Goal: Task Accomplishment & Management: Complete application form

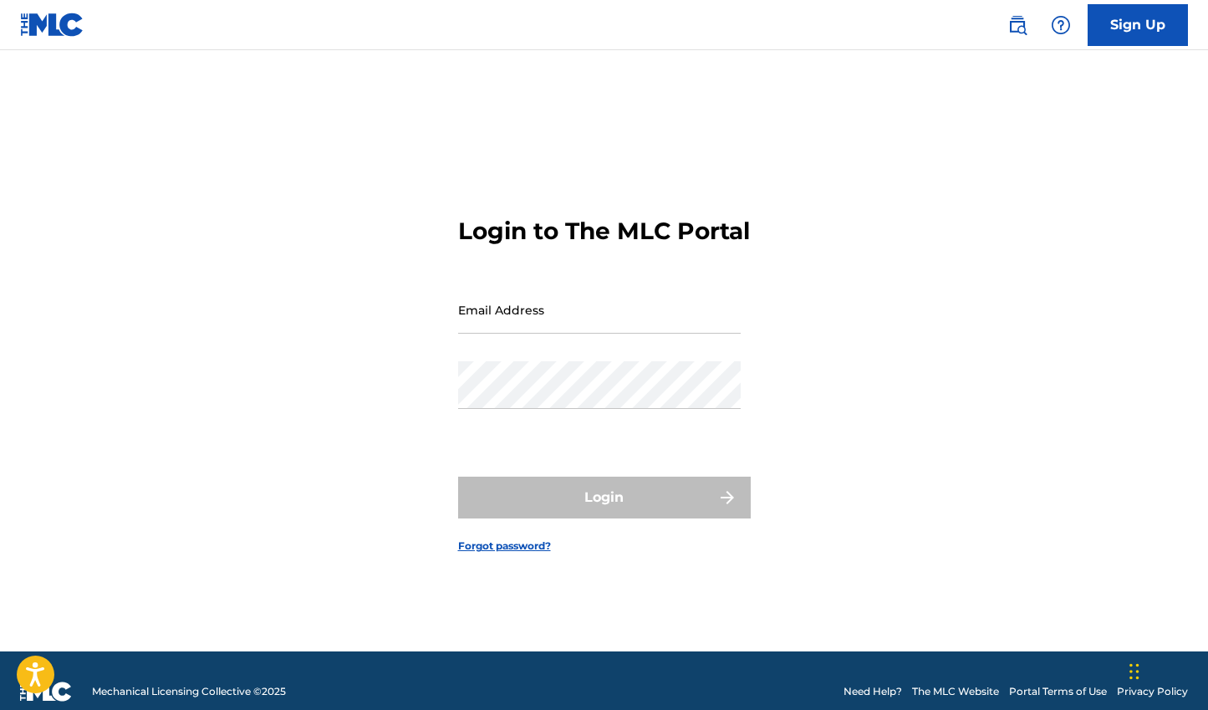
type input "[EMAIL_ADDRESS][DOMAIN_NAME]"
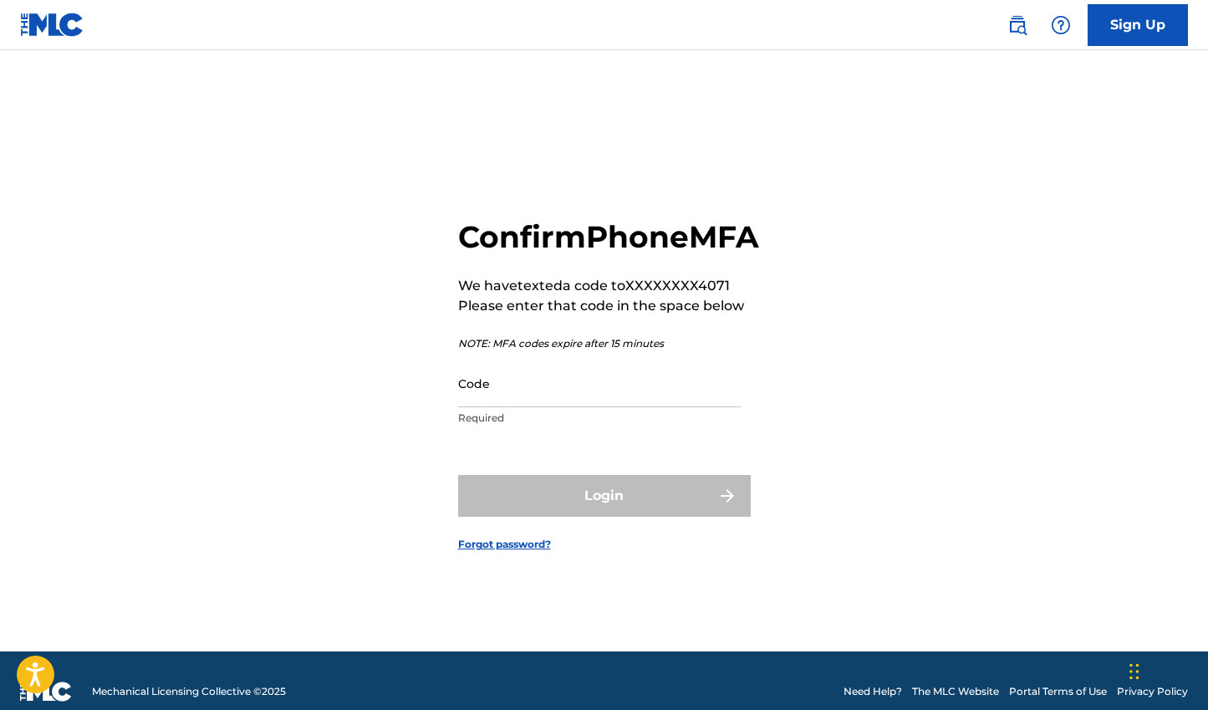
click at [648, 404] on input "Code" at bounding box center [599, 383] width 283 height 48
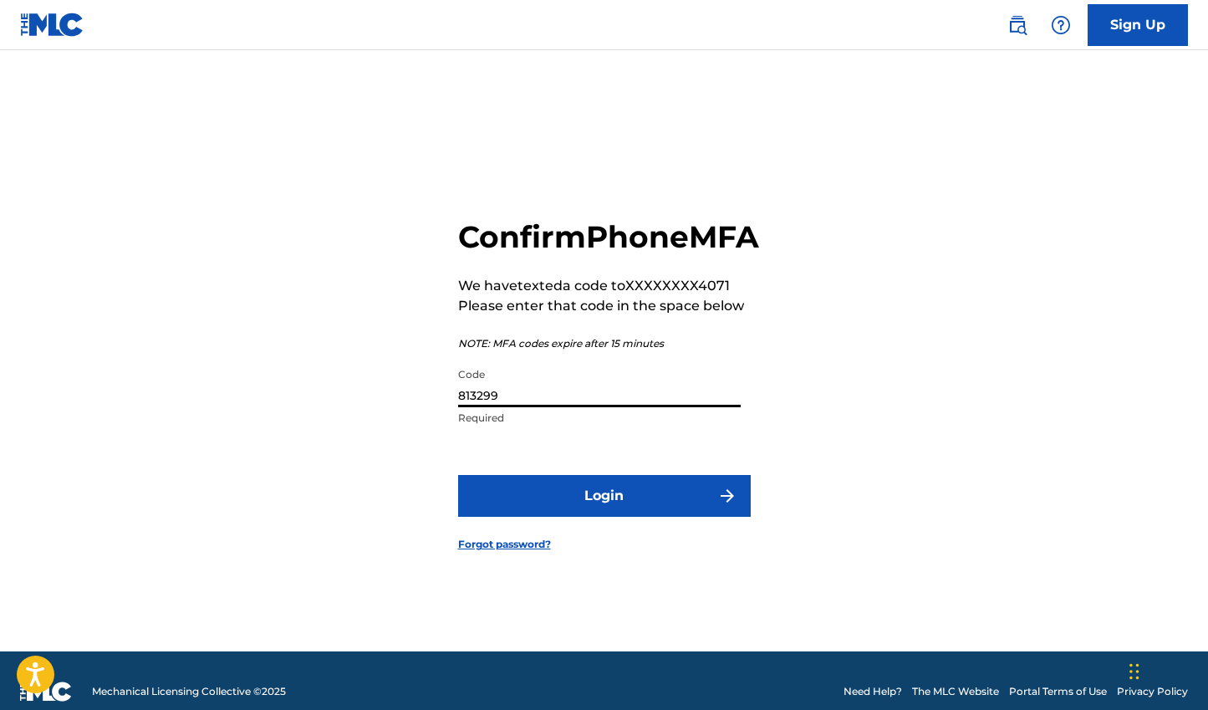
type input "813299"
click at [458, 475] on button "Login" at bounding box center [604, 496] width 293 height 42
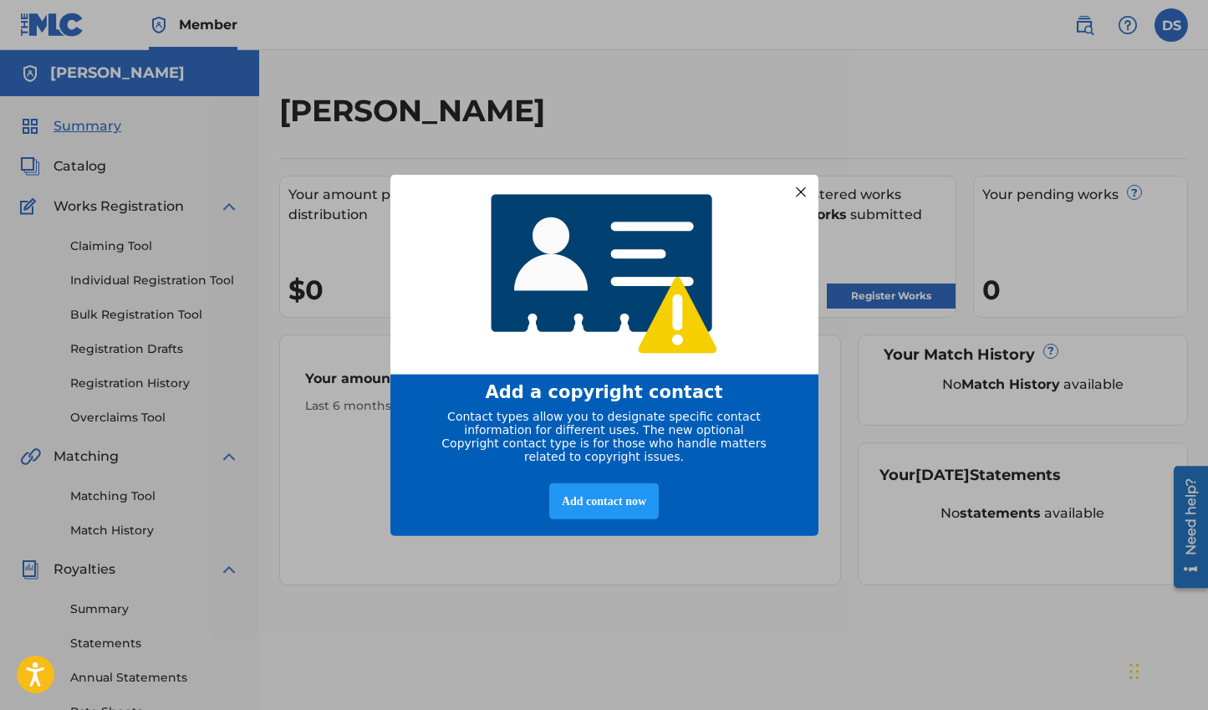
click at [802, 183] on div at bounding box center [800, 192] width 22 height 22
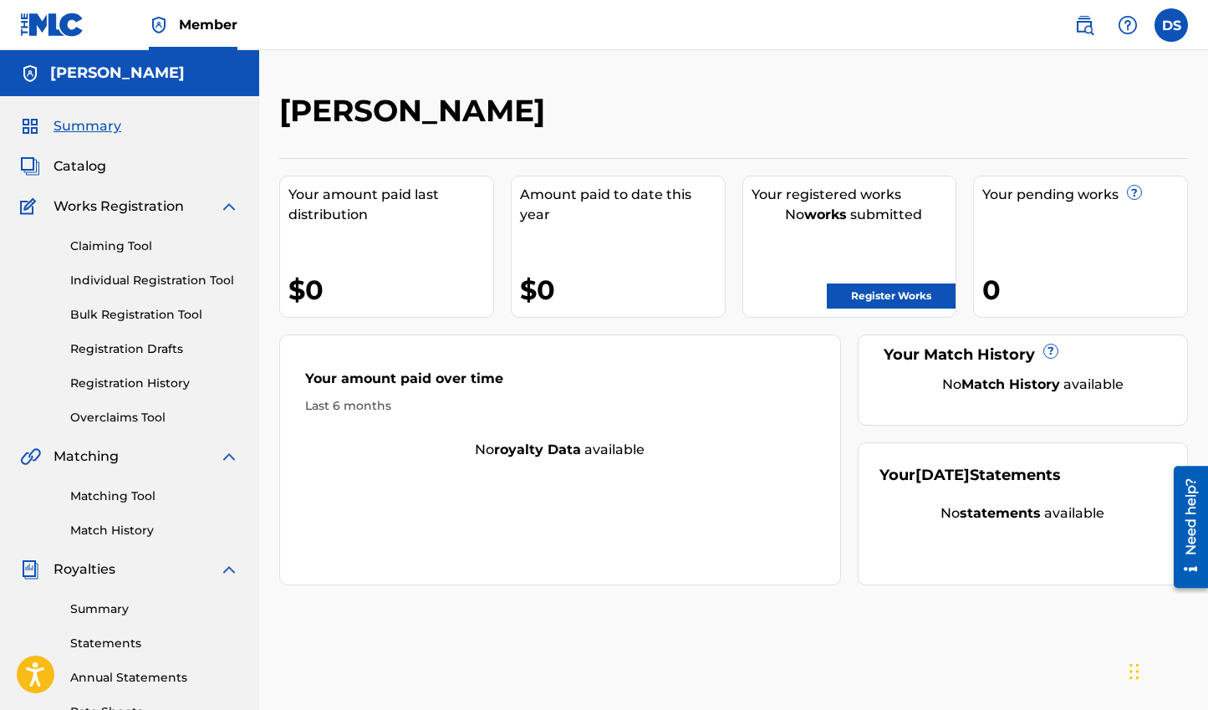
click at [844, 293] on link "Register Works" at bounding box center [891, 295] width 129 height 25
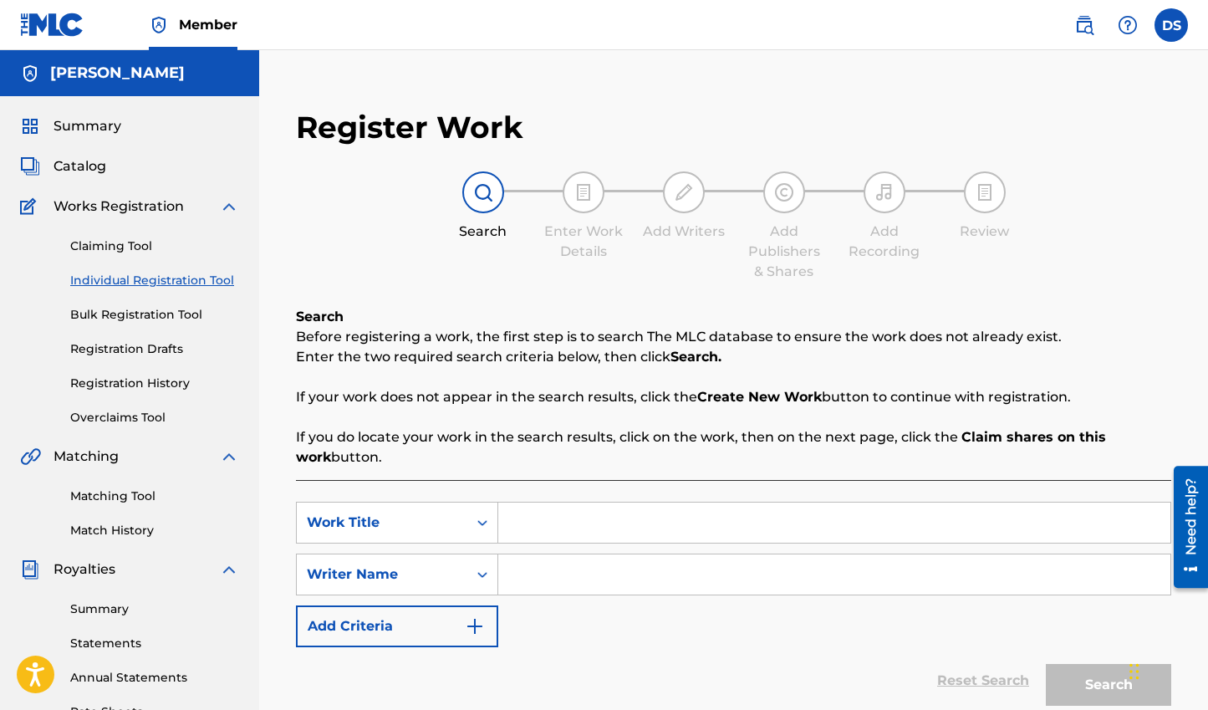
click at [506, 519] on input "Search Form" at bounding box center [834, 522] width 672 height 40
click at [448, 519] on div "Work Title" at bounding box center [397, 522] width 202 height 42
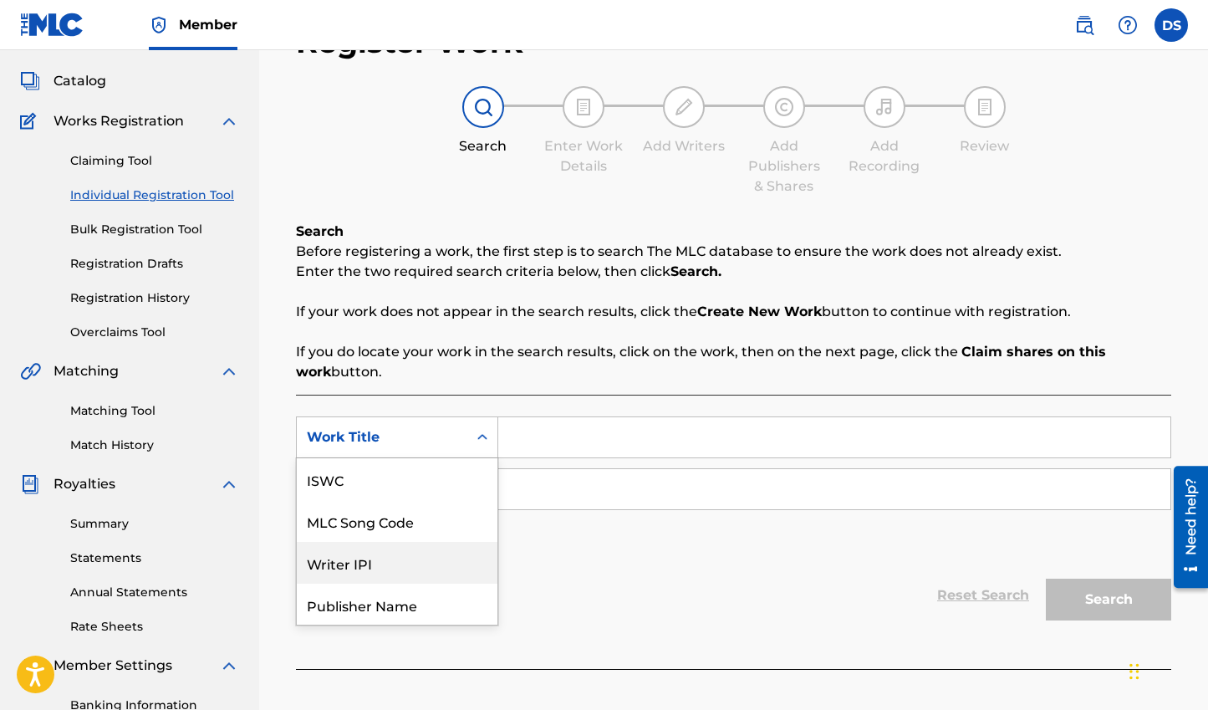
scroll to position [42, 0]
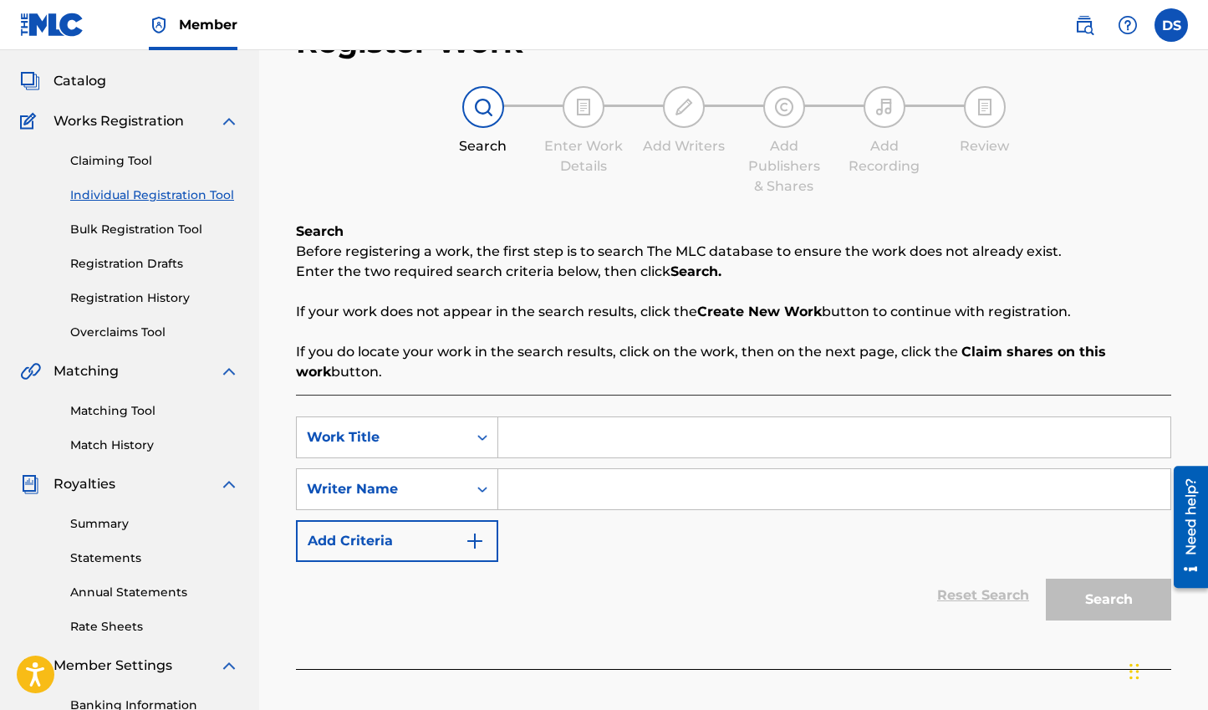
click at [555, 430] on input "Search Form" at bounding box center [834, 437] width 672 height 40
type input "Softspoked"
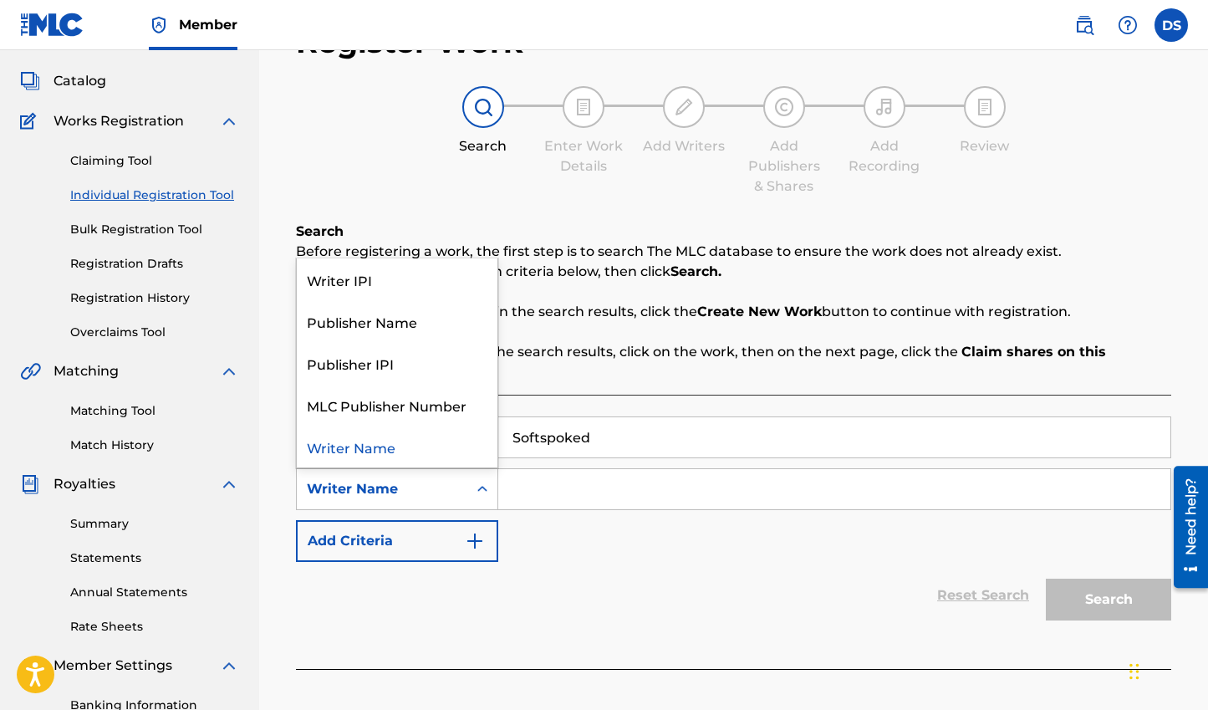
click at [446, 487] on div "Writer Name" at bounding box center [382, 489] width 150 height 20
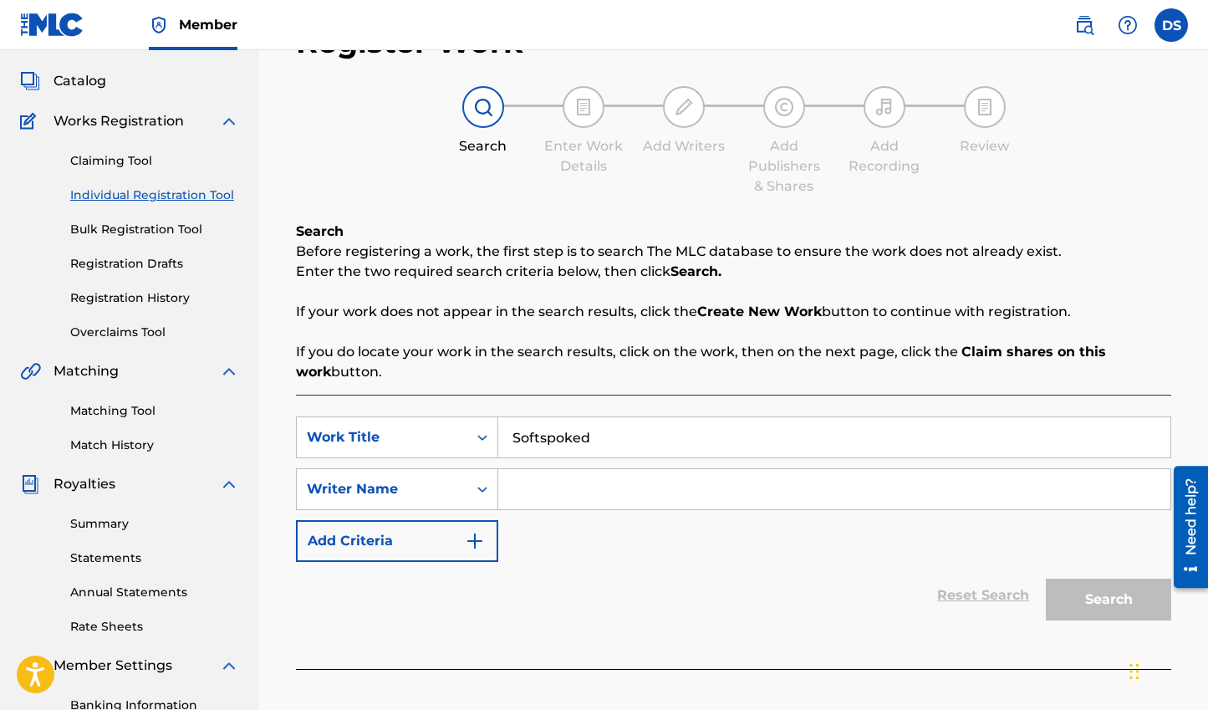
click at [543, 484] on input "Search Form" at bounding box center [834, 489] width 672 height 40
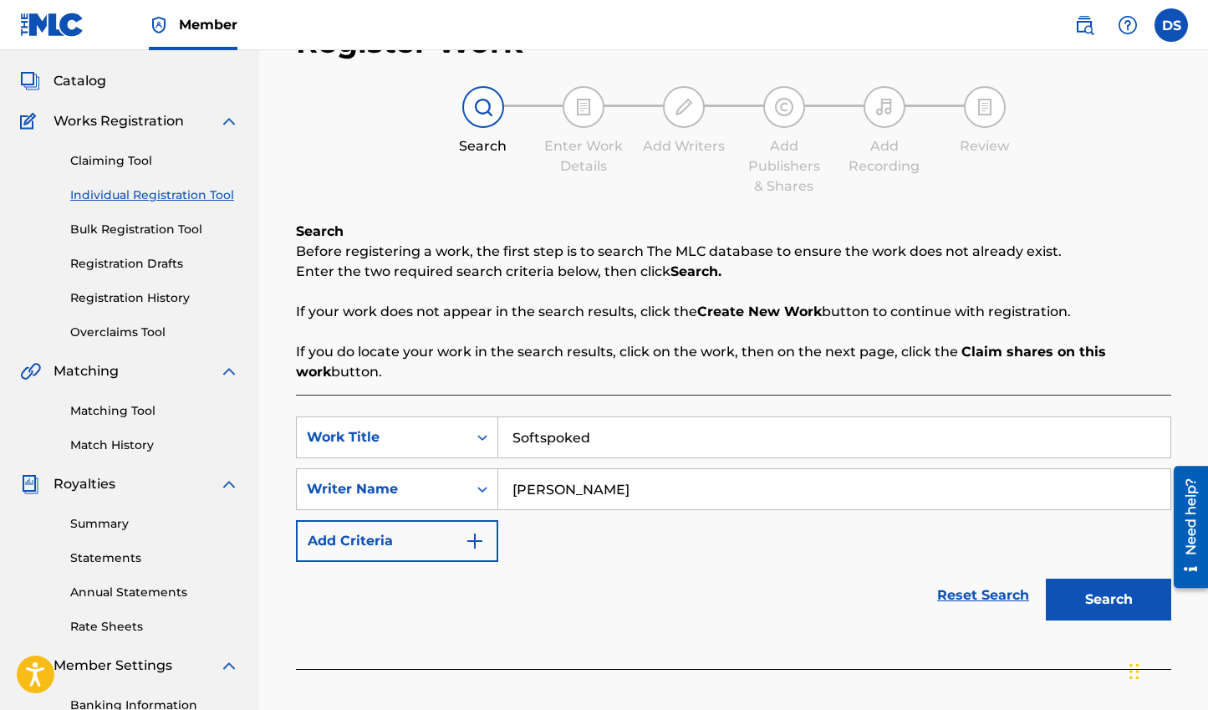
type input "[PERSON_NAME]"
click at [593, 436] on input "Softspoked" at bounding box center [834, 437] width 672 height 40
click at [554, 443] on input "Softspoken" at bounding box center [834, 437] width 672 height 40
type input "[US_STATE]"
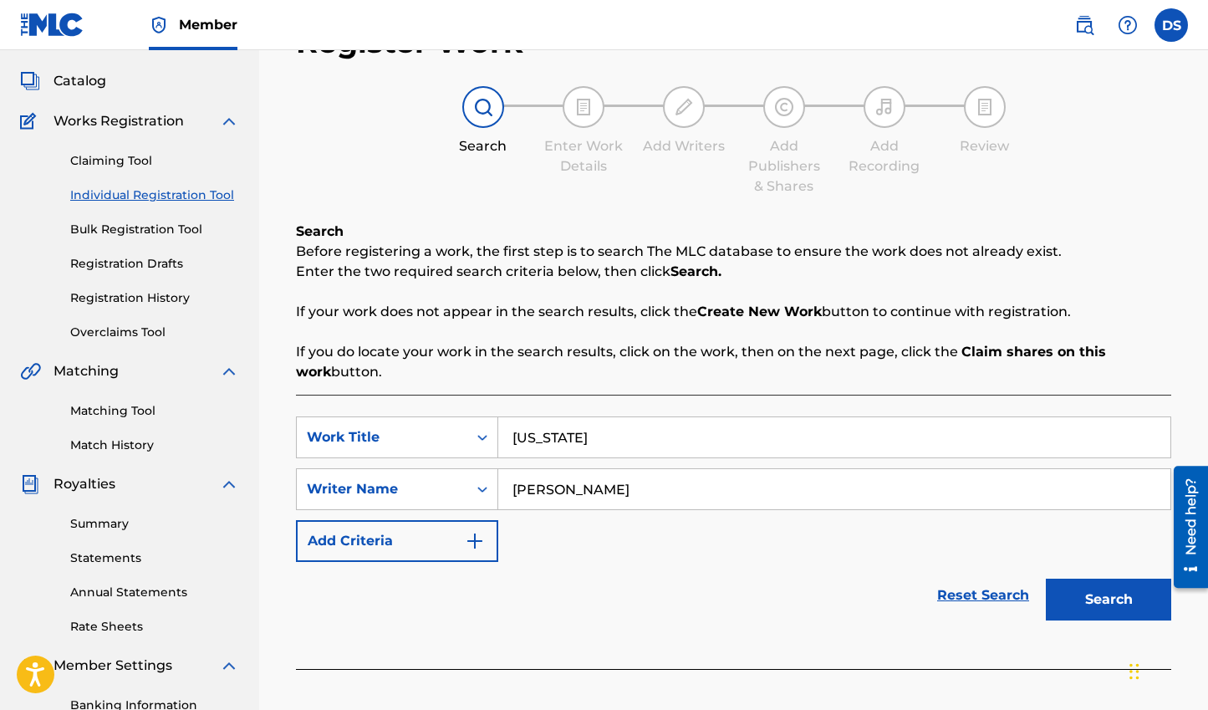
click at [1085, 598] on button "Search" at bounding box center [1108, 599] width 125 height 42
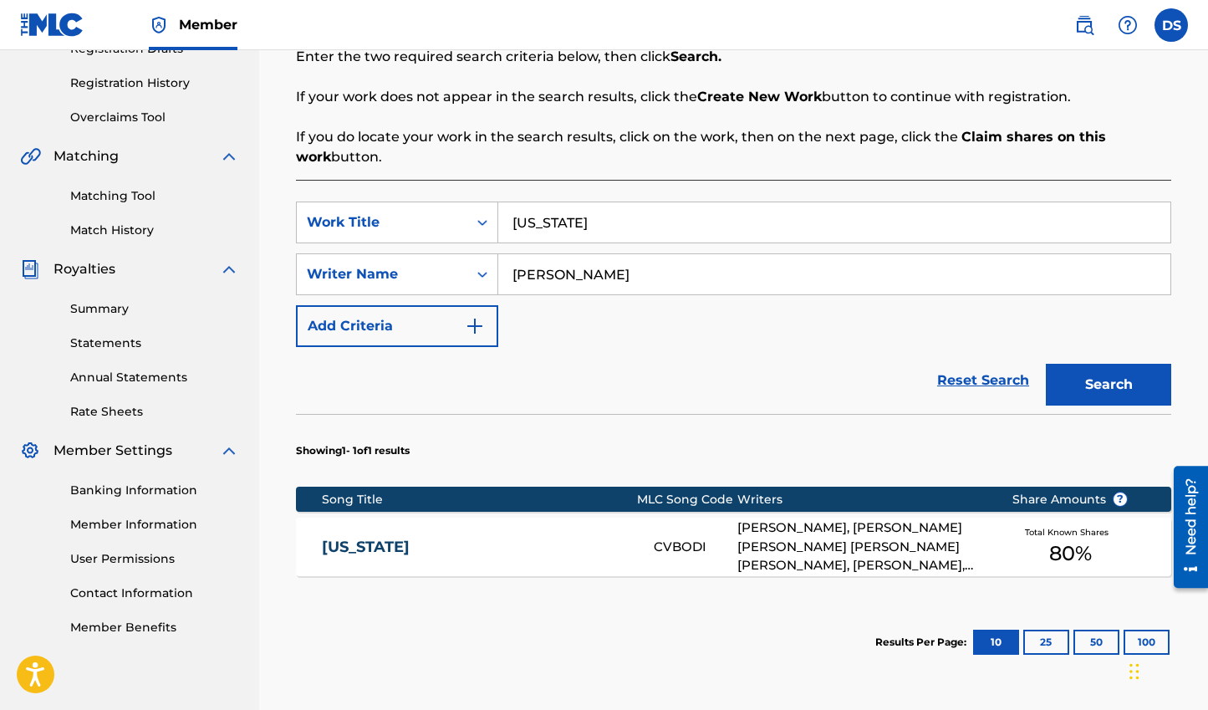
scroll to position [301, 0]
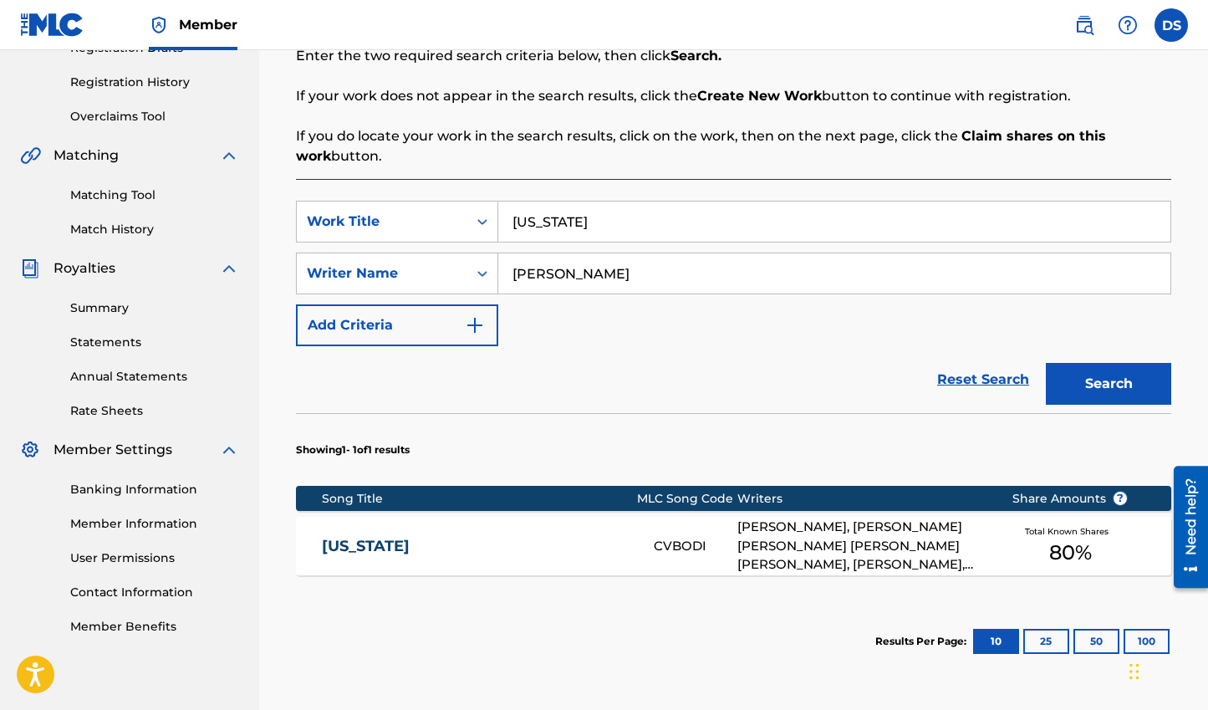
click at [878, 544] on div "[PERSON_NAME], [PERSON_NAME] [PERSON_NAME] [PERSON_NAME] [PERSON_NAME], [PERSON…" at bounding box center [861, 545] width 249 height 57
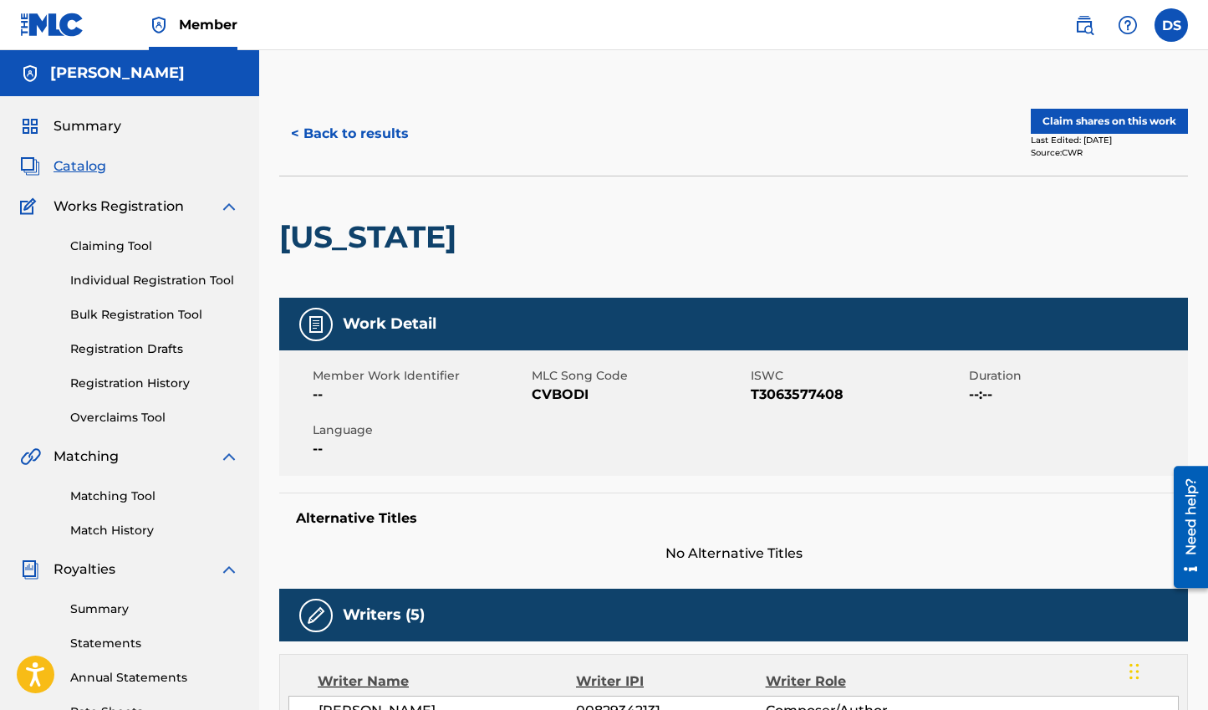
click at [1122, 129] on button "Claim shares on this work" at bounding box center [1109, 121] width 157 height 25
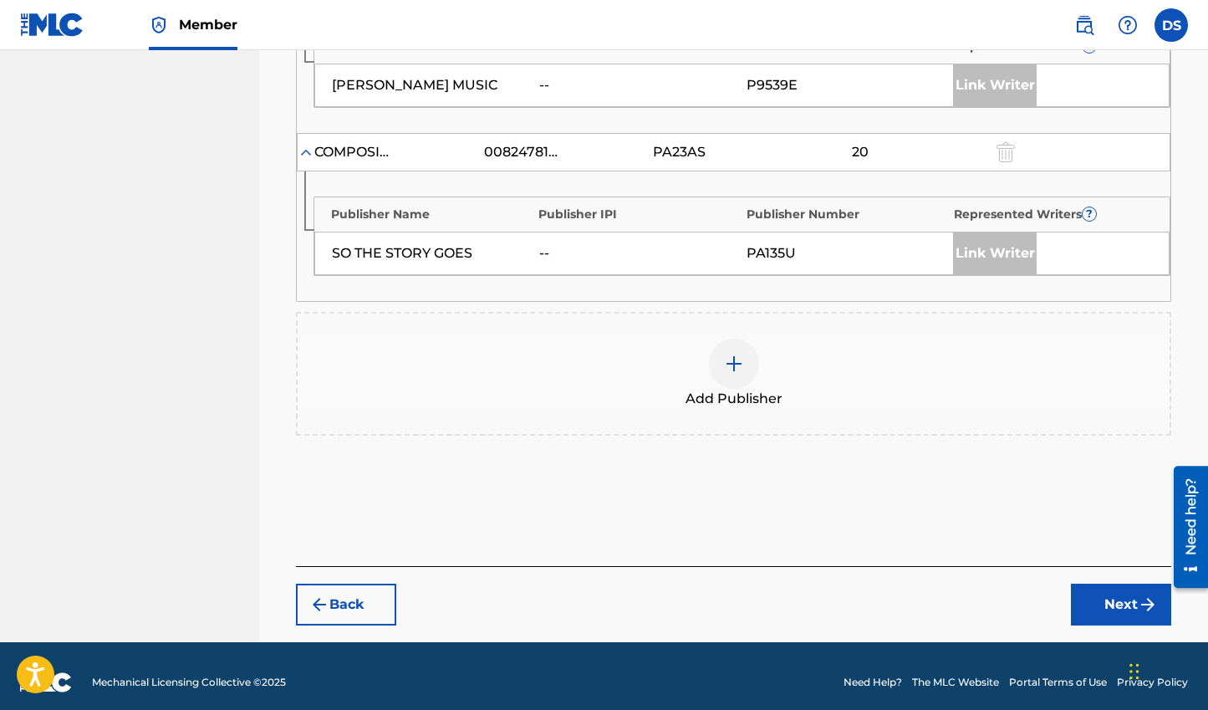
scroll to position [1011, 0]
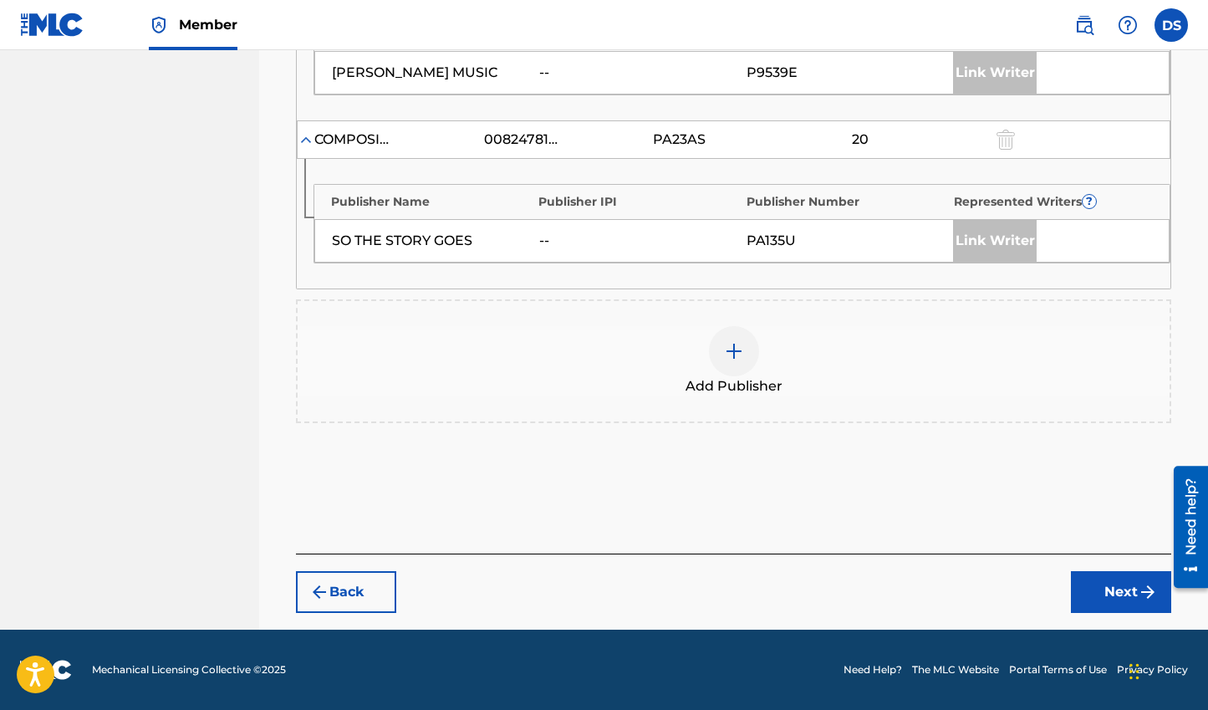
click at [1128, 582] on button "Next" at bounding box center [1121, 592] width 100 height 42
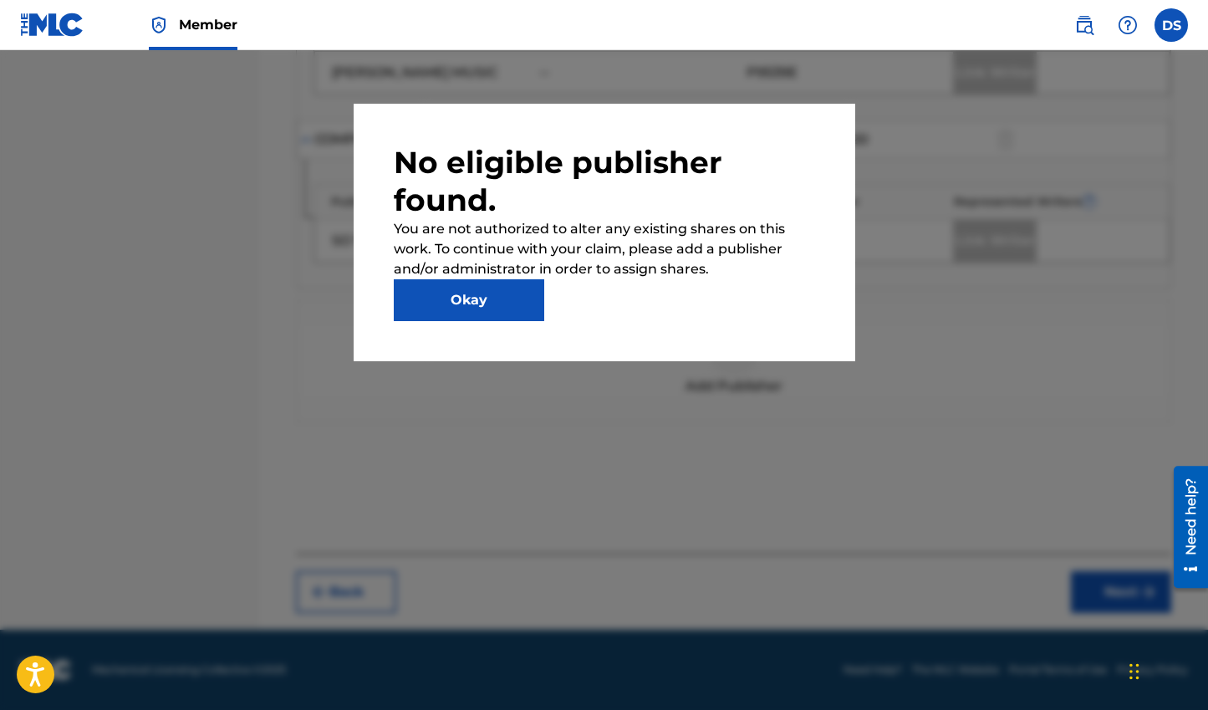
click at [501, 299] on button "Okay" at bounding box center [469, 300] width 150 height 42
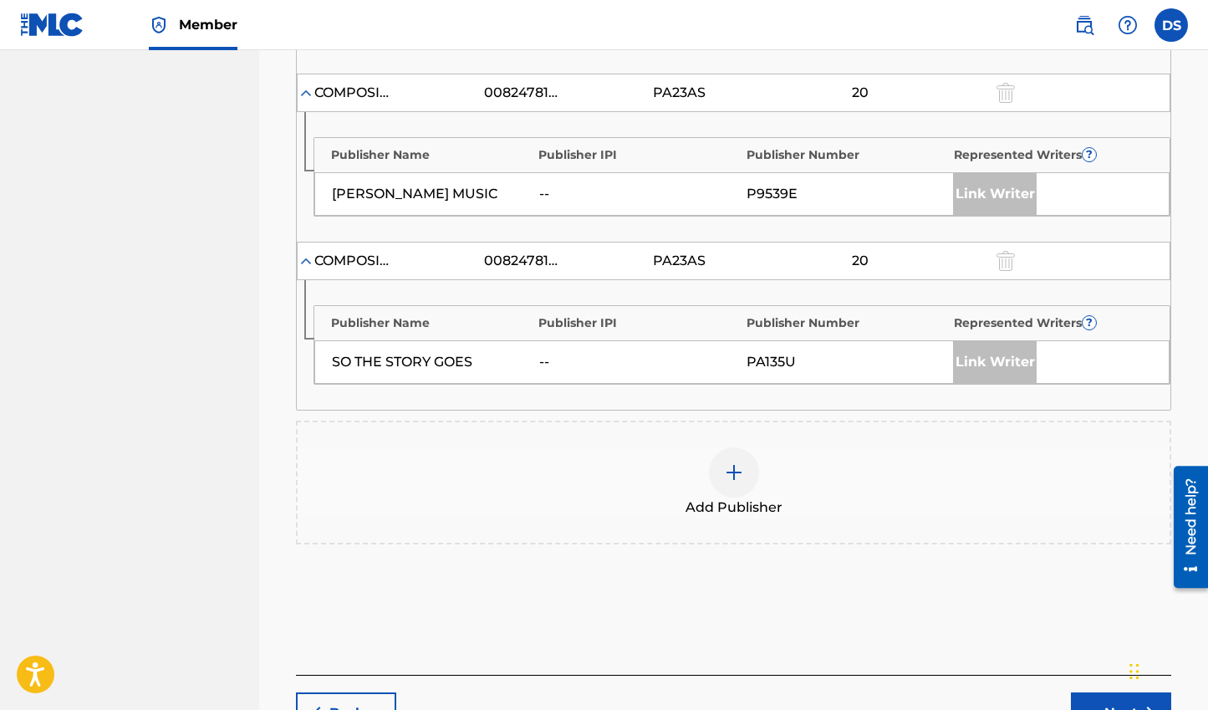
scroll to position [705, 0]
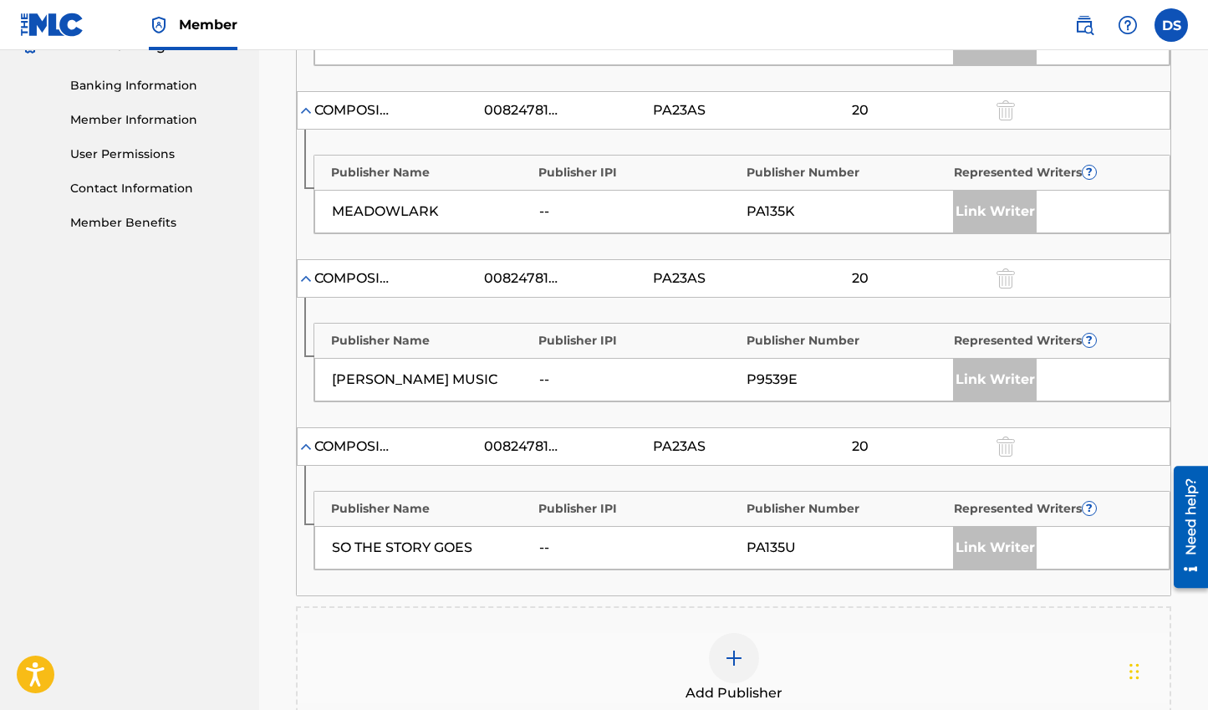
click at [425, 549] on div "SO THE STORY GOES" at bounding box center [431, 547] width 199 height 20
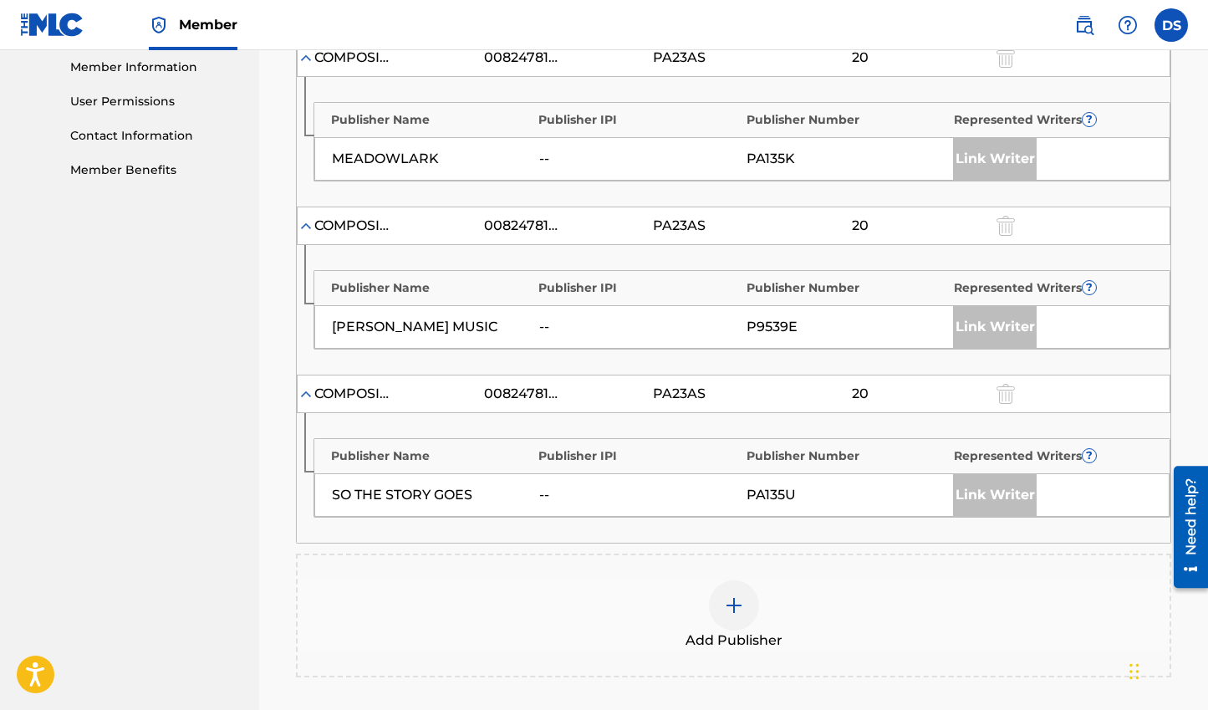
scroll to position [909, 0]
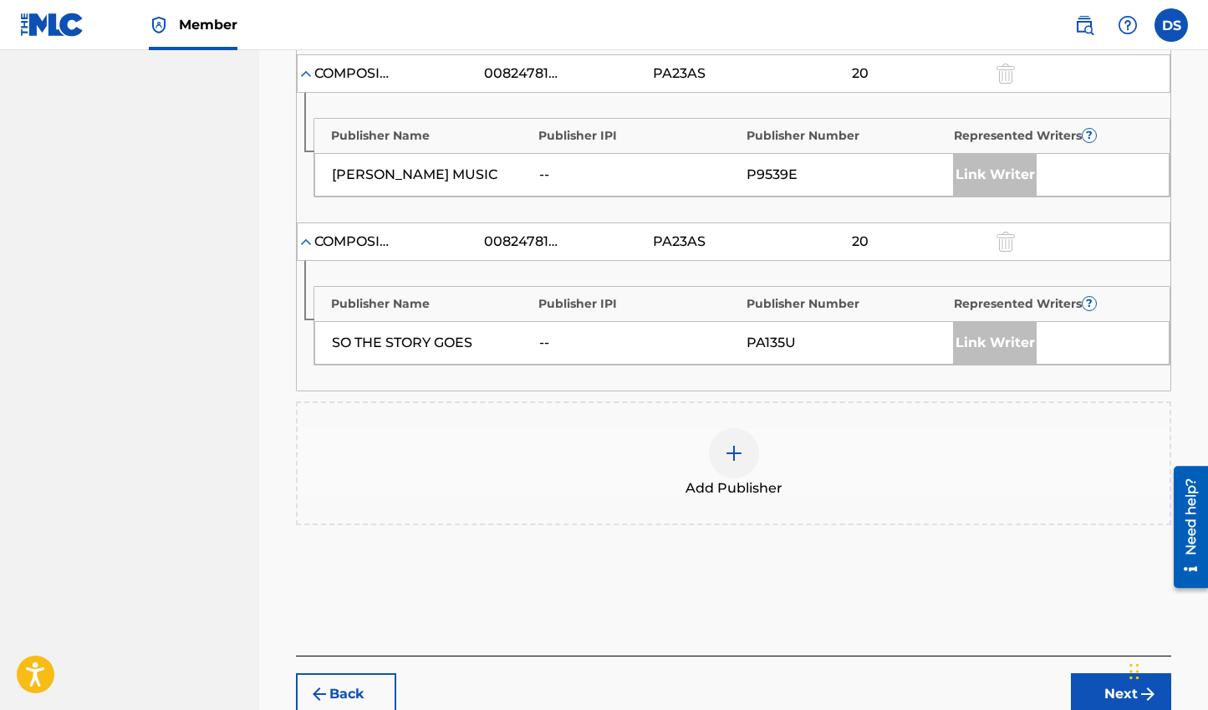
click at [730, 456] on img at bounding box center [734, 453] width 20 height 20
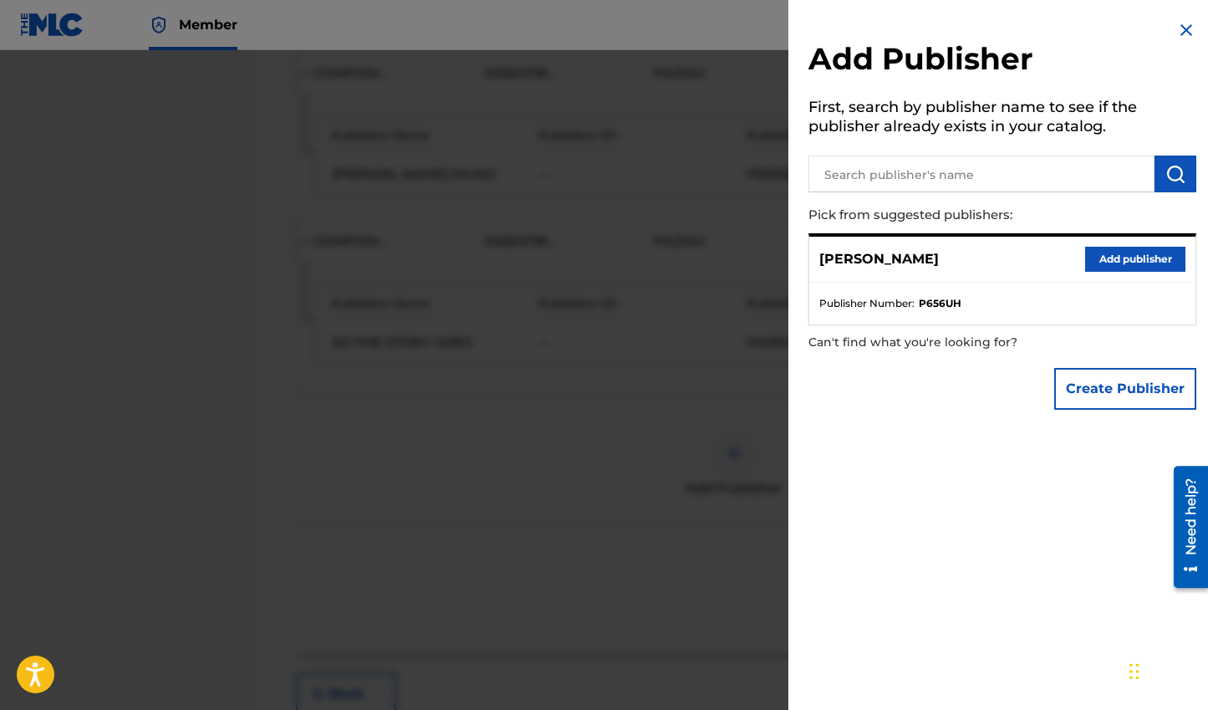
click at [1141, 257] on button "Add publisher" at bounding box center [1135, 259] width 100 height 25
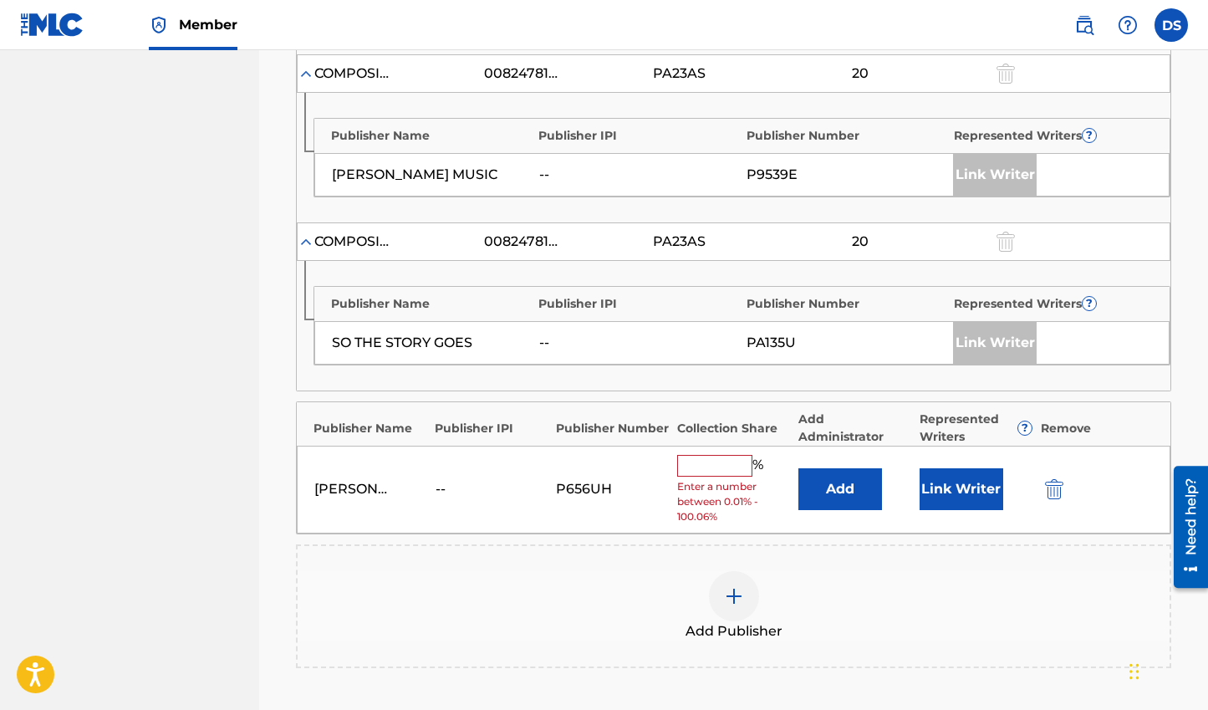
click at [726, 461] on input "text" at bounding box center [714, 466] width 75 height 22
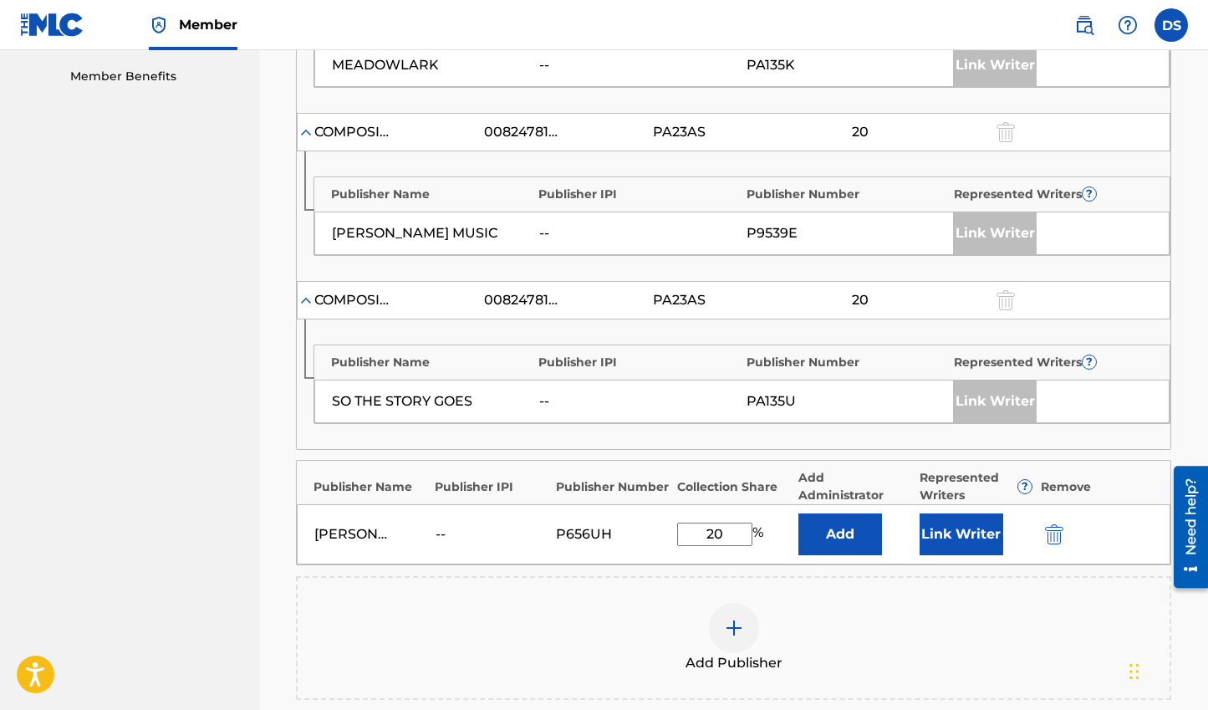
scroll to position [1036, 0]
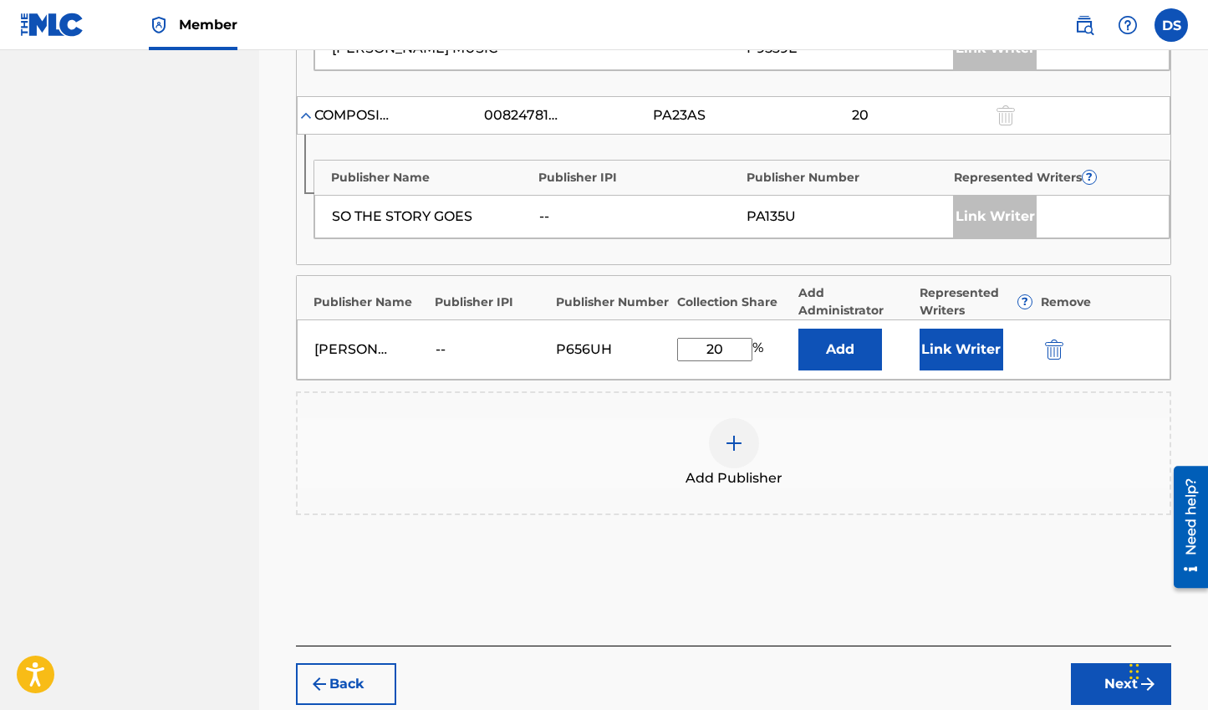
type input "20"
click at [858, 352] on button "Add" at bounding box center [840, 349] width 84 height 42
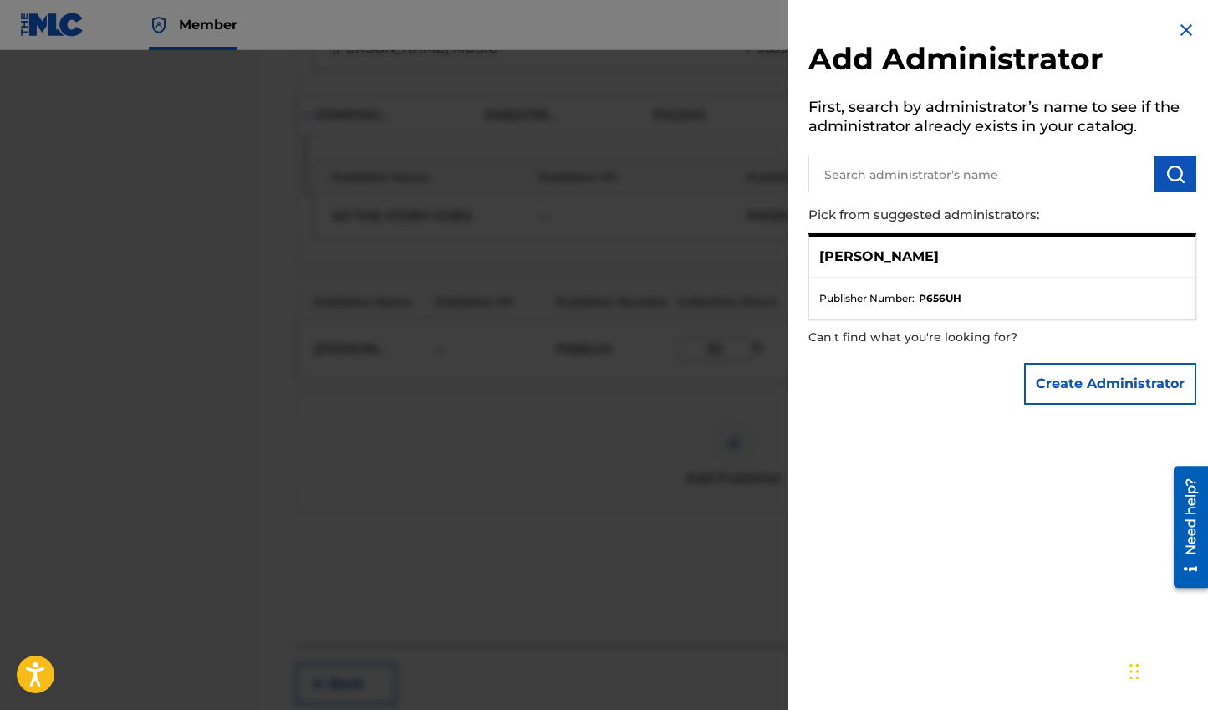
drag, startPoint x: 927, startPoint y: 267, endPoint x: 934, endPoint y: 238, distance: 30.0
click at [927, 267] on div "[PERSON_NAME]" at bounding box center [1002, 257] width 386 height 41
click at [982, 186] on input "text" at bounding box center [981, 173] width 346 height 37
click at [902, 263] on p "[PERSON_NAME]" at bounding box center [879, 257] width 120 height 20
drag, startPoint x: 938, startPoint y: 293, endPoint x: 941, endPoint y: 306, distance: 13.8
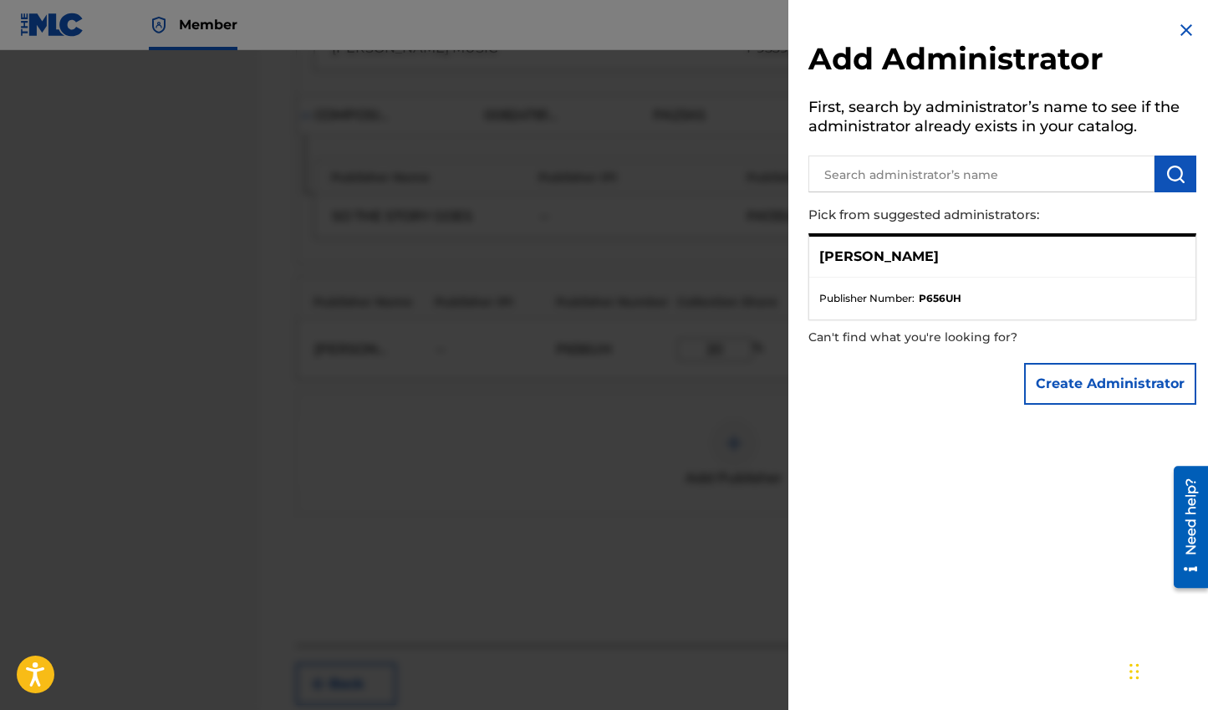
click at [938, 293] on strong "P656UH" at bounding box center [940, 298] width 43 height 15
drag, startPoint x: 979, startPoint y: 452, endPoint x: 992, endPoint y: 415, distance: 39.1
click at [979, 451] on div "Add Administrator First, search by administrator’s name to see if the administr…" at bounding box center [1002, 355] width 428 height 710
click at [1092, 364] on button "Create Administrator" at bounding box center [1110, 384] width 172 height 42
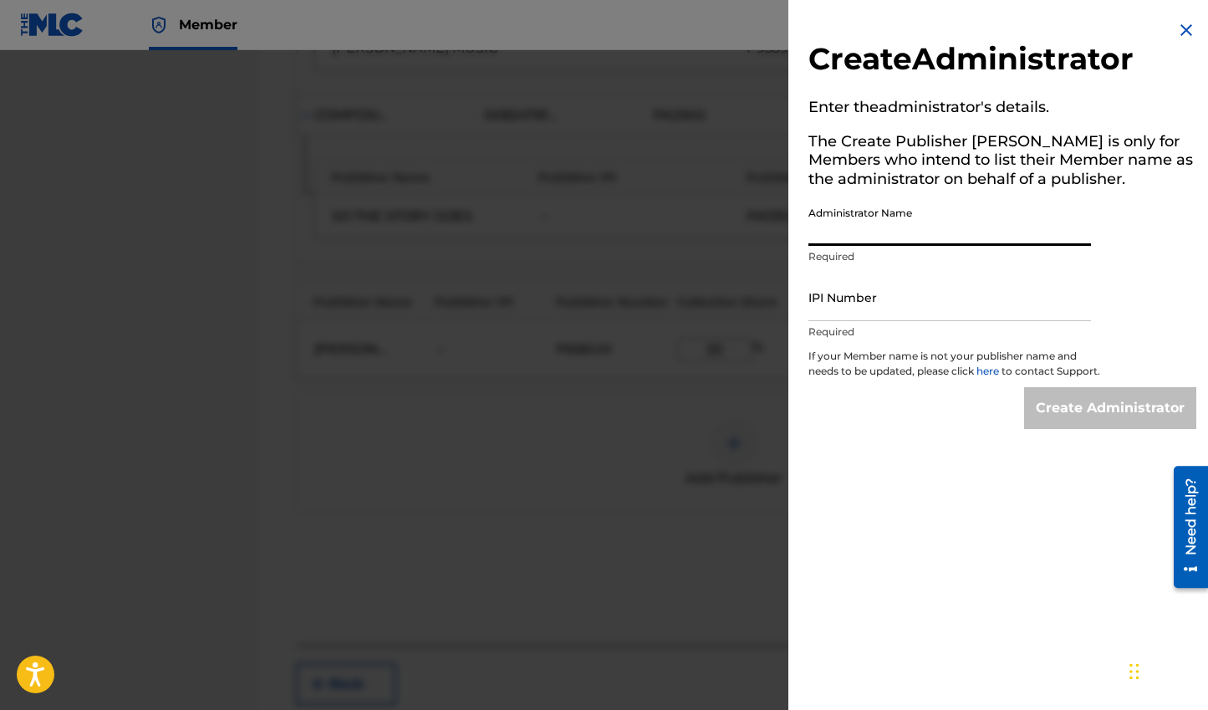
click at [940, 224] on input "Administrator Name" at bounding box center [949, 222] width 283 height 48
click at [1071, 157] on h5 "The Create Publisher [PERSON_NAME] is only for Members who intend to list their…" at bounding box center [1002, 163] width 388 height 72
click at [980, 227] on input "Administrator Name" at bounding box center [949, 222] width 283 height 48
click at [1073, 174] on h5 "The Create Publisher [PERSON_NAME] is only for Members who intend to list their…" at bounding box center [1002, 163] width 388 height 72
click at [1176, 33] on img at bounding box center [1186, 30] width 20 height 20
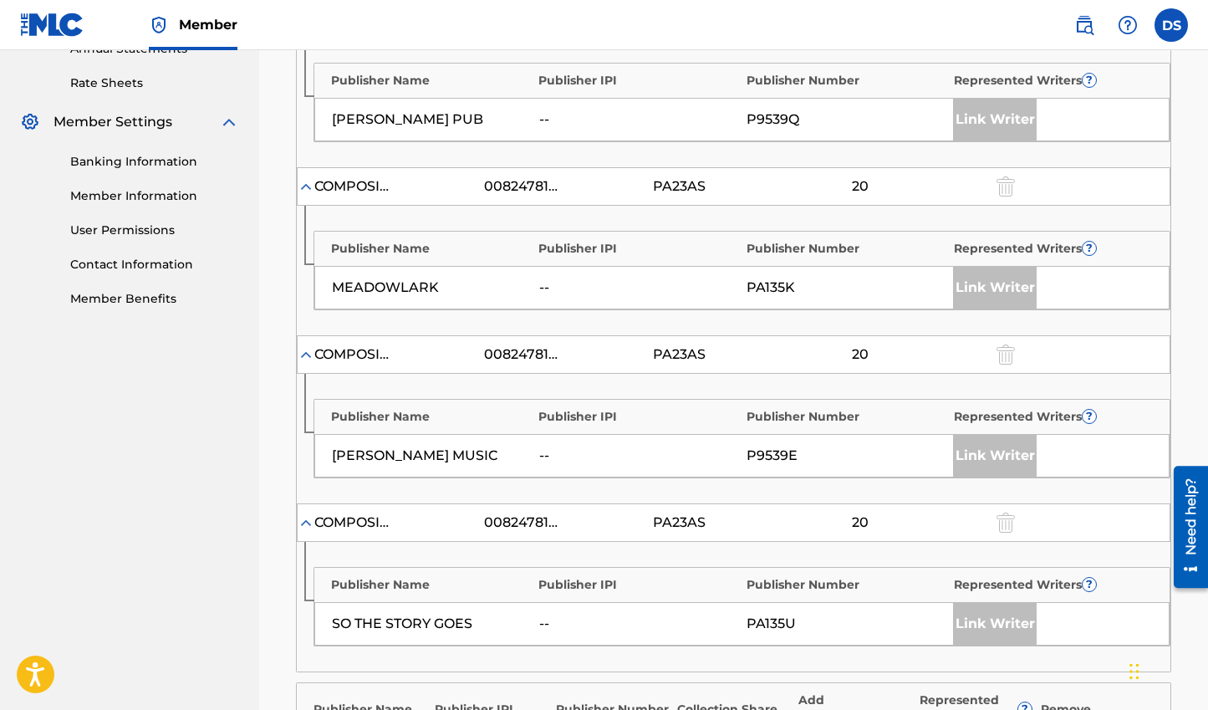
scroll to position [624, 0]
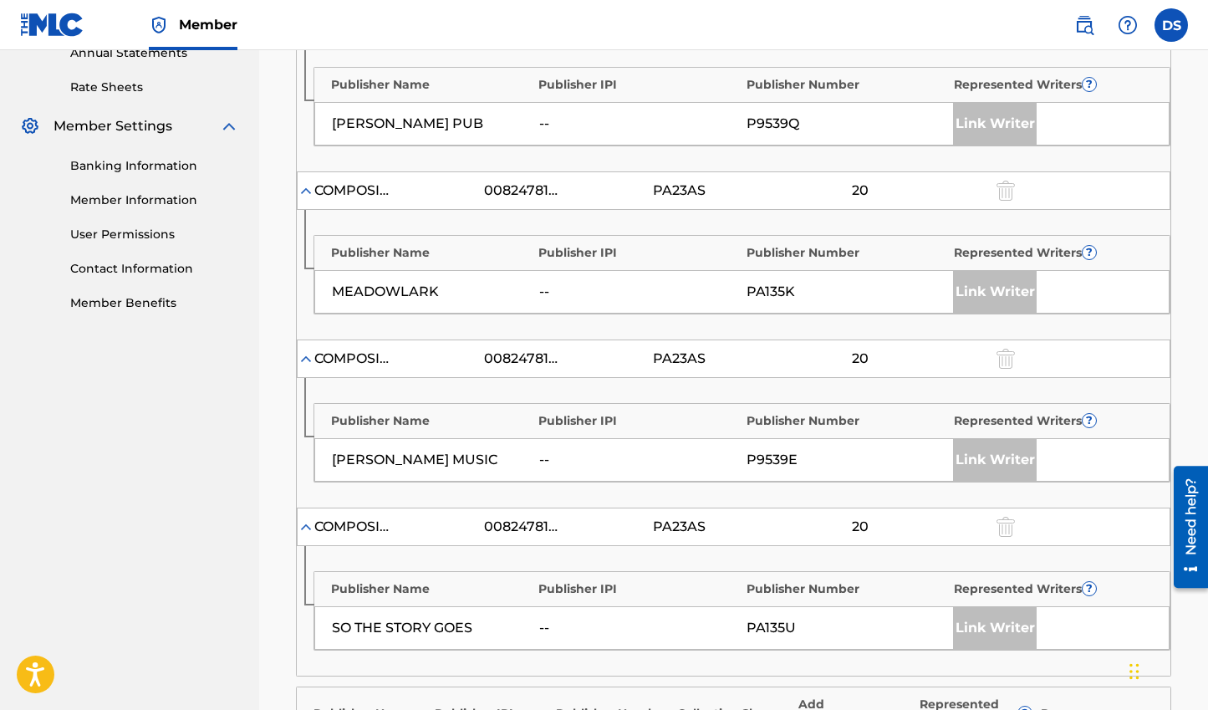
click at [415, 291] on div "MEADOWLARK" at bounding box center [431, 292] width 199 height 20
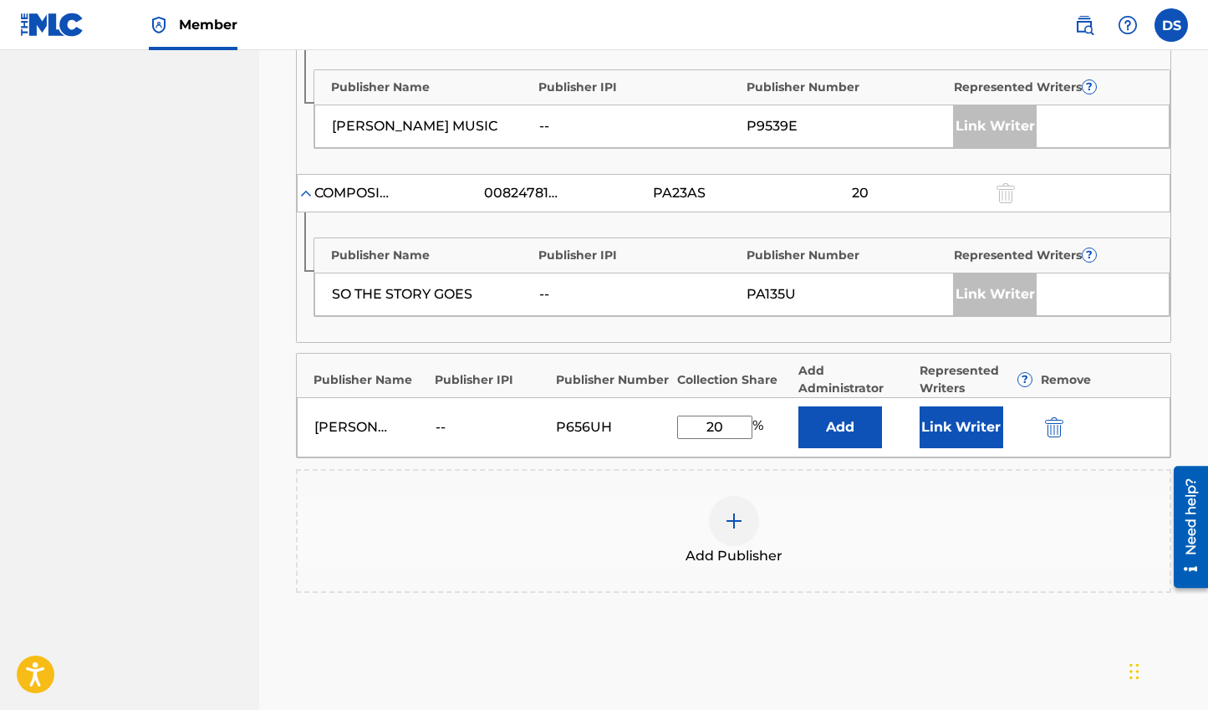
scroll to position [961, 0]
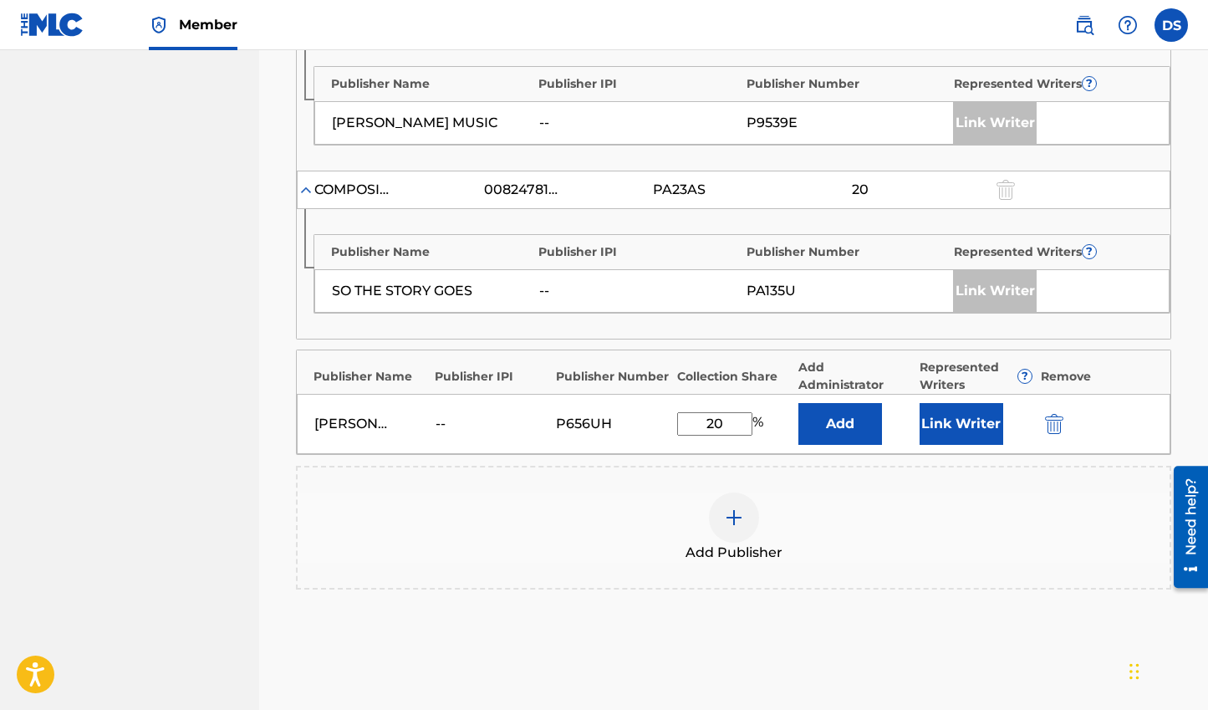
click at [437, 424] on div "--" at bounding box center [472, 424] width 75 height 20
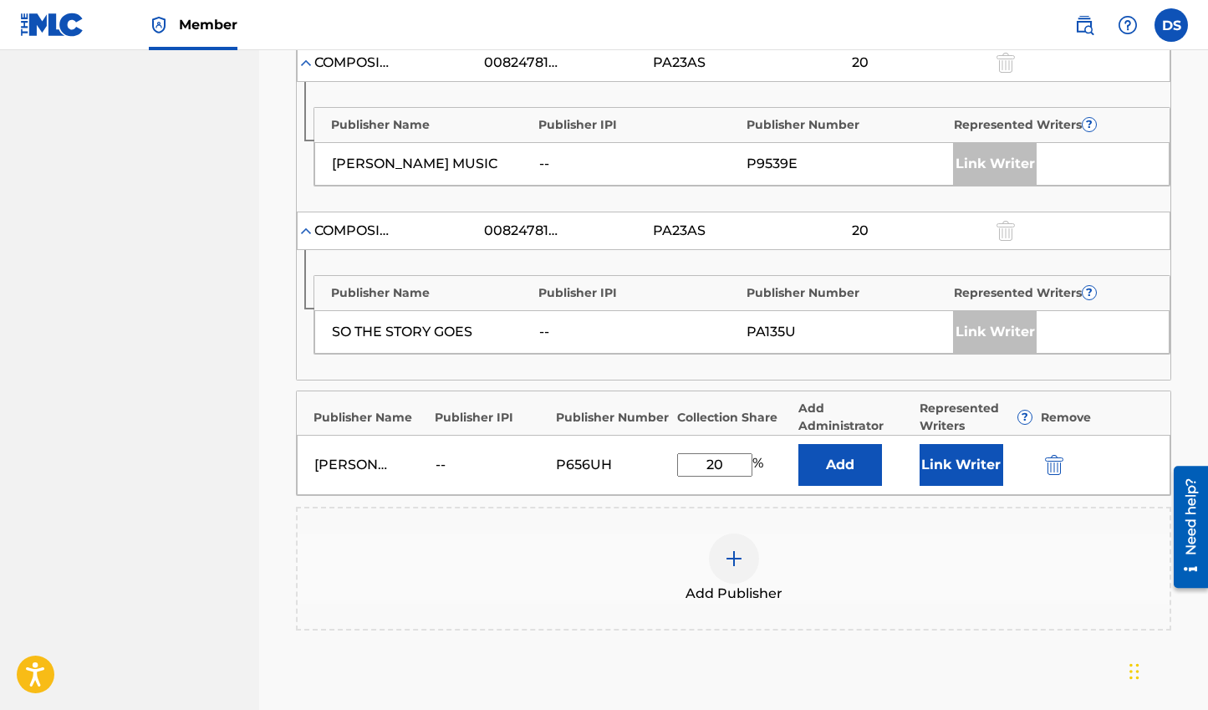
scroll to position [994, 0]
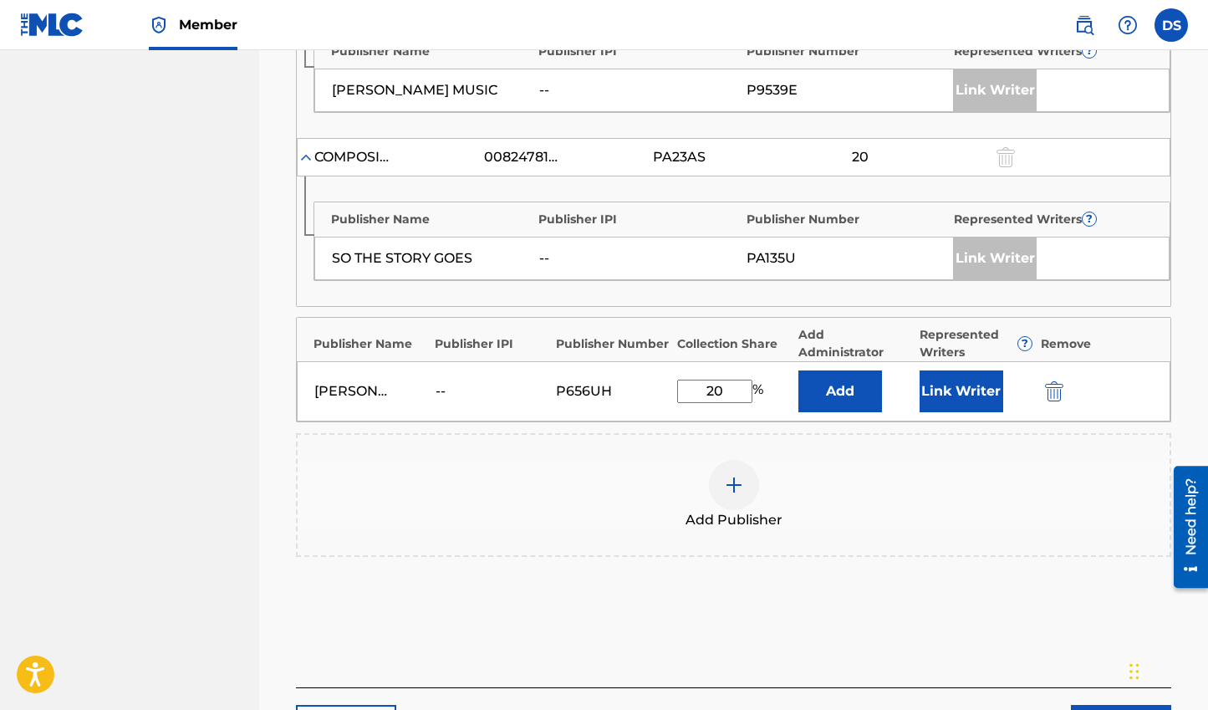
click at [1061, 392] on img "submit" at bounding box center [1054, 391] width 18 height 20
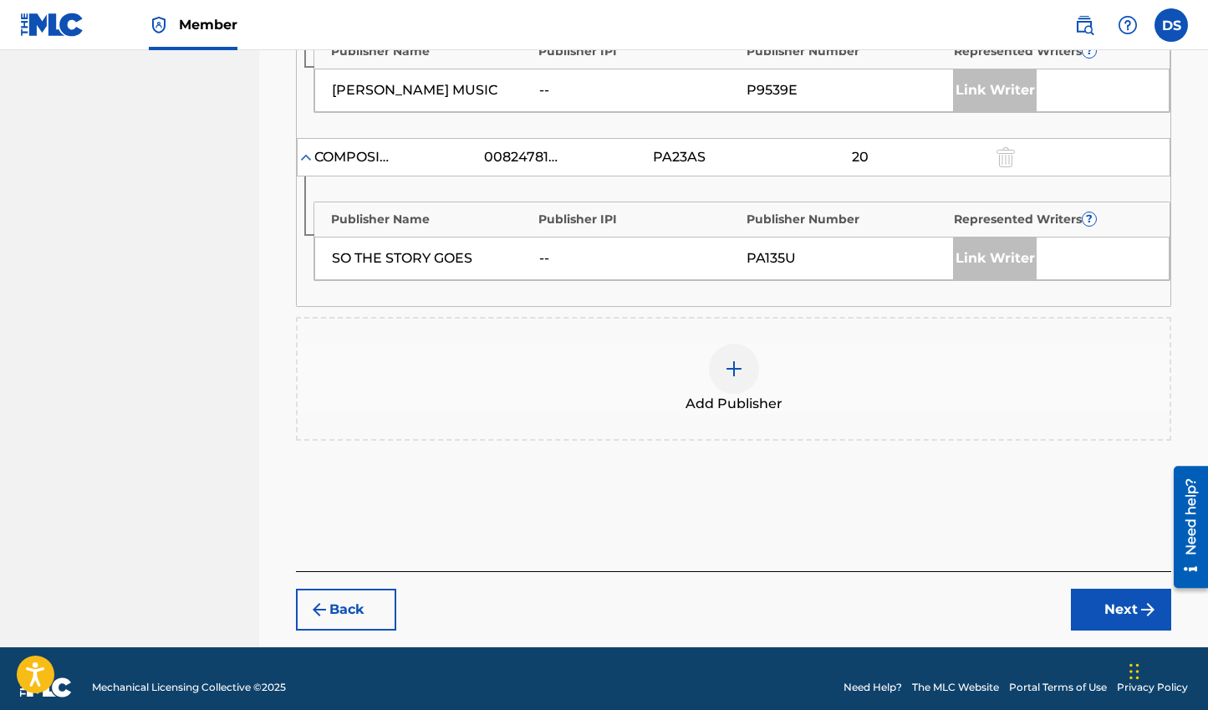
click at [1117, 600] on button "Next" at bounding box center [1121, 609] width 100 height 42
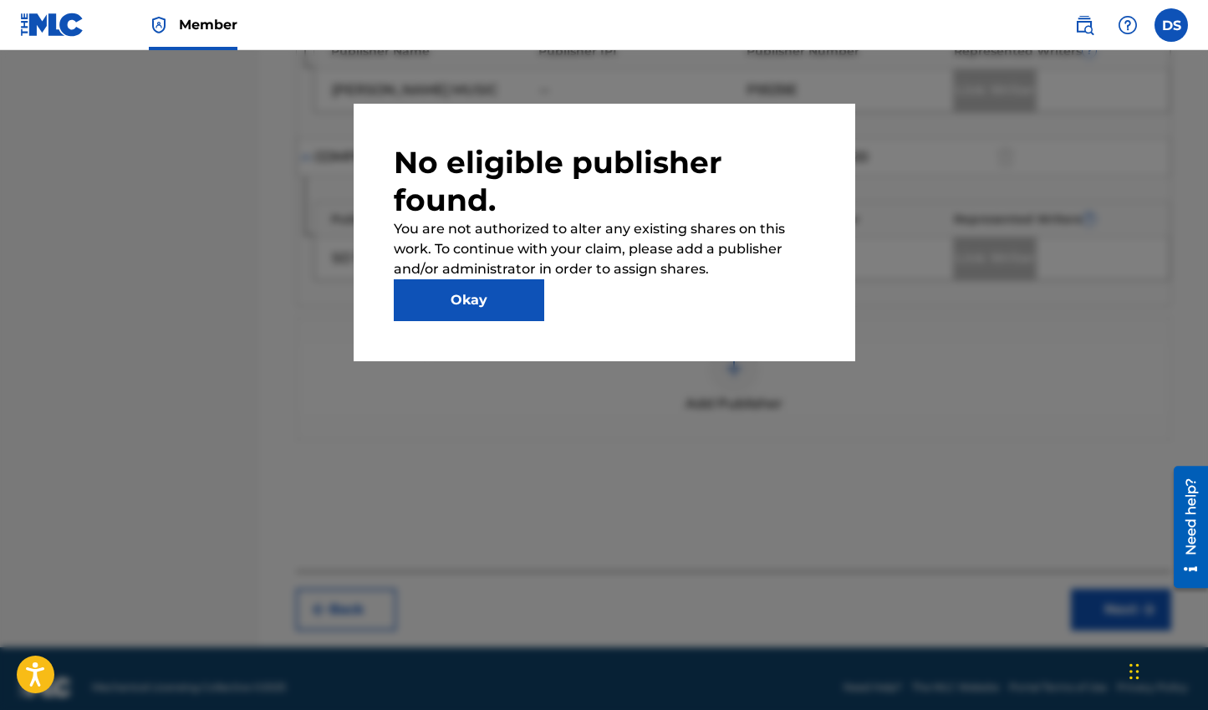
click at [513, 300] on button "Okay" at bounding box center [469, 300] width 150 height 42
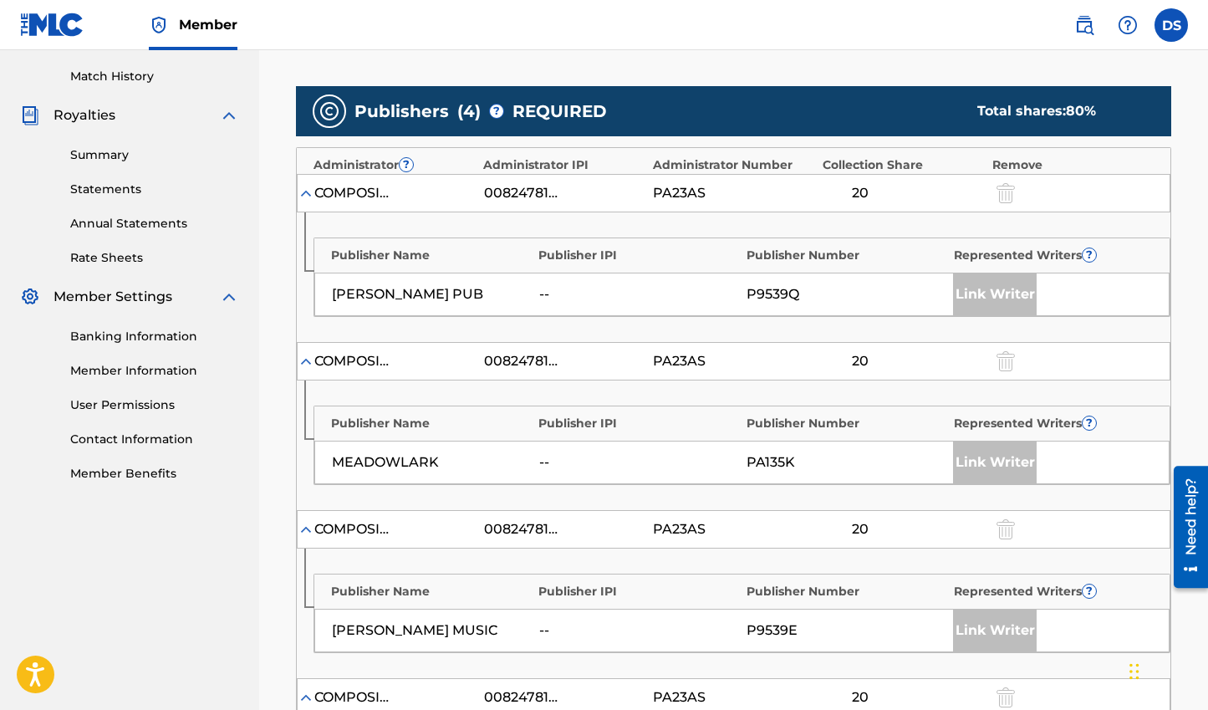
scroll to position [376, 0]
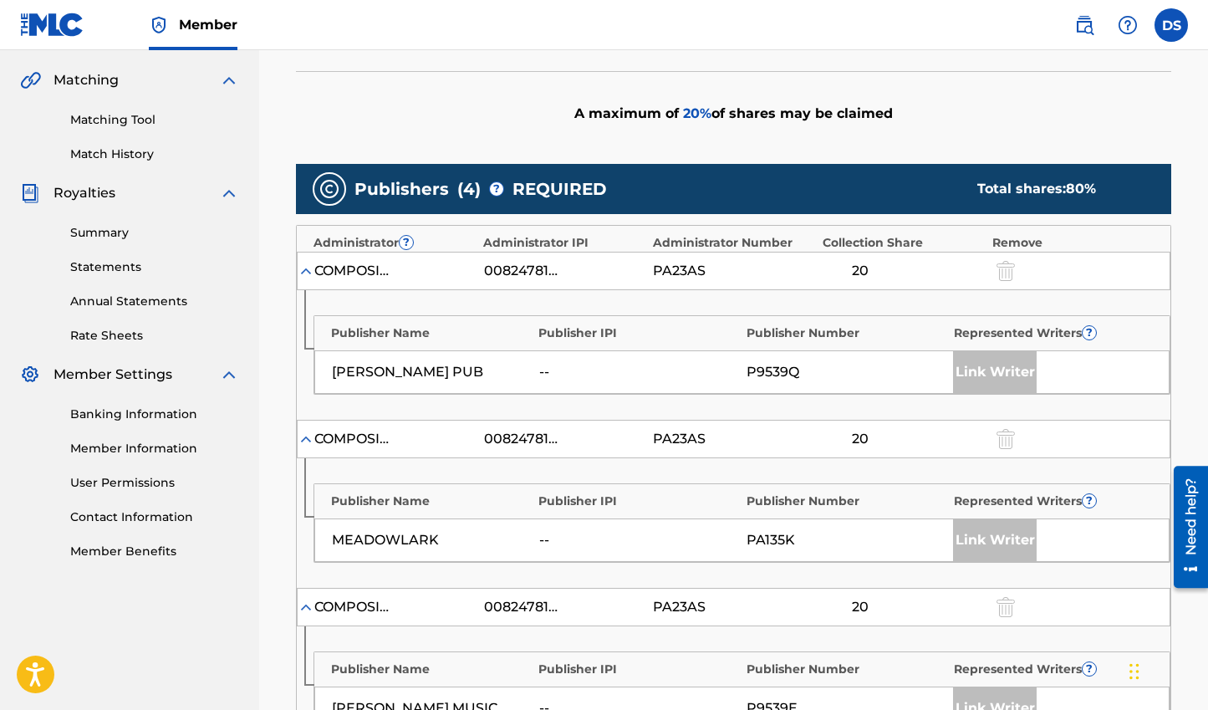
click at [534, 190] on span "REQUIRED" at bounding box center [559, 188] width 94 height 25
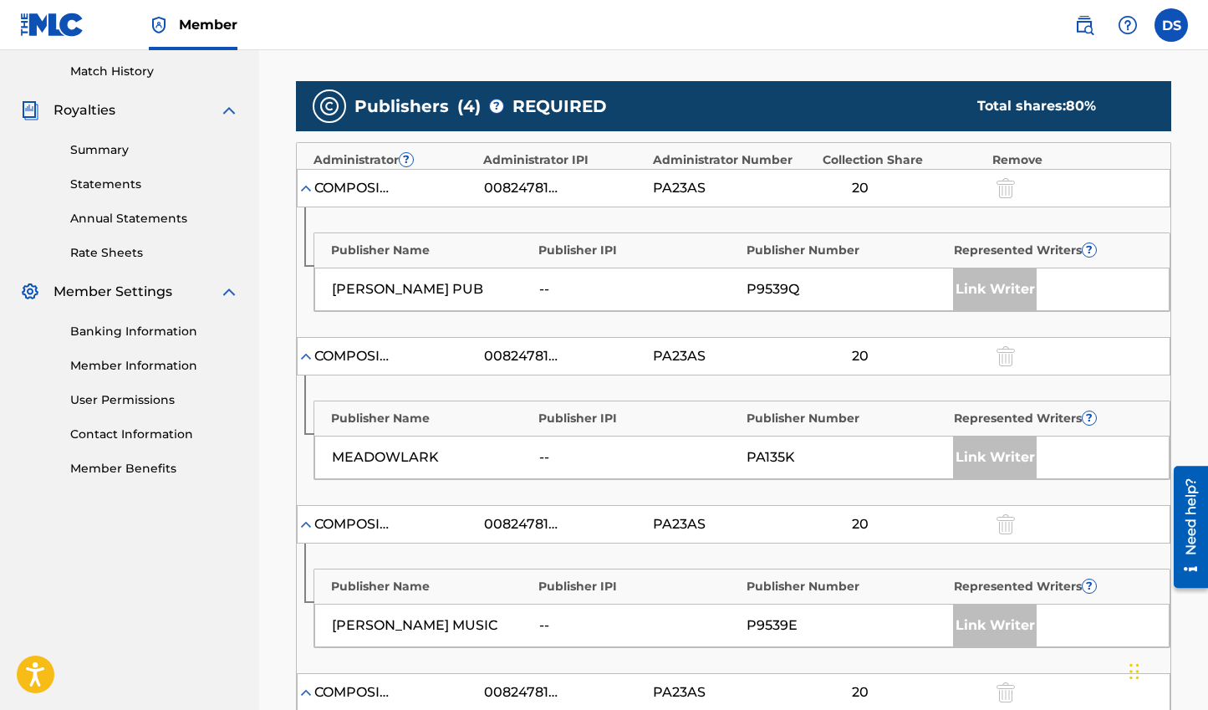
scroll to position [741, 0]
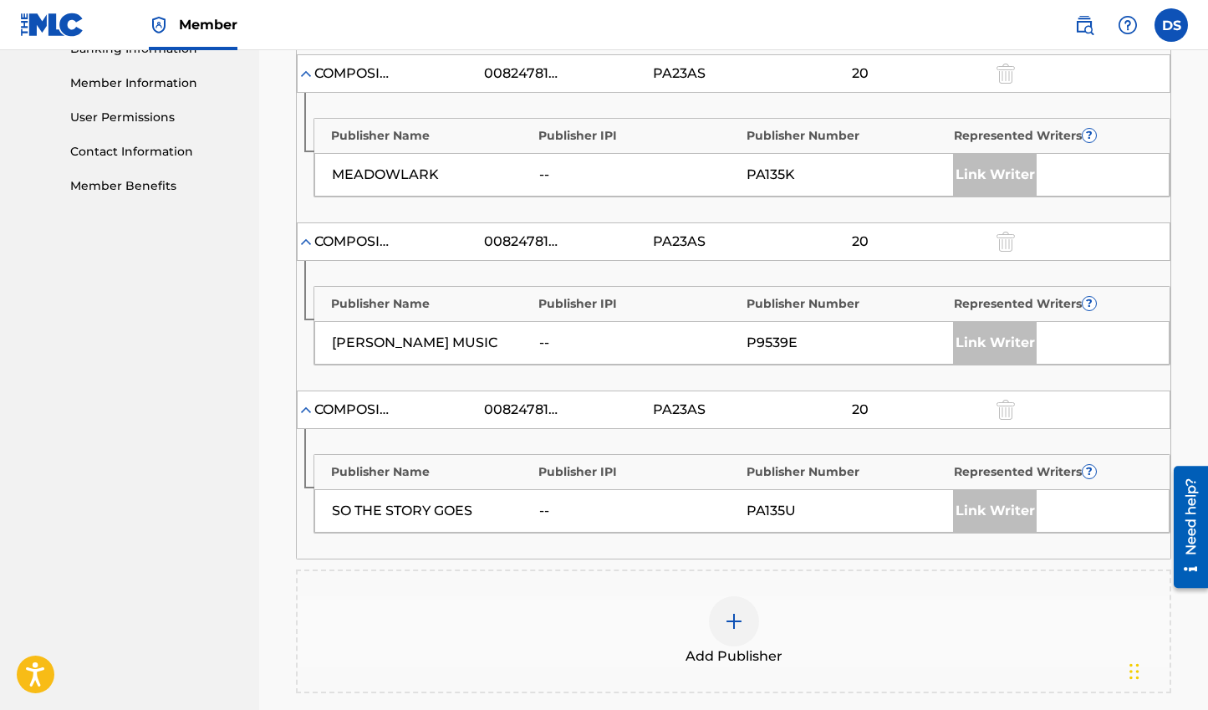
click at [730, 611] on img at bounding box center [734, 621] width 20 height 20
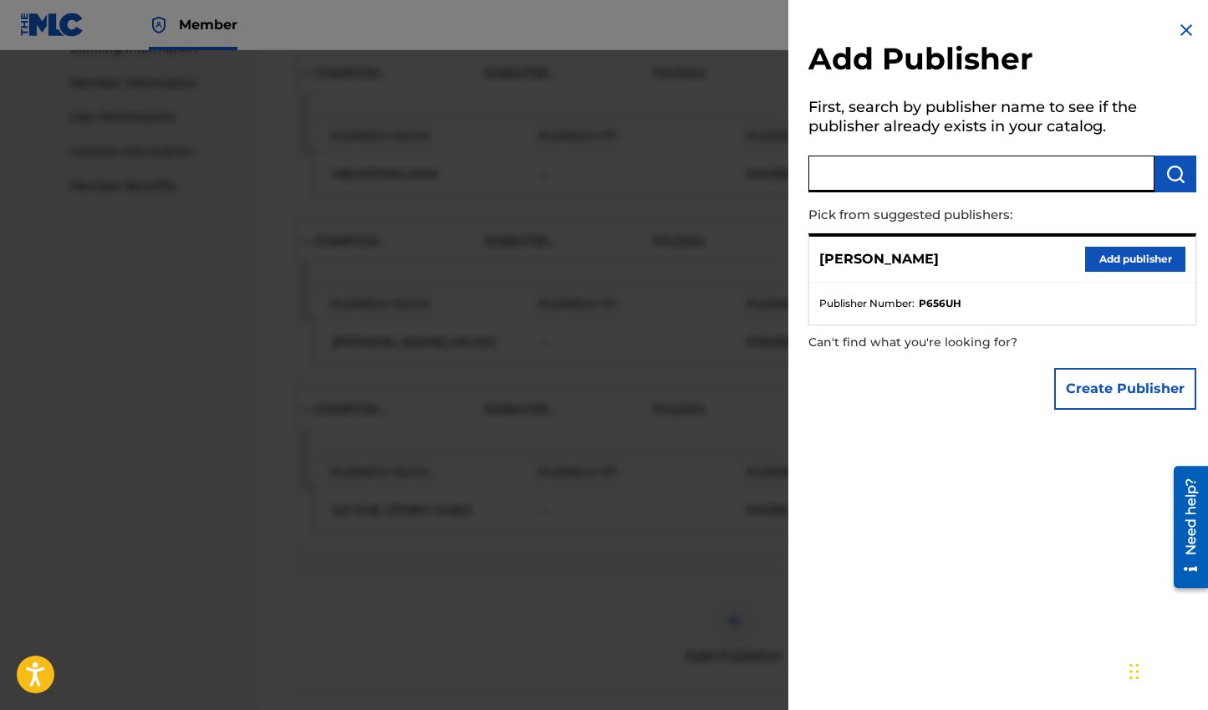
click at [909, 167] on input "text" at bounding box center [981, 173] width 346 height 37
click at [1169, 172] on img "submit" at bounding box center [1175, 174] width 20 height 20
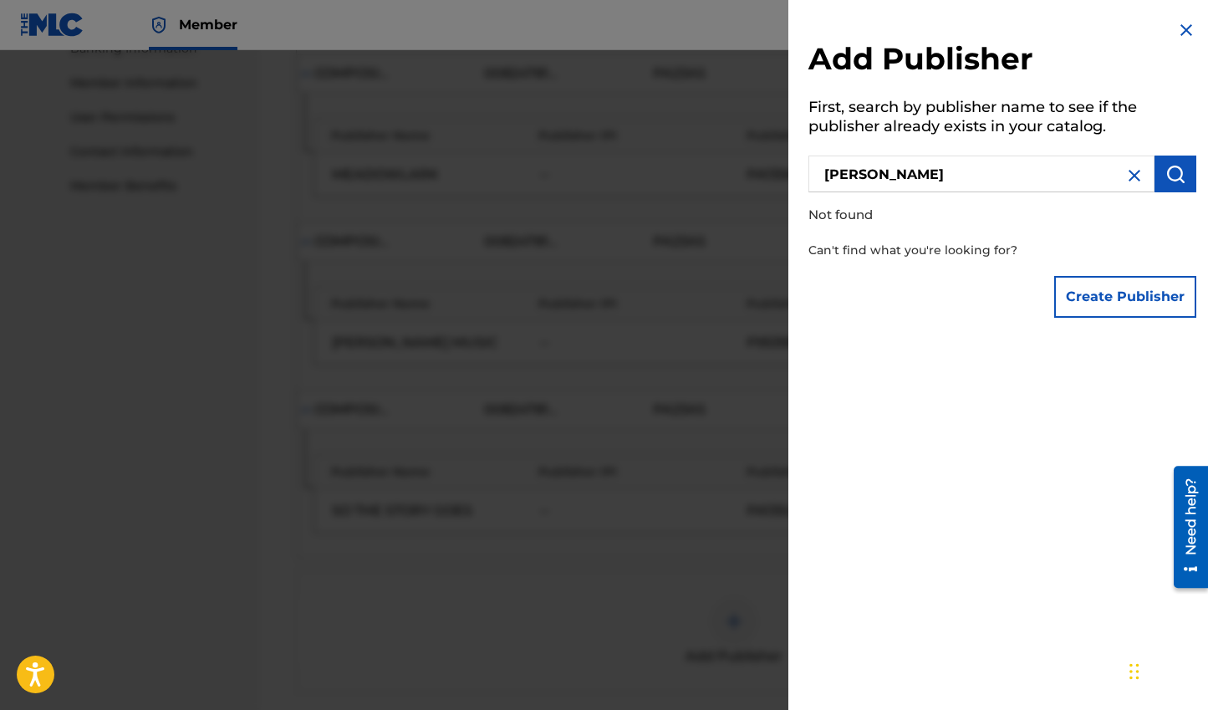
click at [1051, 171] on input "[PERSON_NAME]" at bounding box center [981, 173] width 346 height 37
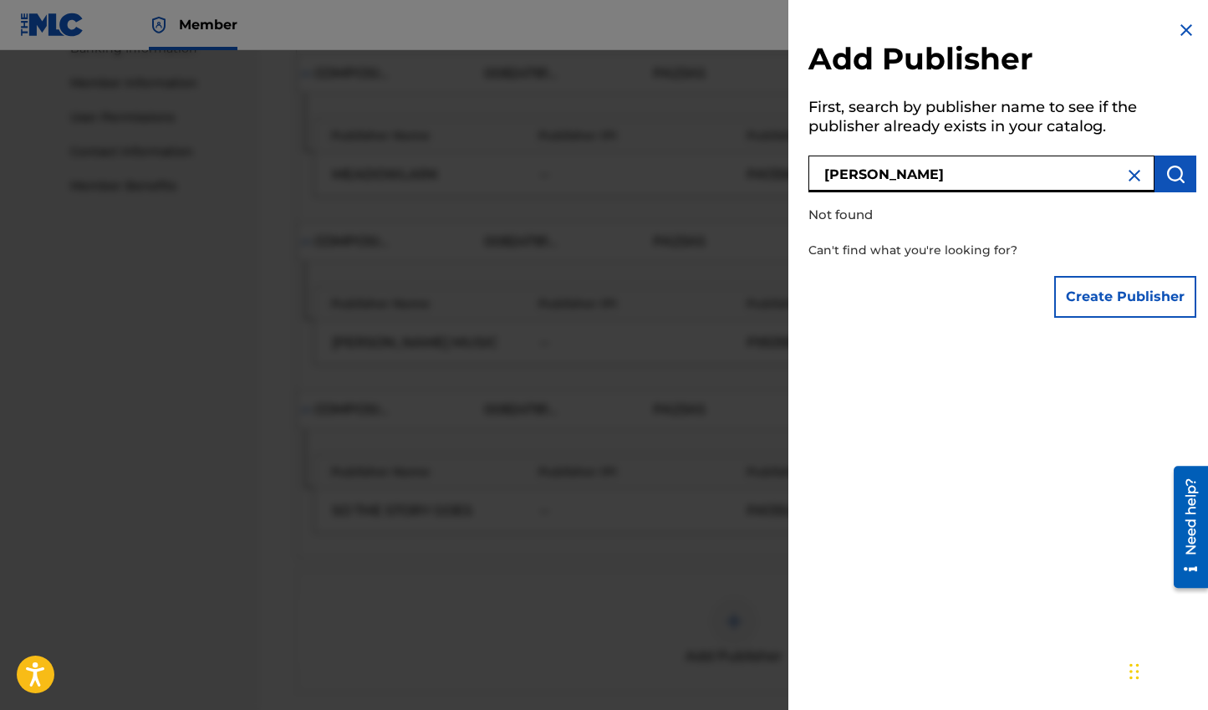
click at [1051, 172] on input "[PERSON_NAME]" at bounding box center [981, 173] width 346 height 37
click at [914, 177] on input "[PERSON_NAME]" at bounding box center [981, 173] width 346 height 37
type input "[PERSON_NAME]"
click at [1174, 176] on img "submit" at bounding box center [1175, 174] width 20 height 20
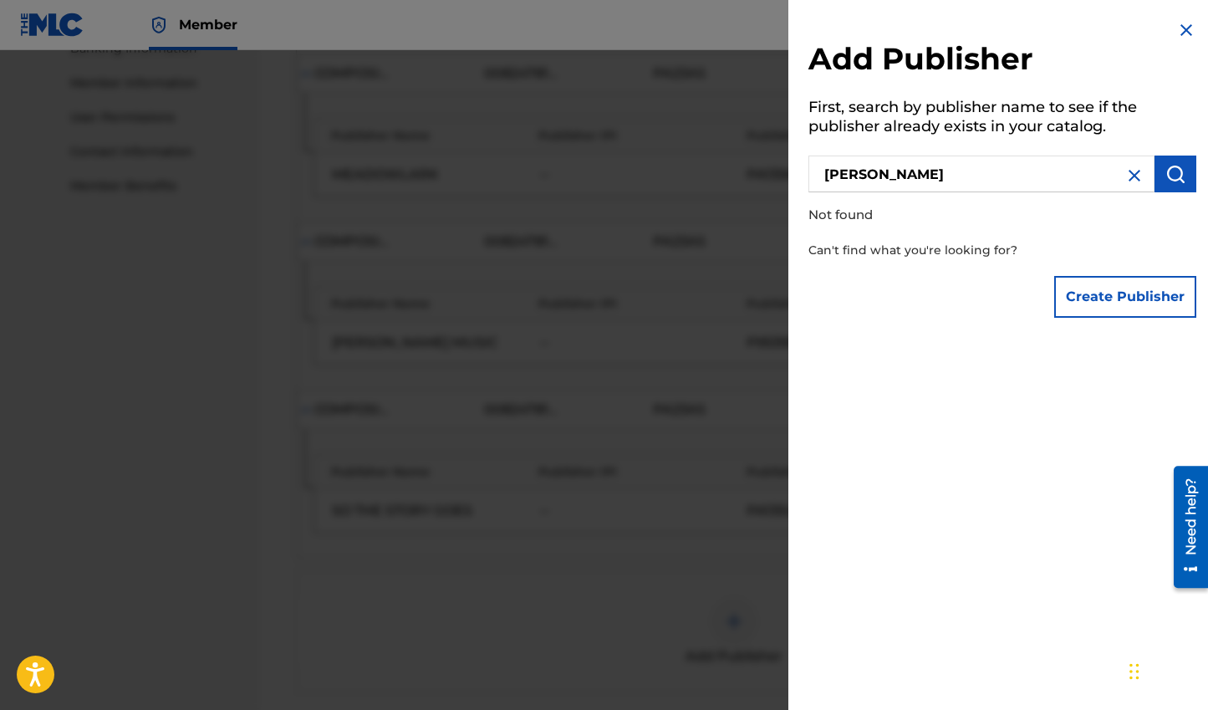
click at [1178, 23] on img at bounding box center [1186, 30] width 20 height 20
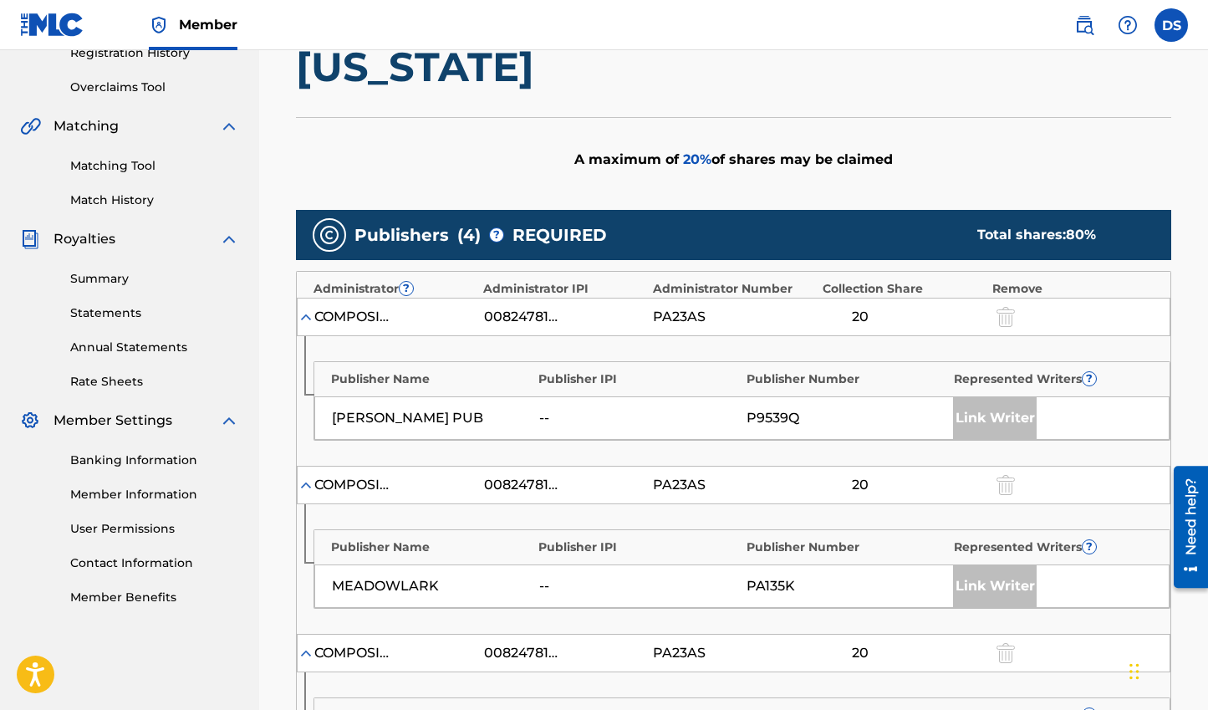
scroll to position [1011, 0]
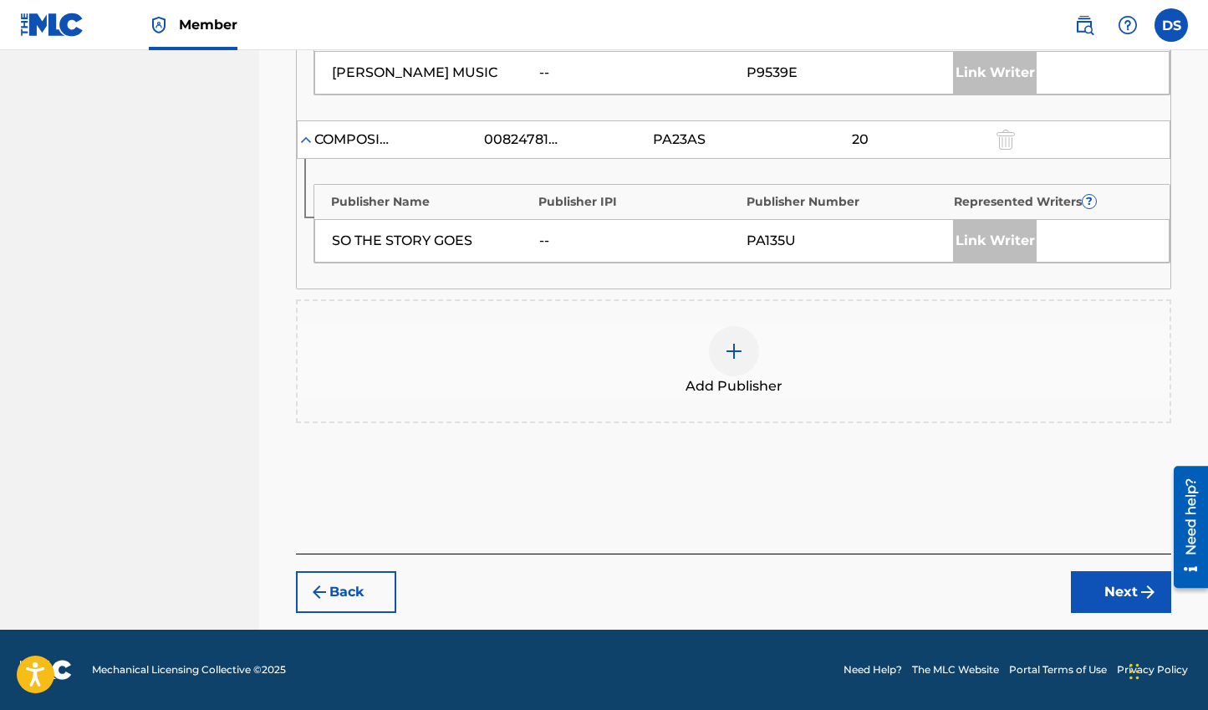
click at [1127, 589] on button "Next" at bounding box center [1121, 592] width 100 height 42
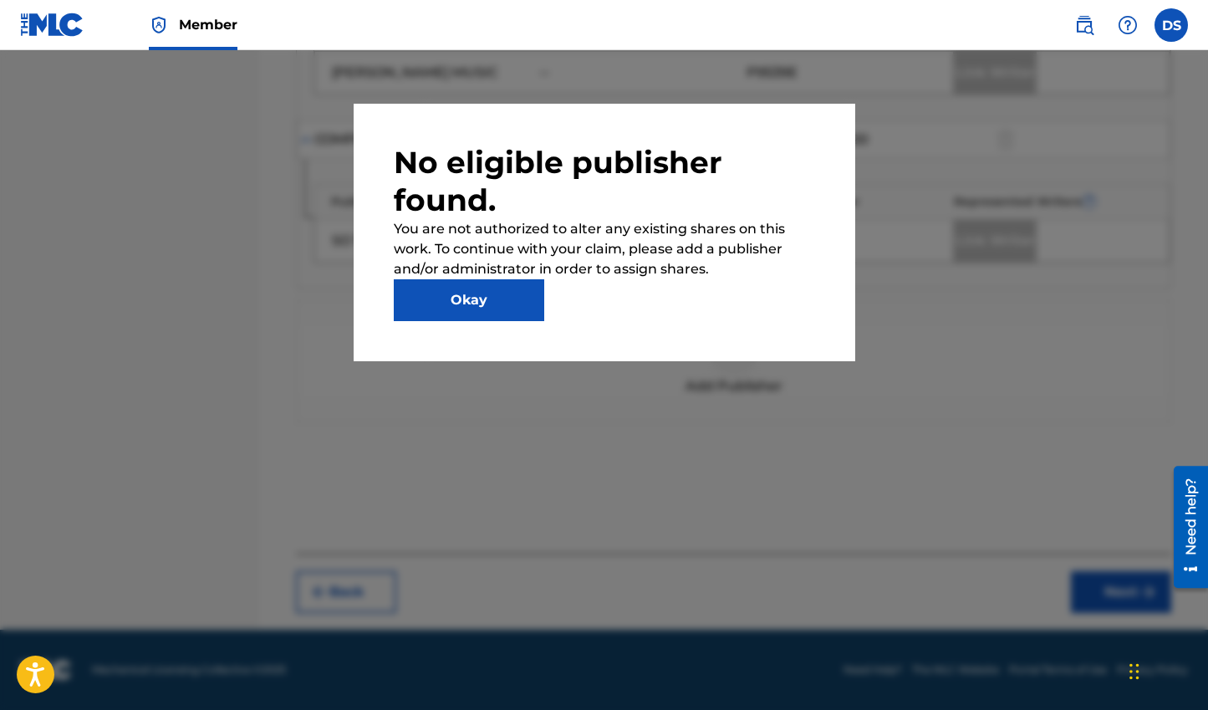
click at [526, 296] on button "Okay" at bounding box center [469, 300] width 150 height 42
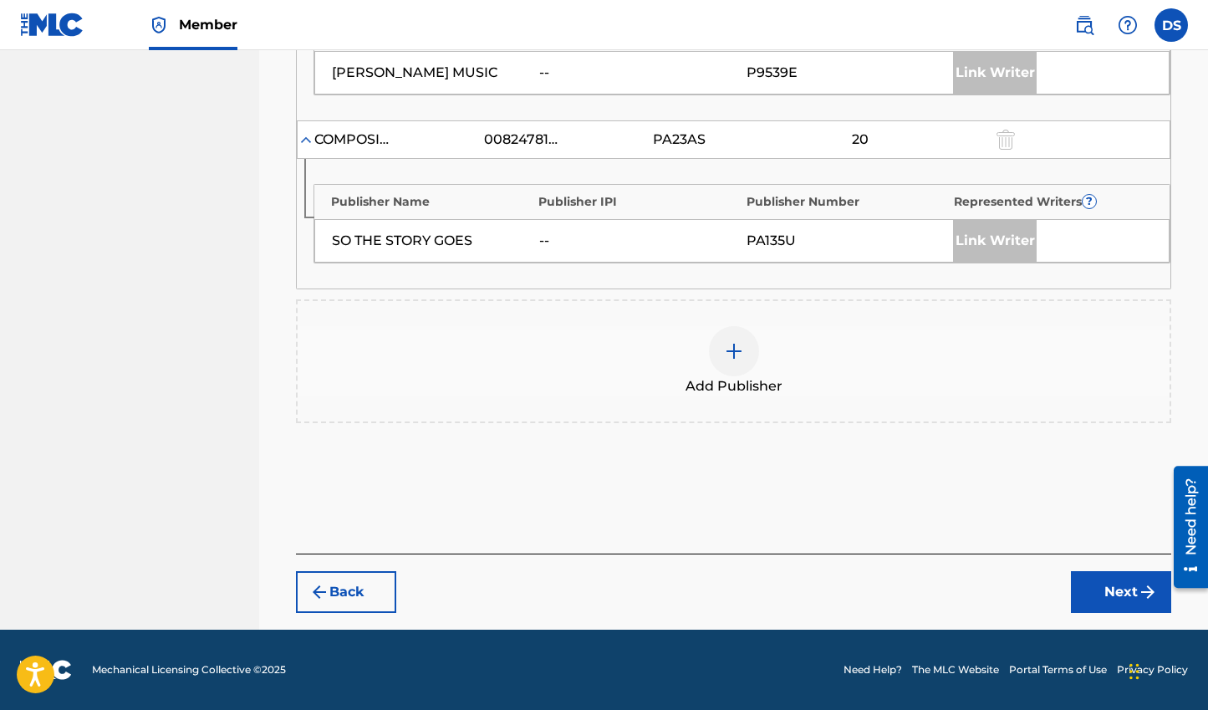
click at [734, 351] on img at bounding box center [734, 351] width 20 height 20
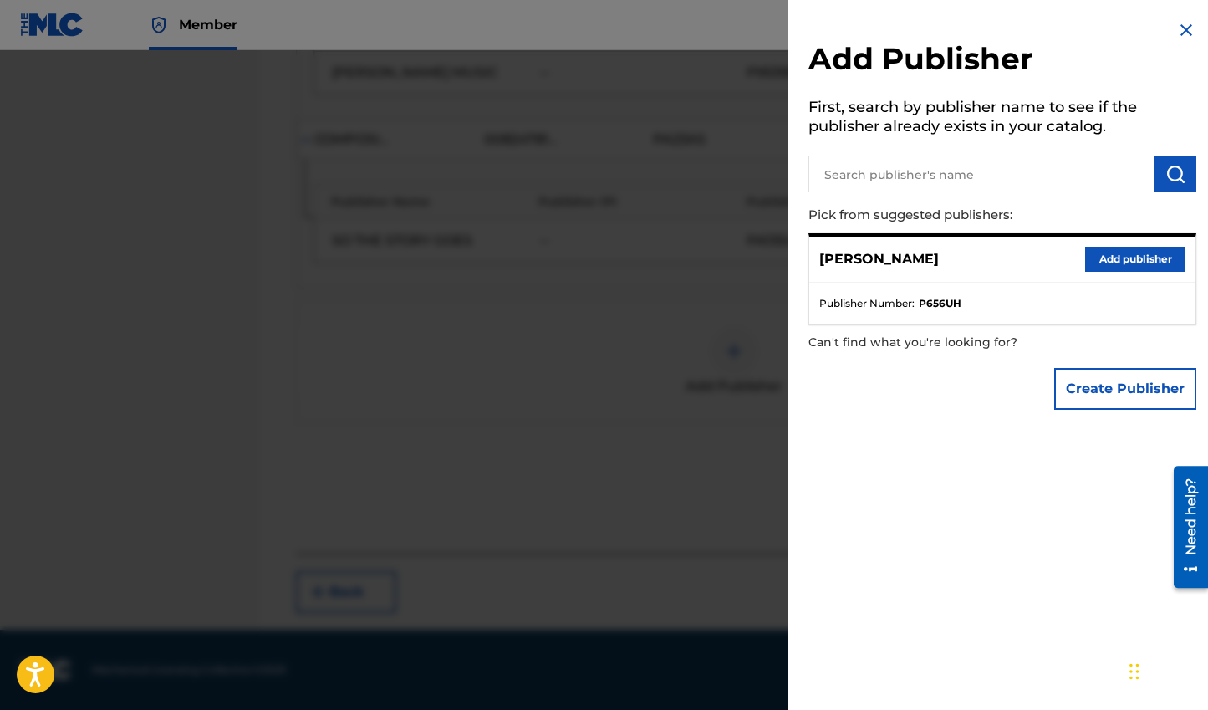
click at [914, 181] on input "text" at bounding box center [981, 173] width 346 height 37
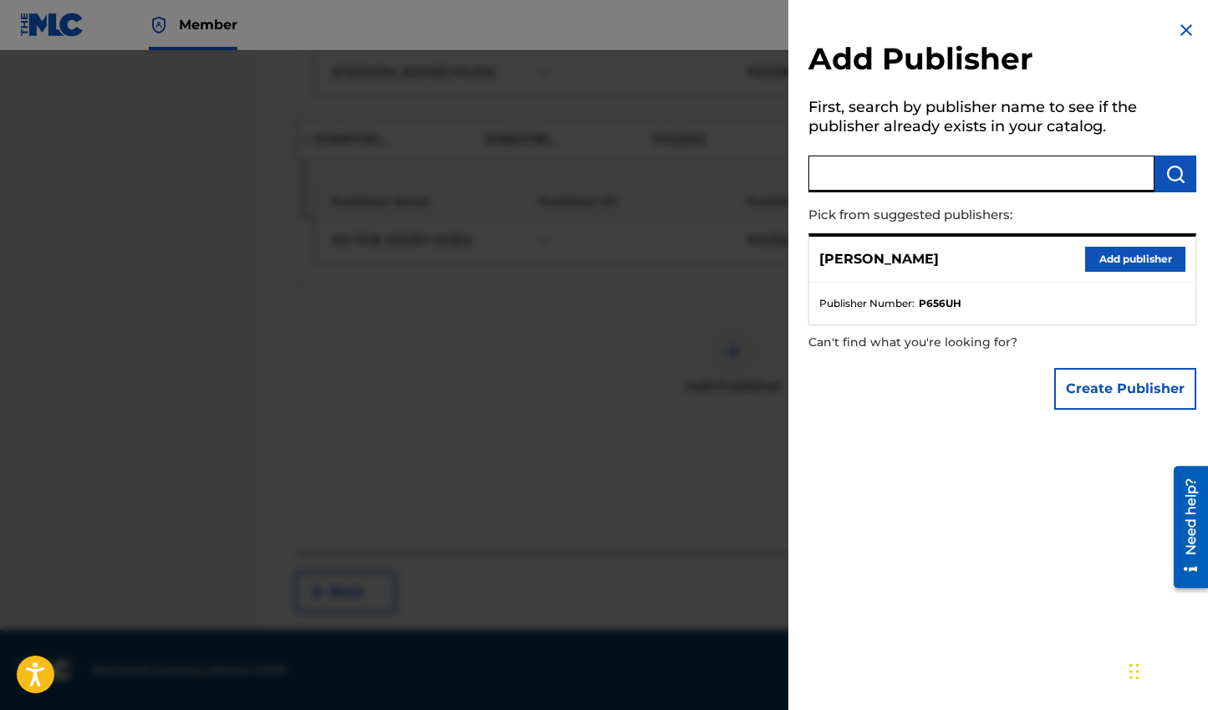
click at [940, 304] on strong "P656UH" at bounding box center [940, 303] width 43 height 15
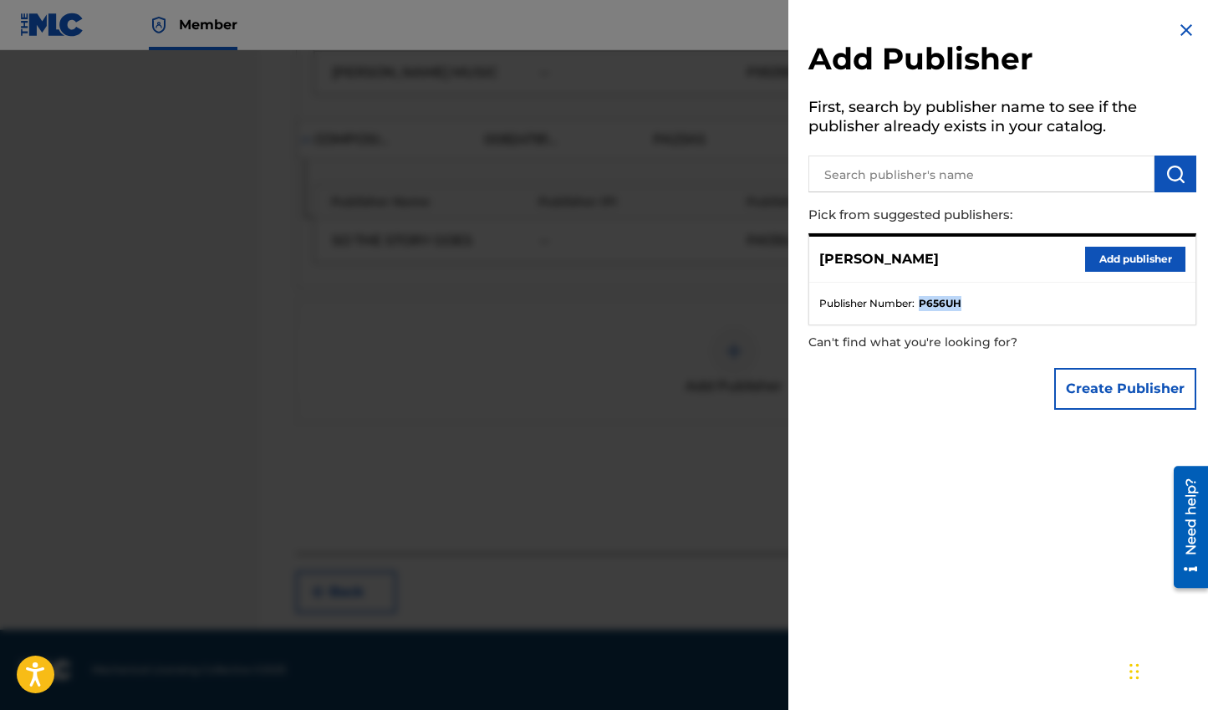
click at [940, 304] on strong "P656UH" at bounding box center [940, 303] width 43 height 15
click at [1128, 265] on button "Add publisher" at bounding box center [1135, 259] width 100 height 25
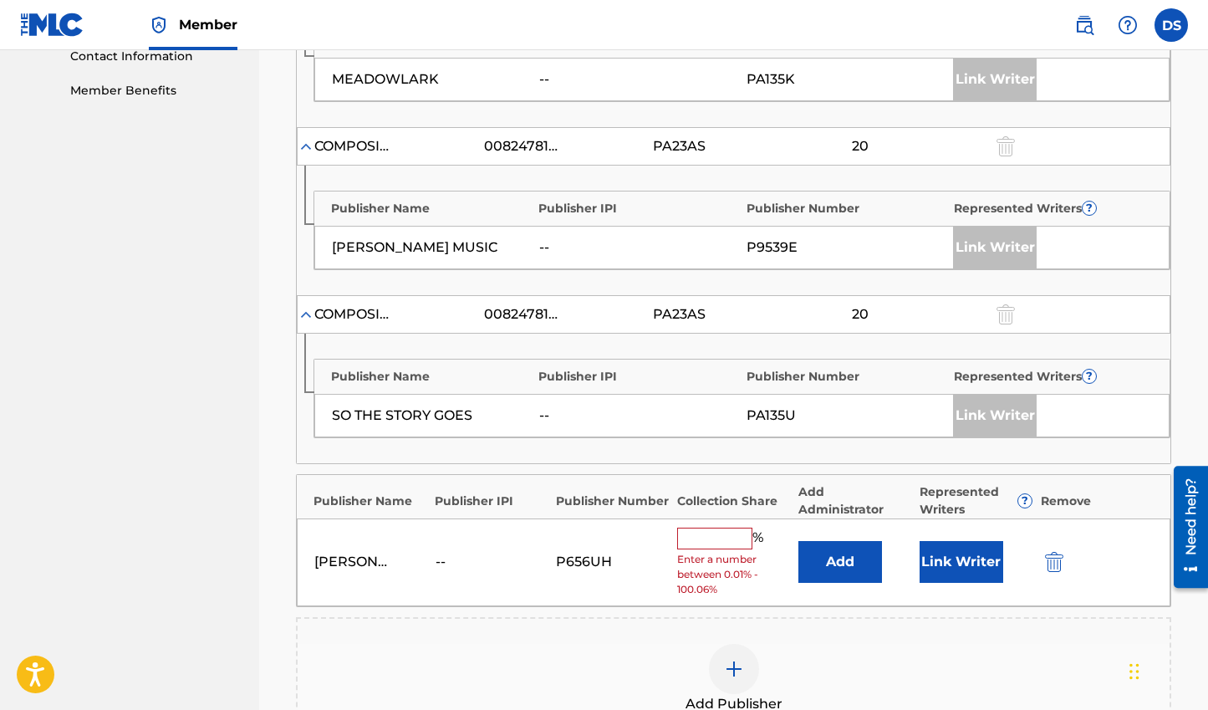
scroll to position [835, 0]
click at [1059, 561] on img "submit" at bounding box center [1054, 563] width 18 height 20
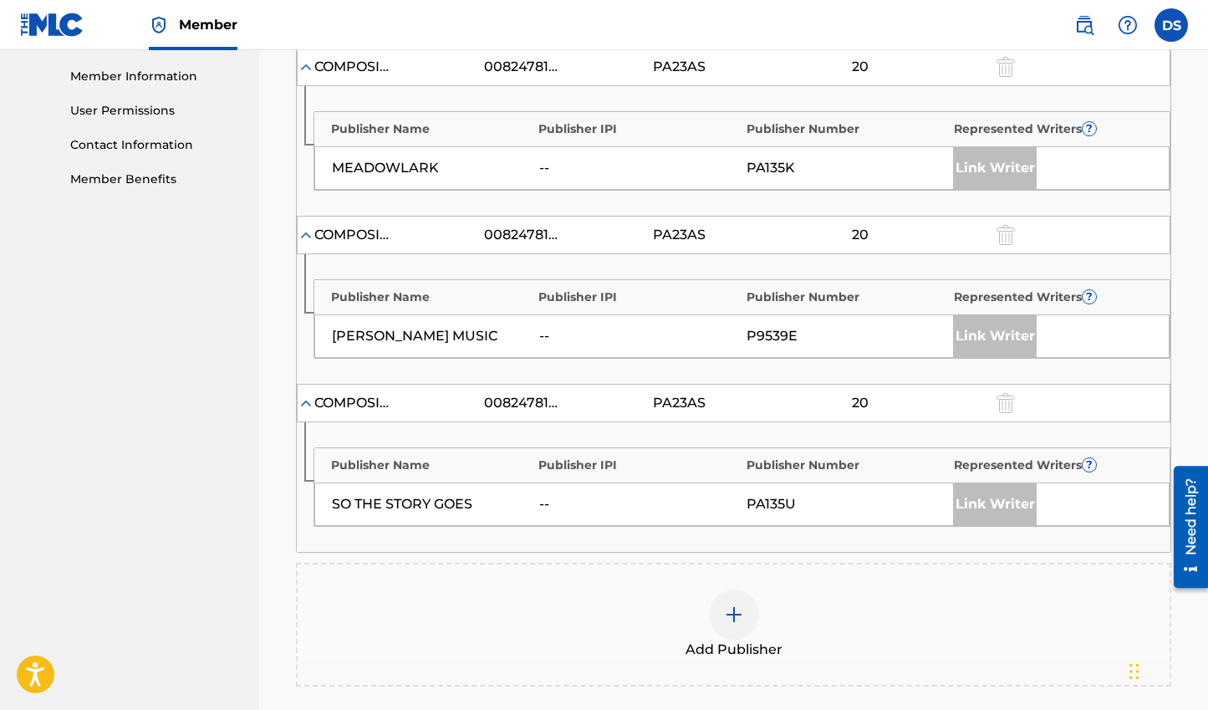
scroll to position [1011, 0]
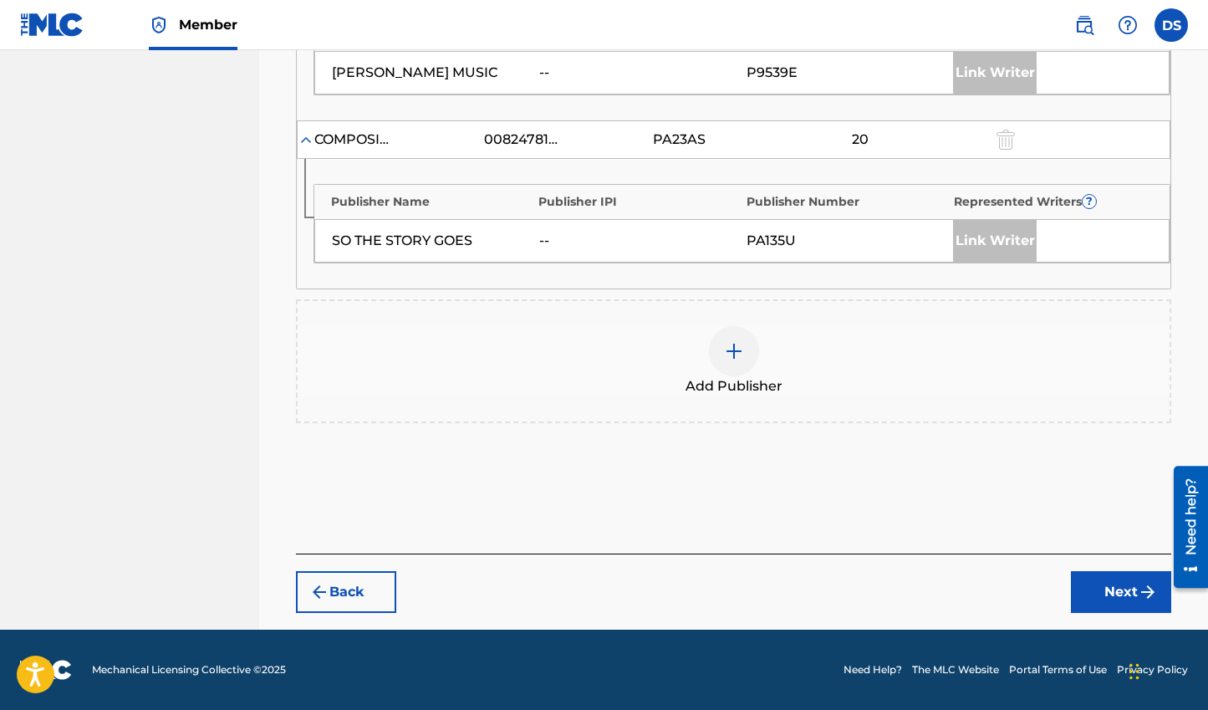
click at [736, 344] on img at bounding box center [734, 351] width 20 height 20
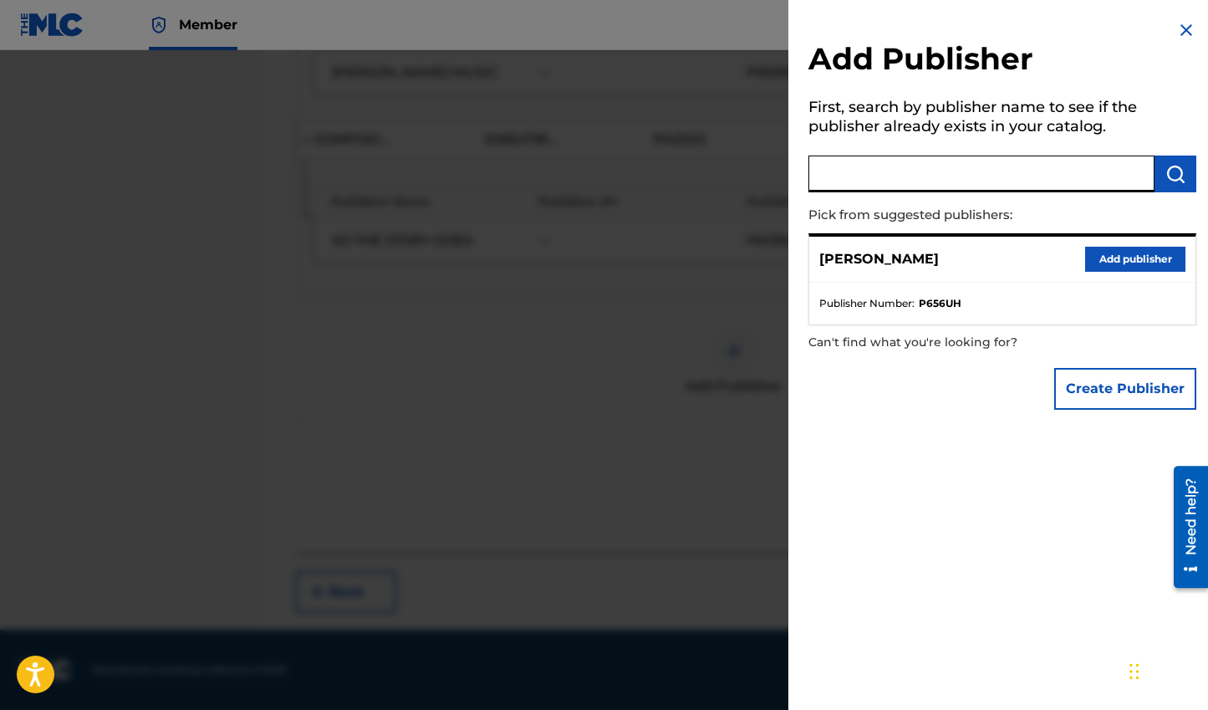
click at [985, 176] on input "text" at bounding box center [981, 173] width 346 height 37
paste input "00829342121)"
type input "00829342121)"
click at [1177, 172] on img "submit" at bounding box center [1175, 174] width 20 height 20
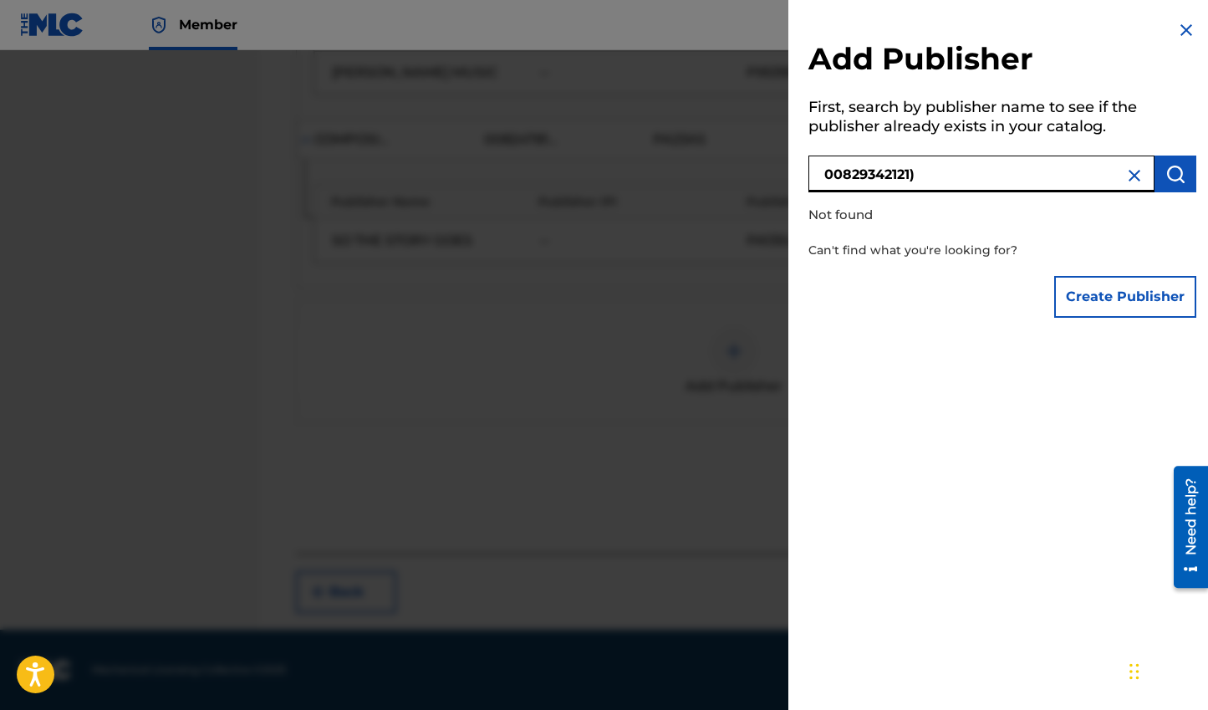
click at [1140, 183] on input "00829342121)" at bounding box center [981, 173] width 346 height 37
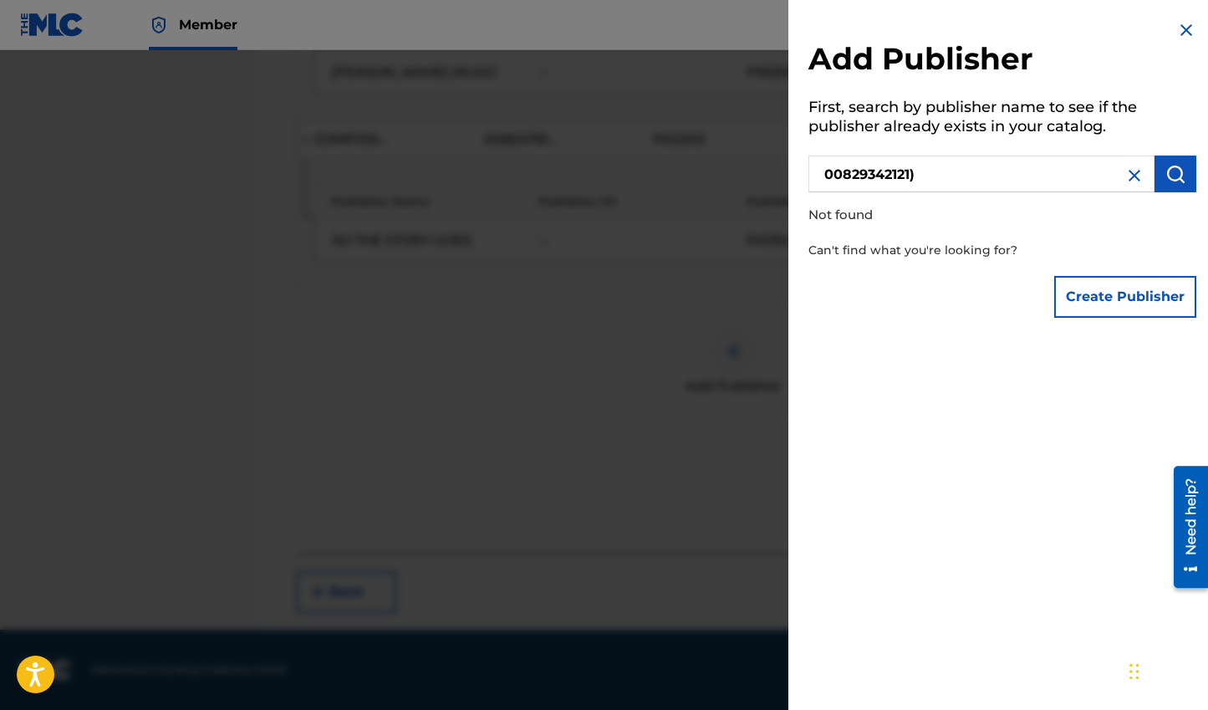
click at [1186, 31] on img at bounding box center [1186, 30] width 20 height 20
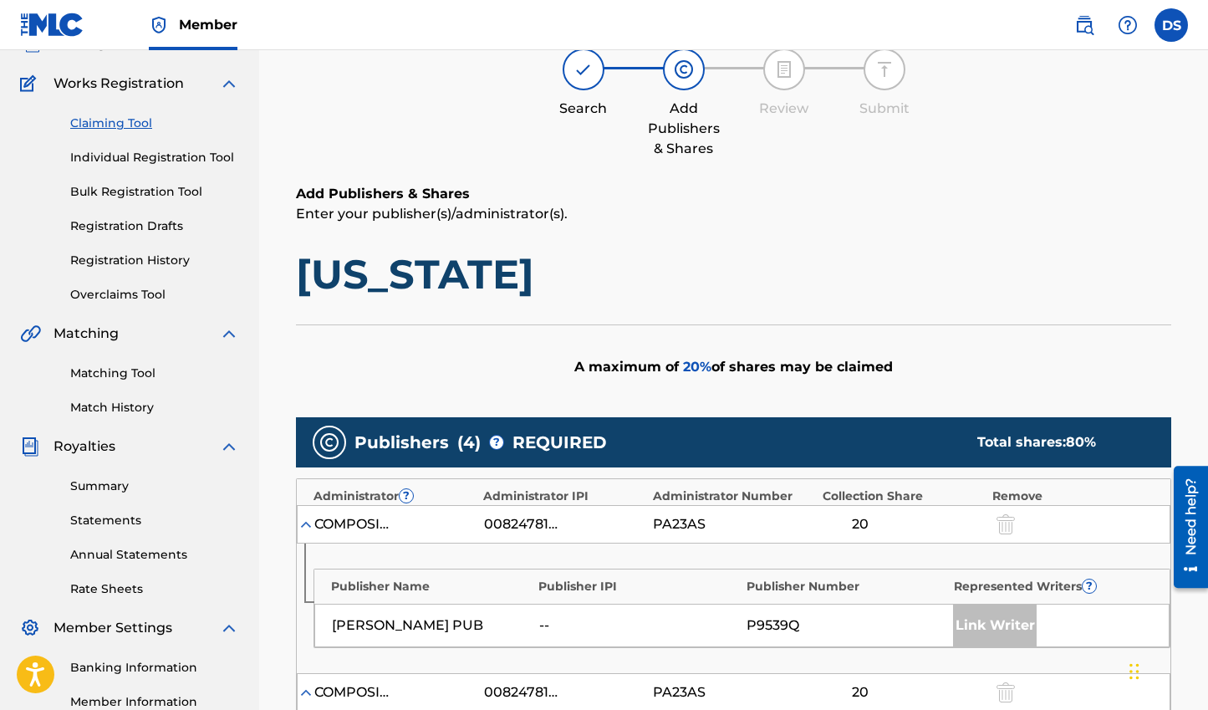
scroll to position [0, 0]
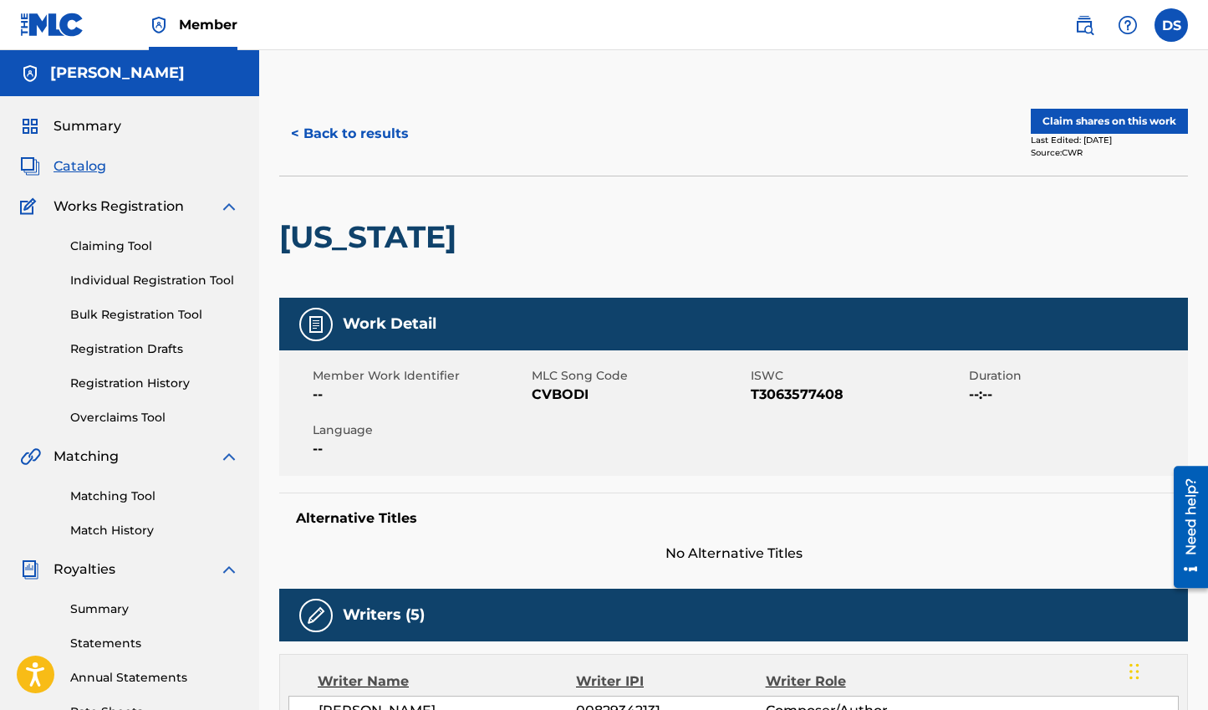
click at [372, 136] on button "< Back to results" at bounding box center [349, 134] width 141 height 42
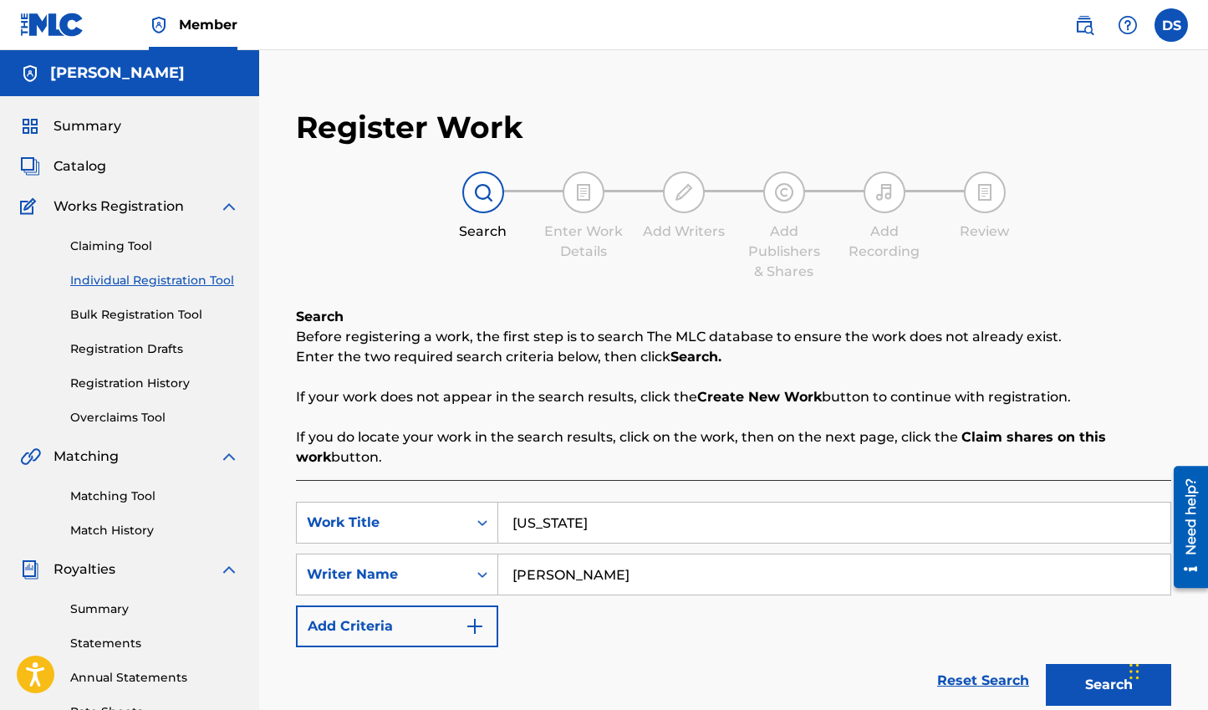
scroll to position [301, 0]
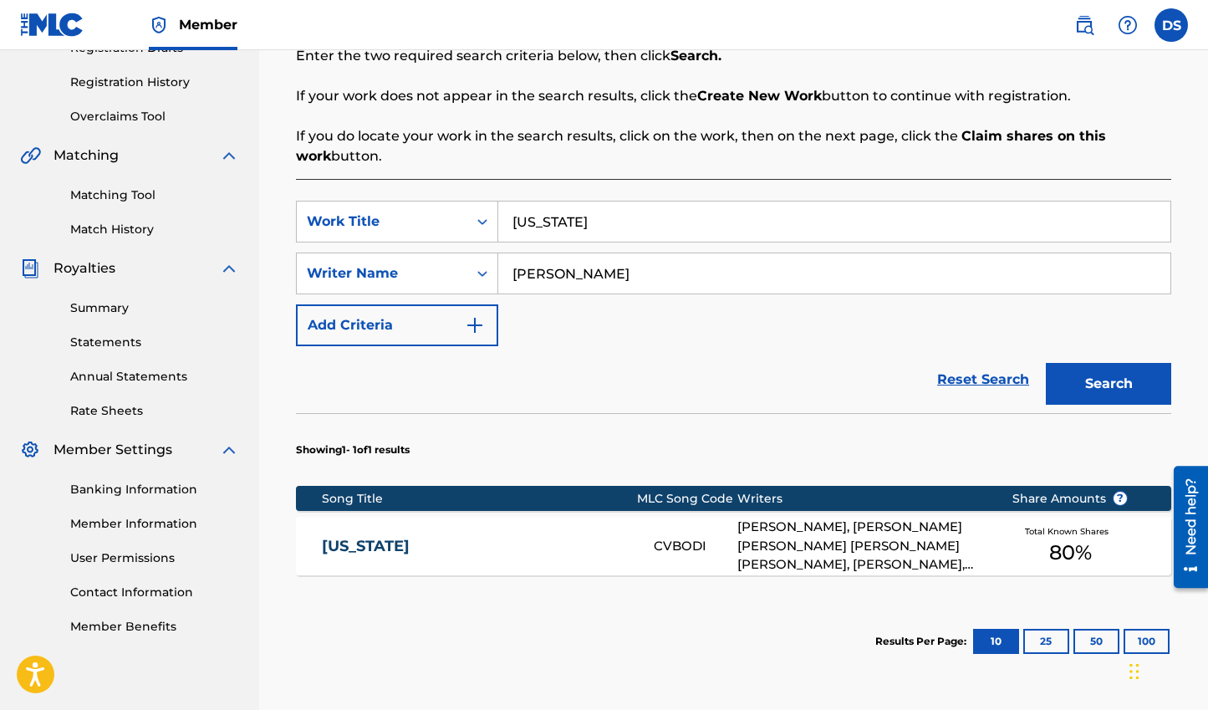
click at [565, 230] on input "[US_STATE]" at bounding box center [834, 221] width 672 height 40
click at [566, 230] on input "[US_STATE]" at bounding box center [834, 221] width 672 height 40
click at [565, 229] on input "[US_STATE]" at bounding box center [834, 221] width 672 height 40
type input "Heavy Hammer"
click at [1046, 363] on button "Search" at bounding box center [1108, 384] width 125 height 42
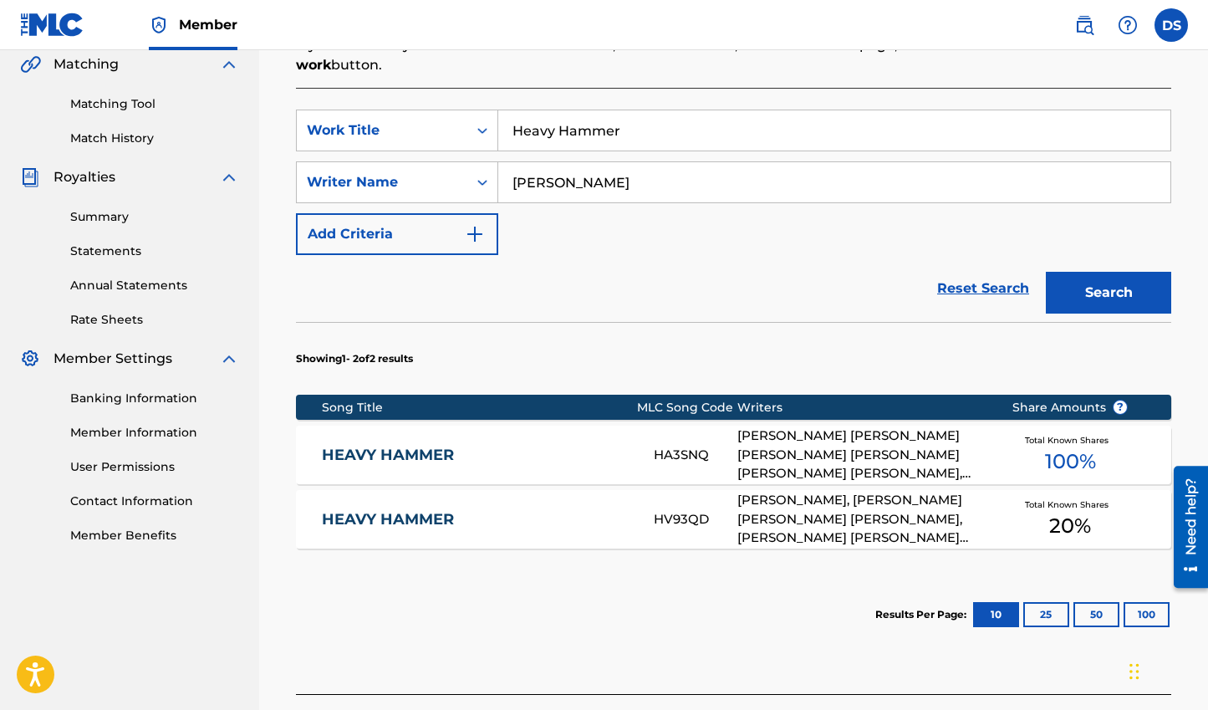
scroll to position [398, 0]
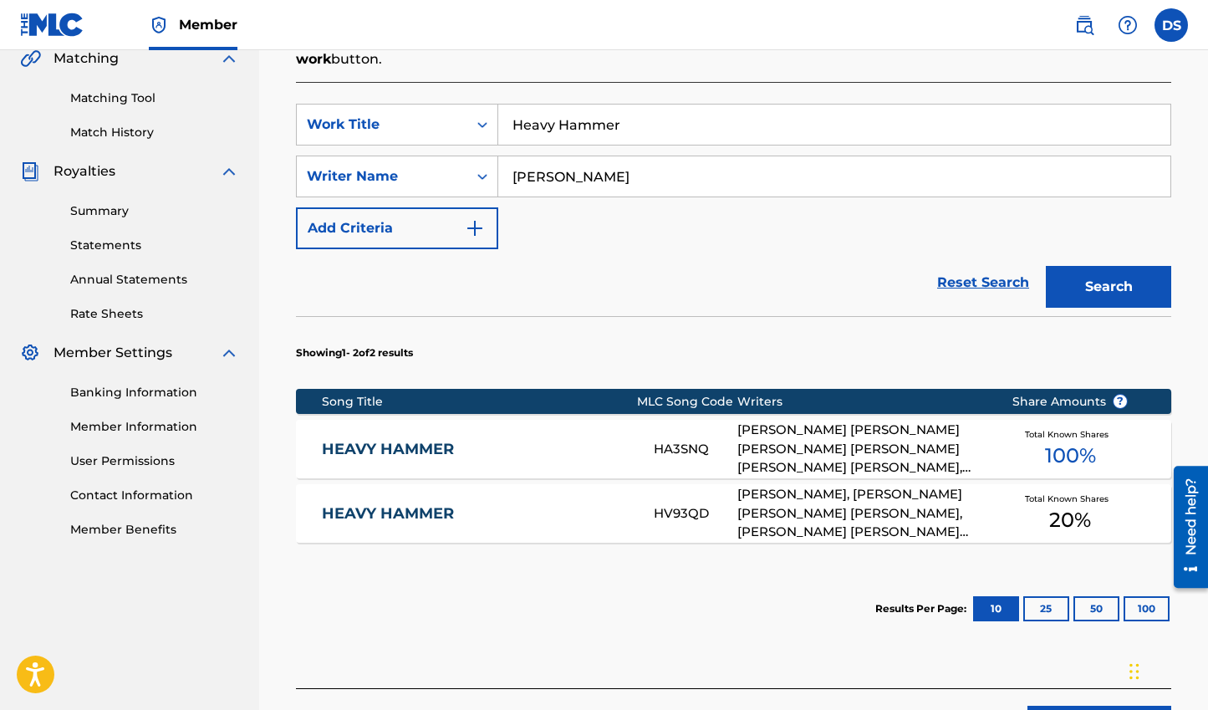
click at [797, 445] on div "[PERSON_NAME] [PERSON_NAME] [PERSON_NAME] [PERSON_NAME] [PERSON_NAME] [PERSON_N…" at bounding box center [861, 448] width 249 height 57
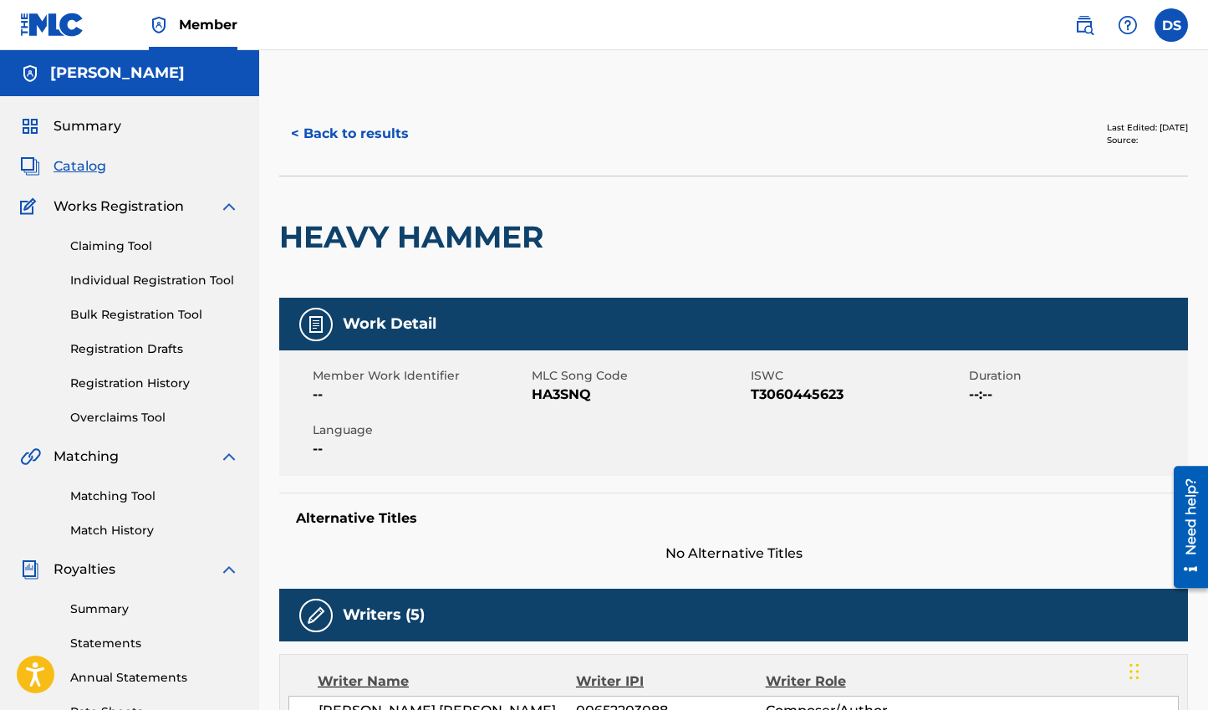
click at [339, 130] on button "< Back to results" at bounding box center [349, 134] width 141 height 42
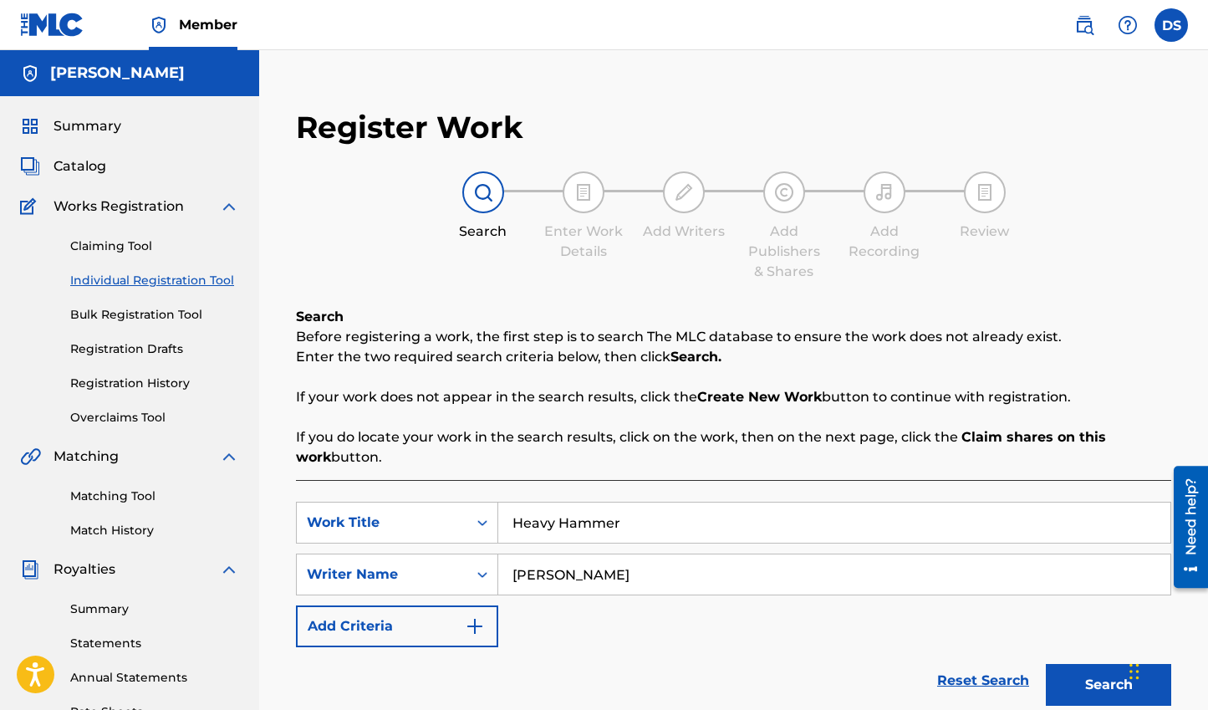
scroll to position [327, 0]
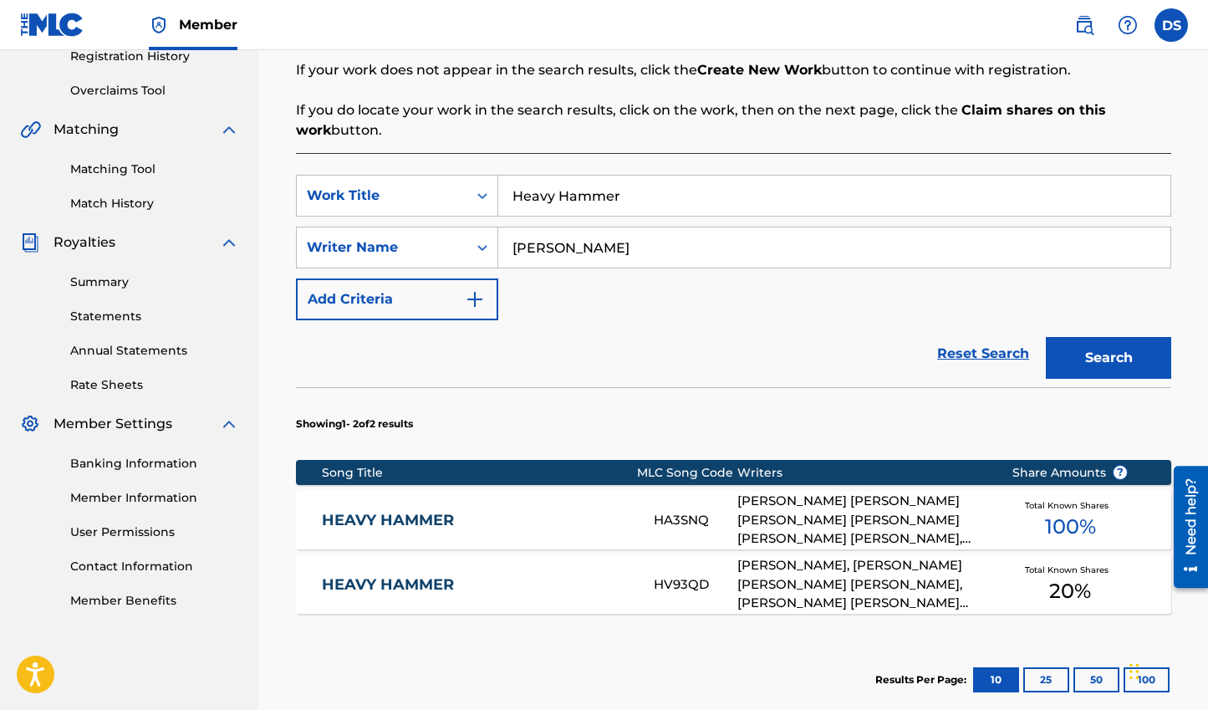
click at [885, 583] on div "[PERSON_NAME], [PERSON_NAME] [PERSON_NAME] [PERSON_NAME], [PERSON_NAME] [PERSON…" at bounding box center [861, 584] width 249 height 57
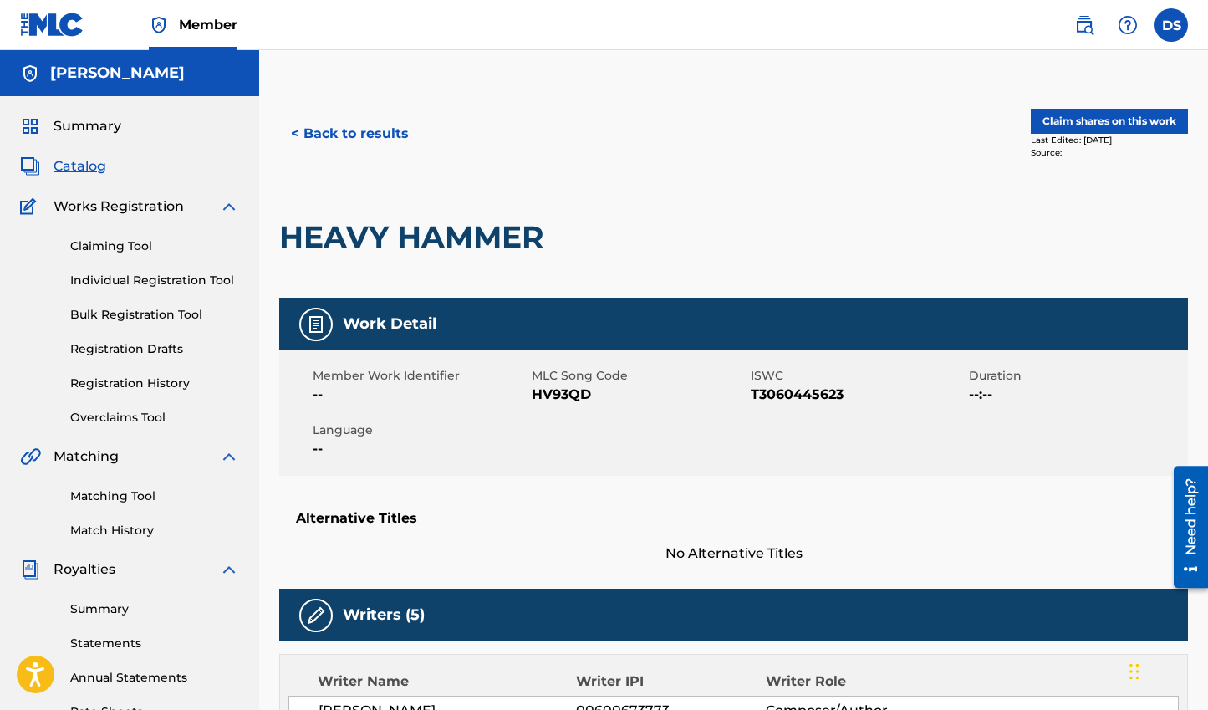
click at [1074, 130] on button "Claim shares on this work" at bounding box center [1109, 121] width 157 height 25
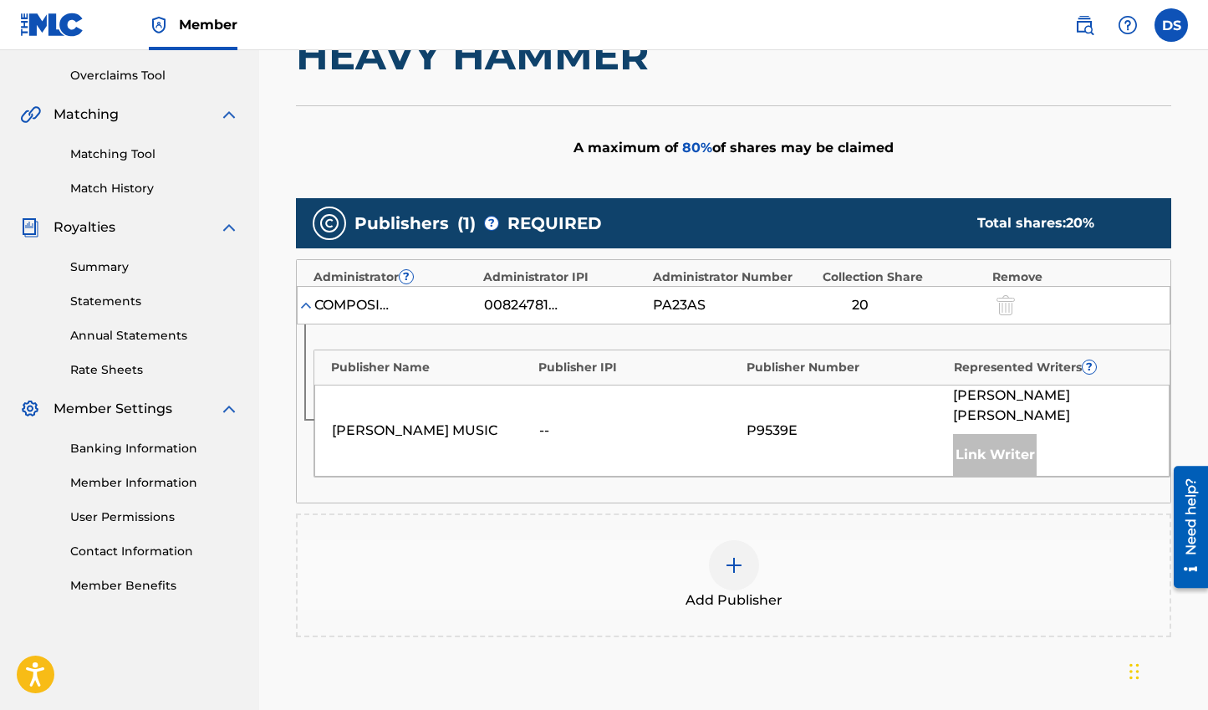
scroll to position [427, 0]
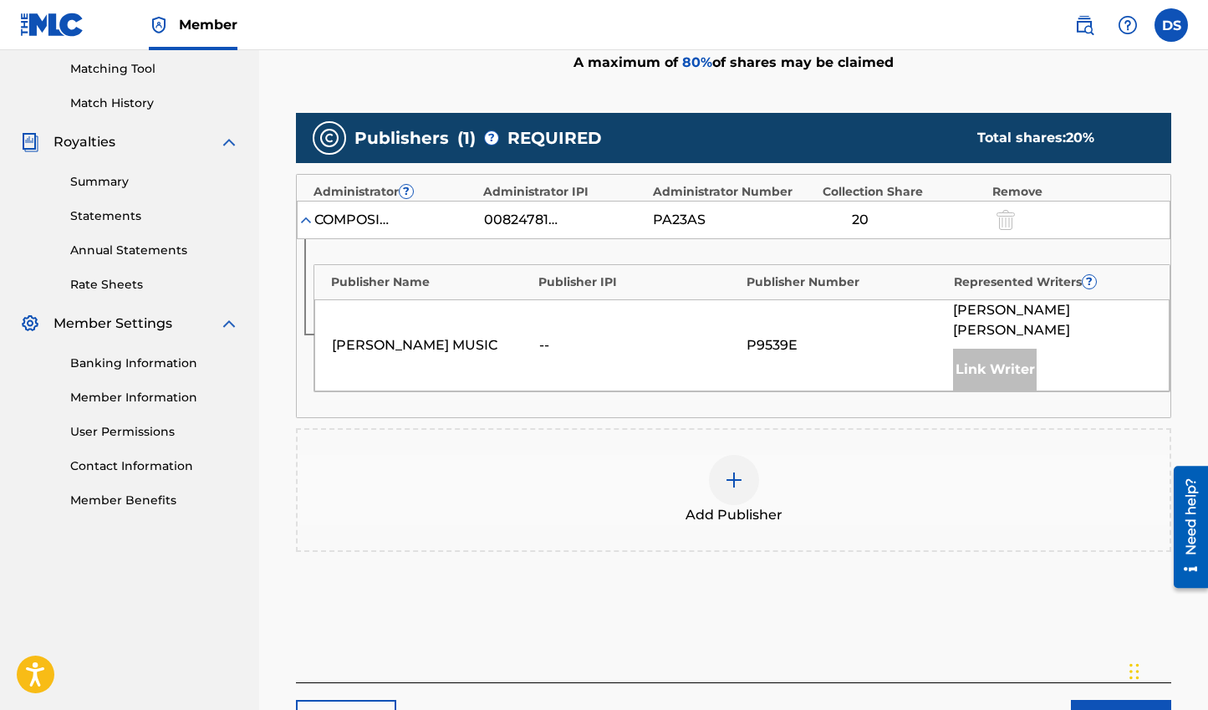
click at [736, 470] on img at bounding box center [734, 480] width 20 height 20
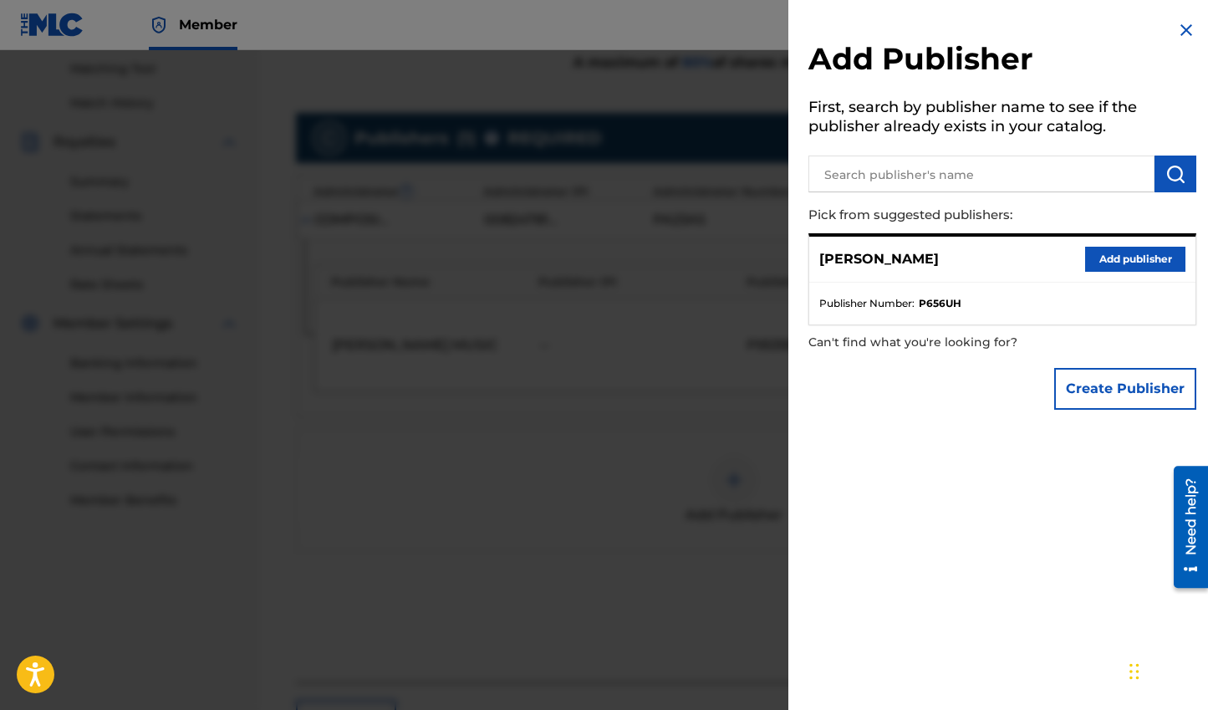
click at [1148, 262] on button "Add publisher" at bounding box center [1135, 259] width 100 height 25
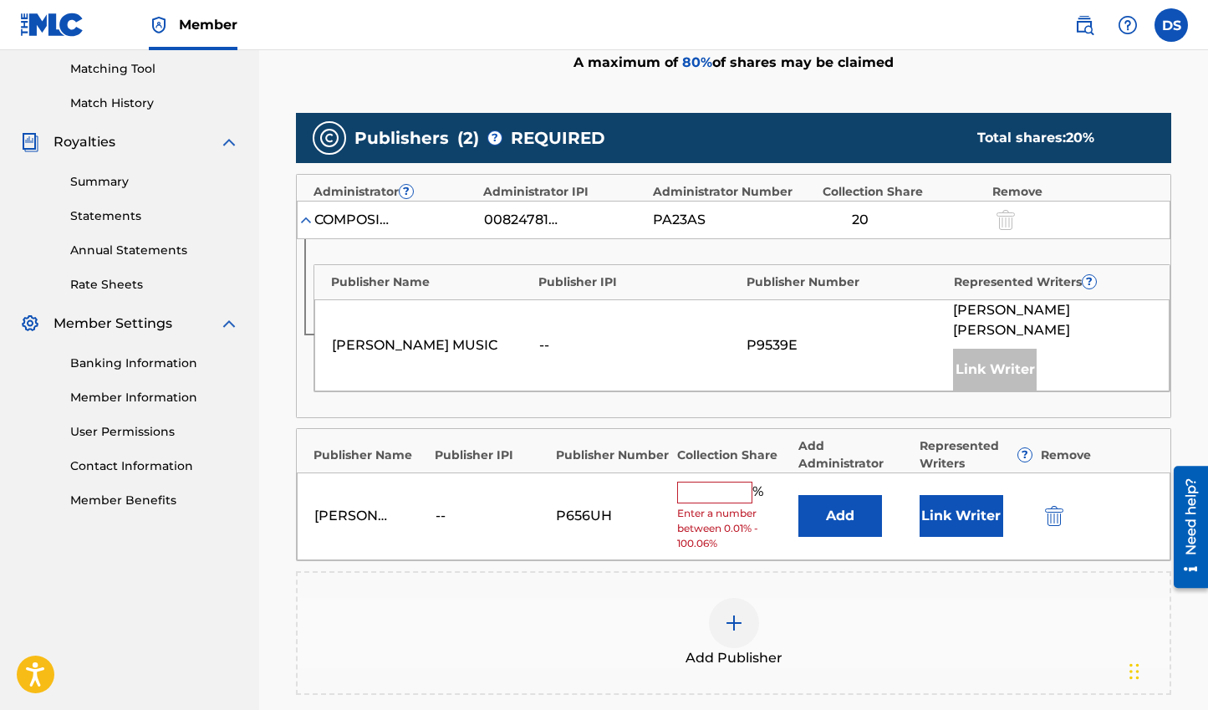
click at [730, 481] on input "text" at bounding box center [714, 492] width 75 height 22
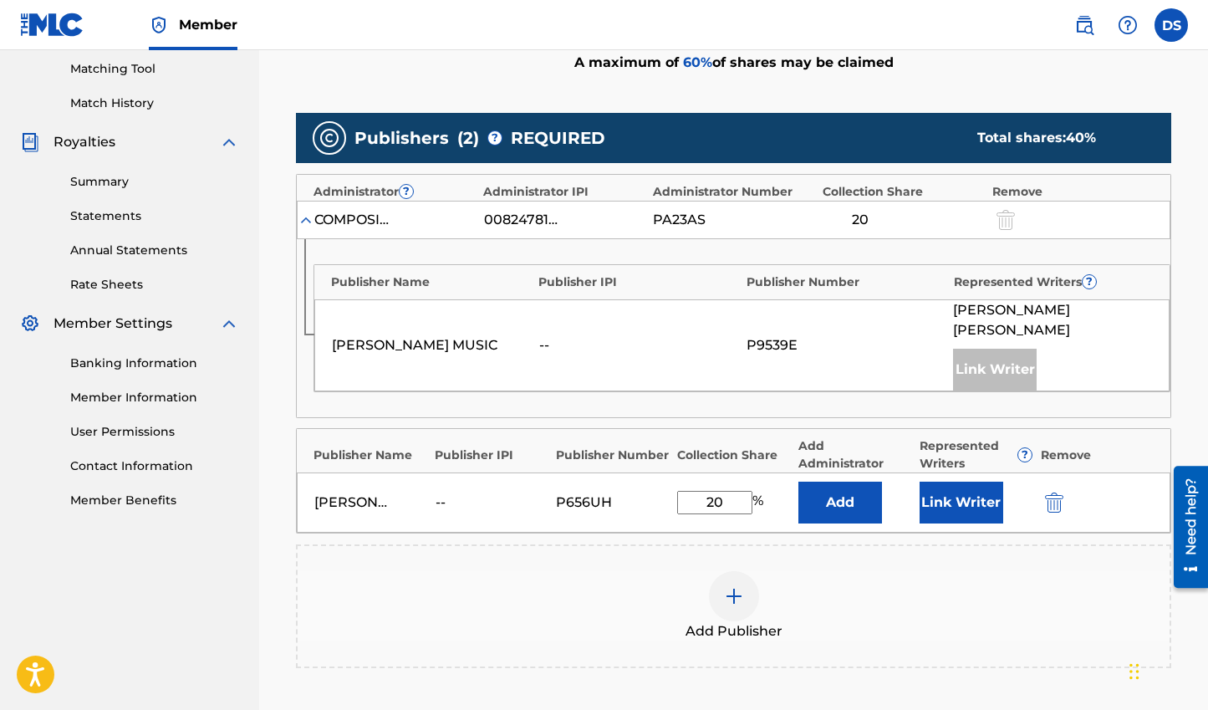
type input "20"
click at [848, 490] on button "Add" at bounding box center [840, 502] width 84 height 42
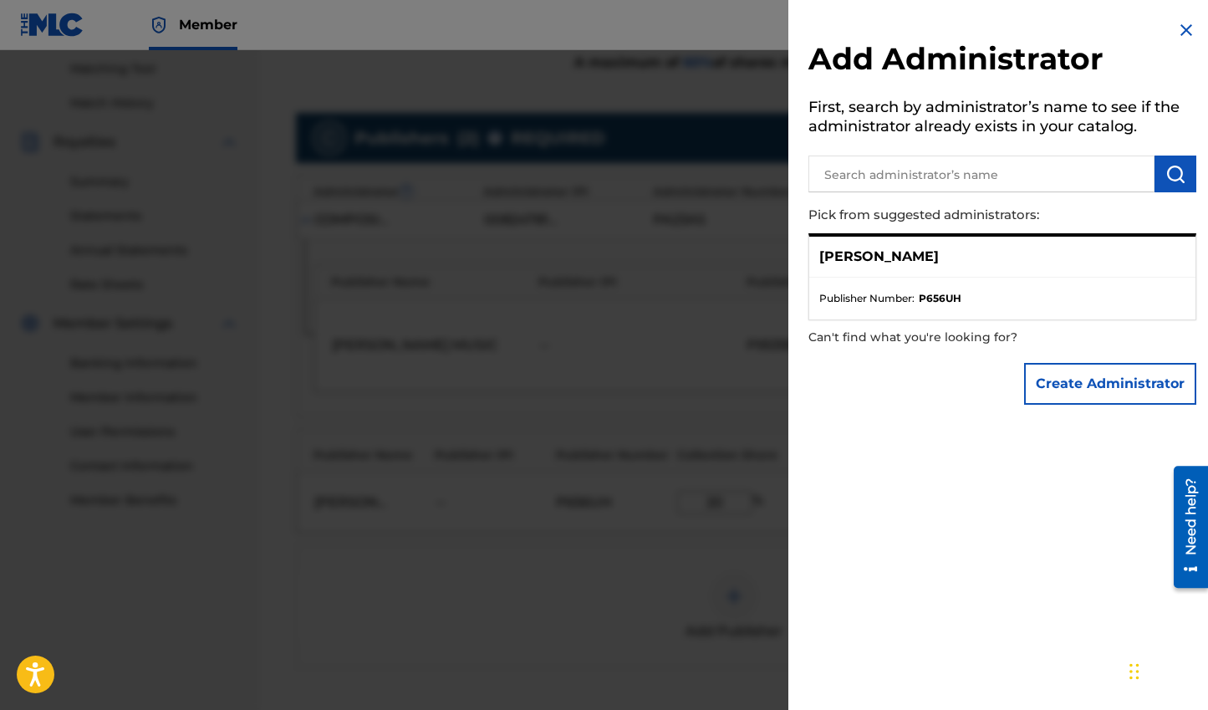
click at [929, 247] on div "[PERSON_NAME]" at bounding box center [1002, 257] width 386 height 41
click at [897, 265] on p "[PERSON_NAME]" at bounding box center [879, 257] width 120 height 20
click at [1024, 175] on input "text" at bounding box center [981, 173] width 346 height 37
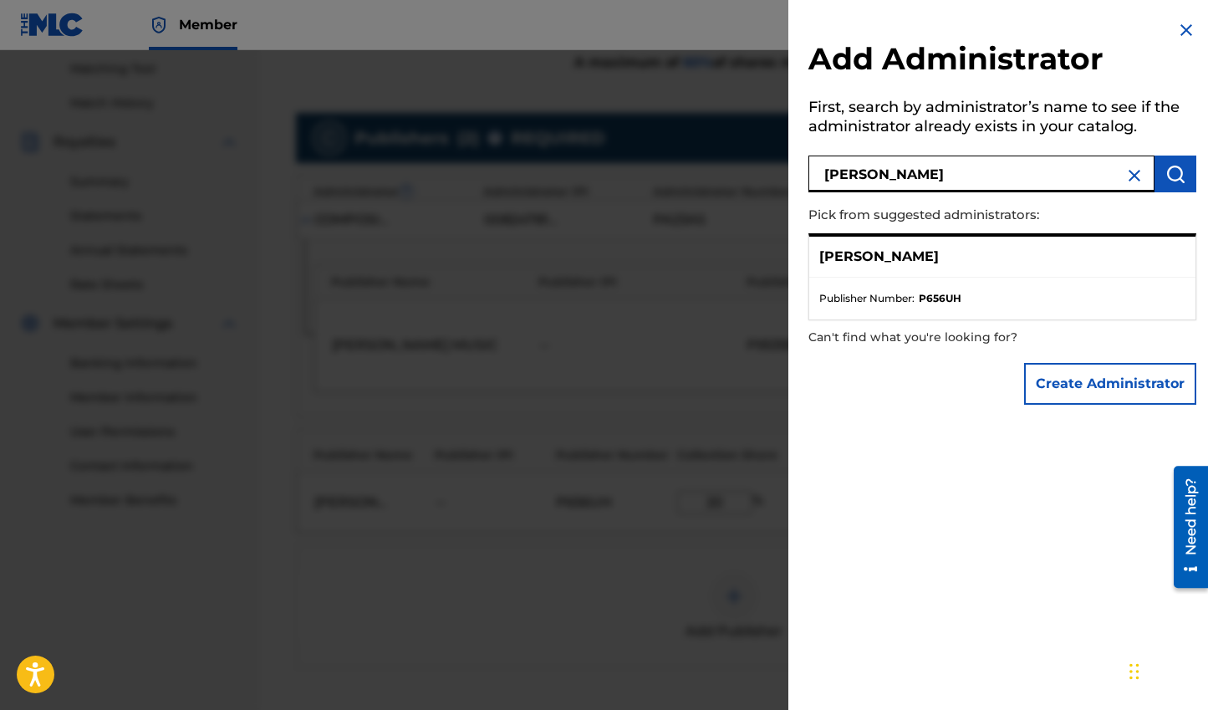
type input "[PERSON_NAME]"
drag, startPoint x: 930, startPoint y: 257, endPoint x: 955, endPoint y: 299, distance: 49.5
click at [935, 264] on div "[PERSON_NAME]" at bounding box center [1002, 257] width 386 height 41
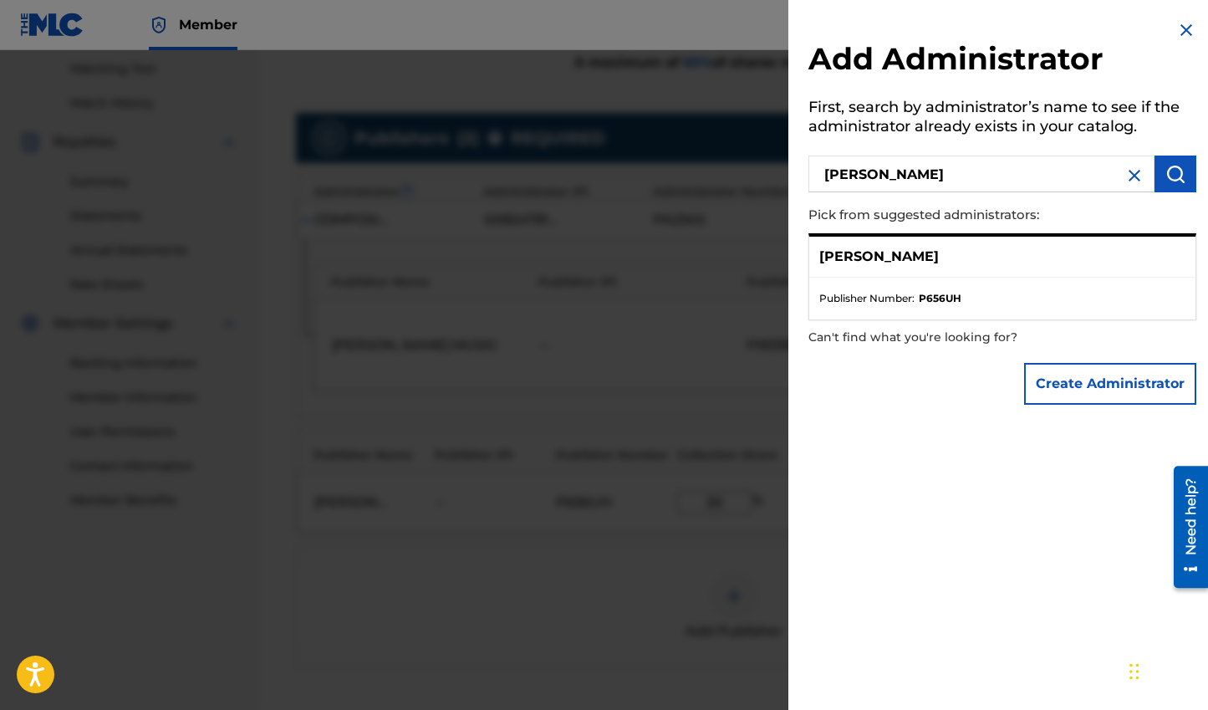
drag, startPoint x: 980, startPoint y: 298, endPoint x: 1064, endPoint y: 365, distance: 107.0
click at [982, 300] on li "Publisher Number : P656UH" at bounding box center [1002, 298] width 366 height 15
click at [1077, 382] on button "Create Administrator" at bounding box center [1110, 384] width 172 height 42
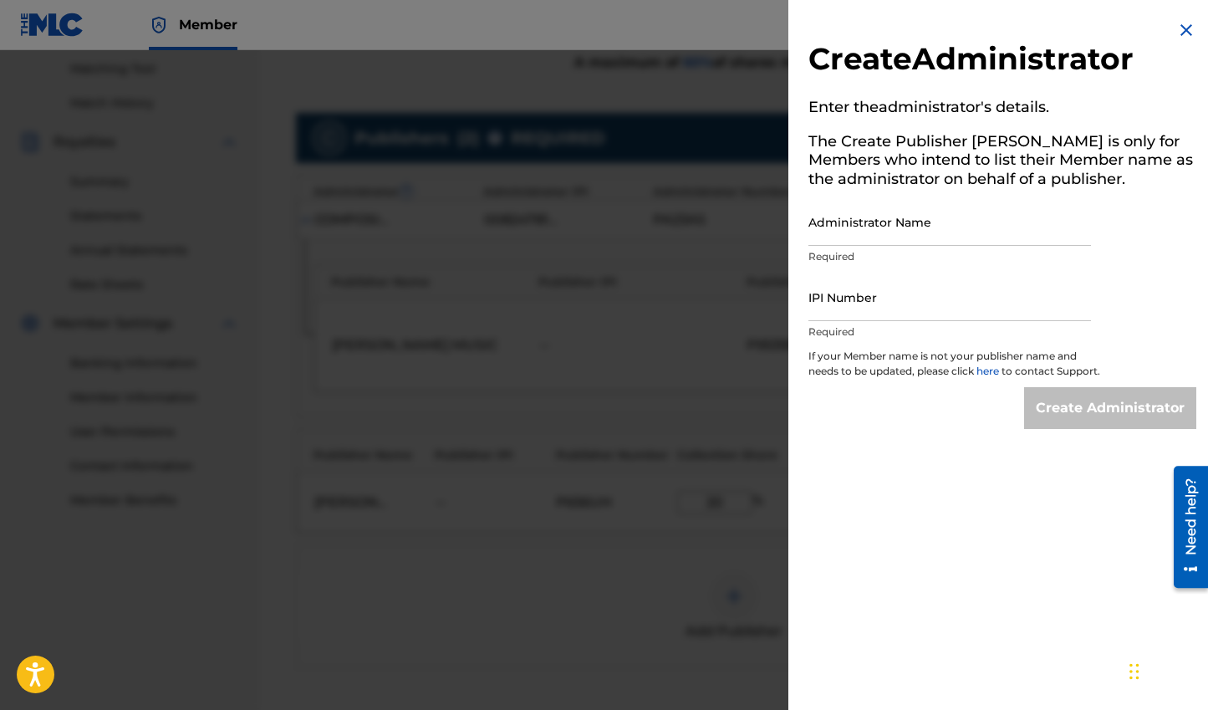
click at [1186, 25] on img at bounding box center [1186, 30] width 20 height 20
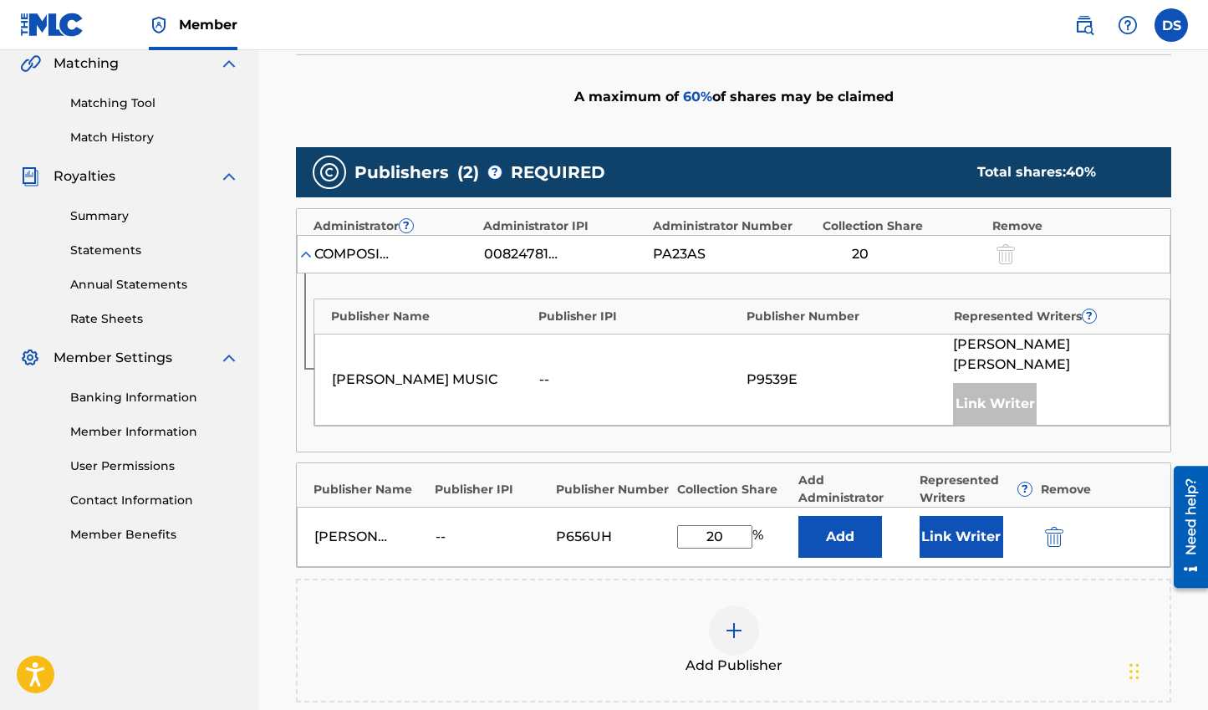
scroll to position [390, 0]
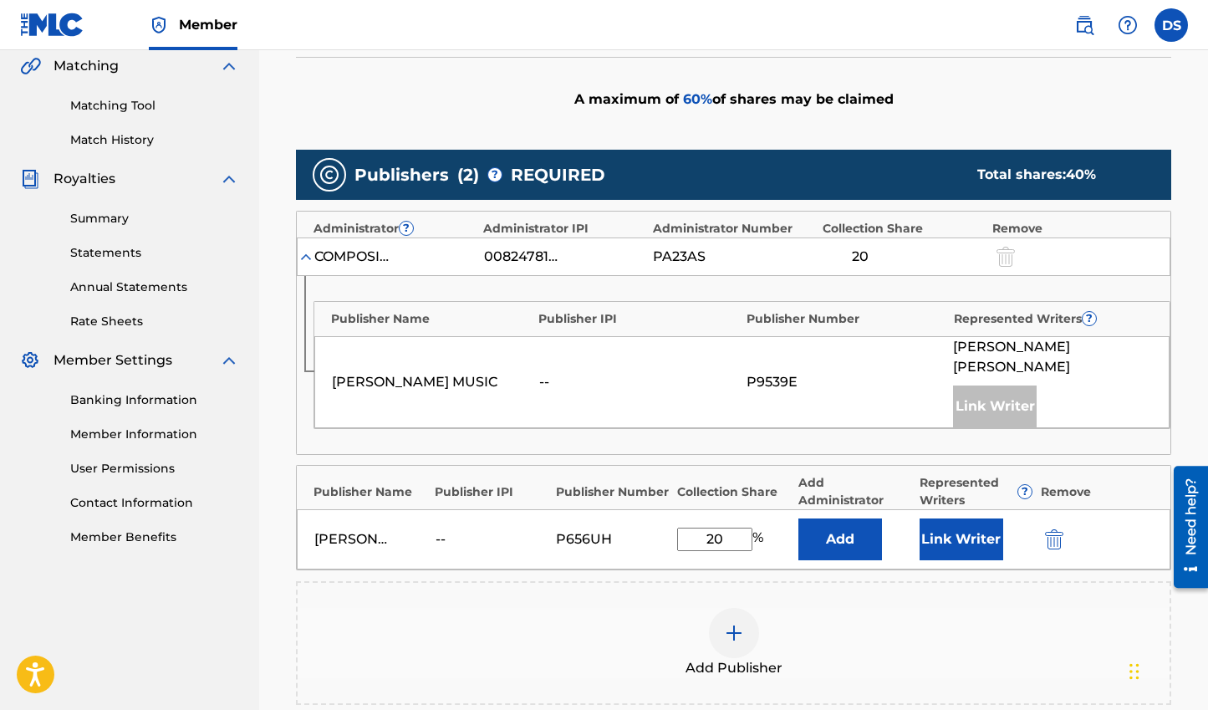
click at [951, 518] on button "Link Writer" at bounding box center [961, 539] width 84 height 42
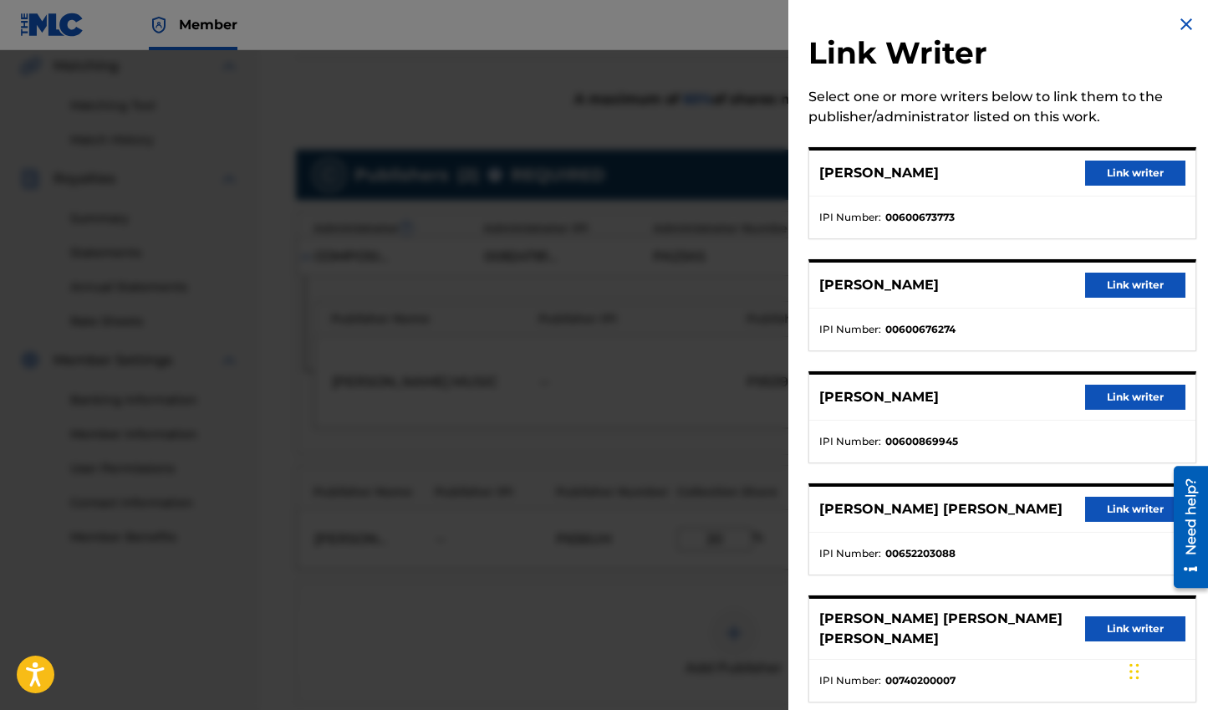
scroll to position [7, 0]
click at [1127, 400] on button "Link writer" at bounding box center [1135, 396] width 100 height 25
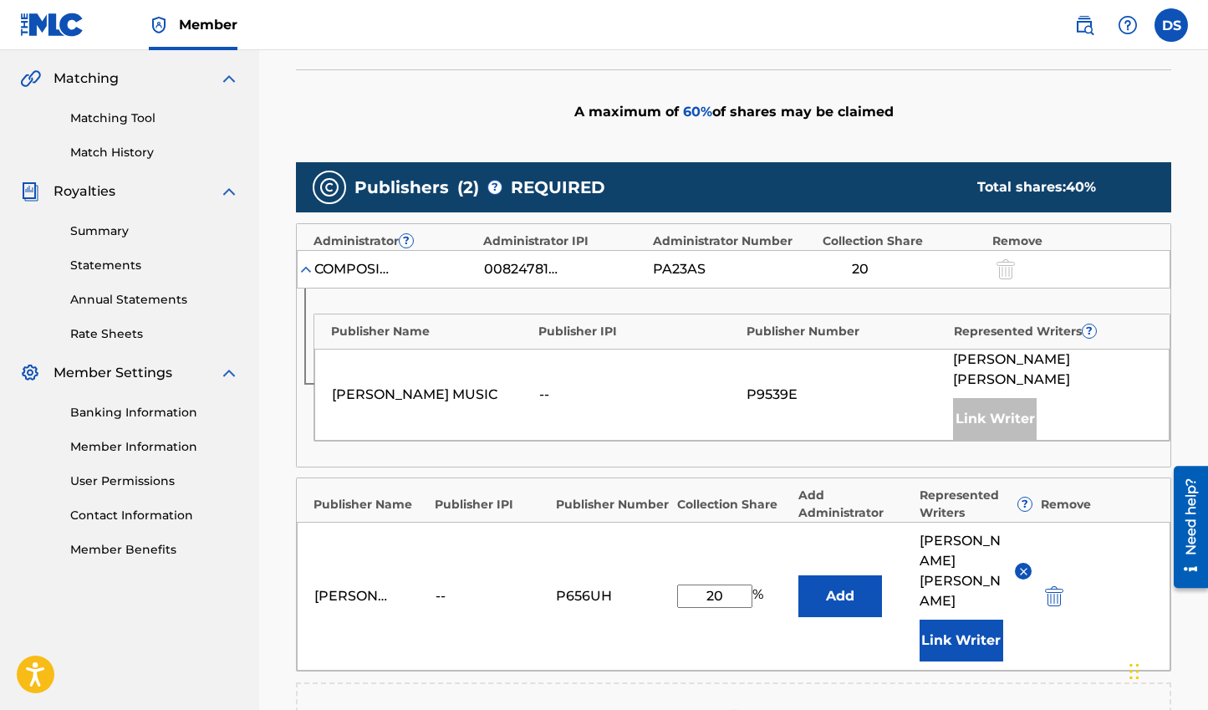
scroll to position [381, 0]
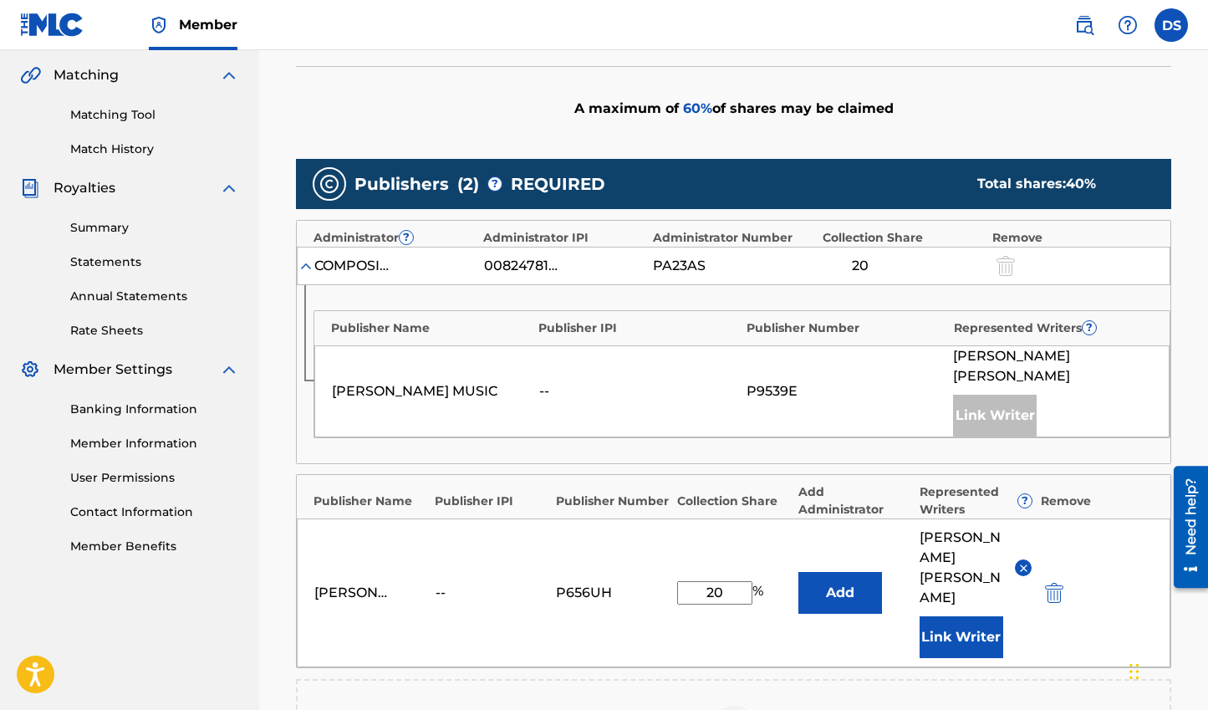
click at [871, 572] on button "Add" at bounding box center [840, 593] width 84 height 42
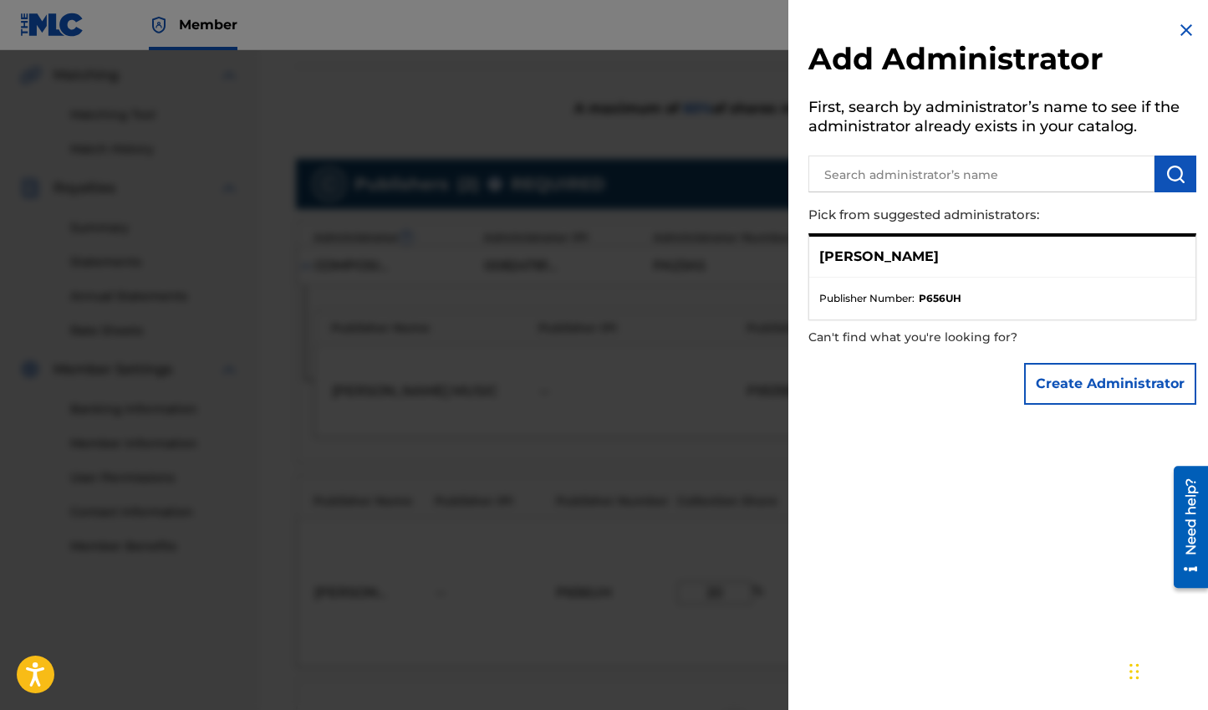
click at [935, 180] on input "text" at bounding box center [981, 173] width 346 height 37
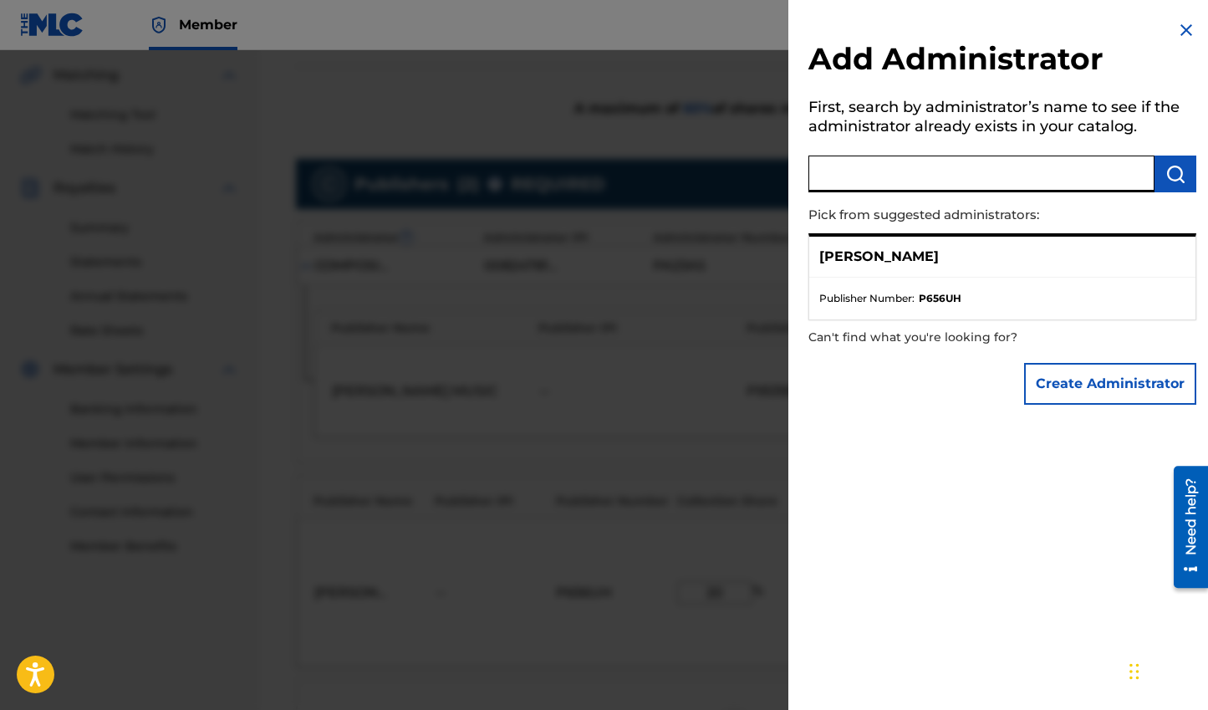
click at [1178, 26] on img at bounding box center [1186, 30] width 20 height 20
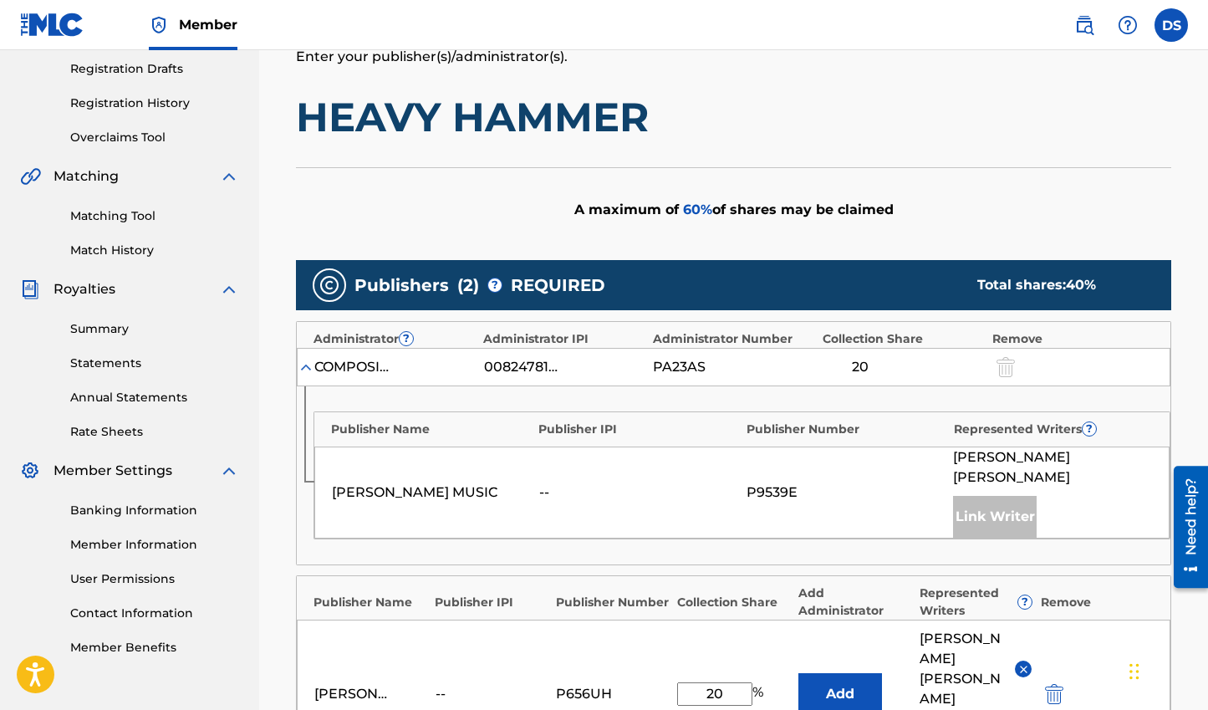
scroll to position [269, 0]
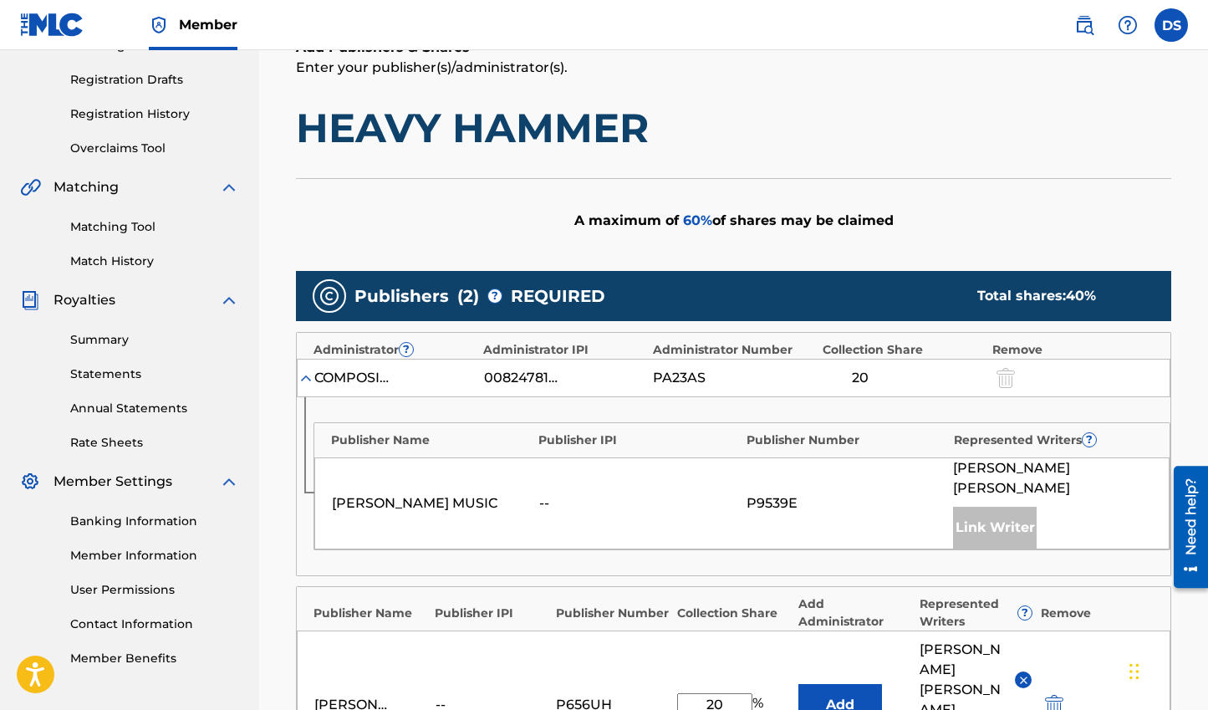
click at [305, 379] on img at bounding box center [306, 377] width 17 height 17
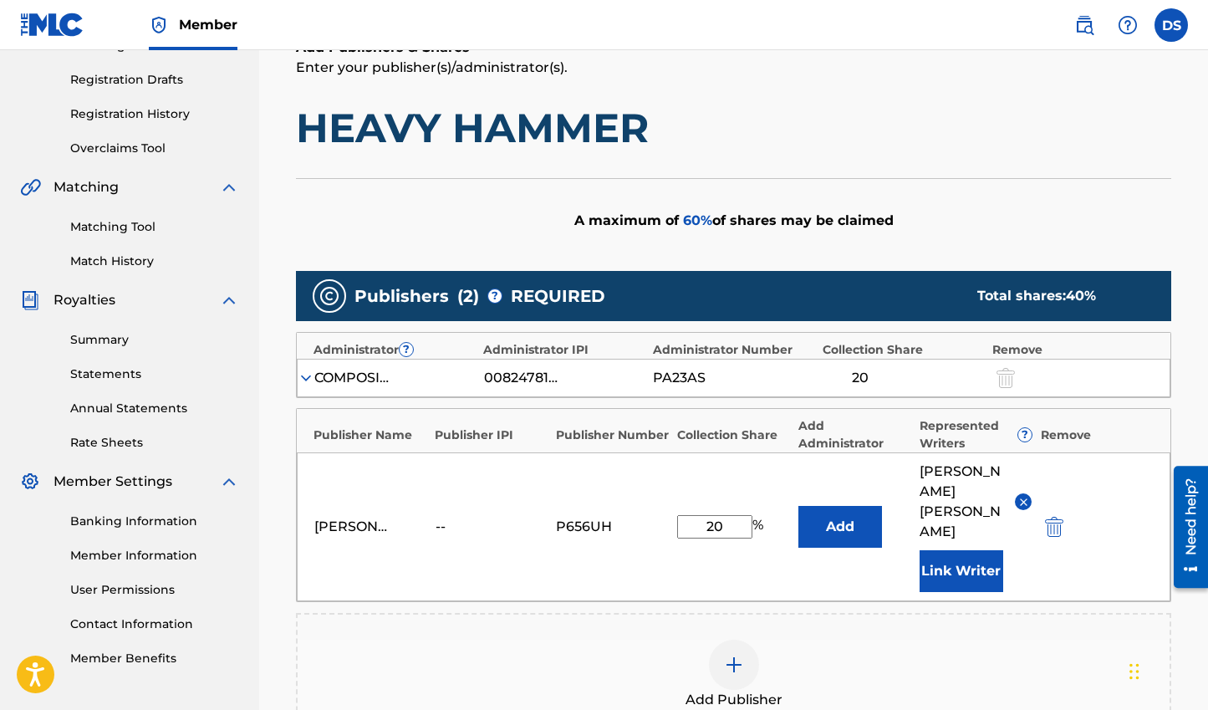
click at [305, 377] on img at bounding box center [306, 377] width 17 height 17
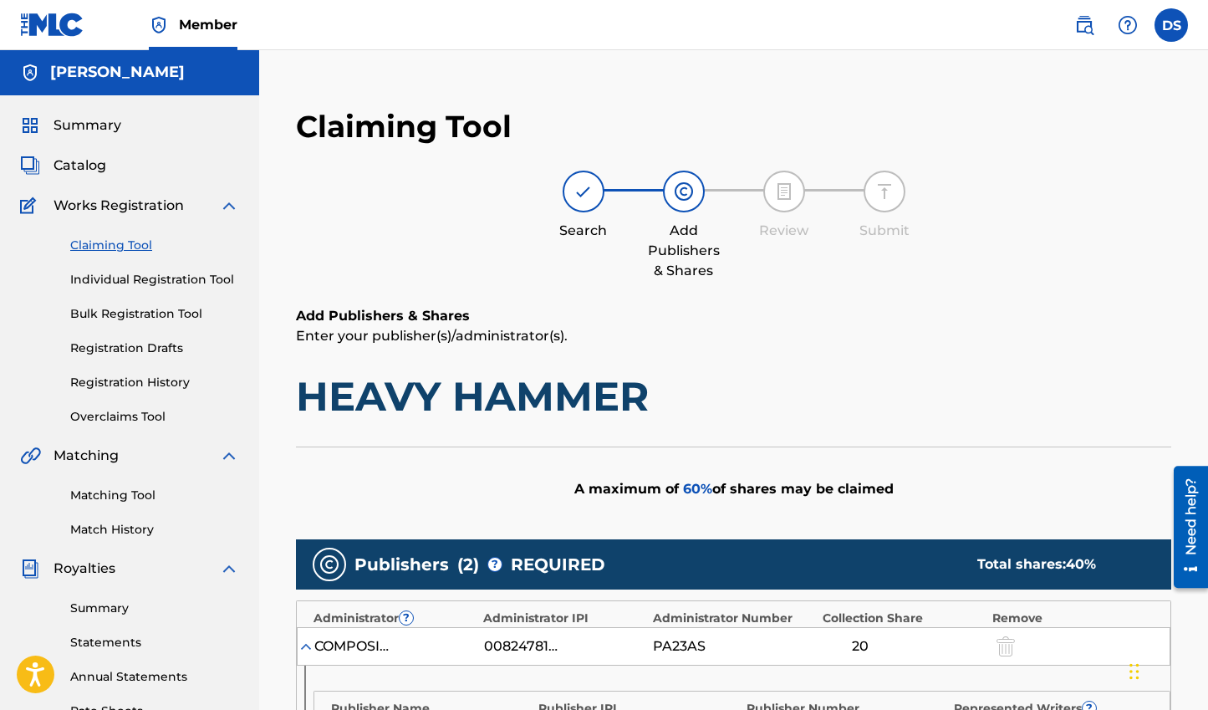
scroll to position [0, 0]
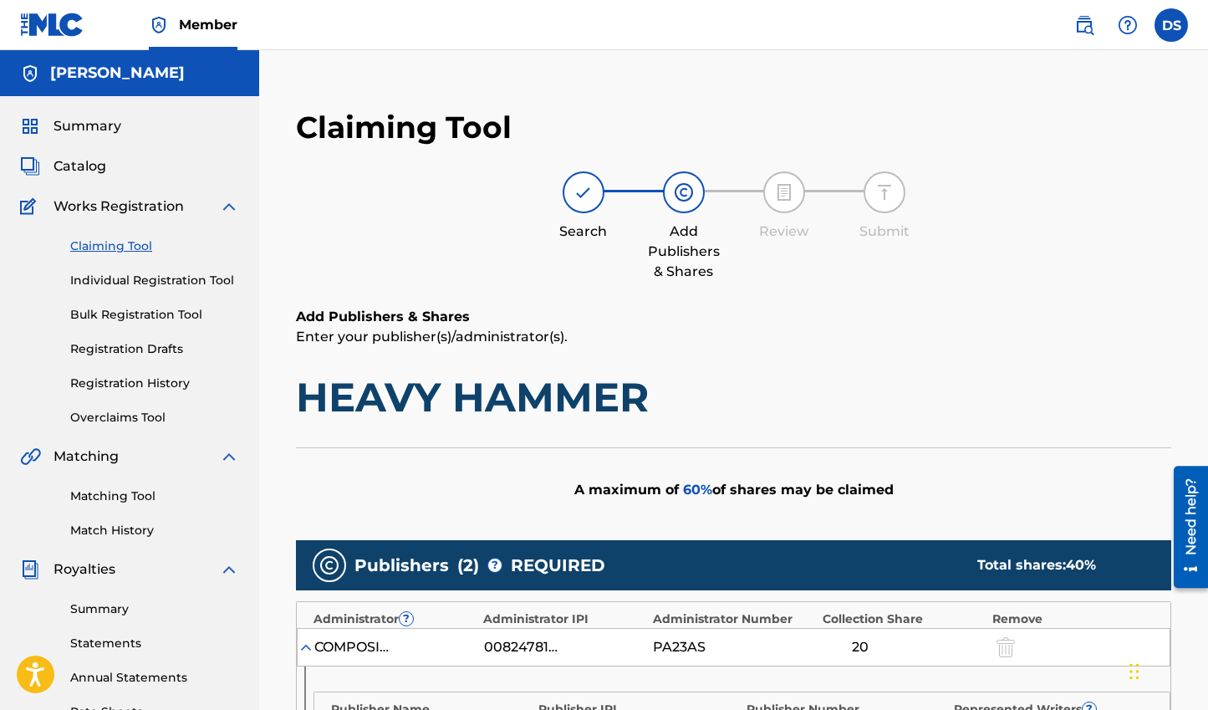
click at [102, 127] on span "Summary" at bounding box center [87, 126] width 68 height 20
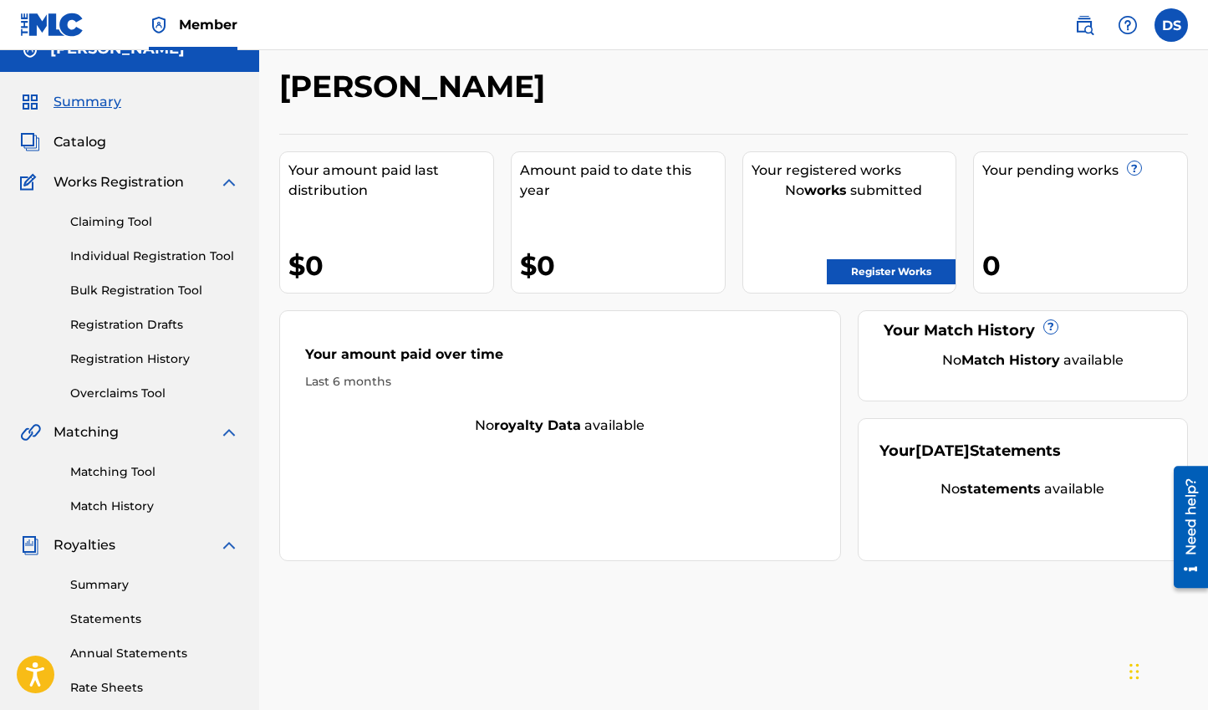
scroll to position [25, 0]
click at [909, 272] on link "Register Works" at bounding box center [891, 270] width 129 height 25
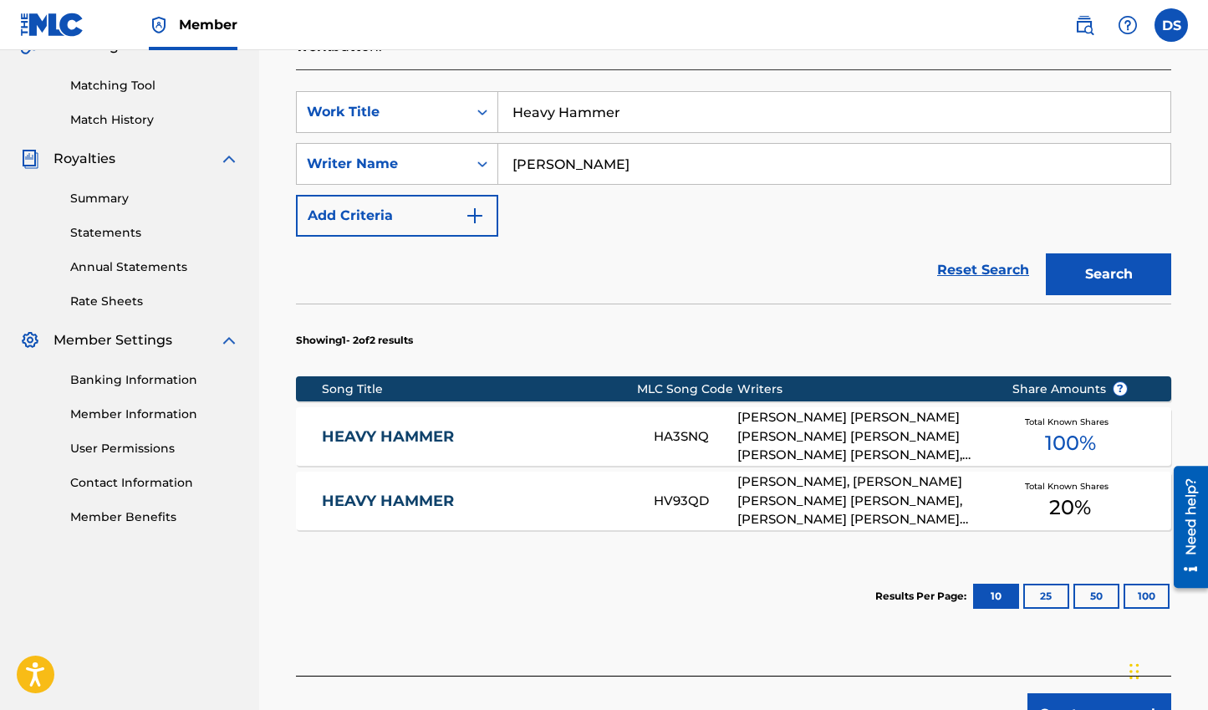
scroll to position [466, 0]
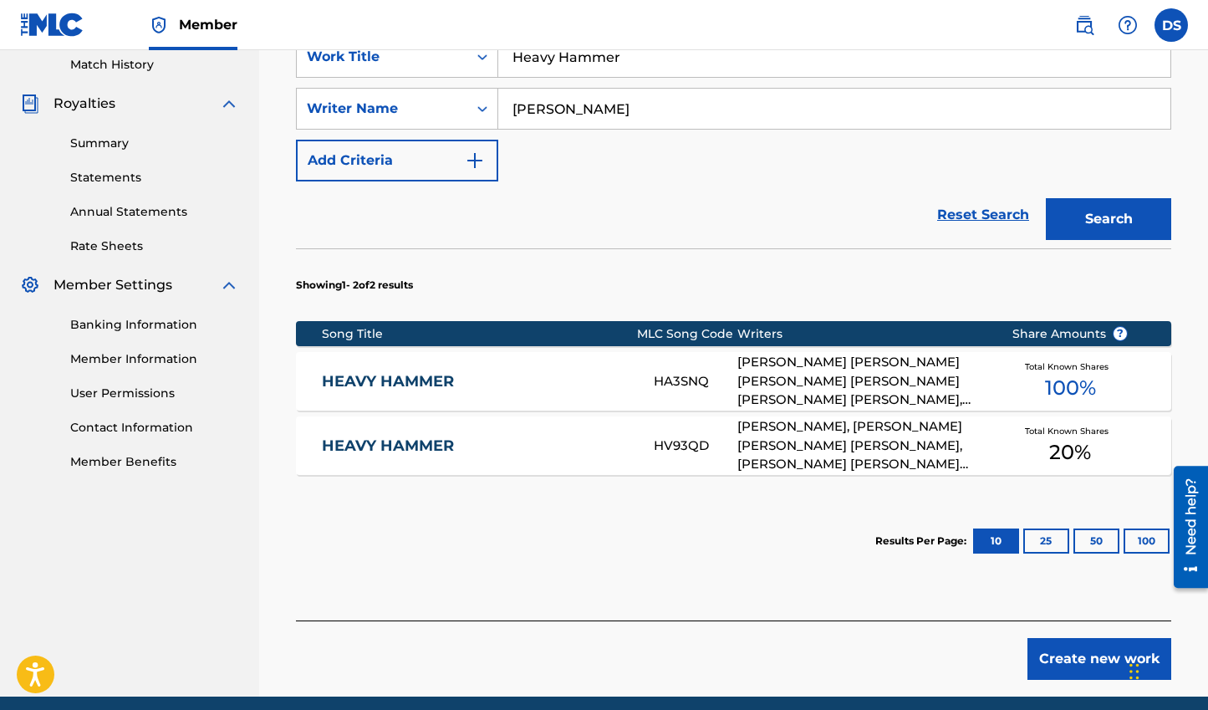
click at [1011, 391] on div "Total Known Shares 100 %" at bounding box center [1069, 381] width 167 height 51
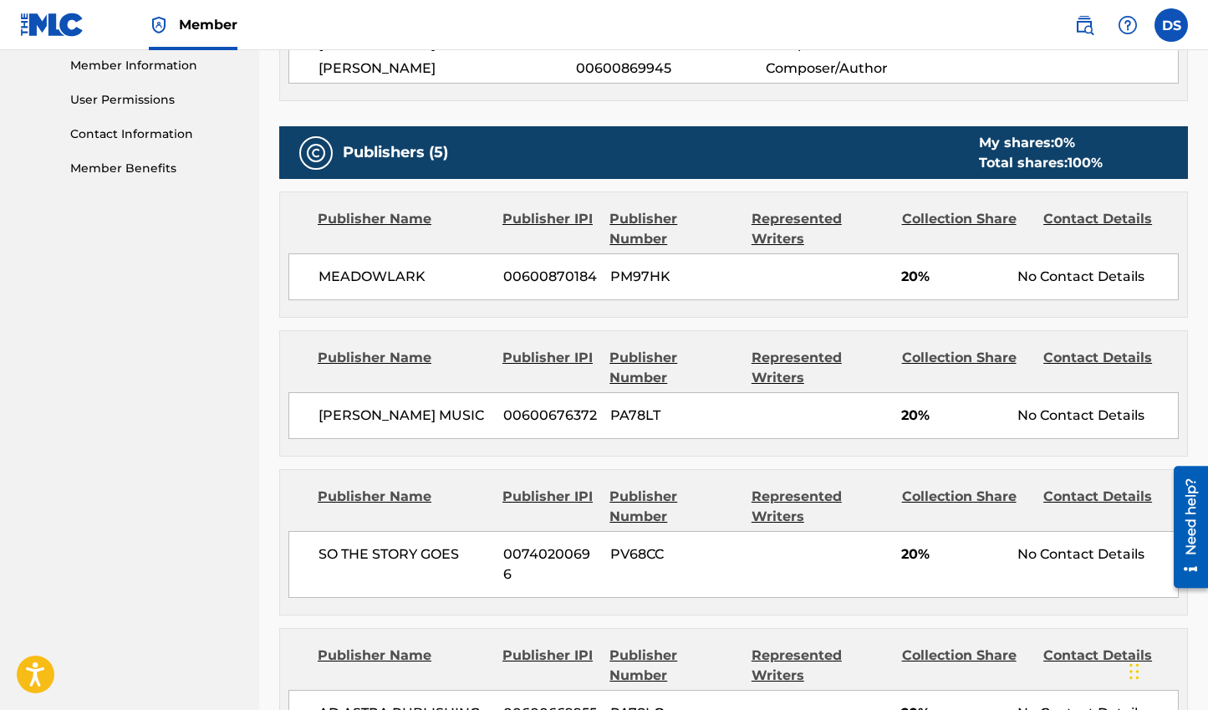
scroll to position [741, 0]
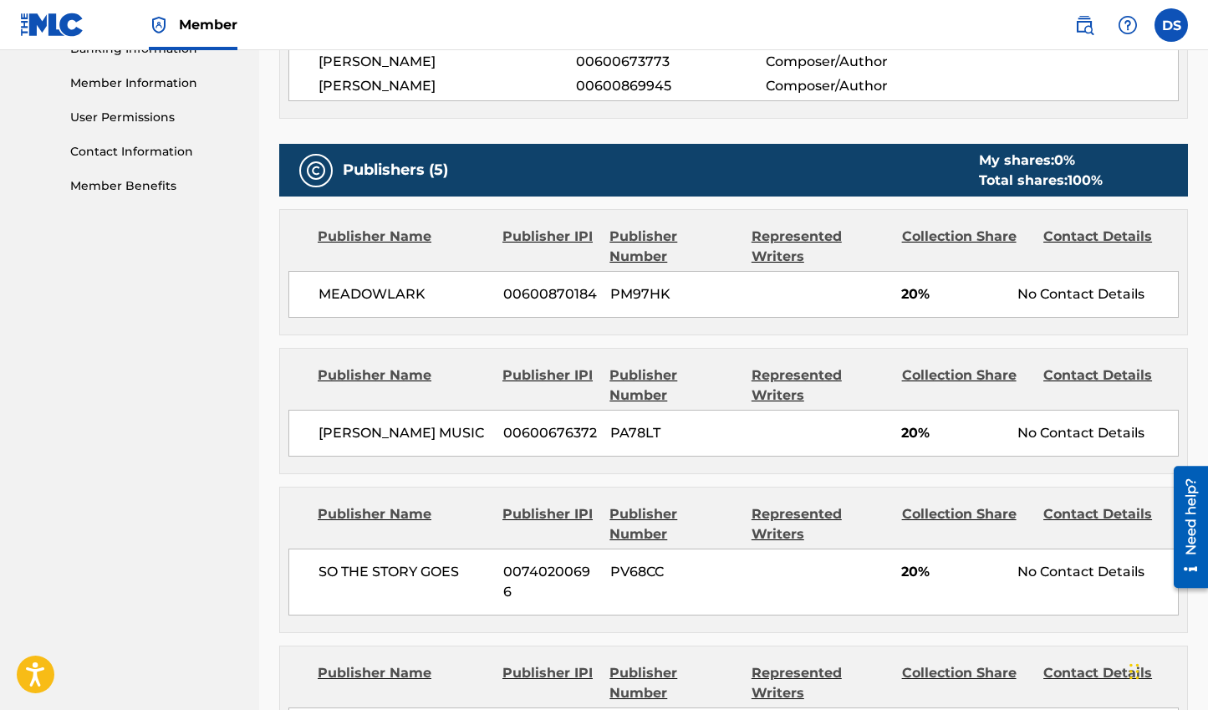
scroll to position [532, 0]
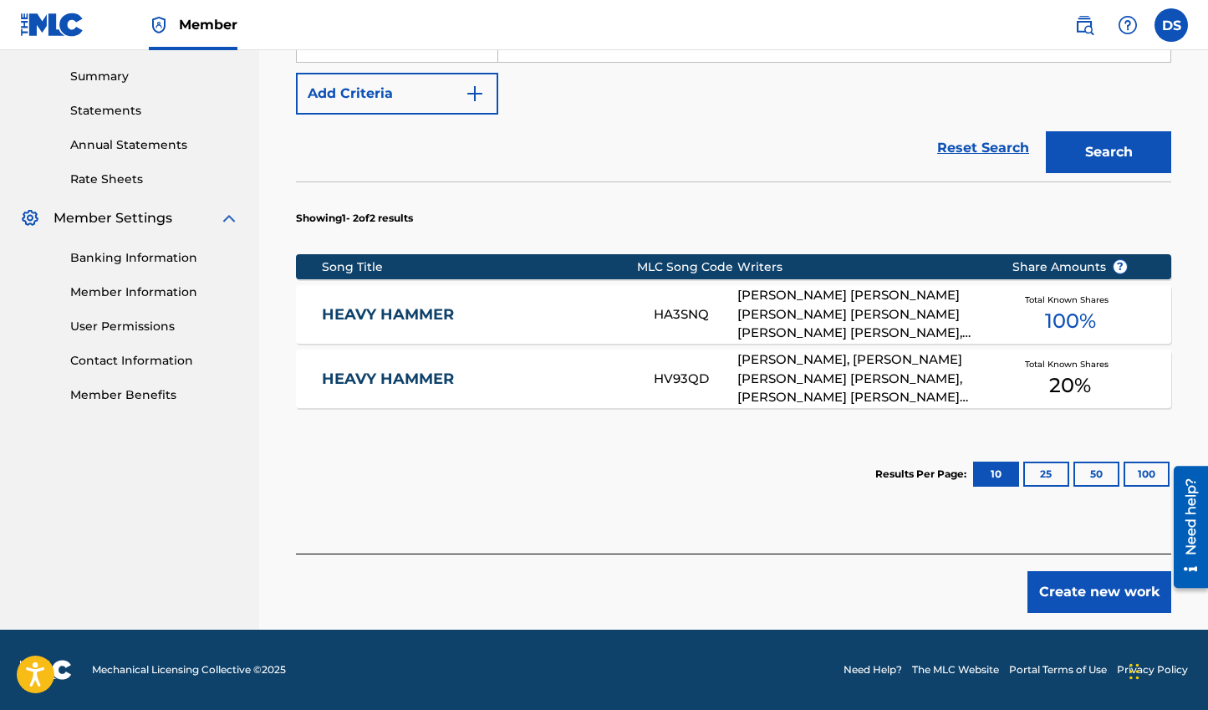
click at [978, 379] on div "[PERSON_NAME], [PERSON_NAME] [PERSON_NAME] [PERSON_NAME], [PERSON_NAME] [PERSON…" at bounding box center [861, 378] width 249 height 57
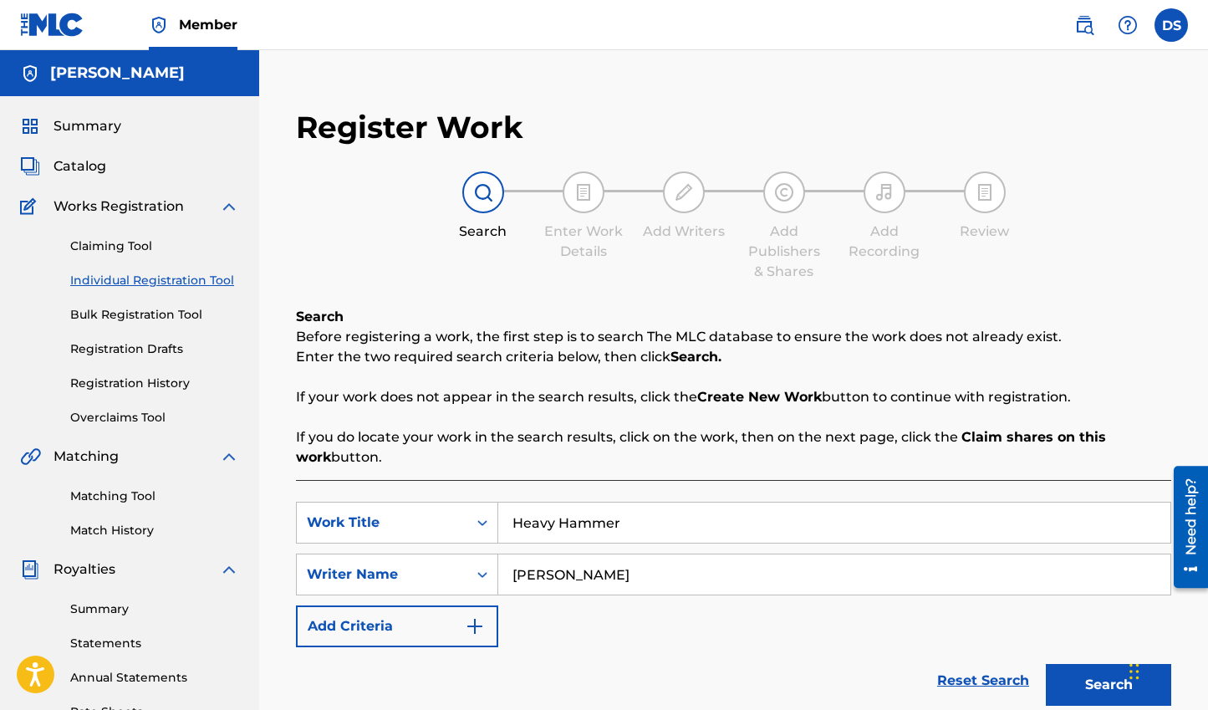
click at [594, 516] on input "Heavy Hammer" at bounding box center [834, 522] width 672 height 40
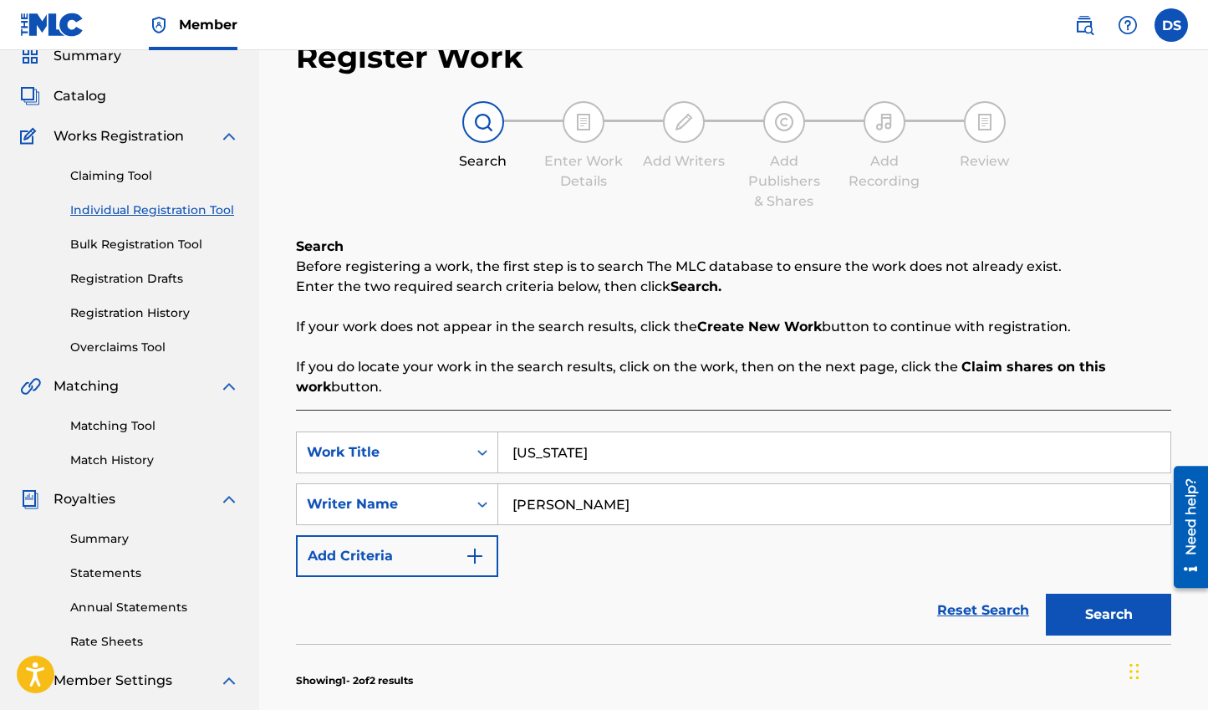
scroll to position [141, 0]
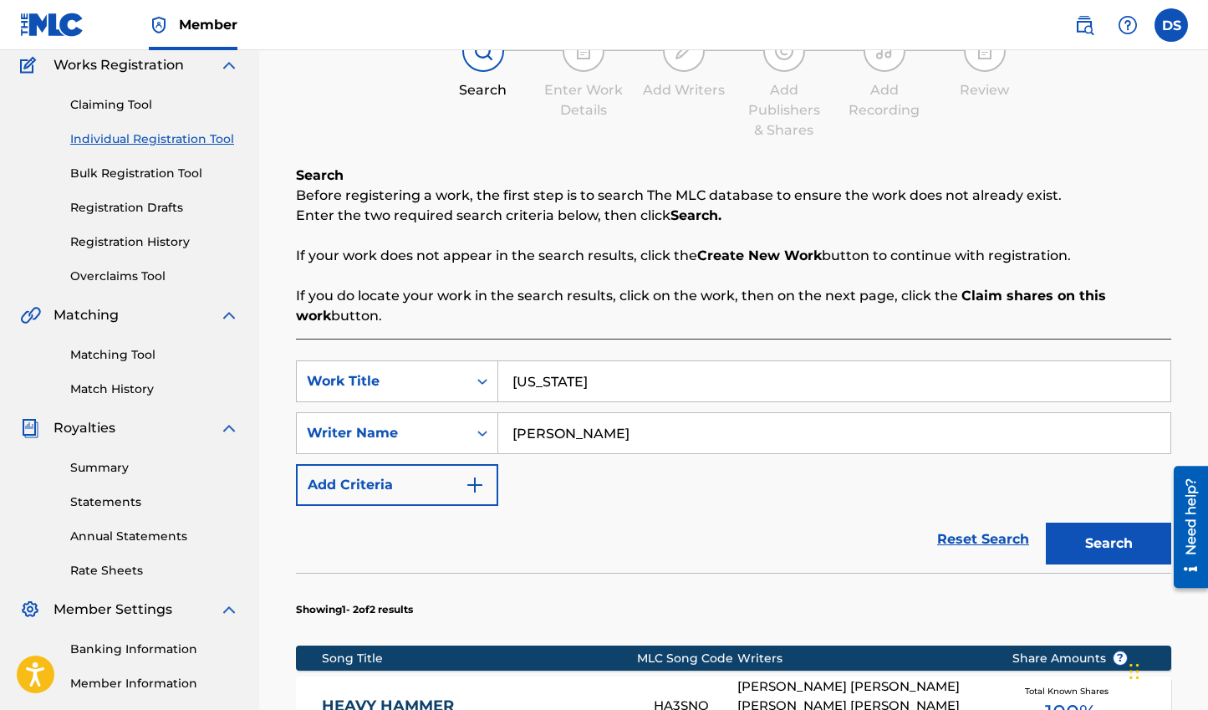
type input "[US_STATE]"
click at [1046, 522] on button "Search" at bounding box center [1108, 543] width 125 height 42
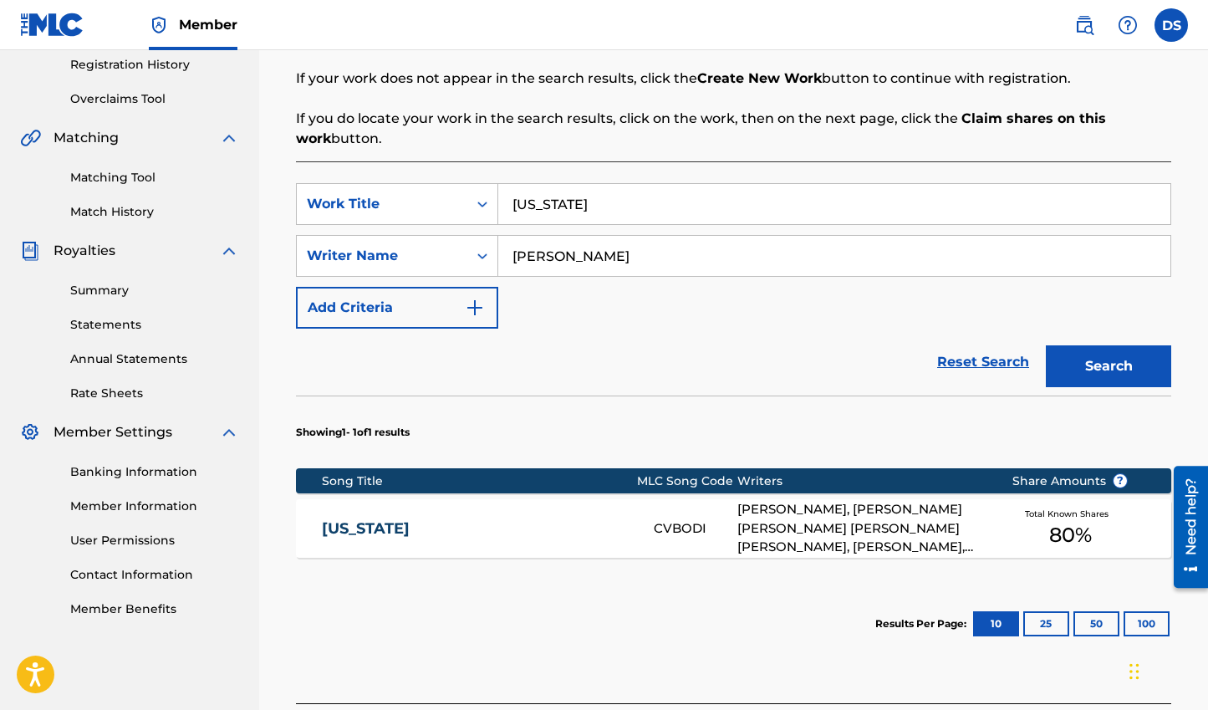
scroll to position [468, 0]
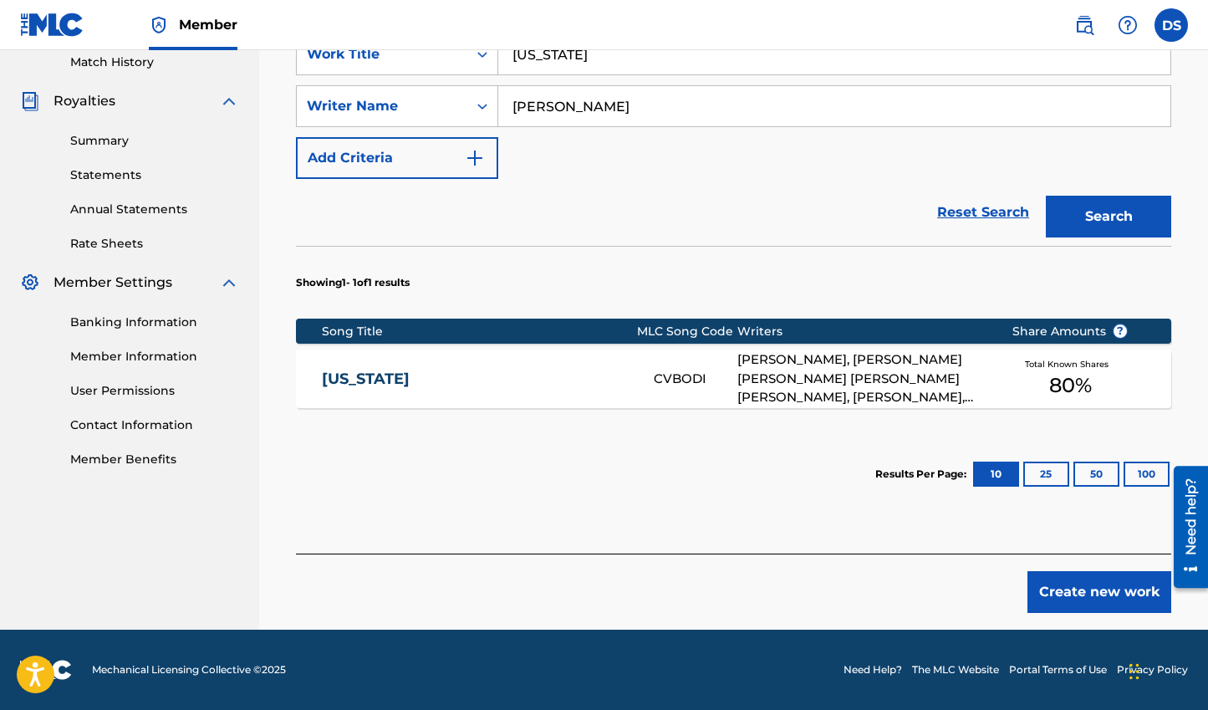
click at [710, 389] on div "[US_STATE] CVBODI [PERSON_NAME], [PERSON_NAME] [PERSON_NAME] [PERSON_NAME] [PER…" at bounding box center [733, 378] width 875 height 59
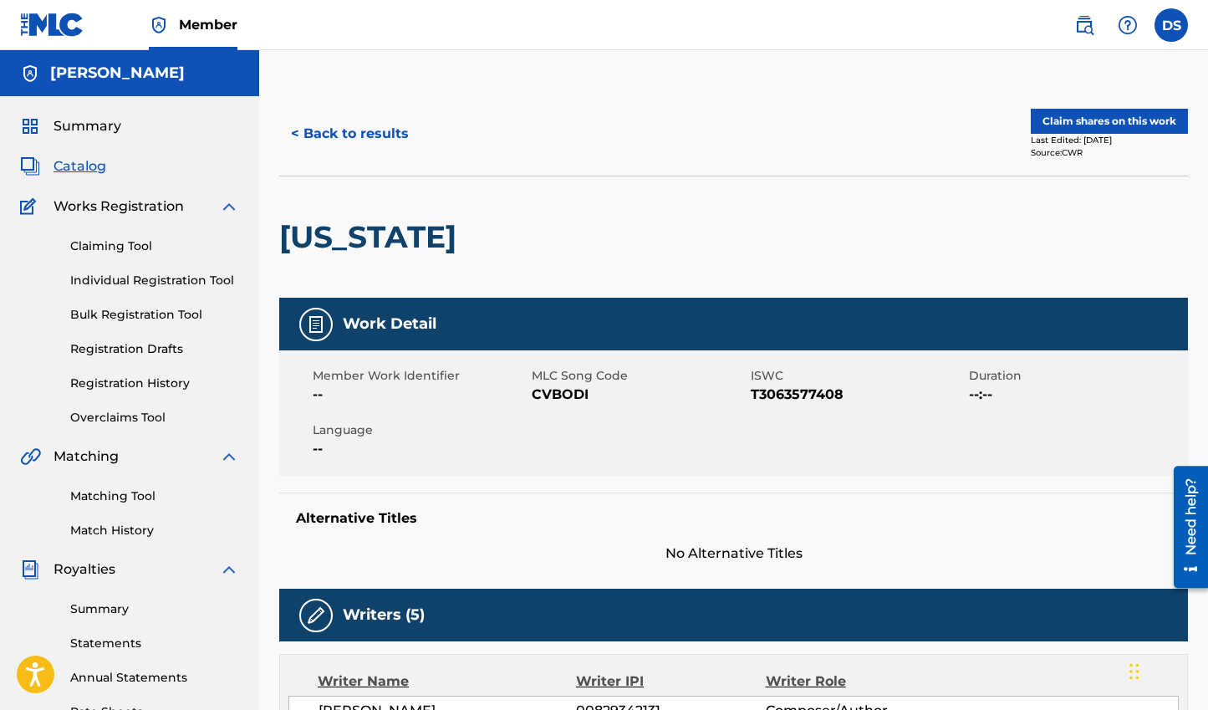
click at [1077, 118] on button "Claim shares on this work" at bounding box center [1109, 121] width 157 height 25
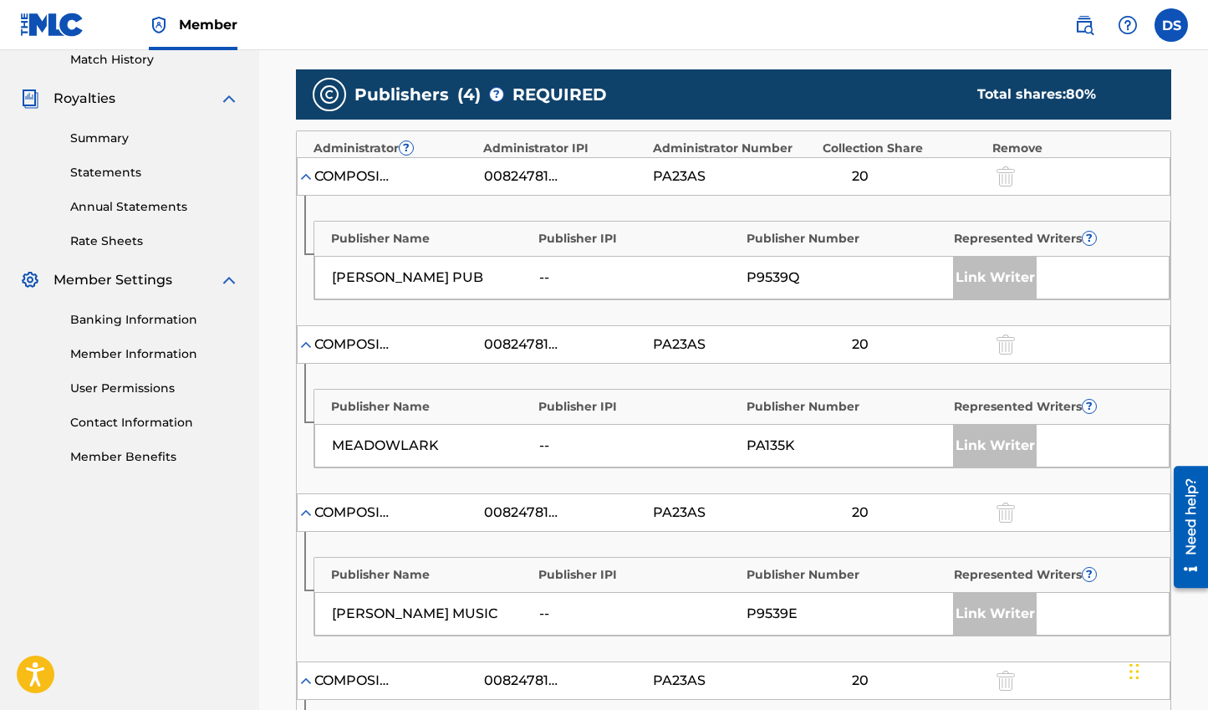
scroll to position [471, 0]
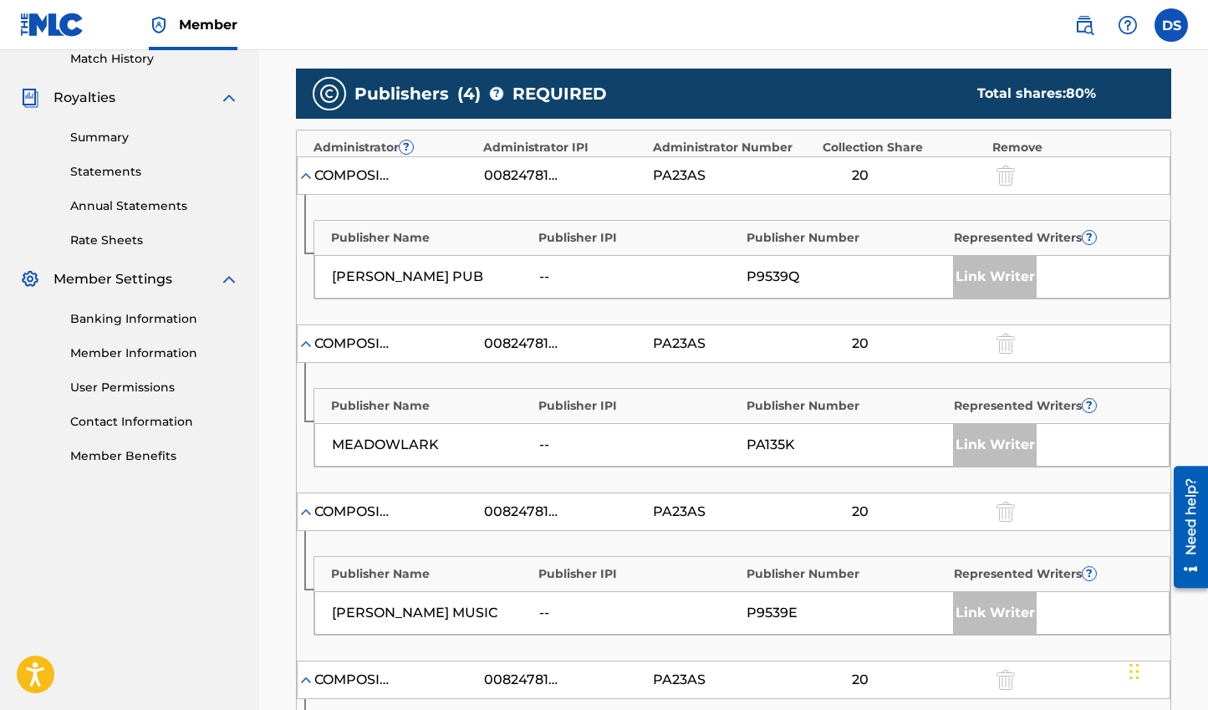
click at [1006, 433] on div "Link Writer" at bounding box center [995, 445] width 84 height 42
drag, startPoint x: 1002, startPoint y: 440, endPoint x: 1013, endPoint y: 418, distance: 25.0
click at [1002, 440] on div "Link Writer" at bounding box center [995, 445] width 84 height 42
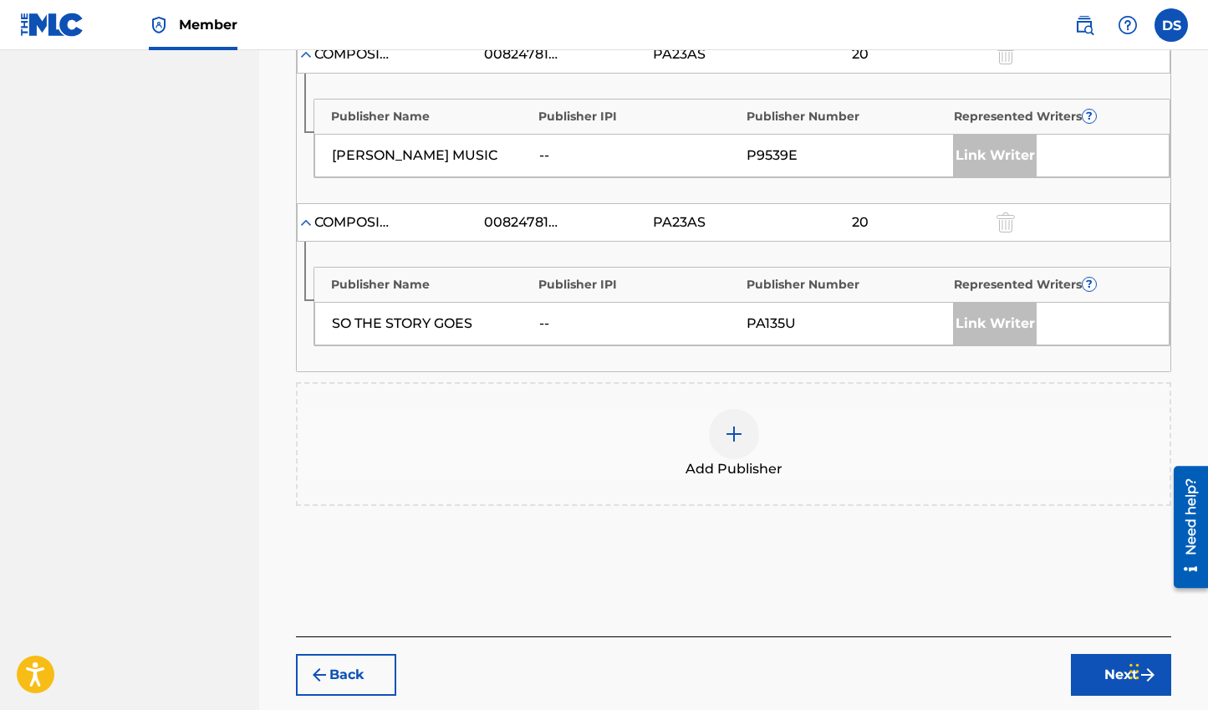
scroll to position [932, 0]
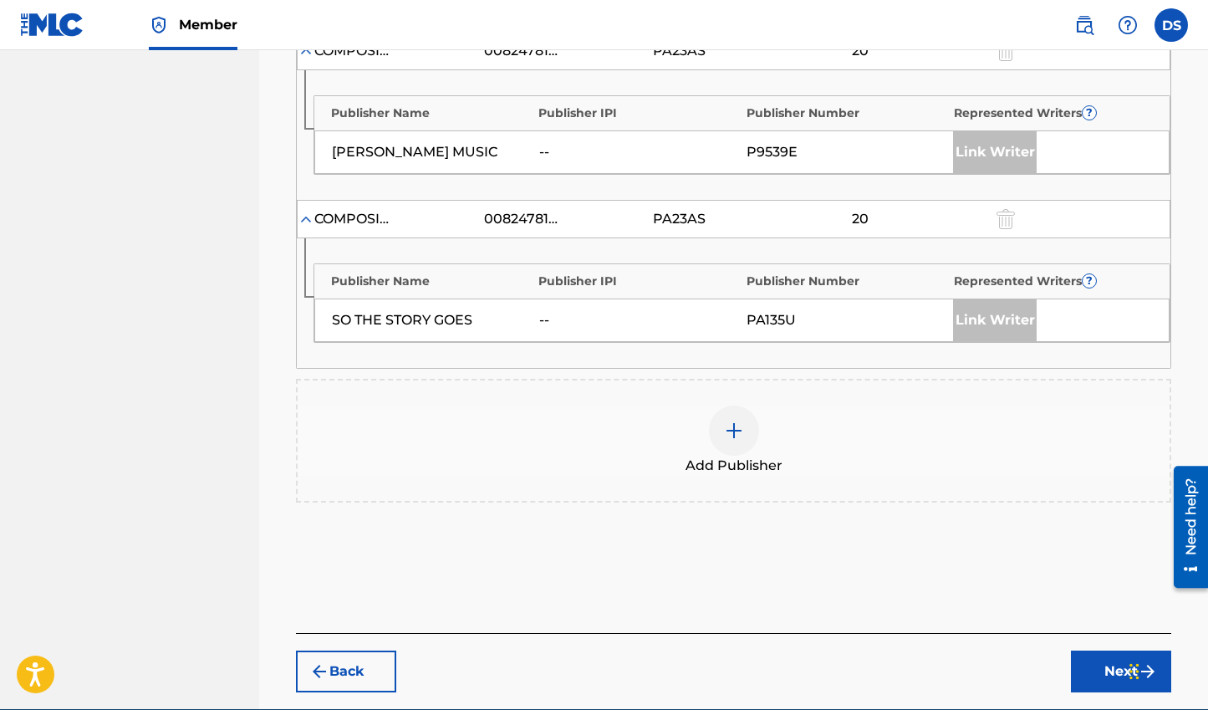
click at [1069, 665] on div "Back Next" at bounding box center [733, 662] width 875 height 59
click at [1077, 664] on button "Next" at bounding box center [1121, 671] width 100 height 42
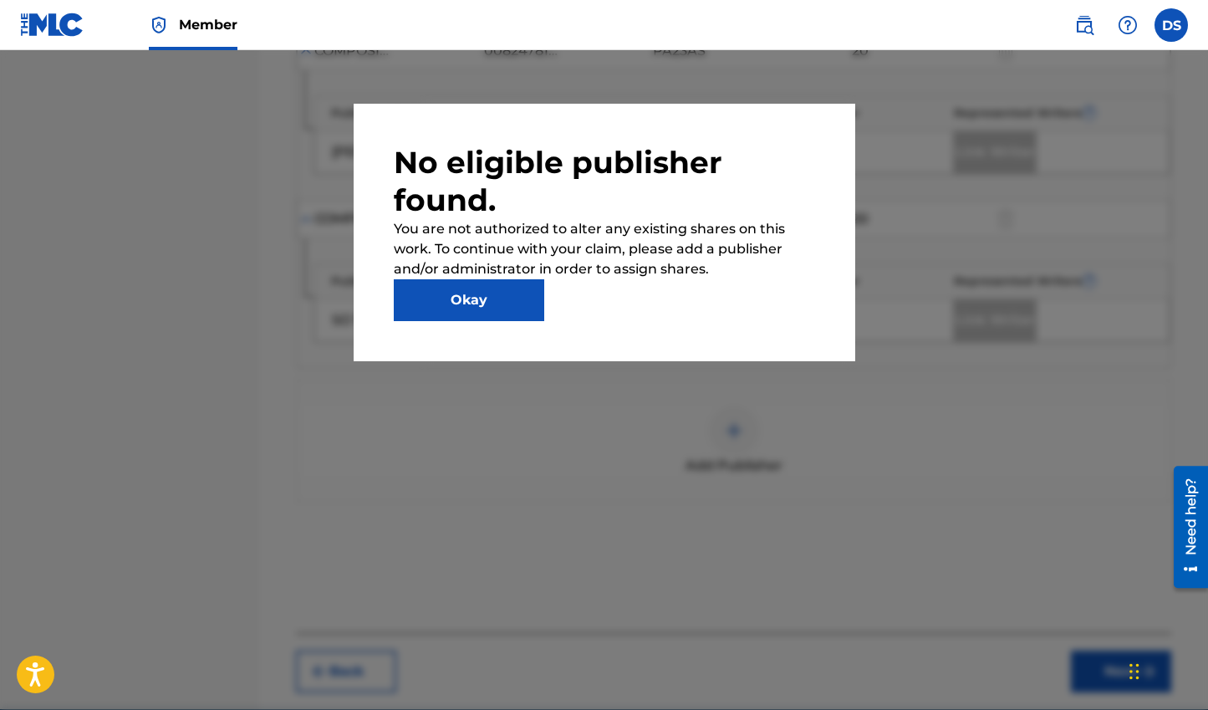
click at [501, 298] on button "Okay" at bounding box center [469, 300] width 150 height 42
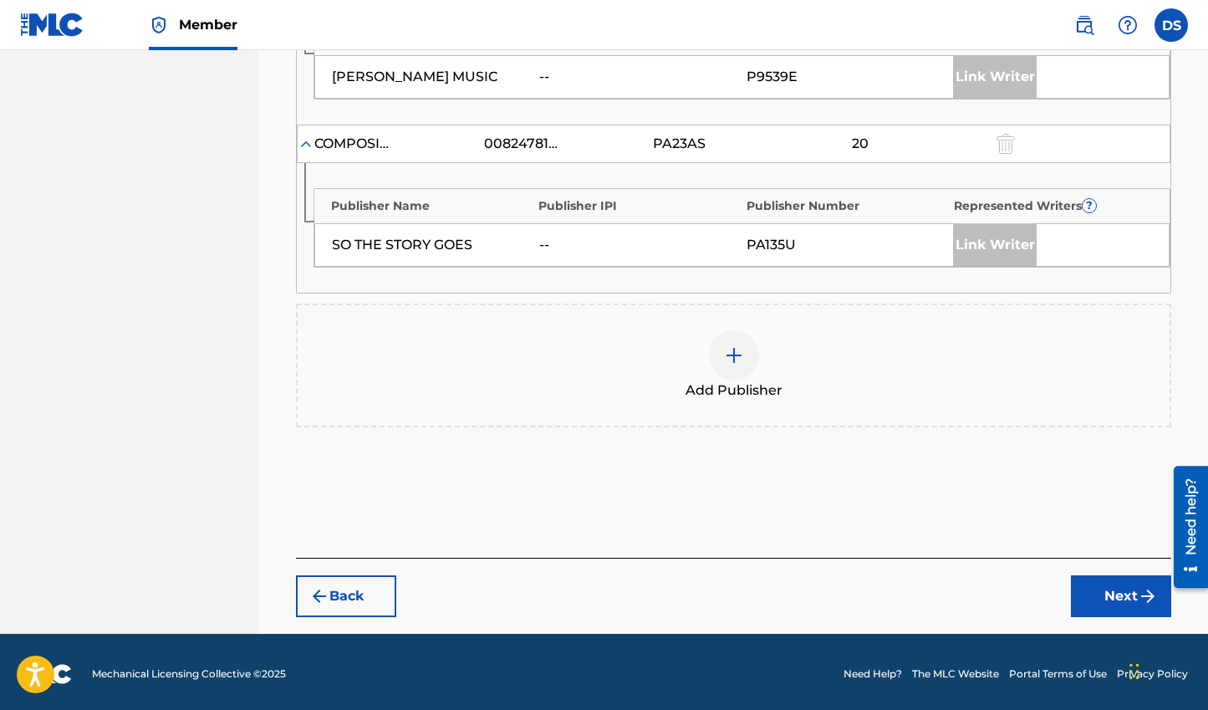
scroll to position [1011, 0]
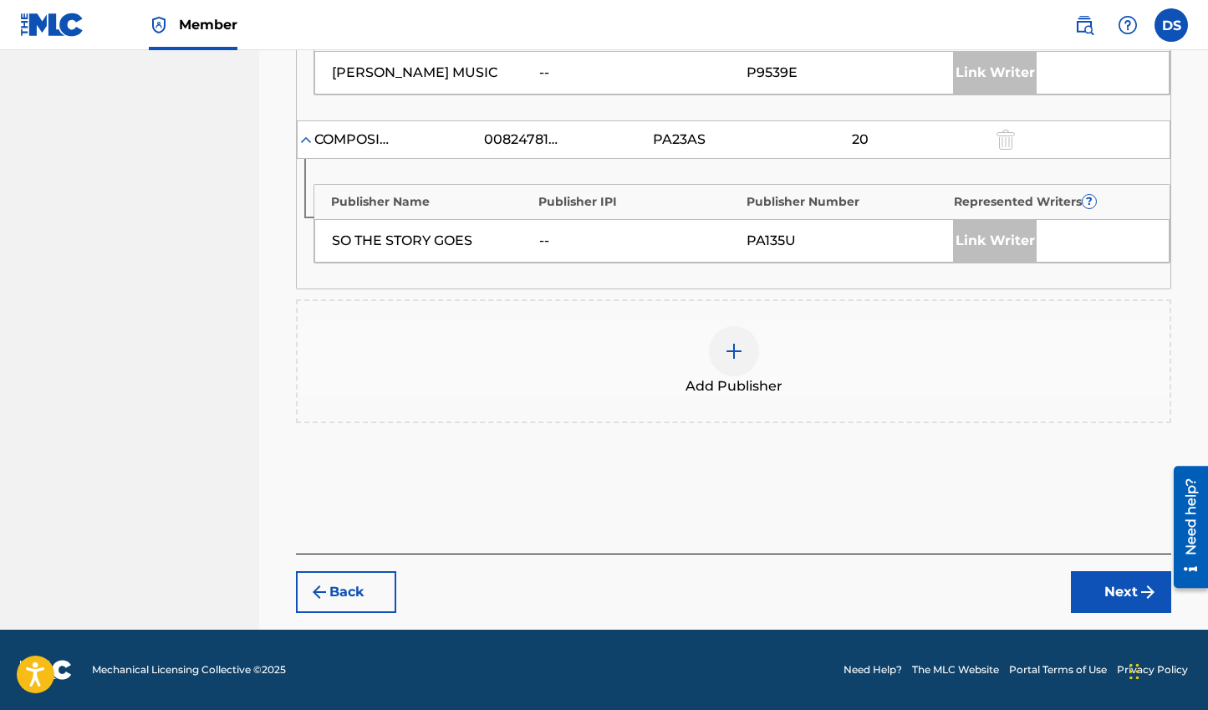
click at [1107, 601] on button "Next" at bounding box center [1121, 592] width 100 height 42
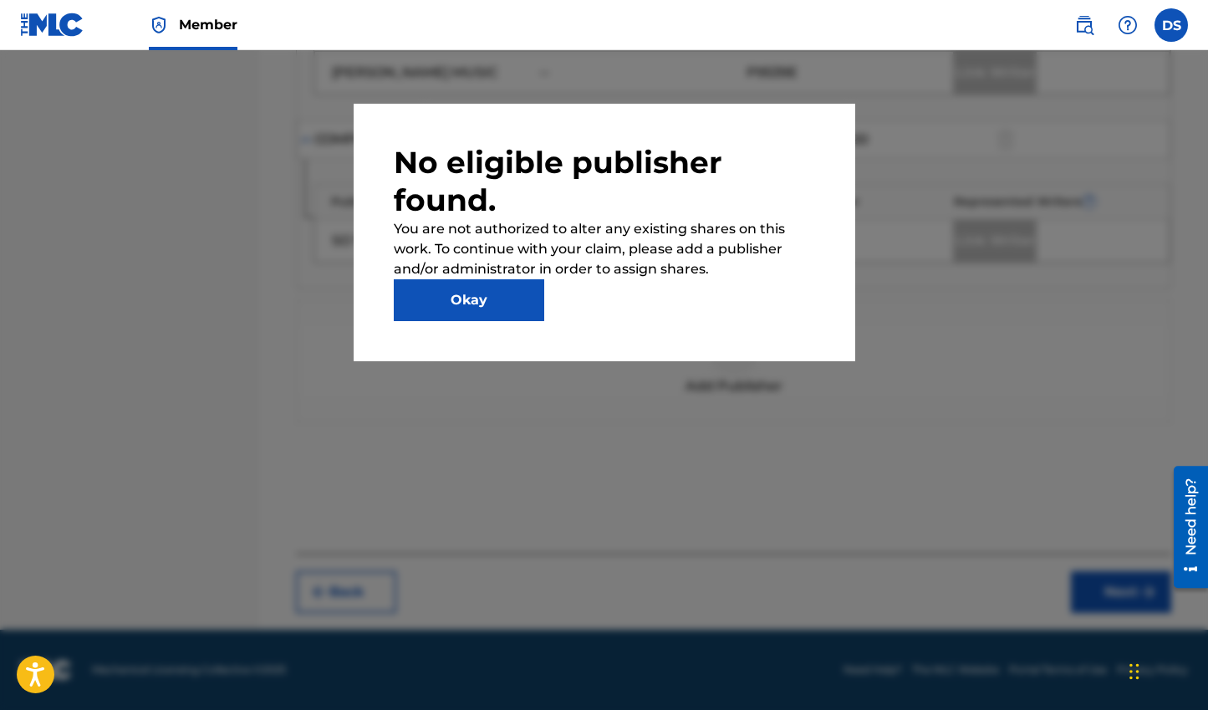
click at [508, 299] on button "Okay" at bounding box center [469, 300] width 150 height 42
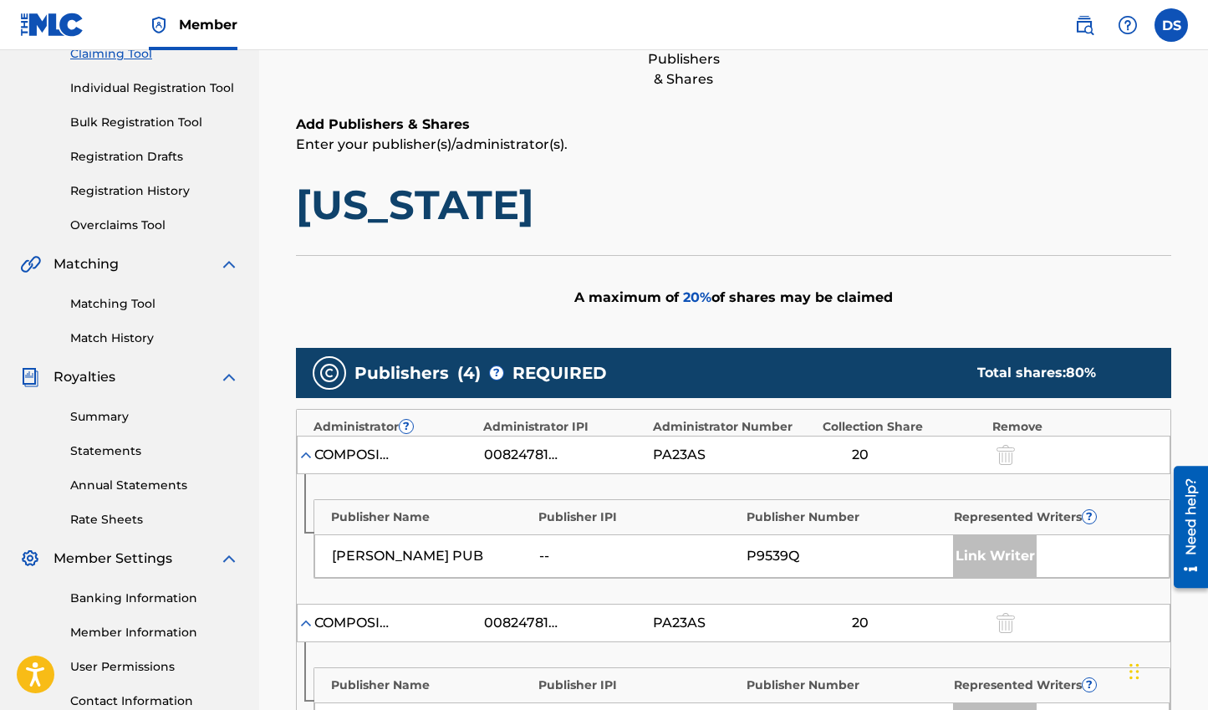
scroll to position [0, 0]
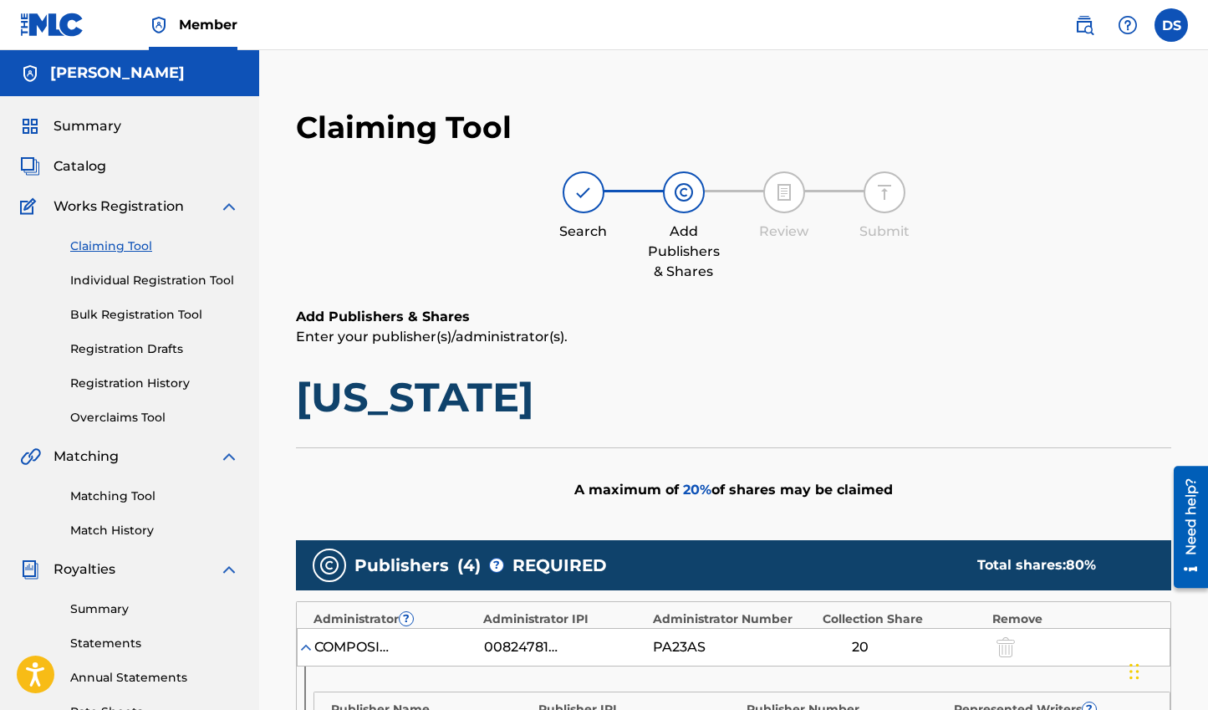
click at [134, 501] on link "Matching Tool" at bounding box center [154, 496] width 169 height 18
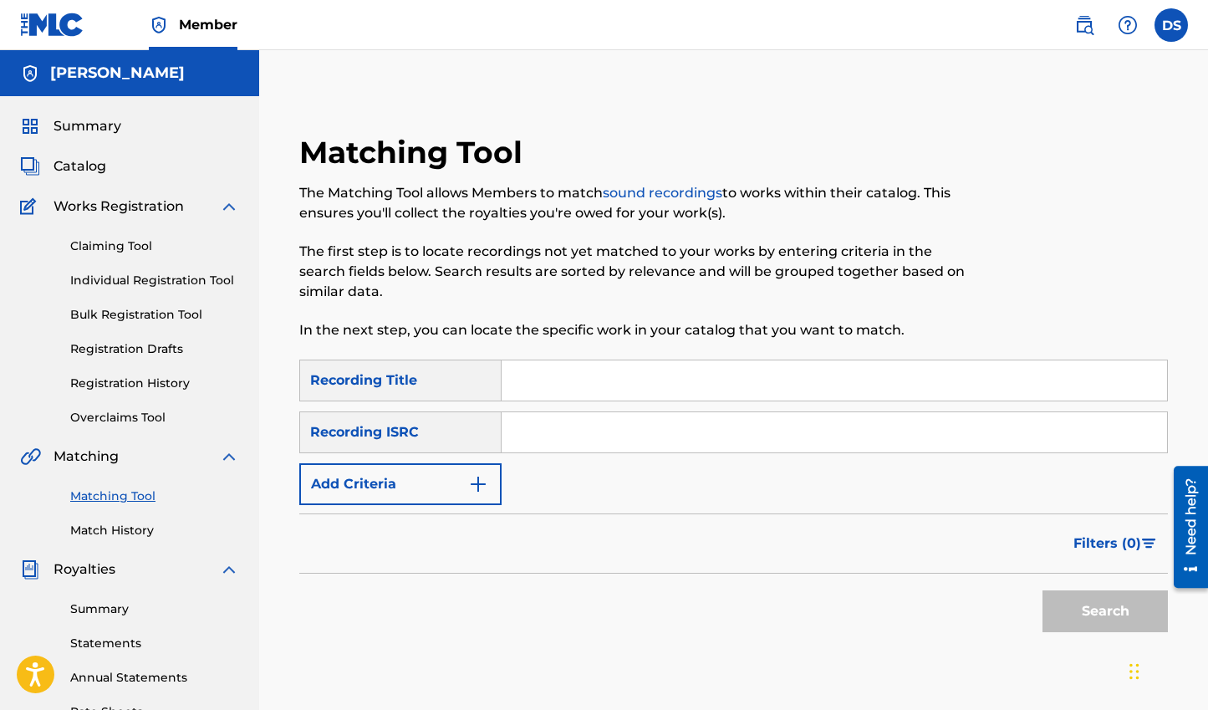
click at [575, 379] on input "Search Form" at bounding box center [833, 380] width 665 height 40
click at [138, 531] on link "Match History" at bounding box center [154, 531] width 169 height 18
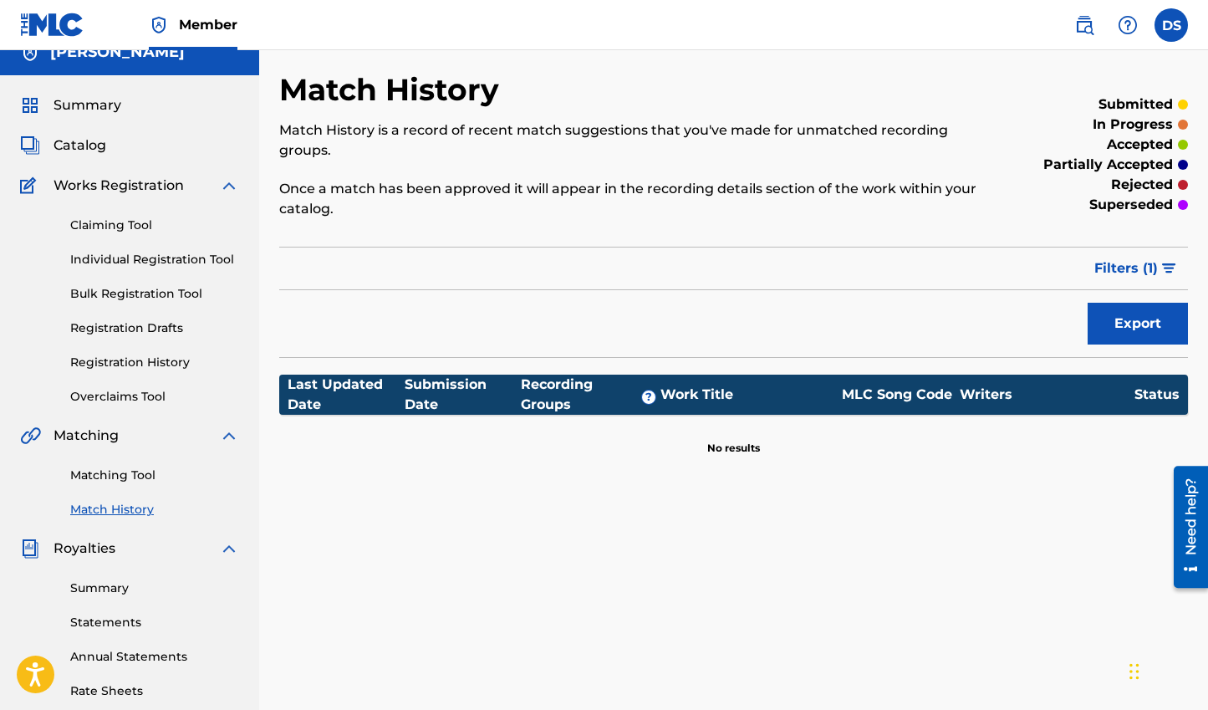
scroll to position [32, 0]
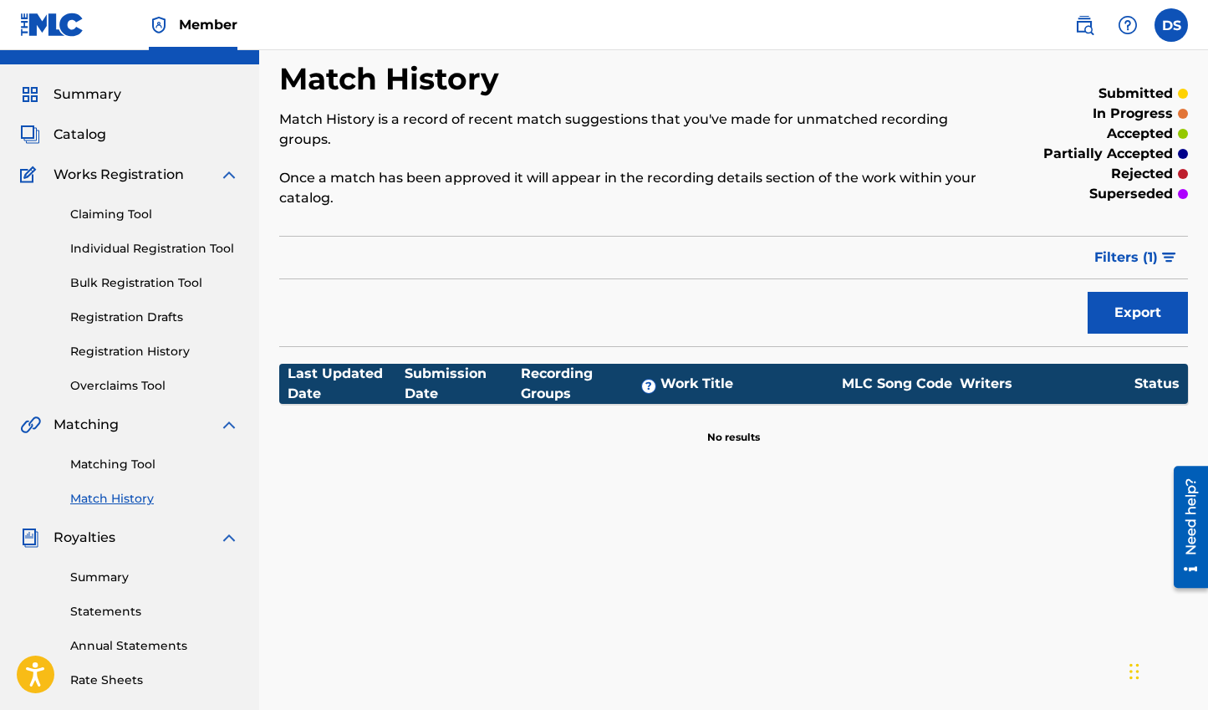
click at [110, 570] on link "Summary" at bounding box center [154, 577] width 169 height 18
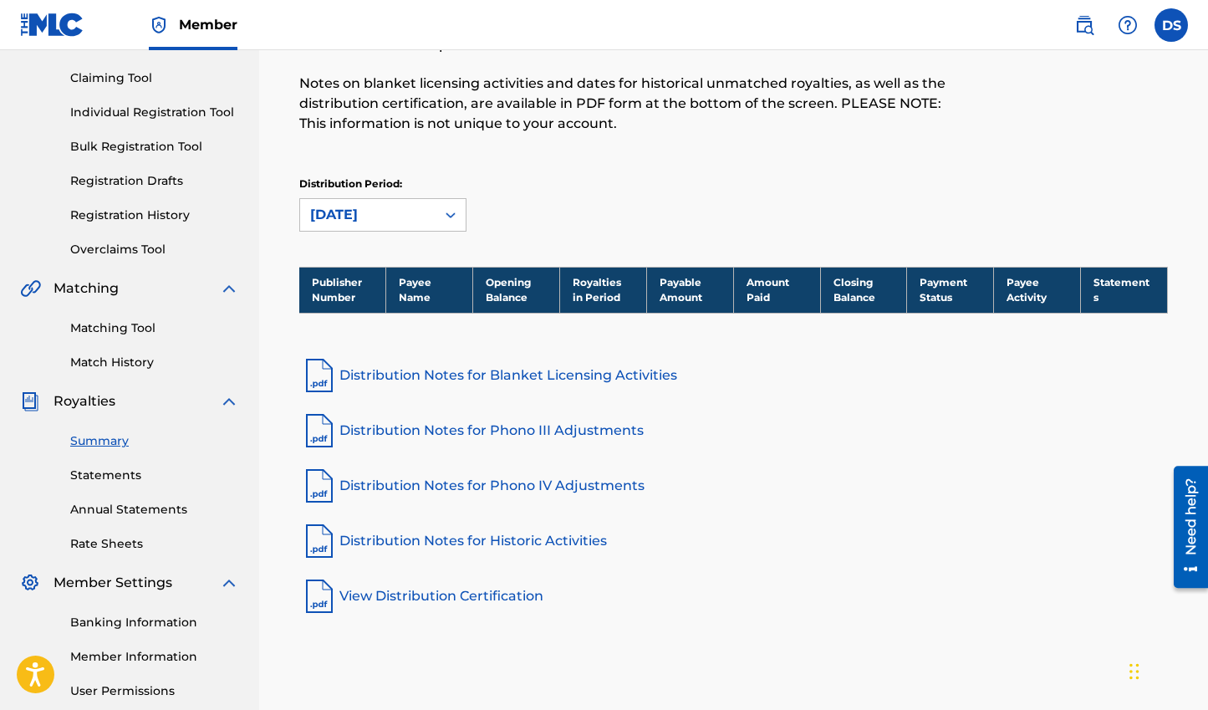
scroll to position [201, 0]
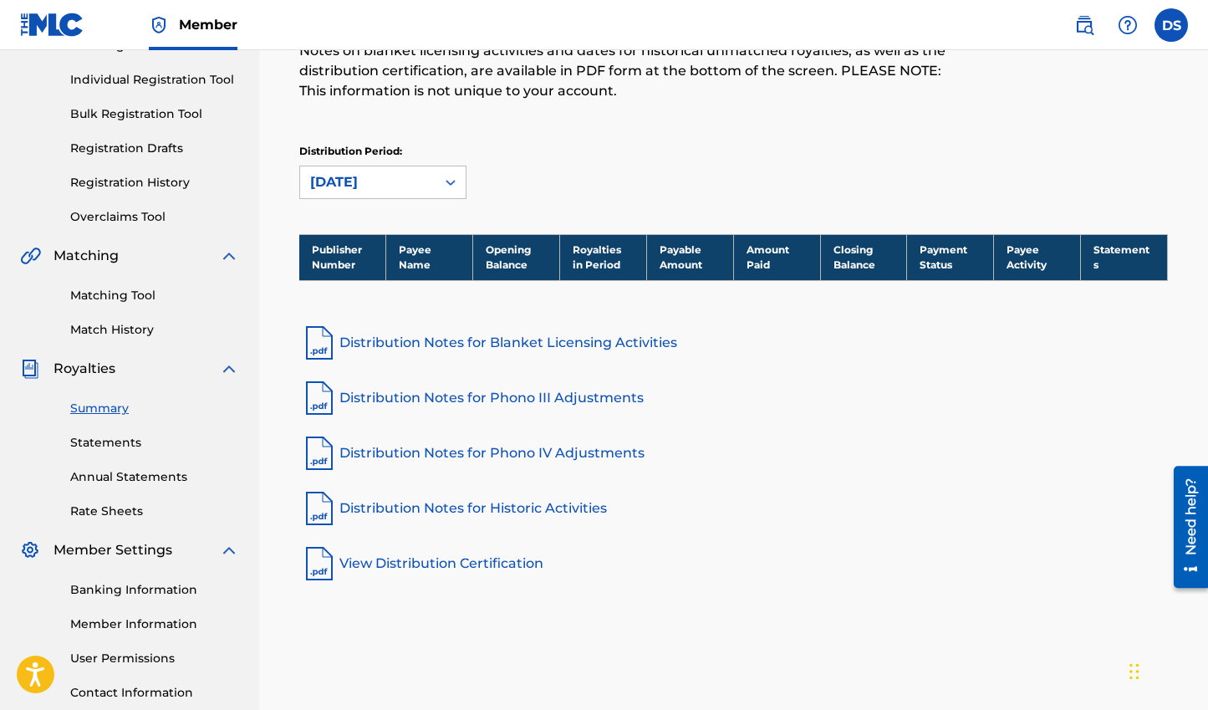
click at [95, 435] on link "Statements" at bounding box center [154, 443] width 169 height 18
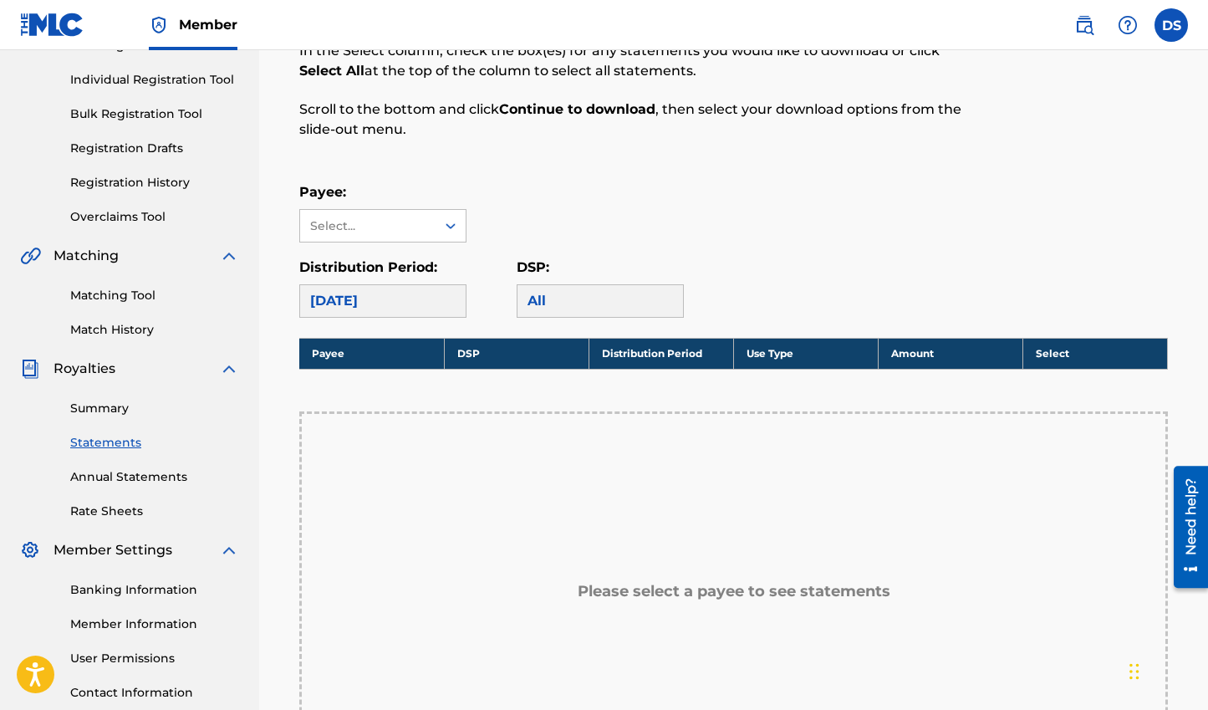
scroll to position [331, 0]
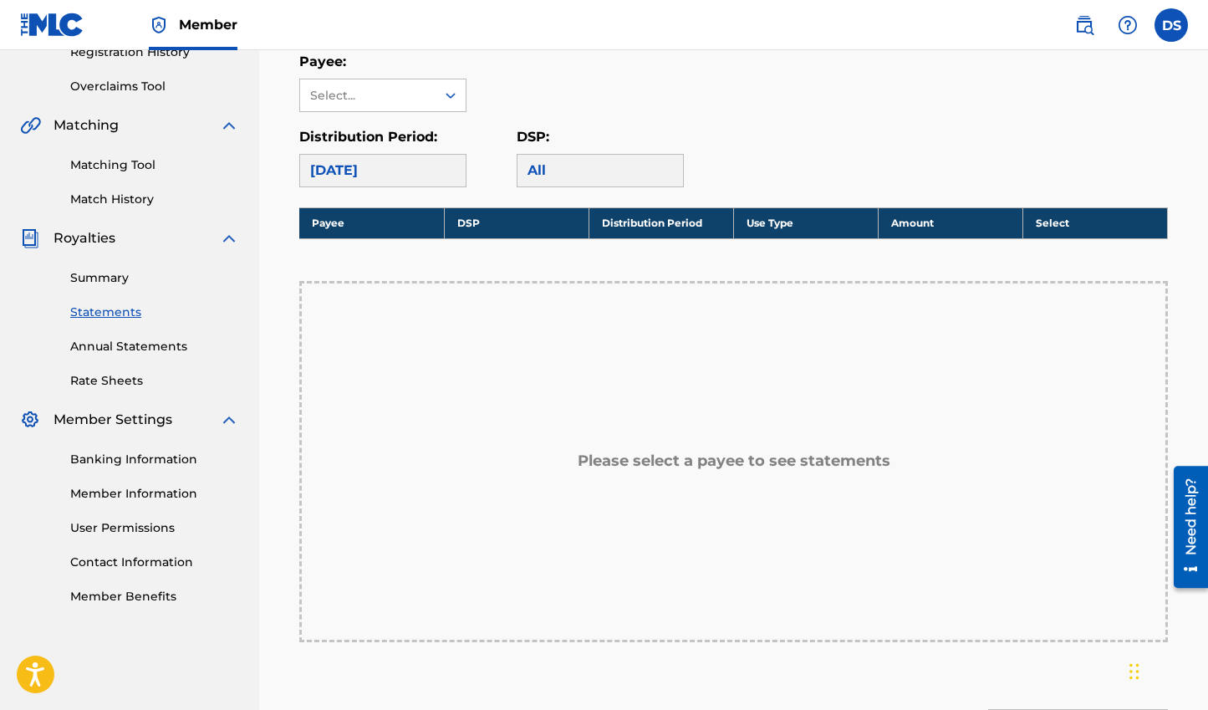
click at [129, 490] on link "Member Information" at bounding box center [154, 494] width 169 height 18
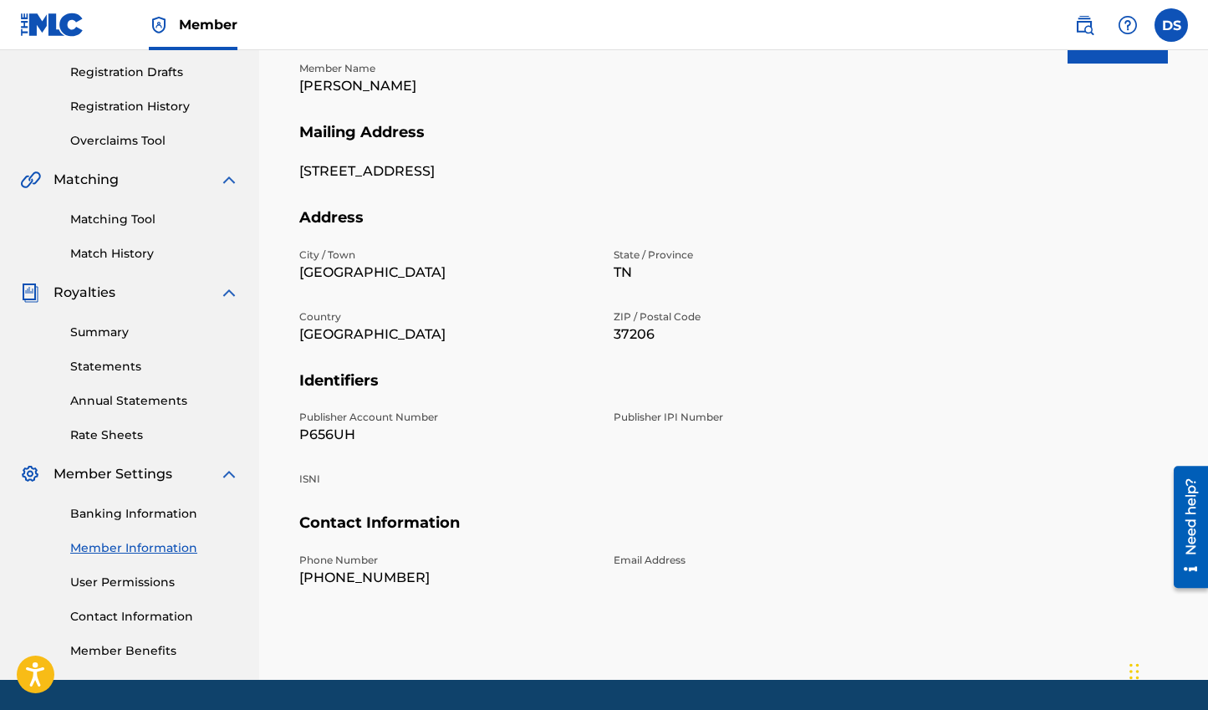
scroll to position [327, 0]
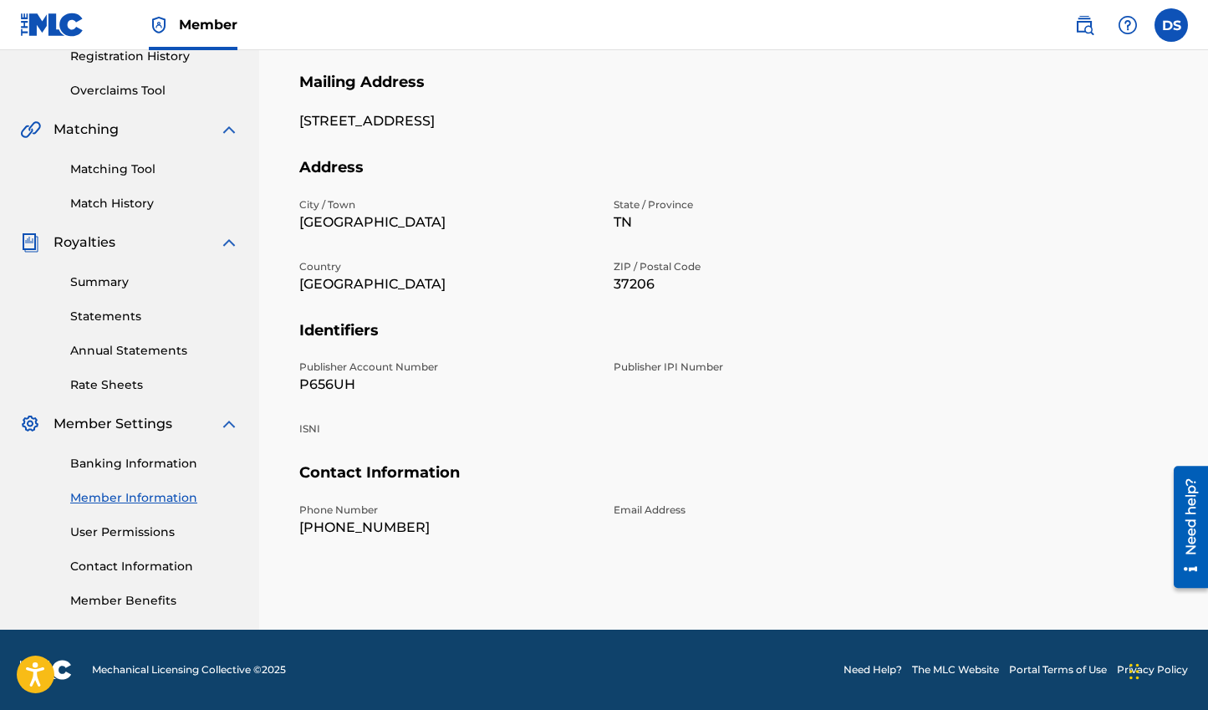
click at [157, 533] on link "User Permissions" at bounding box center [154, 532] width 169 height 18
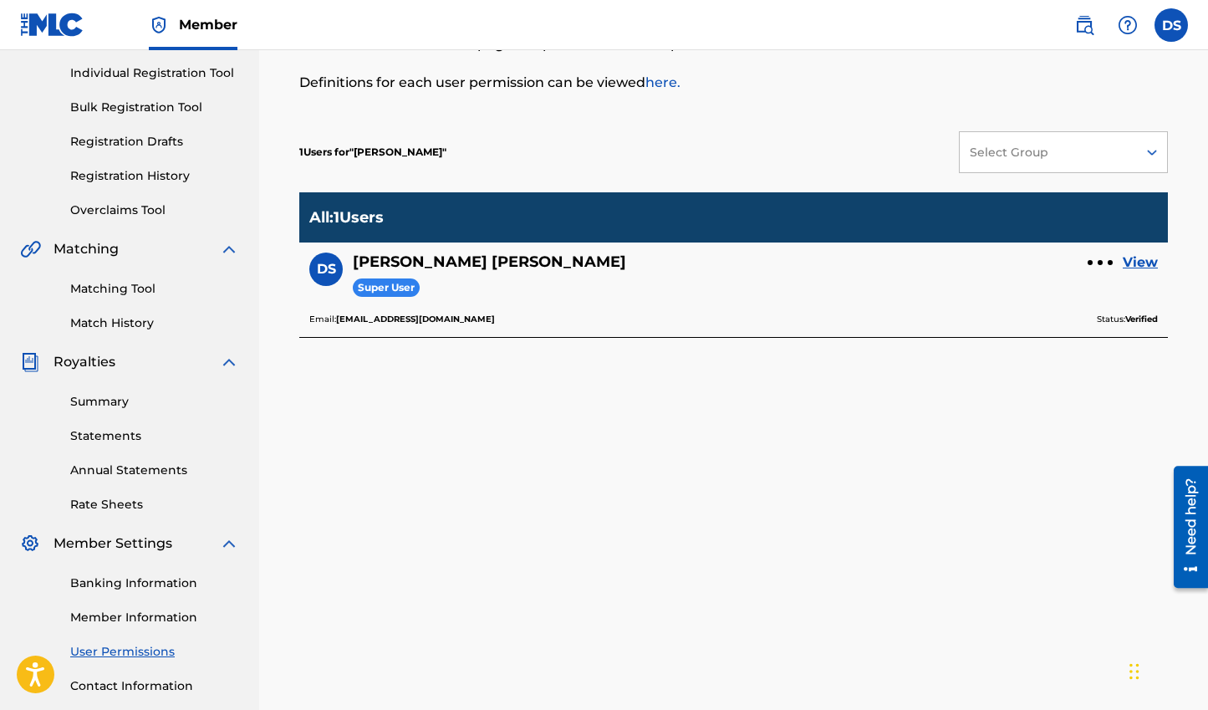
scroll to position [327, 0]
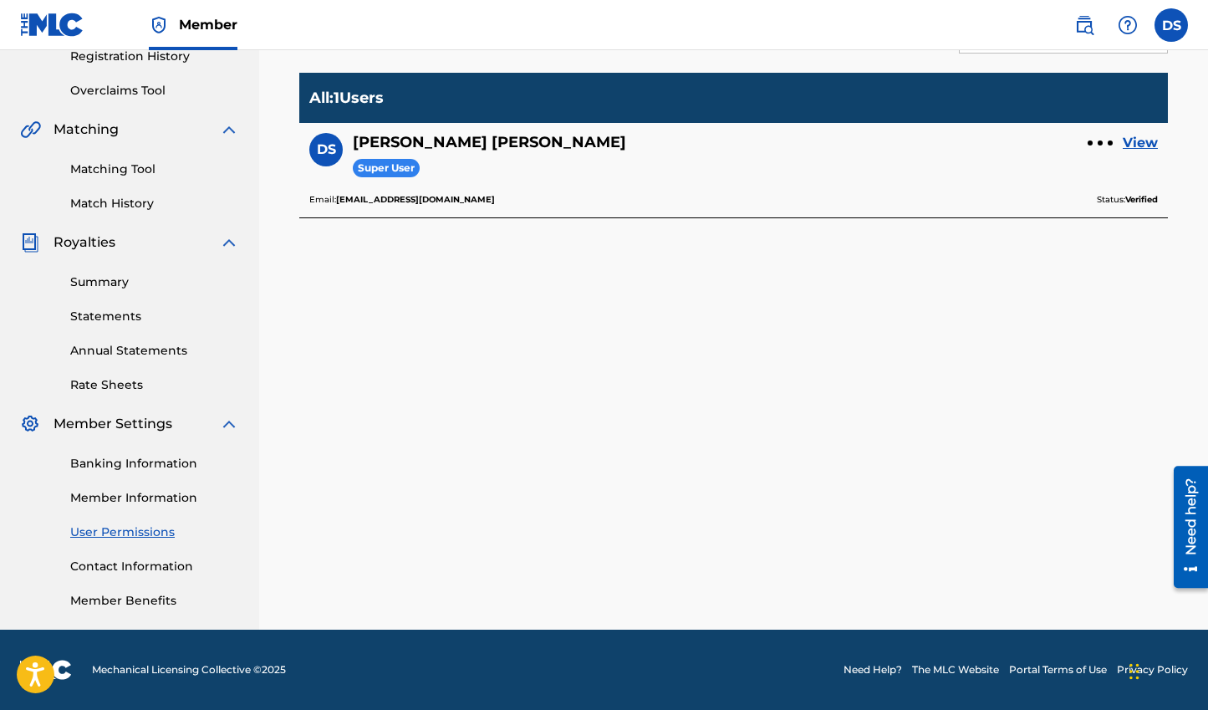
click at [137, 499] on link "Member Information" at bounding box center [154, 498] width 169 height 18
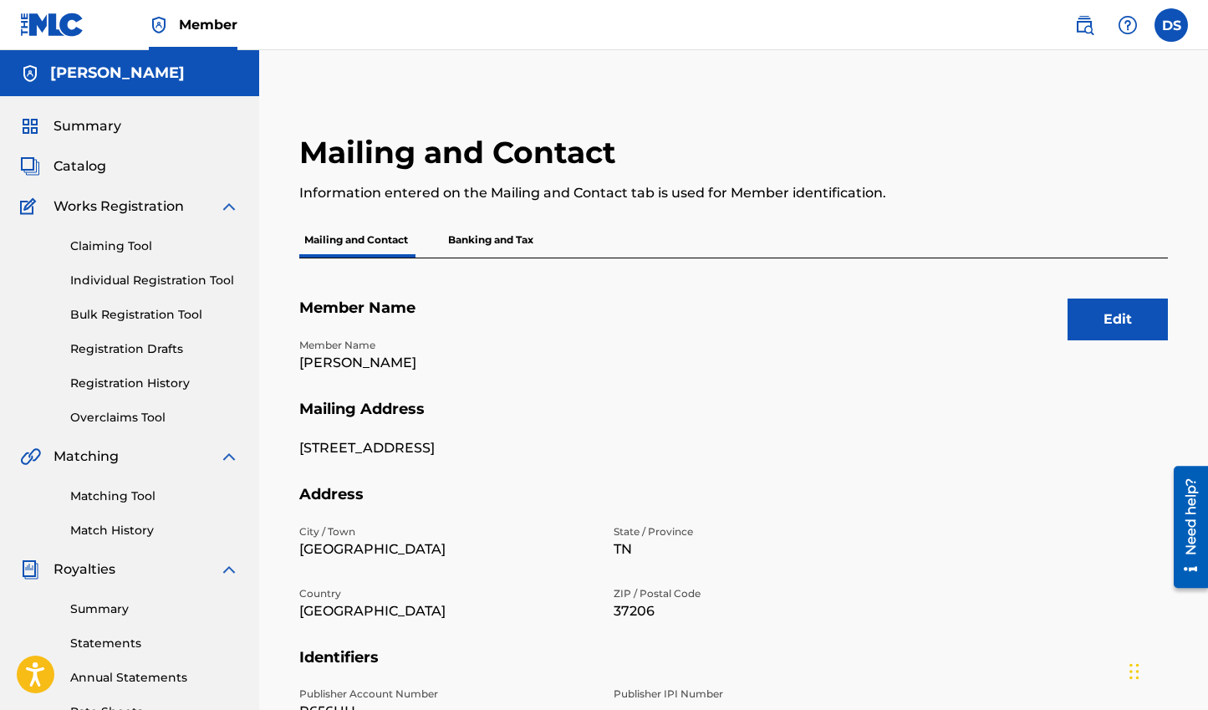
click at [510, 237] on p "Banking and Tax" at bounding box center [490, 239] width 95 height 35
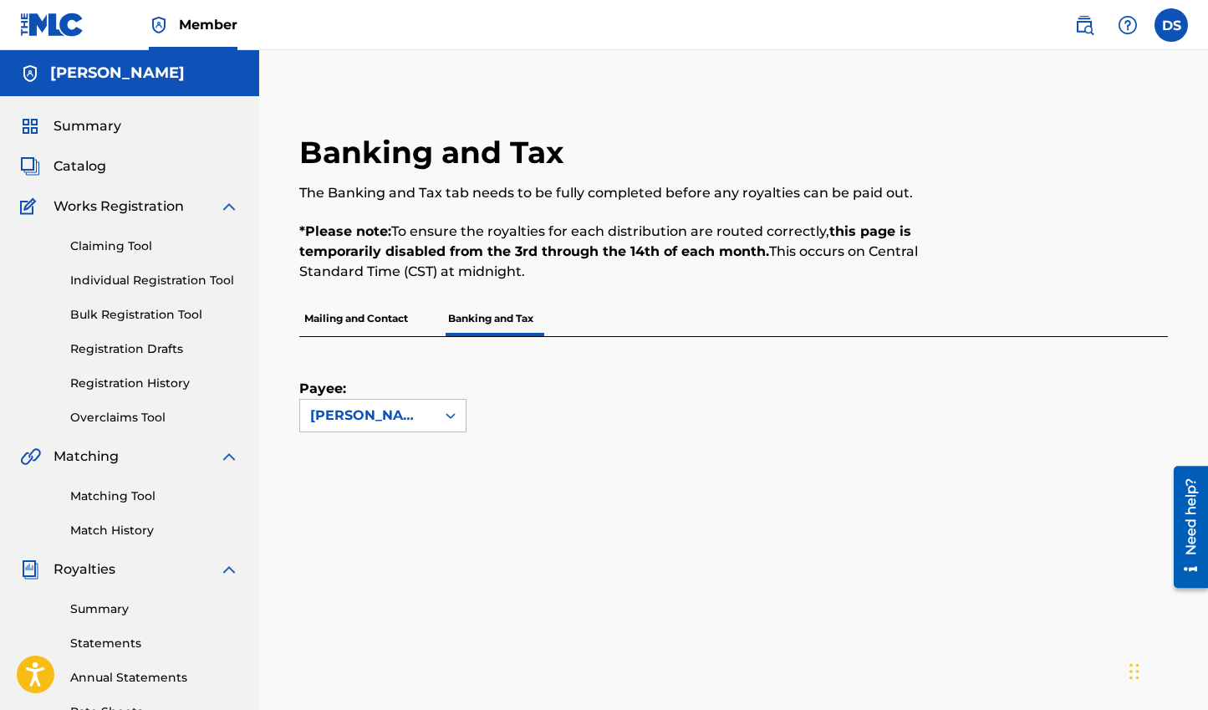
click at [393, 313] on p "Mailing and Contact" at bounding box center [356, 318] width 114 height 35
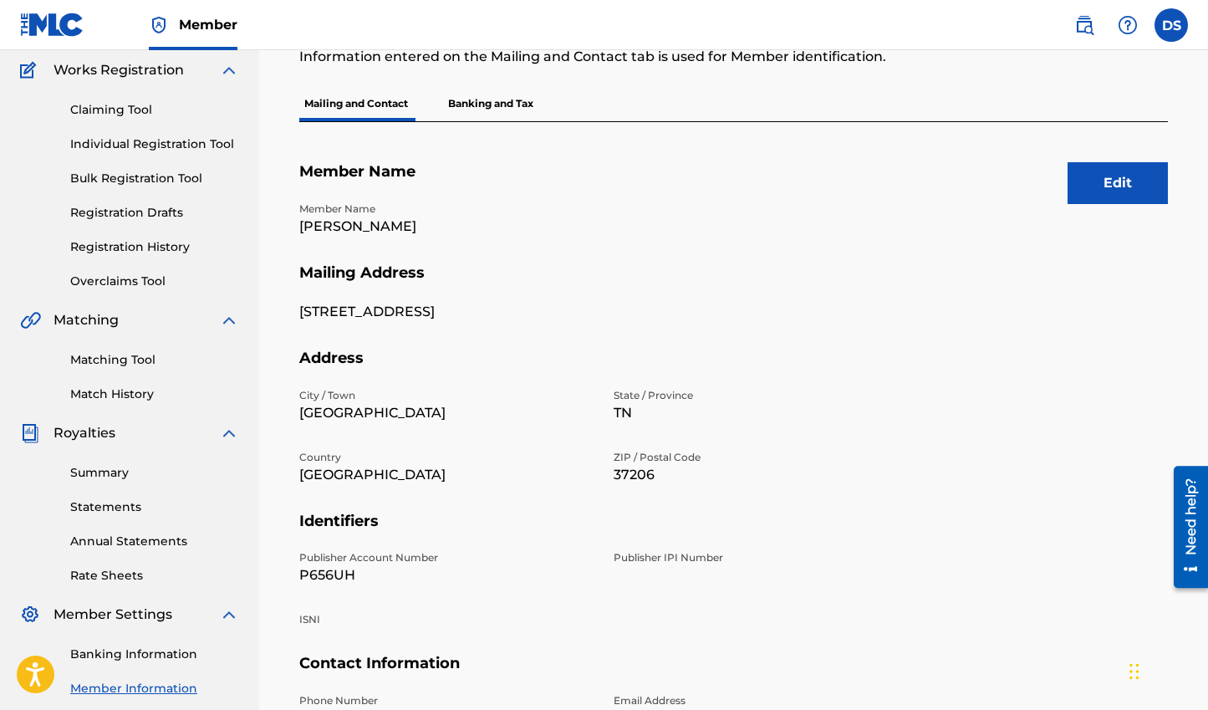
scroll to position [327, 0]
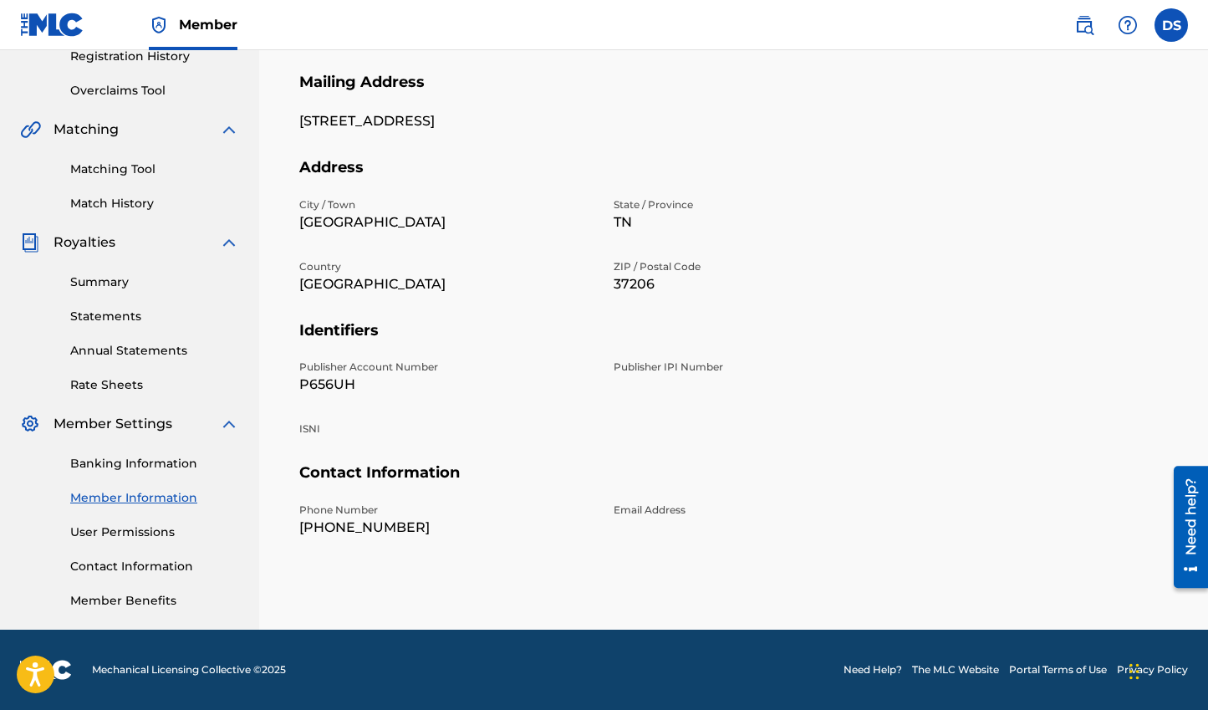
click at [140, 495] on link "Member Information" at bounding box center [154, 498] width 169 height 18
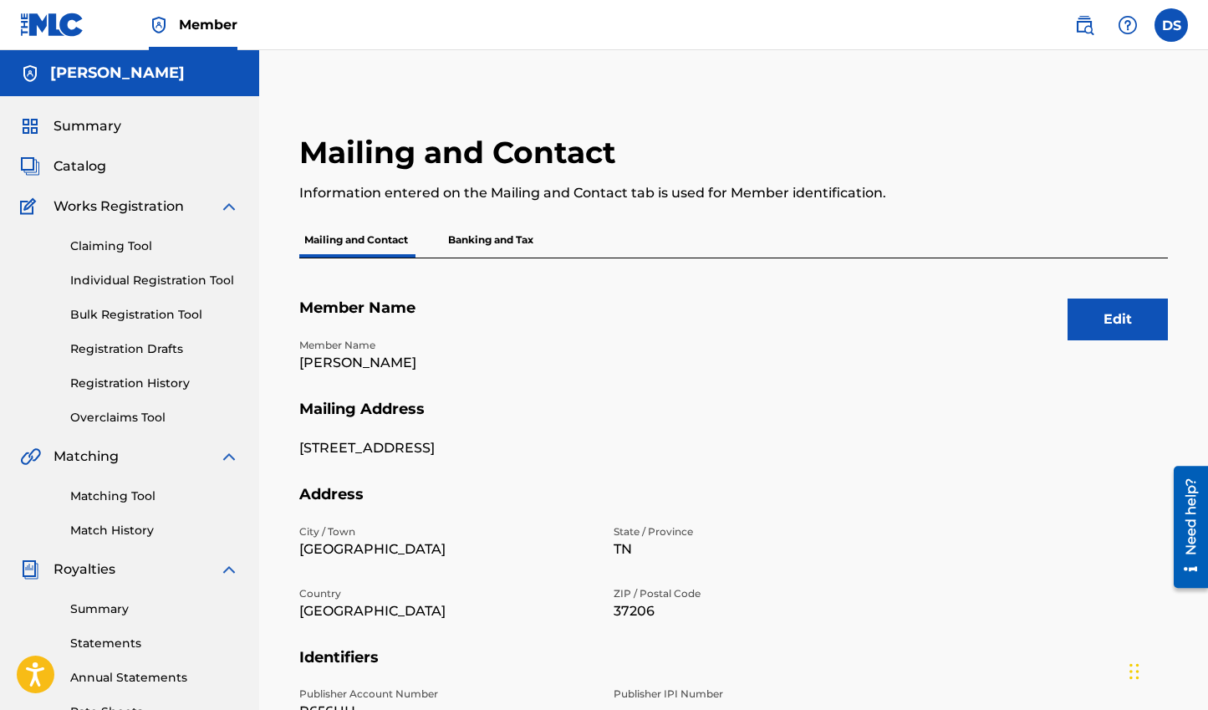
click at [187, 23] on span "Member" at bounding box center [208, 24] width 59 height 19
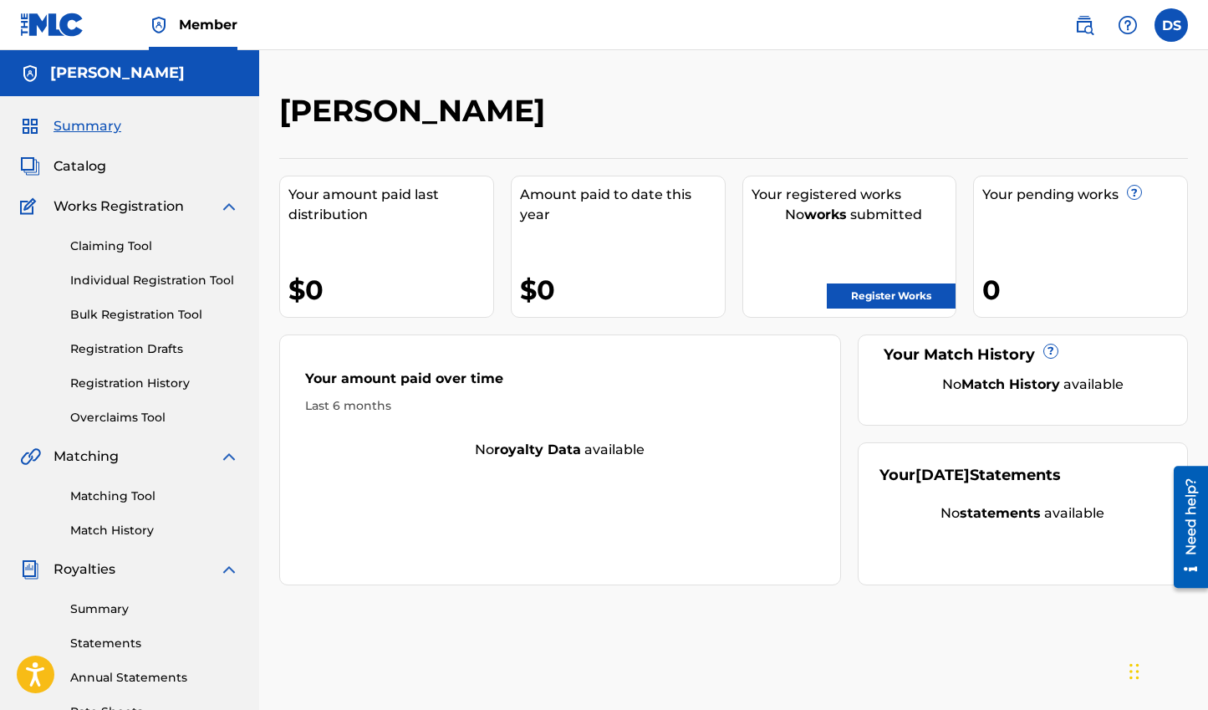
click at [87, 169] on span "Catalog" at bounding box center [79, 166] width 53 height 20
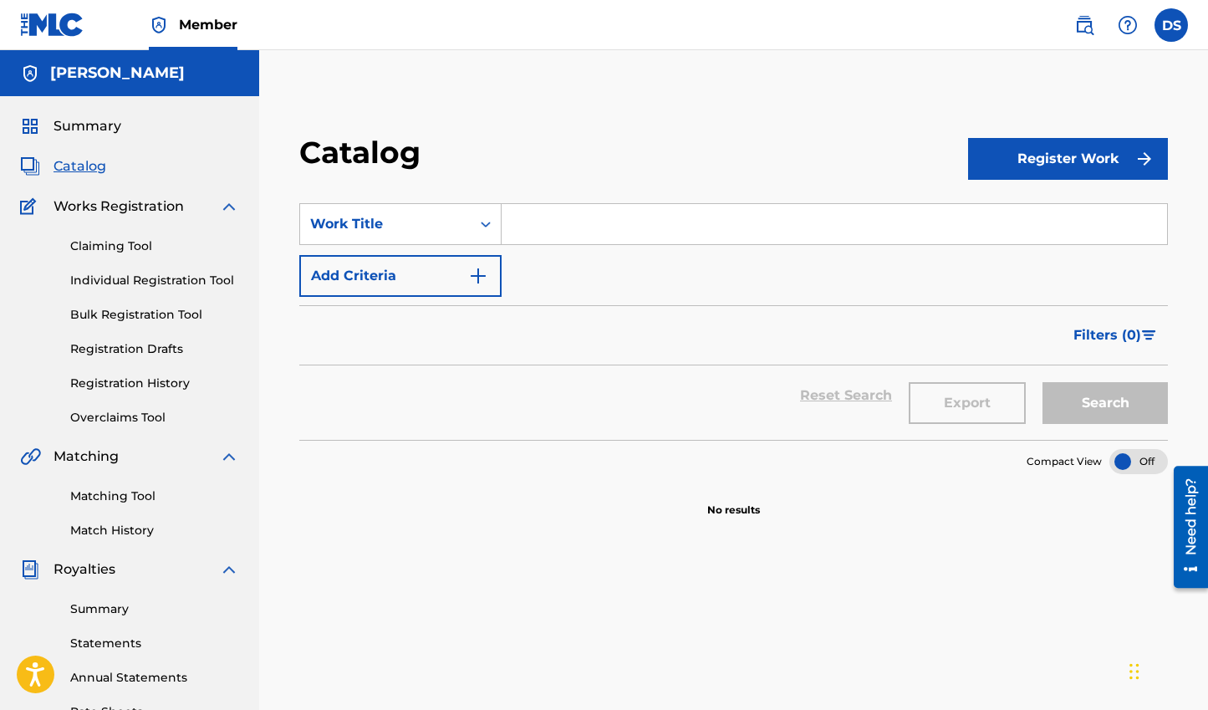
click at [93, 124] on span "Summary" at bounding box center [87, 126] width 68 height 20
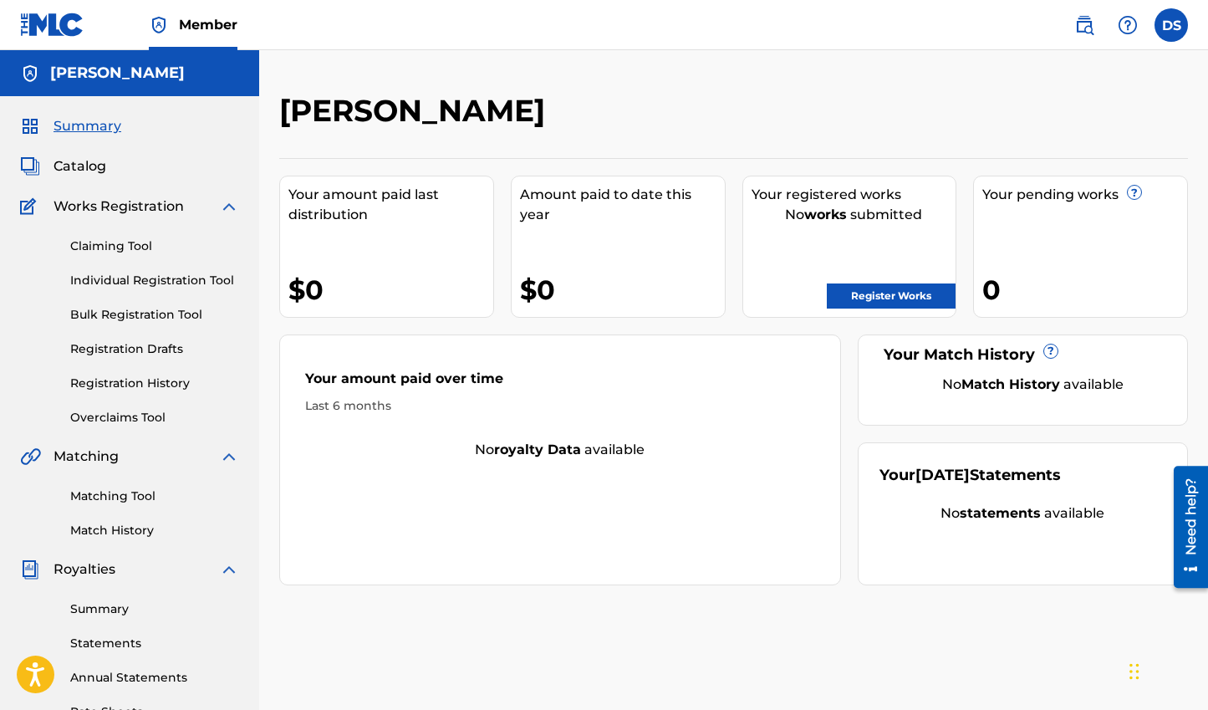
click at [57, 27] on img at bounding box center [52, 25] width 64 height 24
click at [1177, 28] on label at bounding box center [1170, 24] width 33 height 33
click at [1171, 25] on input "DS [PERSON_NAME] [EMAIL_ADDRESS][DOMAIN_NAME] Notification Preferences Profile …" at bounding box center [1171, 25] width 0 height 0
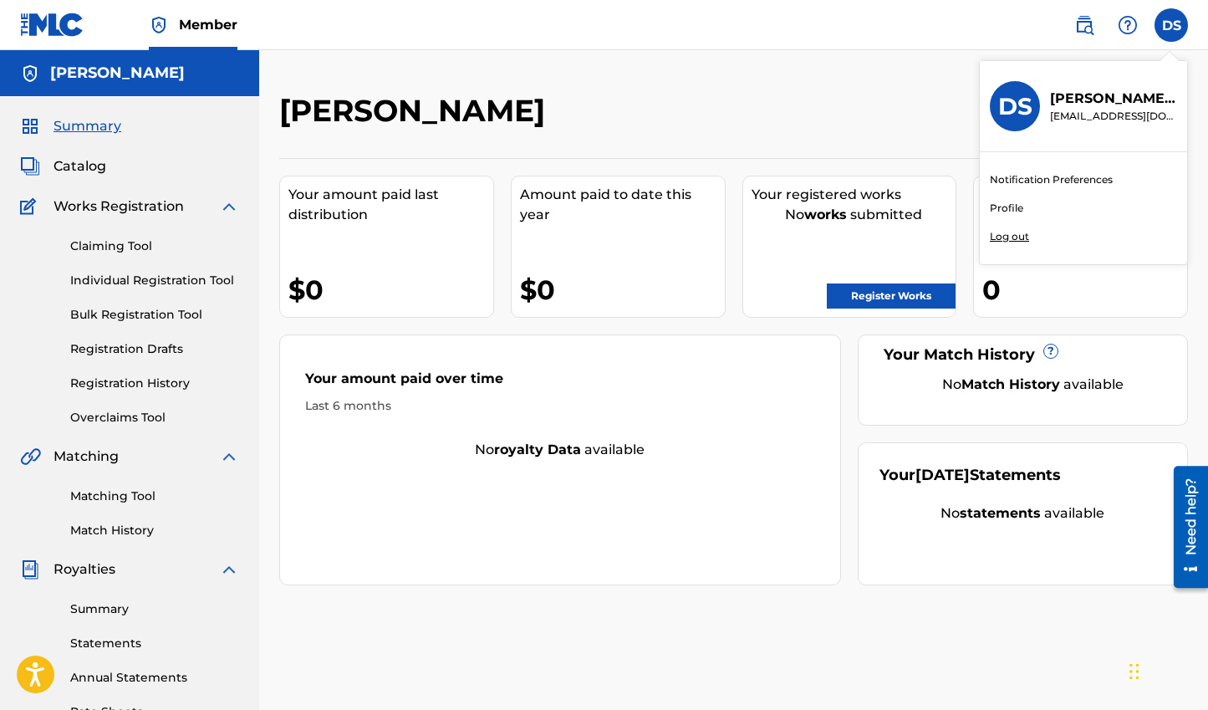
click at [1024, 109] on h3 "DS" at bounding box center [1015, 106] width 34 height 29
click at [1171, 25] on input "DS [PERSON_NAME] [EMAIL_ADDRESS][DOMAIN_NAME] Notification Preferences Profile …" at bounding box center [1171, 25] width 0 height 0
click at [1006, 208] on link "Profile" at bounding box center [1006, 208] width 33 height 15
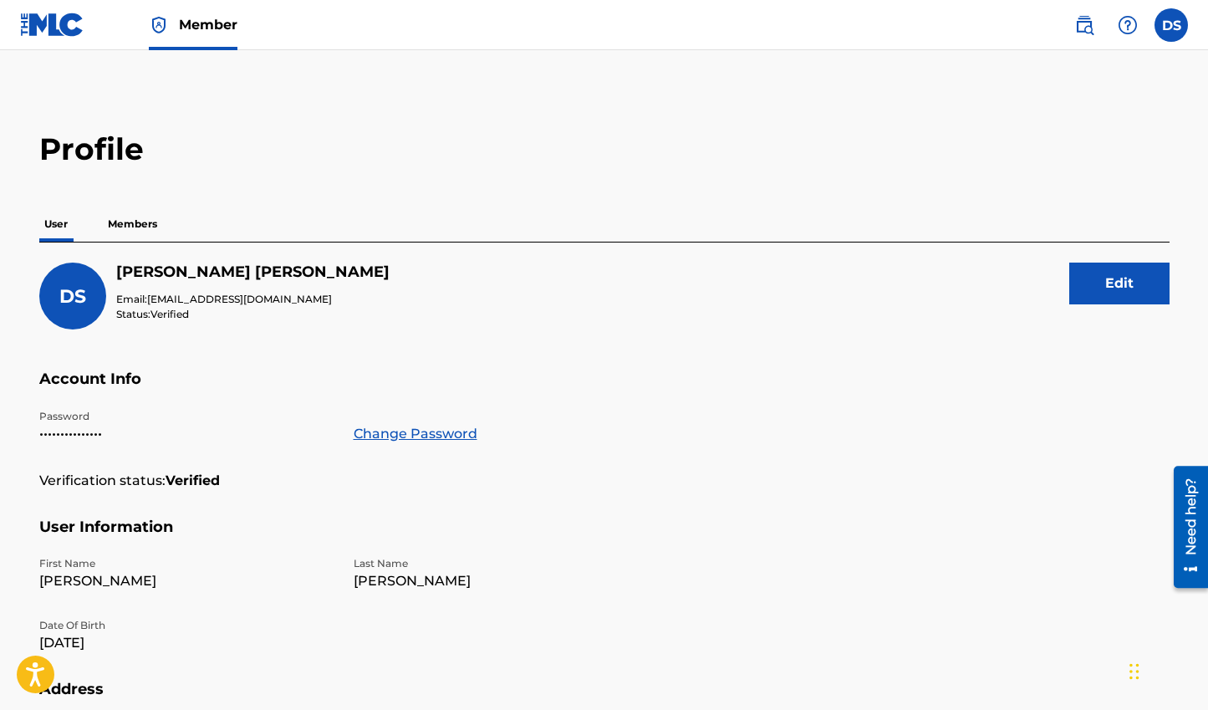
click at [140, 220] on p "Members" at bounding box center [132, 223] width 59 height 35
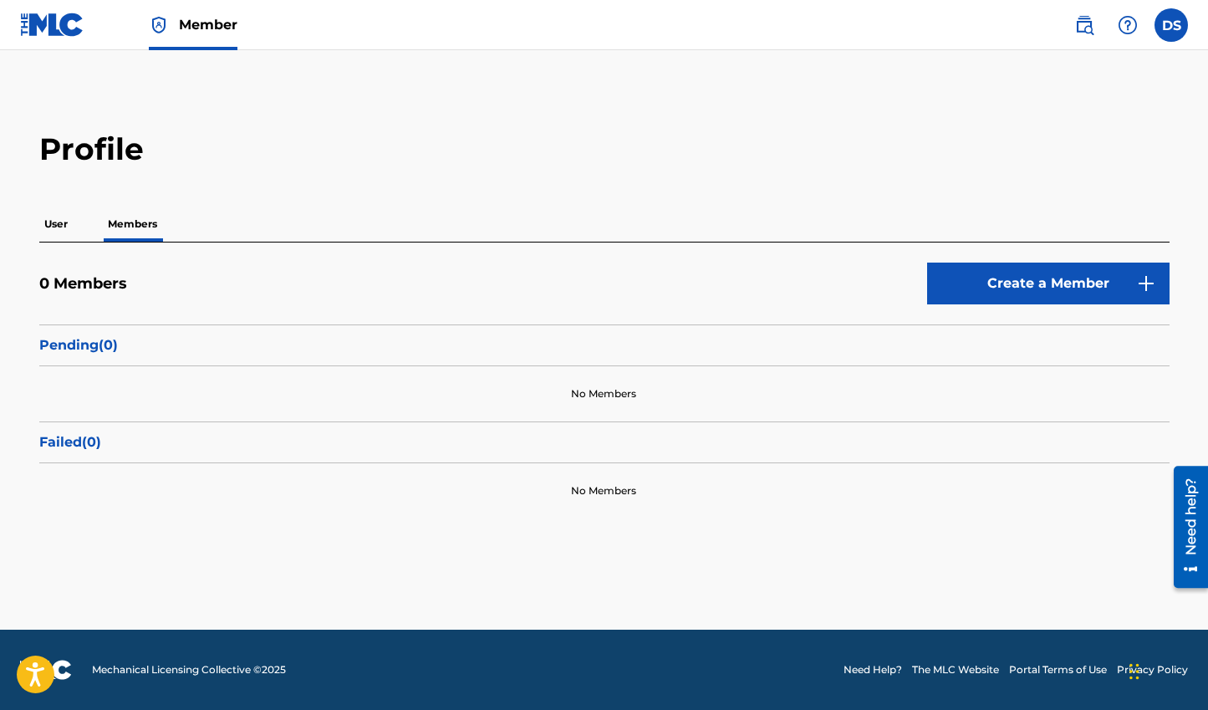
click at [62, 226] on p "User" at bounding box center [55, 223] width 33 height 35
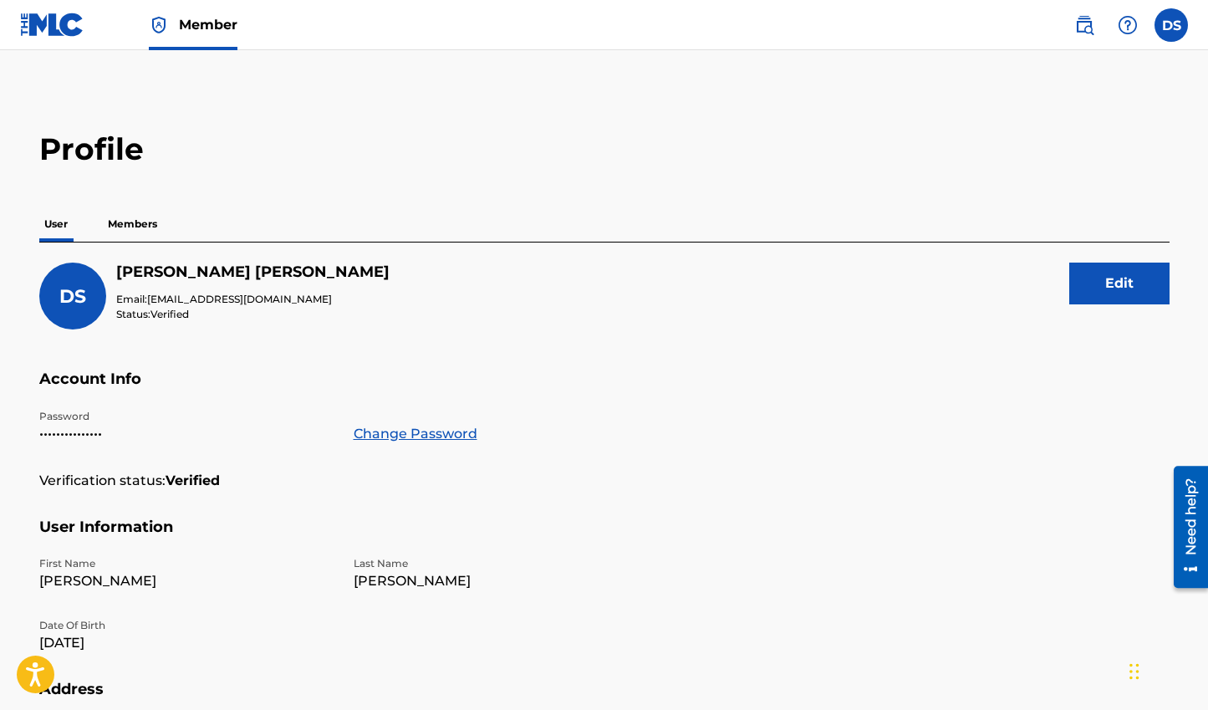
click at [145, 227] on p "Members" at bounding box center [132, 223] width 59 height 35
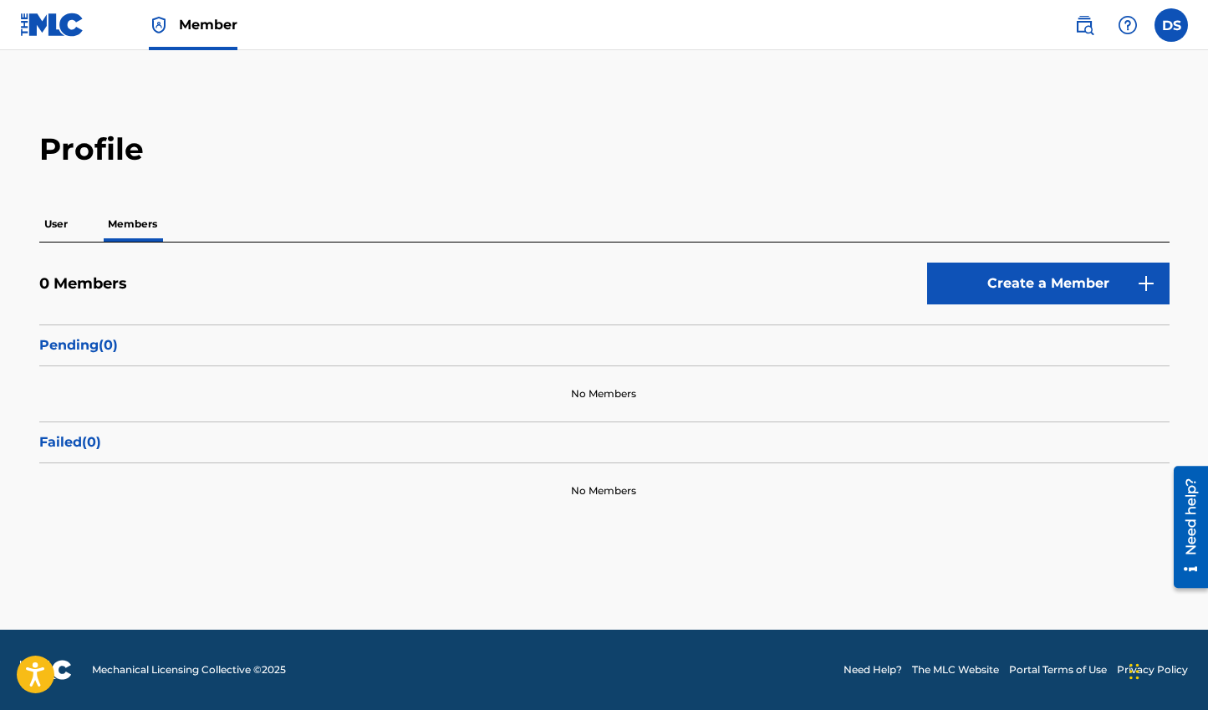
click at [1098, 276] on link "Create a Member" at bounding box center [1048, 283] width 242 height 42
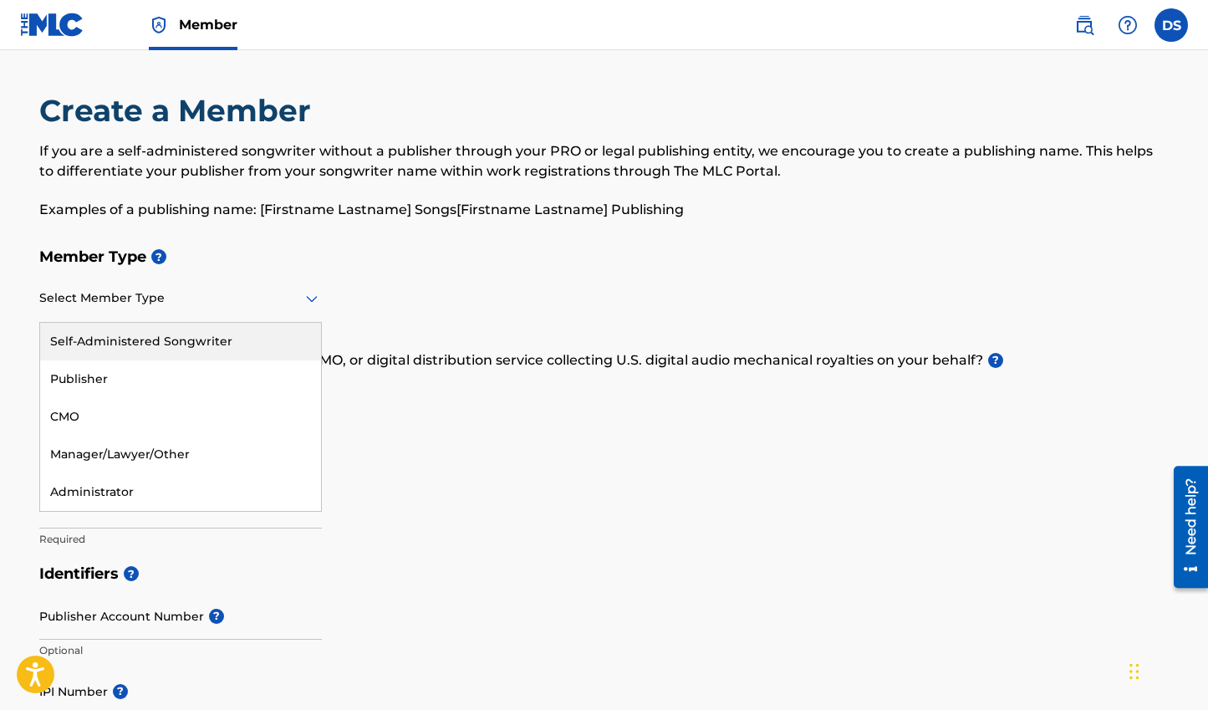
click at [210, 294] on div at bounding box center [180, 298] width 283 height 21
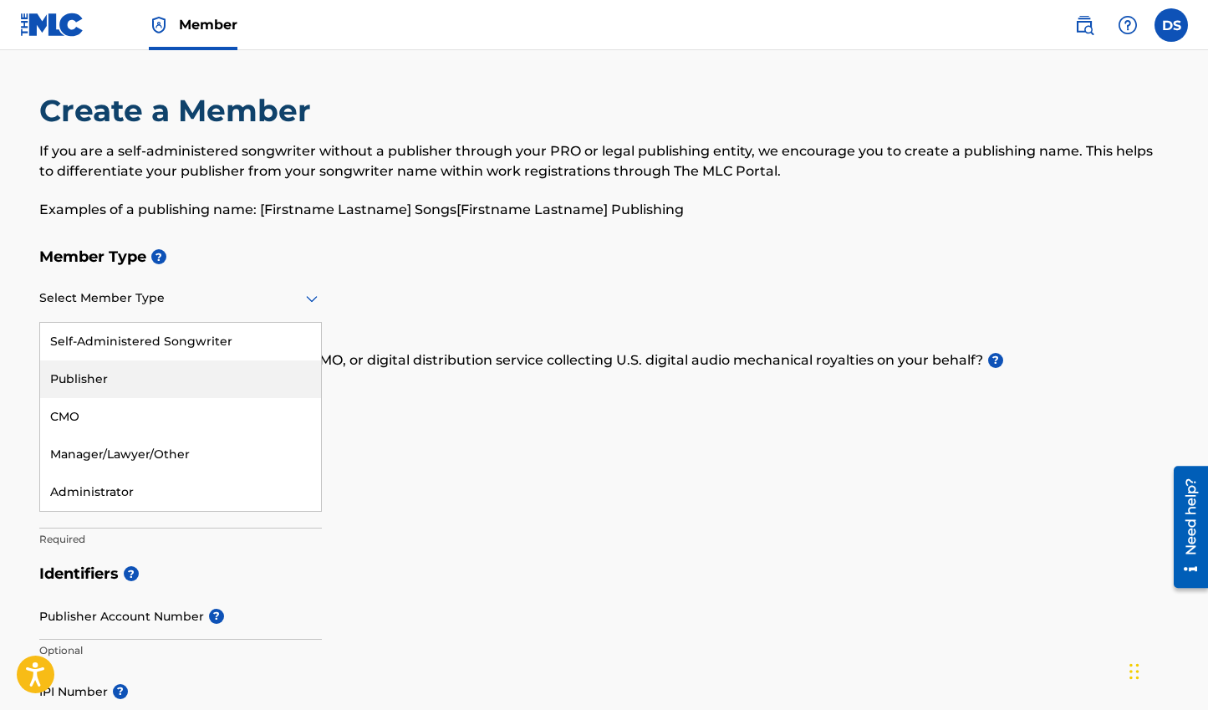
click at [173, 380] on div "Publisher" at bounding box center [180, 379] width 281 height 38
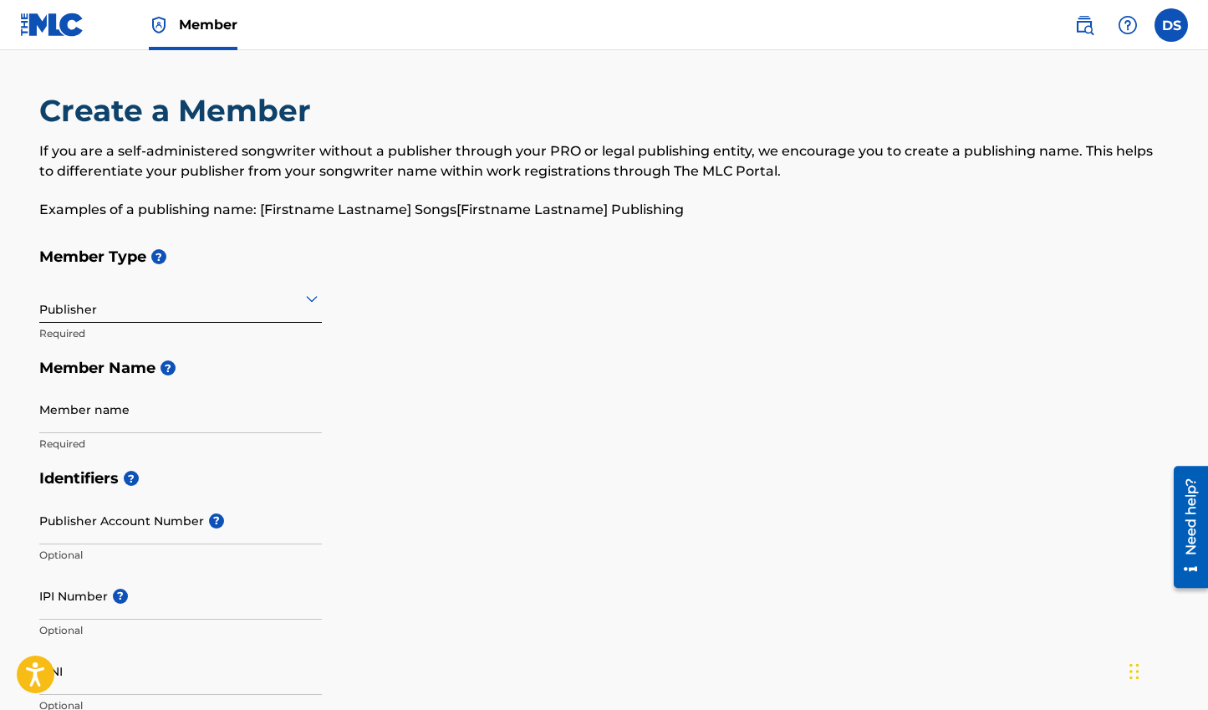
click at [159, 418] on input "Member name" at bounding box center [180, 409] width 283 height 48
type input "Meadowlark"
click at [434, 415] on div "Member Type ? Publisher Required Member Name ? Member name Meadowlark Required" at bounding box center [604, 349] width 1130 height 221
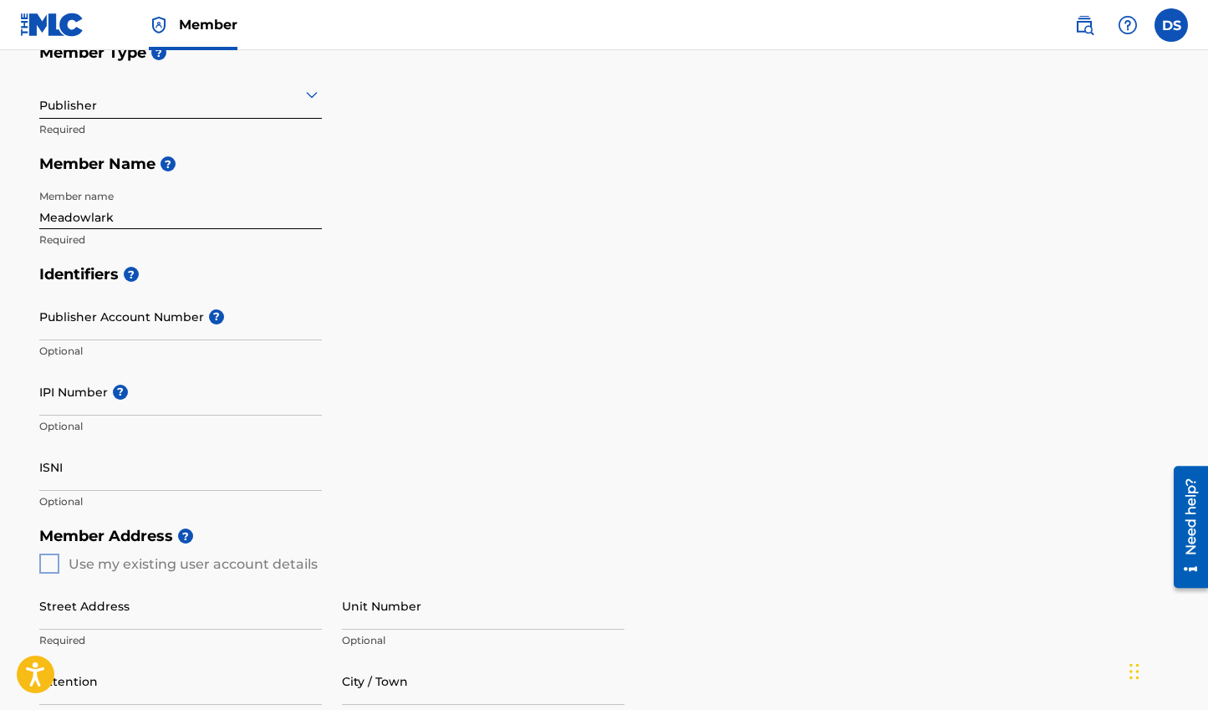
scroll to position [273, 0]
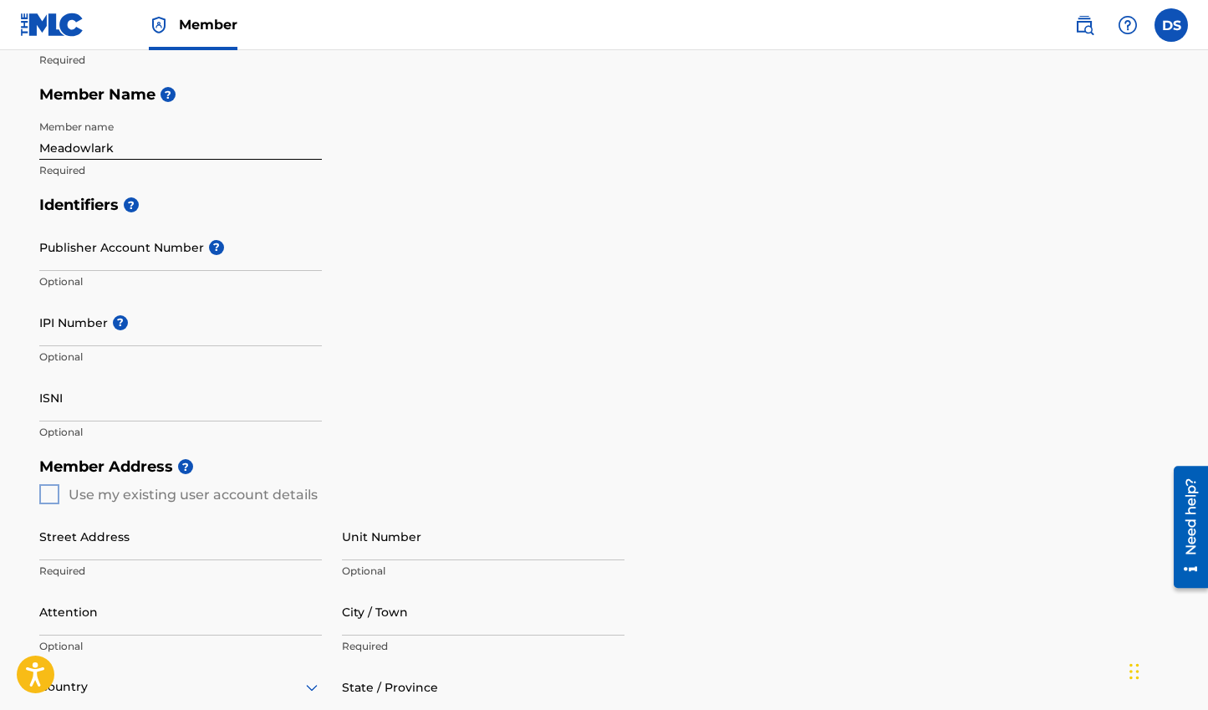
click at [43, 496] on div "Member Address ? Use my existing user account details Street Address Required U…" at bounding box center [604, 640] width 1130 height 382
click at [53, 489] on div "Member Address ? Use my existing user account details Street Address Required U…" at bounding box center [604, 640] width 1130 height 382
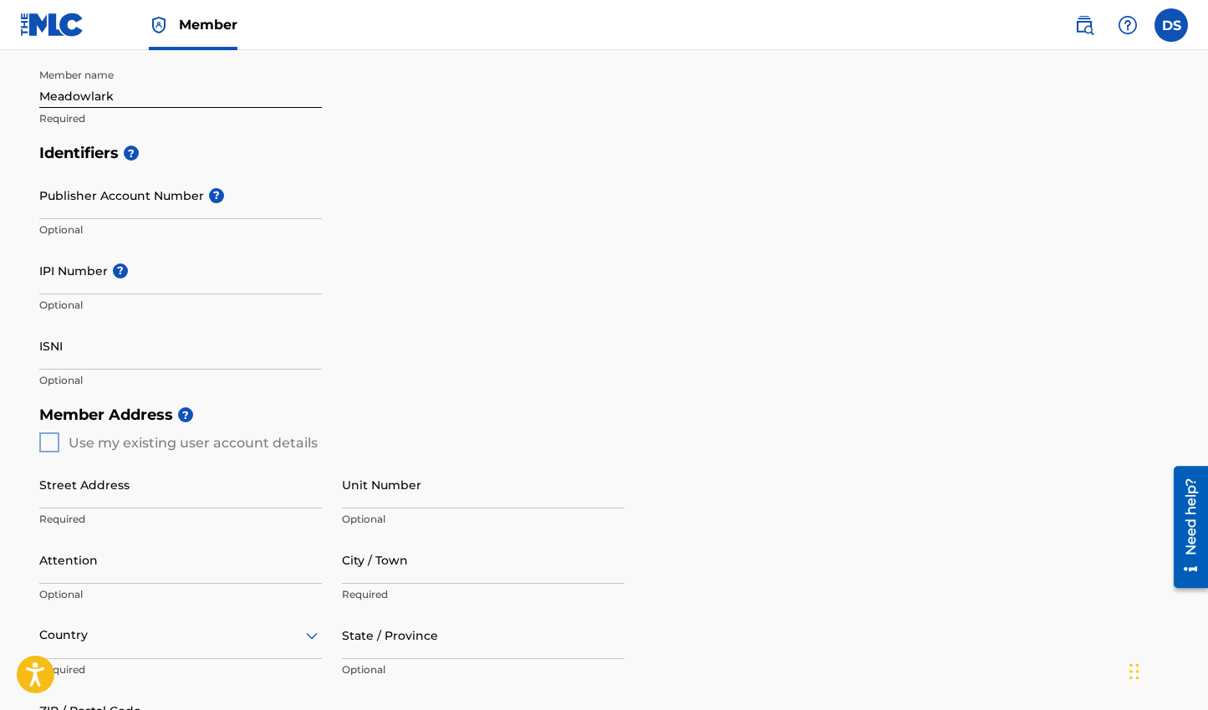
scroll to position [411, 0]
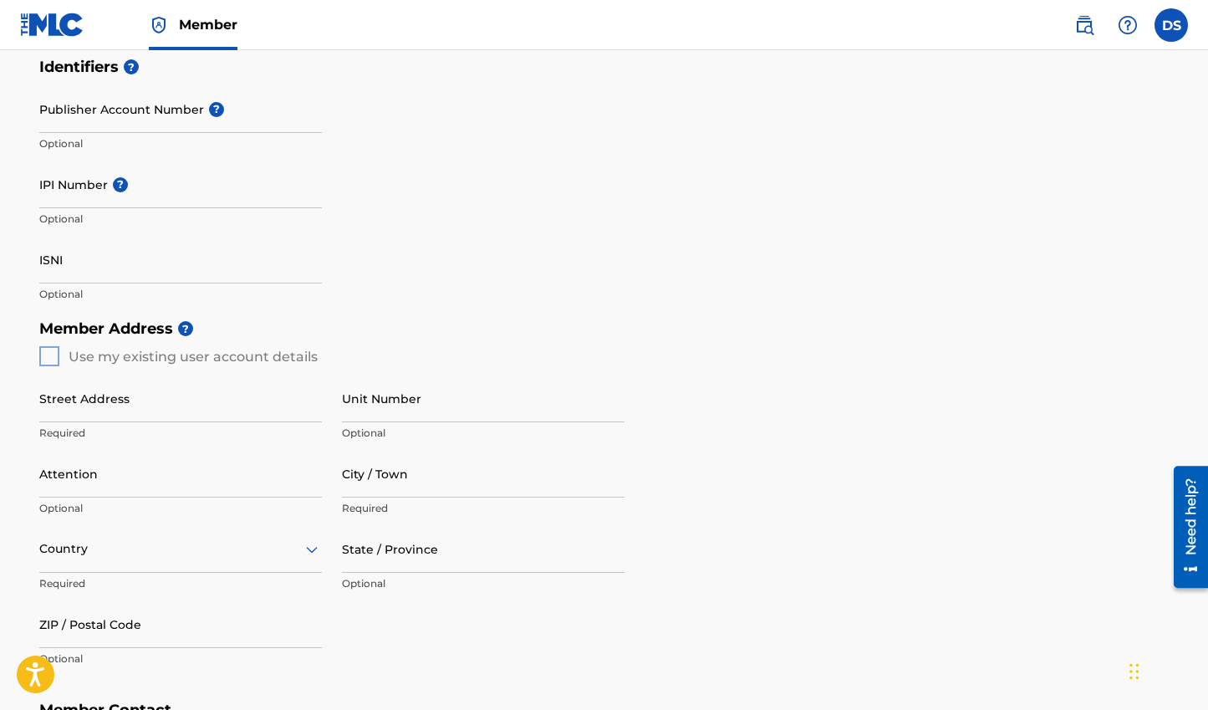
click at [156, 406] on input "Street Address" at bounding box center [180, 398] width 283 height 48
type input "[STREET_ADDRESS]"
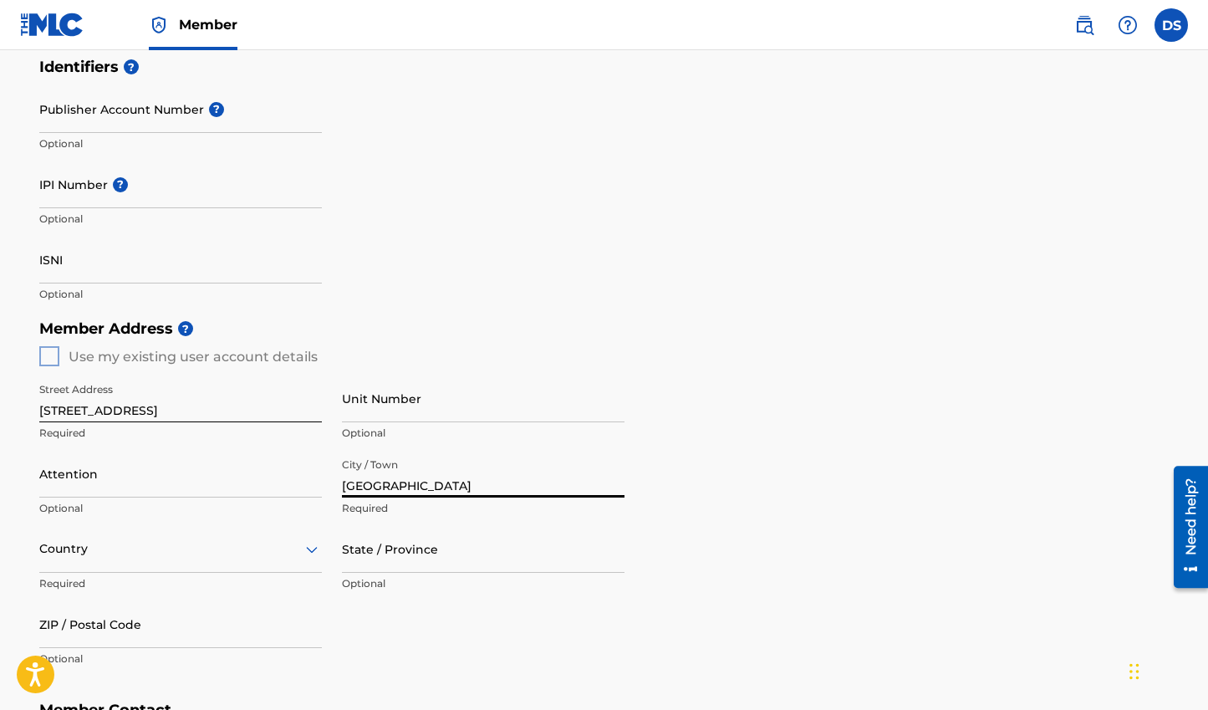
type input "[GEOGRAPHIC_DATA]"
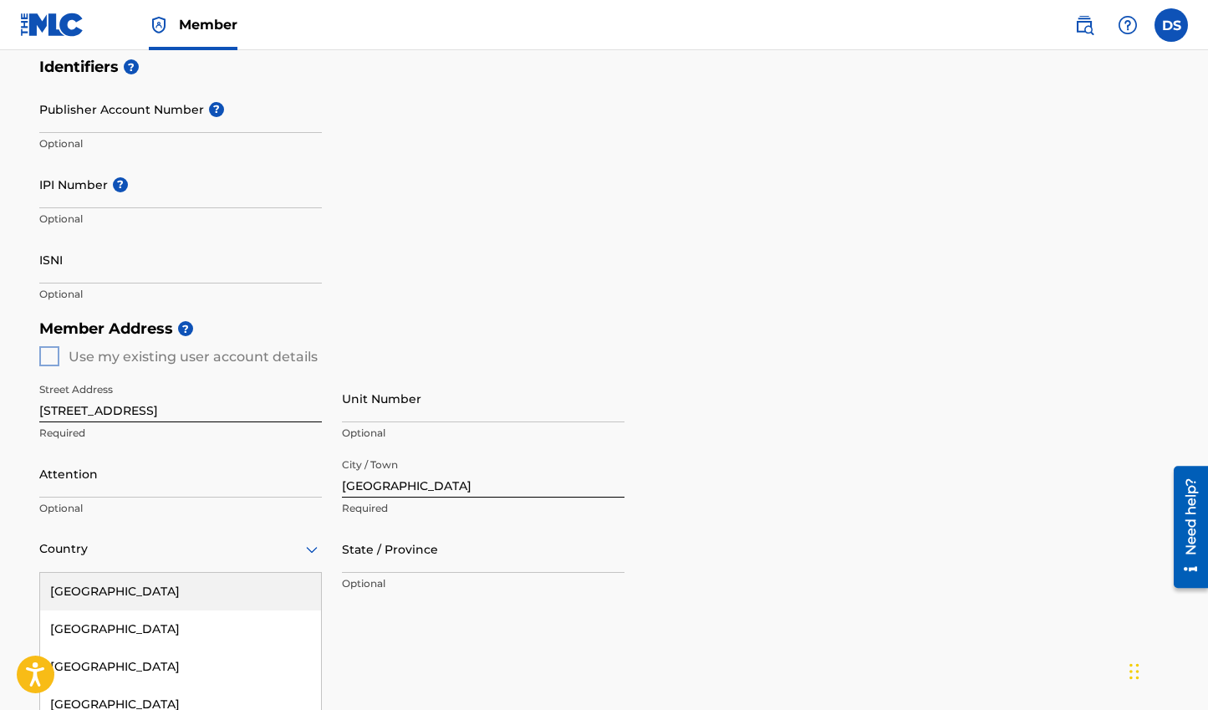
scroll to position [526, 0]
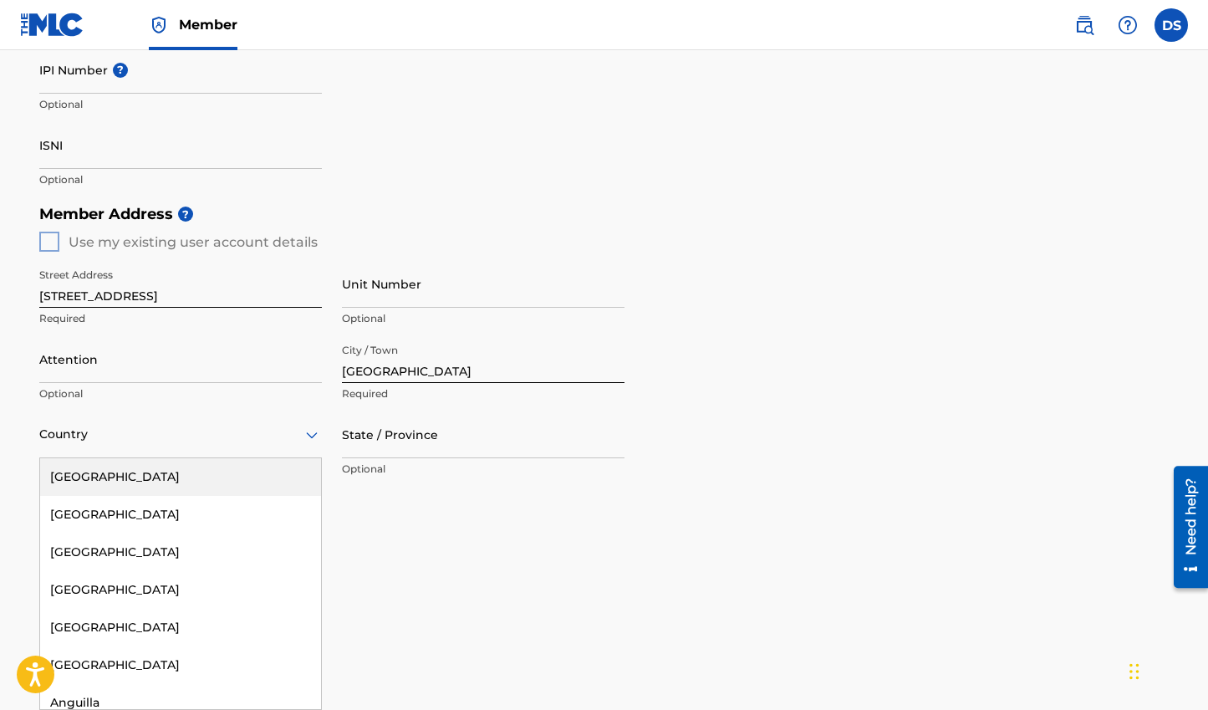
click at [206, 458] on div "[GEOGRAPHIC_DATA], 1 of 223. 223 results available. Use Up and Down to choose o…" at bounding box center [180, 434] width 283 height 48
click at [187, 491] on div "[GEOGRAPHIC_DATA]" at bounding box center [180, 477] width 281 height 38
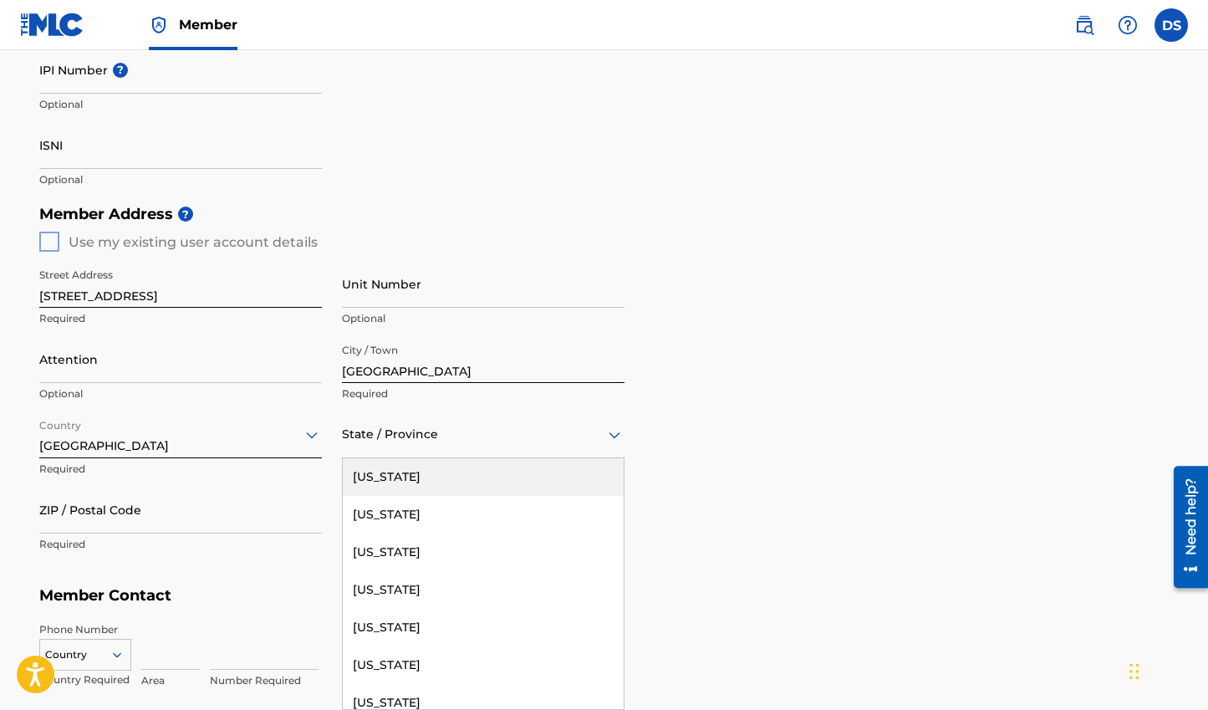
click at [451, 454] on div "State / Province" at bounding box center [483, 434] width 283 height 48
type input "T"
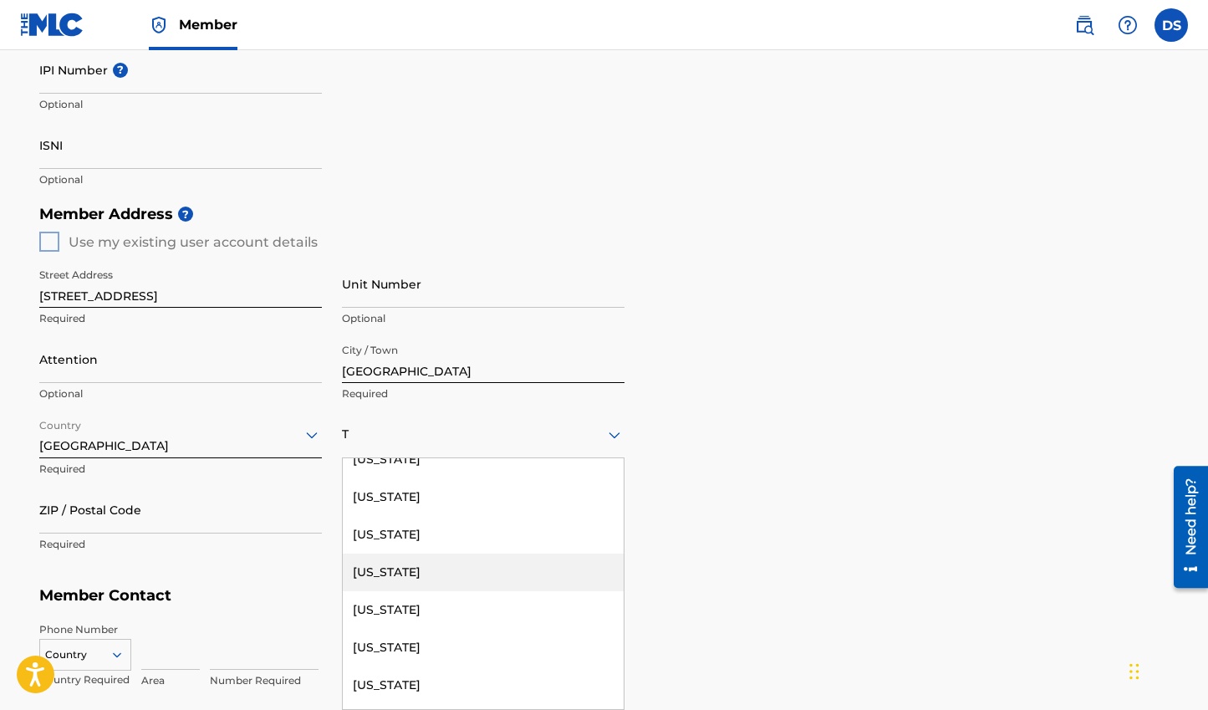
scroll to position [464, 0]
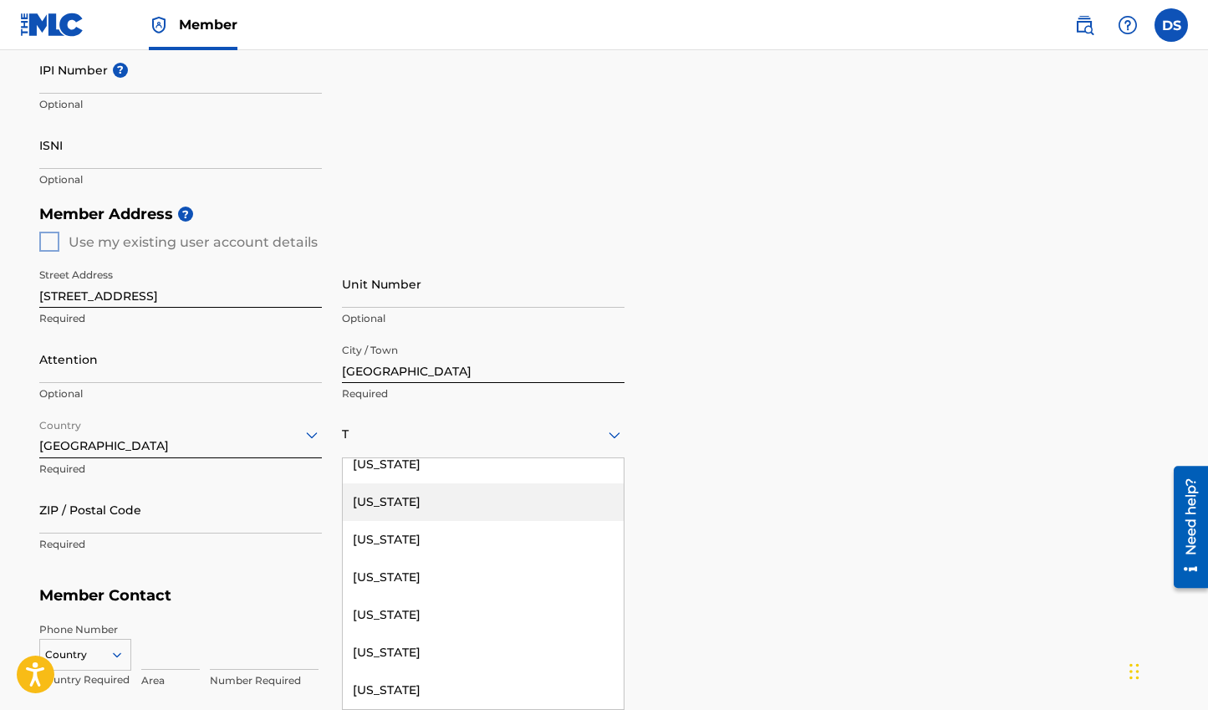
click at [424, 501] on div "[US_STATE]" at bounding box center [483, 502] width 281 height 38
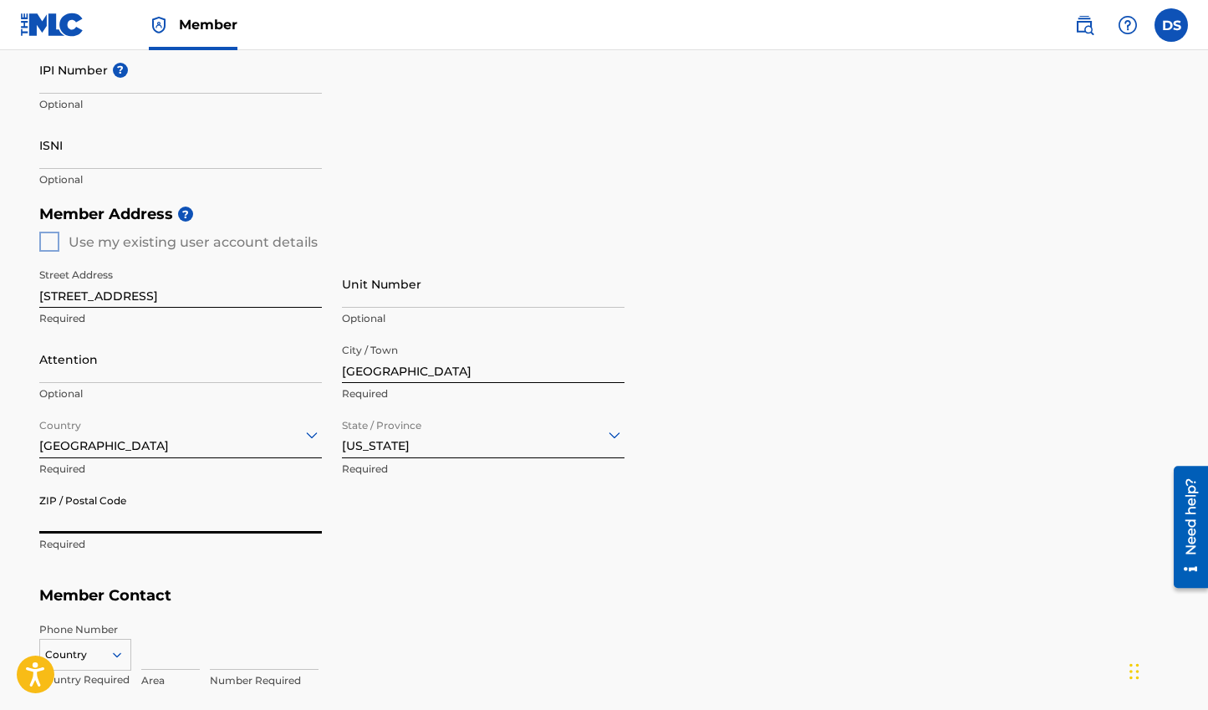
click at [202, 505] on input "ZIP / Postal Code" at bounding box center [180, 510] width 283 height 48
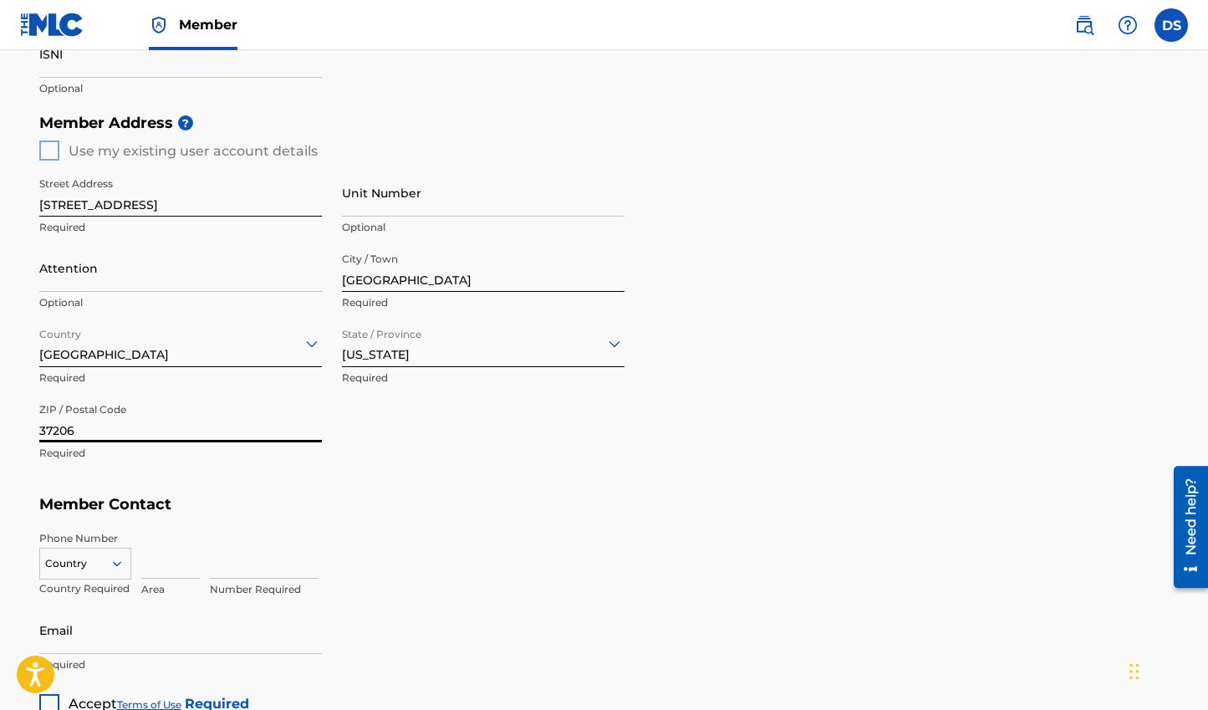
scroll to position [676, 0]
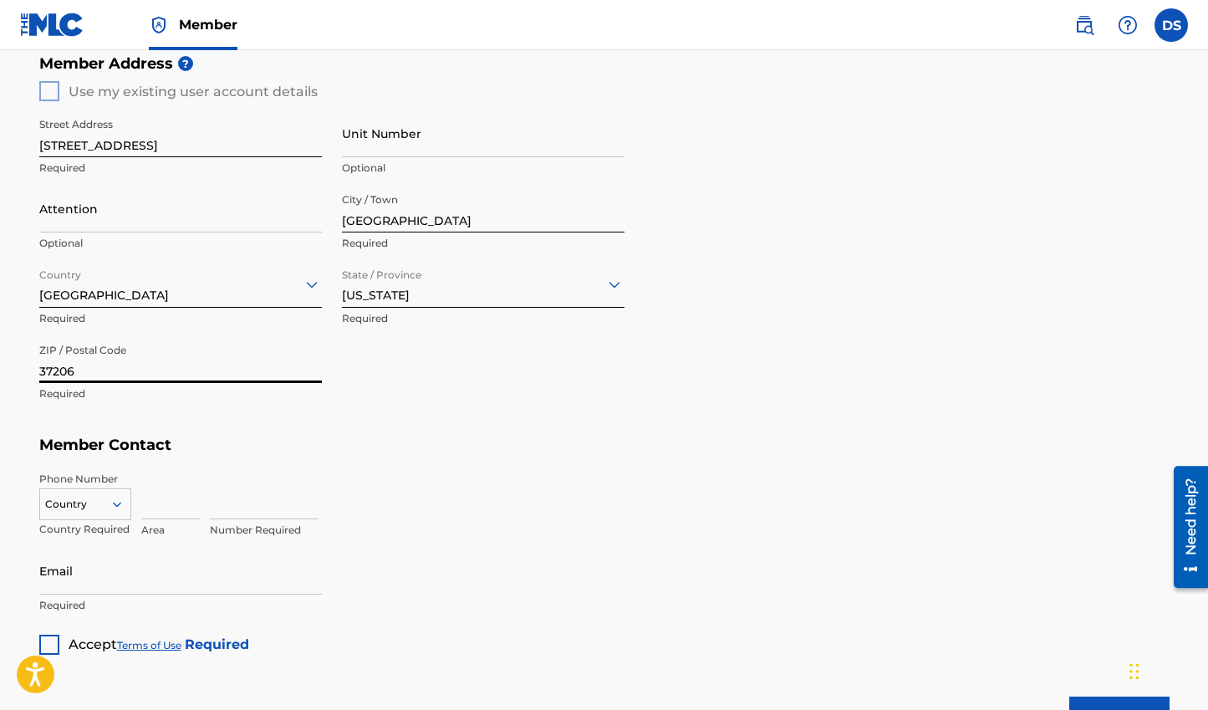
type input "37206"
click at [167, 492] on input at bounding box center [170, 495] width 59 height 48
type input "913"
type input "5154071"
click at [115, 500] on div "Country" at bounding box center [85, 500] width 92 height 25
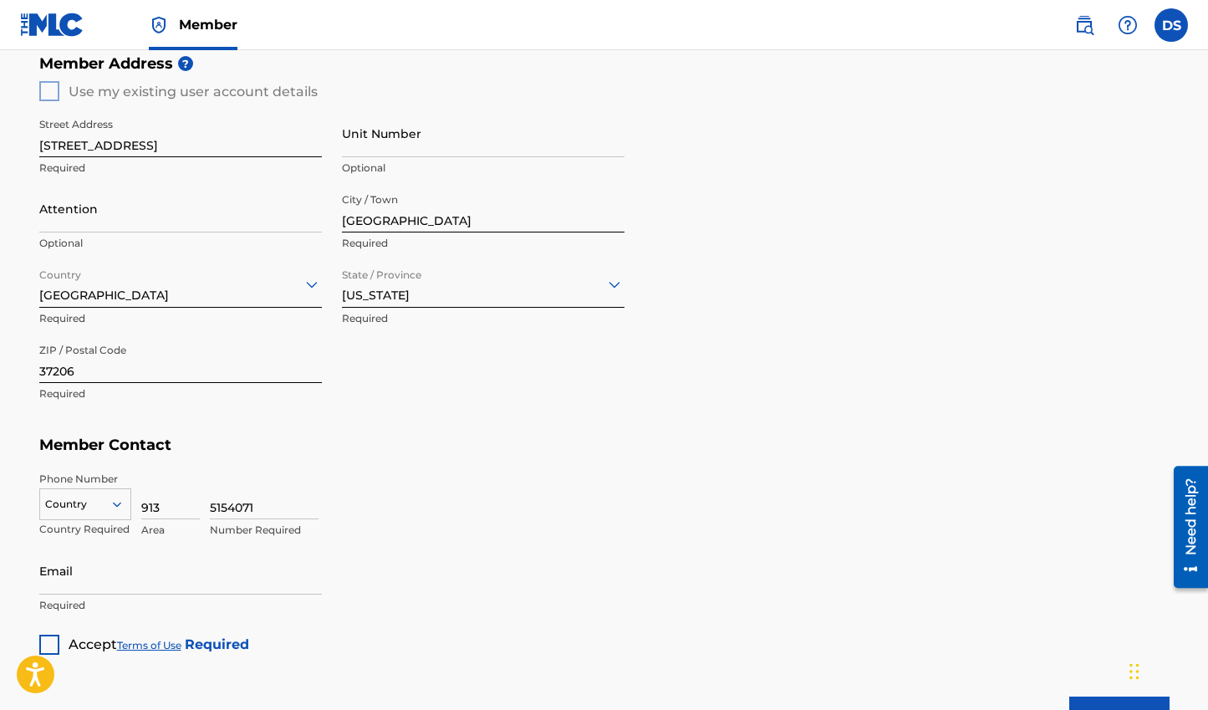
scroll to position [731, 0]
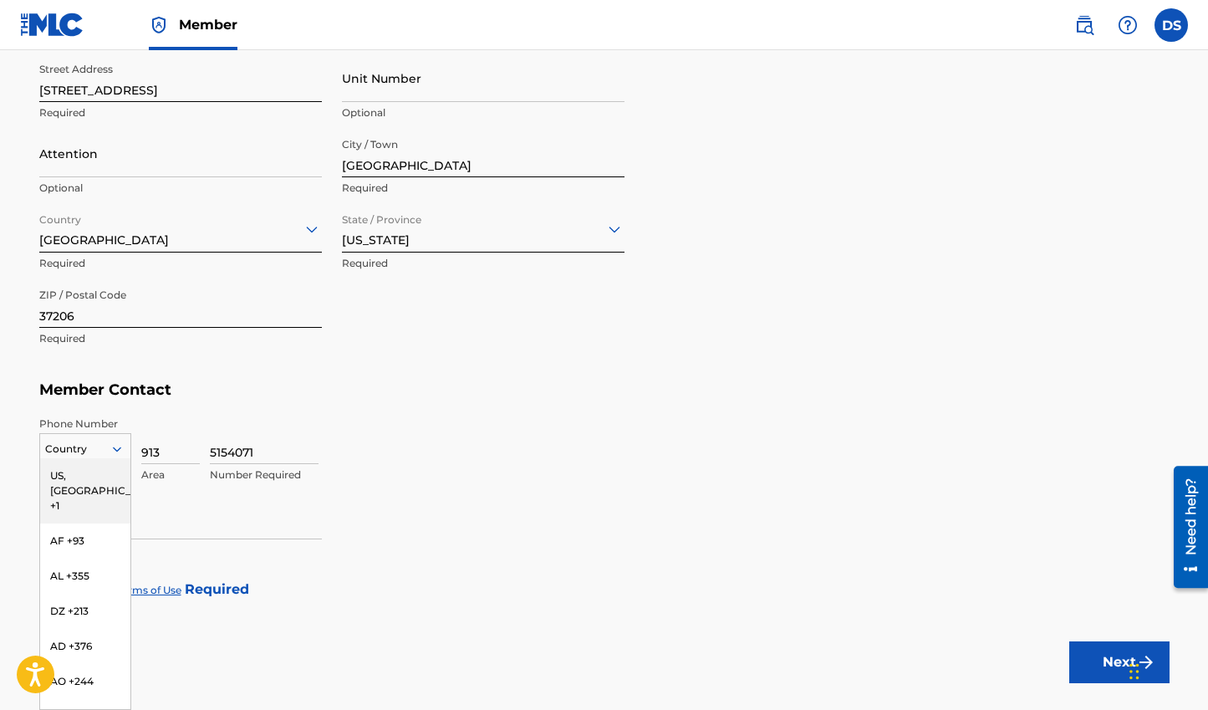
click at [93, 474] on div "US, [GEOGRAPHIC_DATA] +1" at bounding box center [85, 490] width 90 height 65
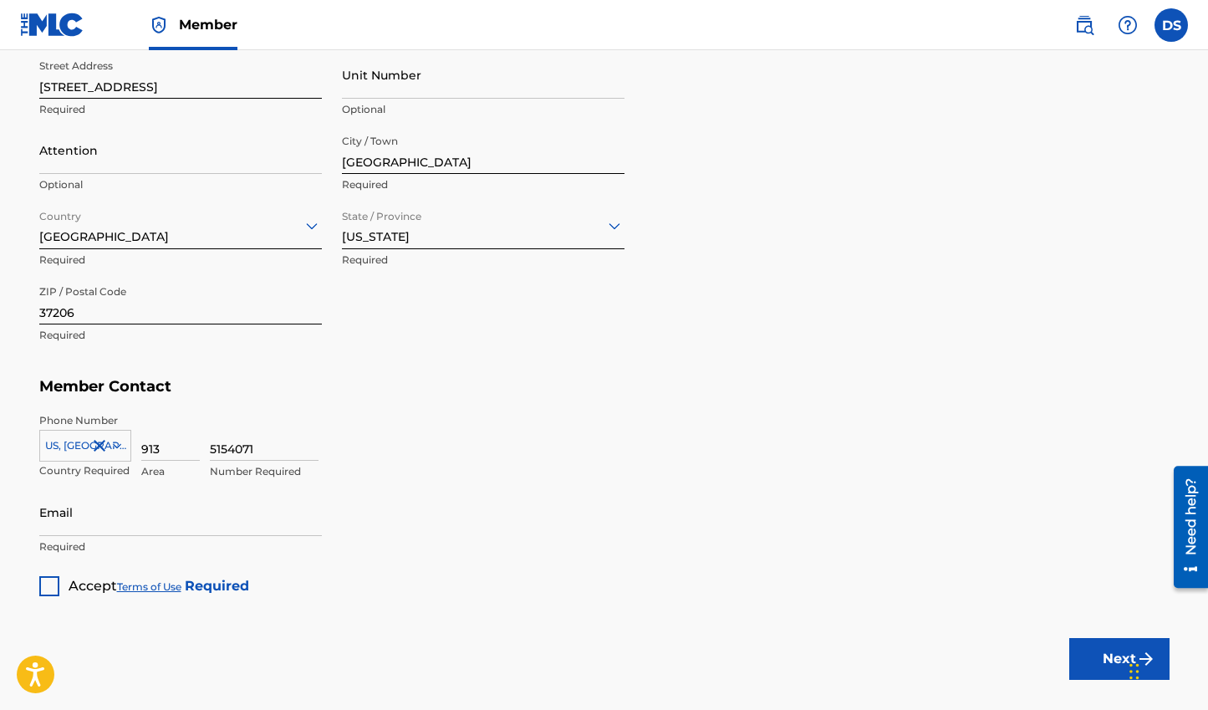
click at [132, 534] on input "Email" at bounding box center [180, 512] width 283 height 48
type input "[EMAIL_ADDRESS][DOMAIN_NAME]"
click at [45, 585] on div at bounding box center [49, 586] width 20 height 20
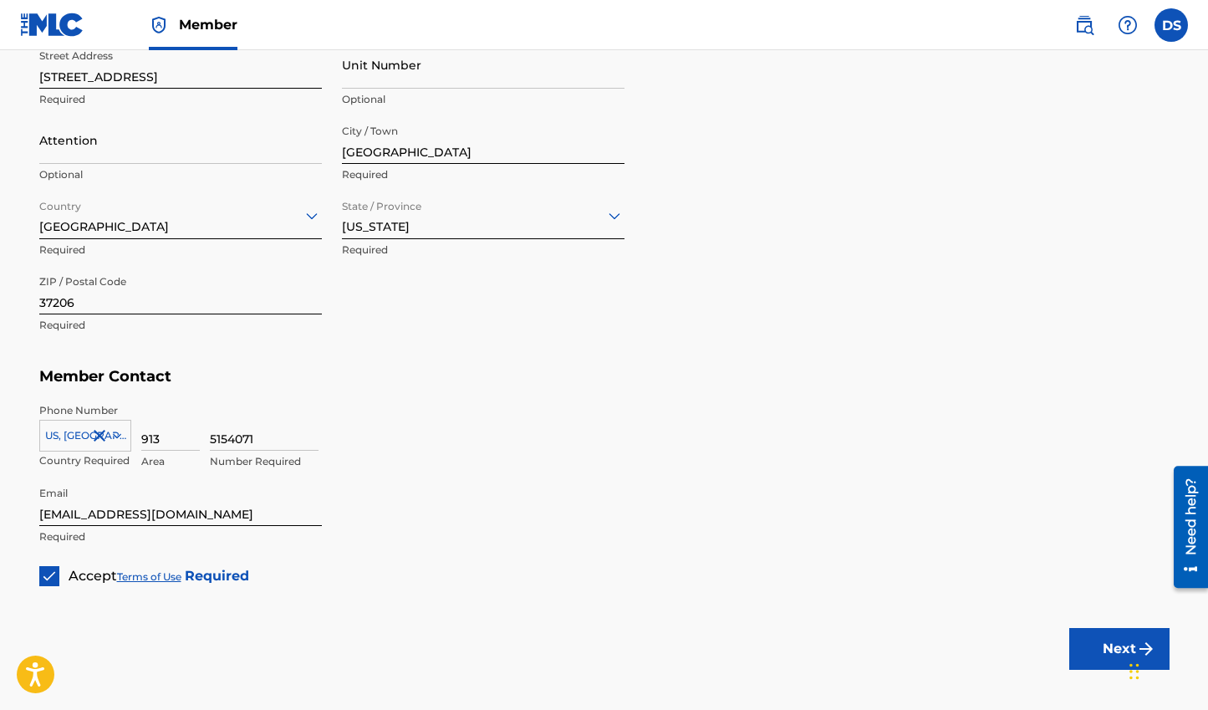
scroll to position [827, 0]
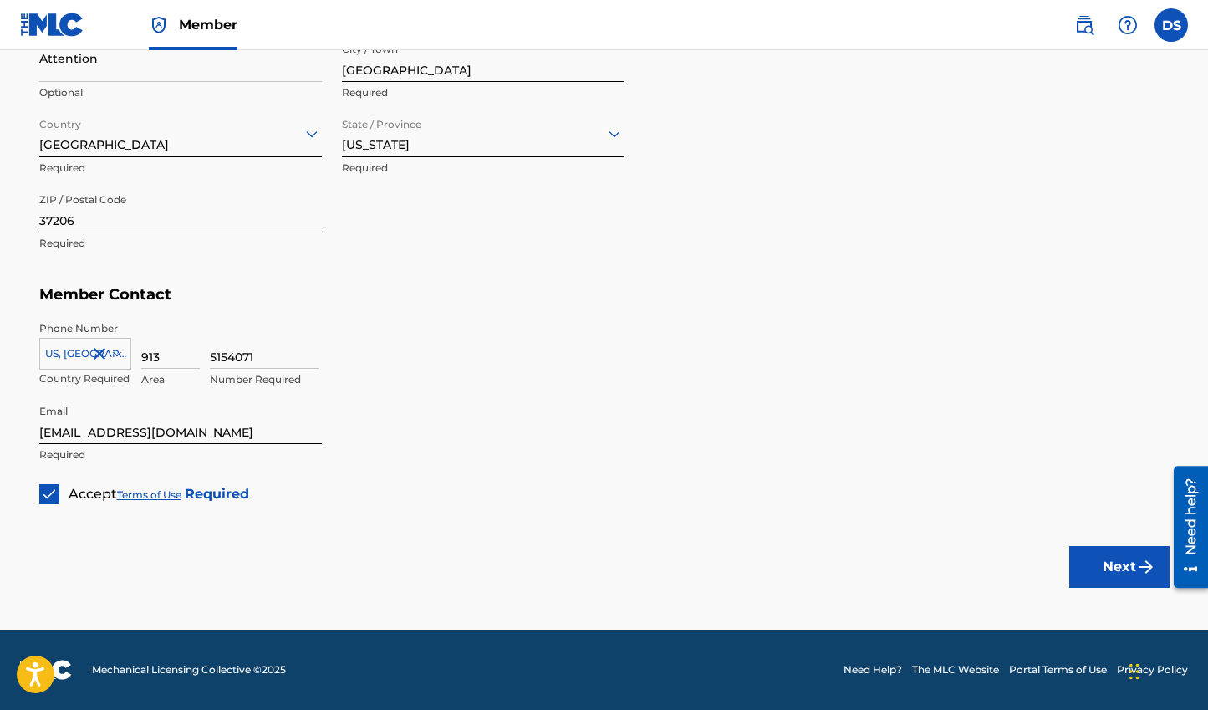
click at [1117, 558] on button "Next" at bounding box center [1119, 567] width 100 height 42
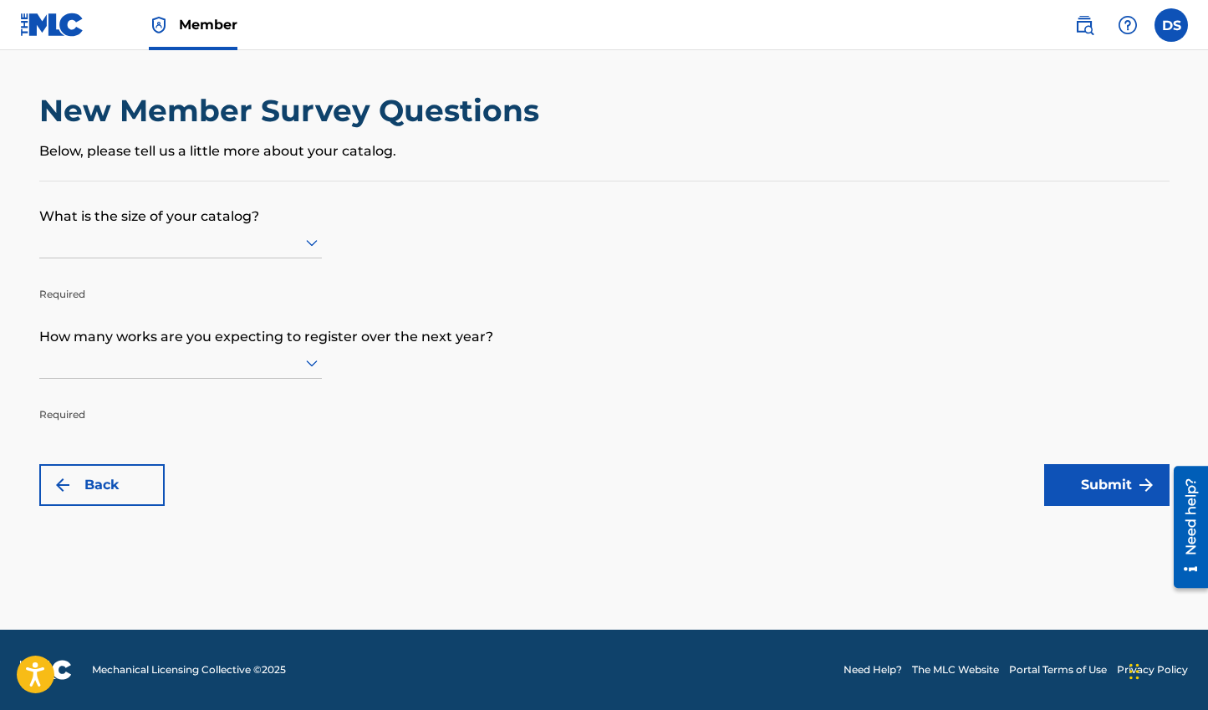
click at [304, 235] on icon at bounding box center [312, 242] width 20 height 20
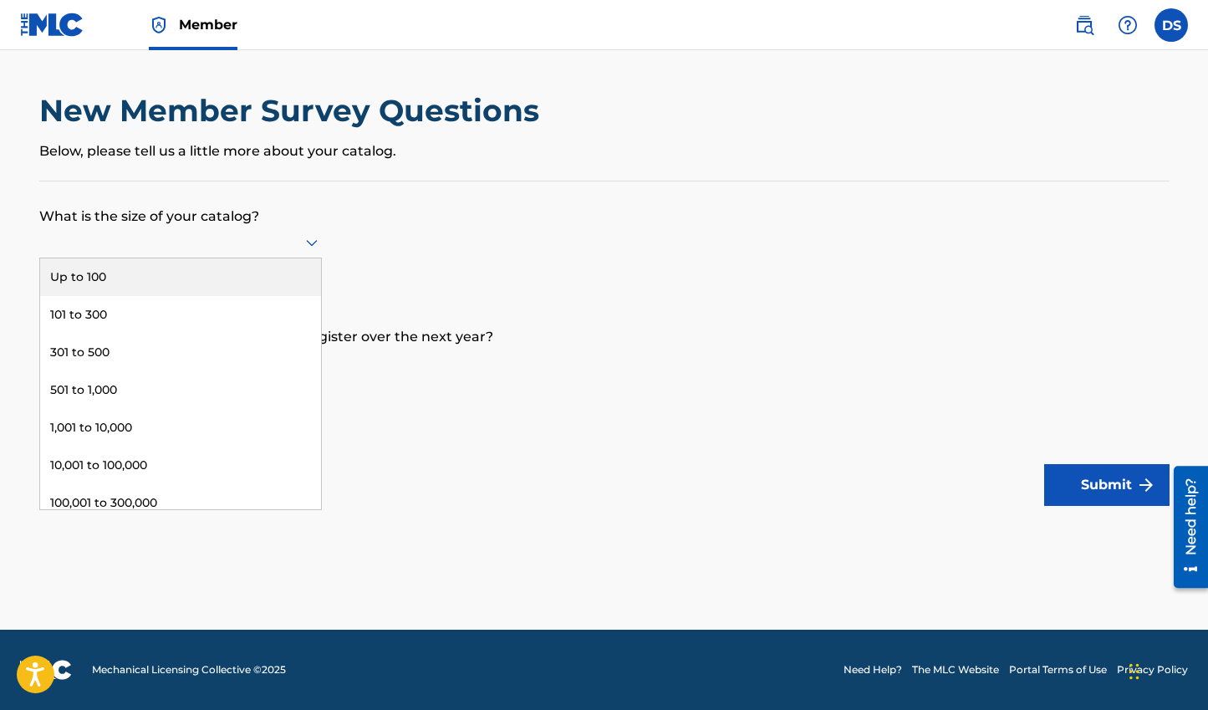
click at [243, 283] on div "Up to 100" at bounding box center [180, 277] width 281 height 38
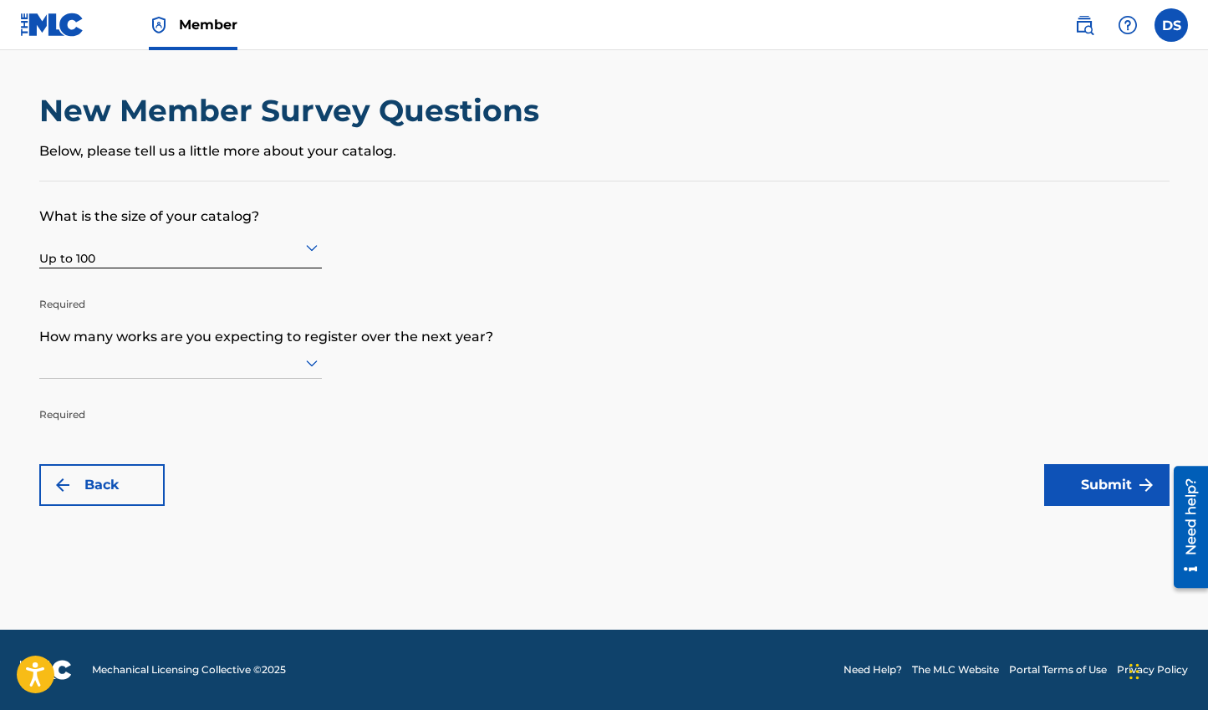
click at [224, 361] on div at bounding box center [180, 362] width 283 height 21
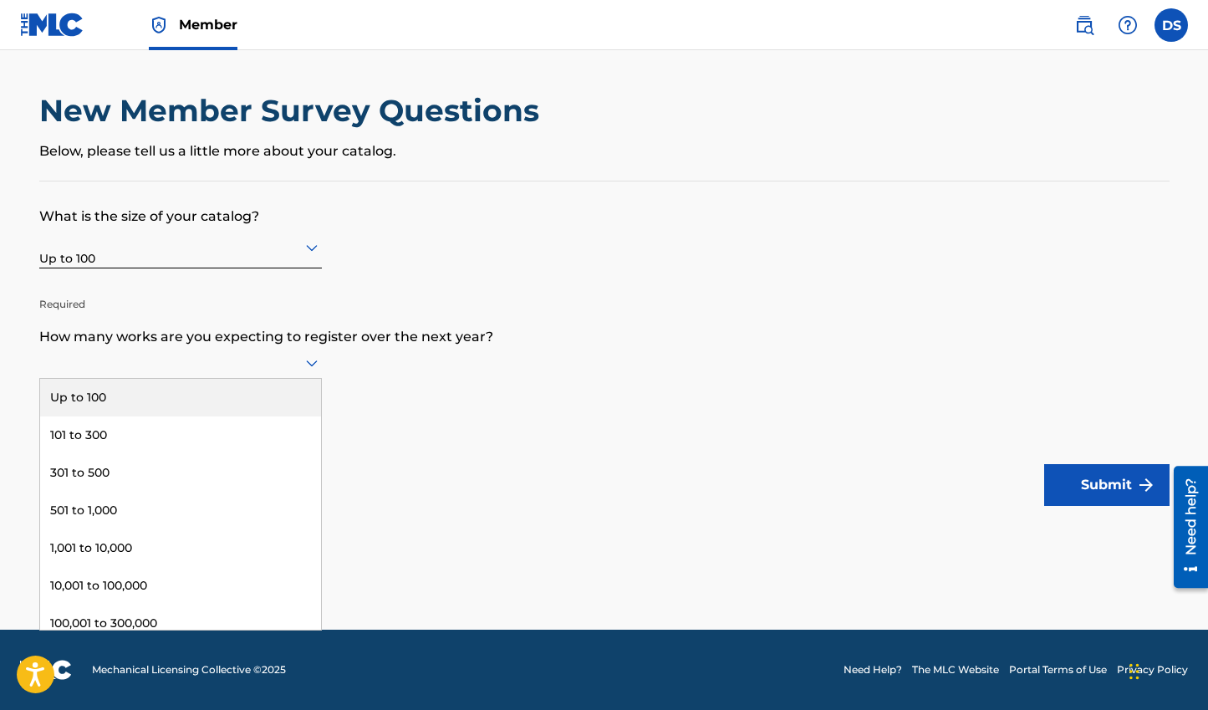
click at [201, 398] on div "Up to 100" at bounding box center [180, 398] width 281 height 38
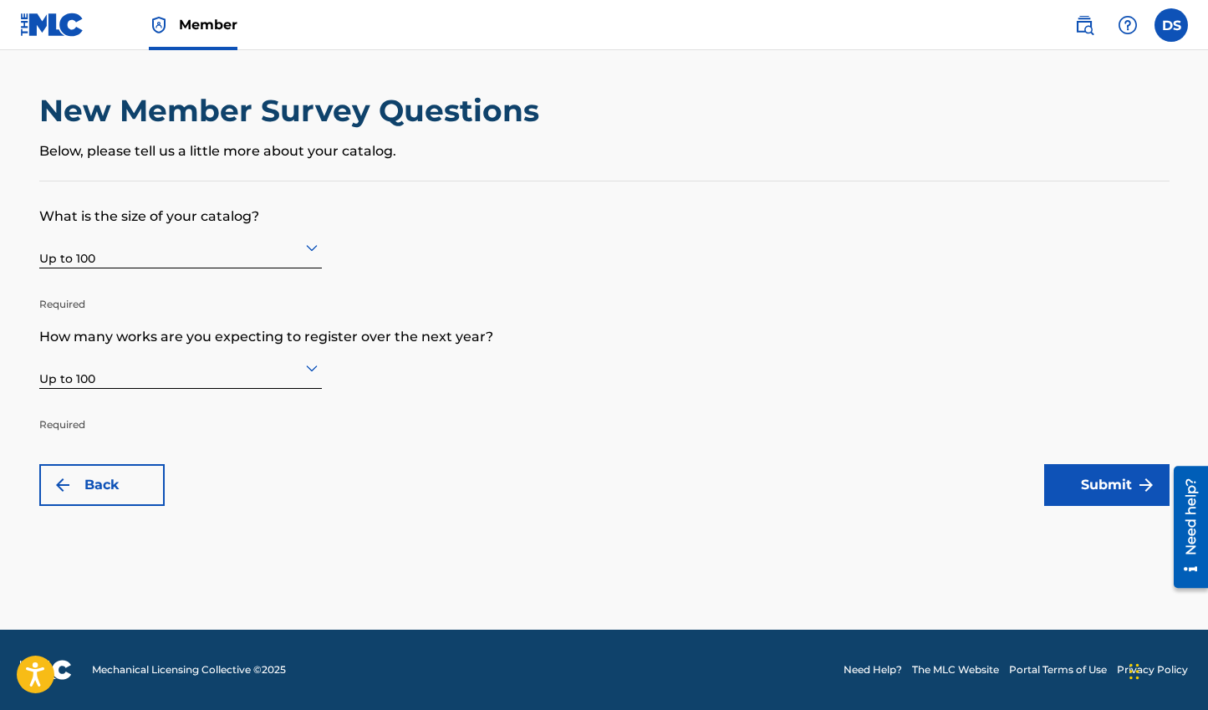
click at [1112, 489] on button "Submit" at bounding box center [1106, 485] width 125 height 42
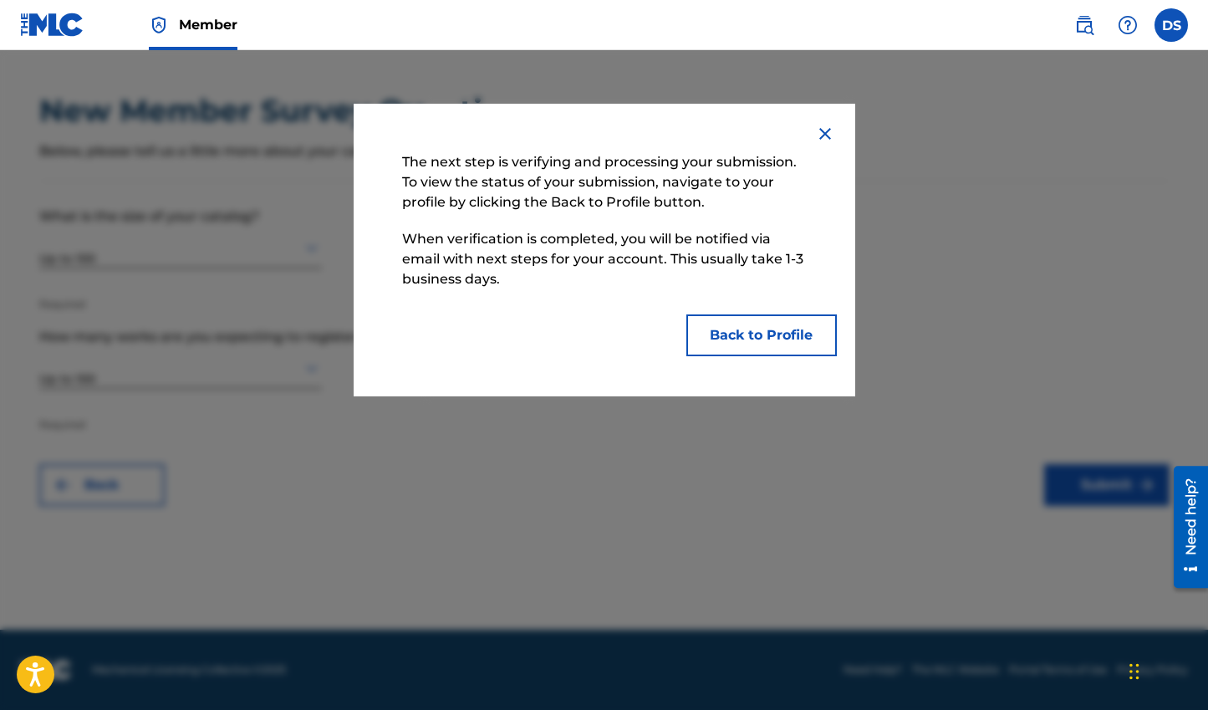
click at [782, 334] on button "Back to Profile" at bounding box center [761, 335] width 150 height 42
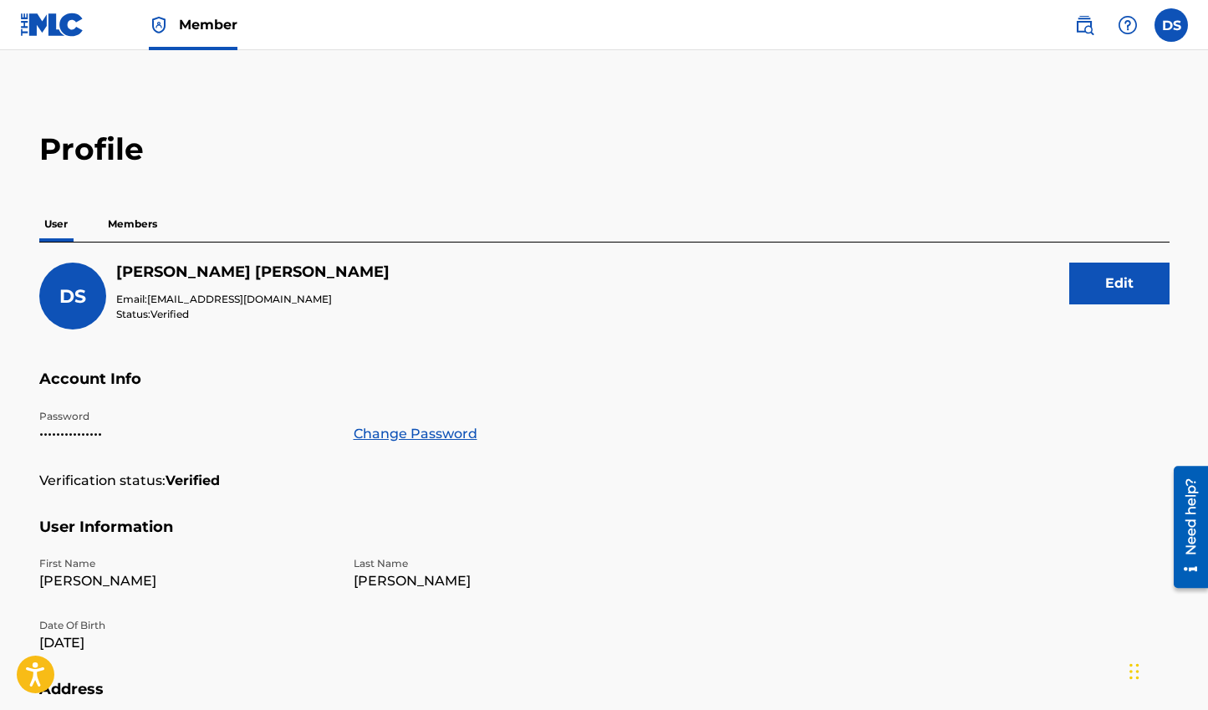
click at [133, 220] on p "Members" at bounding box center [132, 223] width 59 height 35
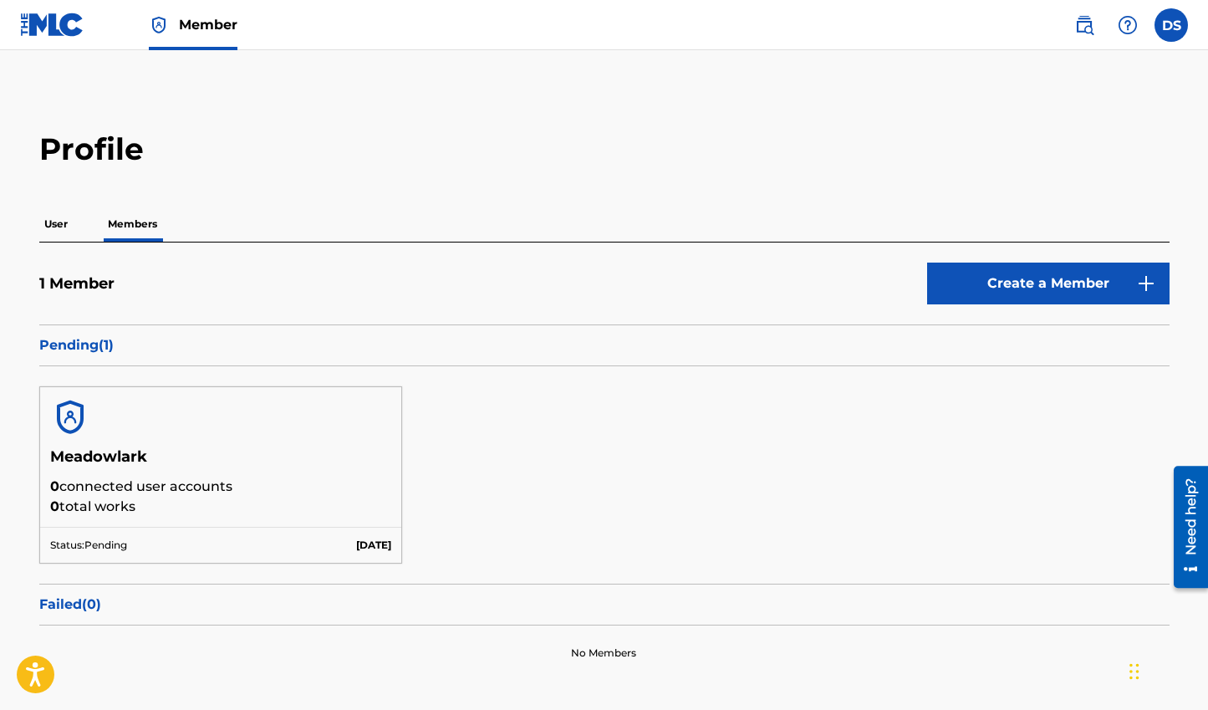
click at [1183, 17] on label at bounding box center [1170, 24] width 33 height 33
click at [1171, 25] on input "DS [PERSON_NAME] [EMAIL_ADDRESS][DOMAIN_NAME] Notification Preferences Profile …" at bounding box center [1171, 25] width 0 height 0
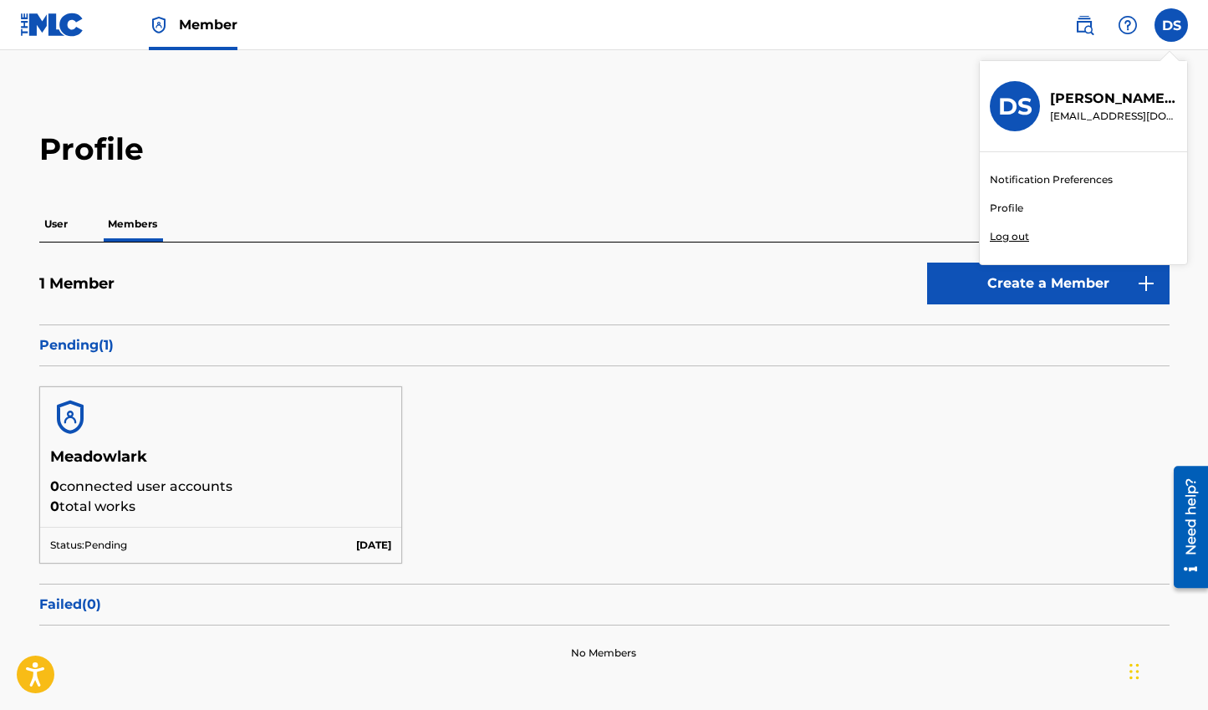
click at [1058, 211] on div "Notification Preferences Profile Log out" at bounding box center [1083, 208] width 207 height 112
click at [1171, 25] on input "DS [PERSON_NAME] [EMAIL_ADDRESS][DOMAIN_NAME] Notification Preferences Profile …" at bounding box center [1171, 25] width 0 height 0
click at [1018, 213] on link "Profile" at bounding box center [1006, 208] width 33 height 15
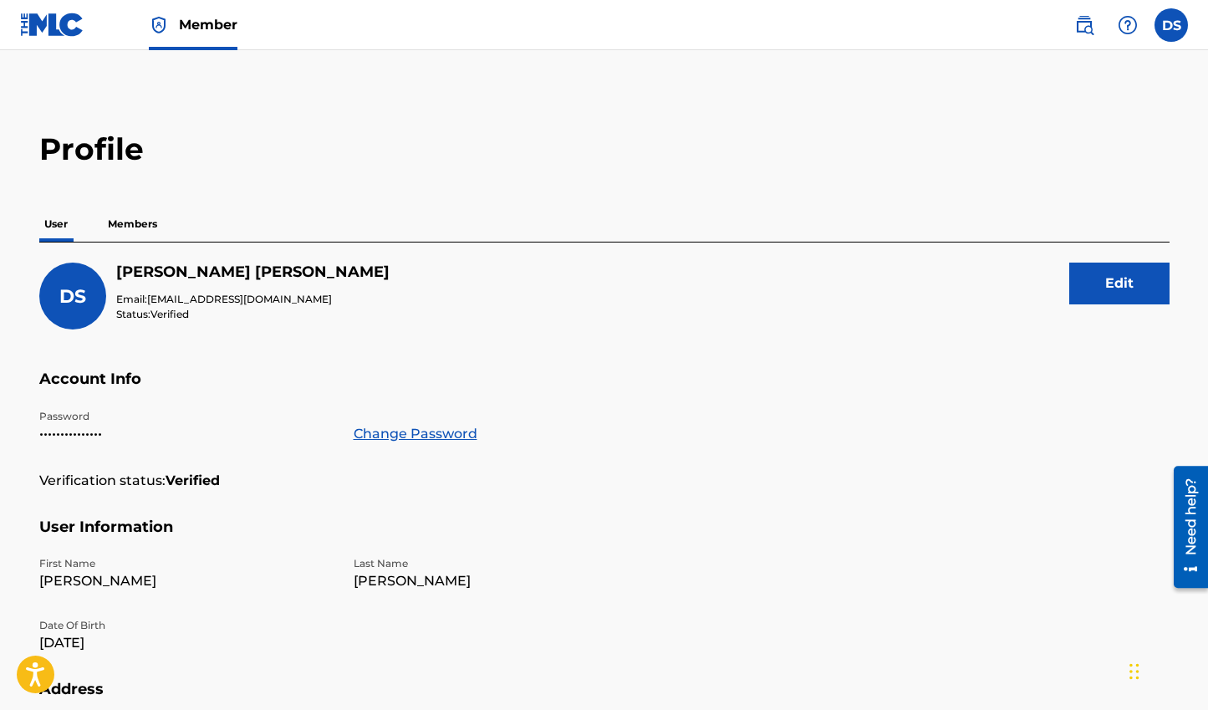
drag, startPoint x: 57, startPoint y: 227, endPoint x: 40, endPoint y: 23, distance: 203.8
click at [57, 226] on p "User" at bounding box center [55, 223] width 33 height 35
click at [40, 26] on img at bounding box center [52, 25] width 64 height 24
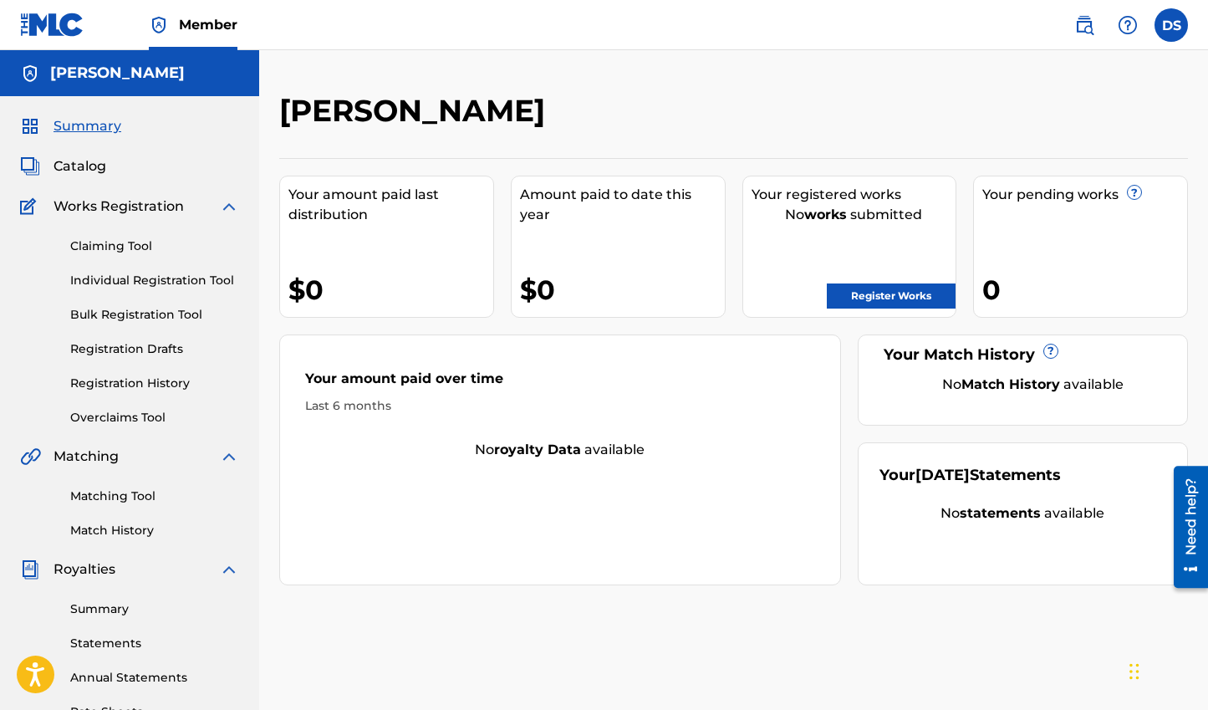
click at [126, 239] on link "Claiming Tool" at bounding box center [154, 246] width 169 height 18
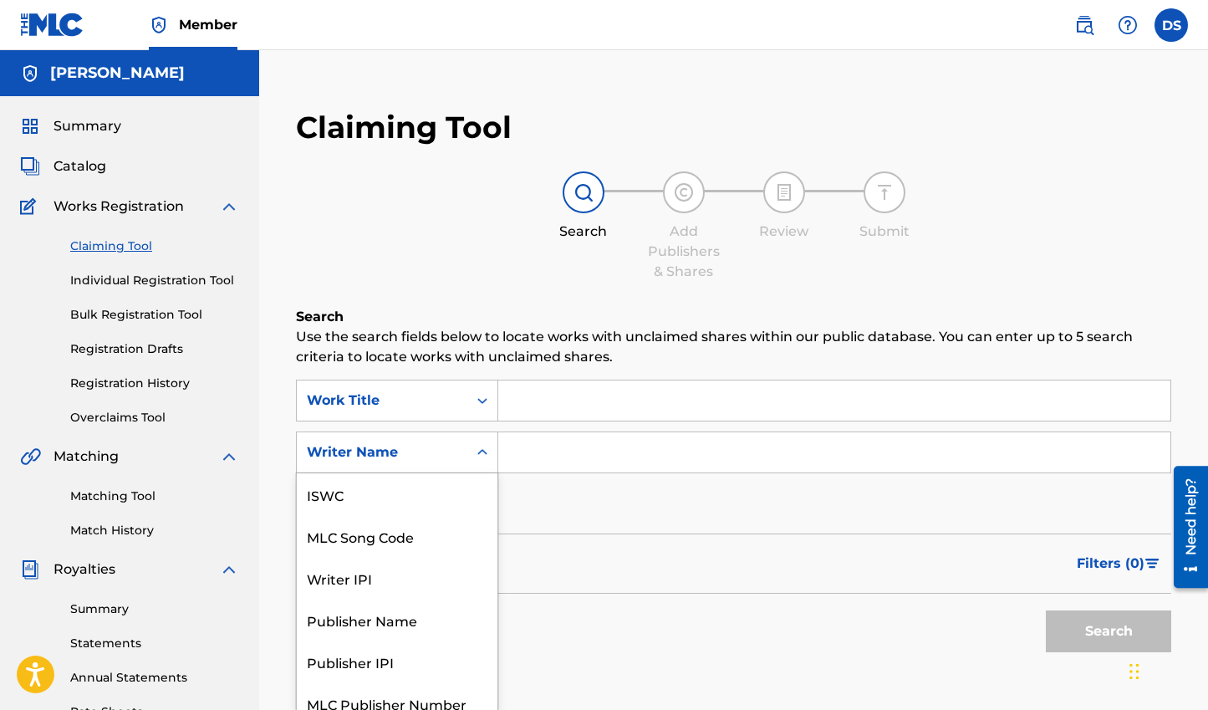
scroll to position [13, 0]
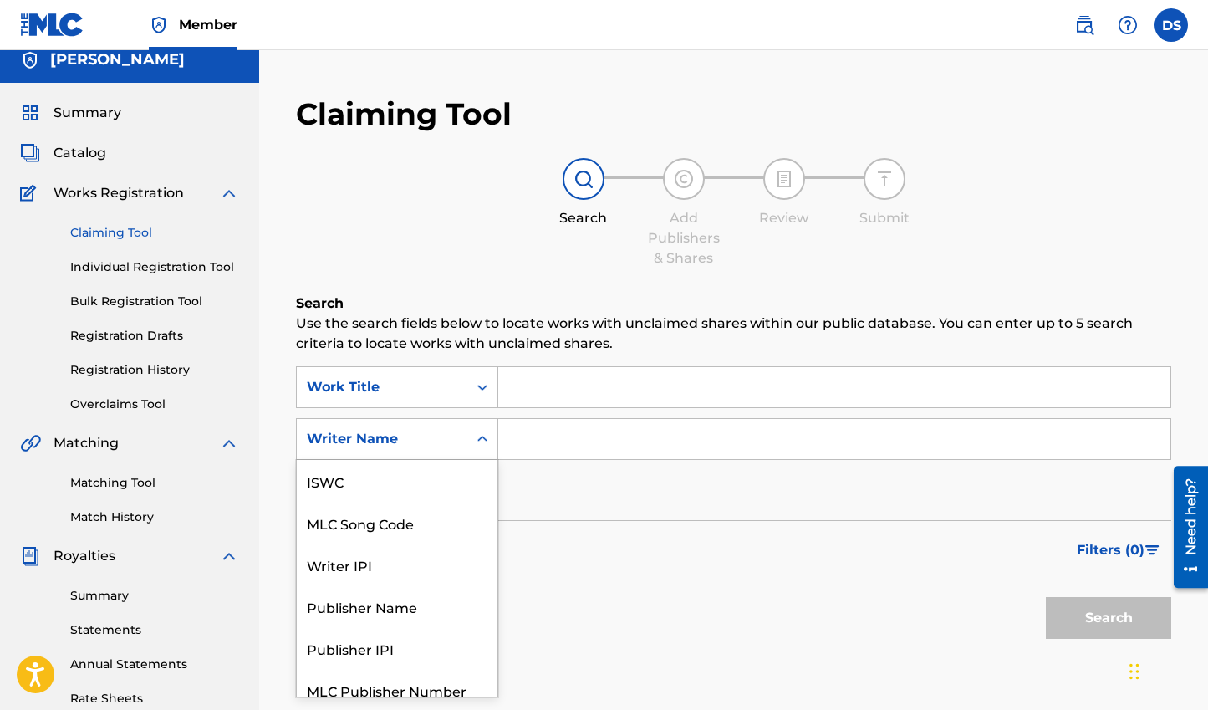
click at [451, 448] on div "Writer Name" at bounding box center [382, 439] width 150 height 20
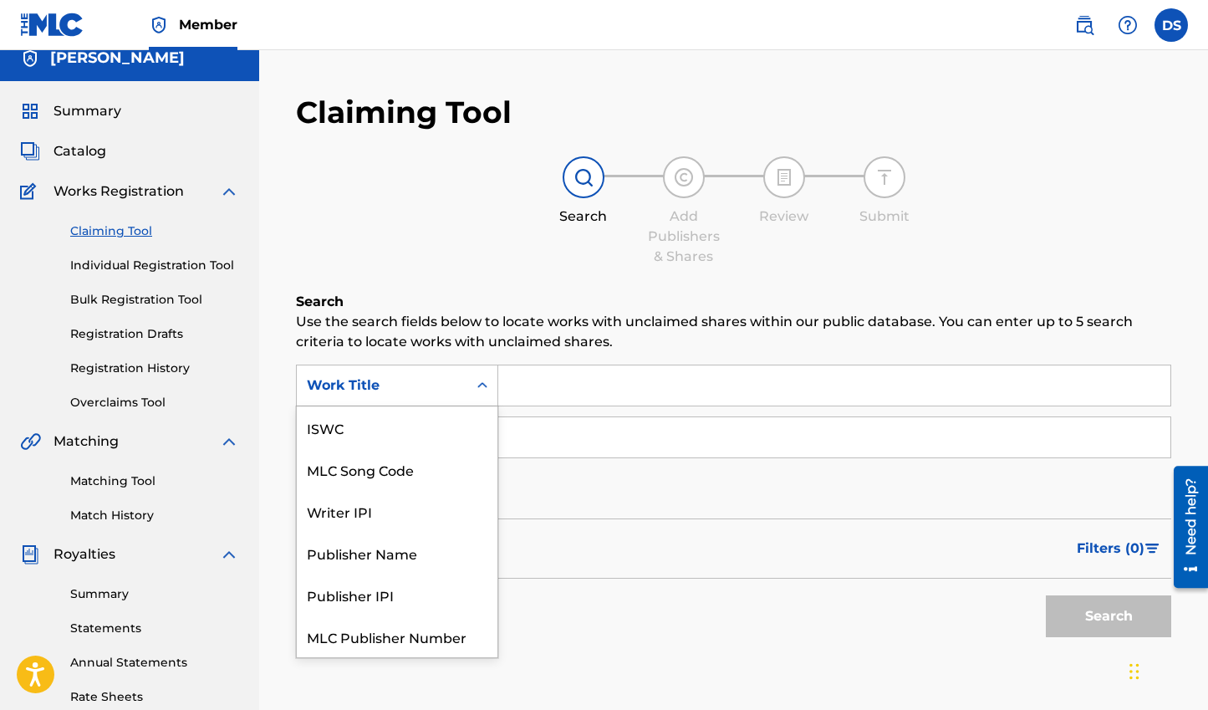
click at [448, 386] on div "Work Title" at bounding box center [382, 385] width 150 height 20
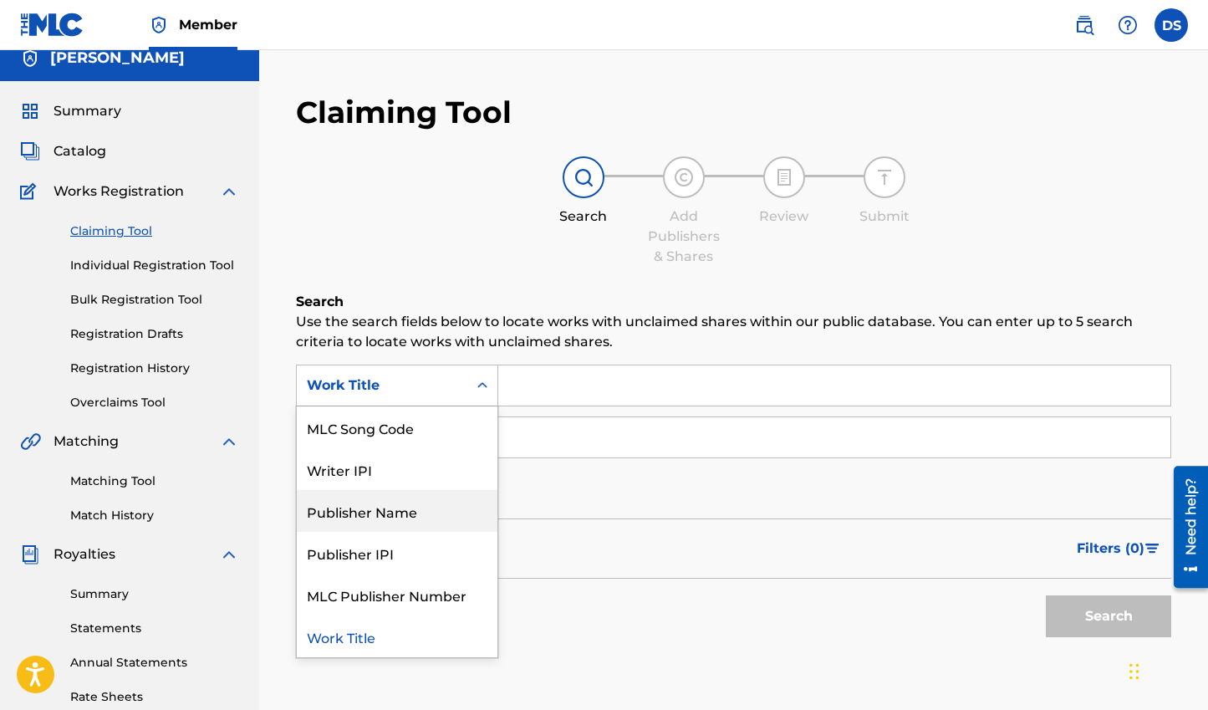
click at [412, 503] on div "Publisher Name" at bounding box center [397, 511] width 201 height 42
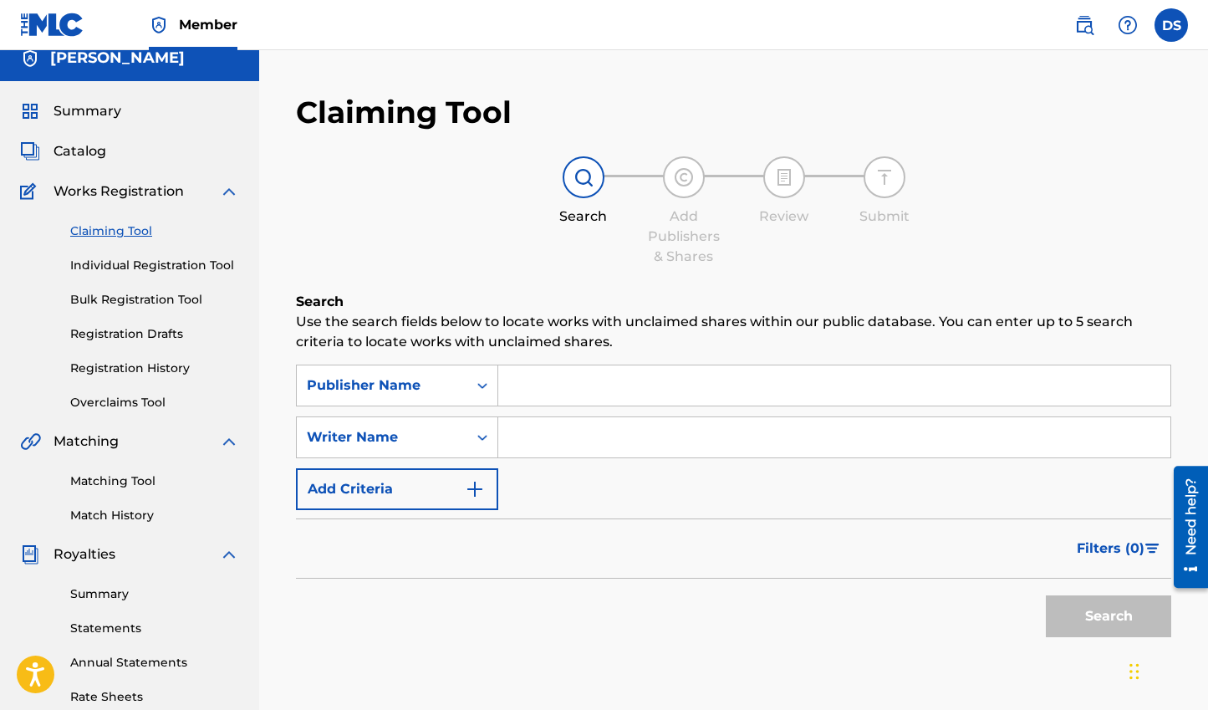
click at [532, 400] on input "Search Form" at bounding box center [834, 385] width 672 height 40
type input "Meadowlark"
click at [1046, 595] on button "Search" at bounding box center [1108, 616] width 125 height 42
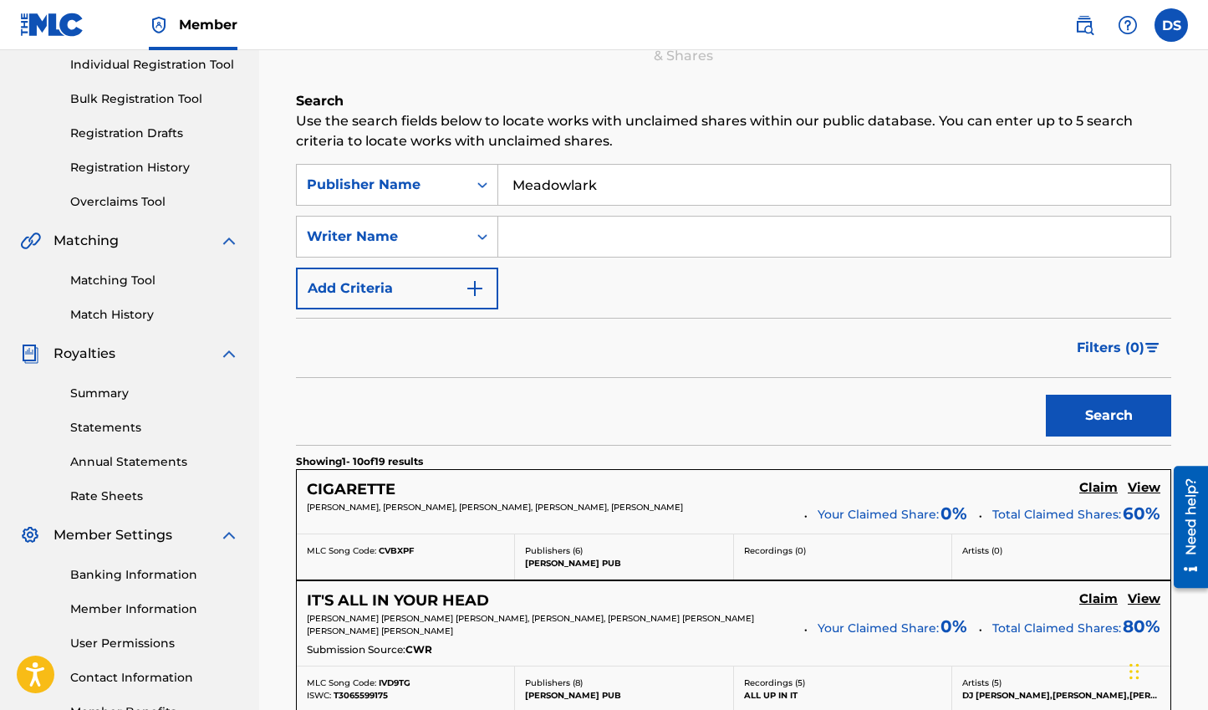
scroll to position [299, 0]
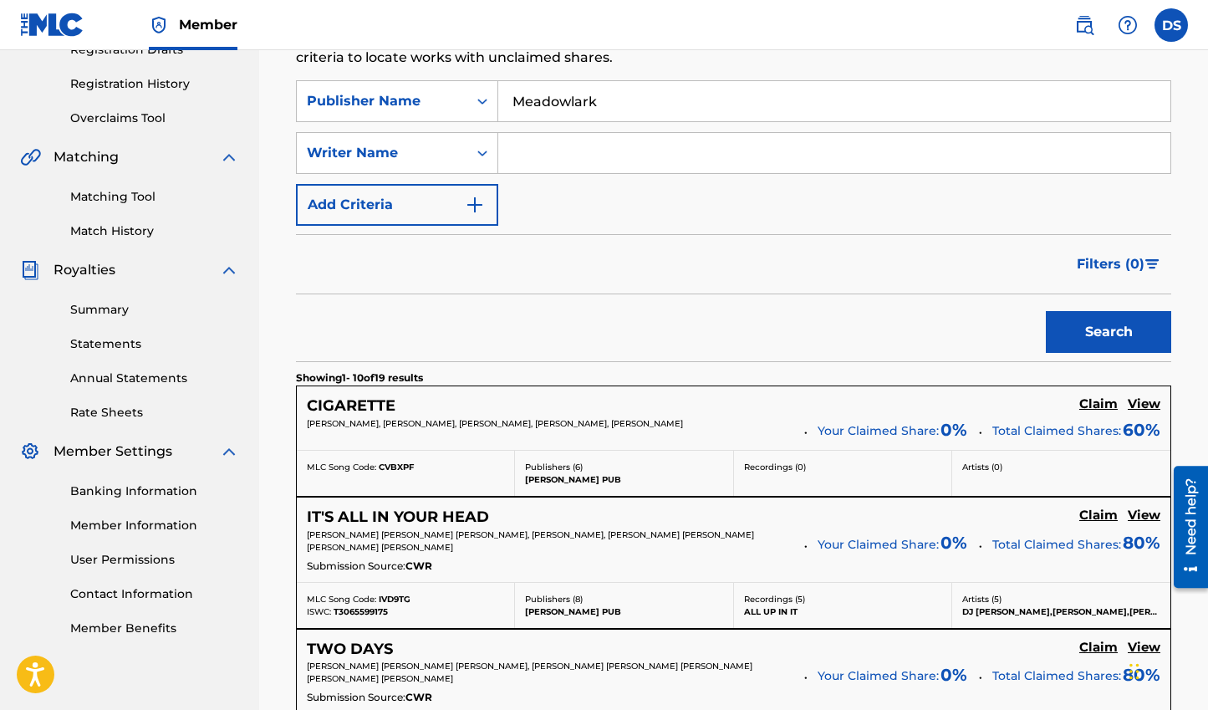
click at [1102, 405] on h5 "Claim" at bounding box center [1098, 404] width 38 height 16
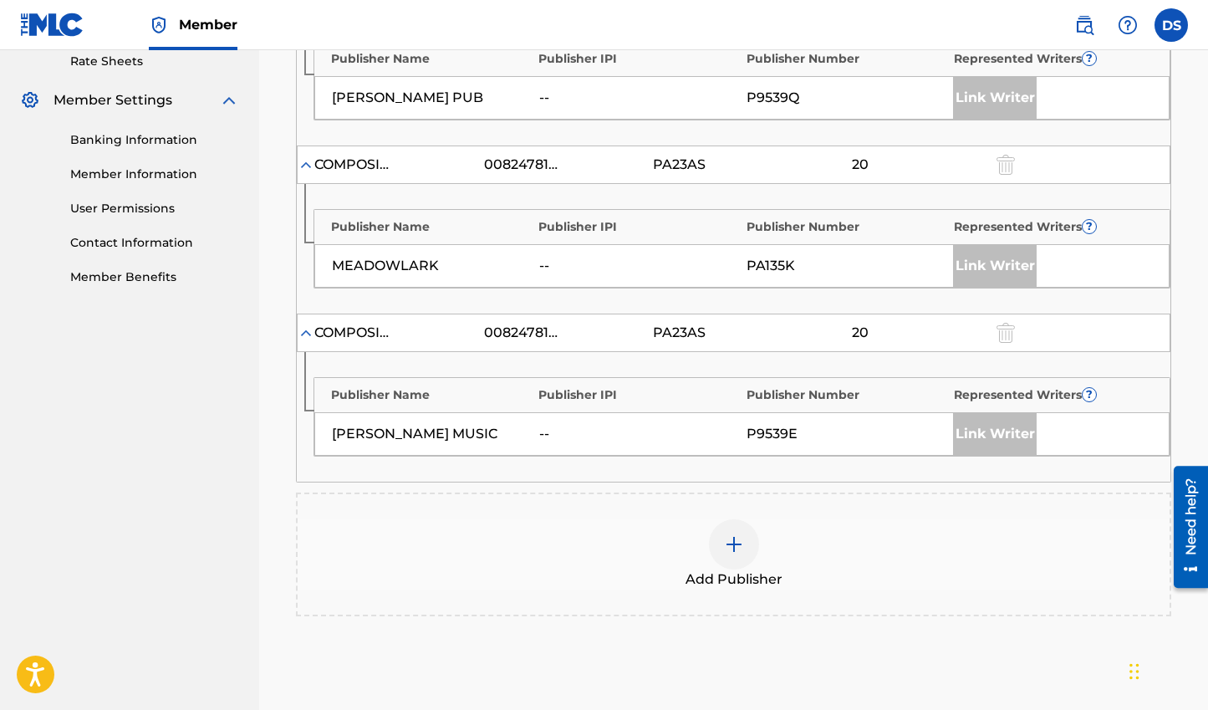
scroll to position [550, 0]
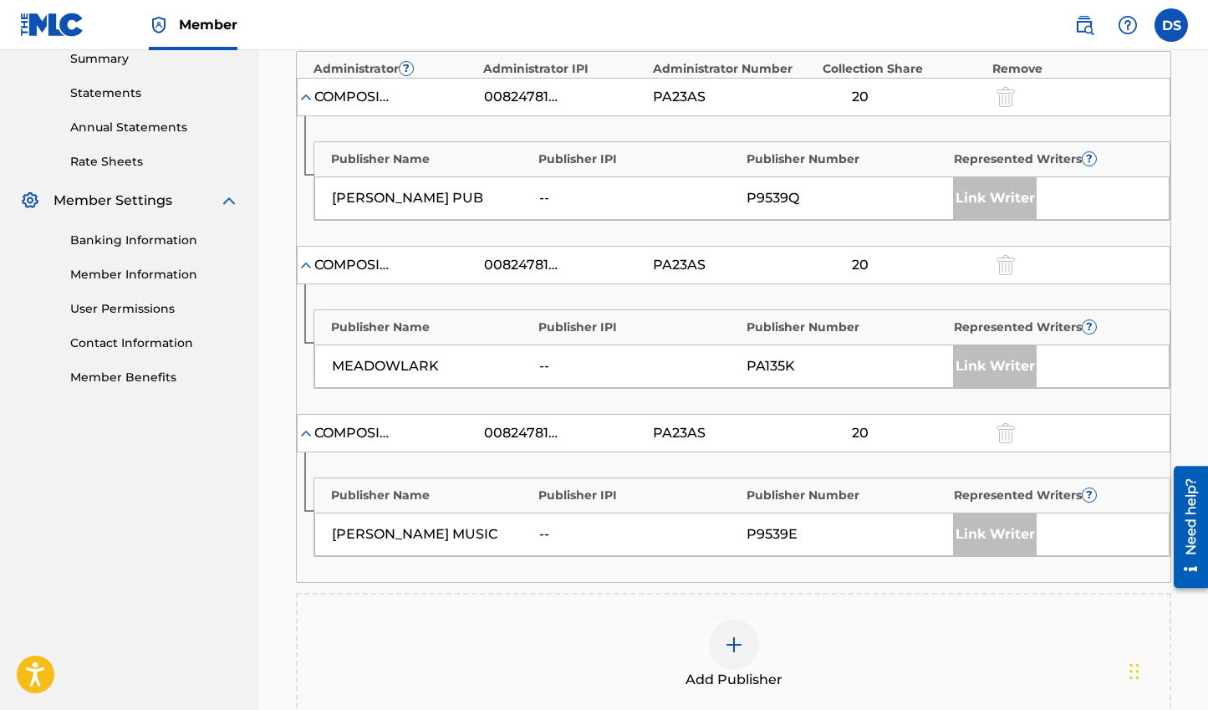
click at [998, 367] on div "Link Writer" at bounding box center [995, 366] width 84 height 42
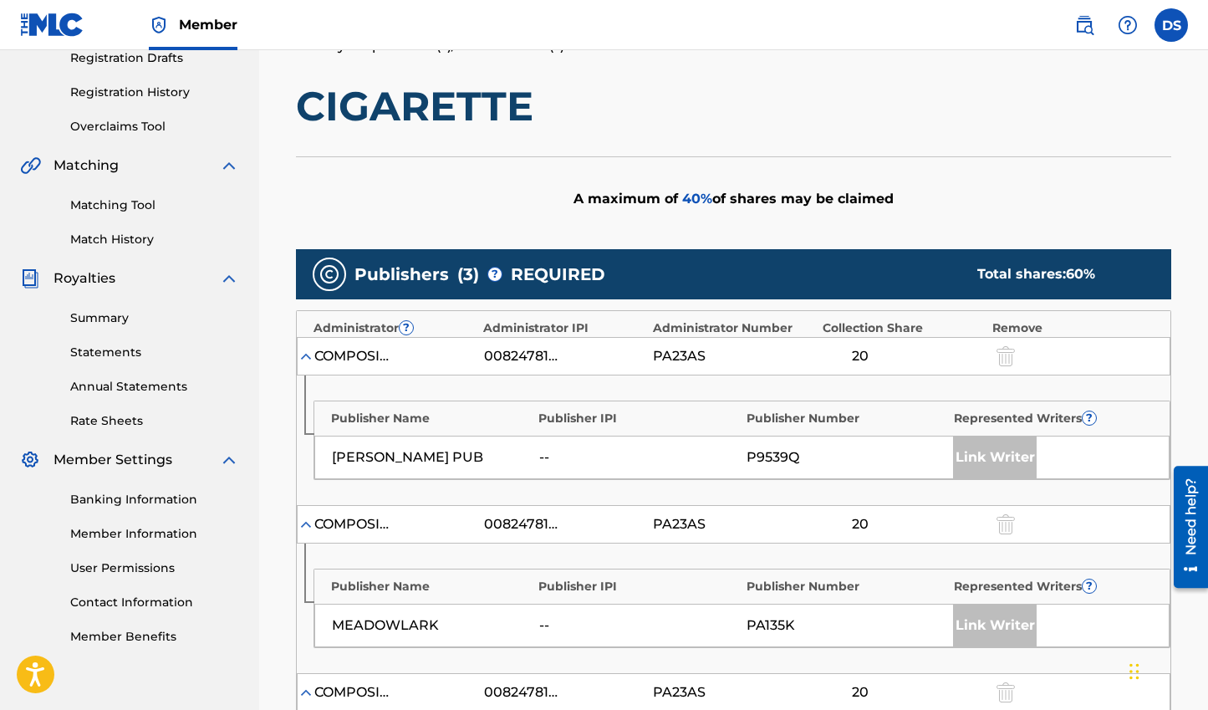
scroll to position [233, 0]
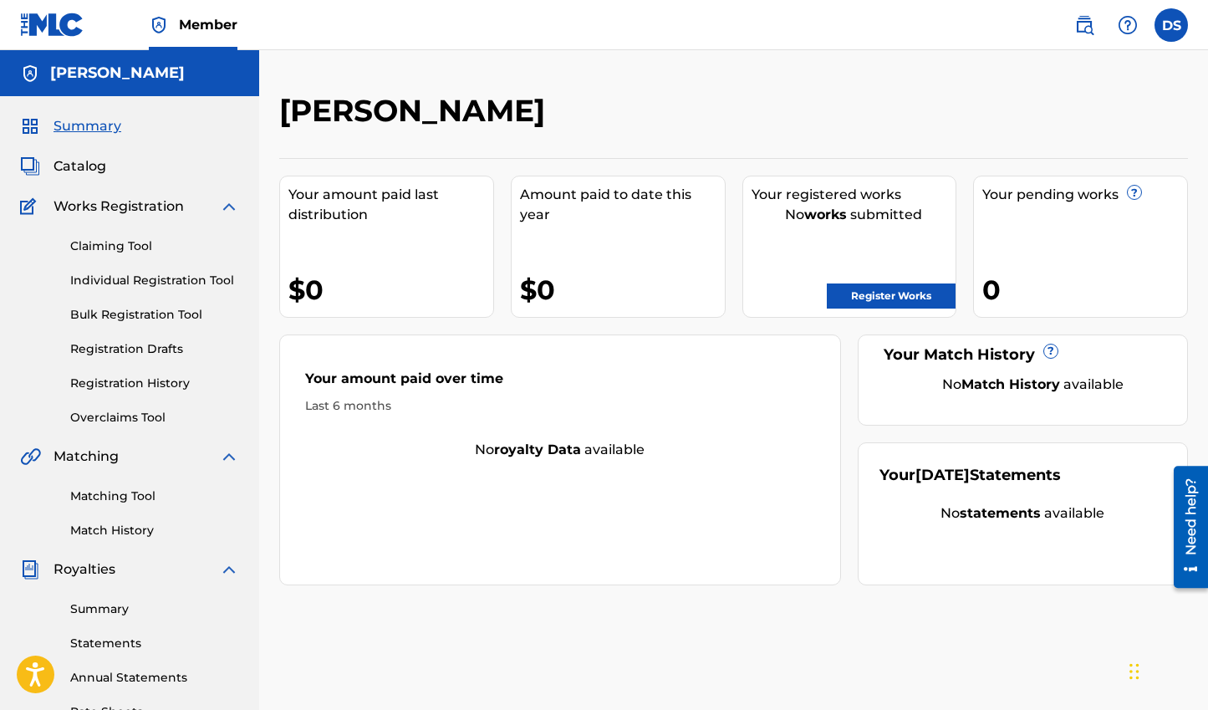
click at [132, 486] on div "Matching Tool Match History" at bounding box center [129, 502] width 219 height 73
click at [130, 495] on link "Matching Tool" at bounding box center [154, 496] width 169 height 18
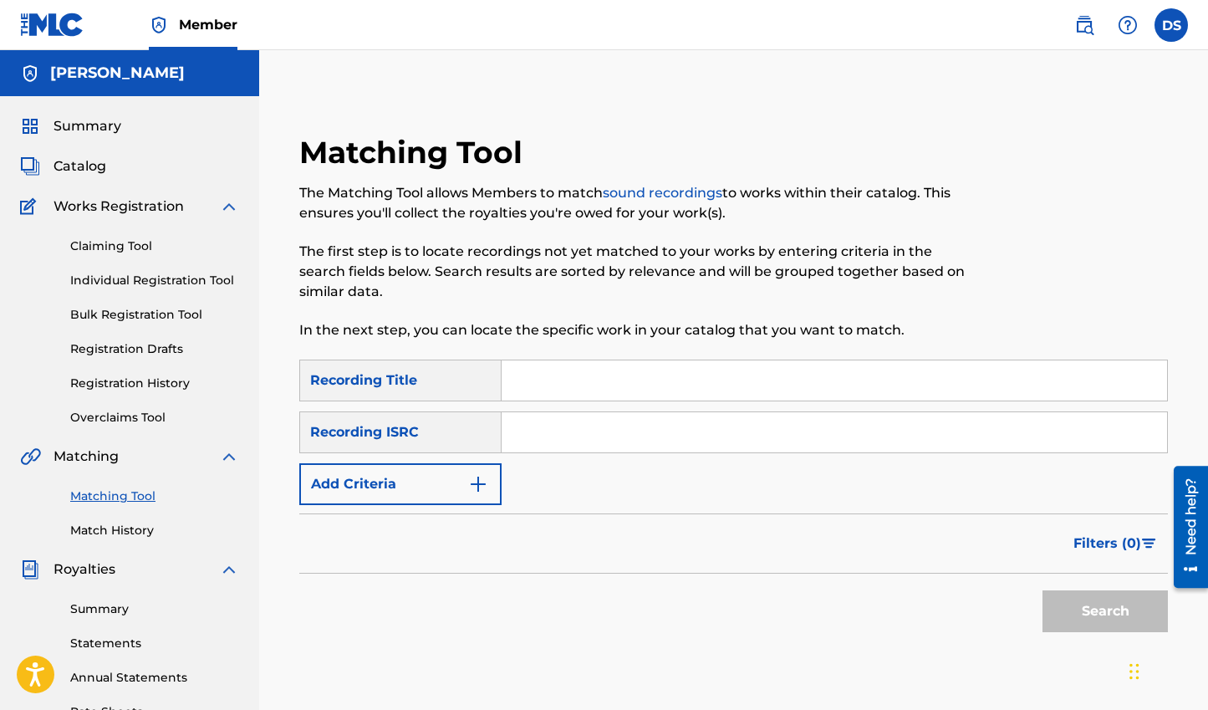
click at [613, 379] on input "Search Form" at bounding box center [833, 380] width 665 height 40
click at [445, 393] on div "Recording Title" at bounding box center [400, 380] width 202 height 42
click at [445, 386] on div "Recording Title" at bounding box center [400, 380] width 202 height 42
drag, startPoint x: 404, startPoint y: 385, endPoint x: 405, endPoint y: 395, distance: 9.3
click at [404, 385] on div "Recording Title" at bounding box center [400, 380] width 202 height 42
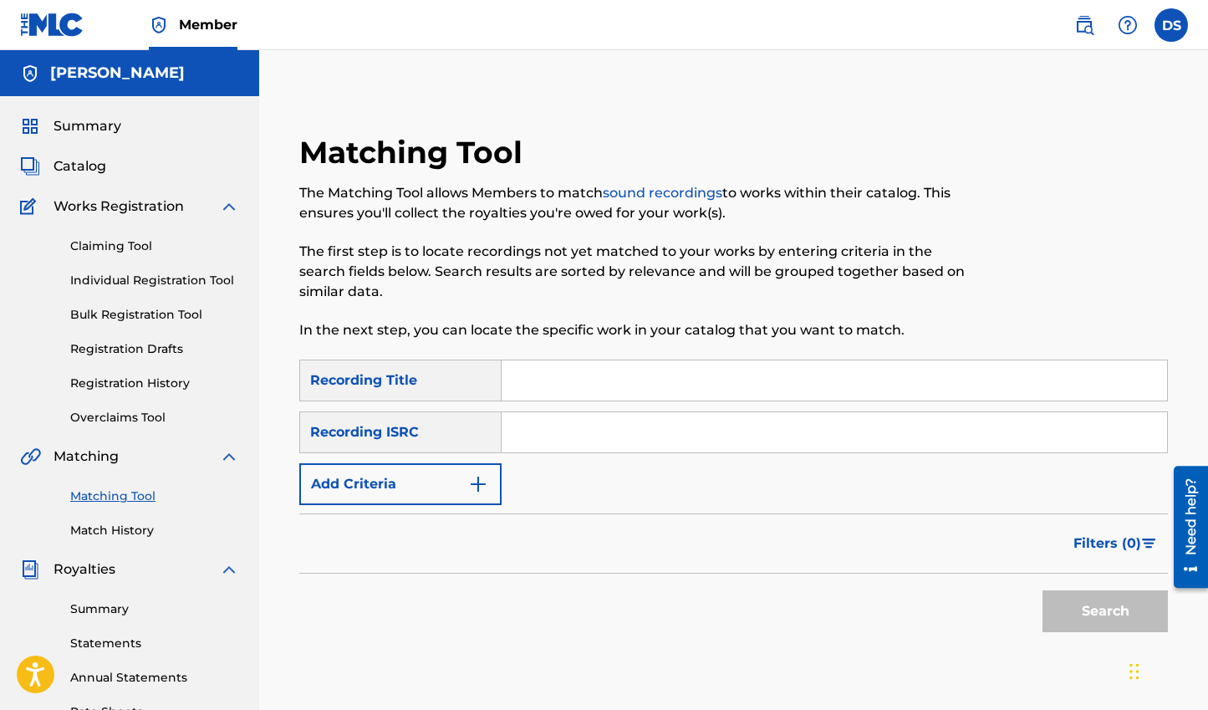
click at [404, 440] on div "Recording ISRC" at bounding box center [400, 432] width 202 height 42
click at [130, 242] on link "Claiming Tool" at bounding box center [154, 246] width 169 height 18
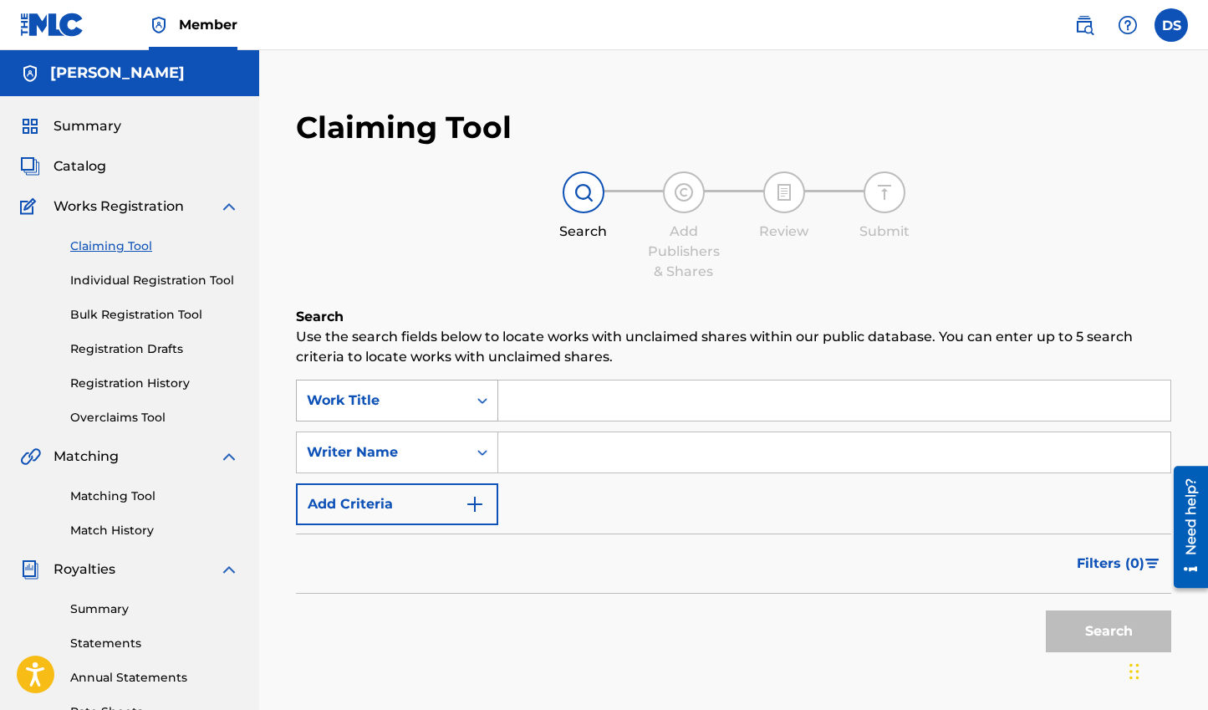
click at [458, 395] on div "Work Title" at bounding box center [382, 400] width 171 height 32
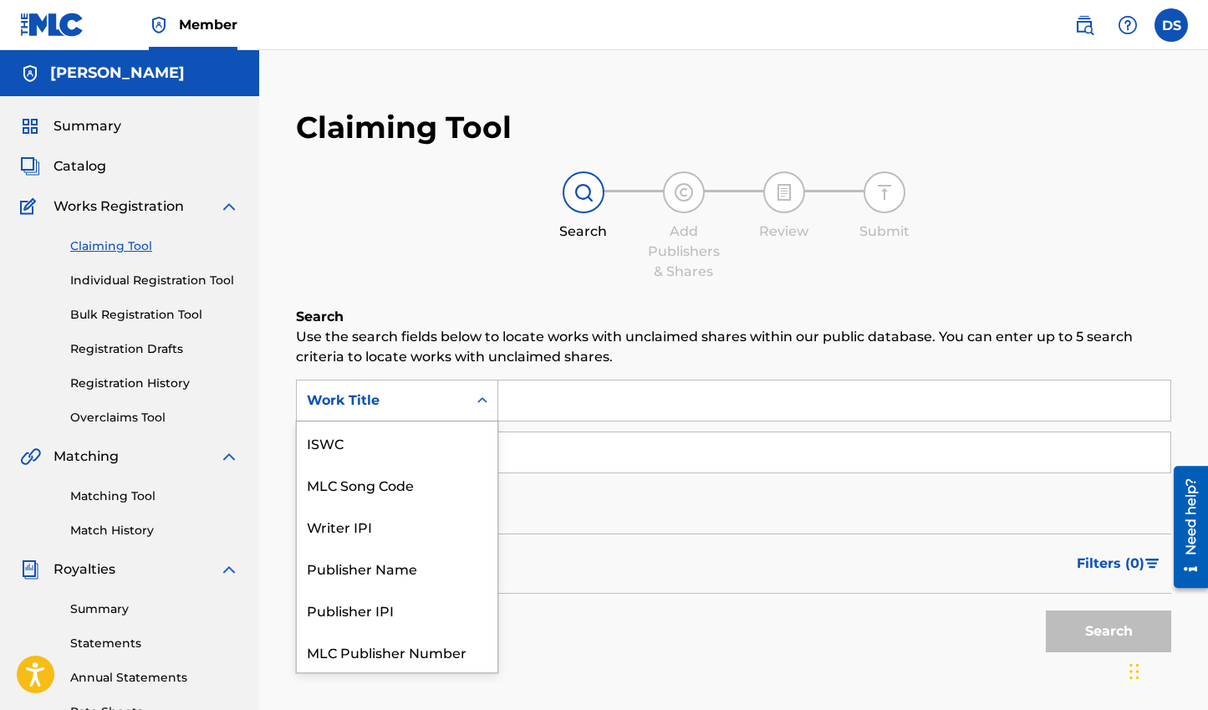
scroll to position [42, 0]
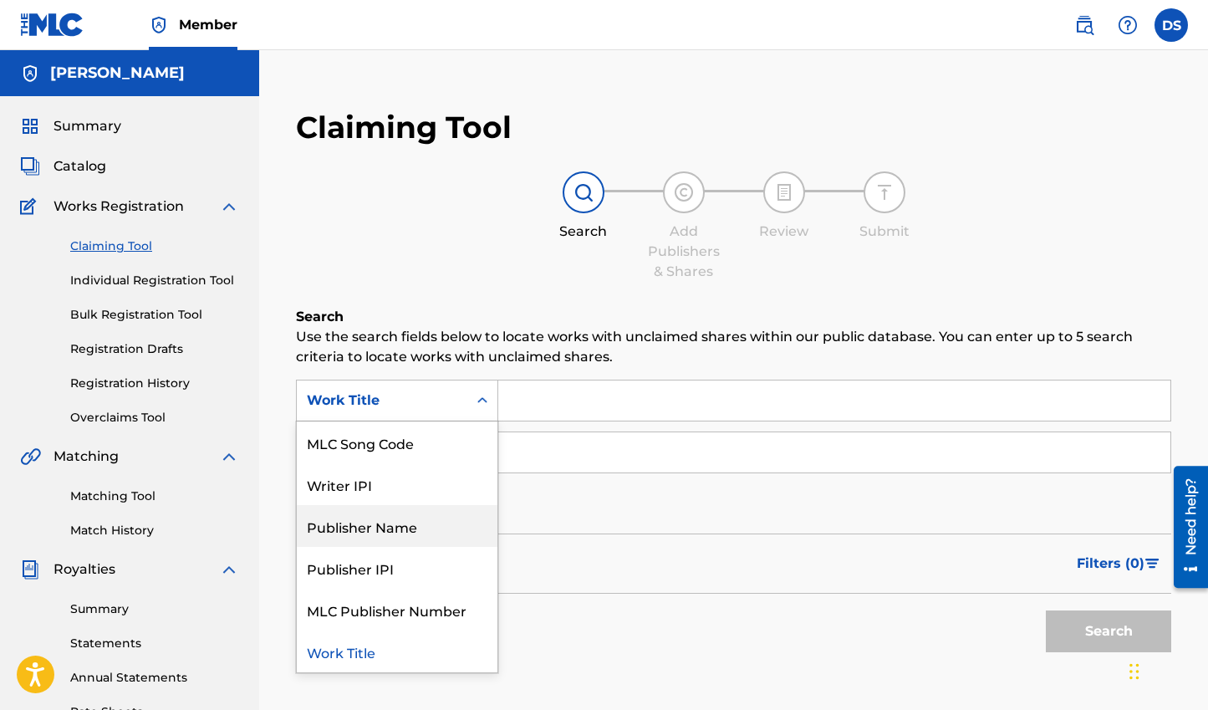
click at [424, 536] on div "Publisher Name" at bounding box center [397, 526] width 201 height 42
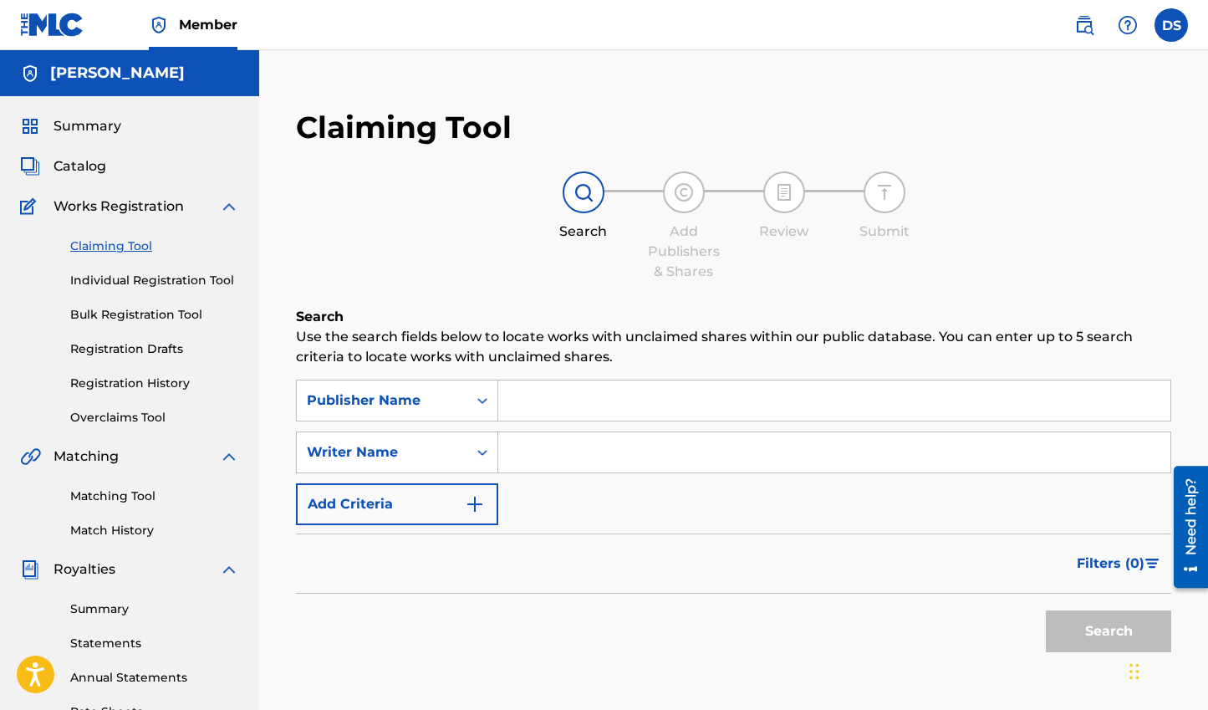
click at [527, 397] on input "Search Form" at bounding box center [834, 400] width 672 height 40
type input "Meadowlark"
click at [1046, 610] on button "Search" at bounding box center [1108, 631] width 125 height 42
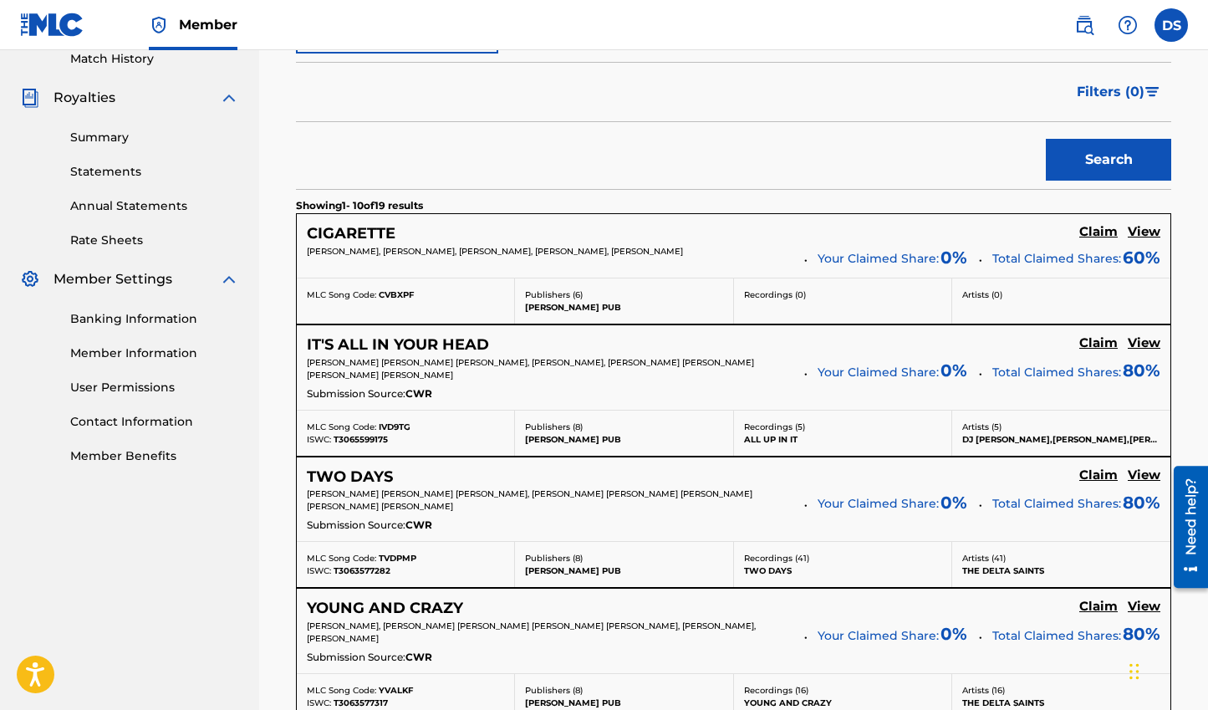
scroll to position [606, 0]
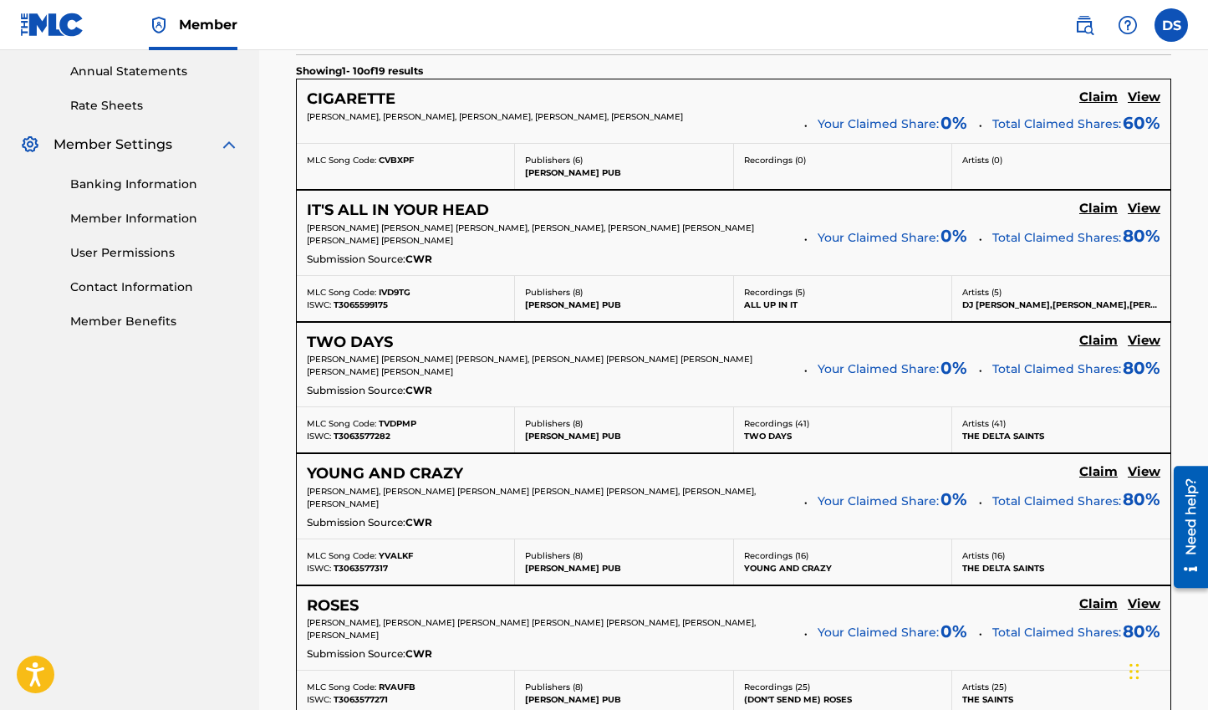
click at [1144, 341] on h5 "View" at bounding box center [1144, 341] width 33 height 16
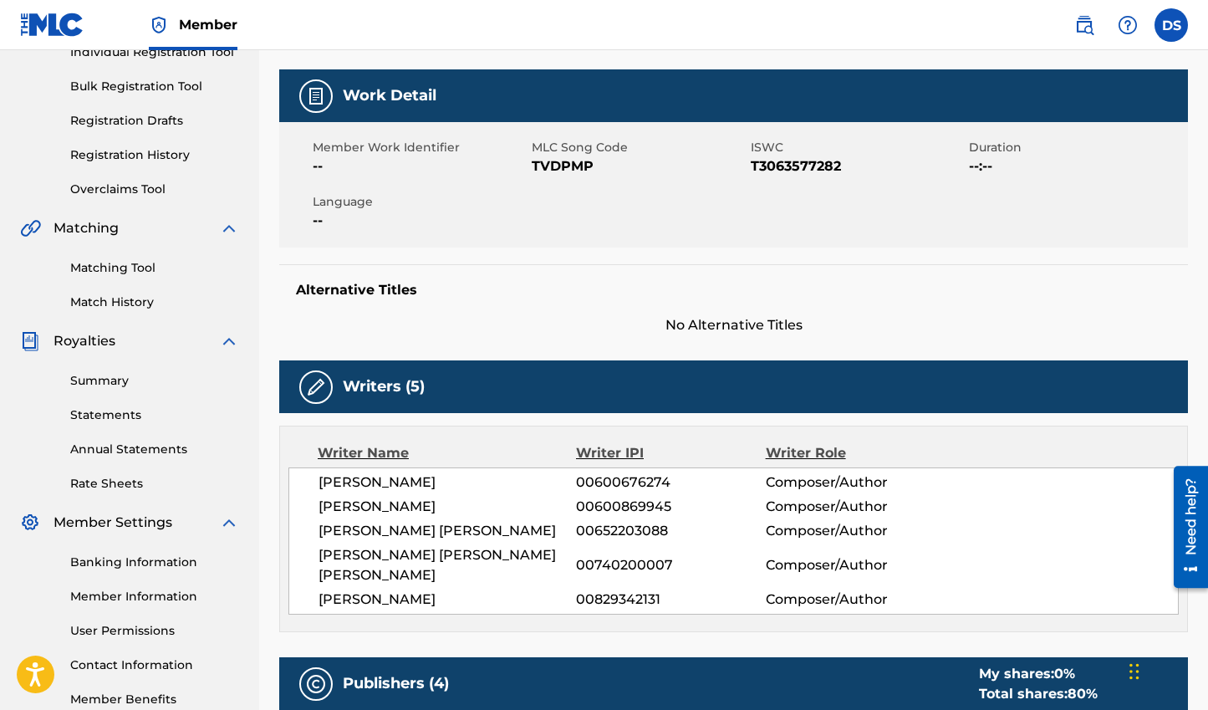
scroll to position [257, 0]
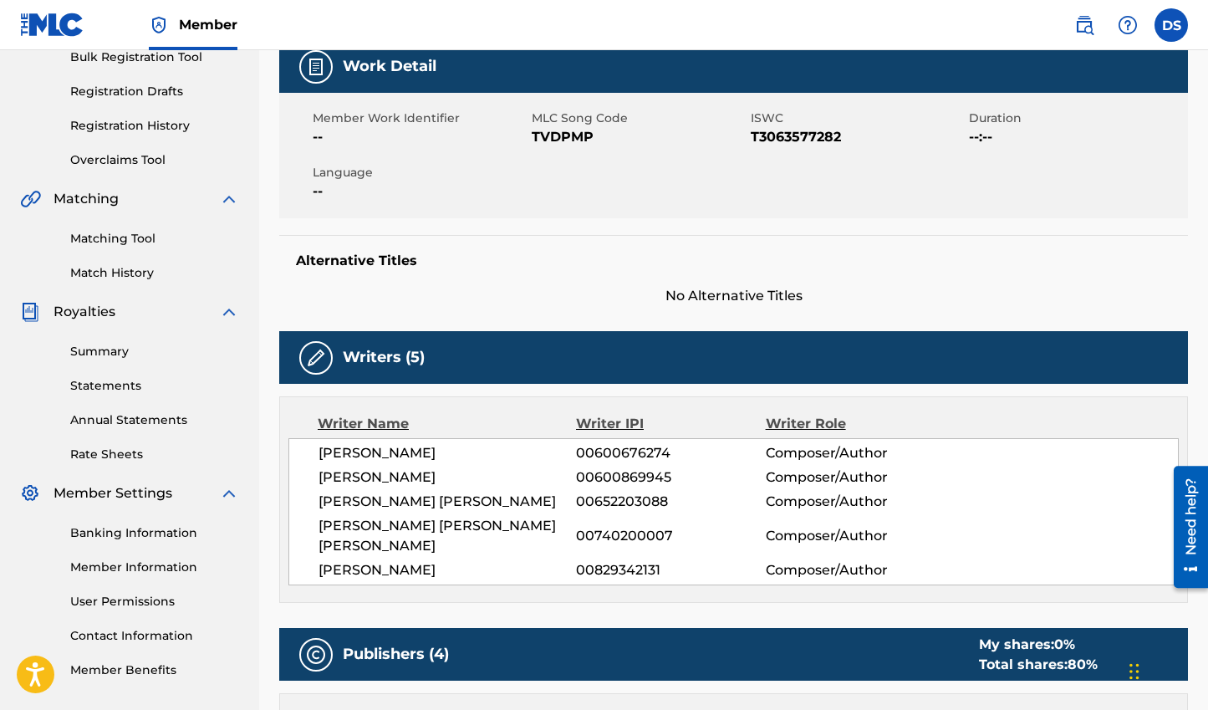
click at [629, 560] on span "00829342131" at bounding box center [670, 570] width 189 height 20
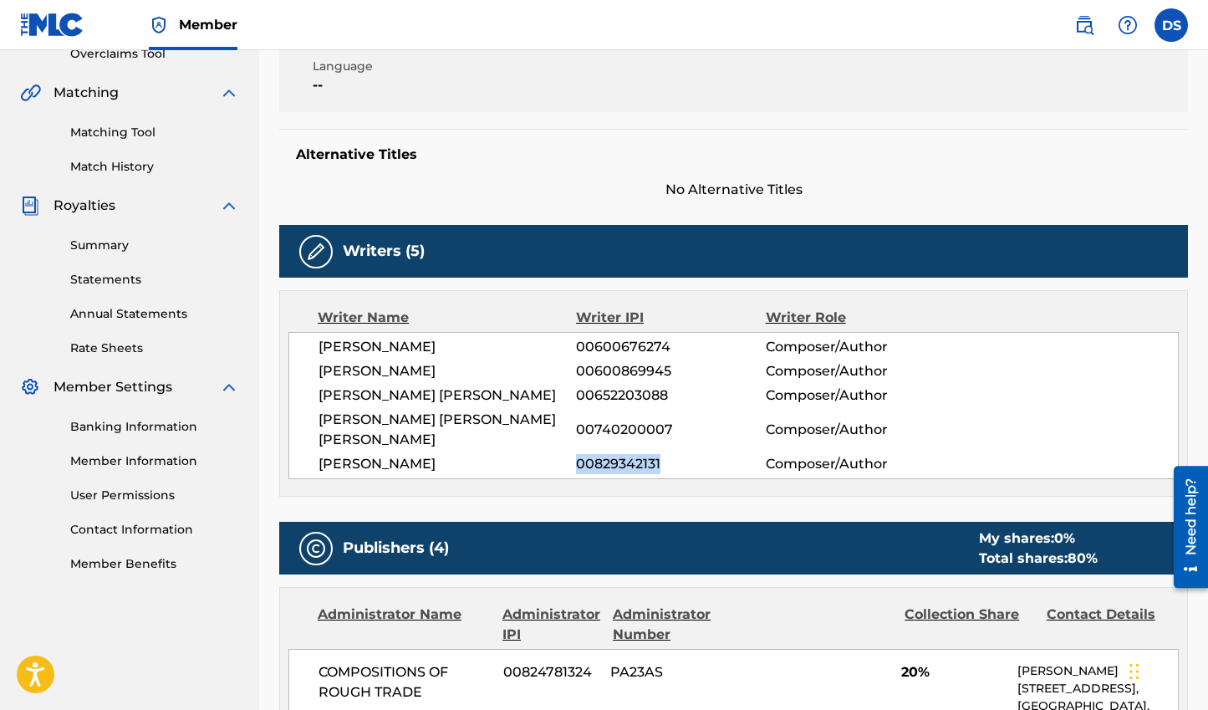
scroll to position [0, 0]
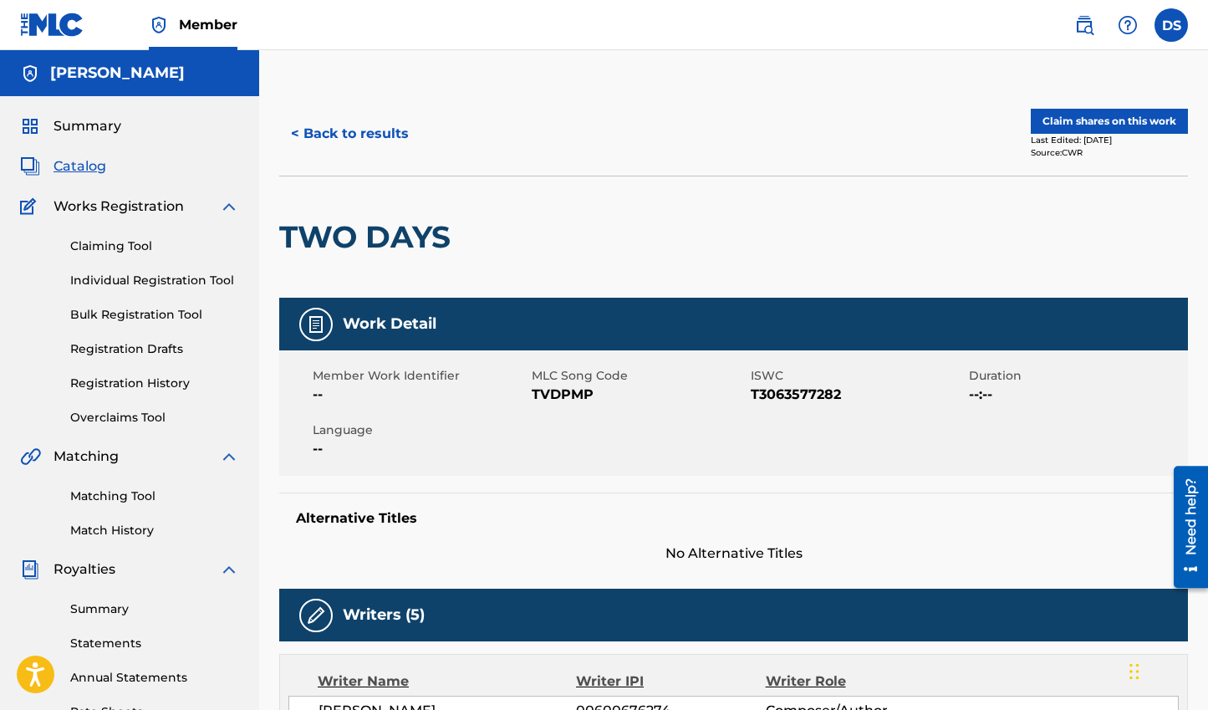
click at [343, 132] on button "< Back to results" at bounding box center [349, 134] width 141 height 42
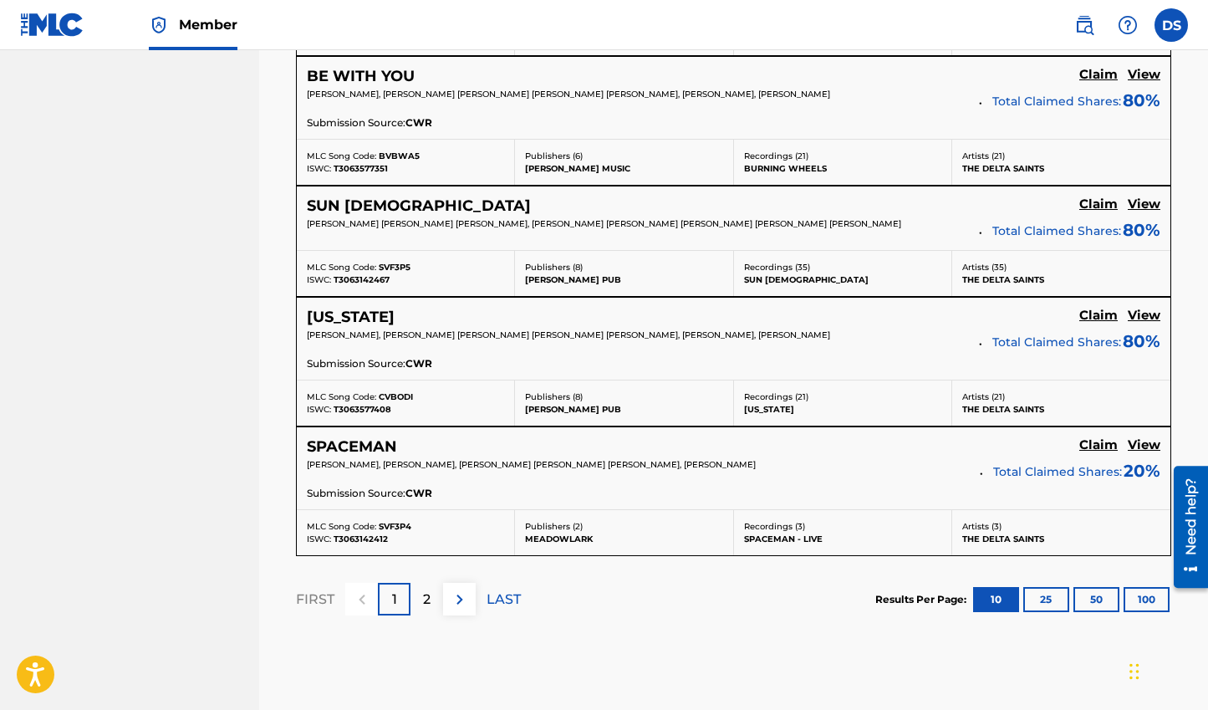
scroll to position [1404, 0]
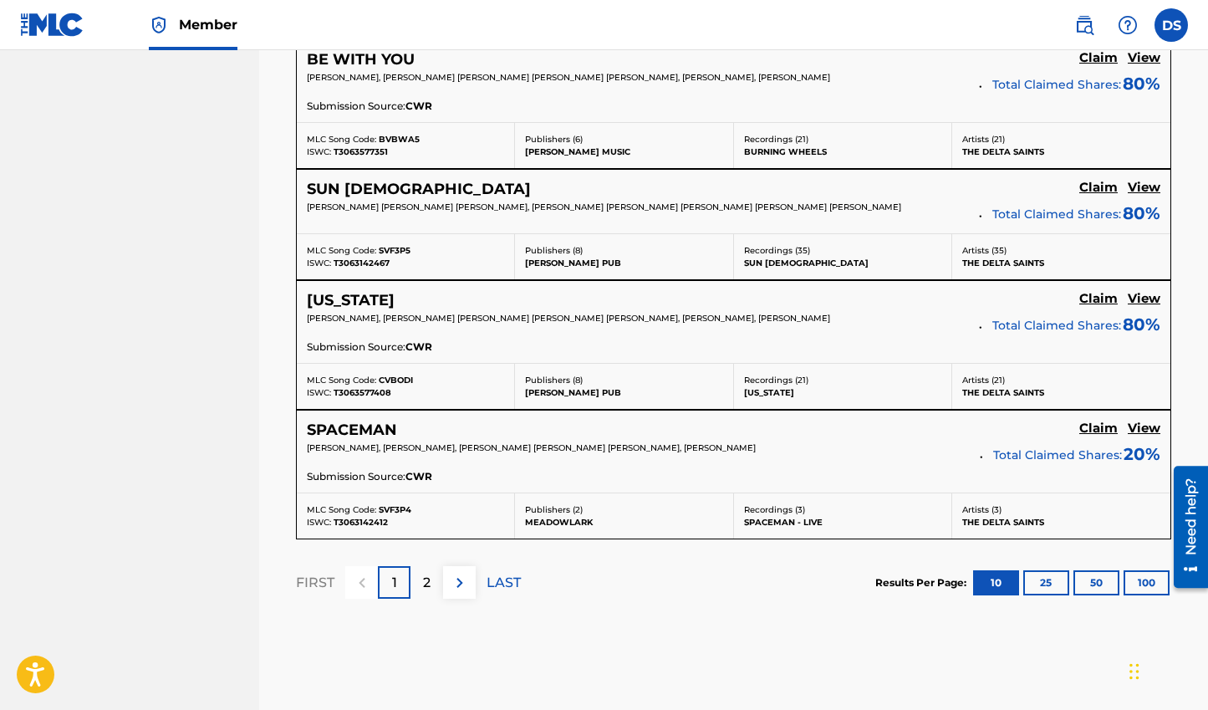
click at [428, 579] on p "2" at bounding box center [427, 583] width 8 height 20
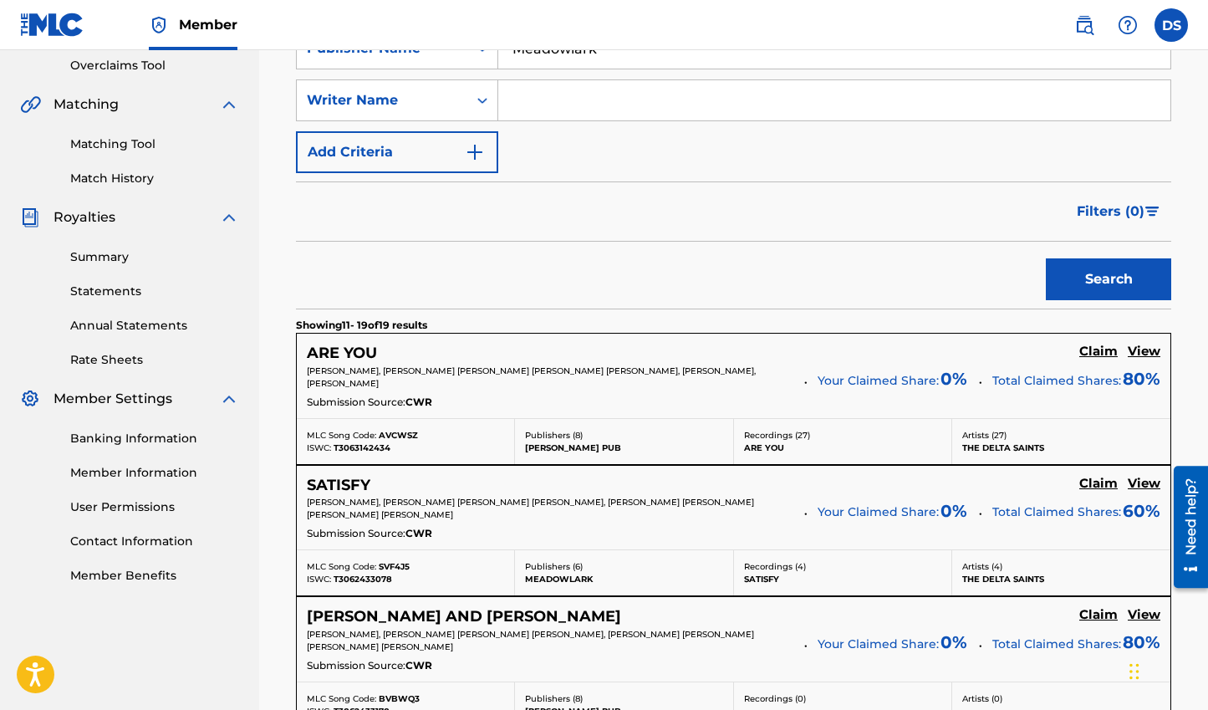
scroll to position [26, 0]
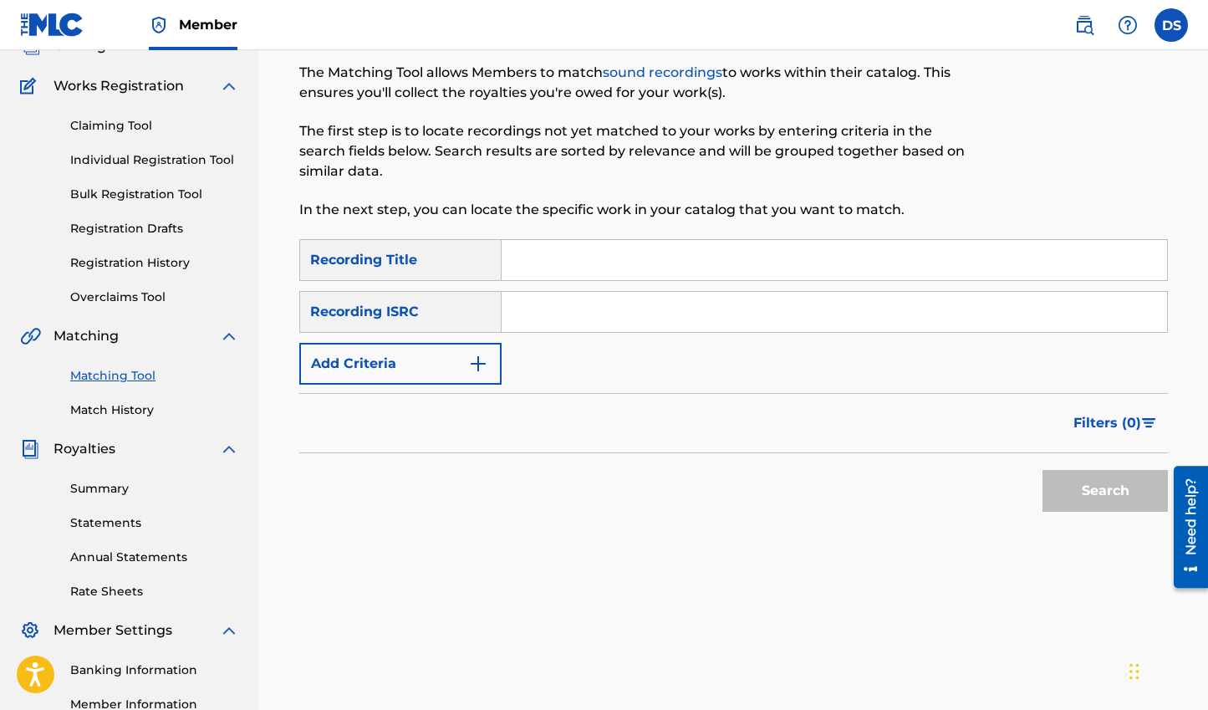
scroll to position [121, 0]
click at [129, 116] on link "Claiming Tool" at bounding box center [154, 125] width 169 height 18
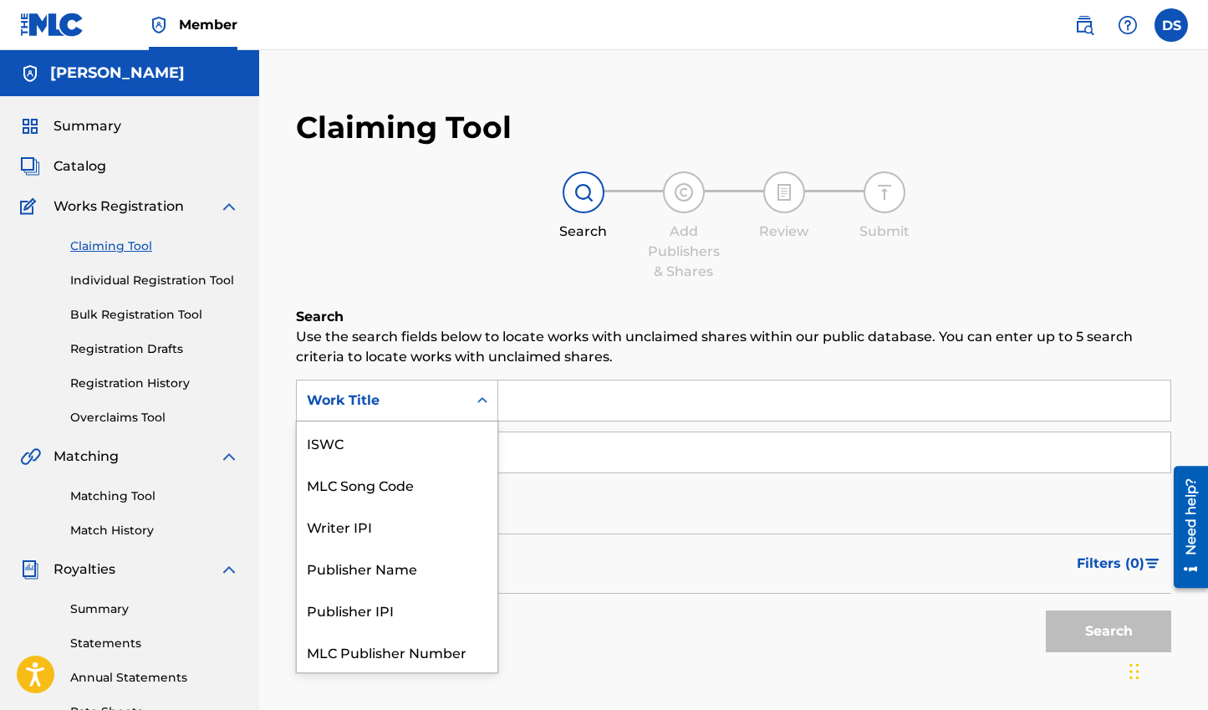
click at [461, 410] on div "Work Title" at bounding box center [382, 400] width 171 height 32
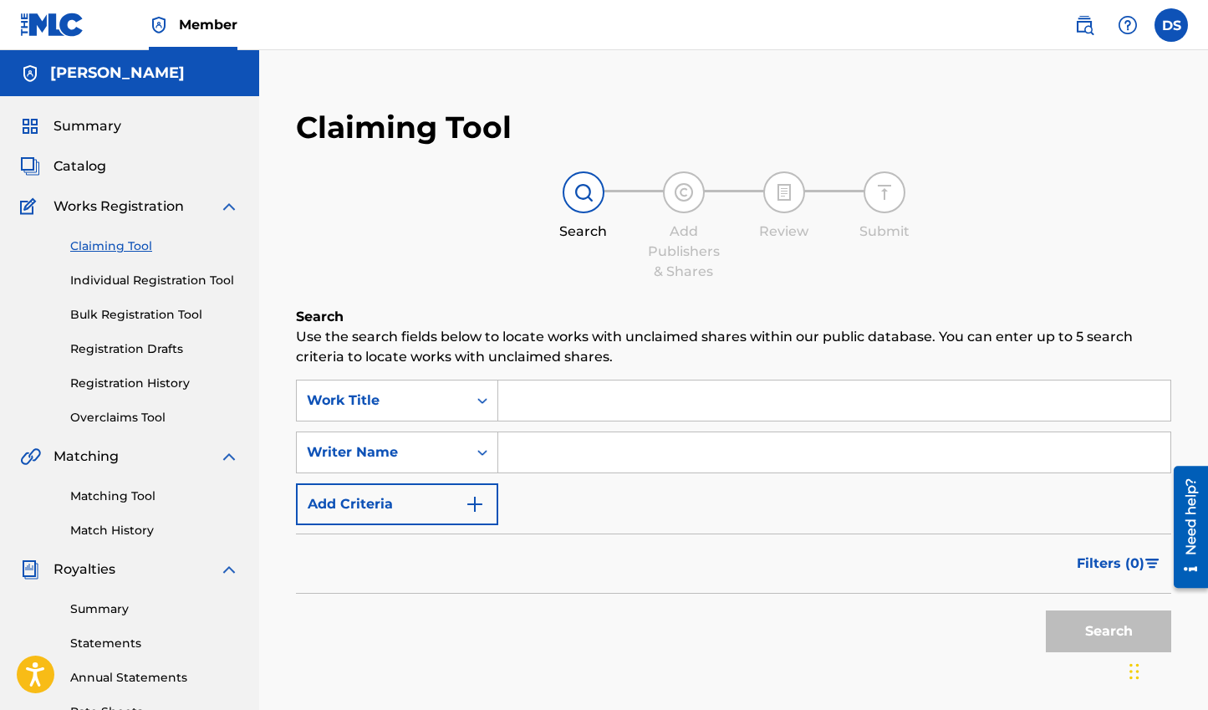
drag, startPoint x: 464, startPoint y: 413, endPoint x: 486, endPoint y: 422, distance: 24.4
click at [467, 413] on div "Work Title" at bounding box center [397, 400] width 202 height 42
click at [532, 449] on input "Search Form" at bounding box center [834, 452] width 672 height 40
type input "[PERSON_NAME]"
click at [1046, 610] on button "Search" at bounding box center [1108, 631] width 125 height 42
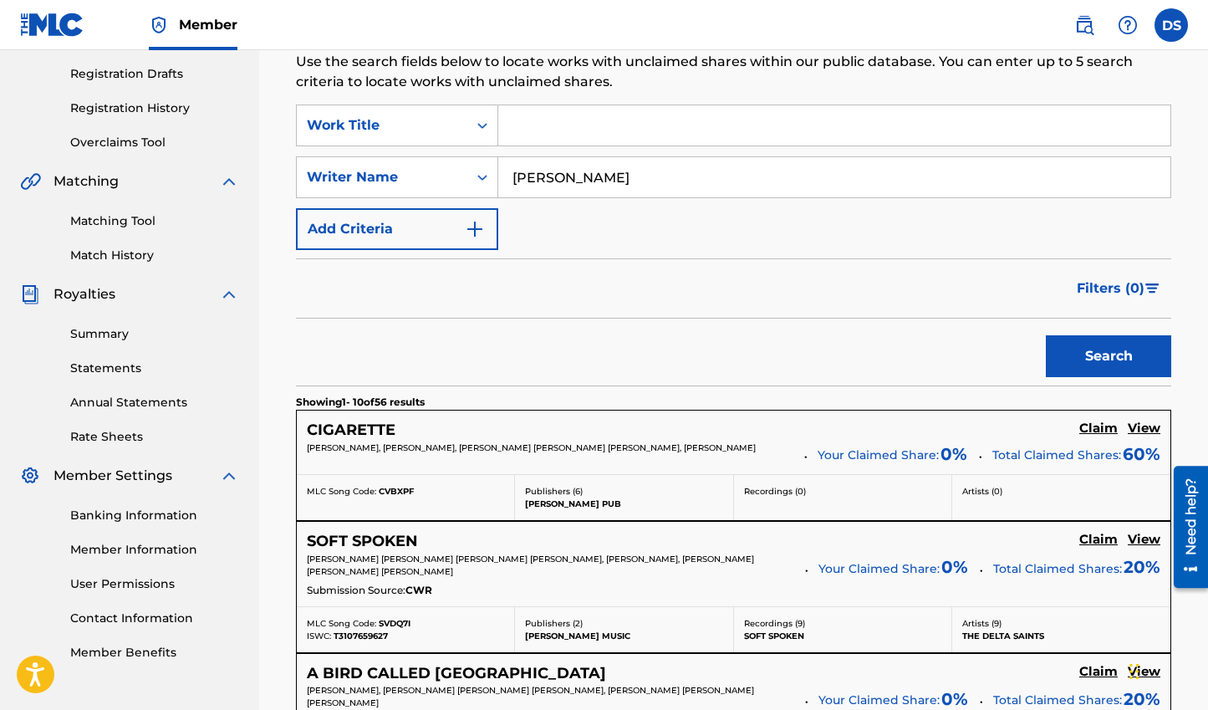
scroll to position [349, 0]
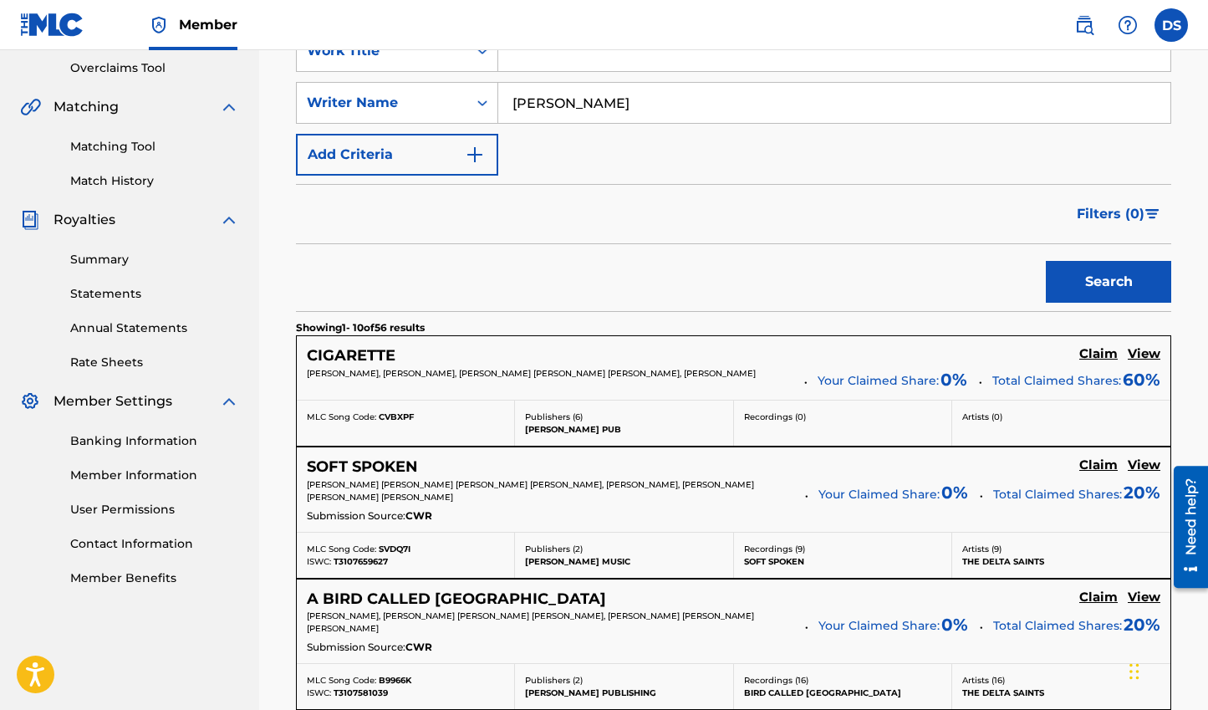
click at [706, 235] on div "Filters ( 0 )" at bounding box center [733, 214] width 875 height 60
click at [761, 252] on div "Search" at bounding box center [733, 277] width 875 height 67
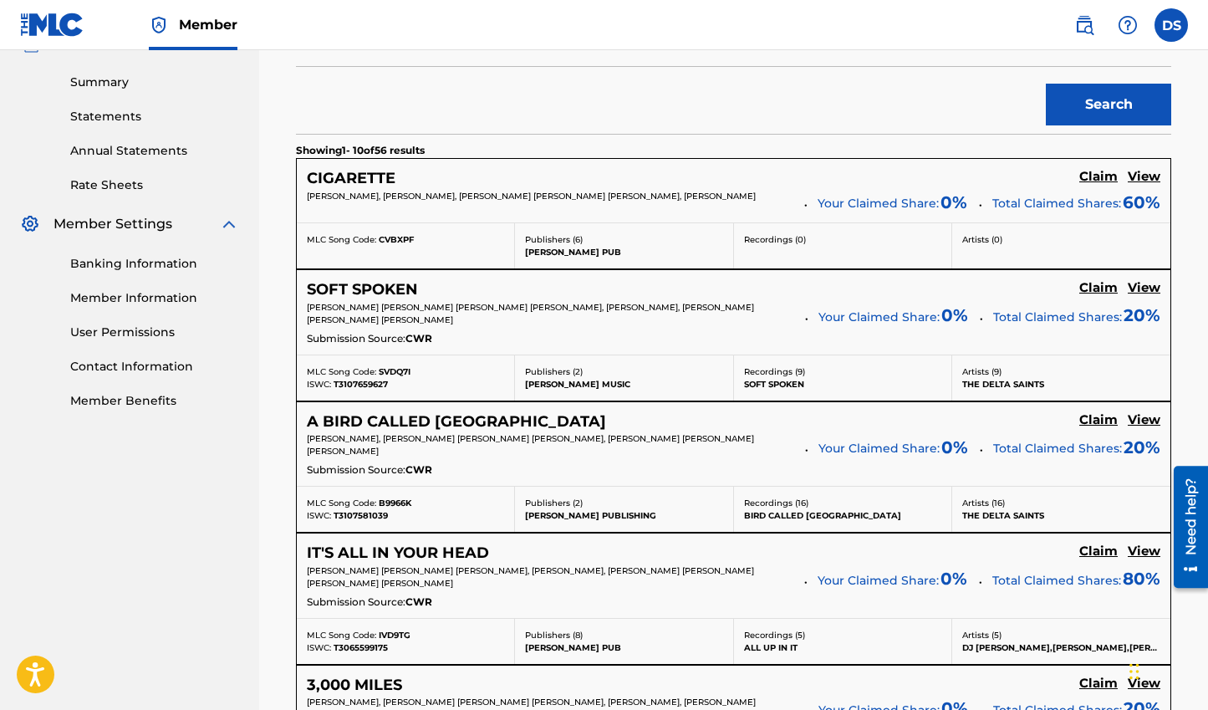
scroll to position [527, 0]
click at [799, 114] on div "Search" at bounding box center [733, 99] width 875 height 67
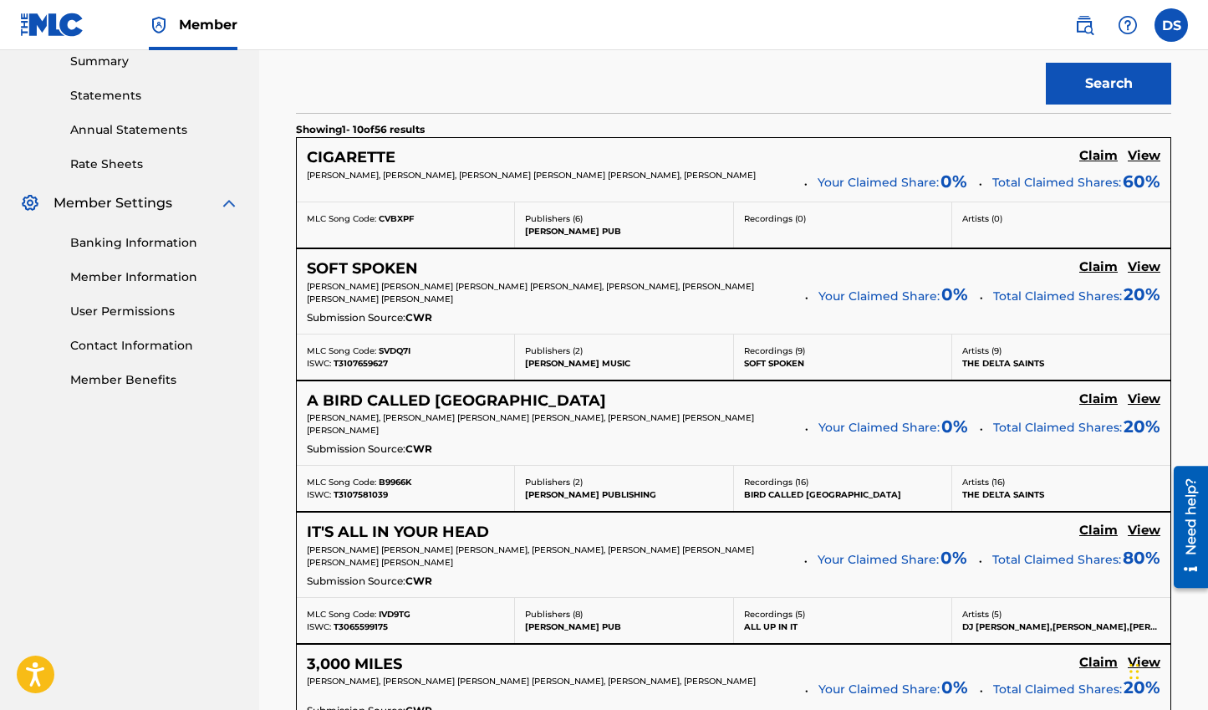
scroll to position [527, 0]
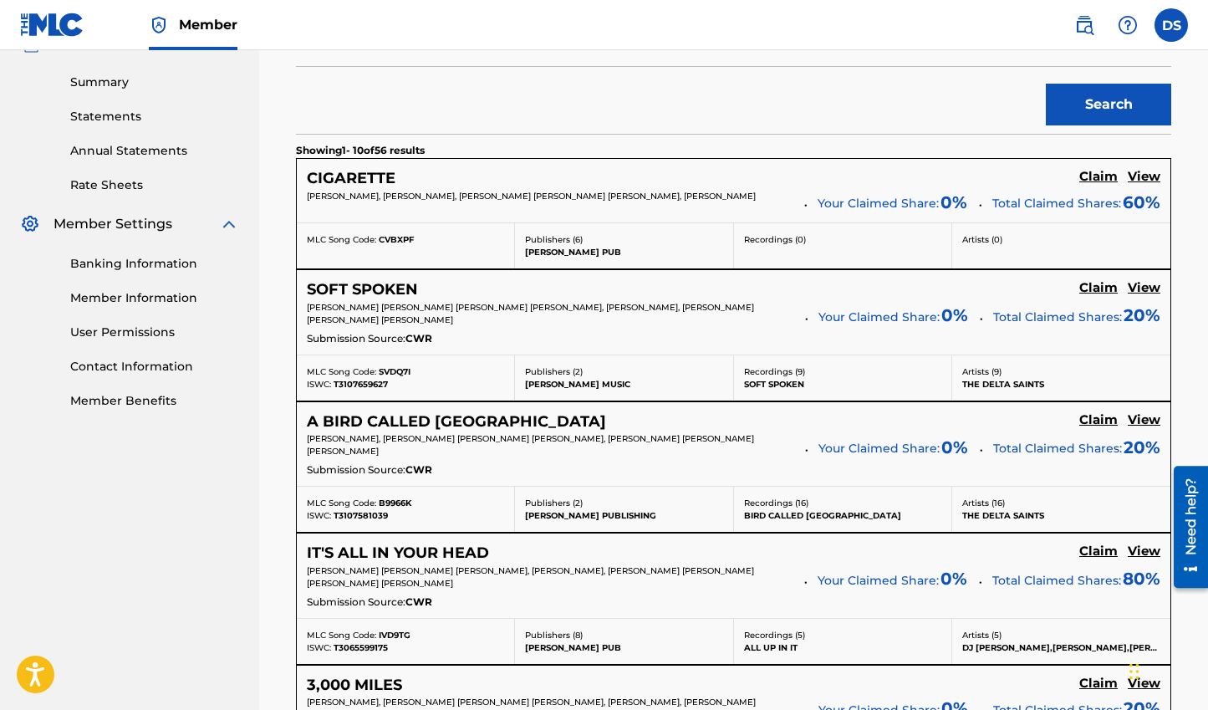
click at [1083, 185] on h5 "Claim" at bounding box center [1098, 177] width 38 height 16
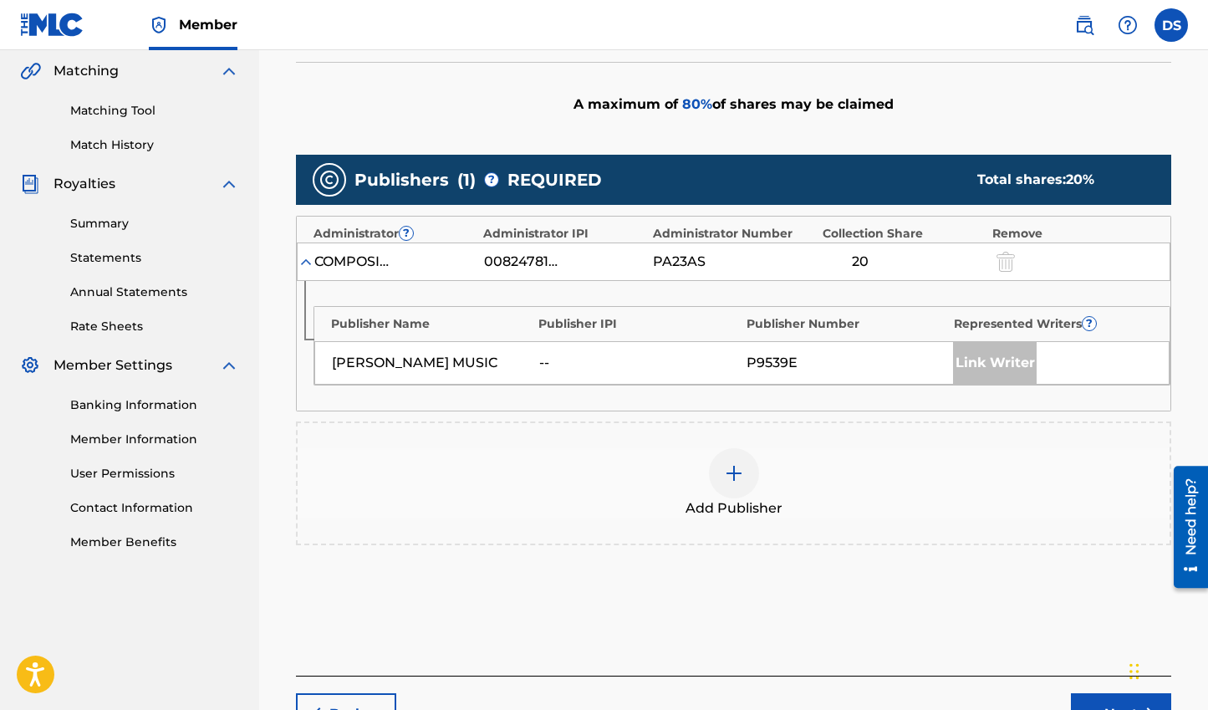
scroll to position [474, 0]
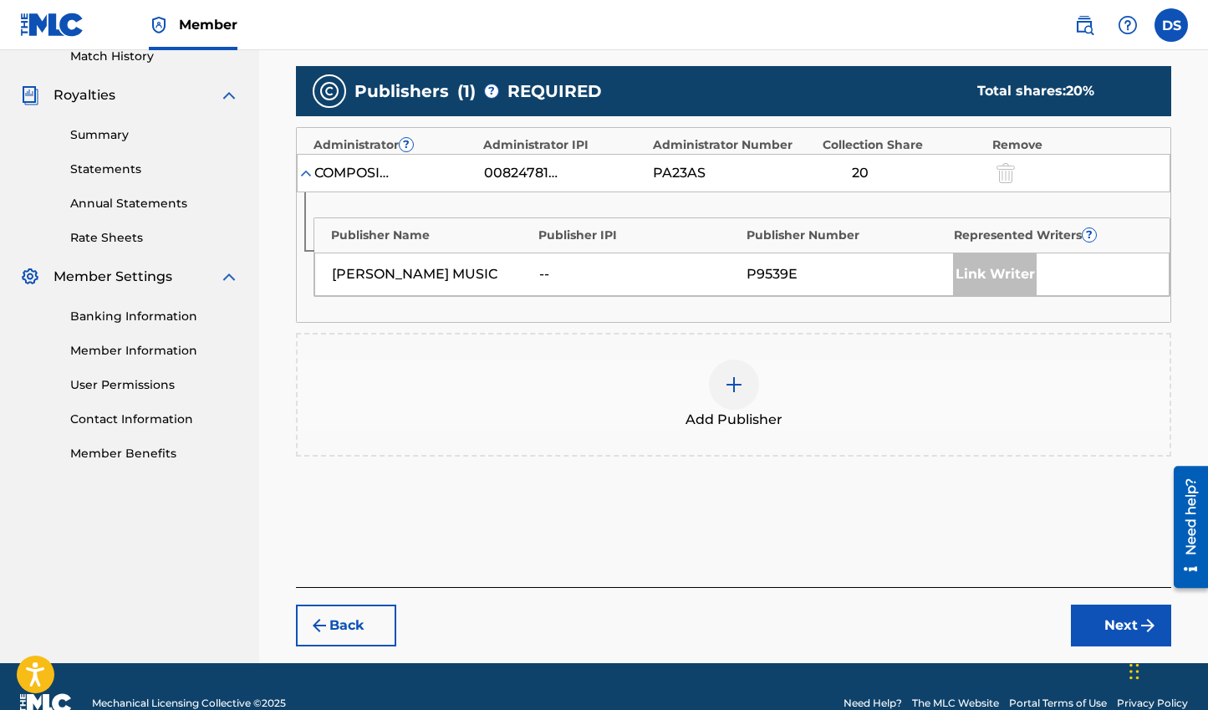
click at [724, 364] on div at bounding box center [734, 384] width 50 height 50
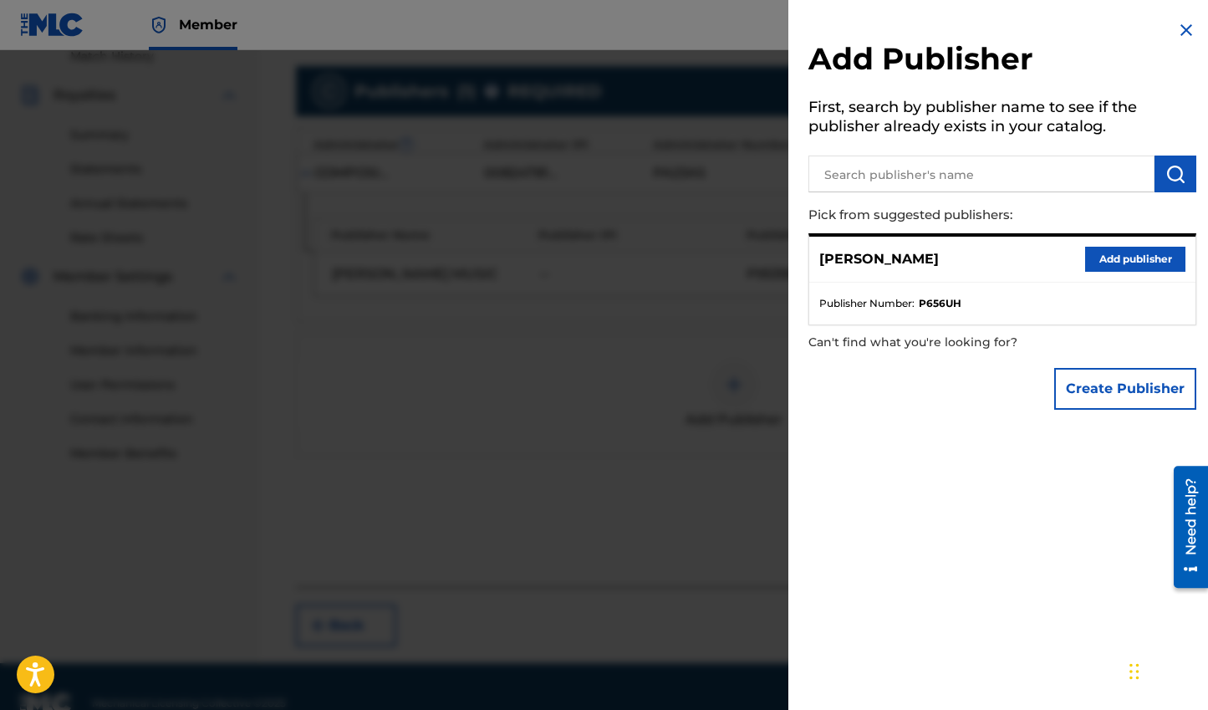
click at [1108, 267] on button "Add publisher" at bounding box center [1135, 259] width 100 height 25
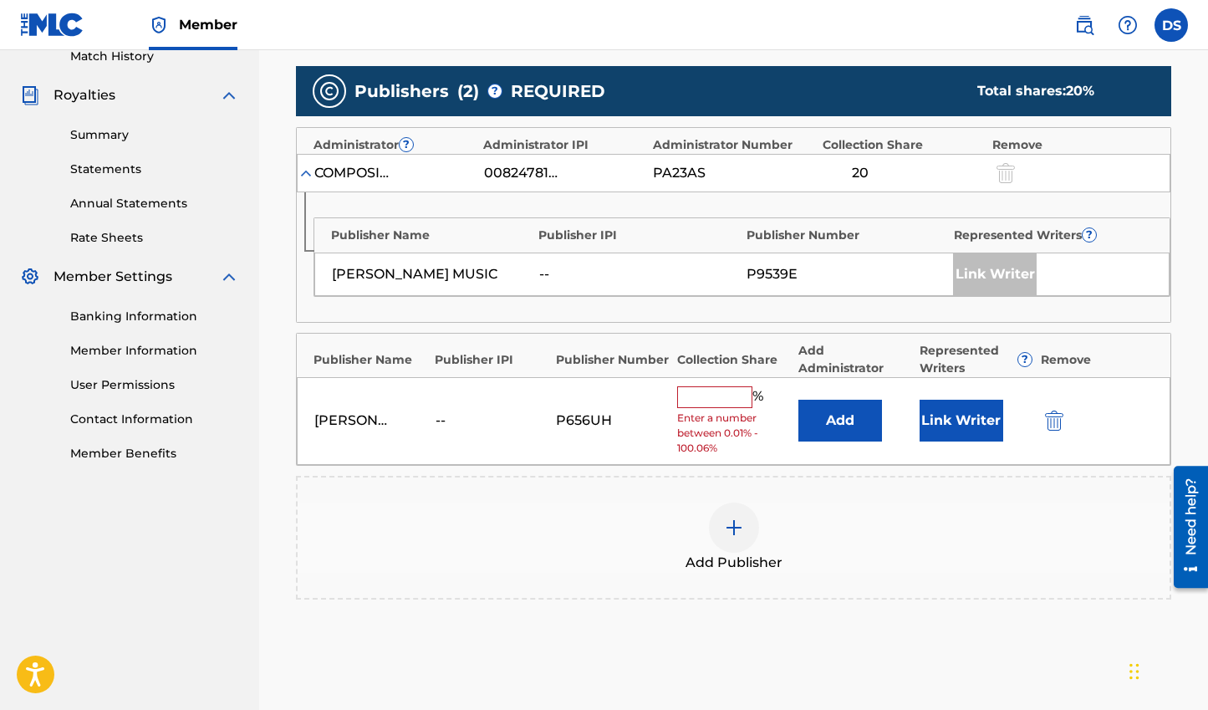
click at [726, 395] on input "text" at bounding box center [714, 397] width 75 height 22
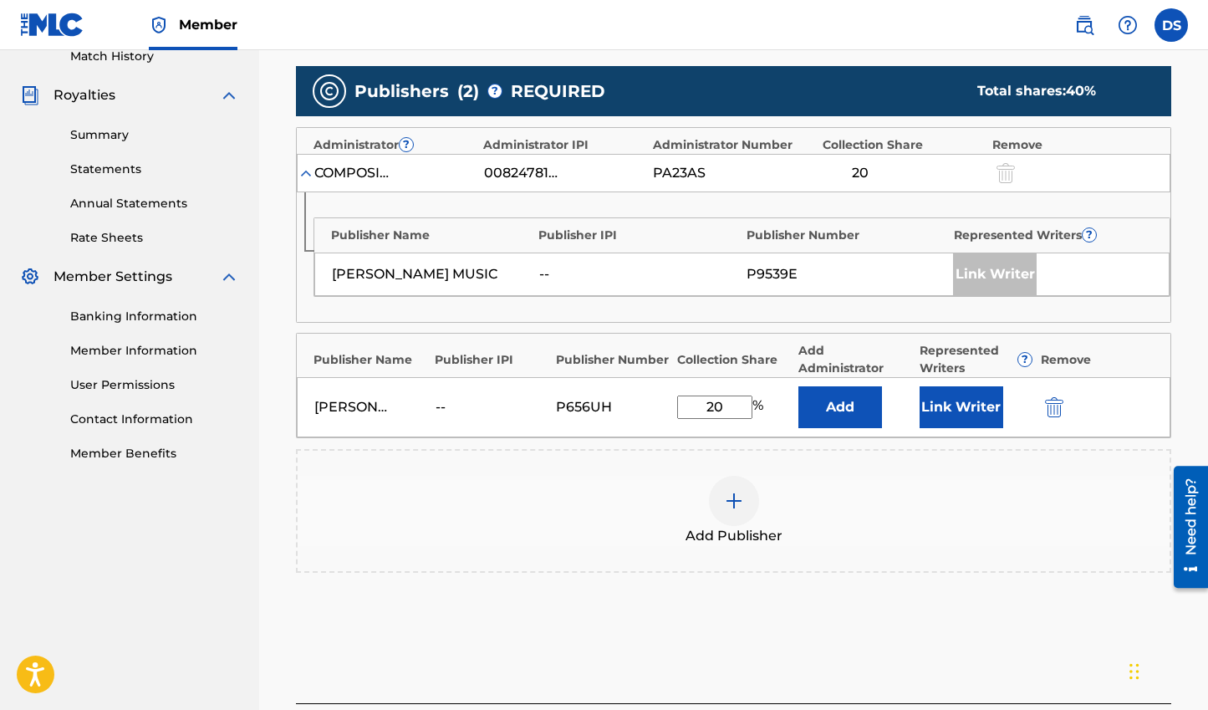
type input "20"
click at [863, 471] on div "Add Publisher" at bounding box center [733, 511] width 875 height 124
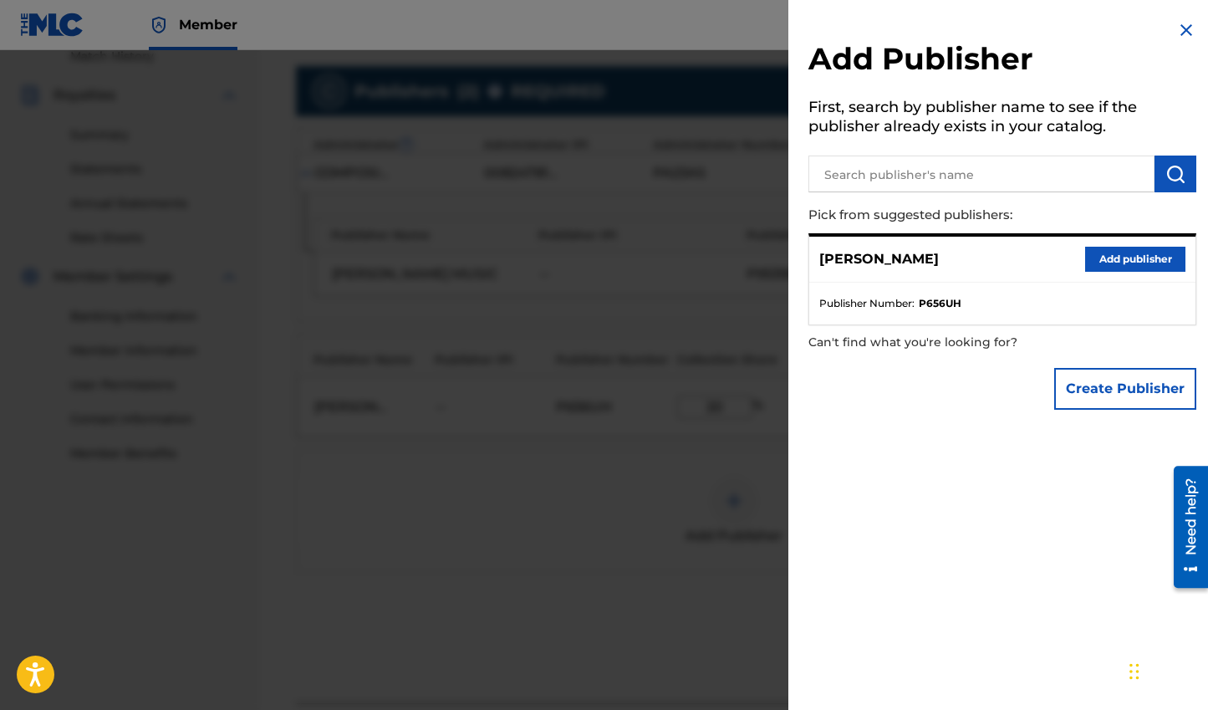
click at [1179, 20] on img at bounding box center [1186, 30] width 20 height 20
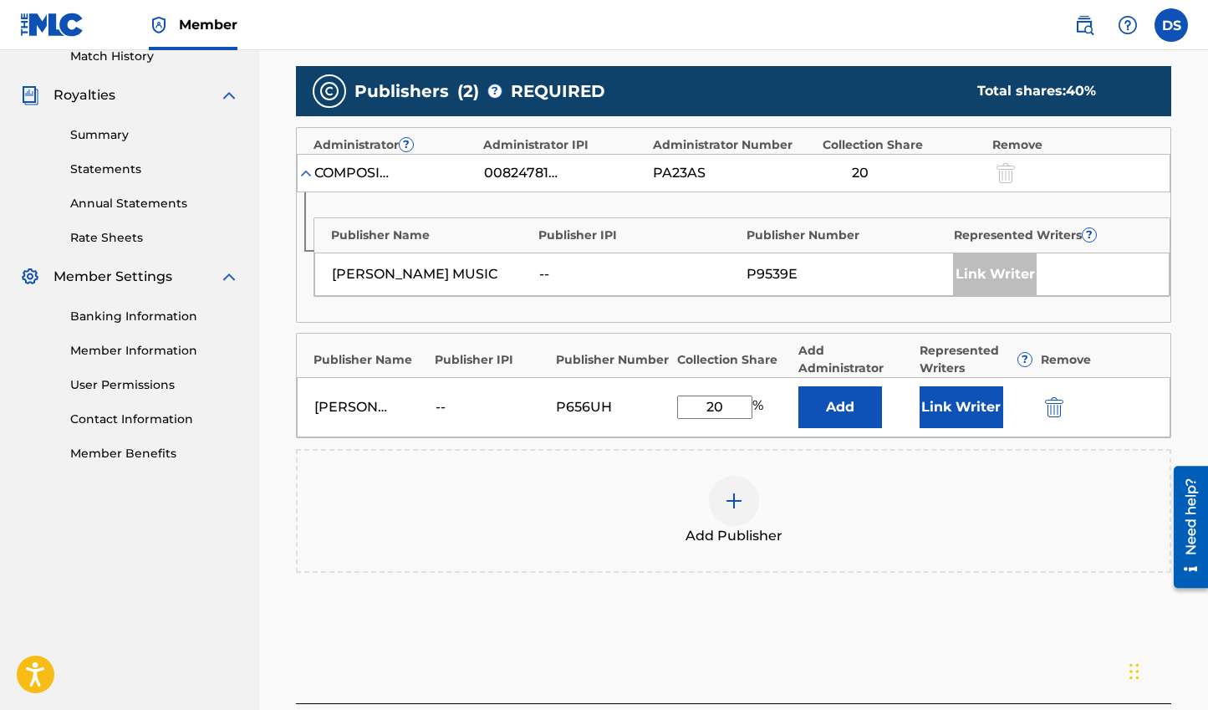
click at [948, 400] on button "Link Writer" at bounding box center [961, 407] width 84 height 42
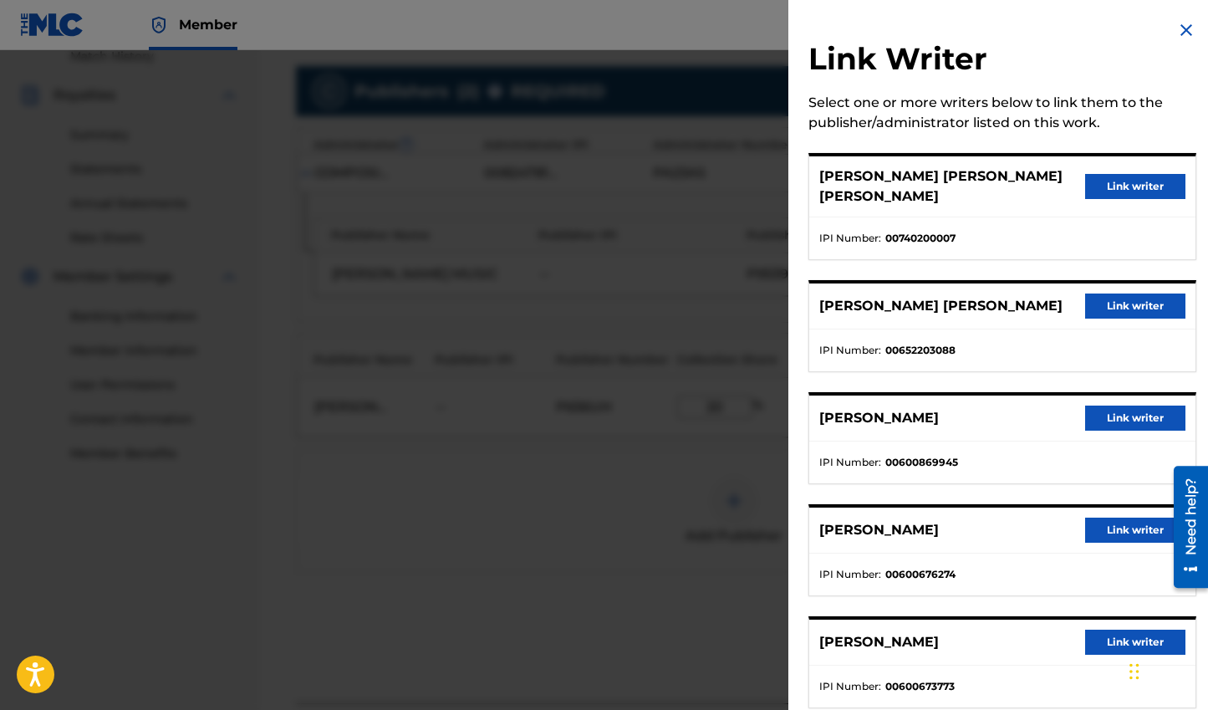
click at [1128, 405] on button "Link writer" at bounding box center [1135, 417] width 100 height 25
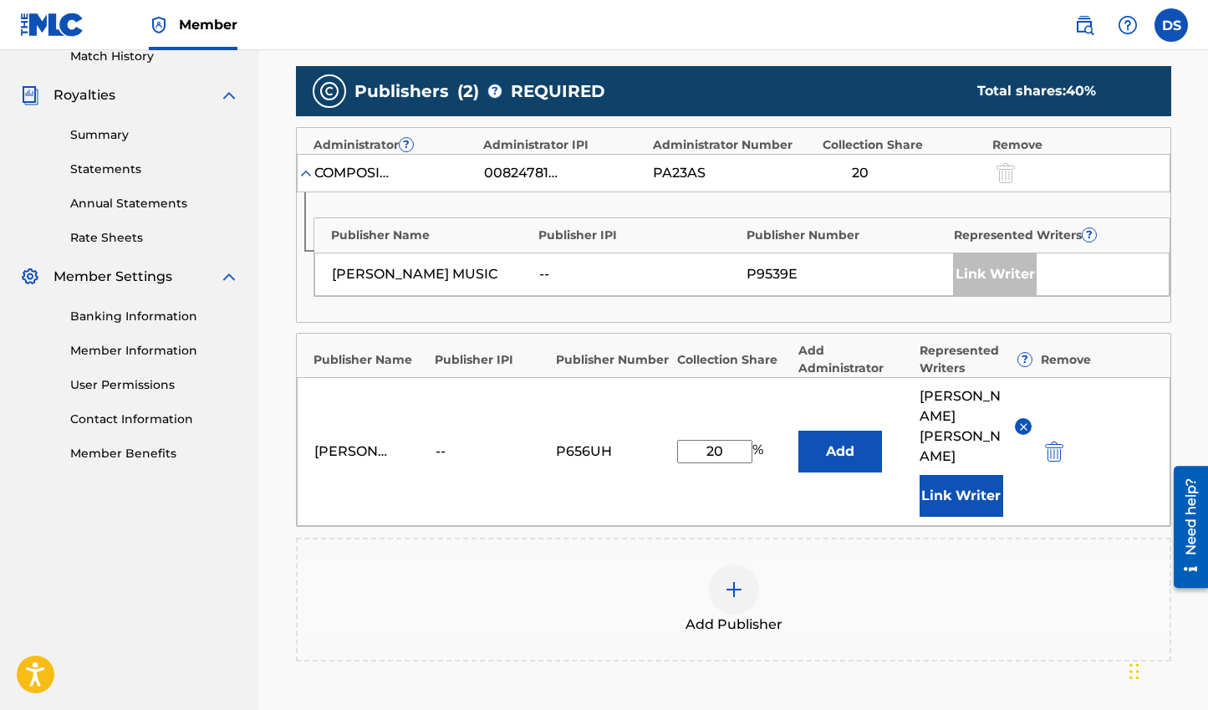
click at [870, 438] on button "Add" at bounding box center [840, 451] width 84 height 42
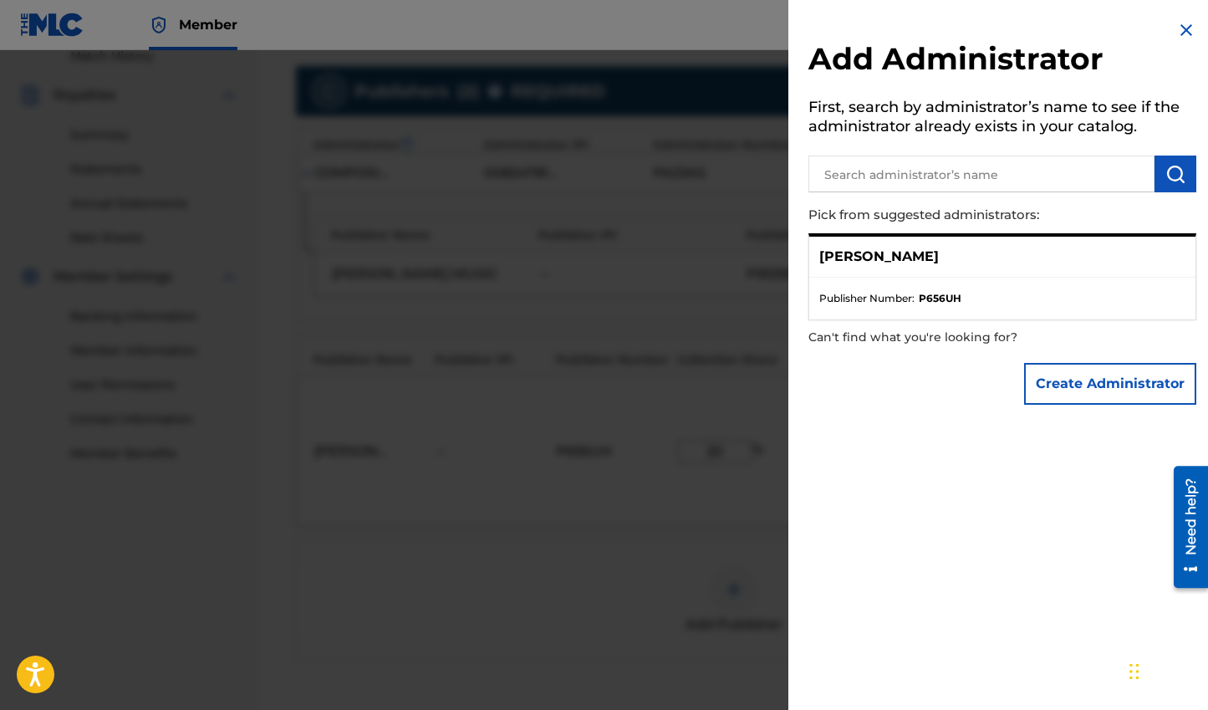
click at [1188, 28] on img at bounding box center [1186, 30] width 20 height 20
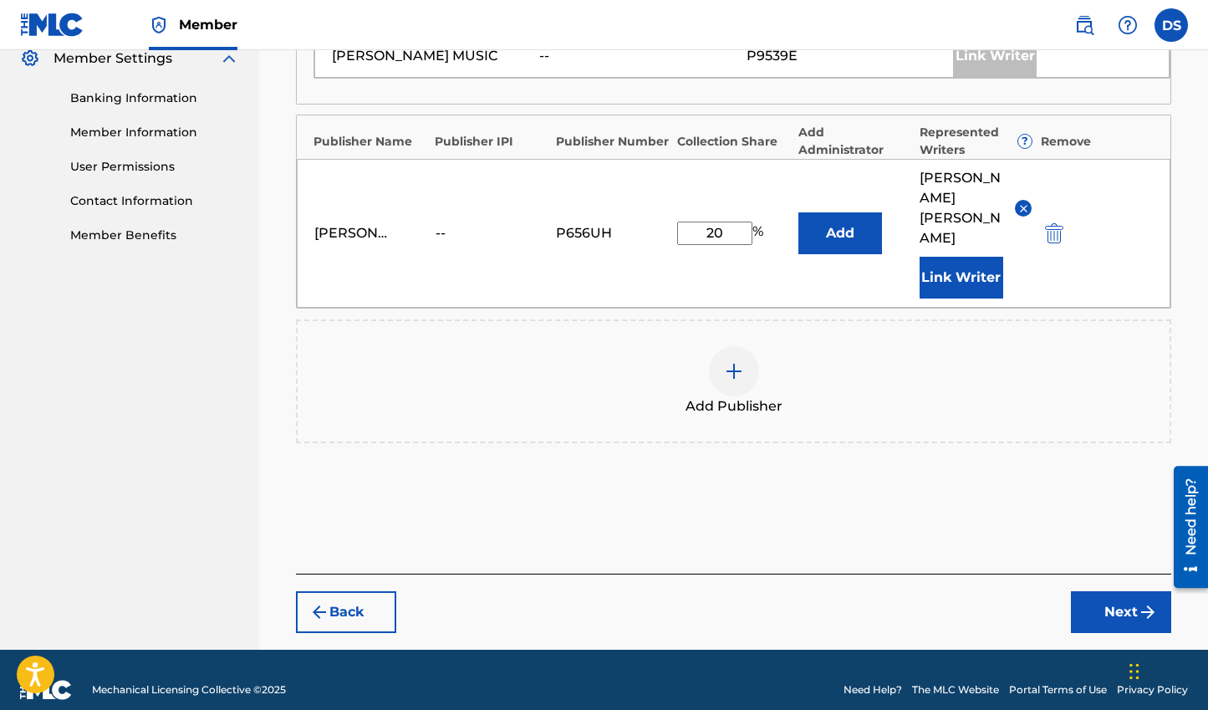
click at [1112, 593] on button "Next" at bounding box center [1121, 612] width 100 height 42
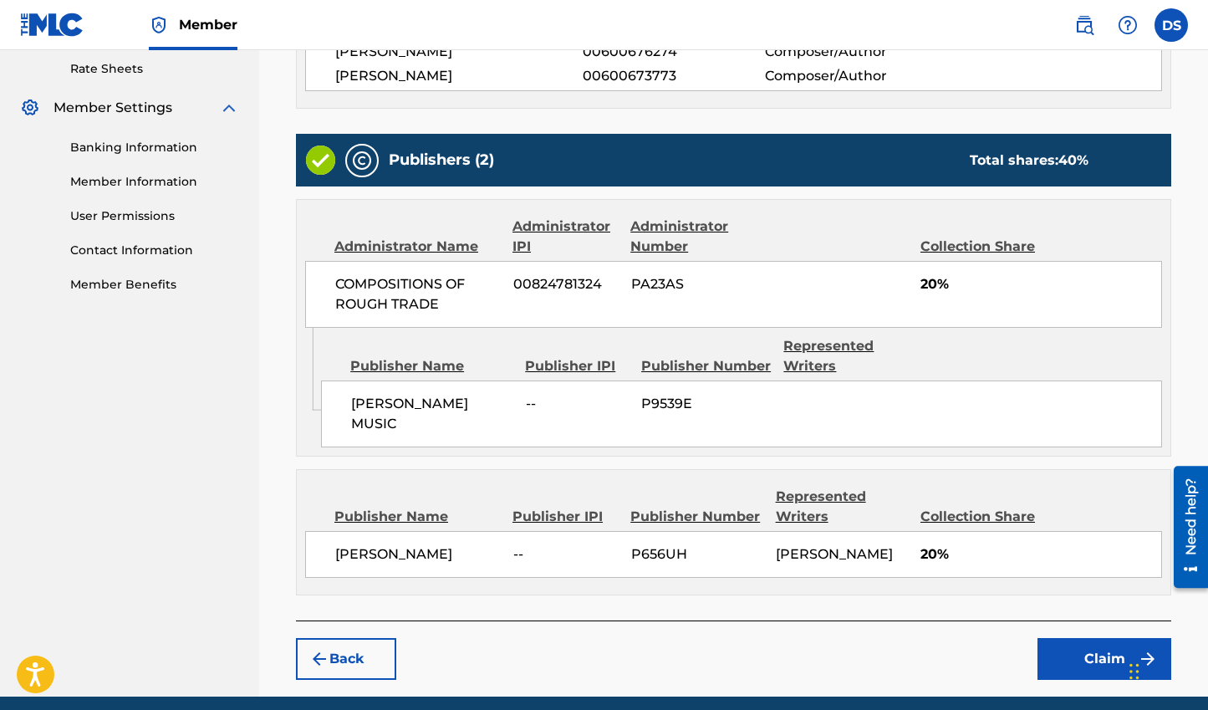
scroll to position [710, 0]
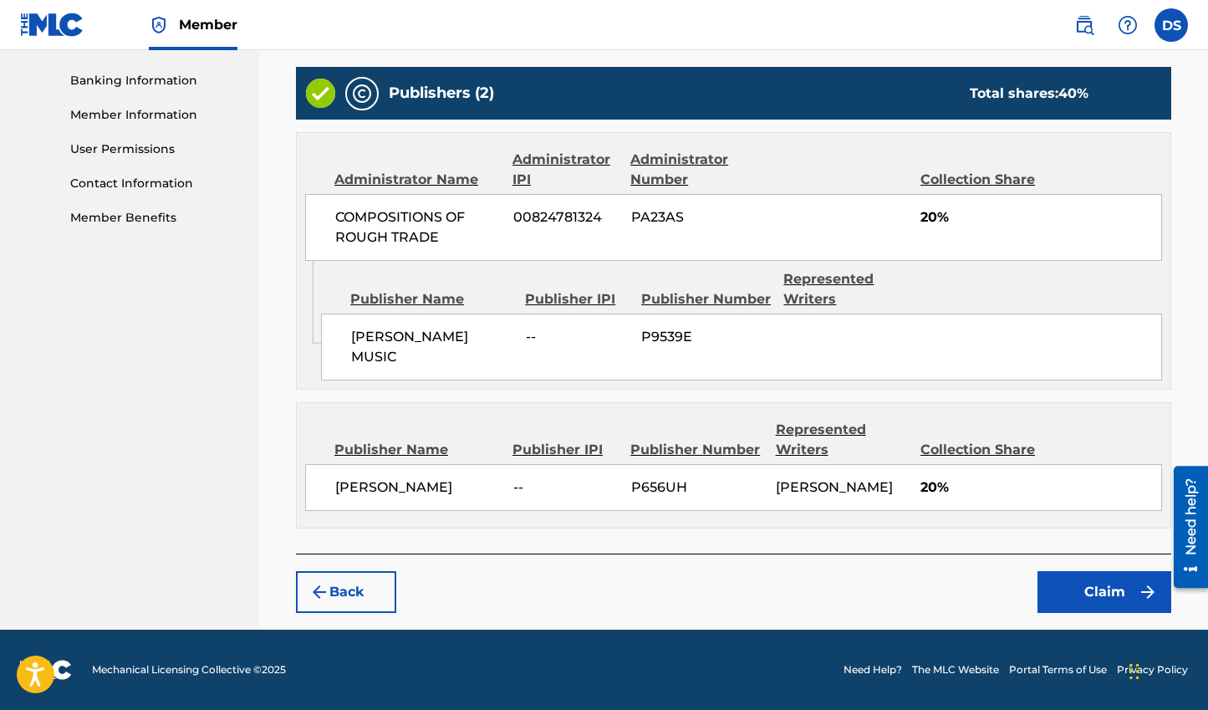
click at [1116, 595] on button "Claim" at bounding box center [1104, 592] width 134 height 42
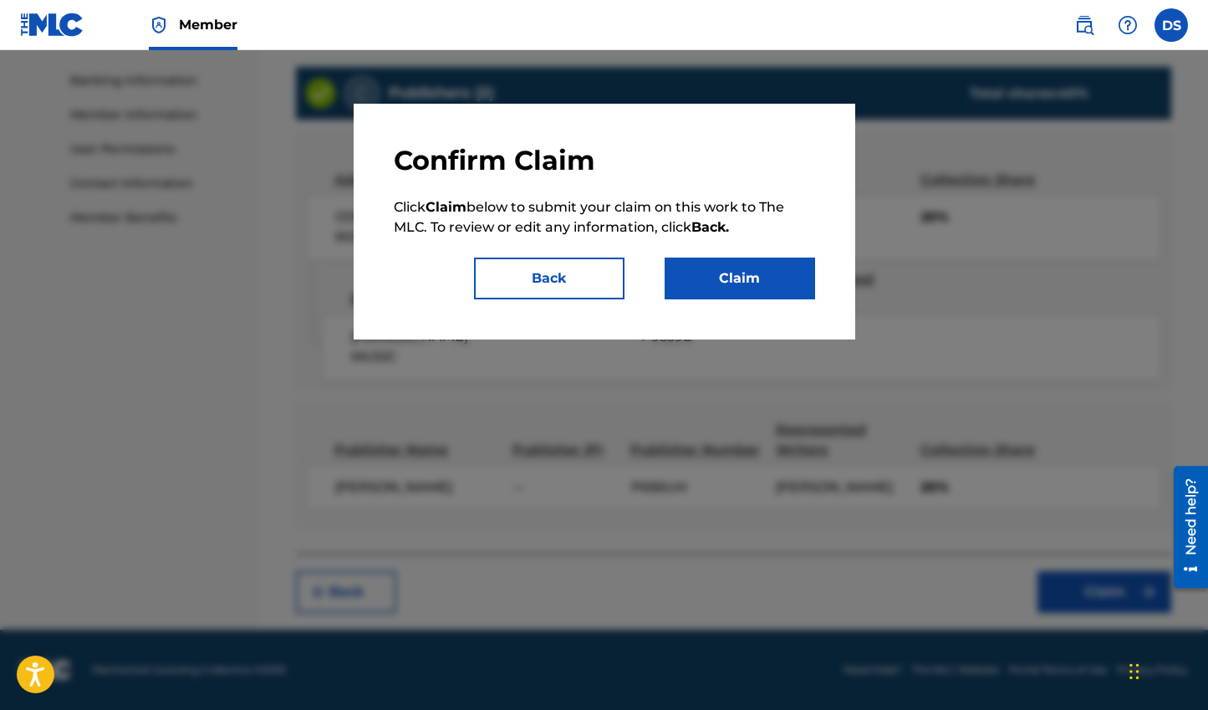
click at [718, 271] on button "Claim" at bounding box center [739, 278] width 150 height 42
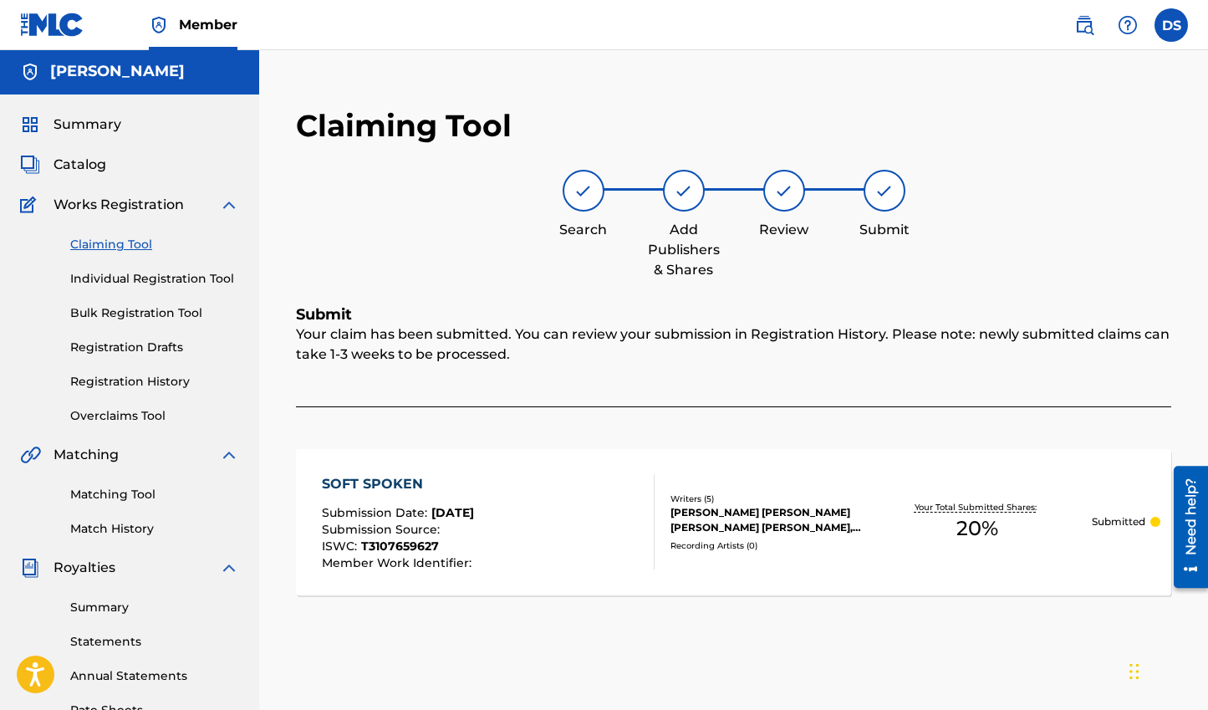
scroll to position [0, 0]
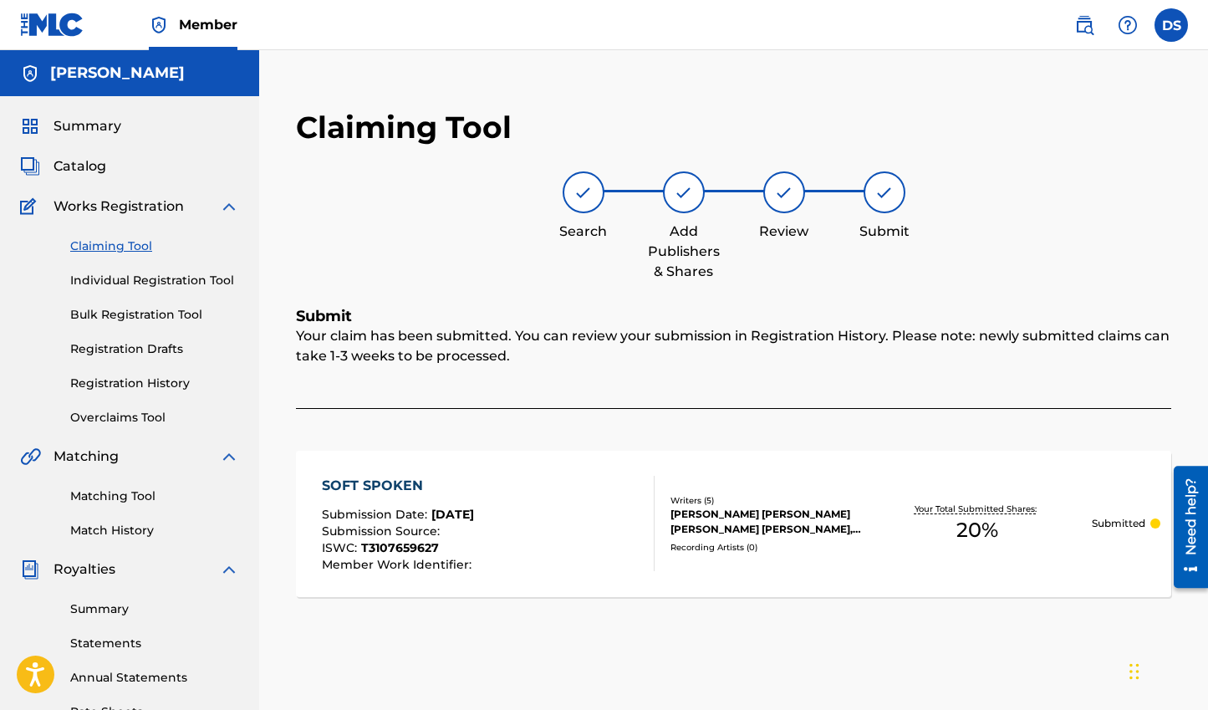
click at [121, 247] on link "Claiming Tool" at bounding box center [154, 246] width 169 height 18
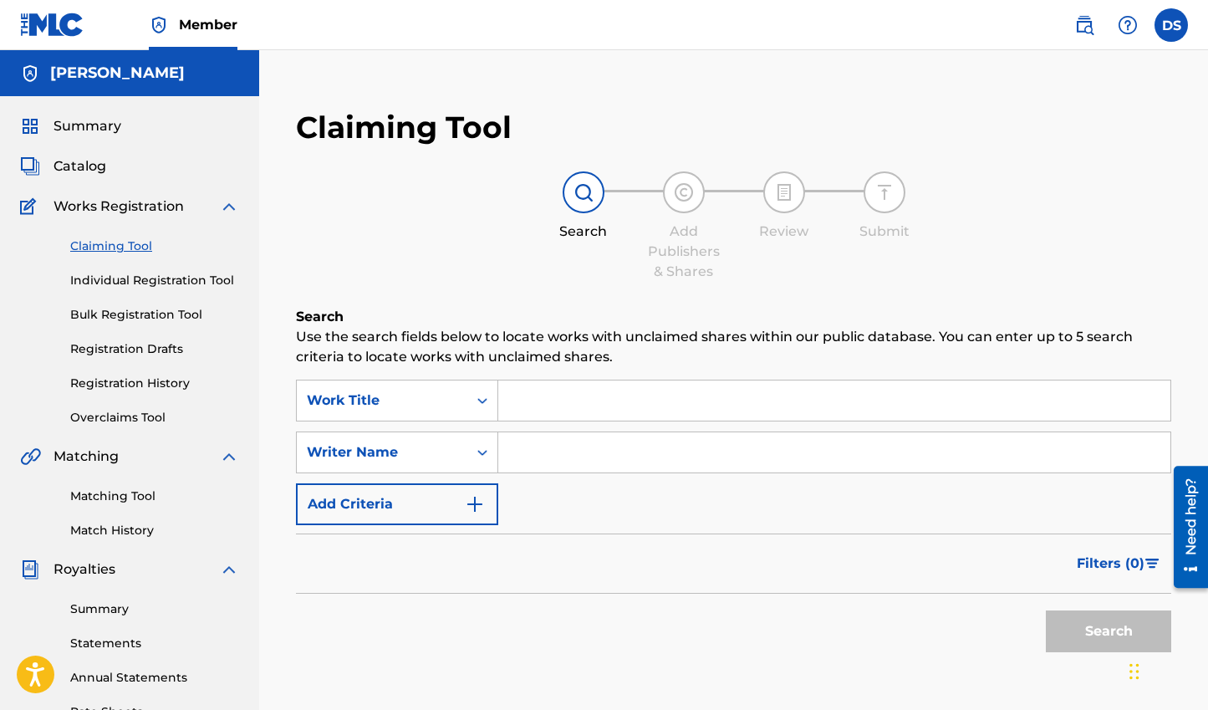
click at [562, 403] on input "Search Form" at bounding box center [834, 400] width 672 height 40
click at [575, 451] on input "Search Form" at bounding box center [834, 452] width 672 height 40
type input "[PERSON_NAME]"
click at [1046, 610] on button "Search" at bounding box center [1108, 631] width 125 height 42
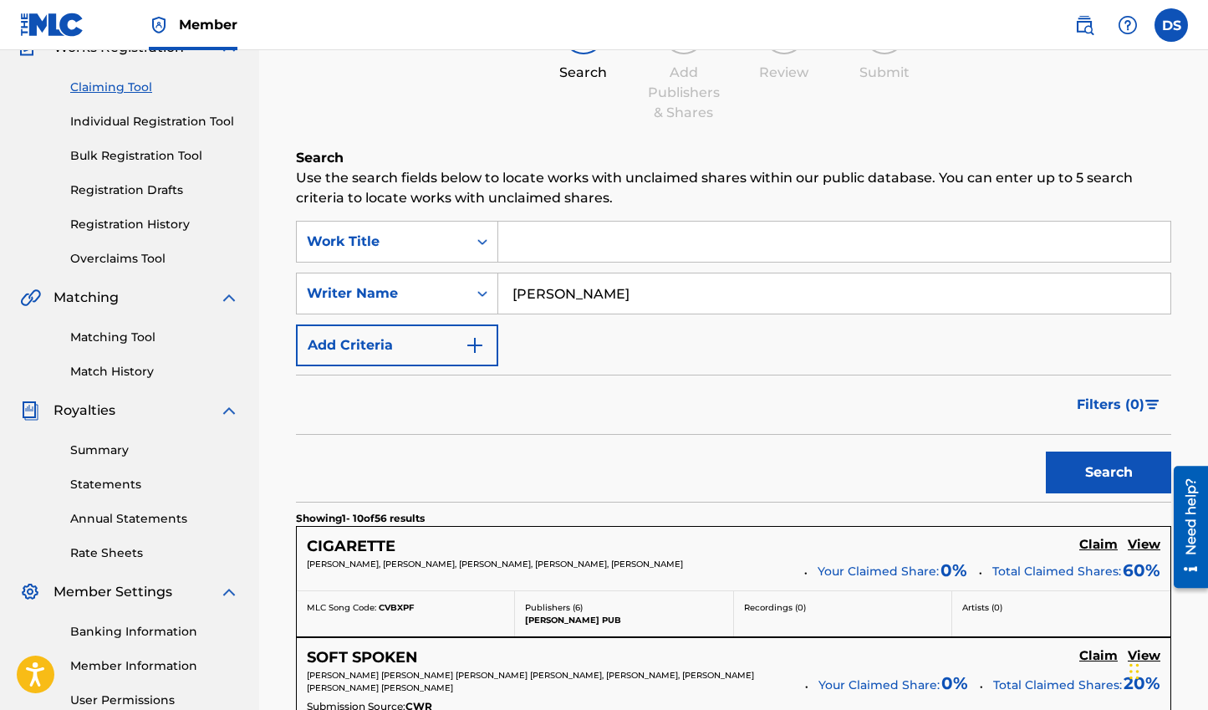
scroll to position [306, 0]
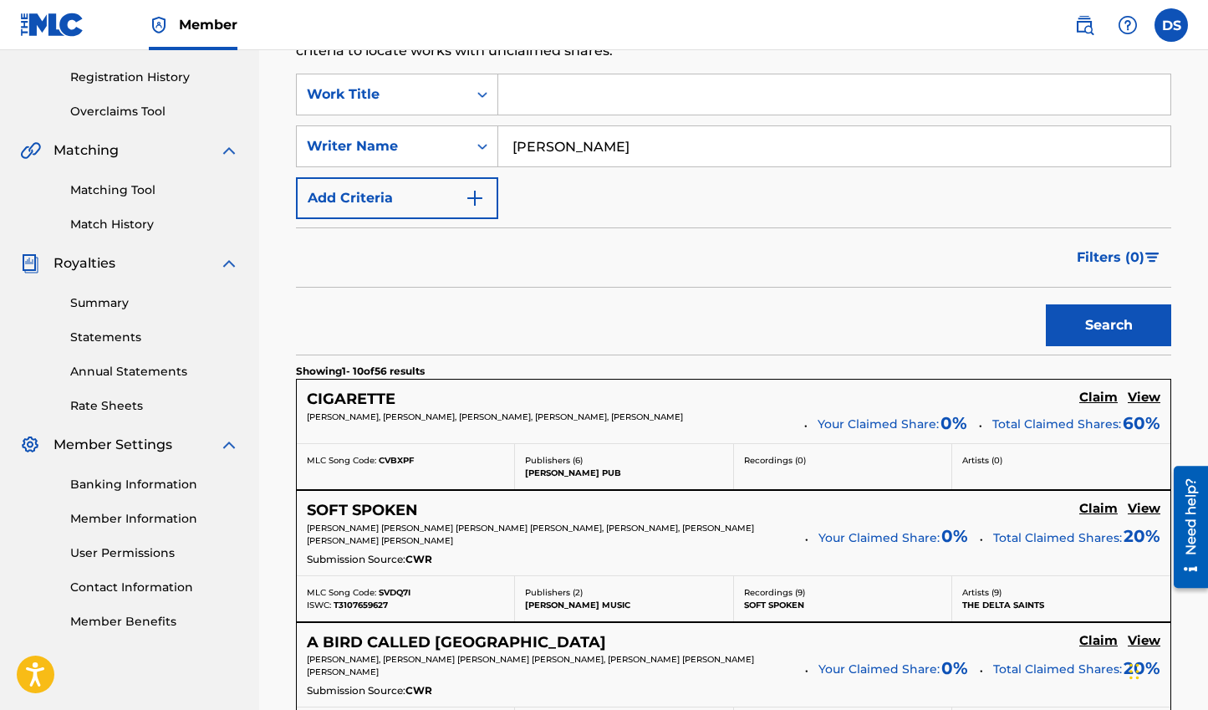
click at [1103, 396] on h5 "Claim" at bounding box center [1098, 397] width 38 height 16
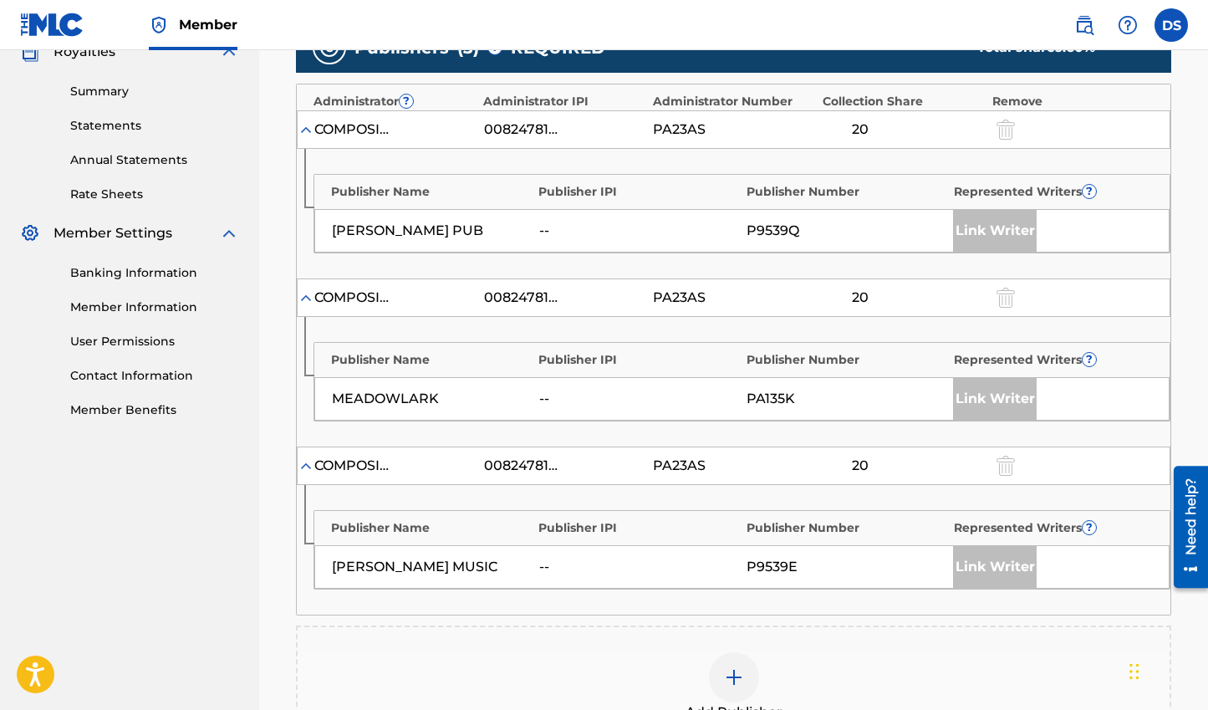
scroll to position [588, 0]
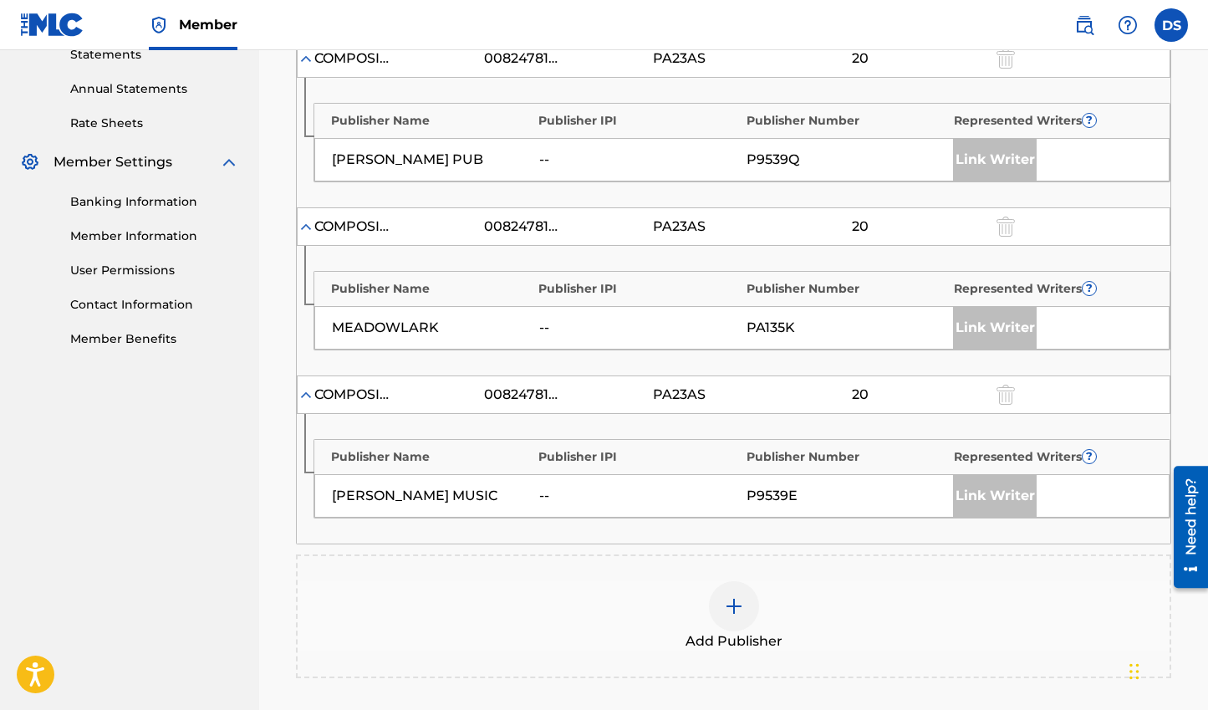
click at [986, 320] on div "Link Writer" at bounding box center [995, 328] width 84 height 42
click at [985, 324] on div "Link Writer" at bounding box center [995, 328] width 84 height 42
click at [736, 611] on img at bounding box center [734, 606] width 20 height 20
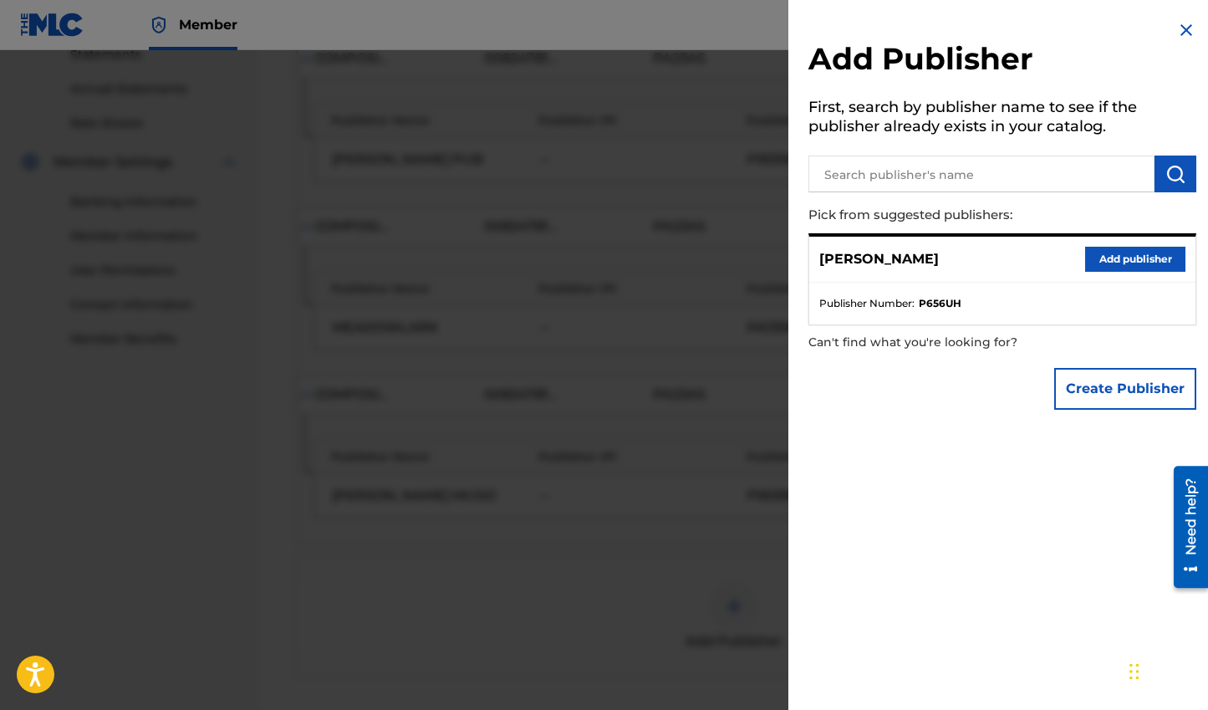
click at [1158, 262] on button "Add publisher" at bounding box center [1135, 259] width 100 height 25
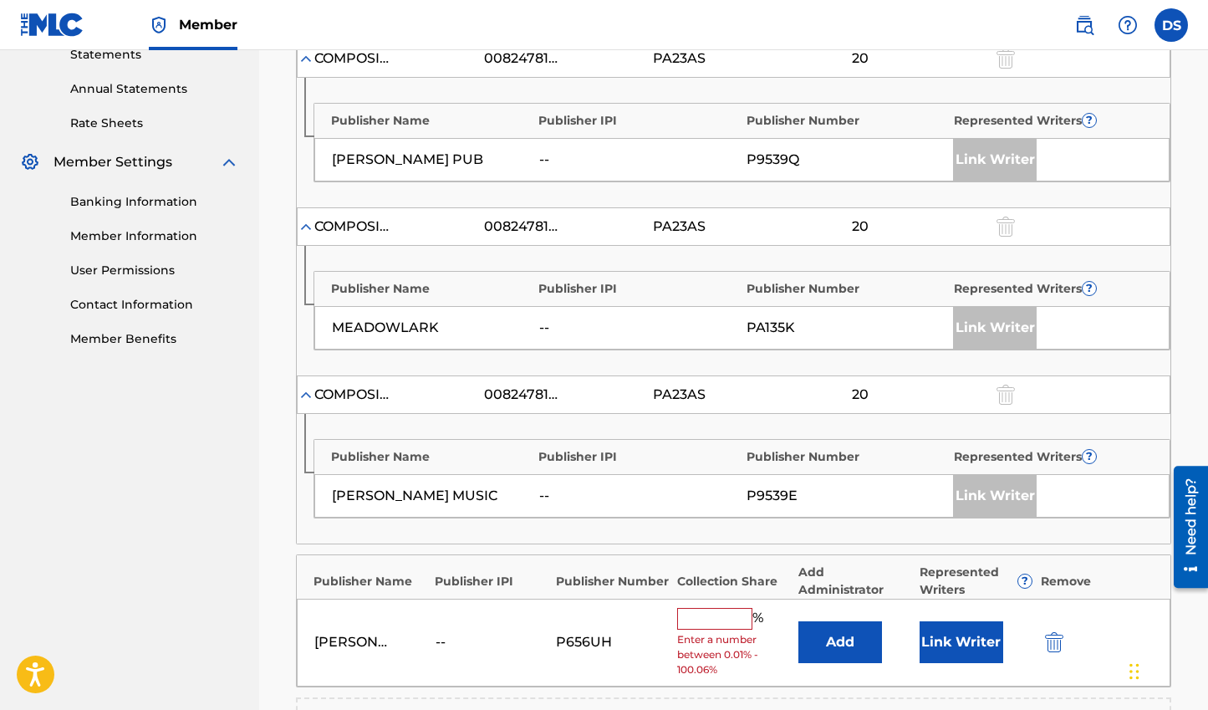
click at [723, 623] on input "text" at bounding box center [714, 619] width 75 height 22
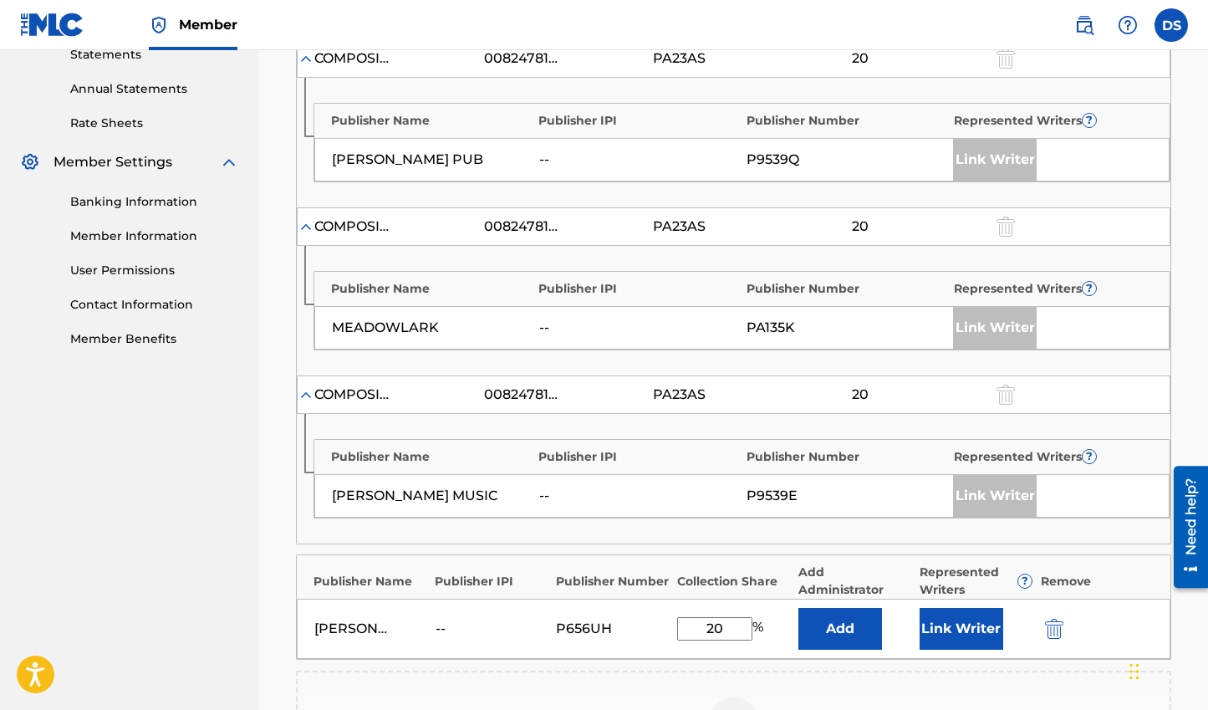
type input "20"
click at [812, 629] on button "Add" at bounding box center [840, 629] width 84 height 42
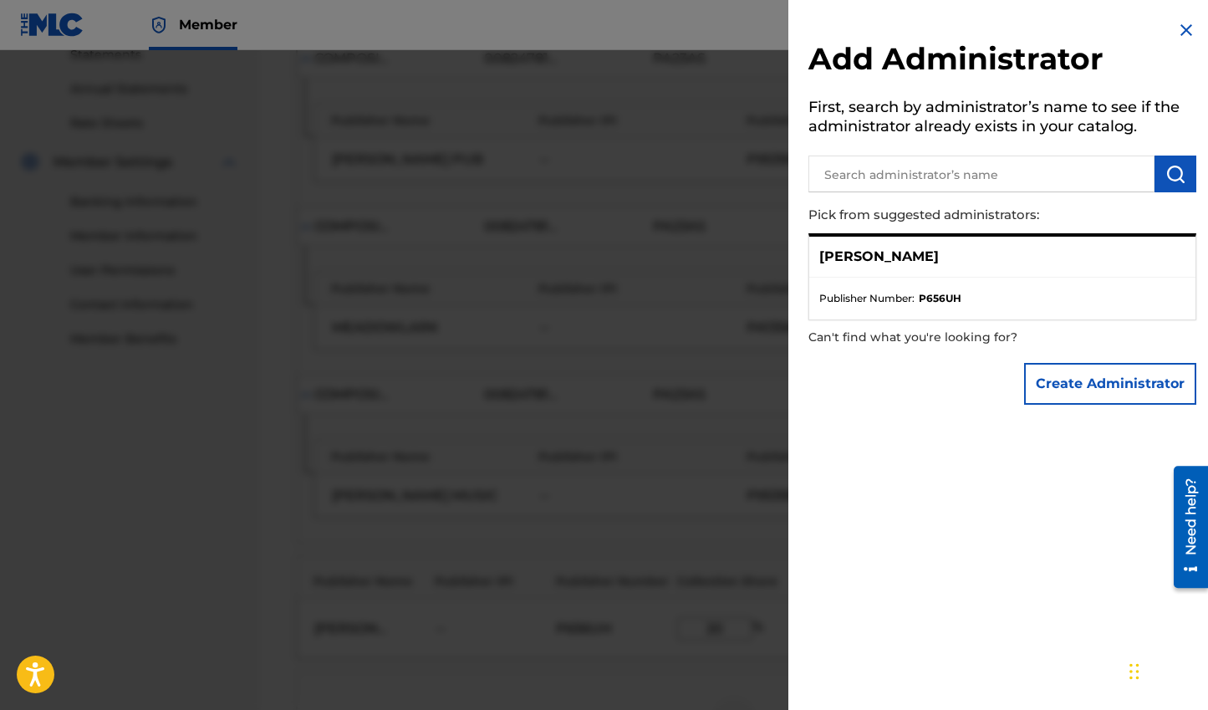
click at [1187, 25] on img at bounding box center [1186, 30] width 20 height 20
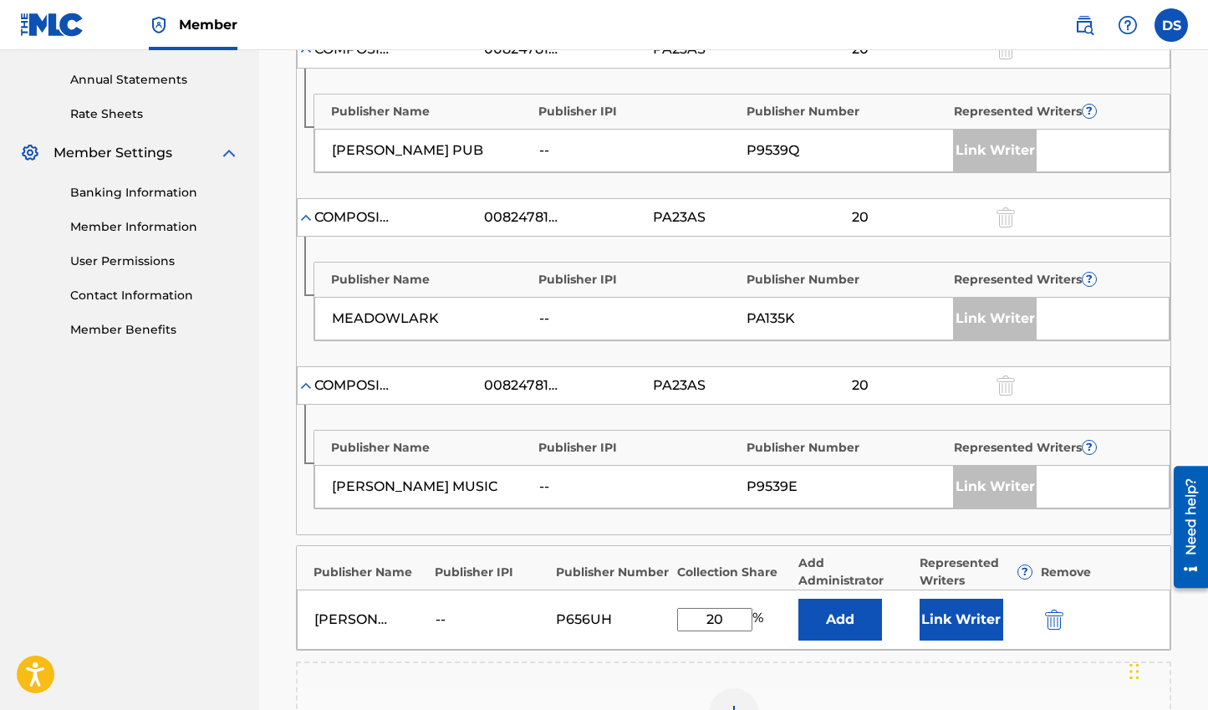
scroll to position [587, 0]
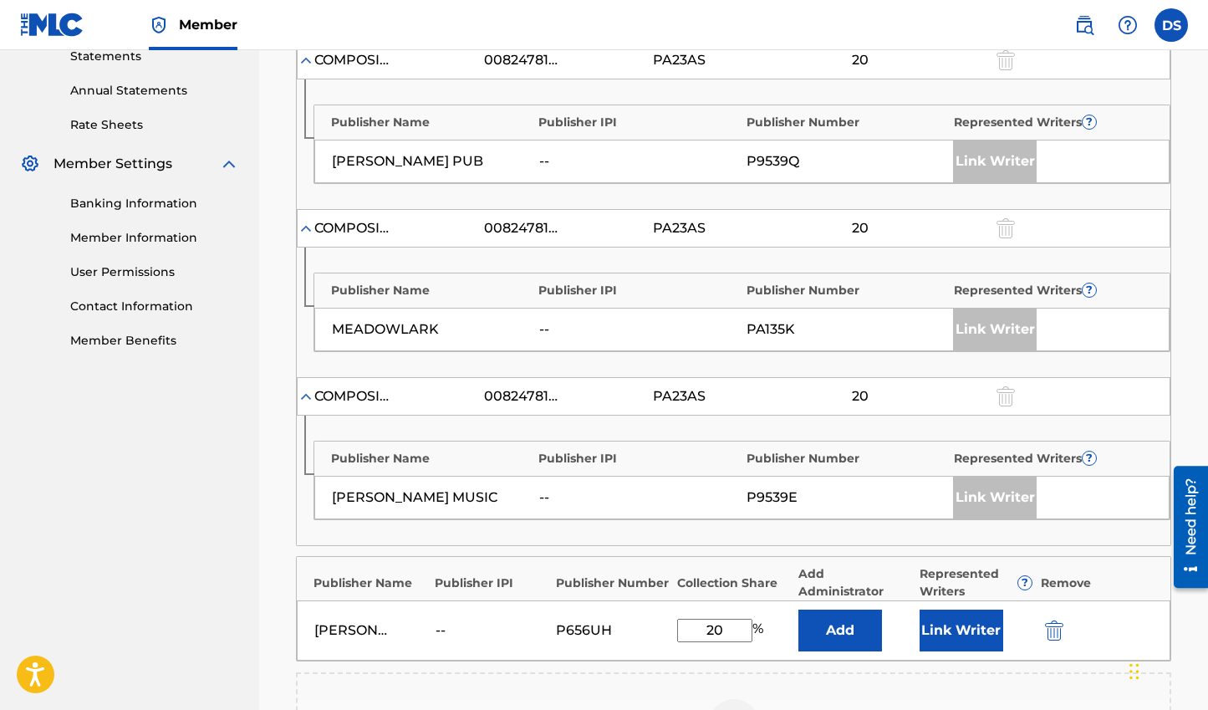
drag, startPoint x: 797, startPoint y: 334, endPoint x: 796, endPoint y: 319, distance: 15.1
click at [797, 330] on div "PA135K" at bounding box center [845, 329] width 199 height 20
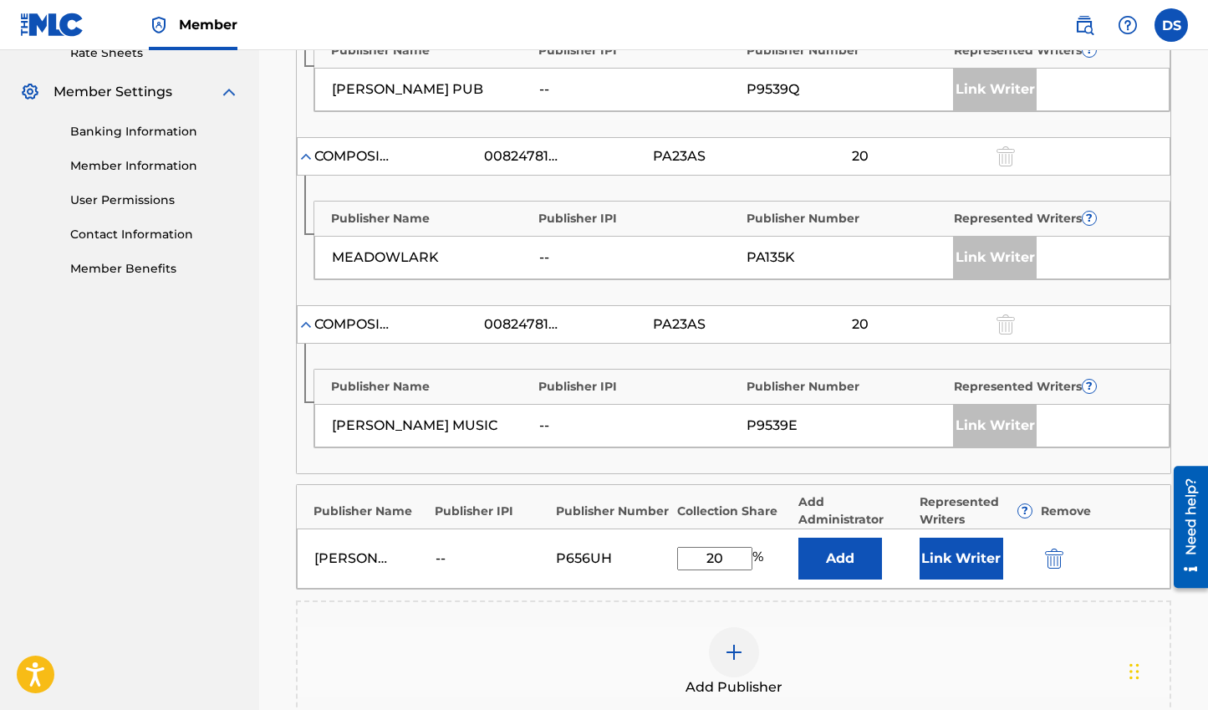
scroll to position [751, 0]
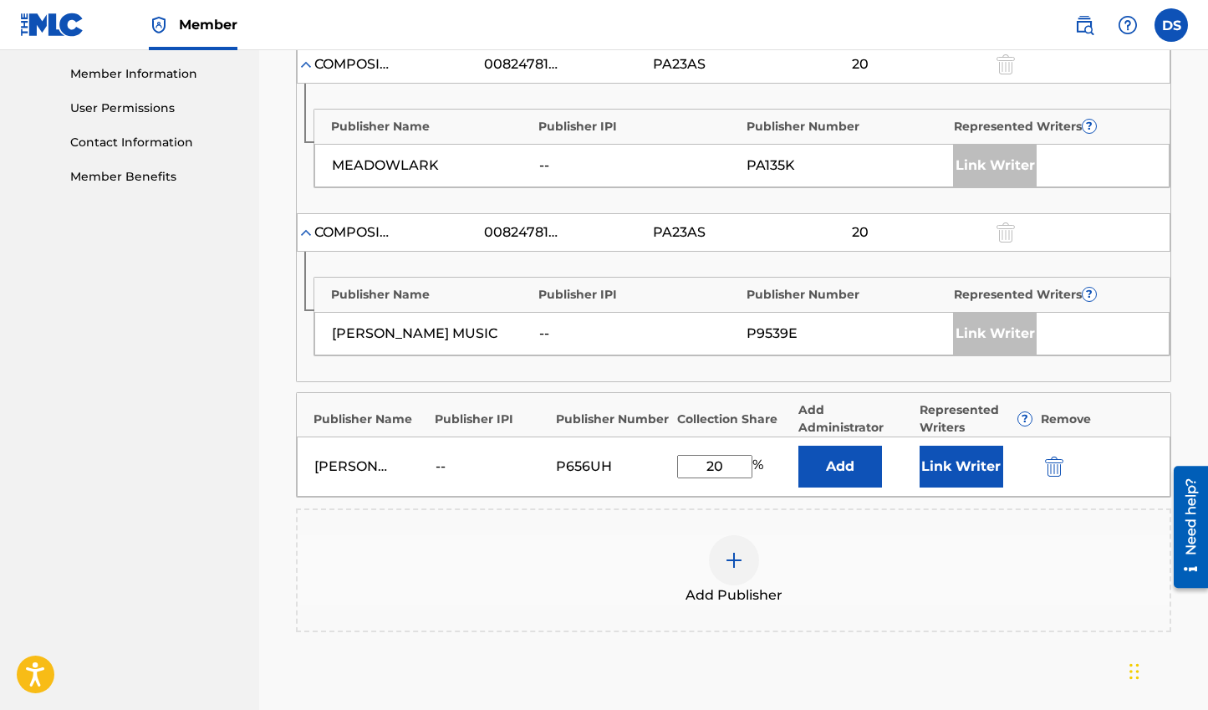
click at [1056, 469] on img "submit" at bounding box center [1054, 466] width 18 height 20
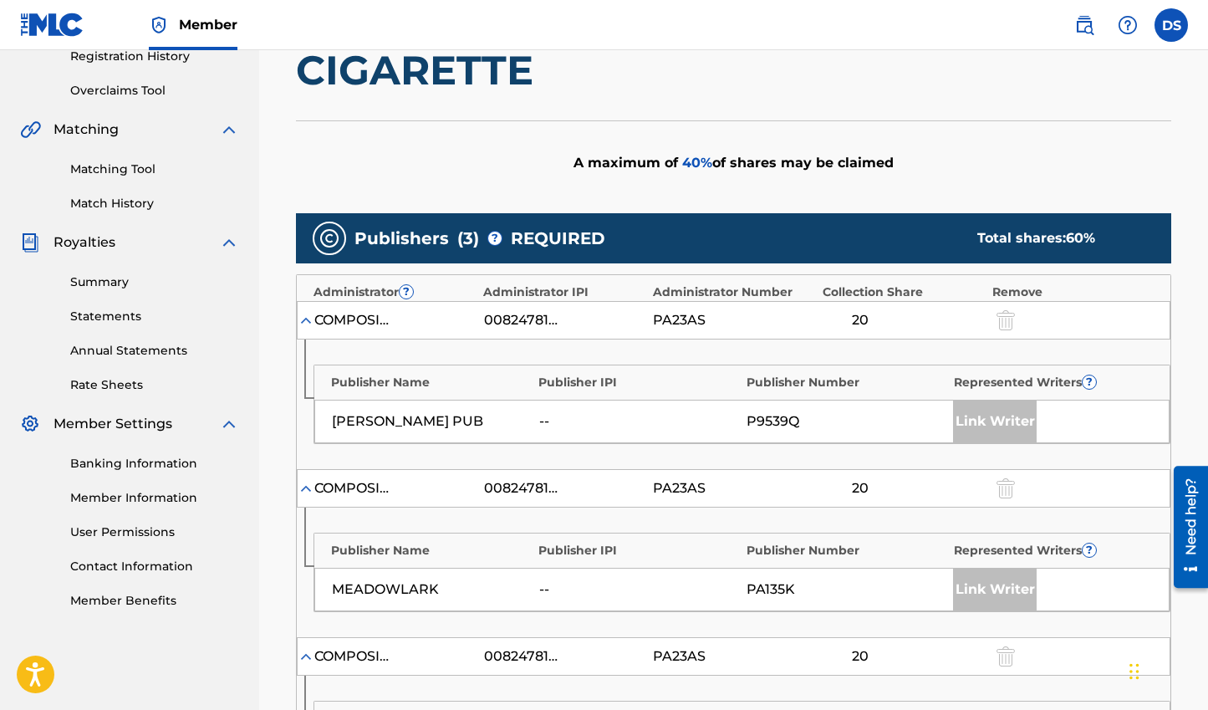
scroll to position [412, 0]
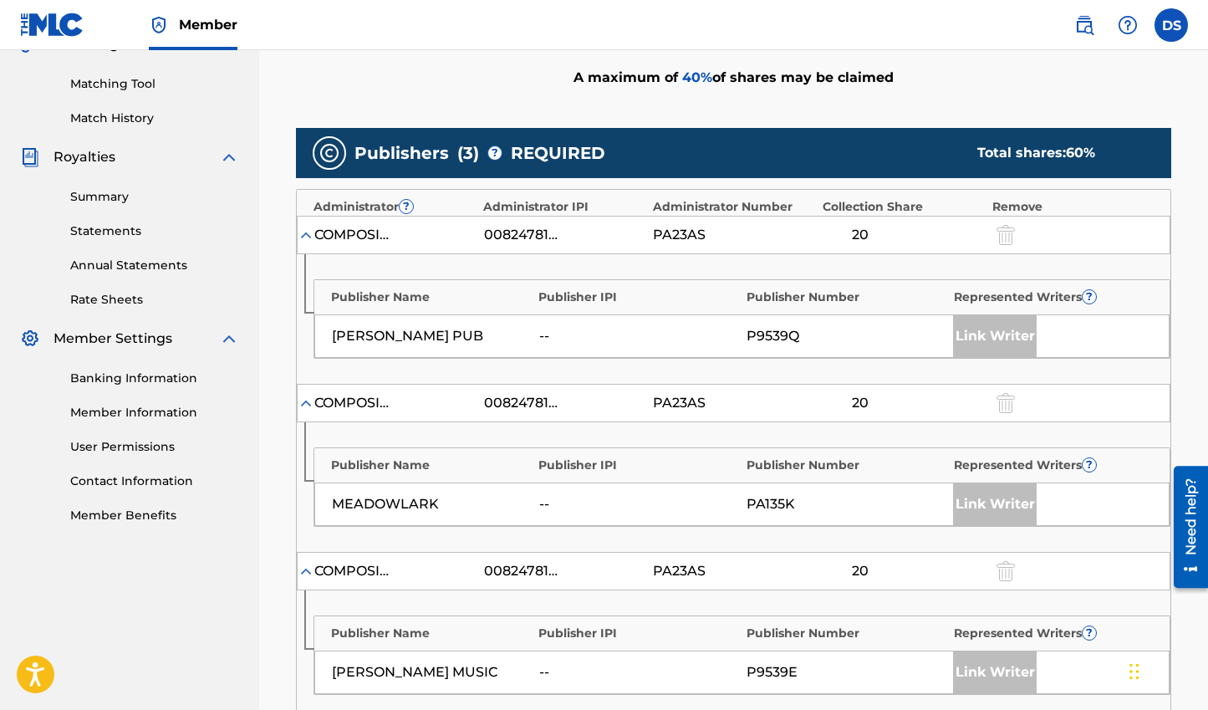
click at [368, 404] on div "COMPOSITIONS OF ROUGH TRADE" at bounding box center [351, 403] width 75 height 20
click at [305, 404] on img at bounding box center [306, 403] width 17 height 17
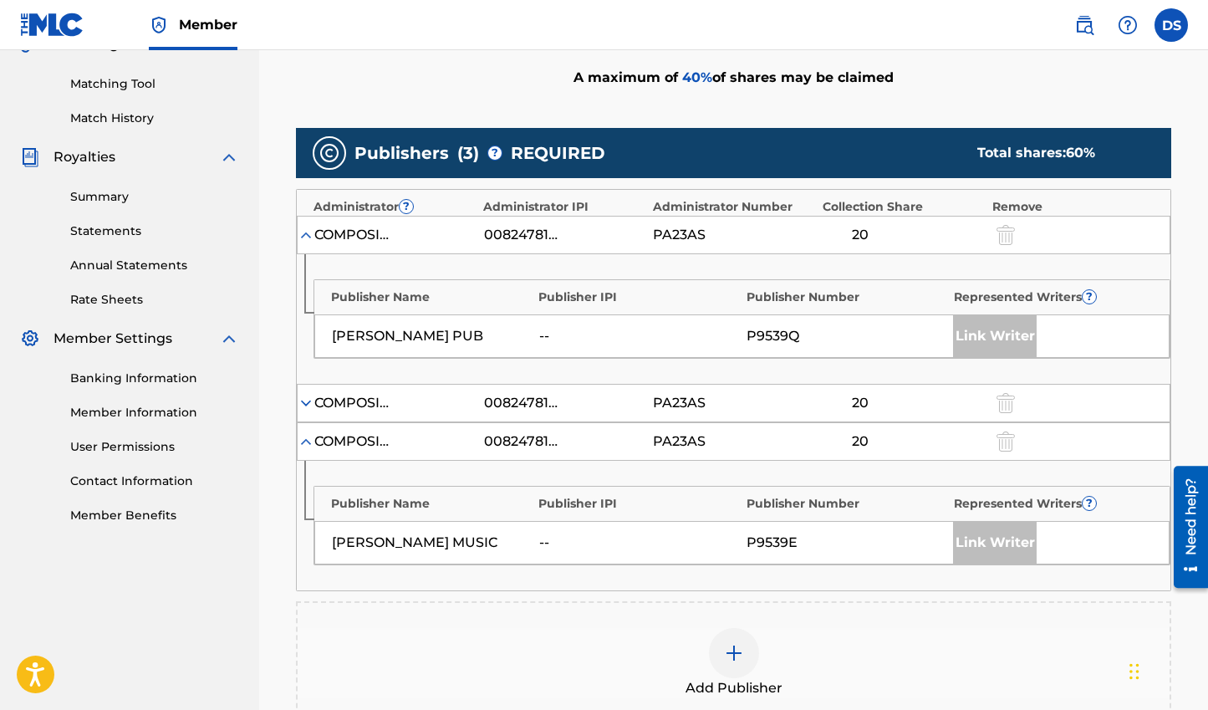
click at [305, 404] on img at bounding box center [306, 403] width 17 height 17
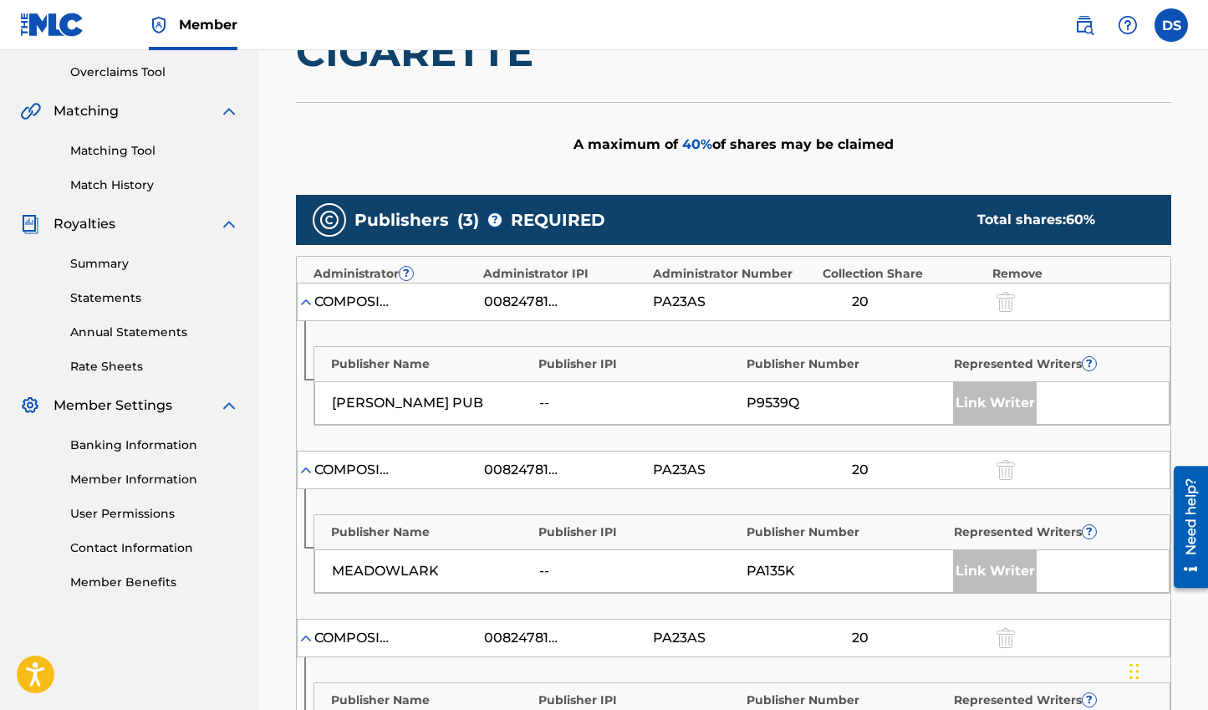
scroll to position [144, 0]
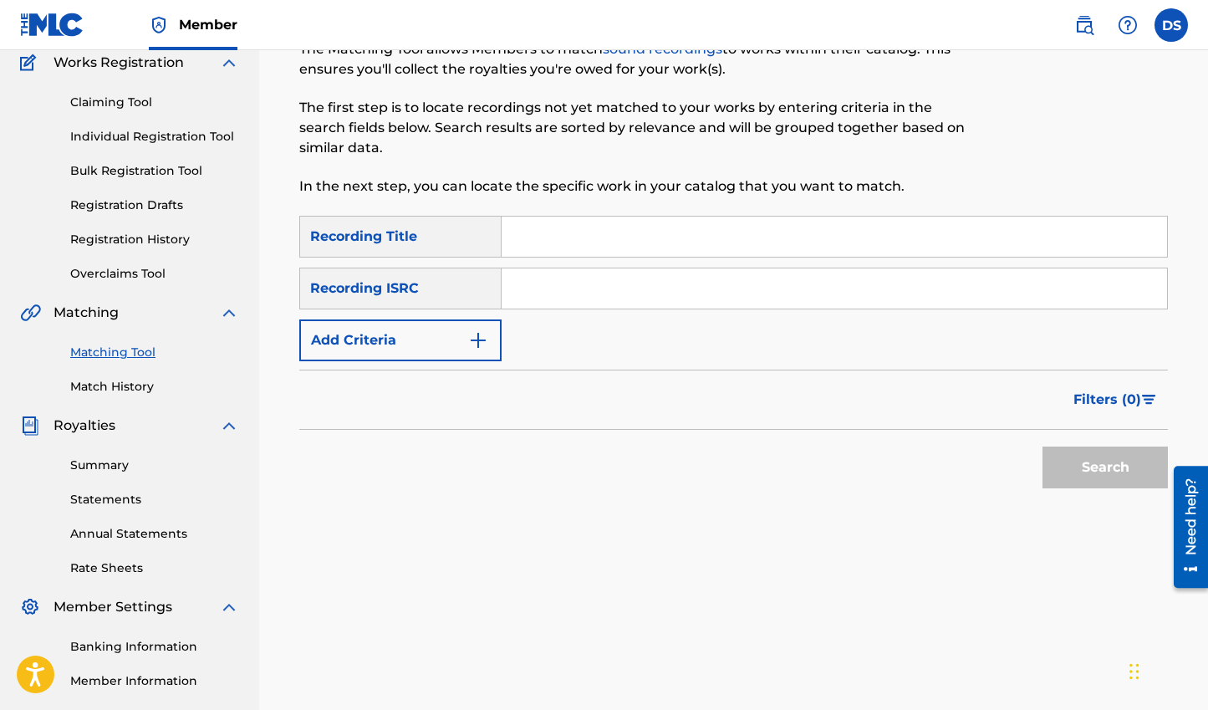
scroll to position [121, 0]
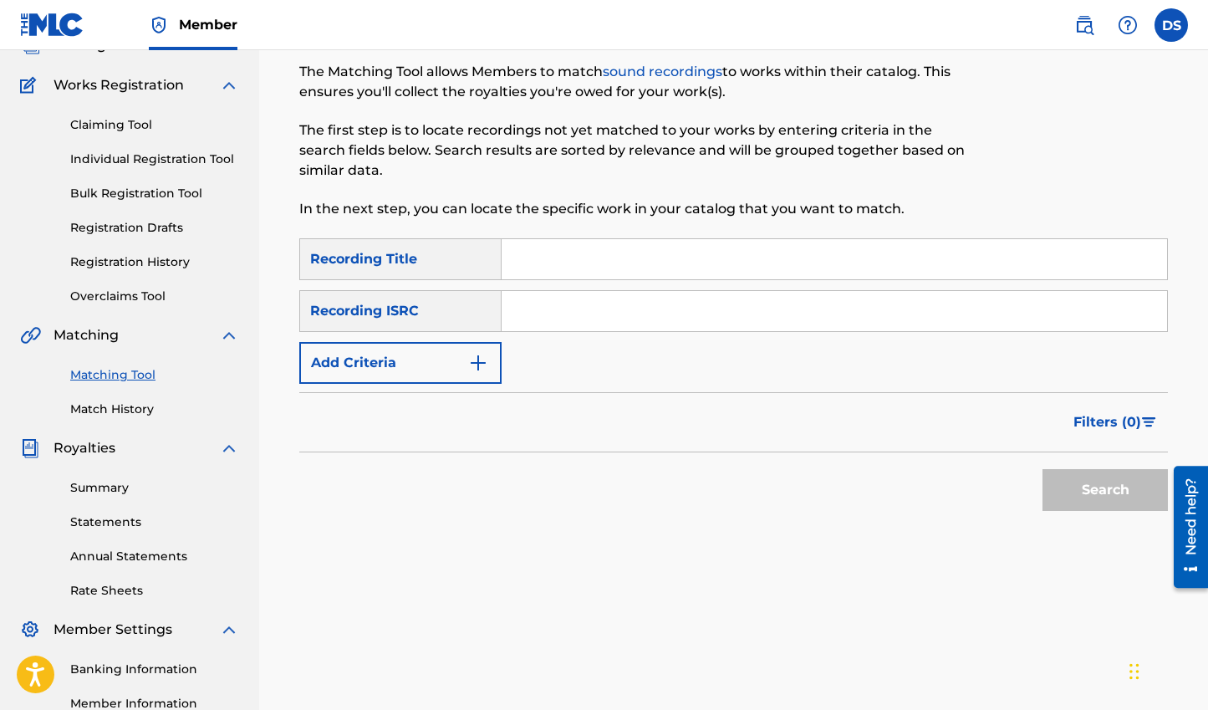
drag, startPoint x: 563, startPoint y: 316, endPoint x: 541, endPoint y: 310, distance: 23.3
click at [562, 315] on input "Search Form" at bounding box center [833, 311] width 665 height 40
click at [461, 265] on div "Recording Title" at bounding box center [400, 259] width 202 height 42
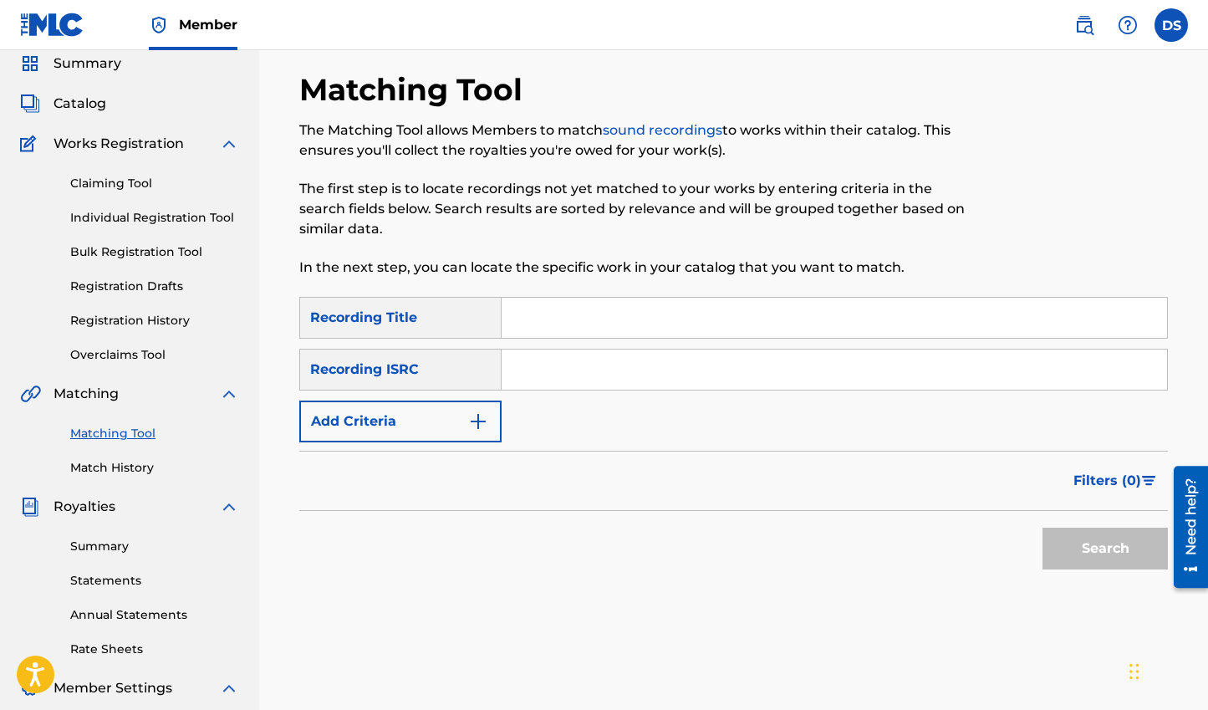
scroll to position [0, 0]
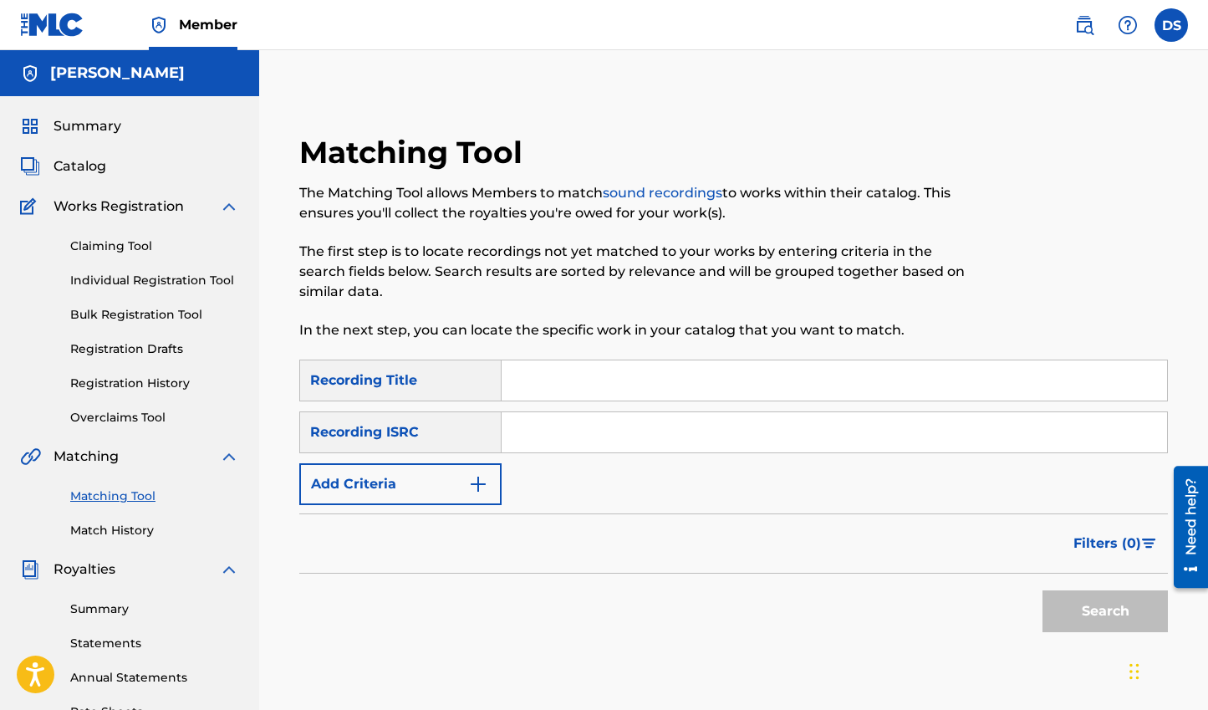
click at [153, 248] on link "Claiming Tool" at bounding box center [154, 246] width 169 height 18
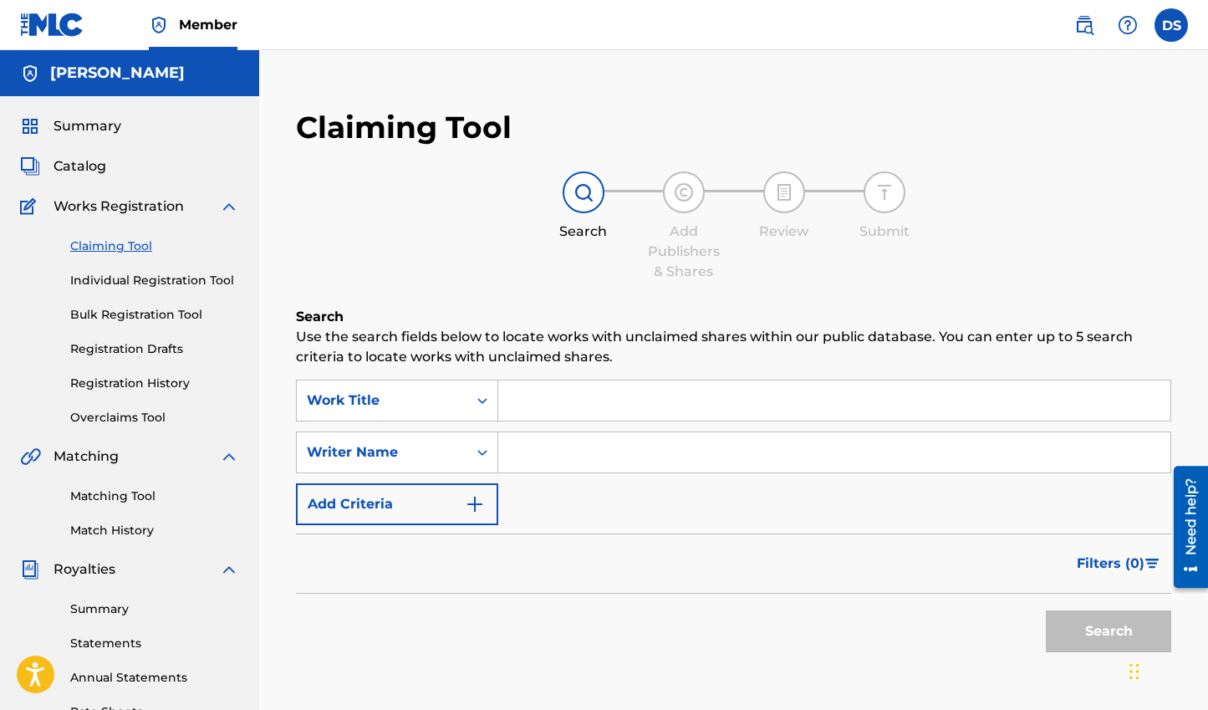
click at [126, 242] on link "Claiming Tool" at bounding box center [154, 246] width 169 height 18
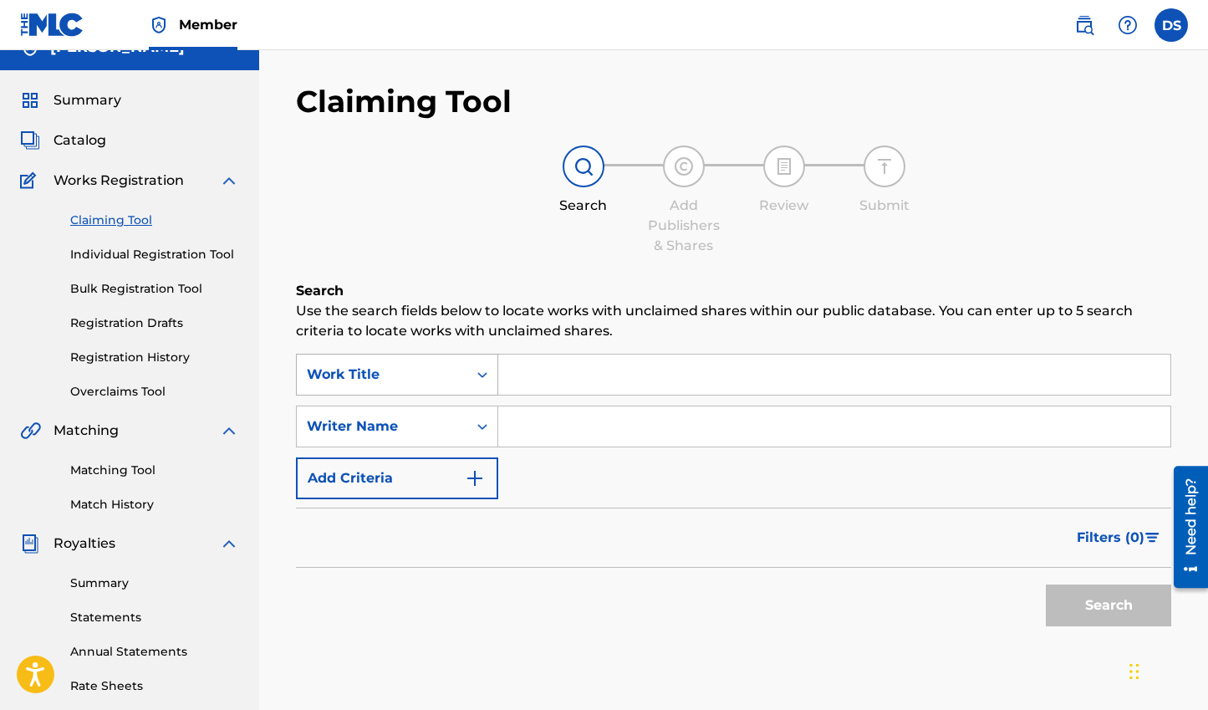
scroll to position [29, 0]
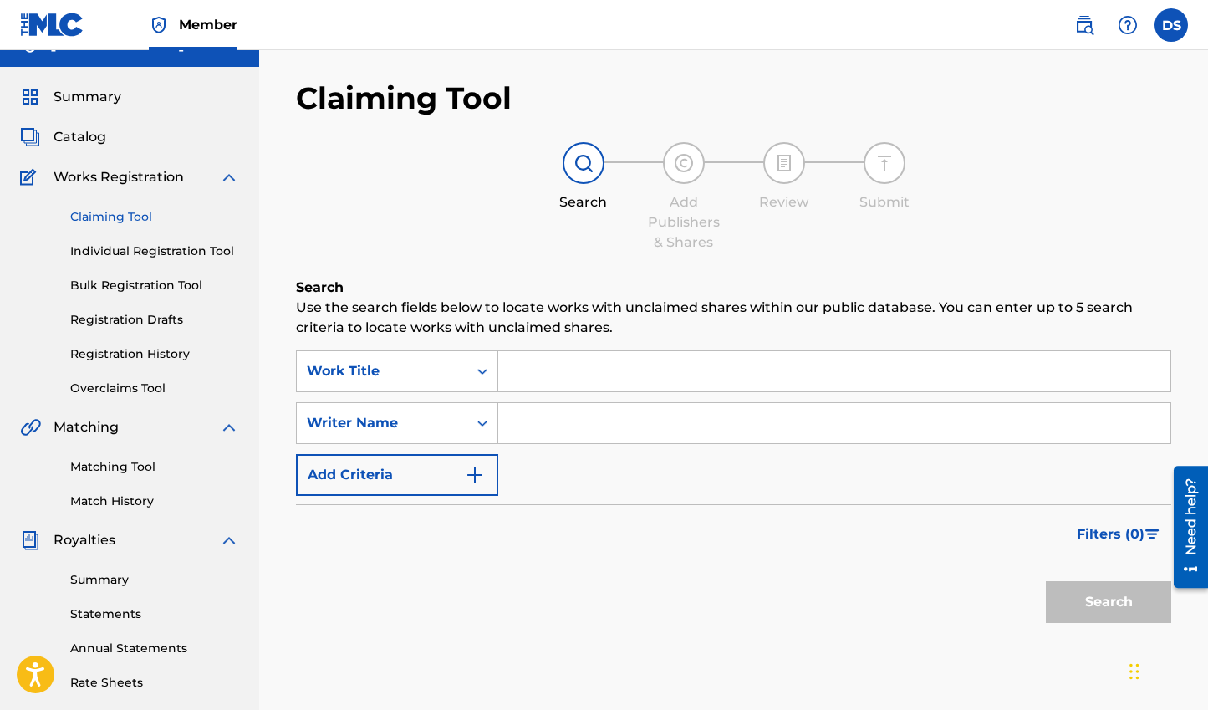
click at [534, 415] on input "Search Form" at bounding box center [834, 423] width 672 height 40
type input "[PERSON_NAME]"
click at [1046, 581] on button "Search" at bounding box center [1108, 602] width 125 height 42
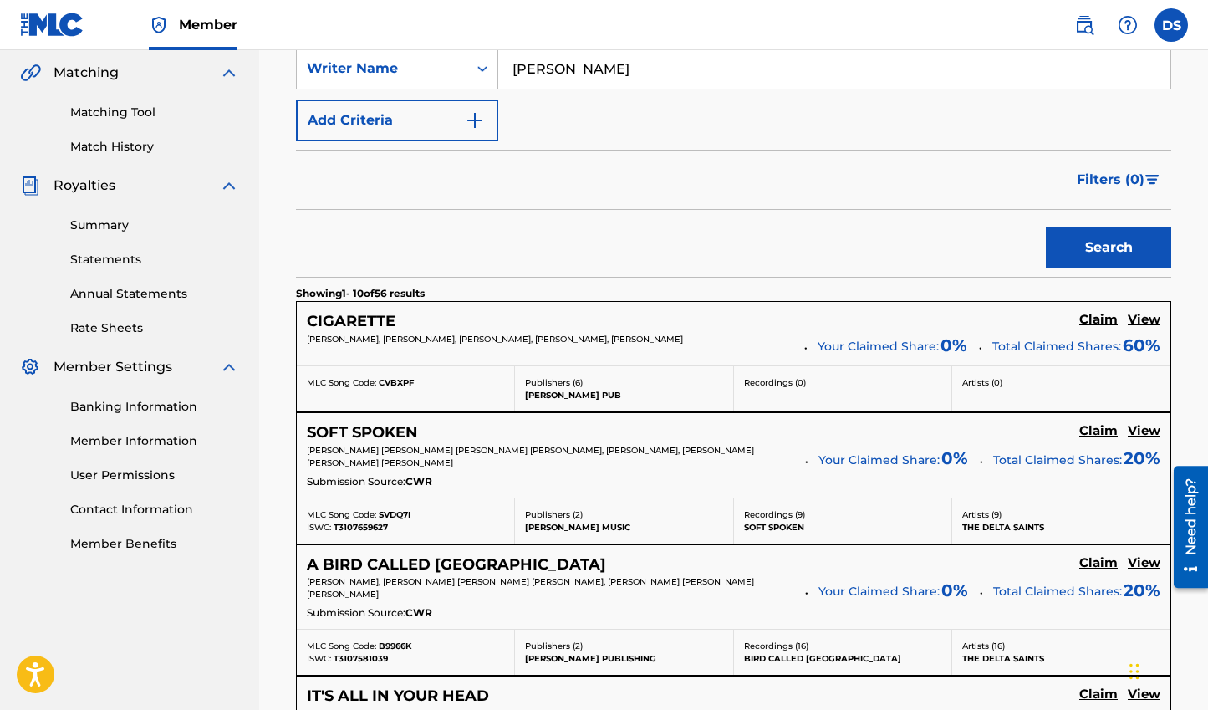
scroll to position [395, 0]
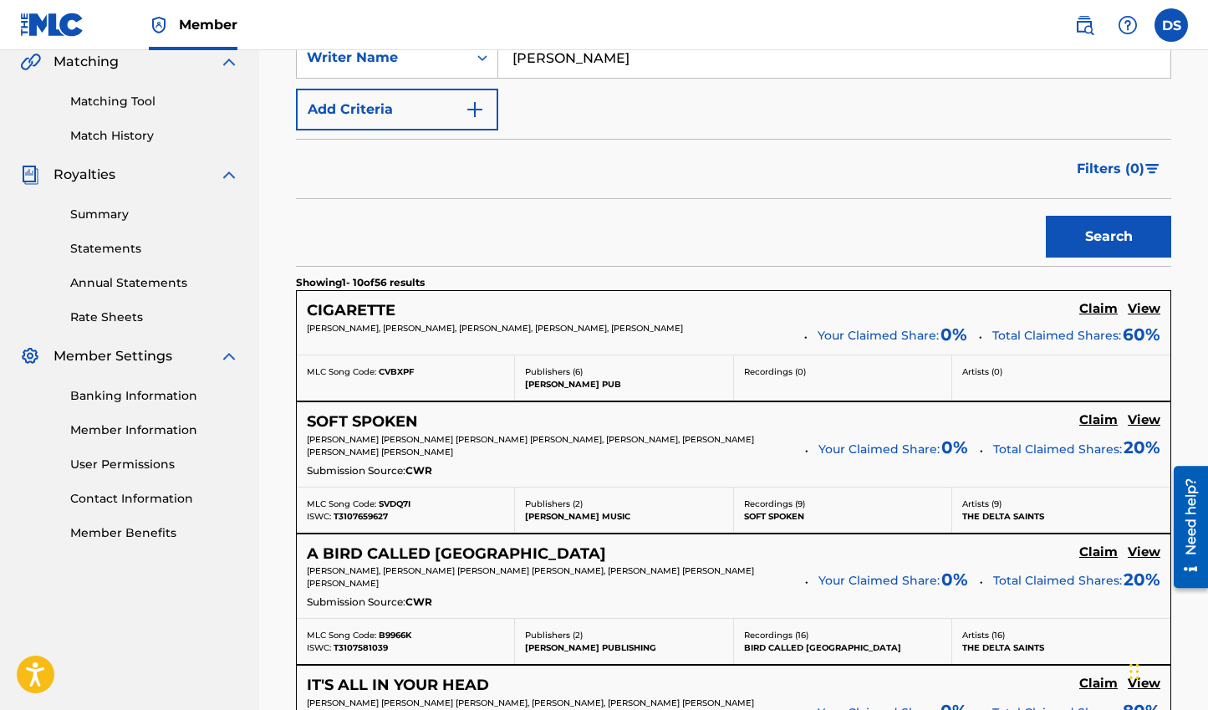
click at [1105, 317] on h5 "Claim" at bounding box center [1098, 309] width 38 height 16
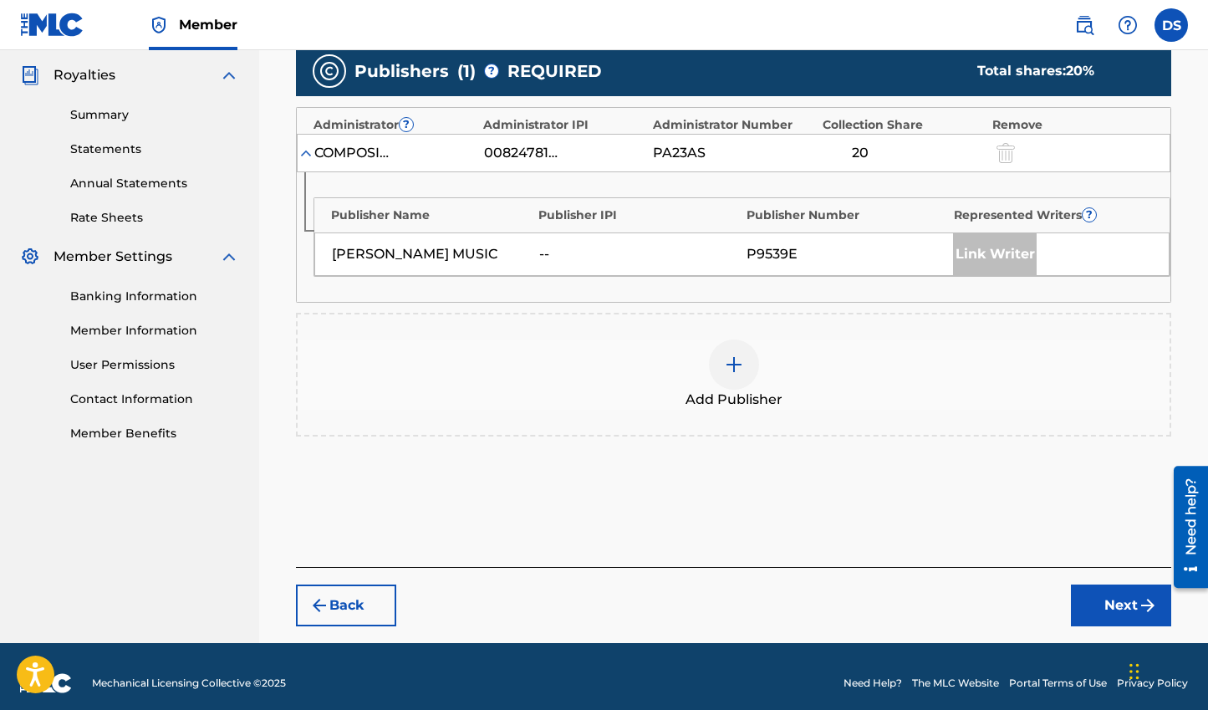
scroll to position [501, 0]
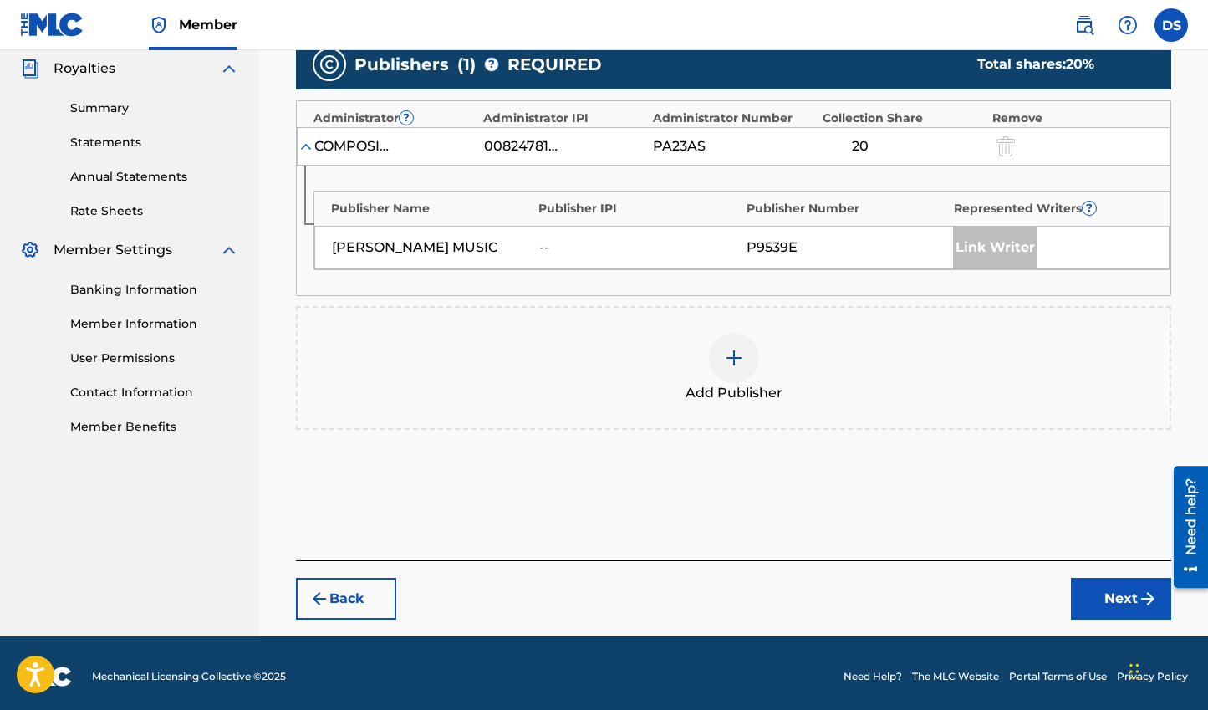
click at [744, 354] on div at bounding box center [734, 358] width 50 height 50
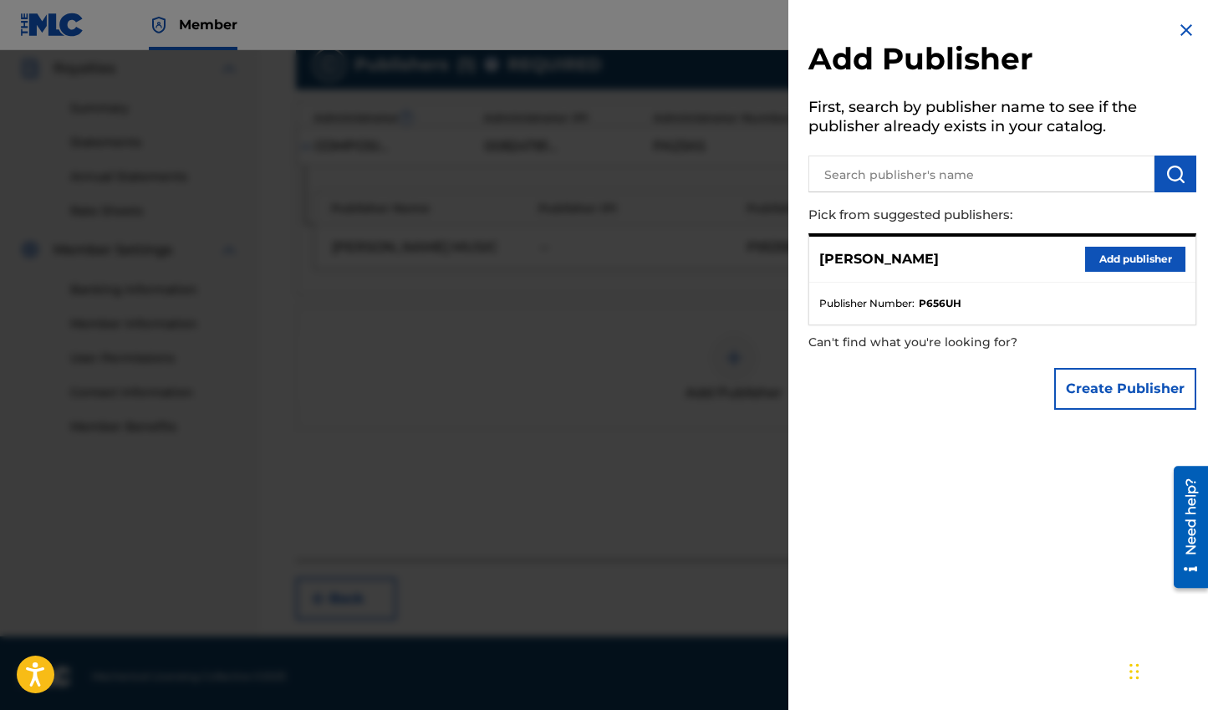
click at [1161, 259] on button "Add publisher" at bounding box center [1135, 259] width 100 height 25
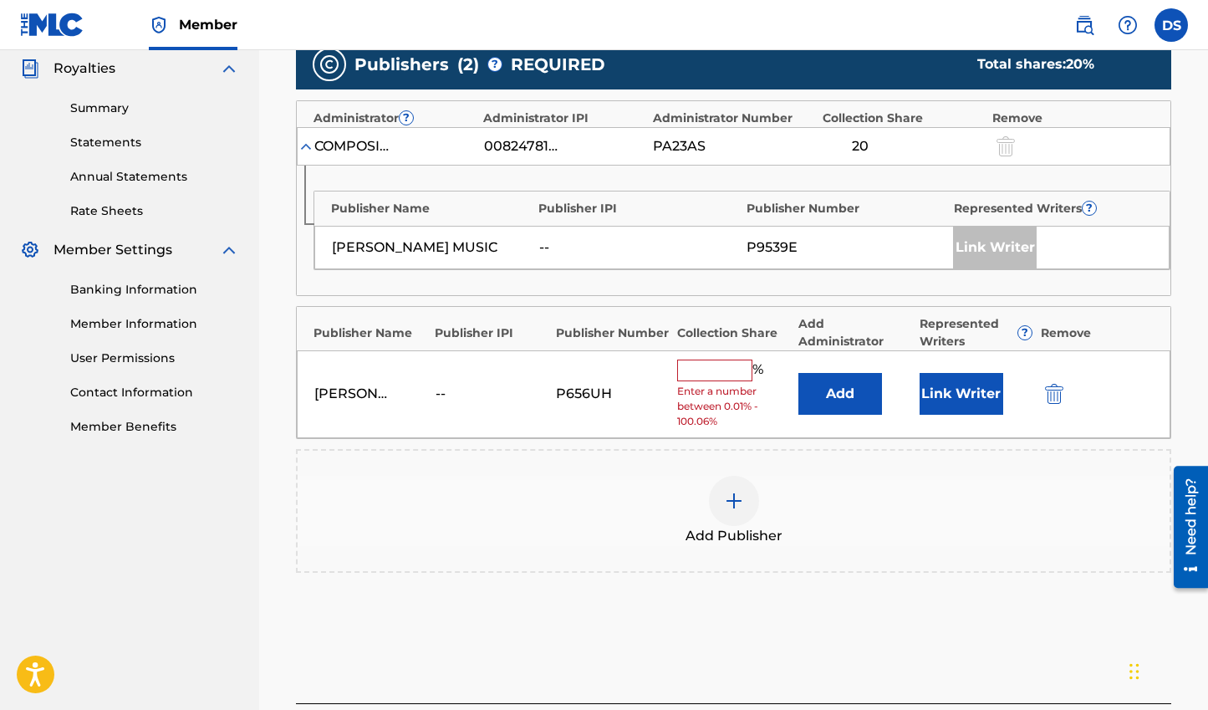
click at [737, 368] on input "text" at bounding box center [714, 370] width 75 height 22
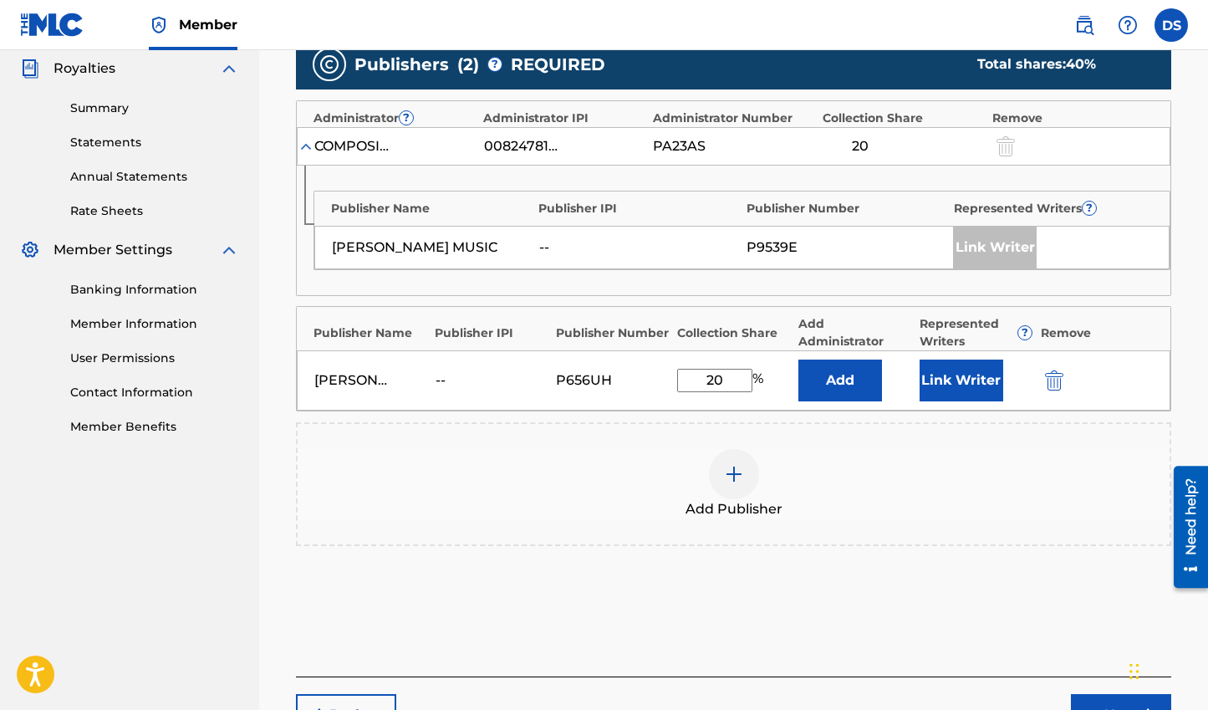
type input "20"
click at [949, 387] on button "Link Writer" at bounding box center [961, 380] width 84 height 42
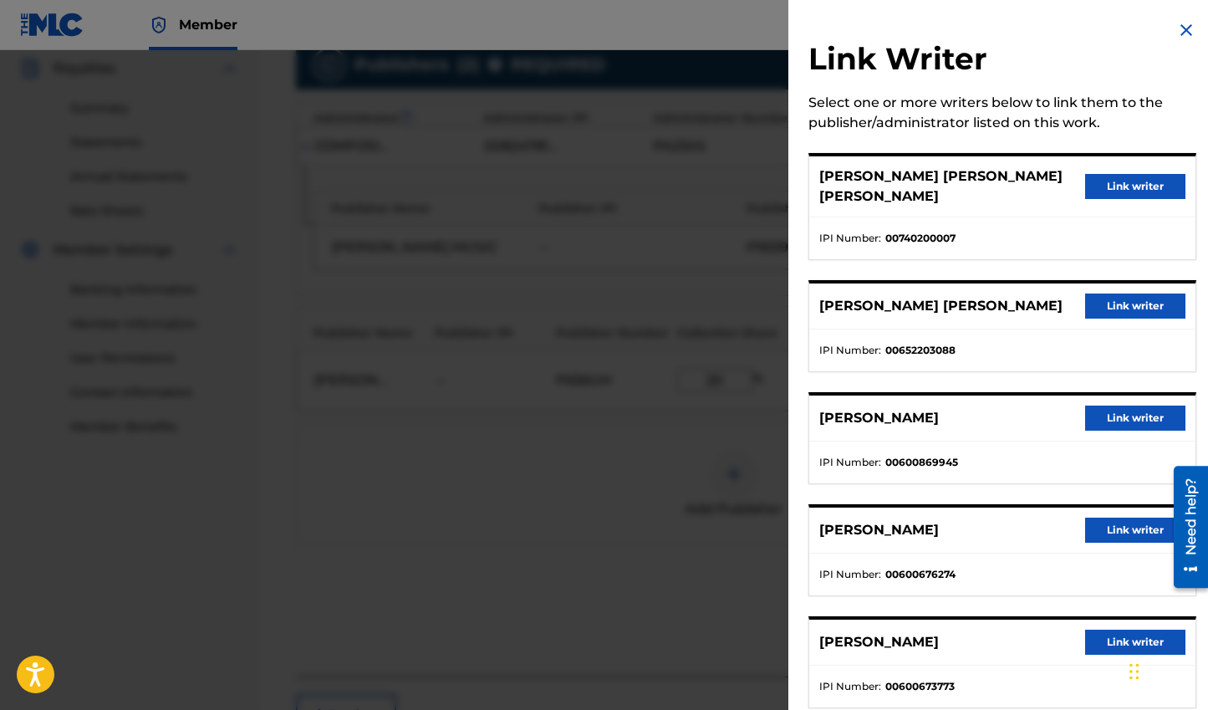
click at [1093, 410] on button "Link writer" at bounding box center [1135, 417] width 100 height 25
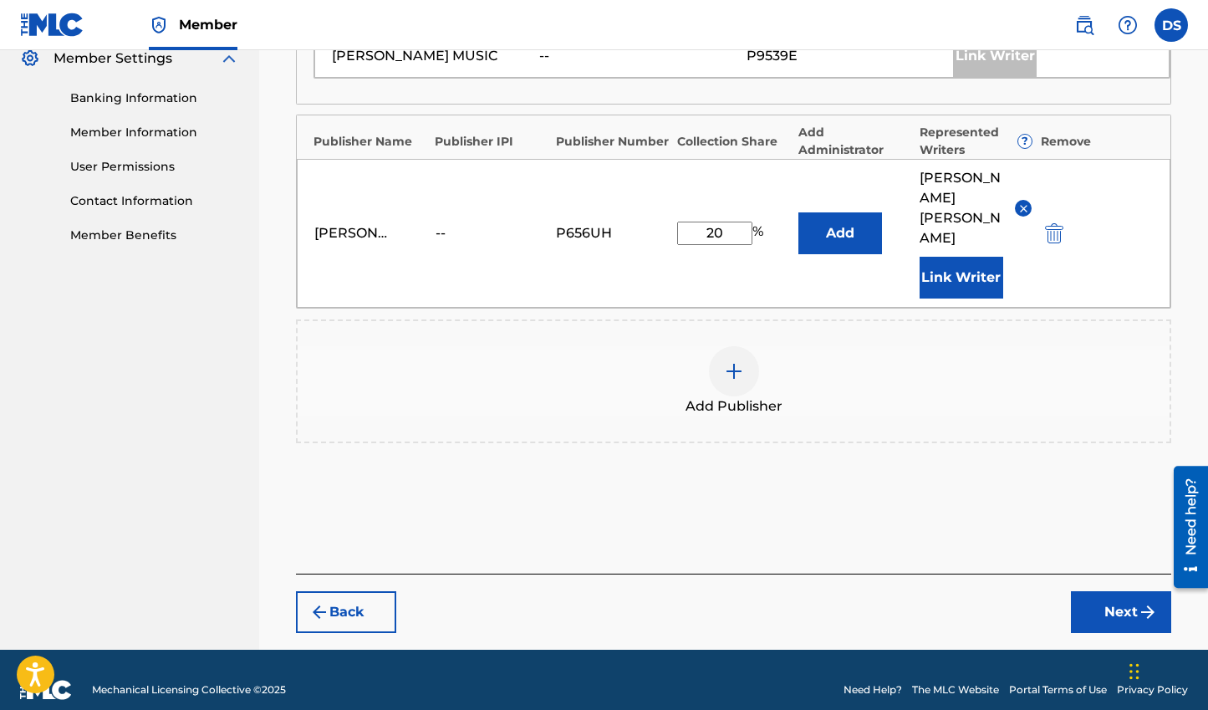
click at [1107, 593] on button "Next" at bounding box center [1121, 612] width 100 height 42
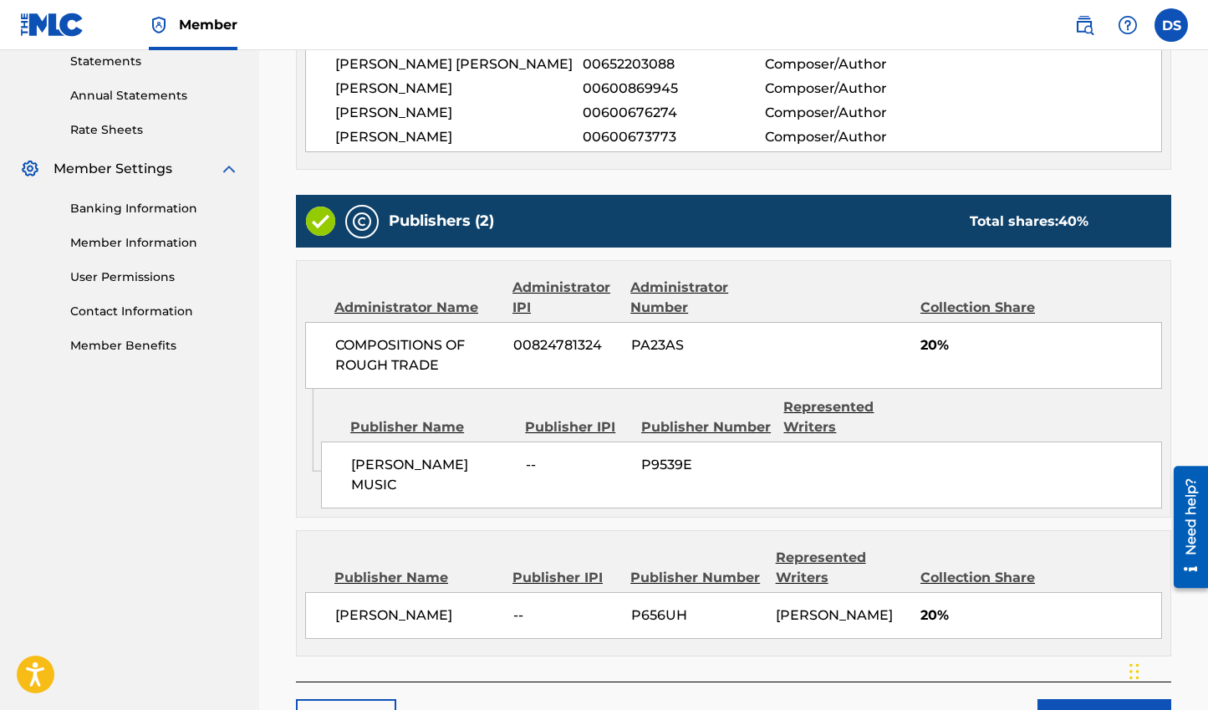
scroll to position [654, 0]
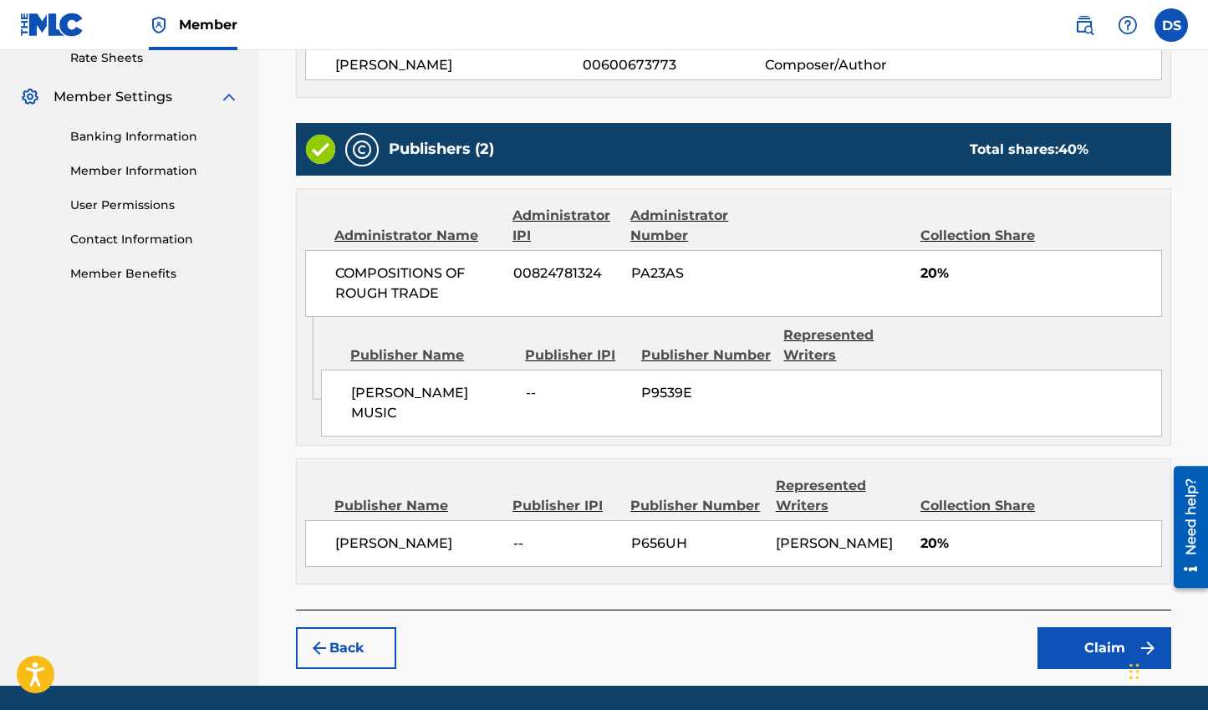
click at [1084, 645] on button "Claim" at bounding box center [1104, 648] width 134 height 42
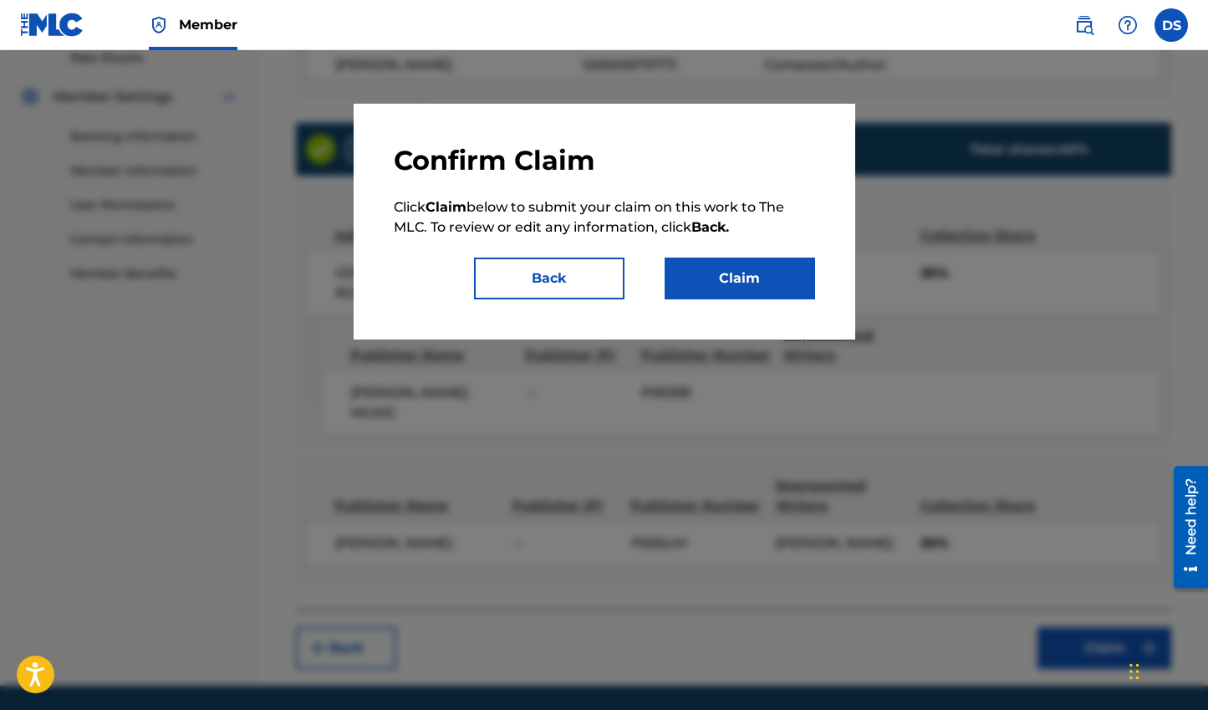
click at [741, 272] on button "Claim" at bounding box center [739, 278] width 150 height 42
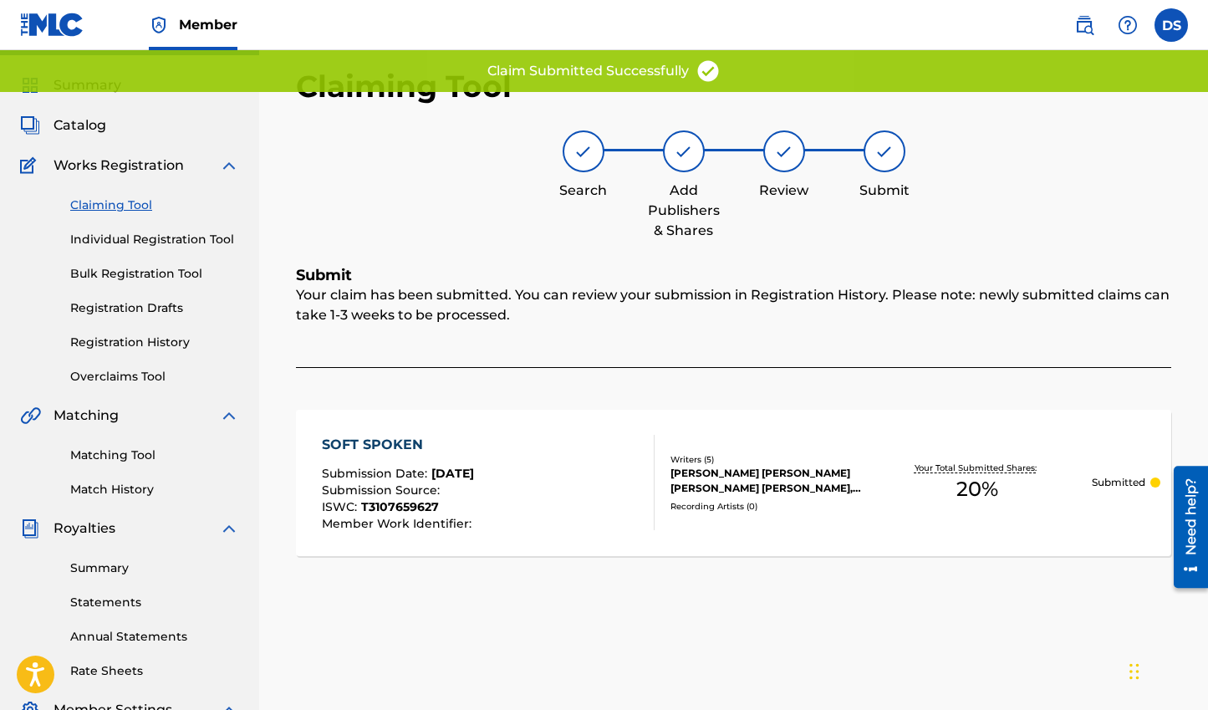
scroll to position [35, 0]
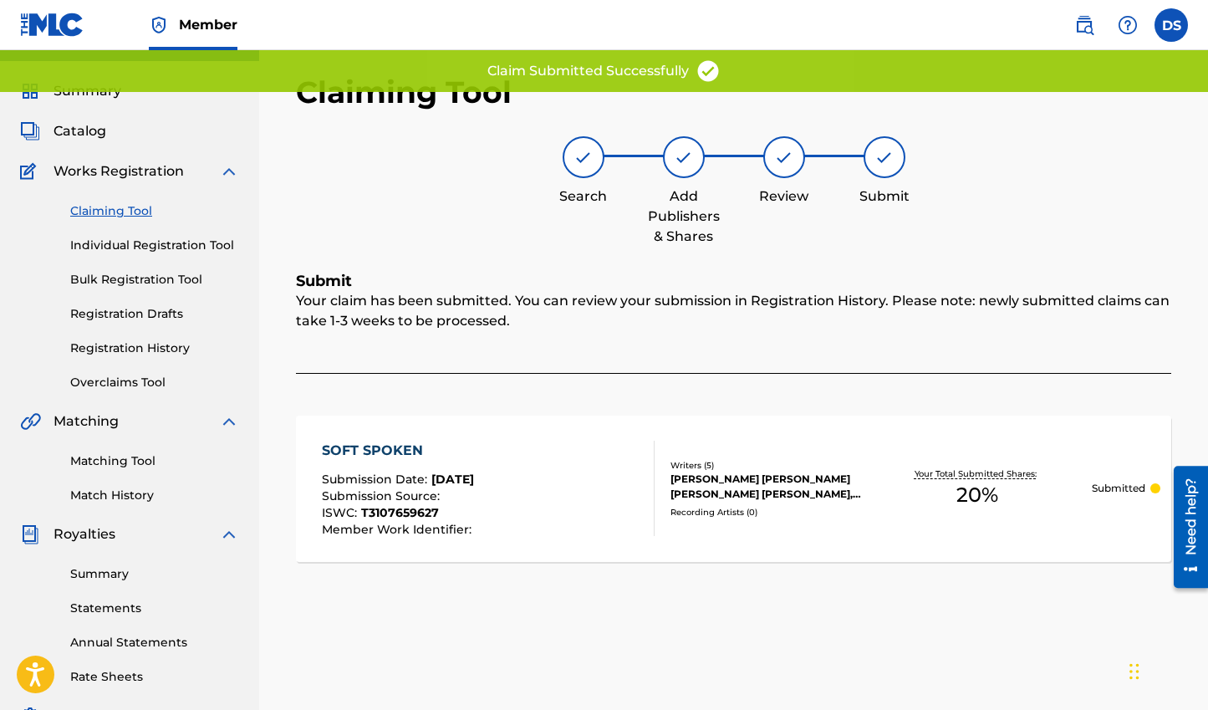
click at [118, 206] on link "Claiming Tool" at bounding box center [154, 211] width 169 height 18
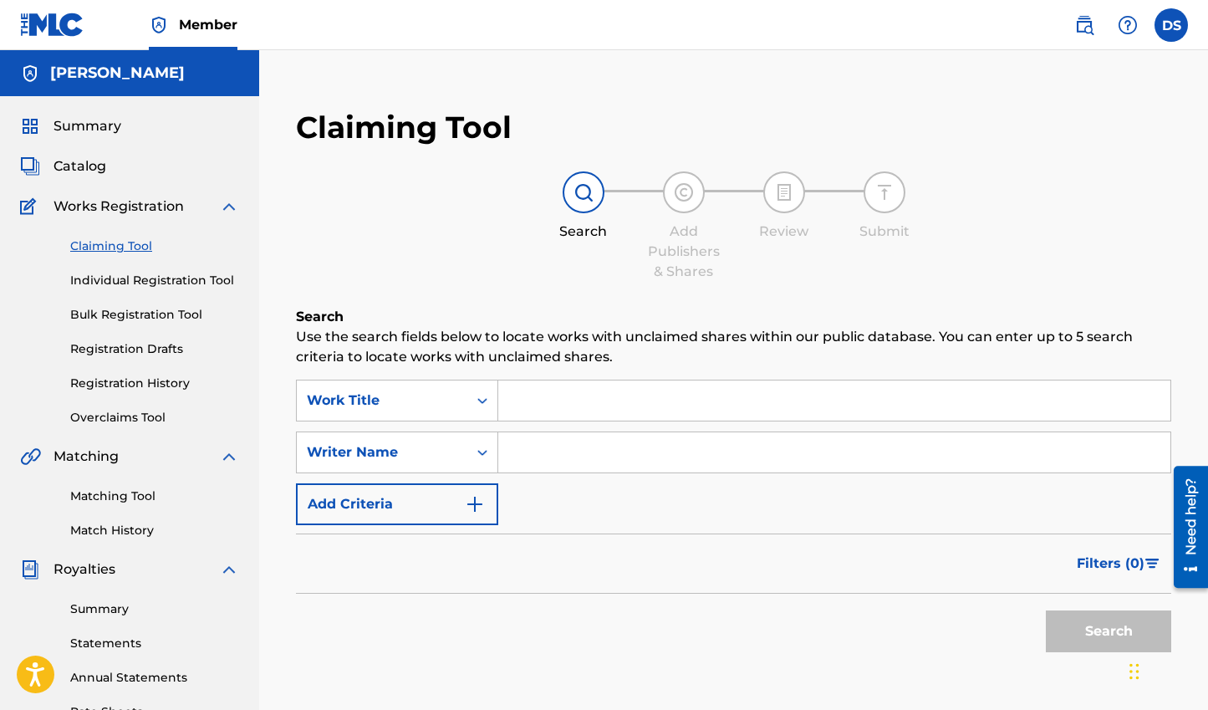
click at [624, 448] on input "Search Form" at bounding box center [834, 452] width 672 height 40
type input "[PERSON_NAME]"
click at [1046, 610] on button "Search" at bounding box center [1108, 631] width 125 height 42
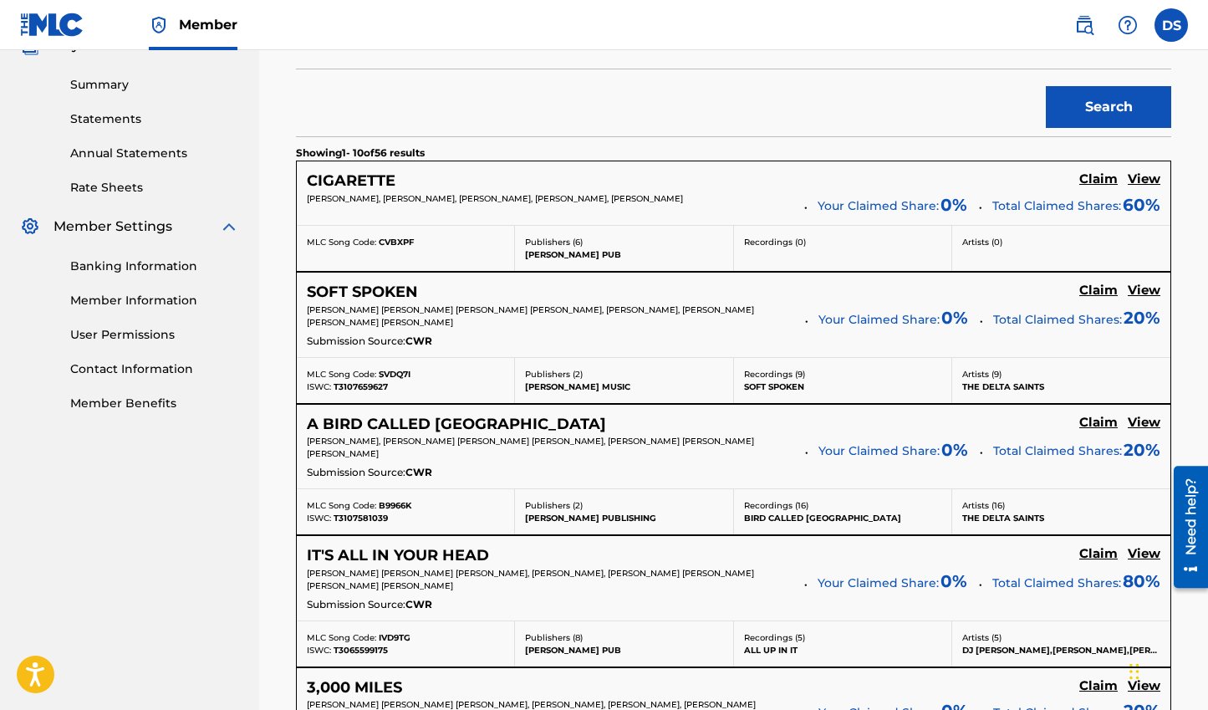
scroll to position [538, 0]
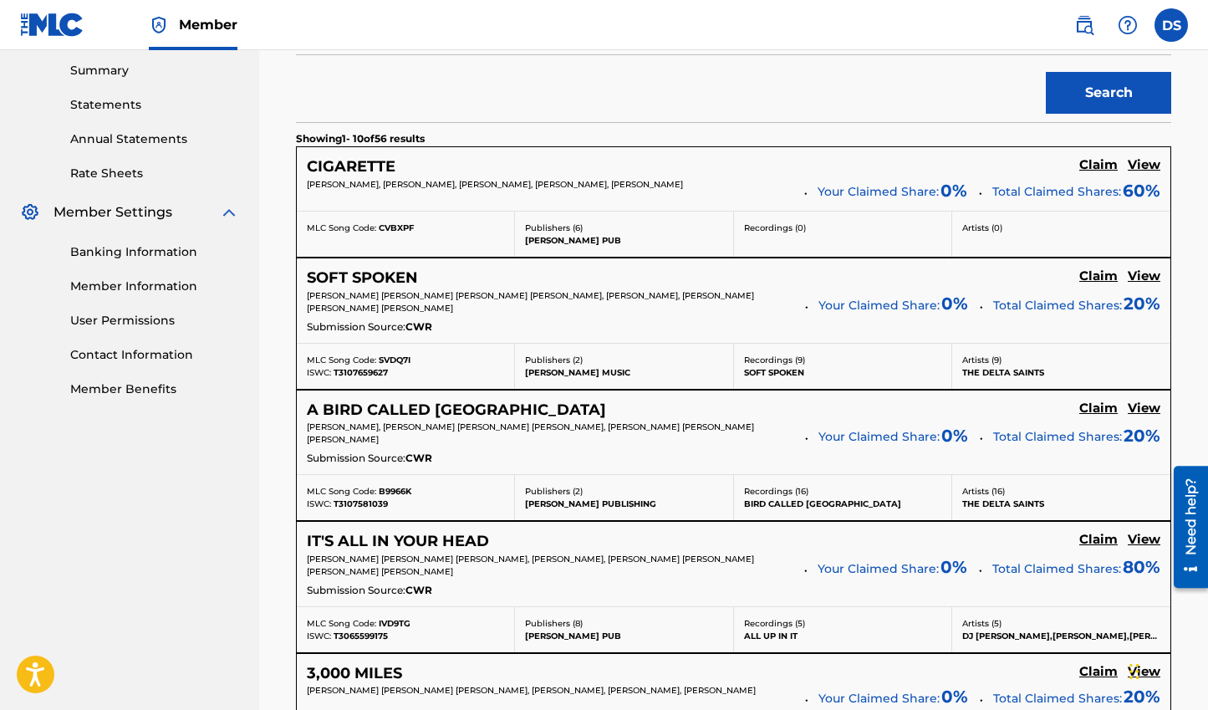
click at [1098, 173] on h5 "Claim" at bounding box center [1098, 165] width 38 height 16
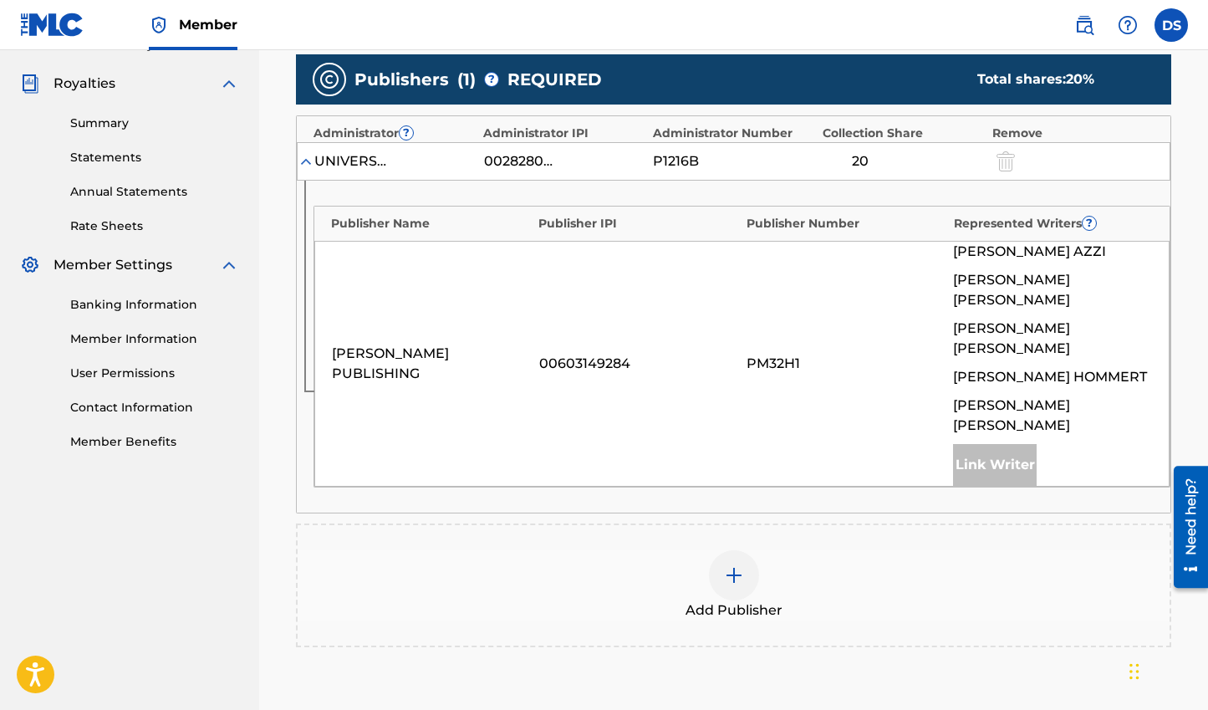
scroll to position [463, 0]
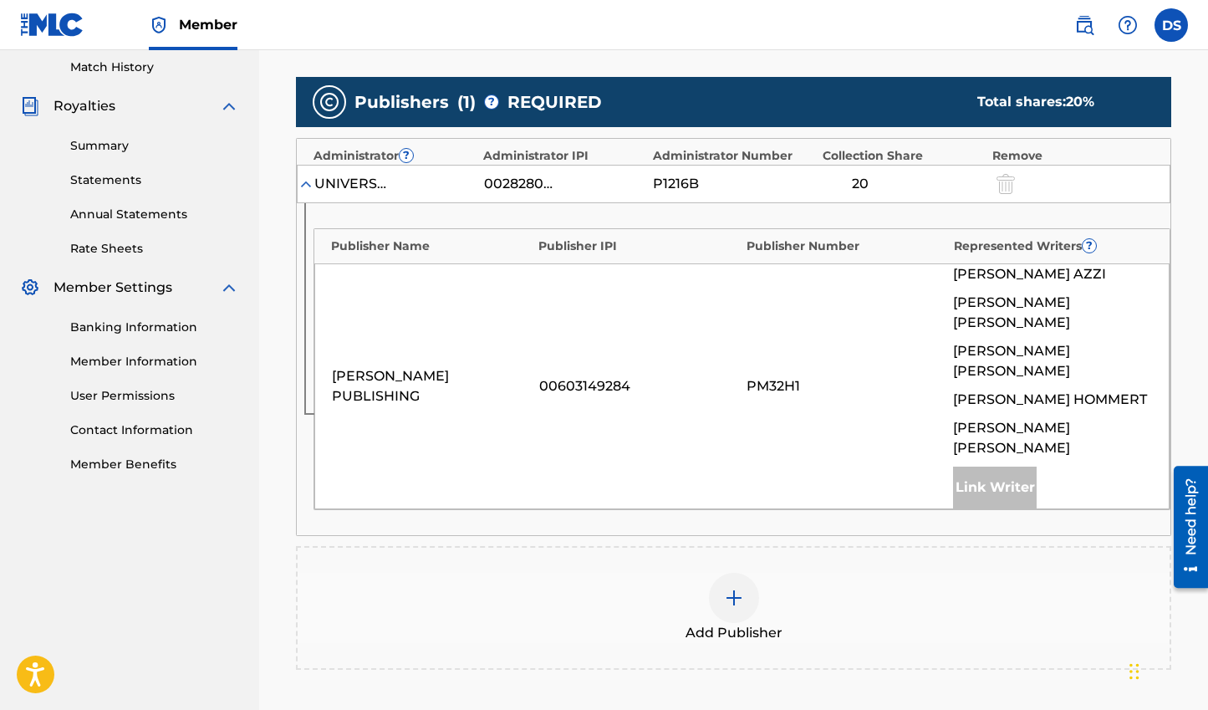
click at [732, 588] on img at bounding box center [734, 598] width 20 height 20
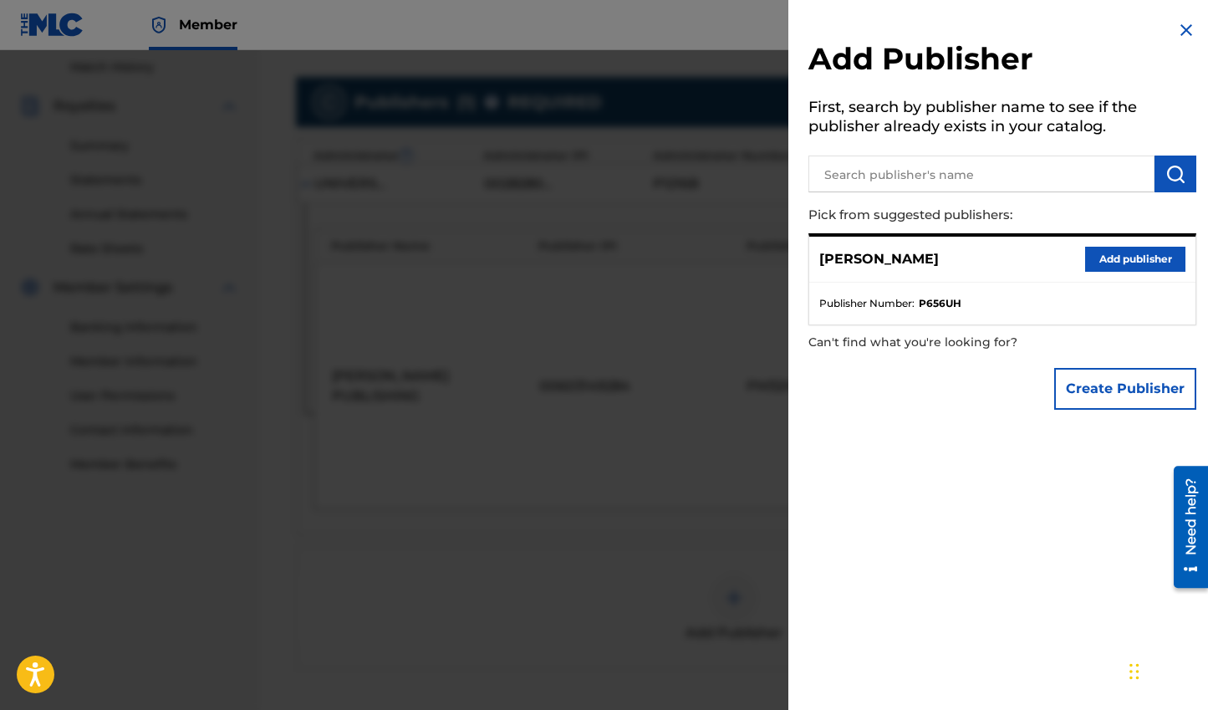
click at [1148, 259] on button "Add publisher" at bounding box center [1135, 259] width 100 height 25
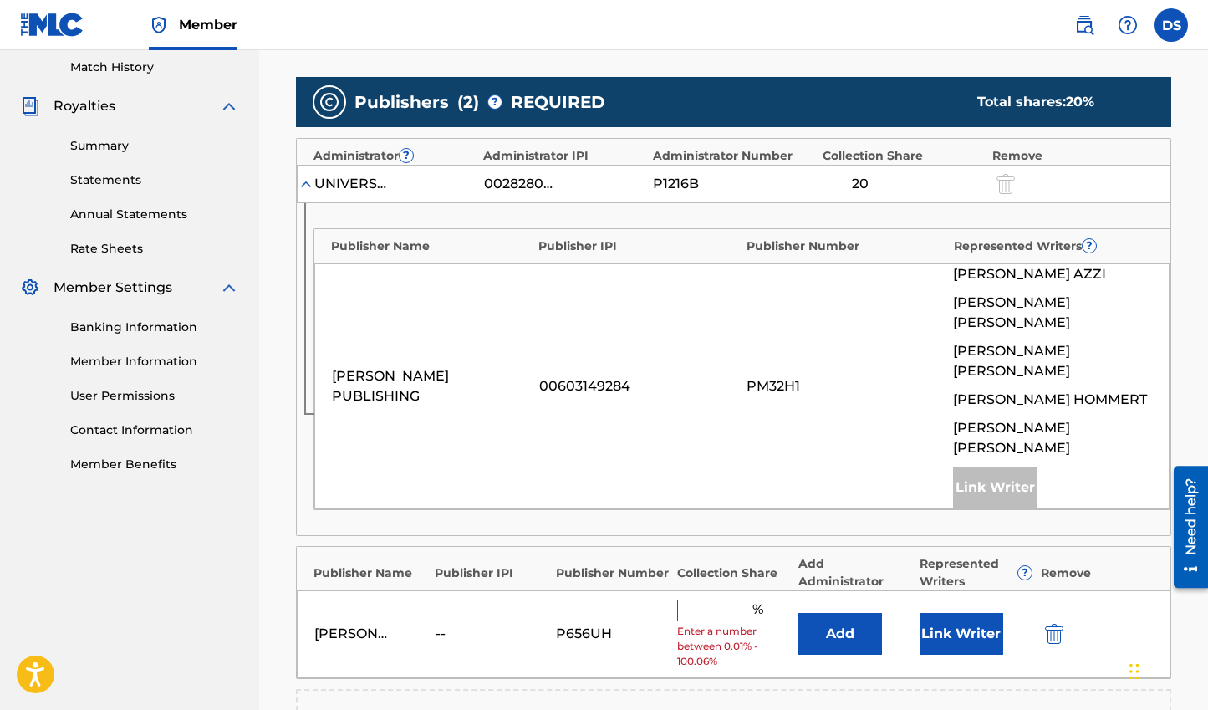
click at [730, 599] on input "text" at bounding box center [714, 610] width 75 height 22
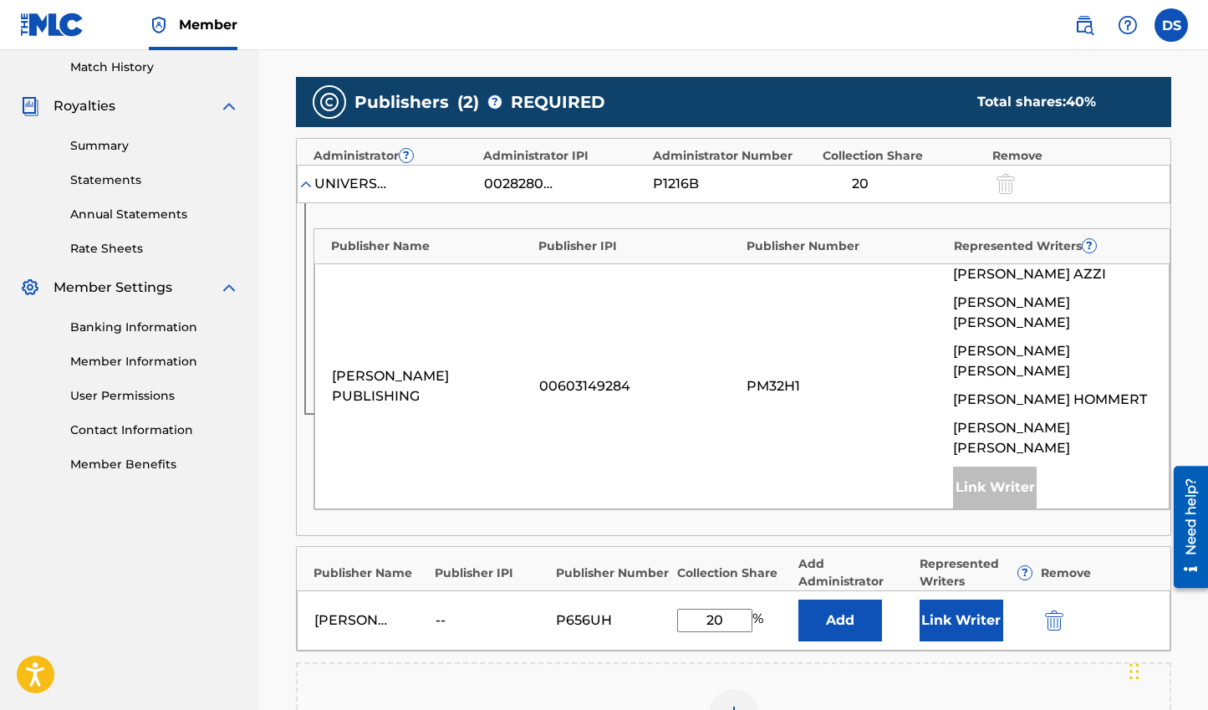
type input "20"
click at [934, 599] on button "Link Writer" at bounding box center [961, 620] width 84 height 42
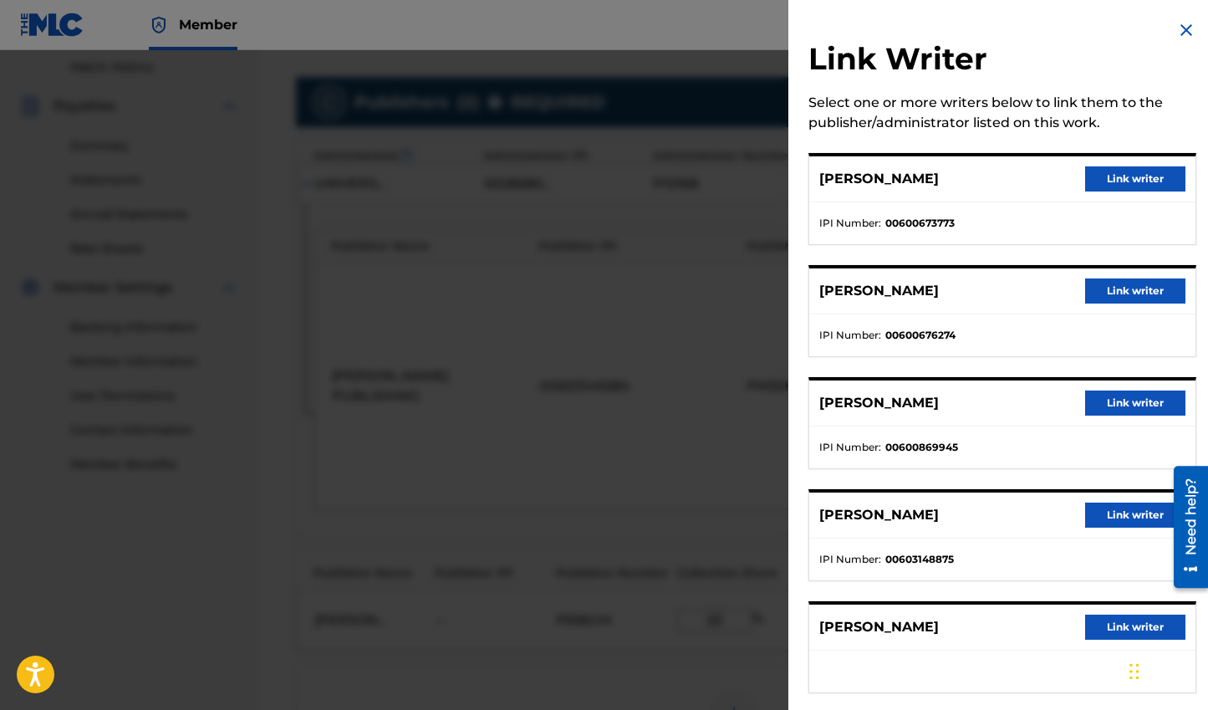
click at [1141, 399] on button "Link writer" at bounding box center [1135, 402] width 100 height 25
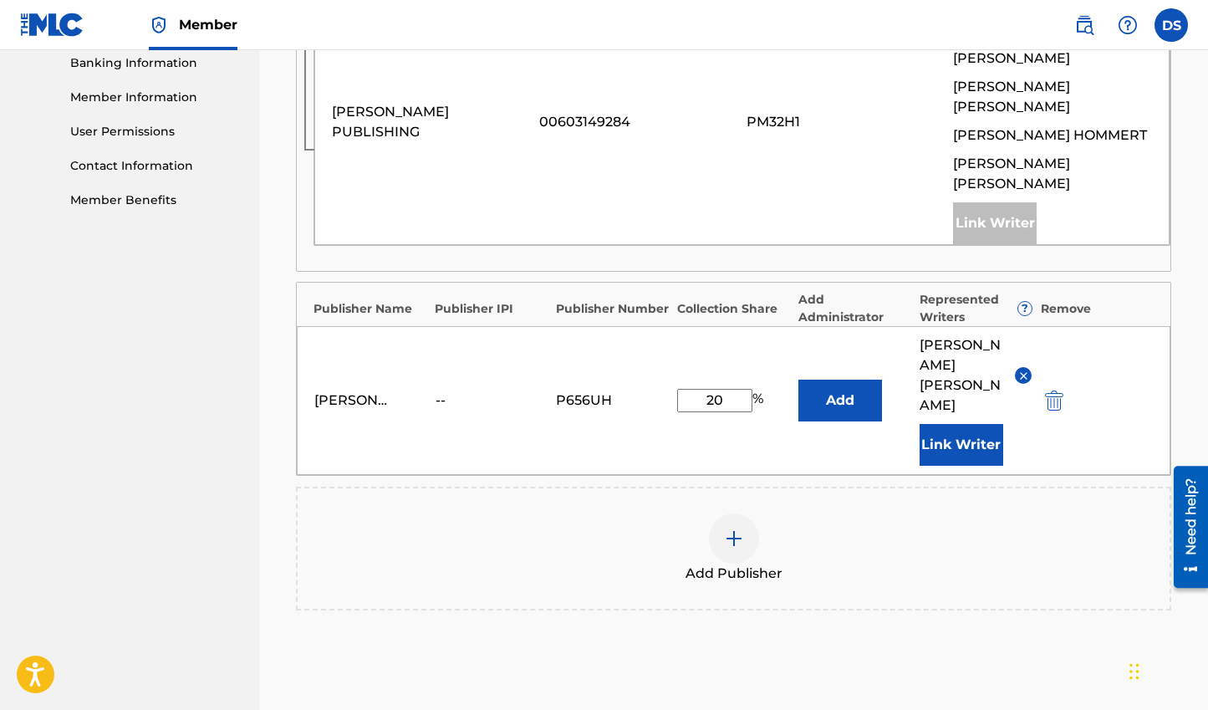
scroll to position [854, 0]
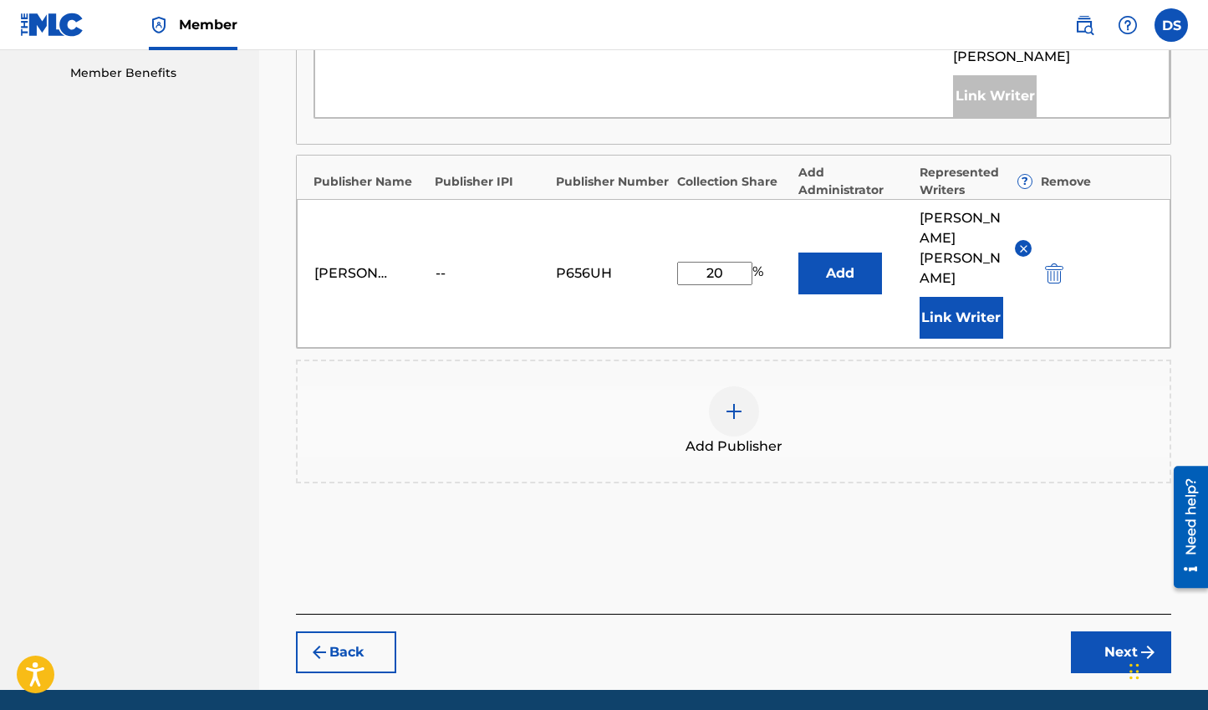
click at [1107, 631] on button "Next" at bounding box center [1121, 652] width 100 height 42
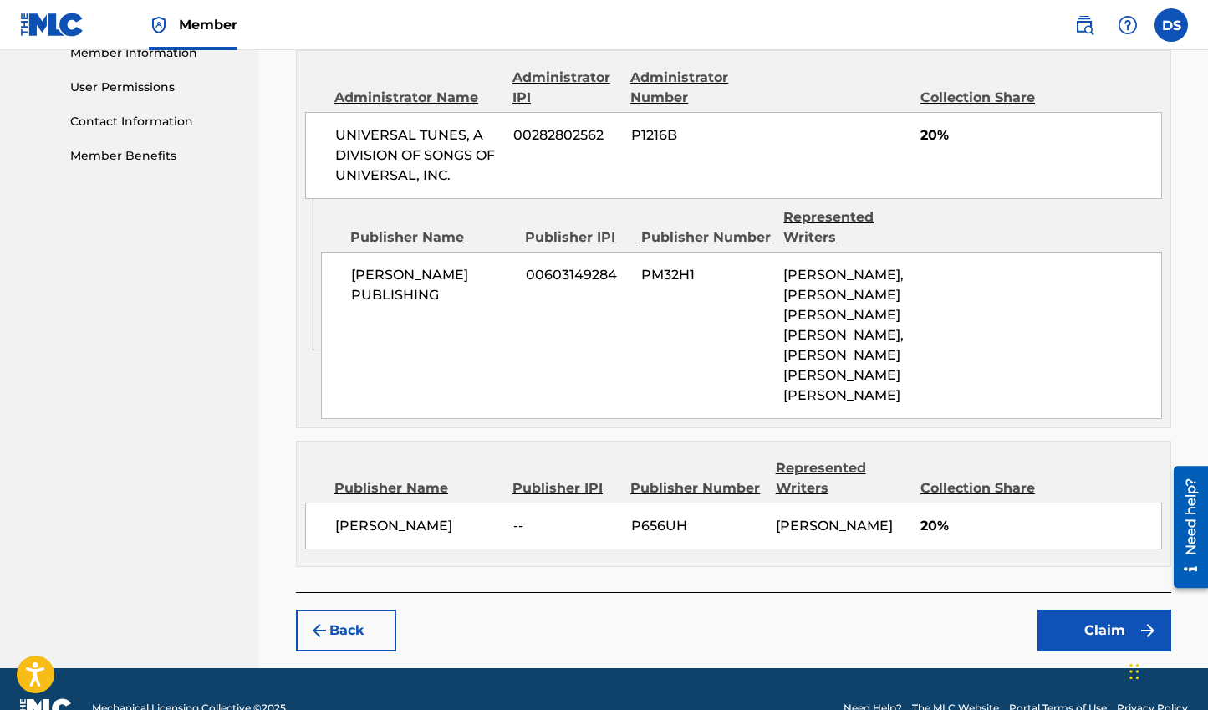
scroll to position [870, 0]
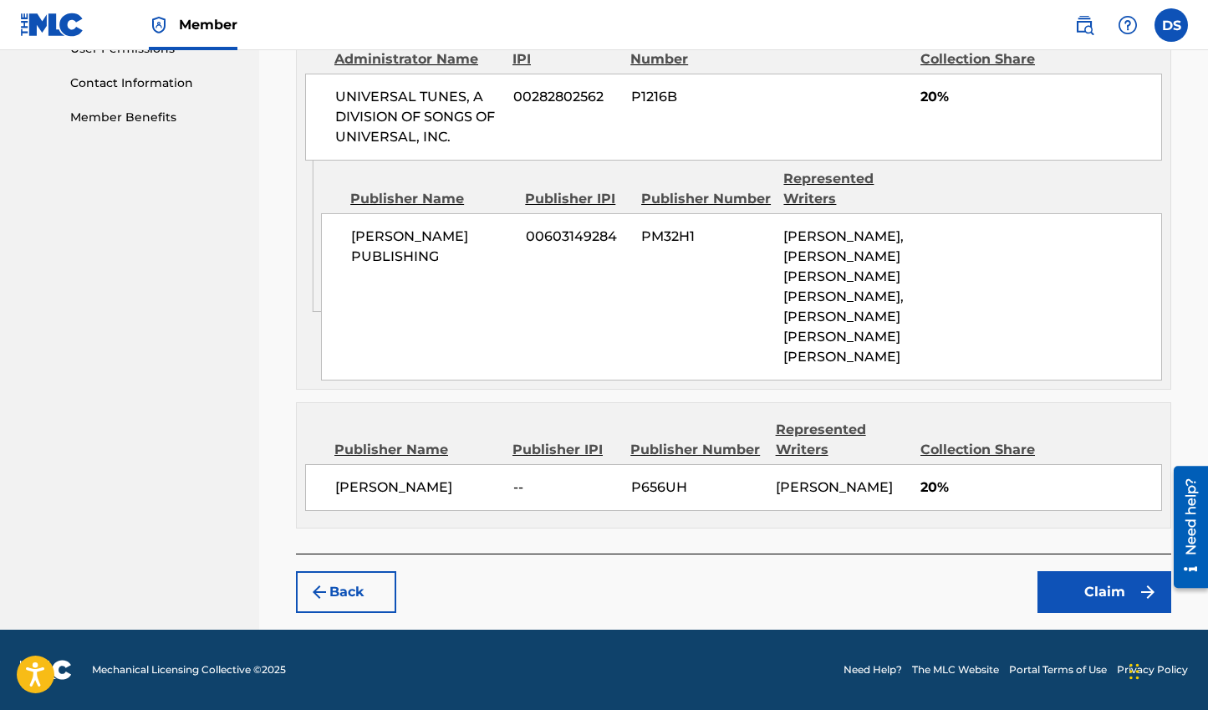
click at [1094, 582] on button "Claim" at bounding box center [1104, 592] width 134 height 42
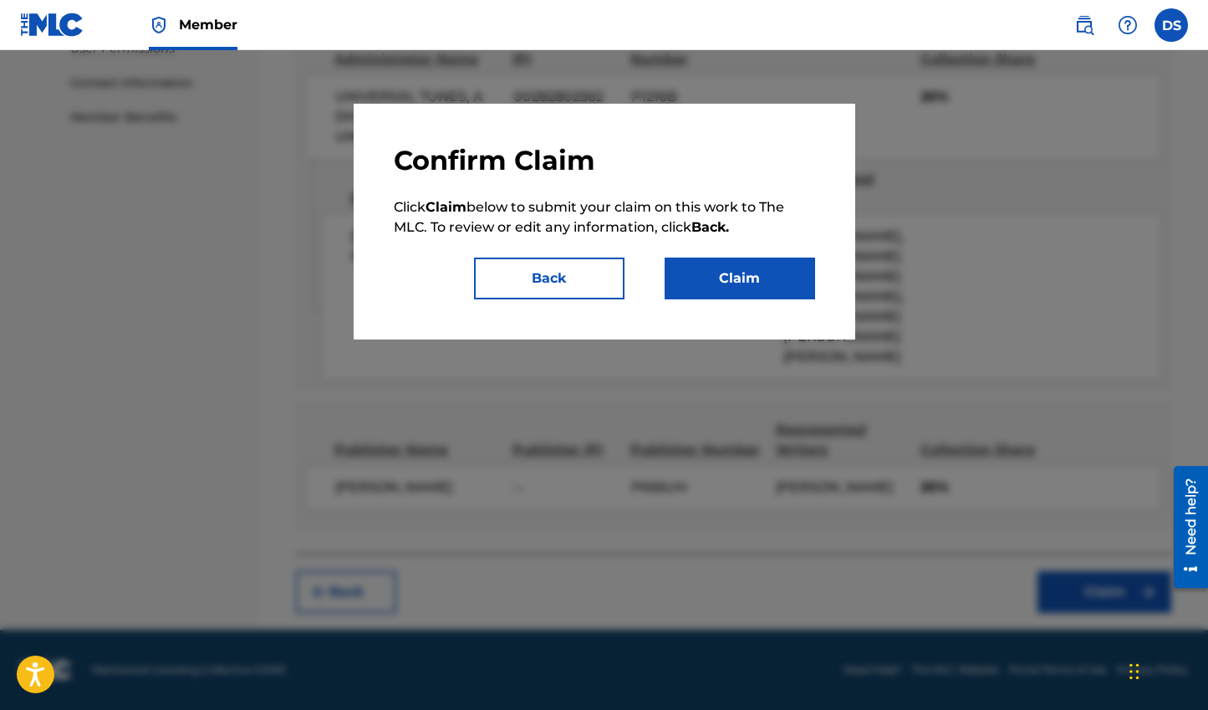
click at [792, 277] on button "Claim" at bounding box center [739, 278] width 150 height 42
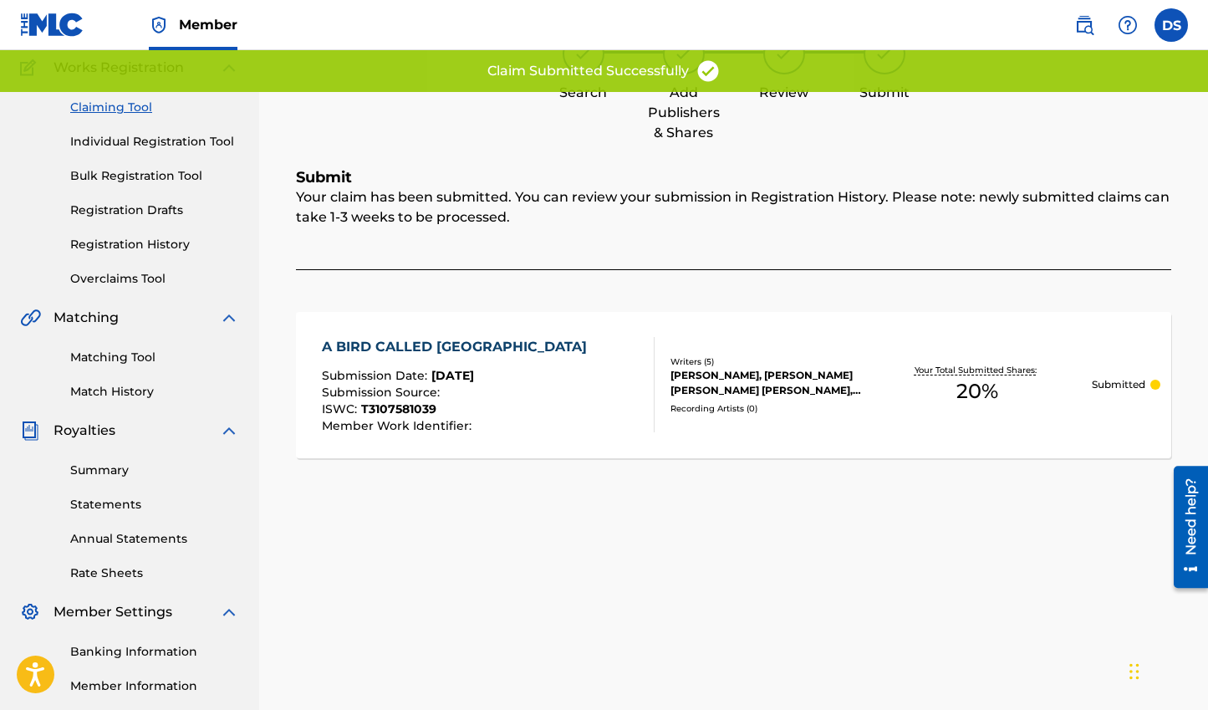
scroll to position [0, 0]
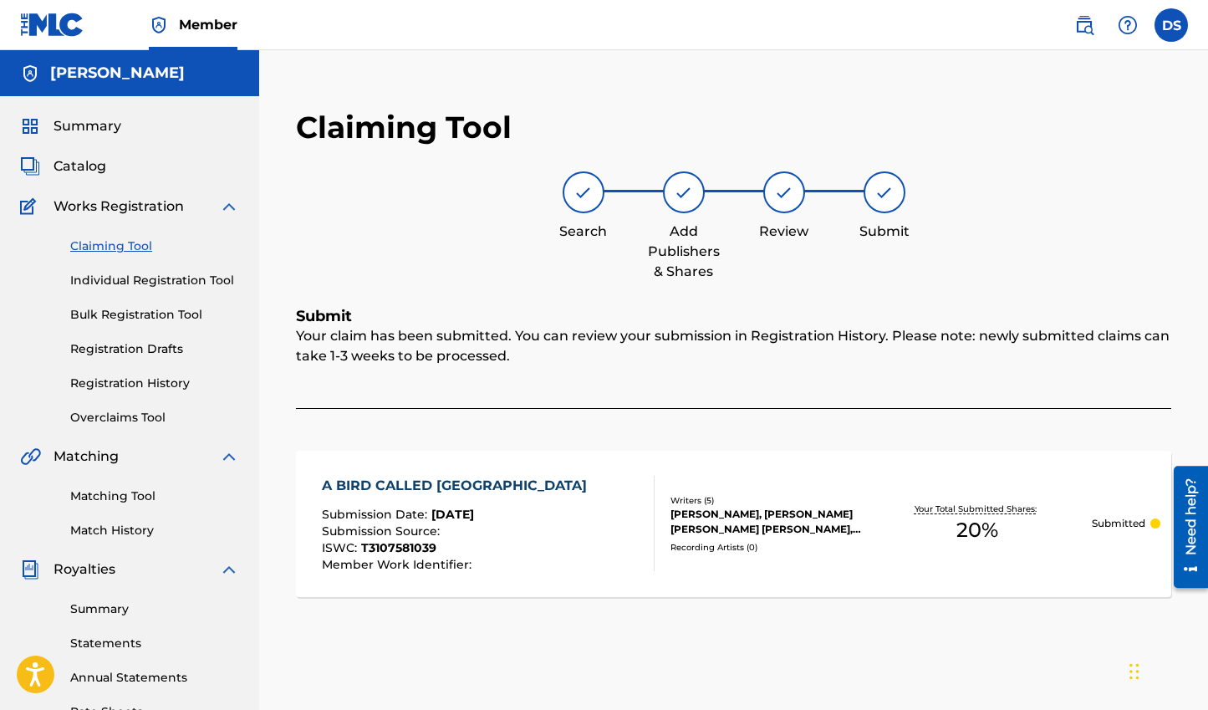
click at [124, 246] on link "Claiming Tool" at bounding box center [154, 246] width 169 height 18
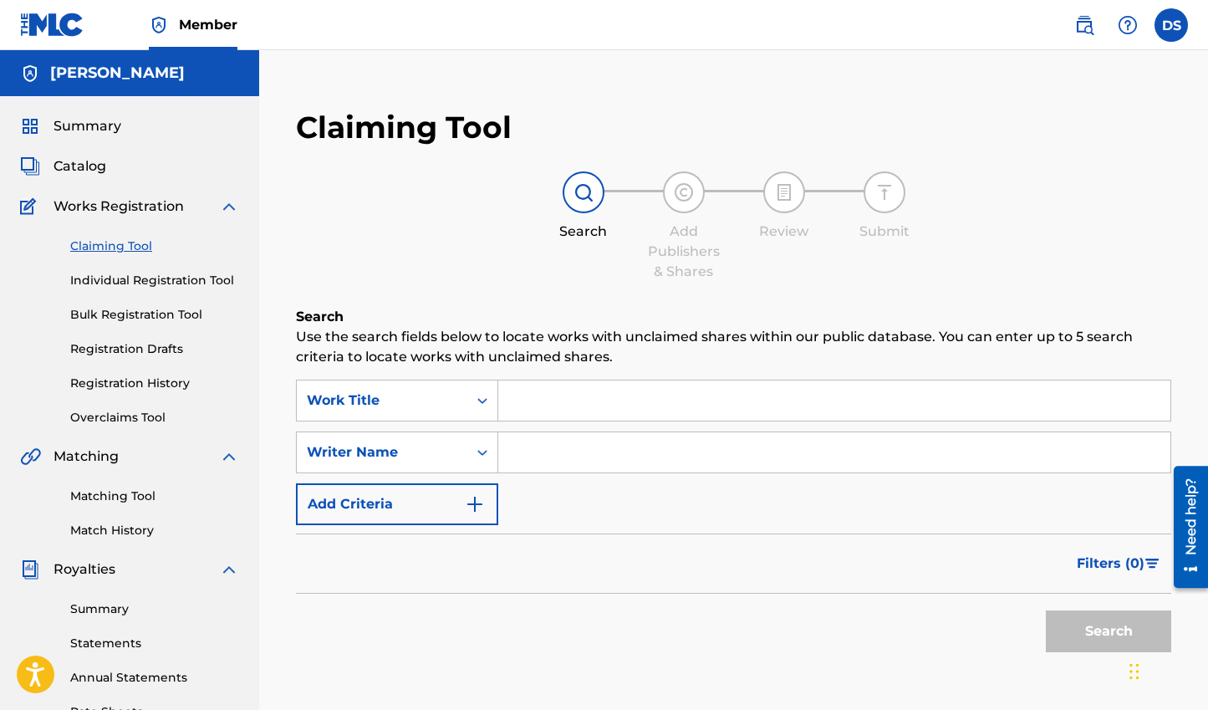
click at [533, 445] on input "Search Form" at bounding box center [834, 452] width 672 height 40
type input "[PERSON_NAME]"
click at [1046, 610] on button "Search" at bounding box center [1108, 631] width 125 height 42
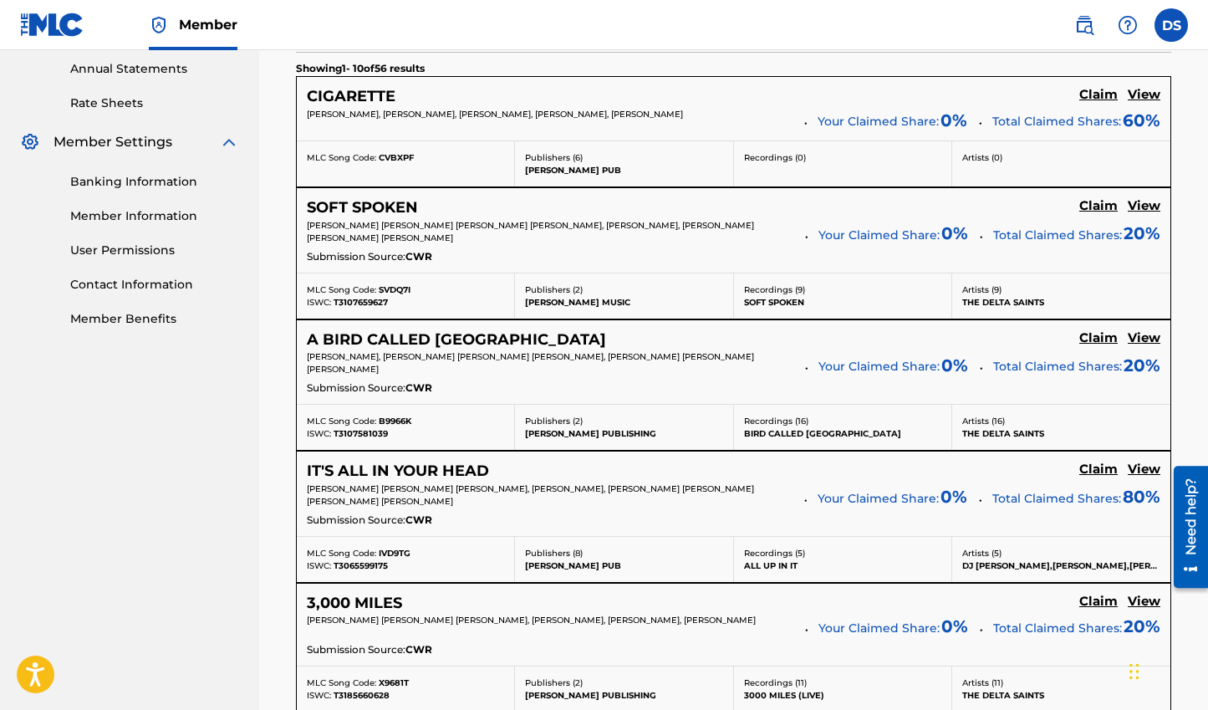
scroll to position [639, 0]
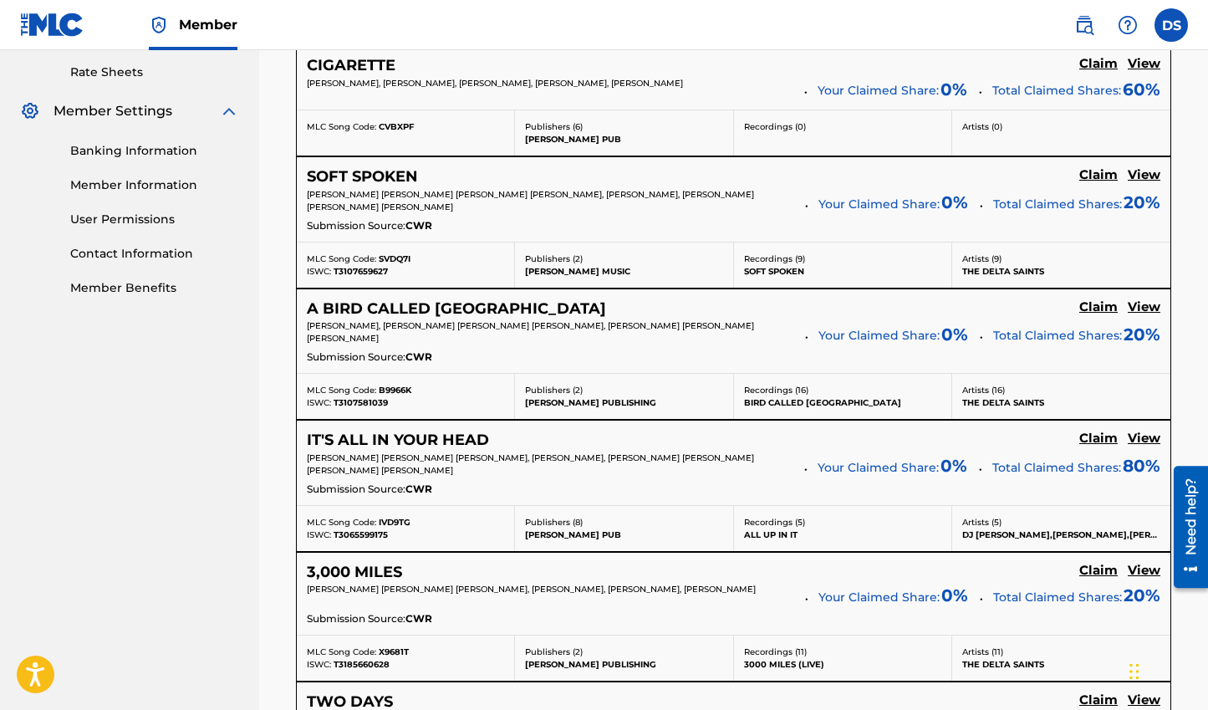
click at [1114, 72] on h5 "Claim" at bounding box center [1098, 64] width 38 height 16
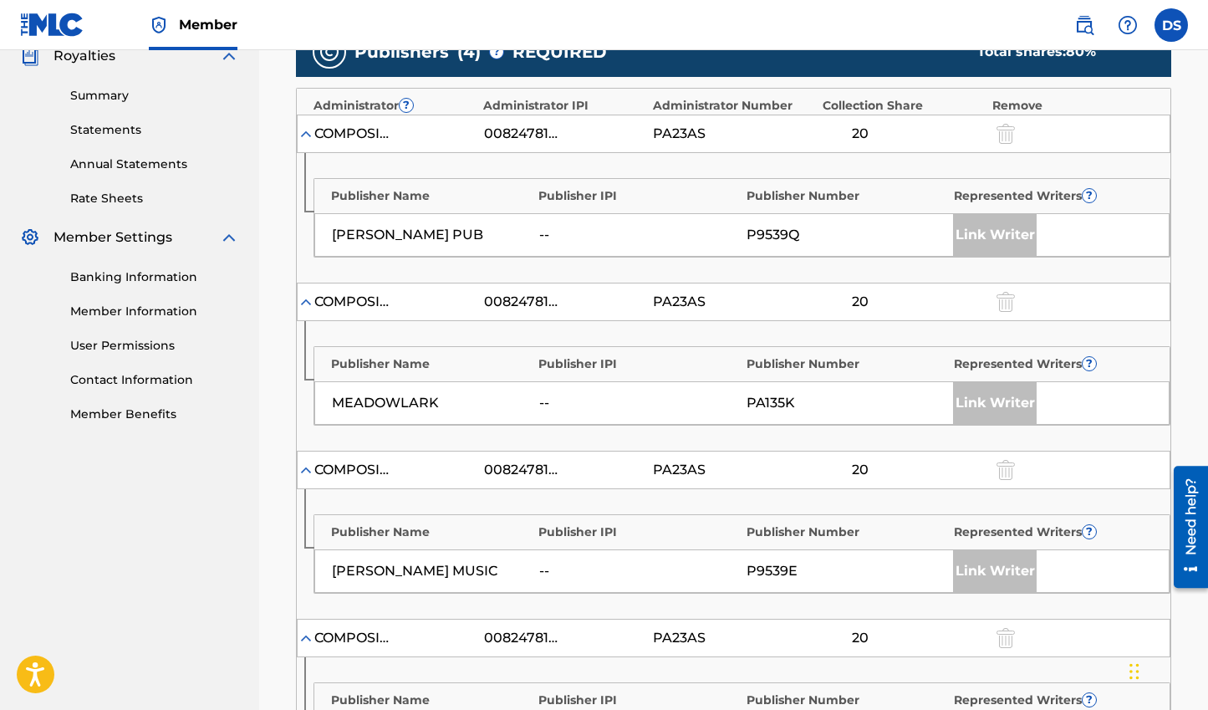
scroll to position [503, 0]
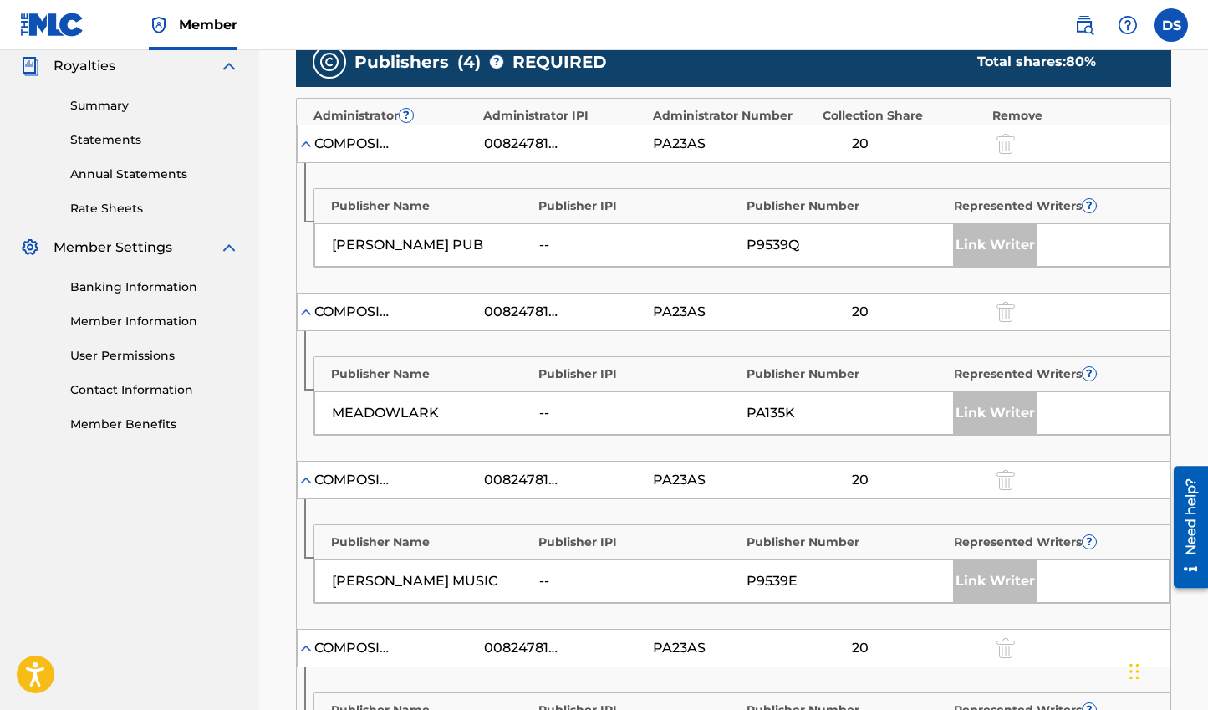
click at [1026, 409] on div "Link Writer" at bounding box center [995, 413] width 84 height 42
drag, startPoint x: 1010, startPoint y: 409, endPoint x: 1064, endPoint y: 383, distance: 59.4
click at [1014, 407] on div "Link Writer" at bounding box center [995, 413] width 84 height 42
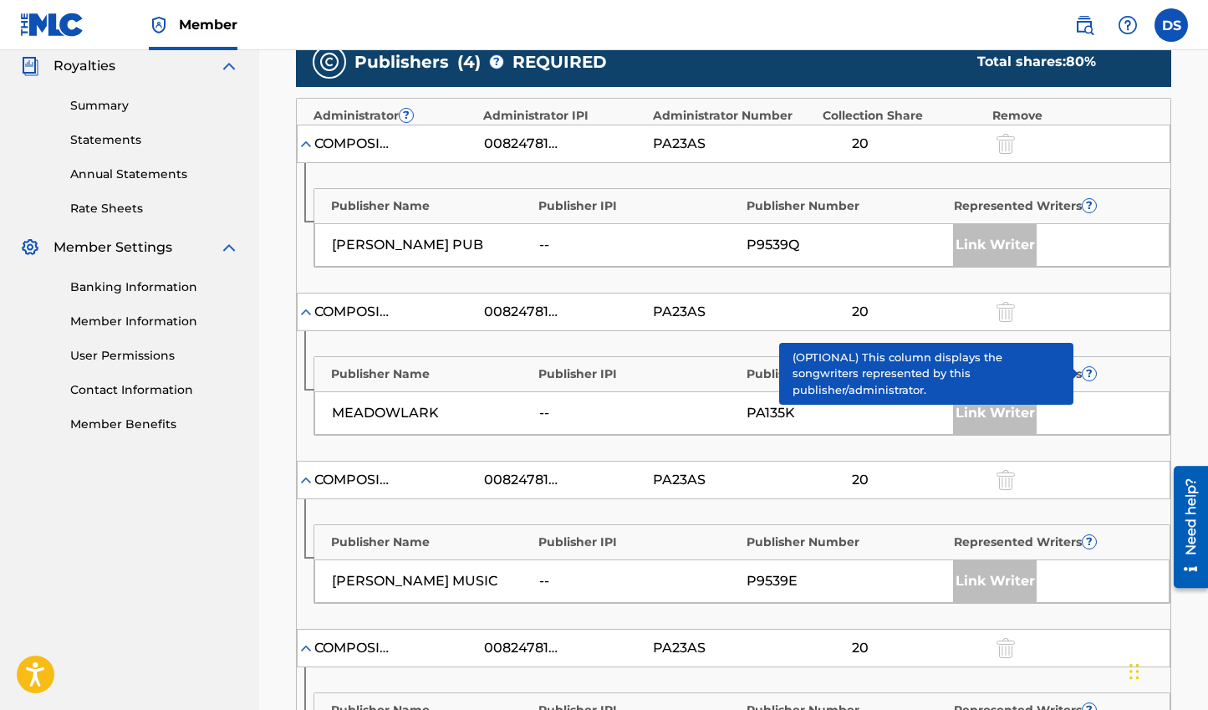
click at [1092, 371] on span "?" at bounding box center [1088, 373] width 13 height 13
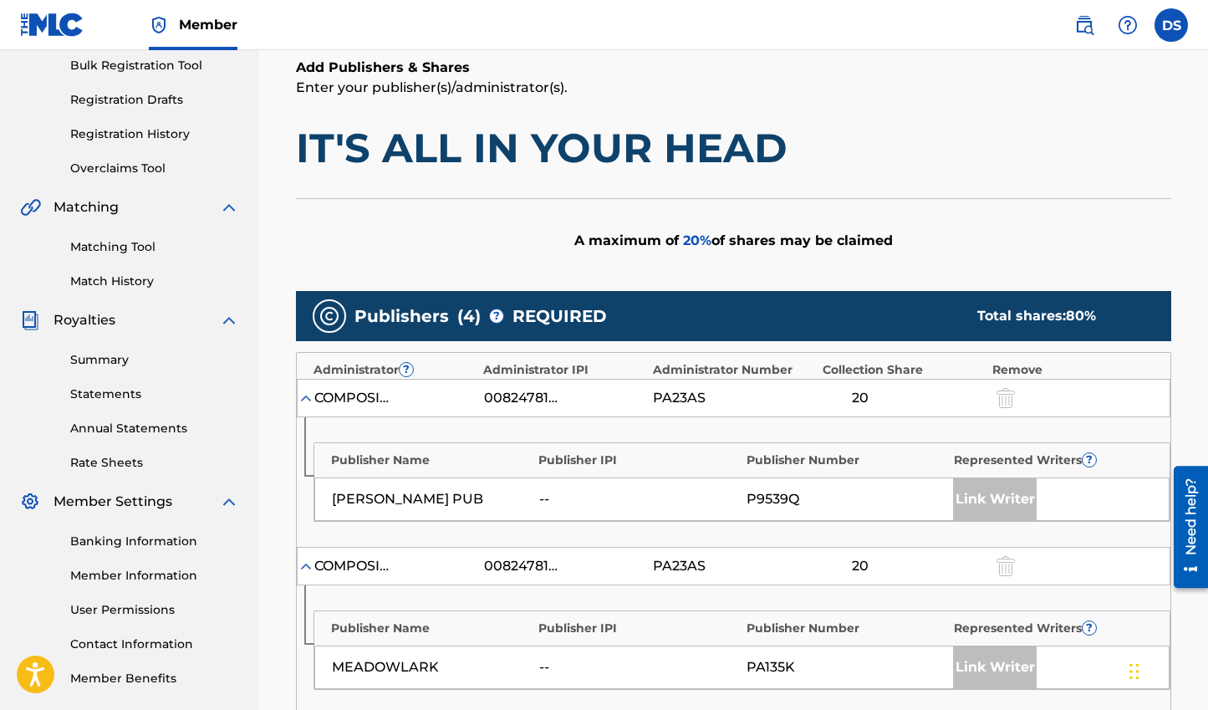
scroll to position [263, 0]
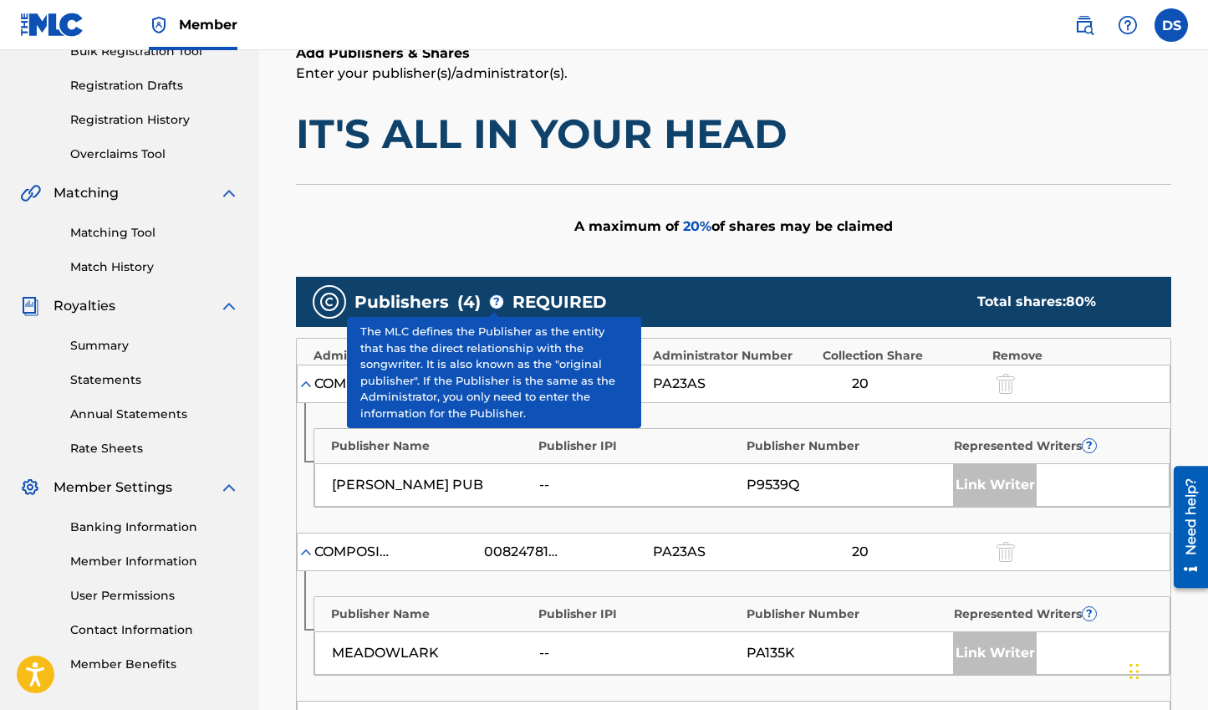
click at [494, 302] on span "?" at bounding box center [496, 301] width 13 height 13
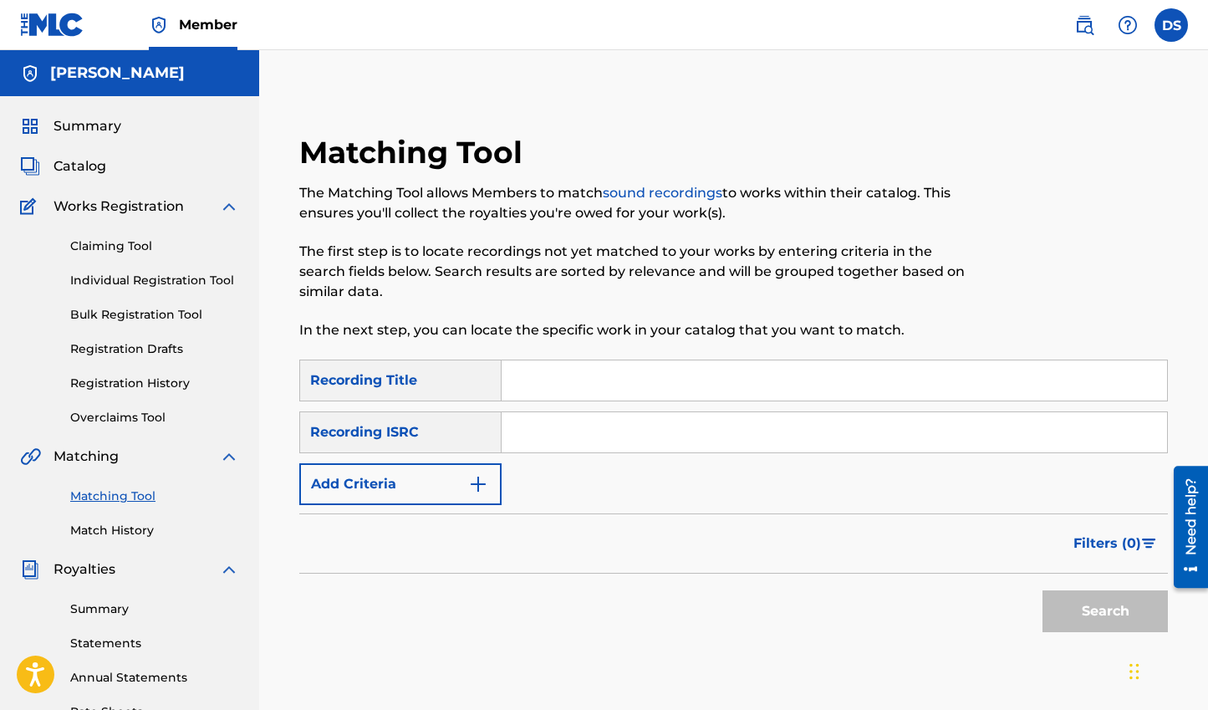
click at [120, 242] on link "Claiming Tool" at bounding box center [154, 246] width 169 height 18
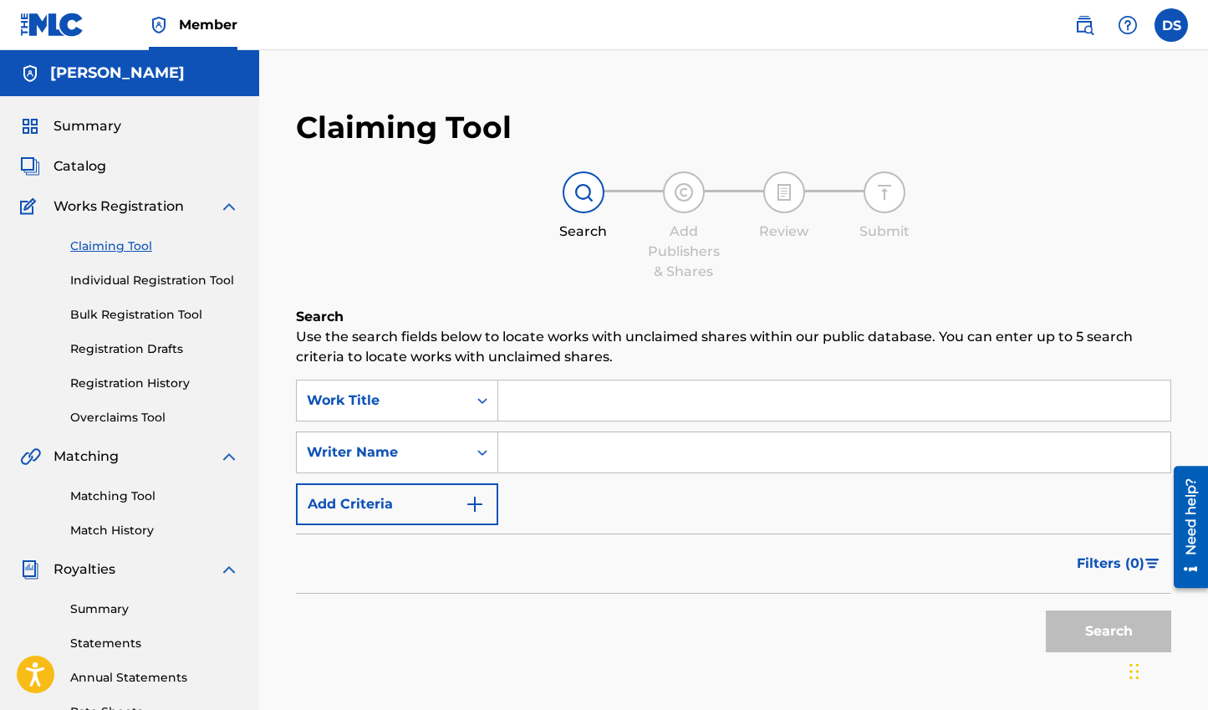
click at [566, 461] on input "Search Form" at bounding box center [834, 452] width 672 height 40
type input "[PERSON_NAME]"
click at [1046, 610] on button "Search" at bounding box center [1108, 631] width 125 height 42
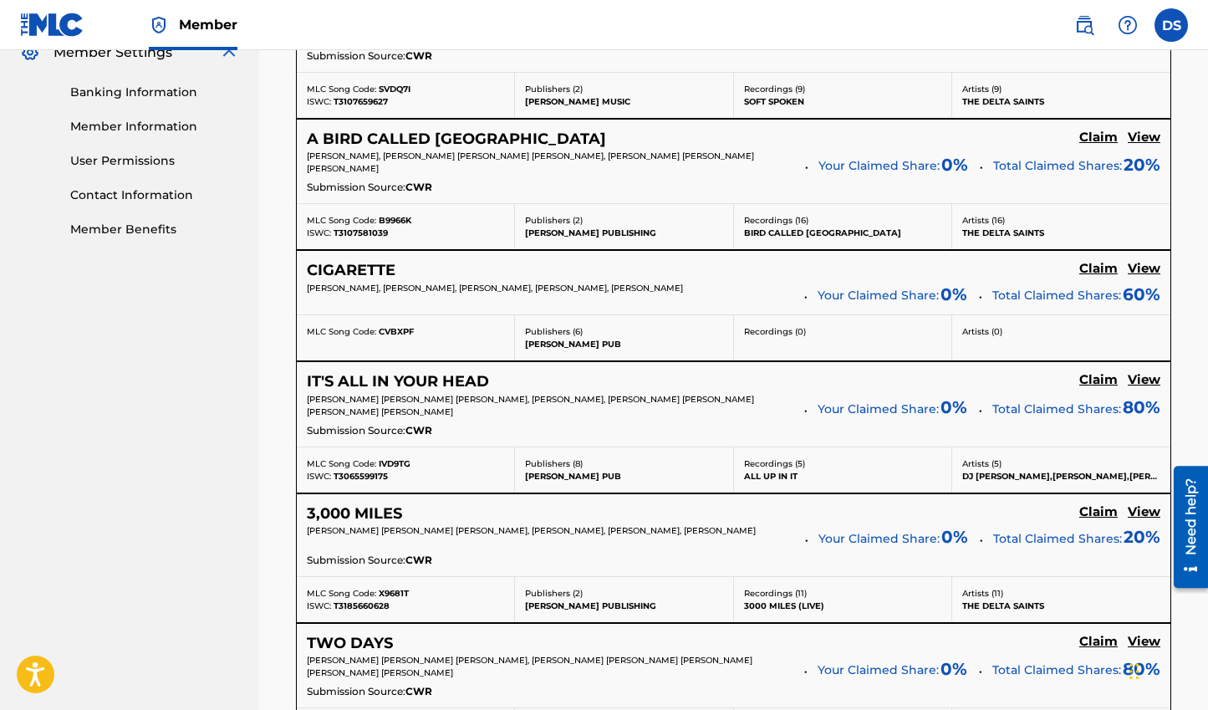
scroll to position [845, 0]
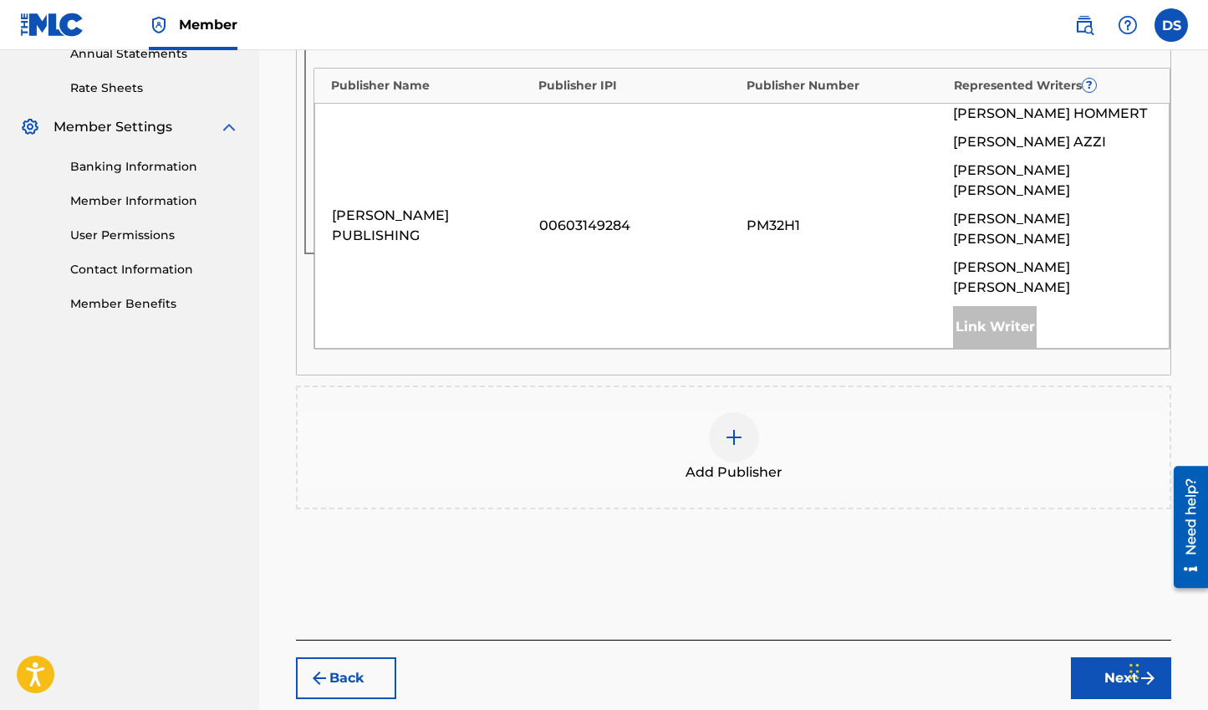
scroll to position [523, 0]
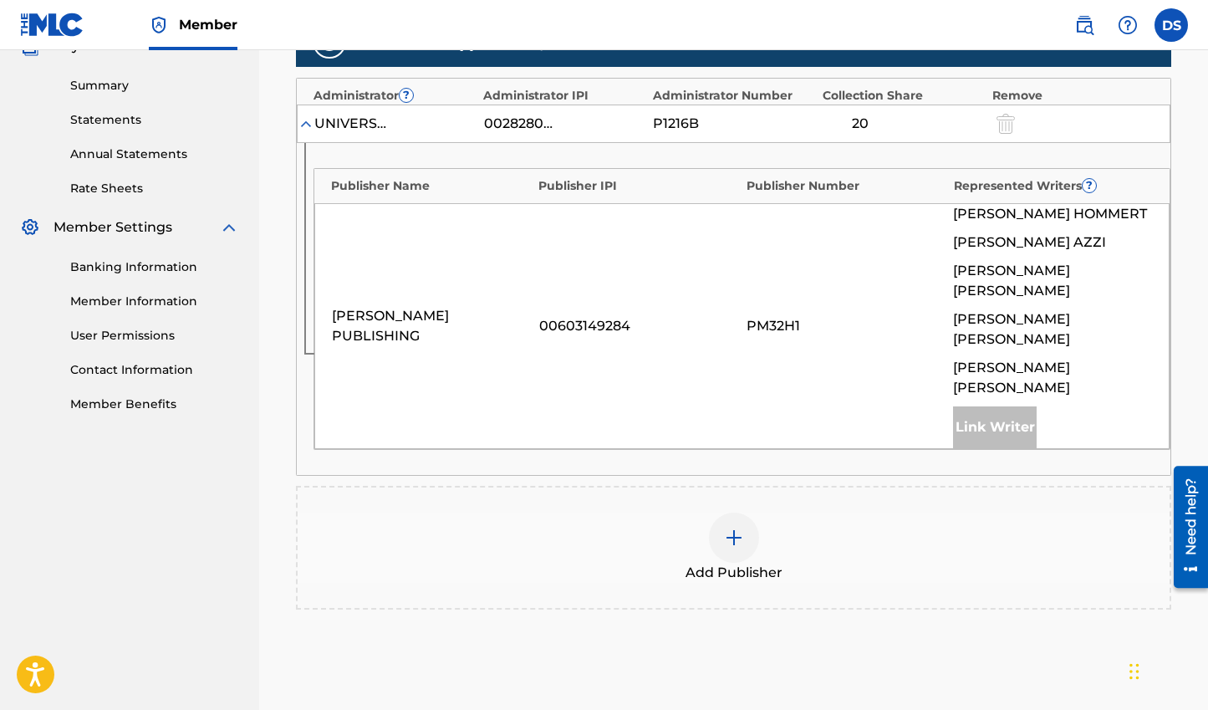
click at [738, 527] on img at bounding box center [734, 537] width 20 height 20
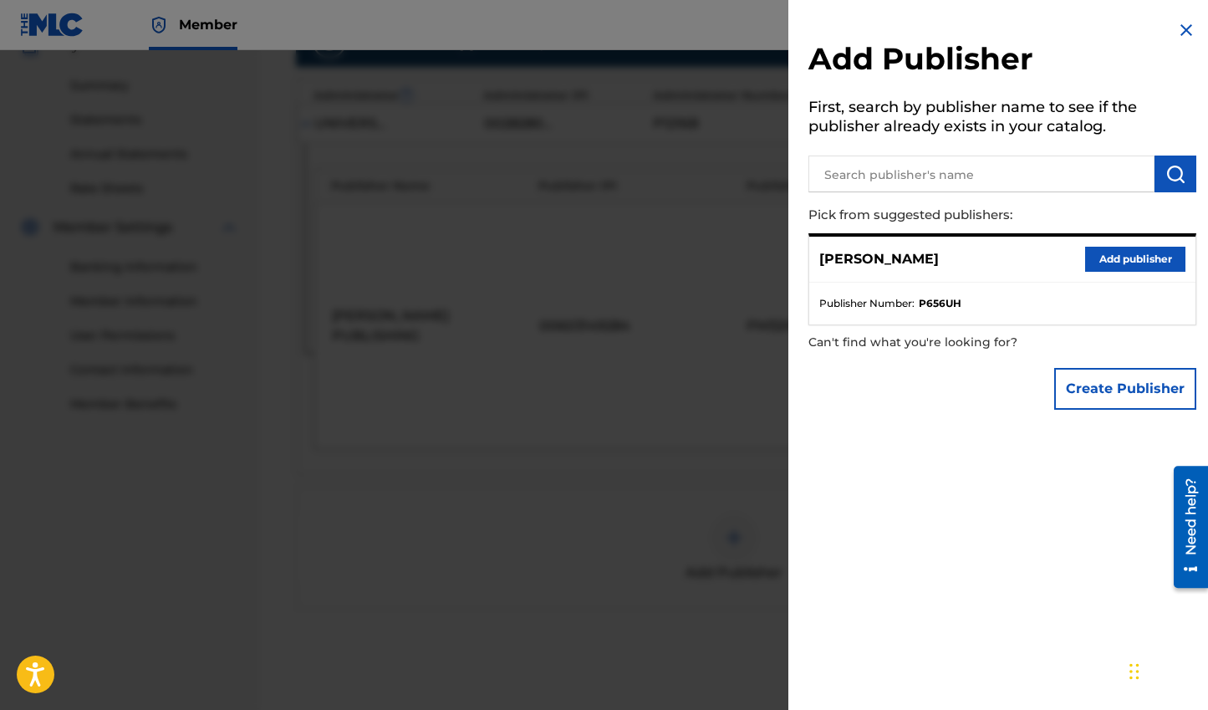
click at [1104, 258] on button "Add publisher" at bounding box center [1135, 259] width 100 height 25
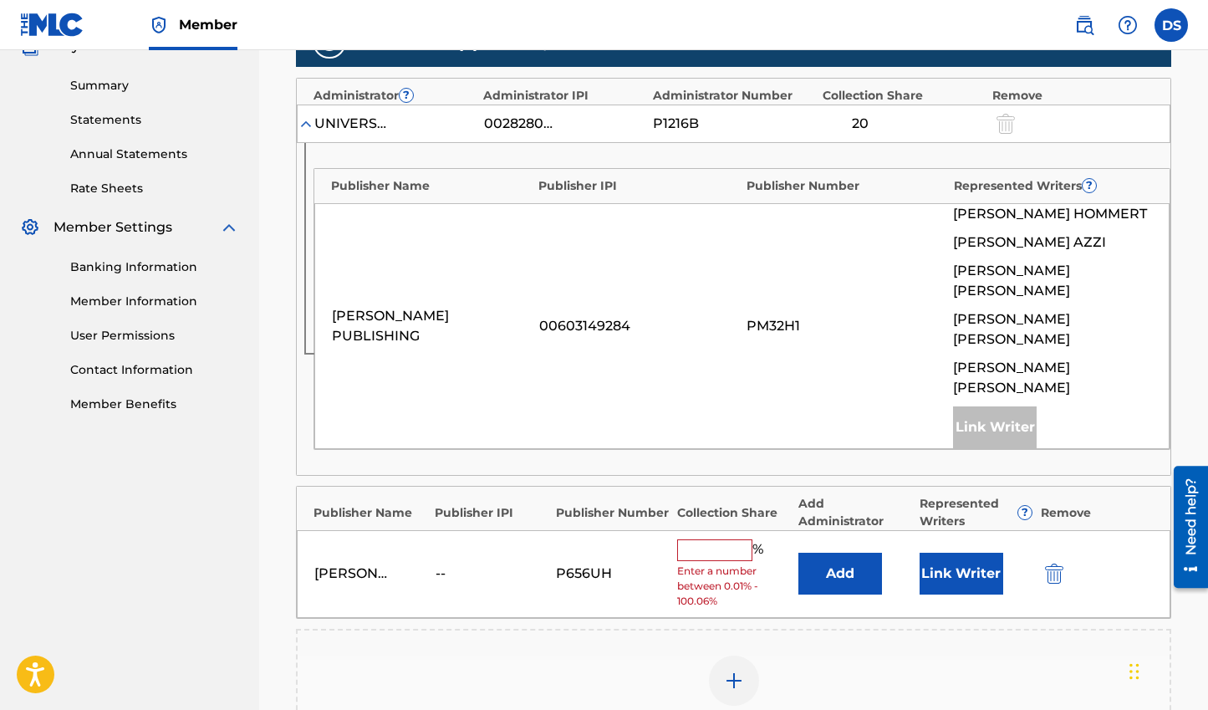
click at [720, 539] on input "text" at bounding box center [714, 550] width 75 height 22
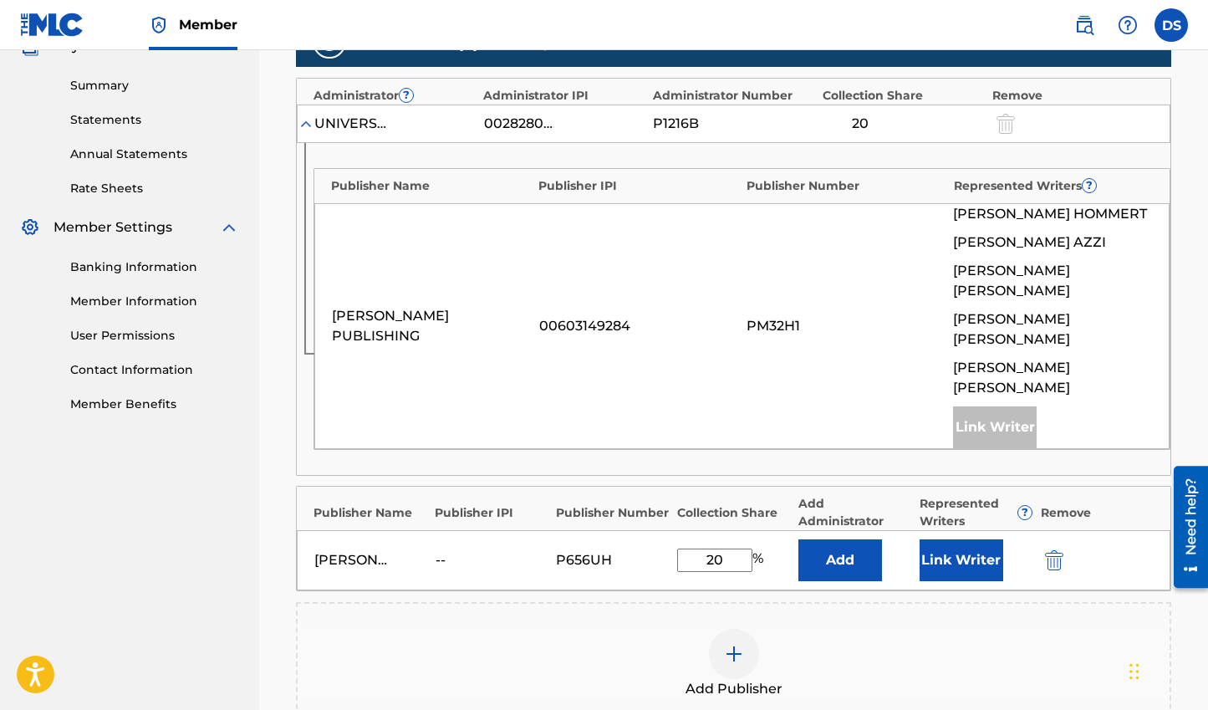
type input "20"
click at [954, 539] on button "Link Writer" at bounding box center [961, 560] width 84 height 42
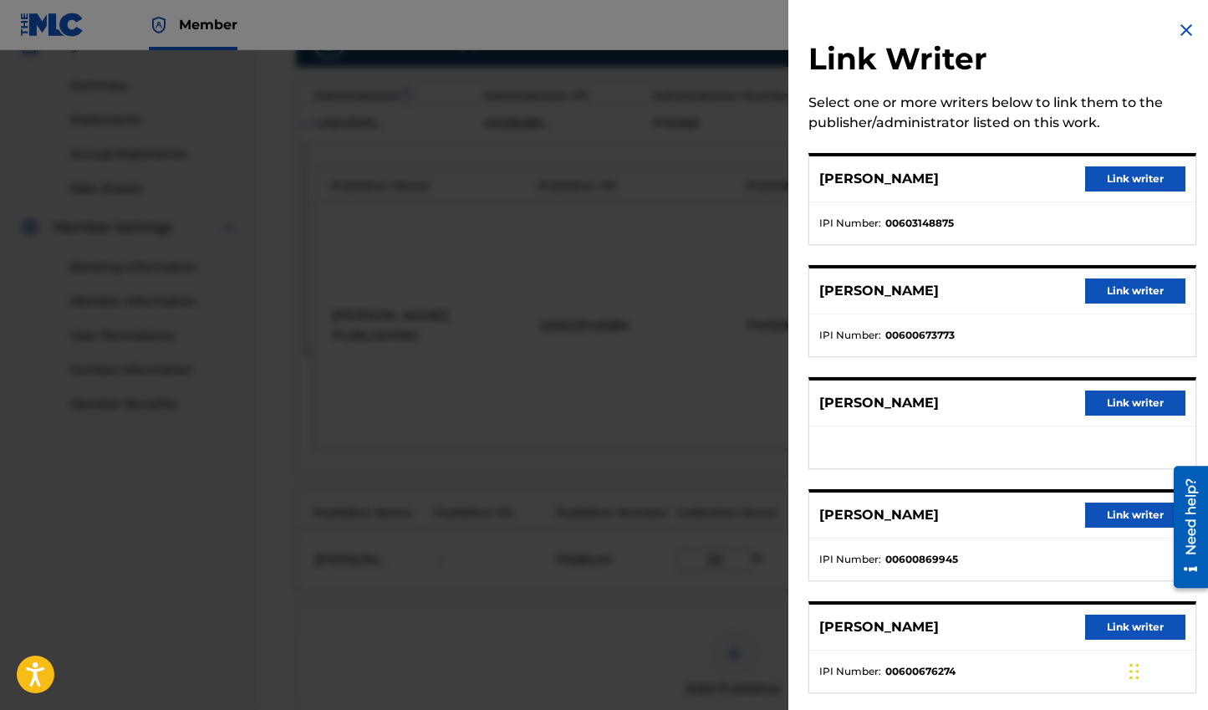
click at [1137, 512] on button "Link writer" at bounding box center [1135, 514] width 100 height 25
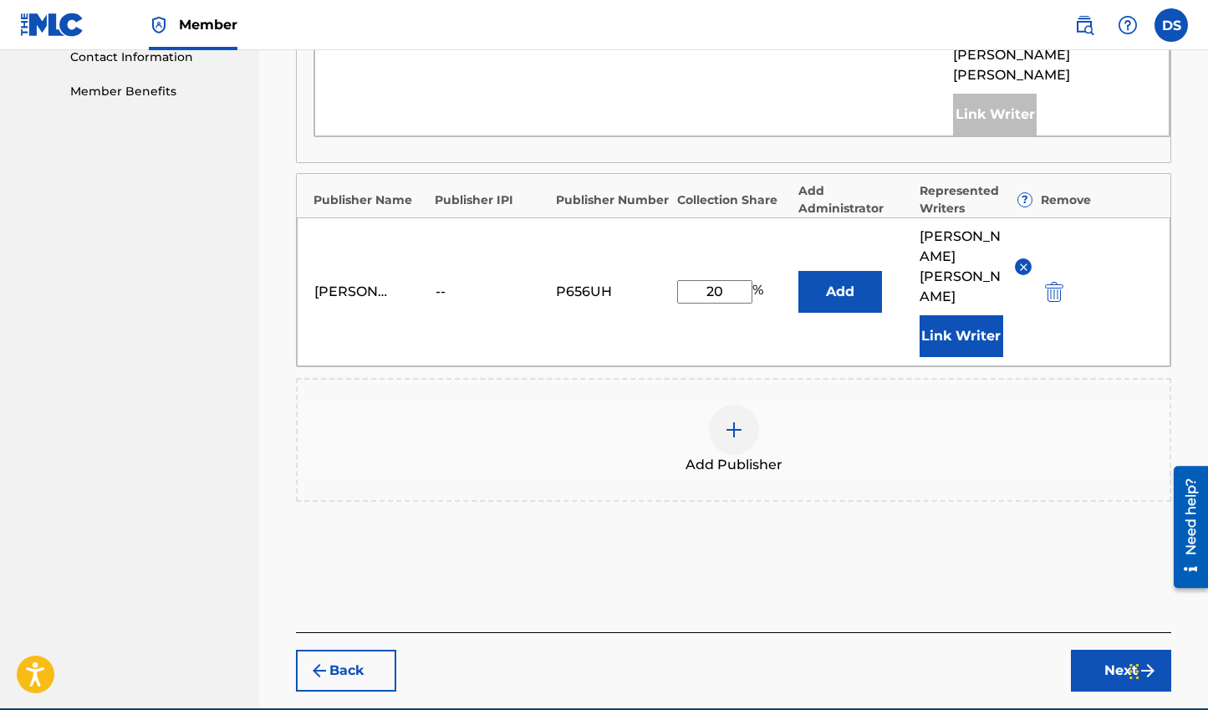
click at [1097, 649] on button "Next" at bounding box center [1121, 670] width 100 height 42
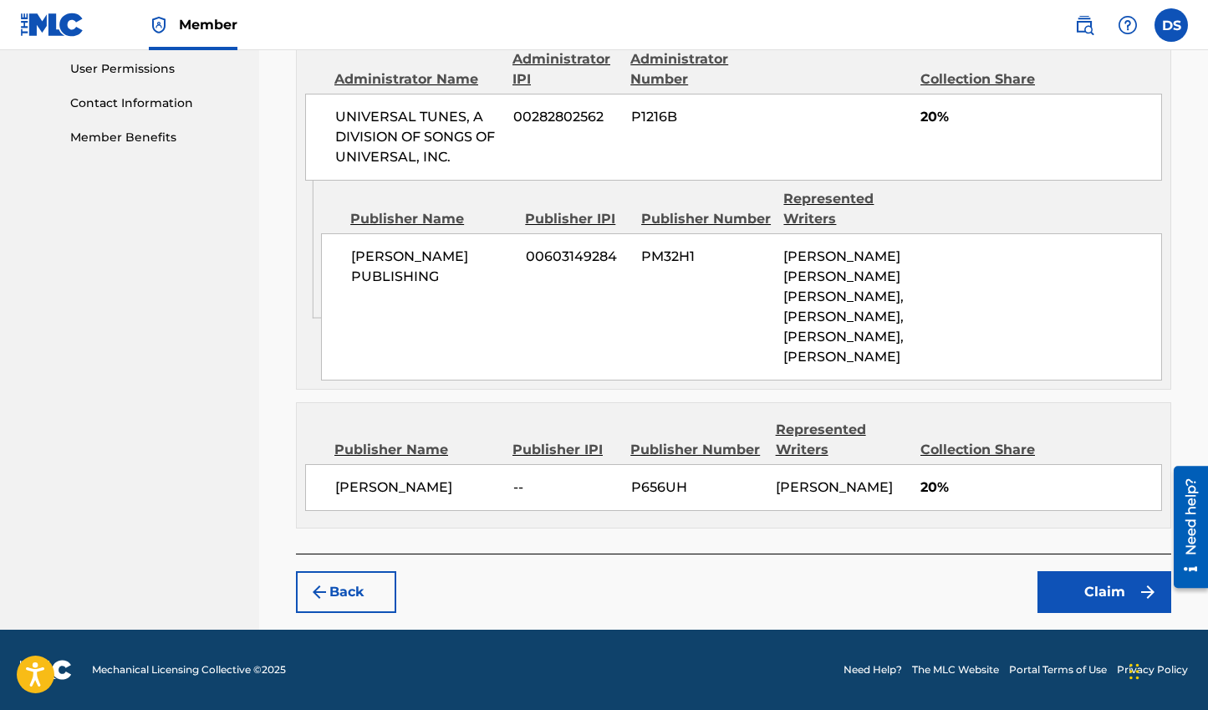
scroll to position [814, 0]
click at [1077, 613] on button "Claim" at bounding box center [1104, 592] width 134 height 42
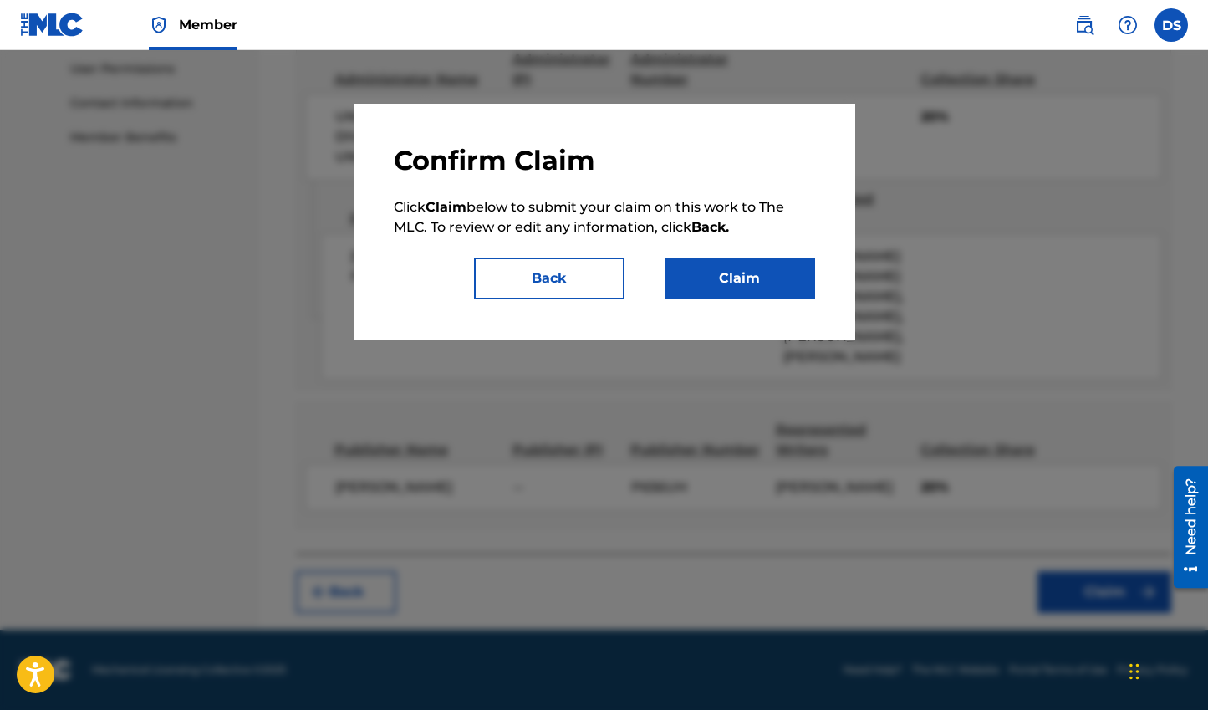
click at [756, 269] on button "Claim" at bounding box center [739, 278] width 150 height 42
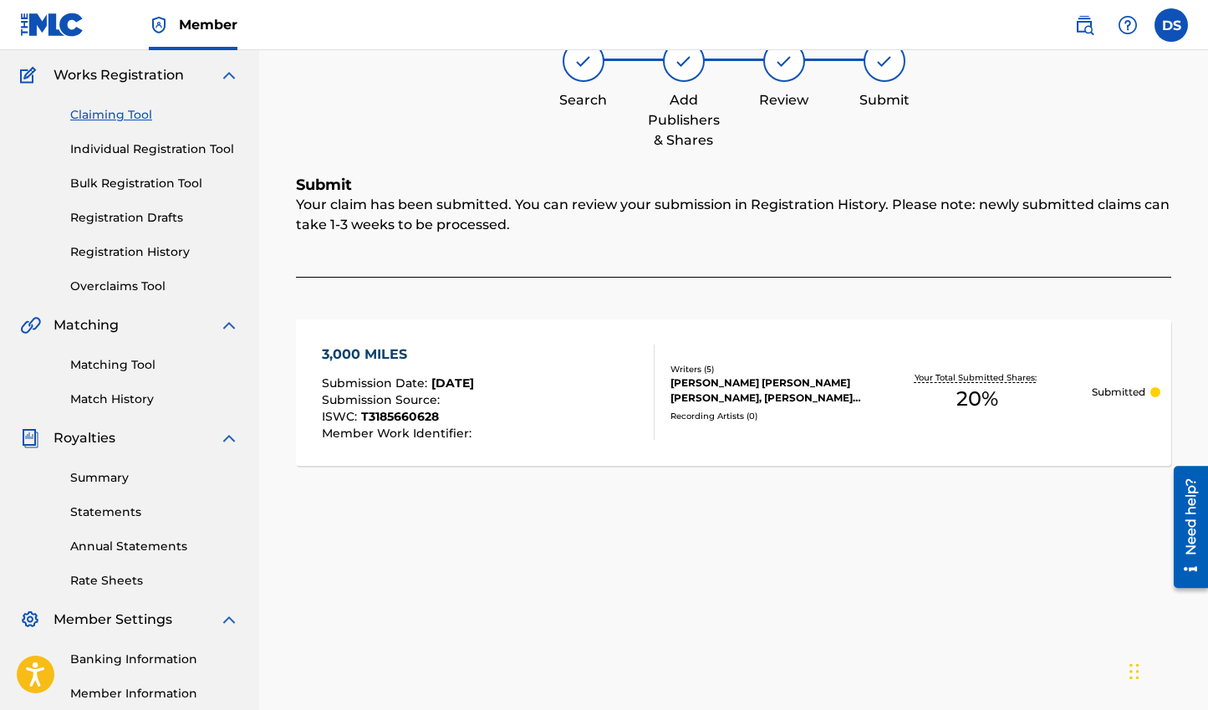
scroll to position [0, 0]
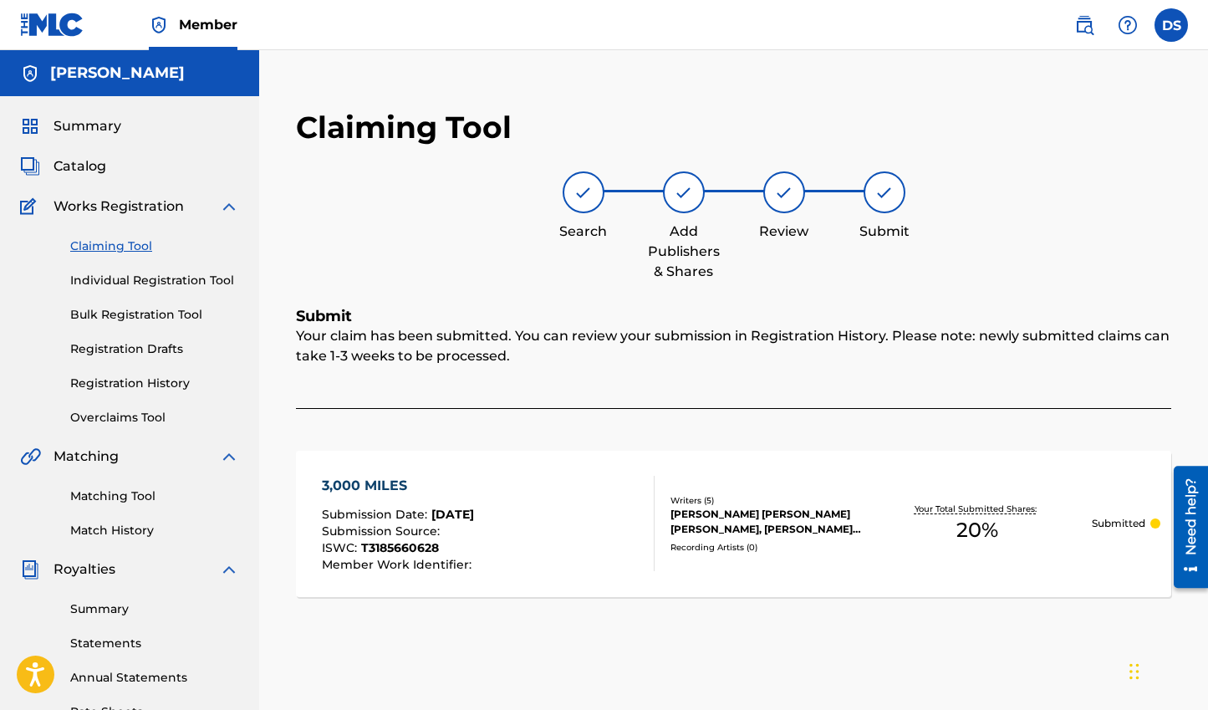
click at [97, 164] on span "Catalog" at bounding box center [79, 166] width 53 height 20
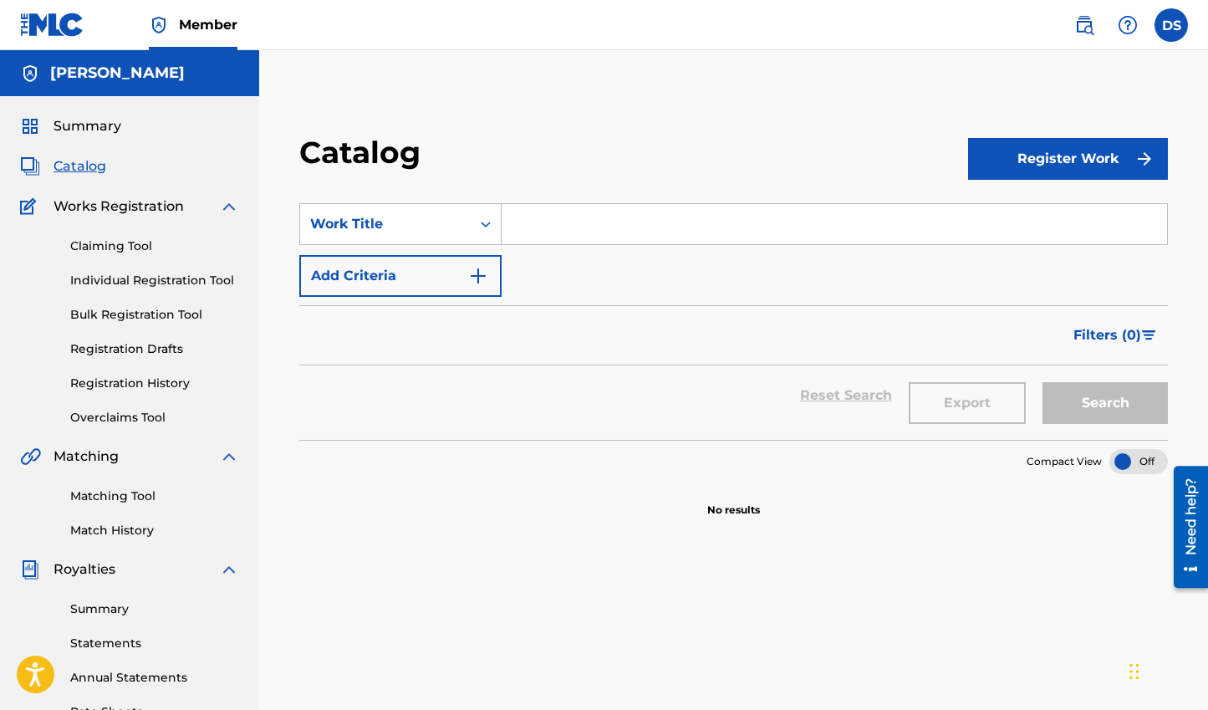
click at [121, 242] on link "Claiming Tool" at bounding box center [154, 246] width 169 height 18
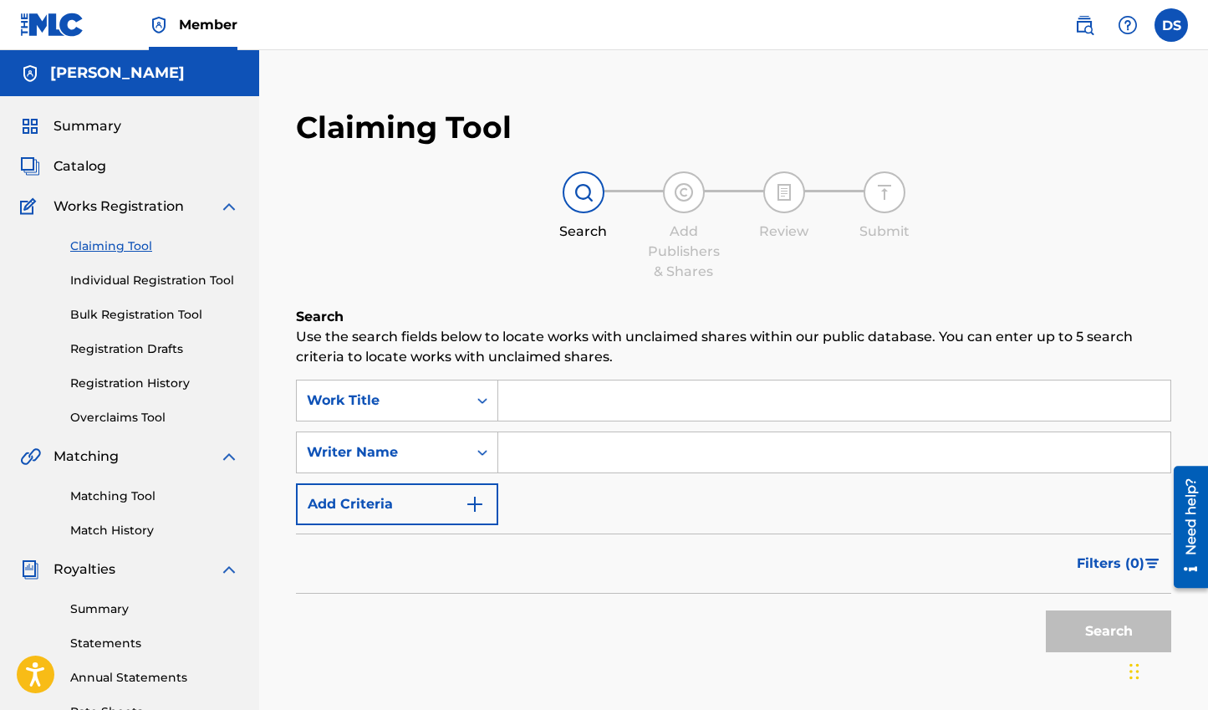
click at [147, 282] on link "Individual Registration Tool" at bounding box center [154, 281] width 169 height 18
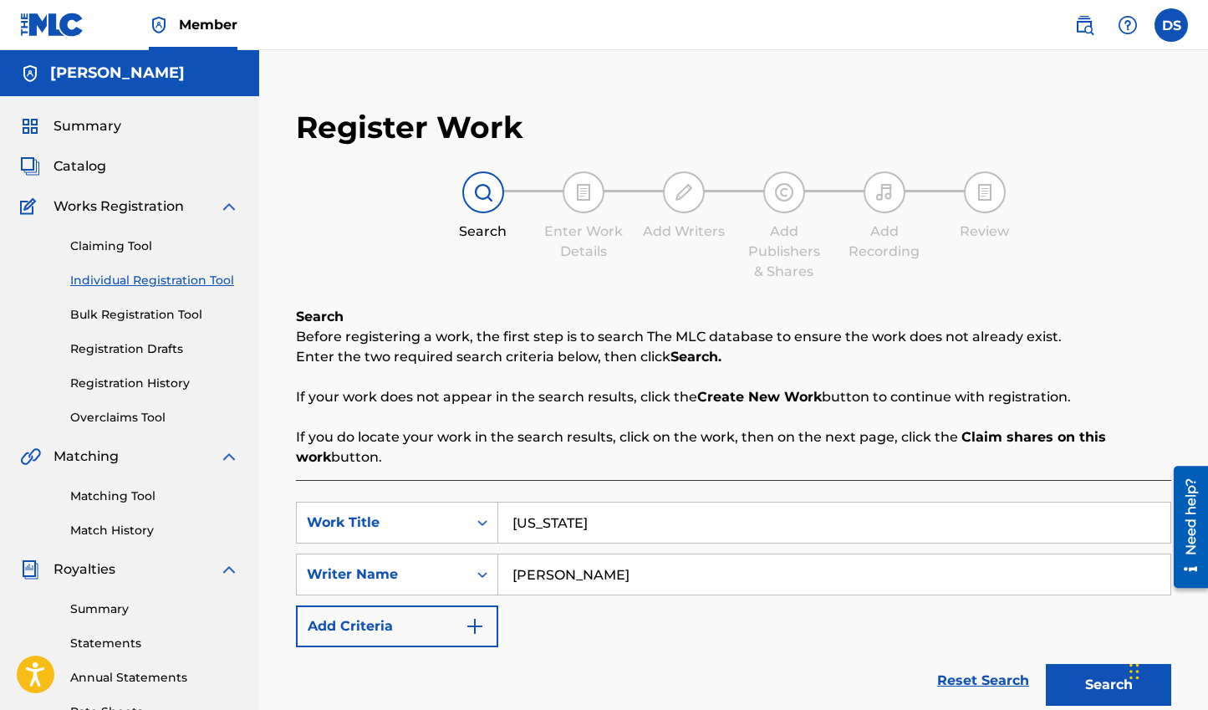
click at [154, 313] on link "Bulk Registration Tool" at bounding box center [154, 315] width 169 height 18
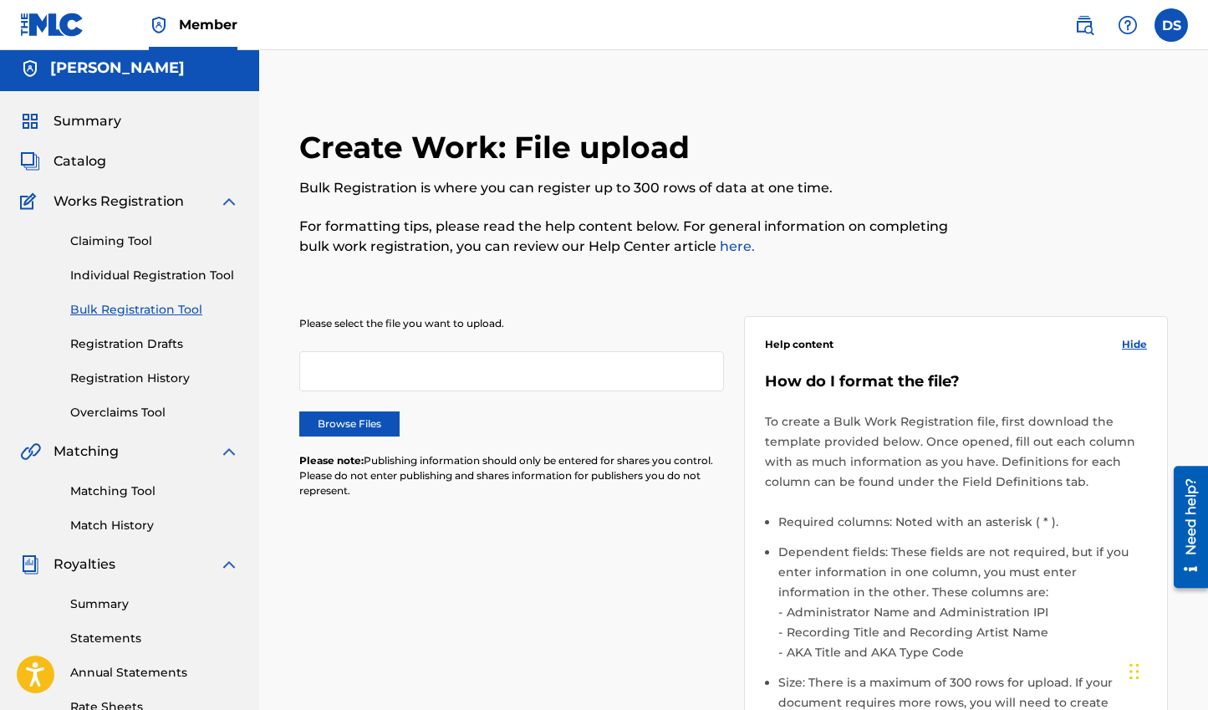
scroll to position [15, 0]
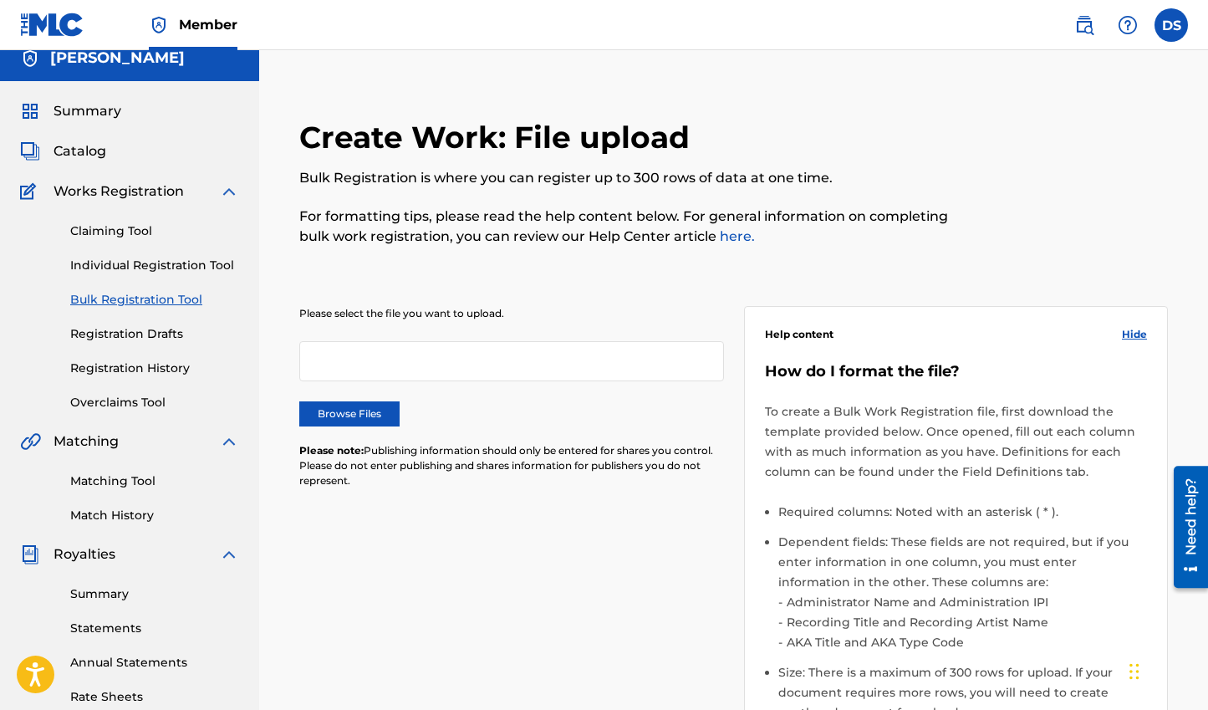
click at [155, 331] on link "Registration Drafts" at bounding box center [154, 334] width 169 height 18
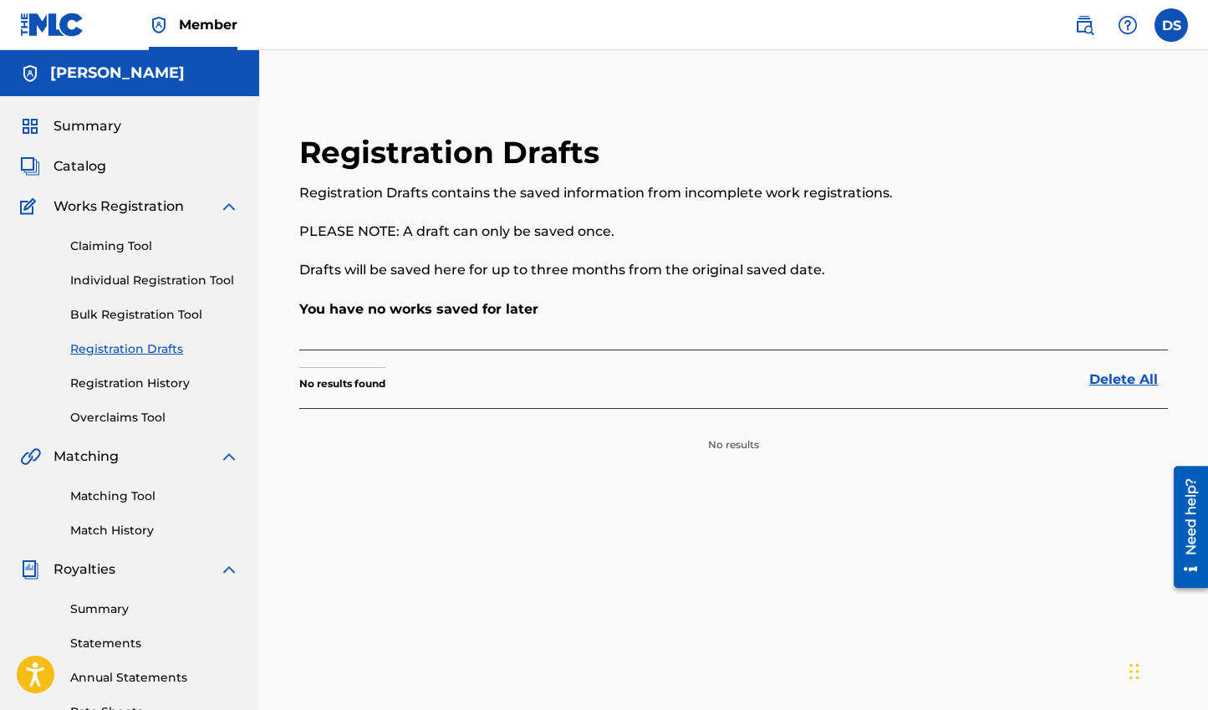
click at [124, 243] on link "Claiming Tool" at bounding box center [154, 246] width 169 height 18
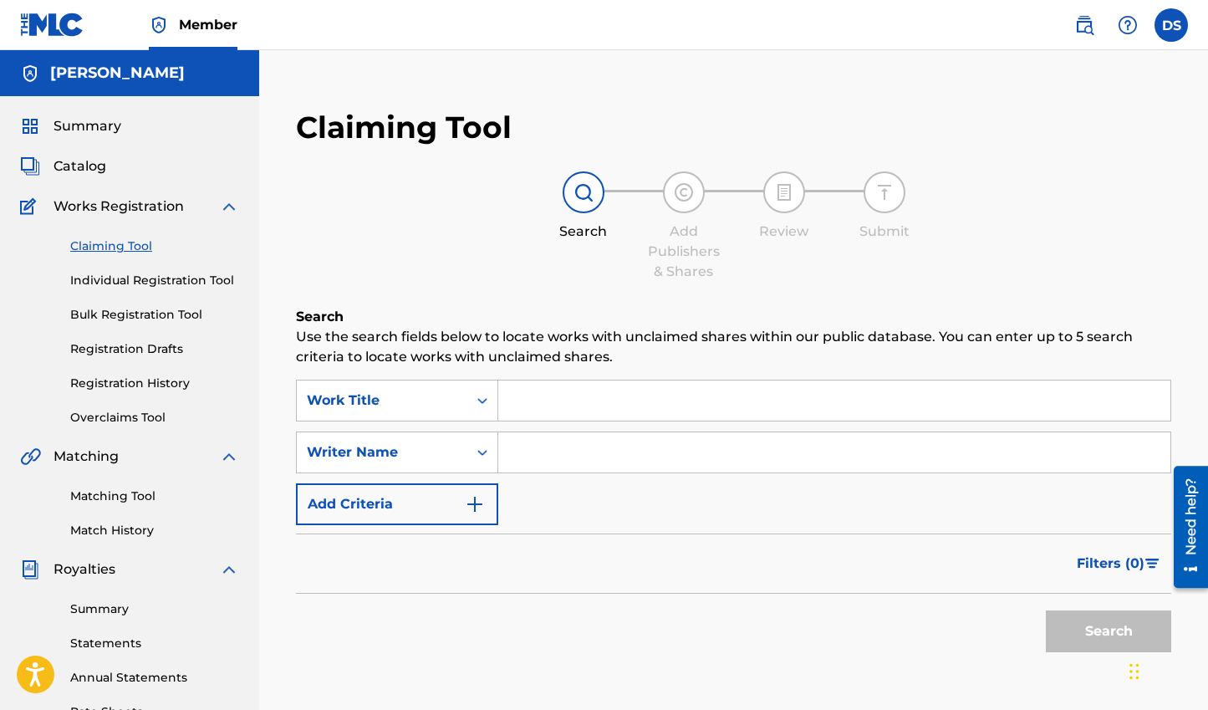
click at [548, 461] on input "Search Form" at bounding box center [834, 452] width 672 height 40
type input "[PERSON_NAME]"
click at [1046, 610] on button "Search" at bounding box center [1108, 631] width 125 height 42
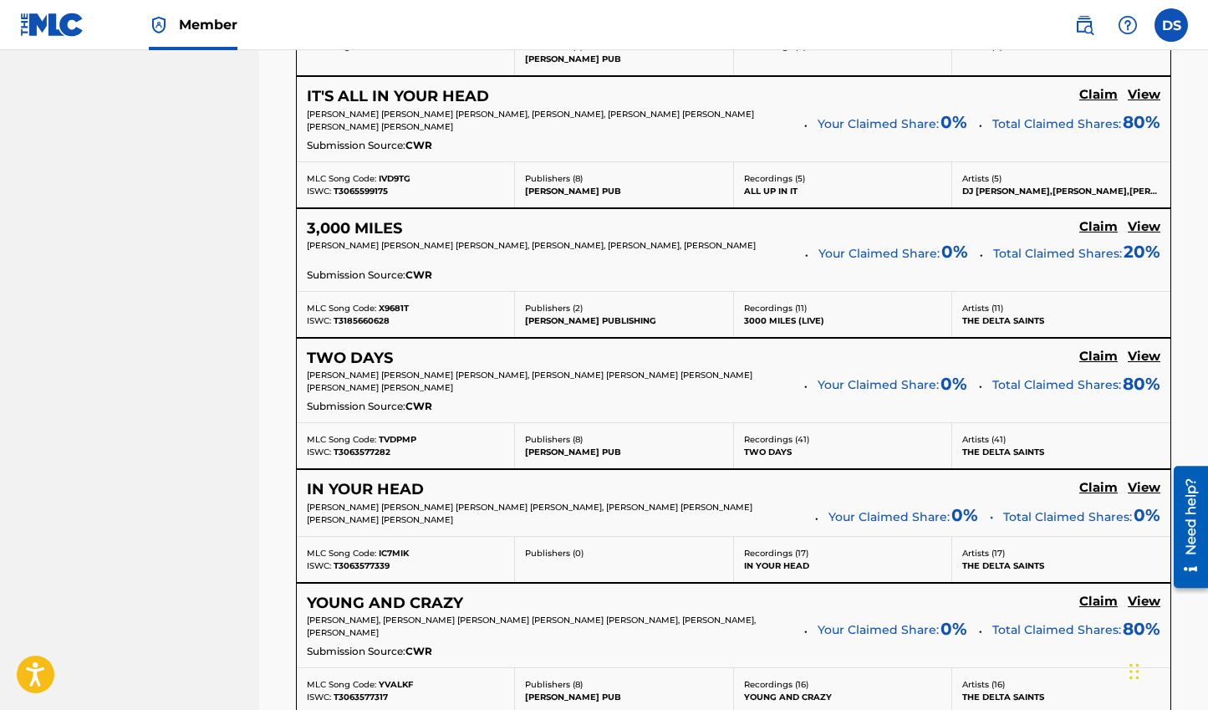
scroll to position [980, 0]
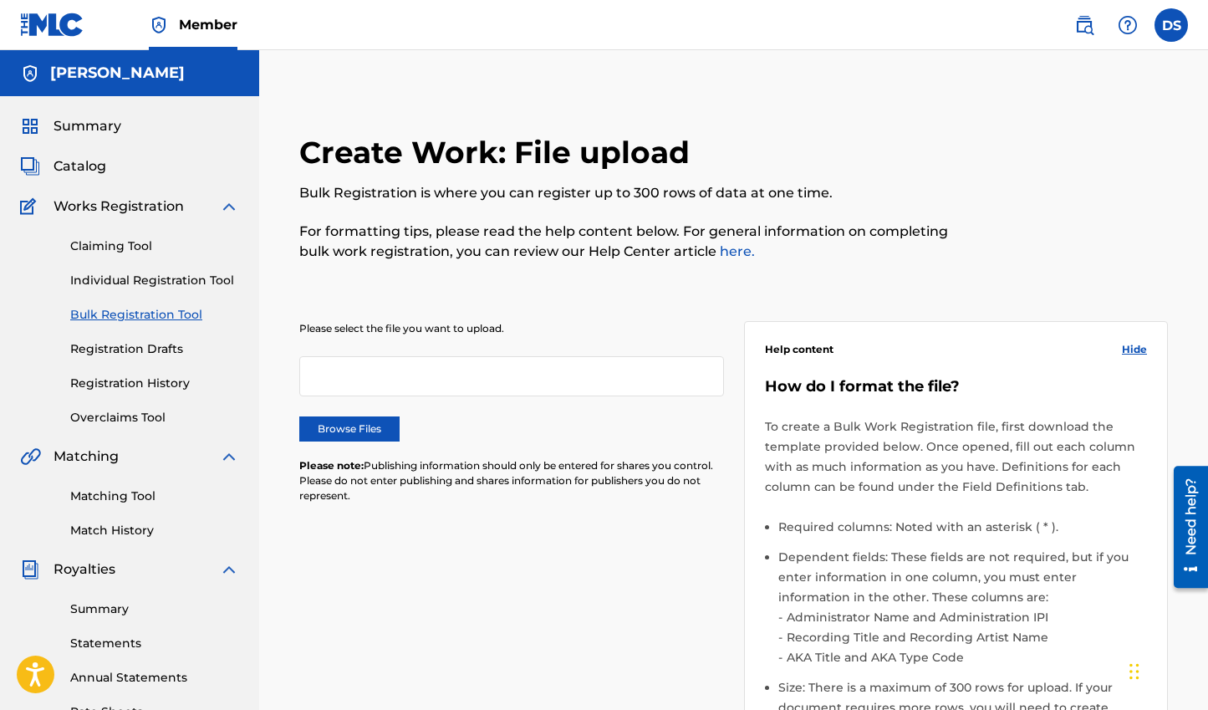
scroll to position [15, 0]
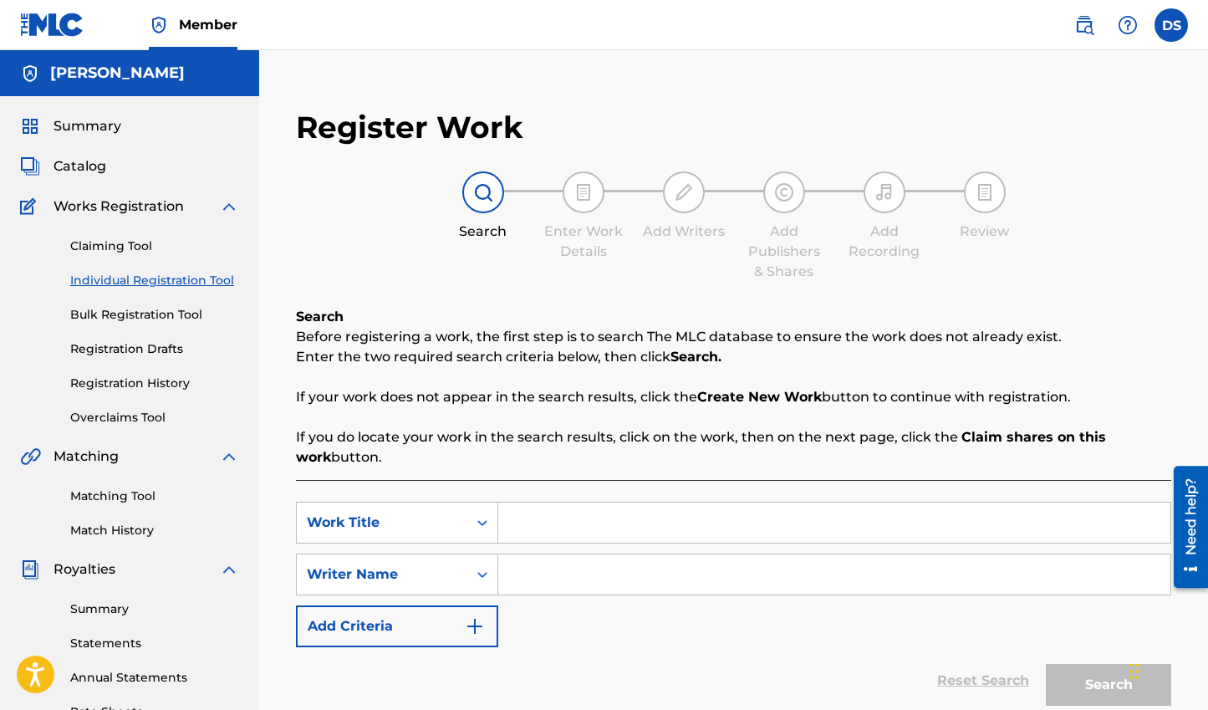
click at [608, 579] on input "Search Form" at bounding box center [834, 574] width 672 height 40
click at [596, 522] on input "Search Form" at bounding box center [834, 522] width 672 height 40
type input "W"
type input "Sometimes I Worry"
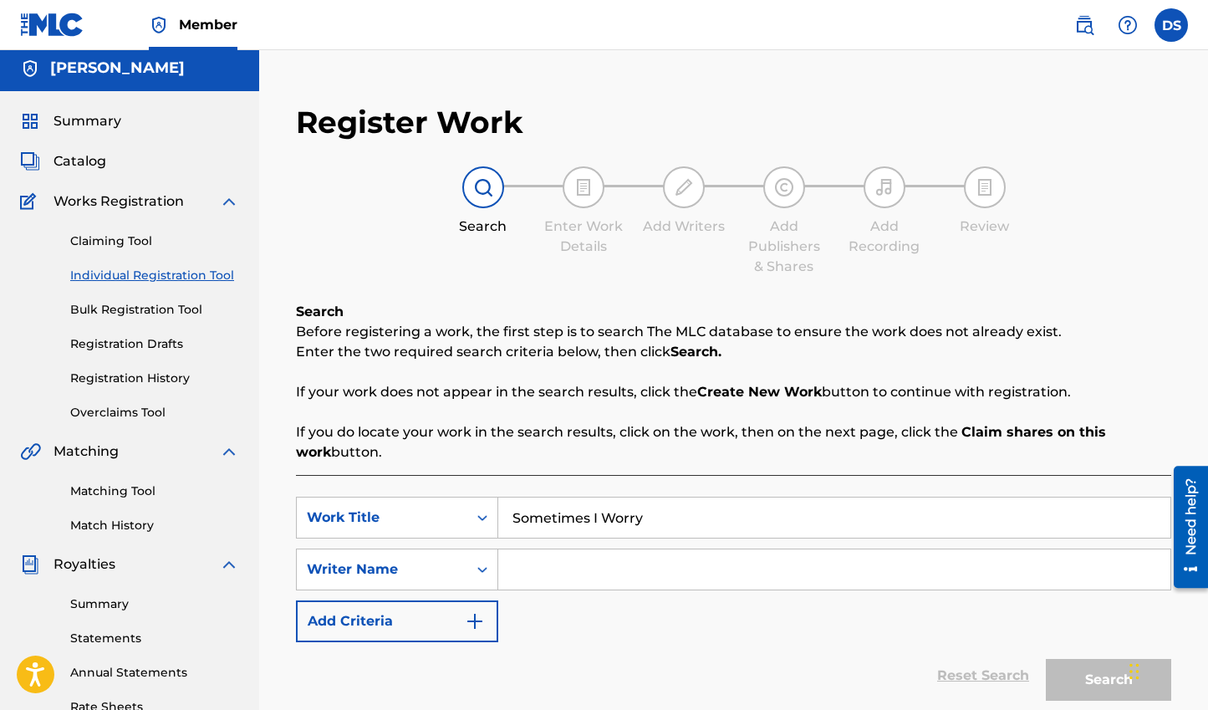
scroll to position [140, 0]
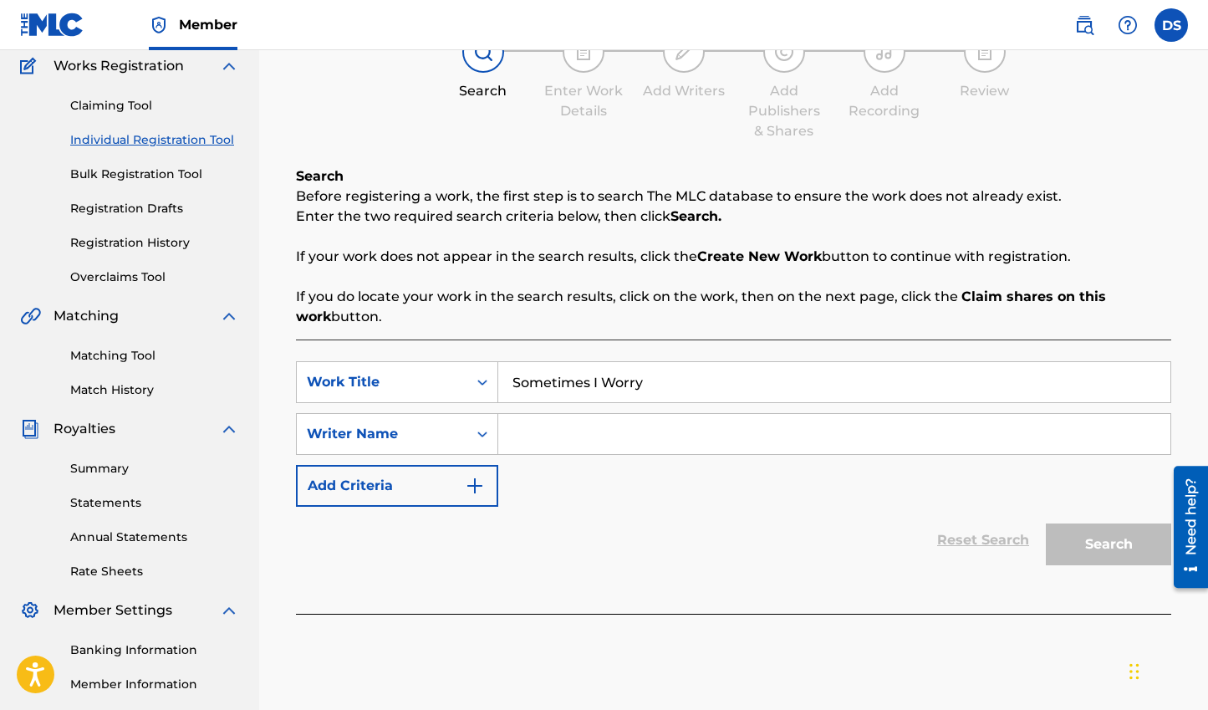
click at [847, 372] on input "Sometimes I Worry" at bounding box center [834, 382] width 672 height 40
drag, startPoint x: 754, startPoint y: 458, endPoint x: 753, endPoint y: 446, distance: 11.7
click at [754, 458] on div "SearchWithCriteriab5a25563-90e2-4a15-9855-ed547cd47f88 Work Title Sometimes I W…" at bounding box center [733, 433] width 875 height 145
click at [753, 445] on input "Search Form" at bounding box center [834, 434] width 672 height 40
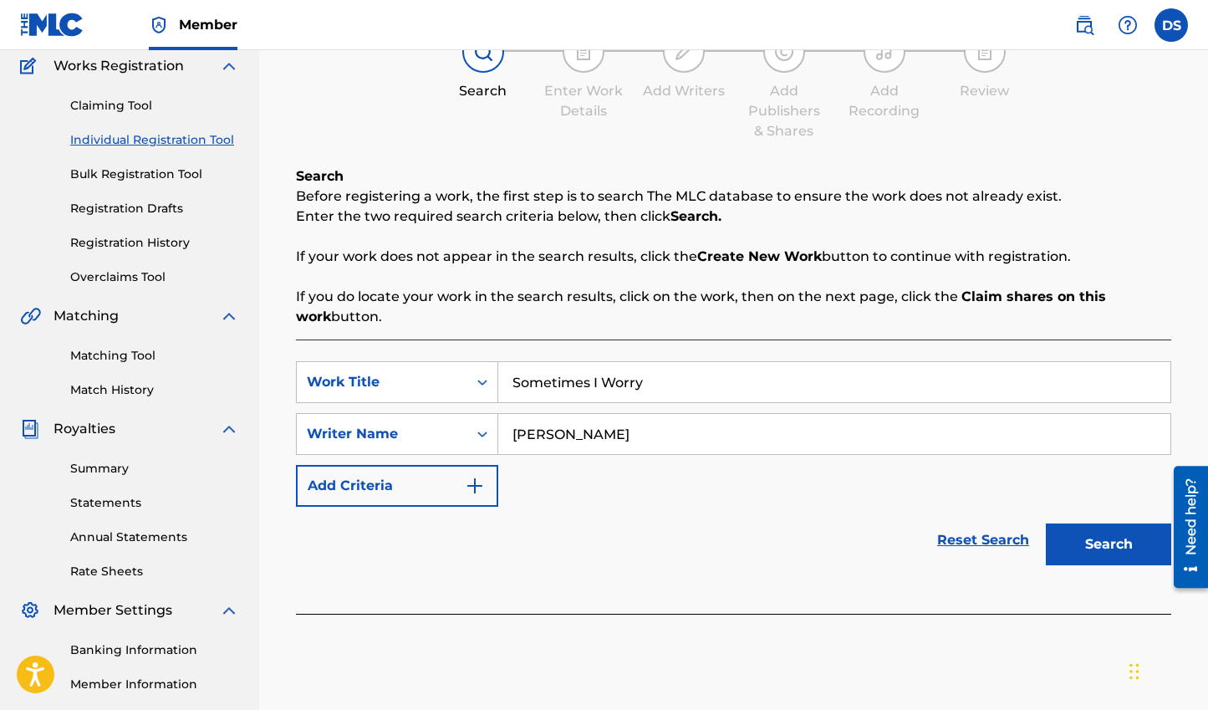
type input "[PERSON_NAME]"
click at [1046, 523] on button "Search" at bounding box center [1108, 544] width 125 height 42
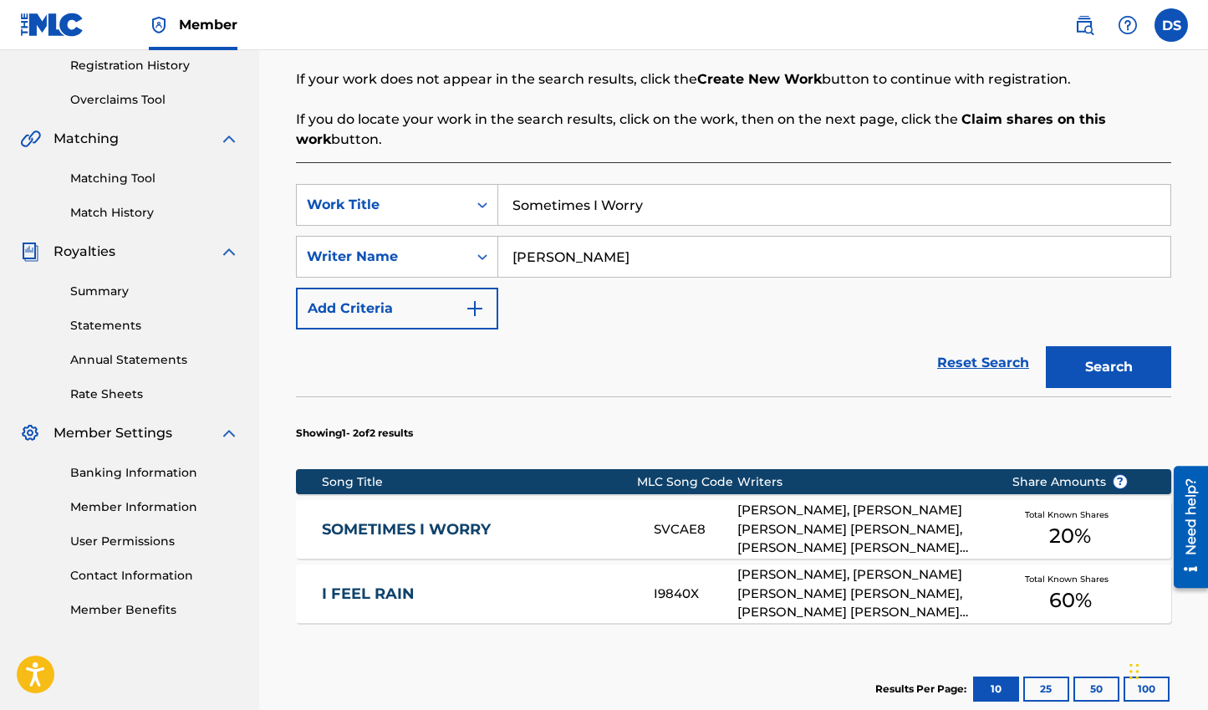
scroll to position [326, 0]
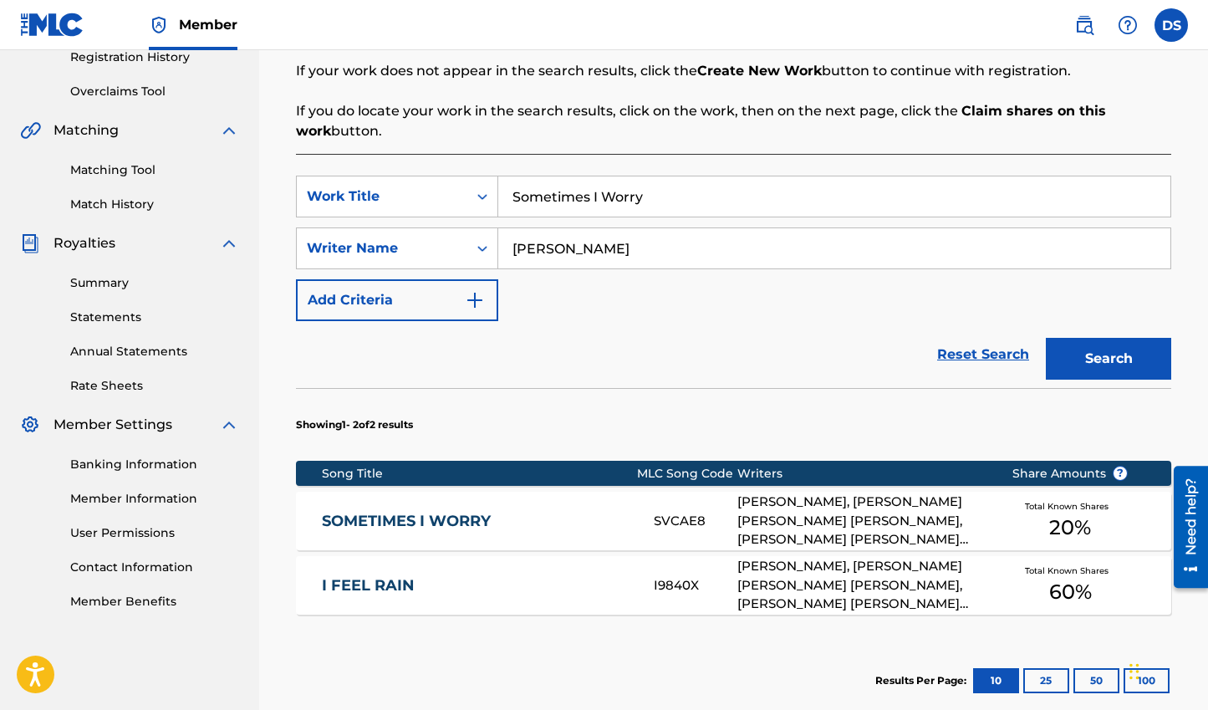
click at [540, 519] on link "SOMETIMES I WORRY" at bounding box center [476, 521] width 309 height 19
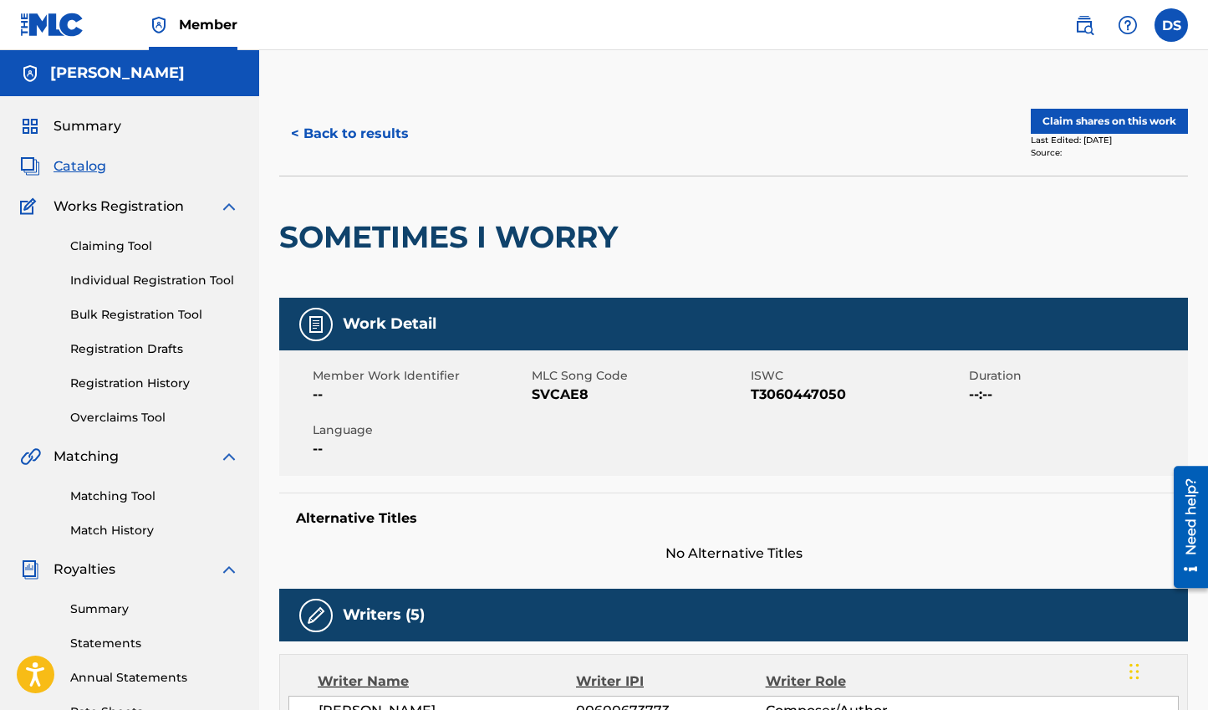
click at [128, 242] on link "Claiming Tool" at bounding box center [154, 246] width 169 height 18
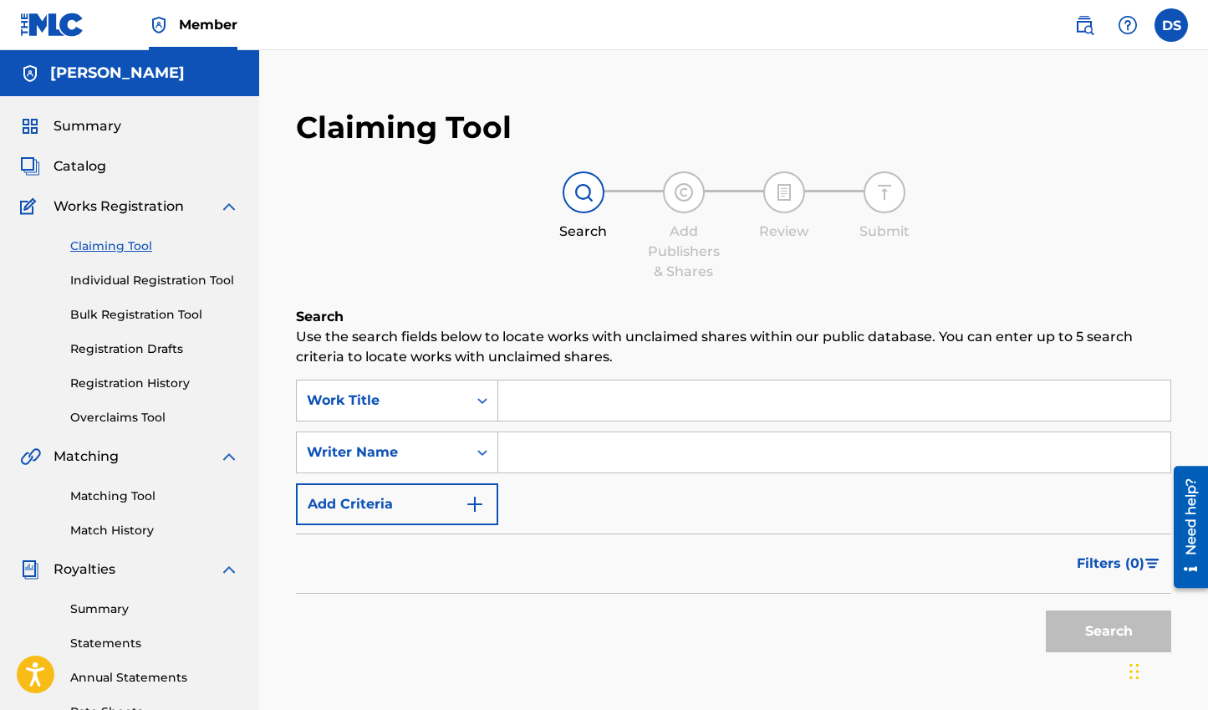
click at [645, 393] on input "Search Form" at bounding box center [834, 400] width 672 height 40
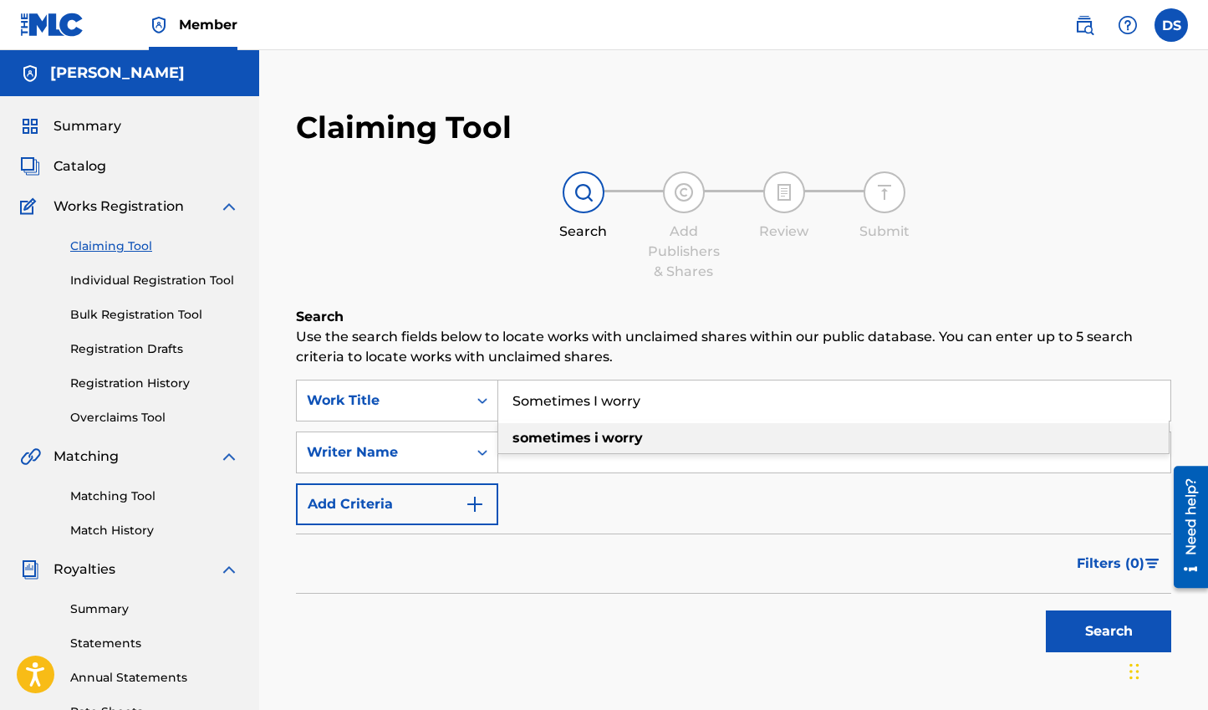
click at [700, 445] on div "sometimes i worry" at bounding box center [833, 438] width 670 height 30
type input "sometimes i worry"
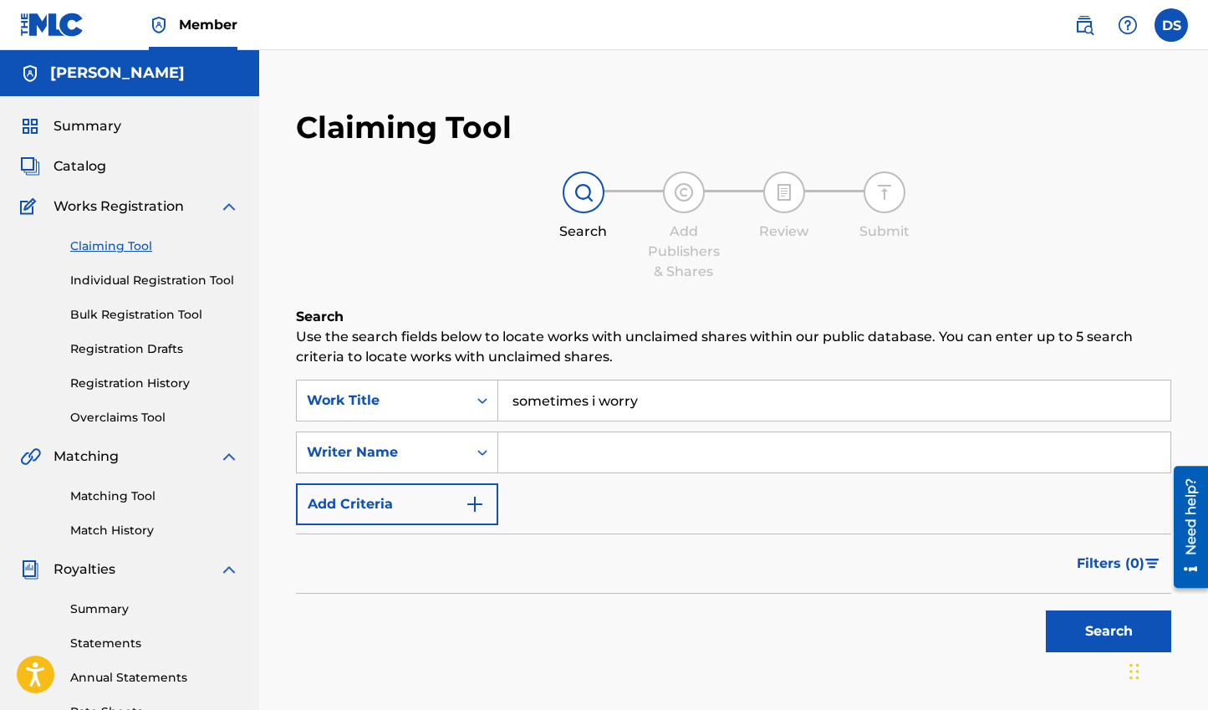
click at [1089, 637] on button "Search" at bounding box center [1108, 631] width 125 height 42
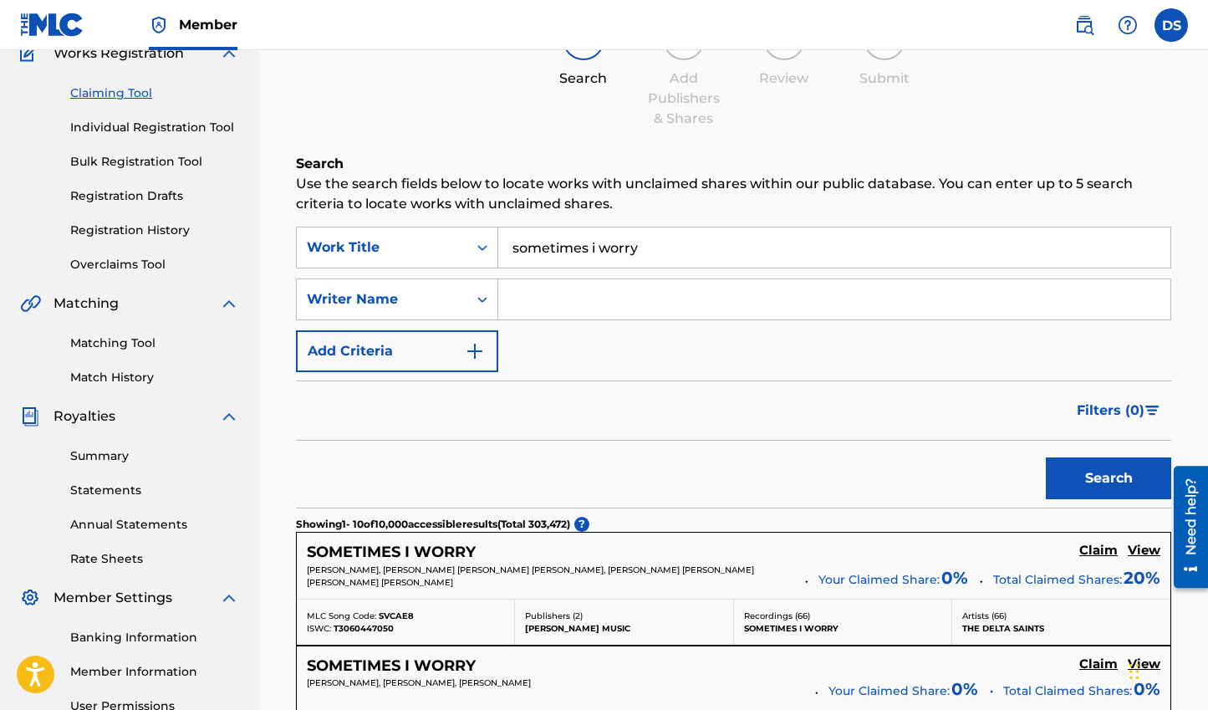
scroll to position [305, 0]
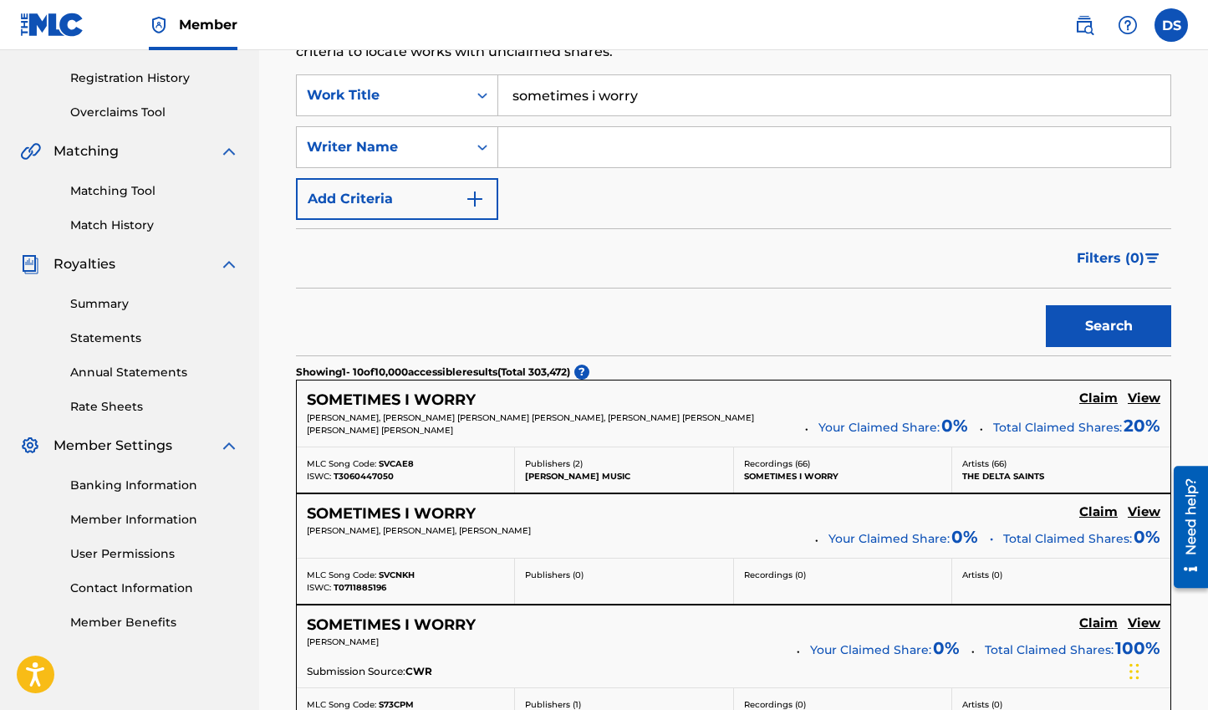
click at [1104, 395] on h5 "Claim" at bounding box center [1098, 398] width 38 height 16
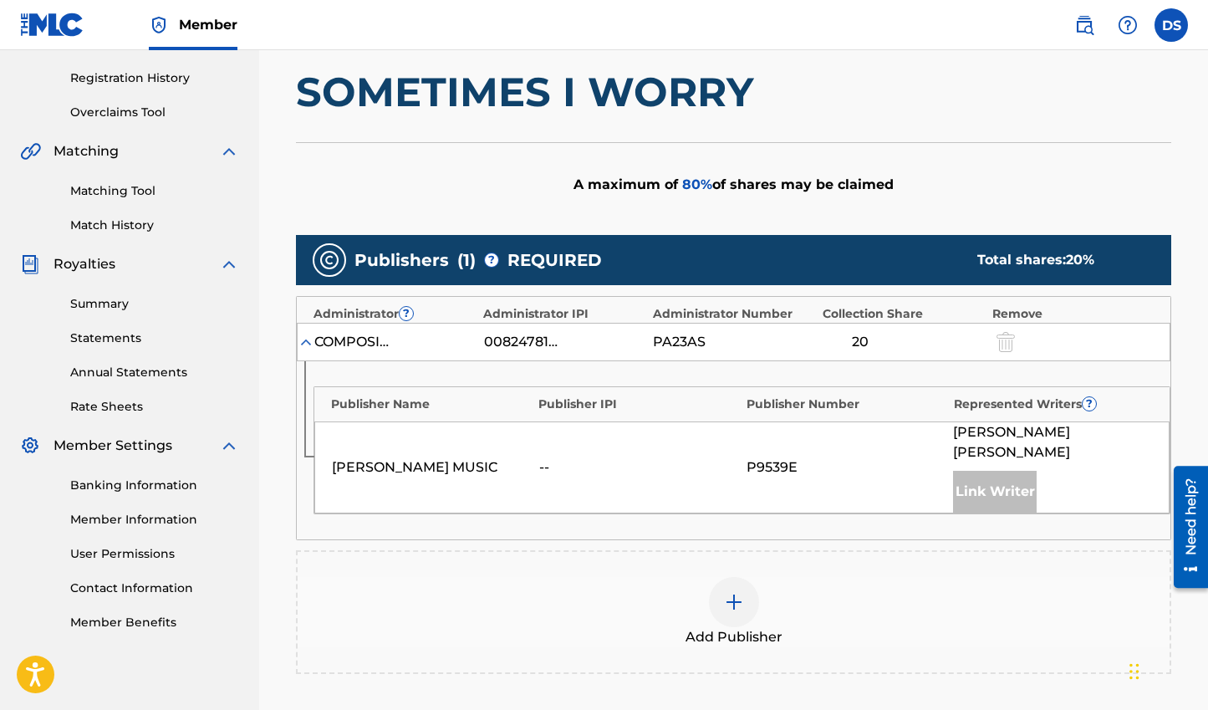
click at [746, 577] on div at bounding box center [734, 602] width 50 height 50
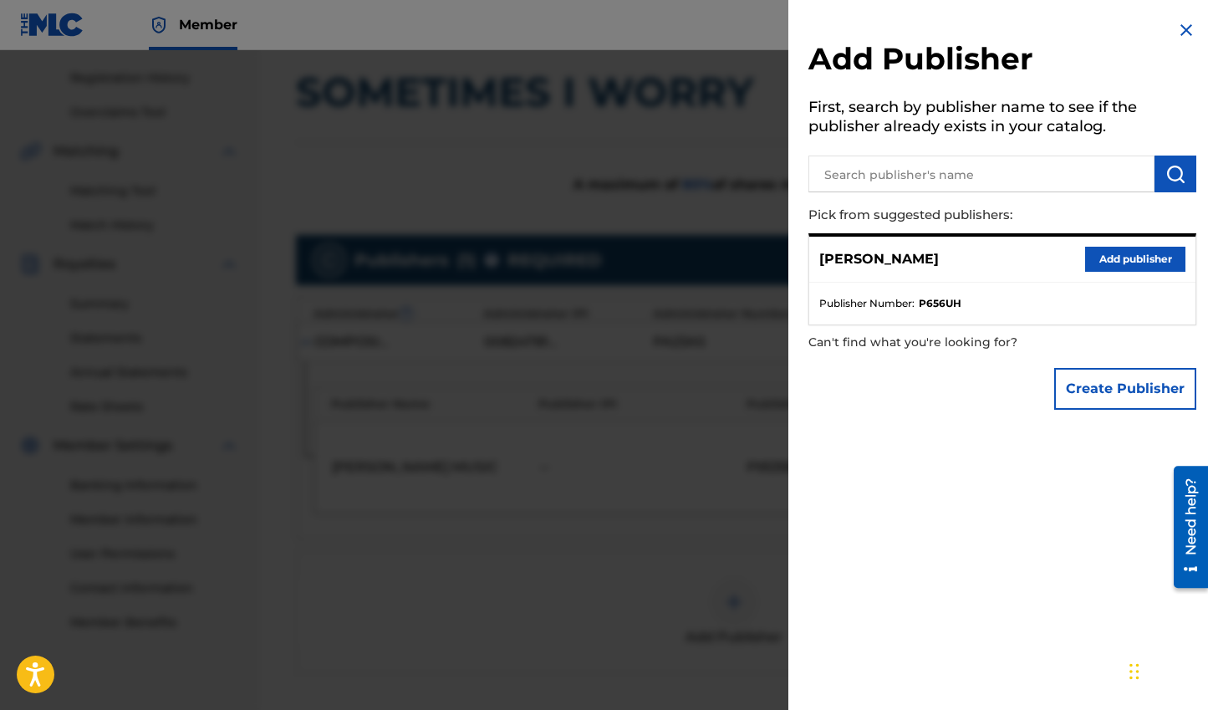
click at [1123, 253] on button "Add publisher" at bounding box center [1135, 259] width 100 height 25
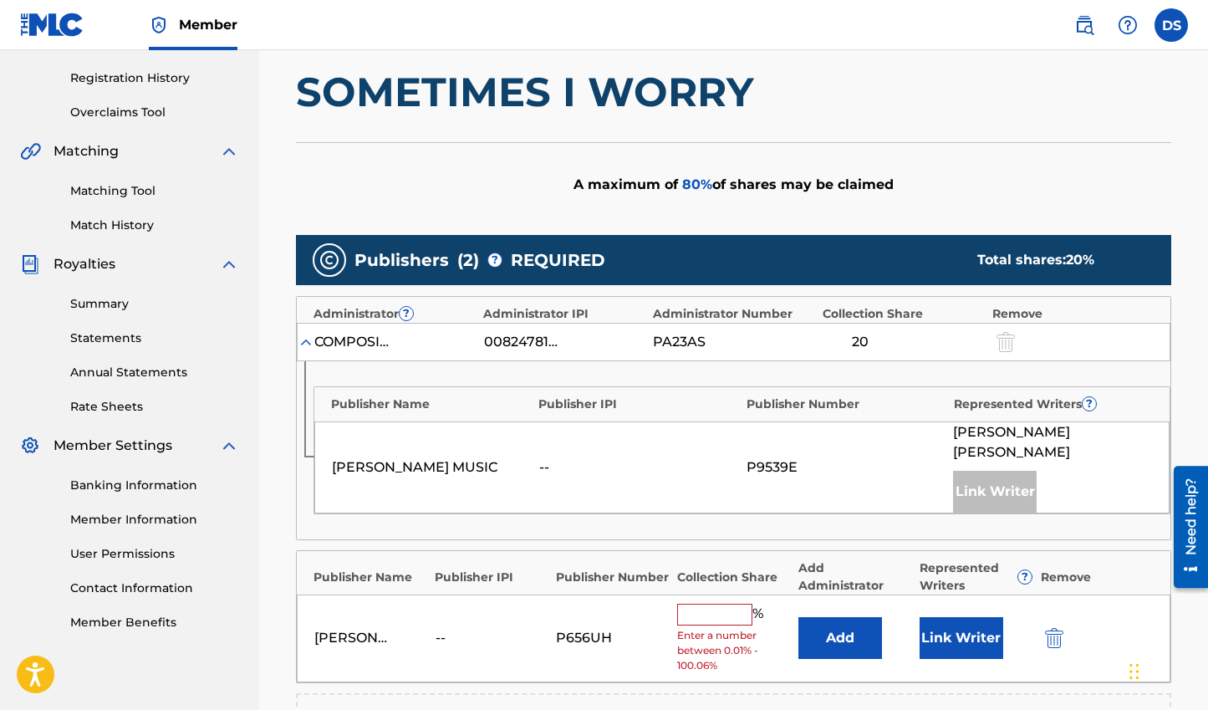
click at [733, 603] on input "text" at bounding box center [714, 614] width 75 height 22
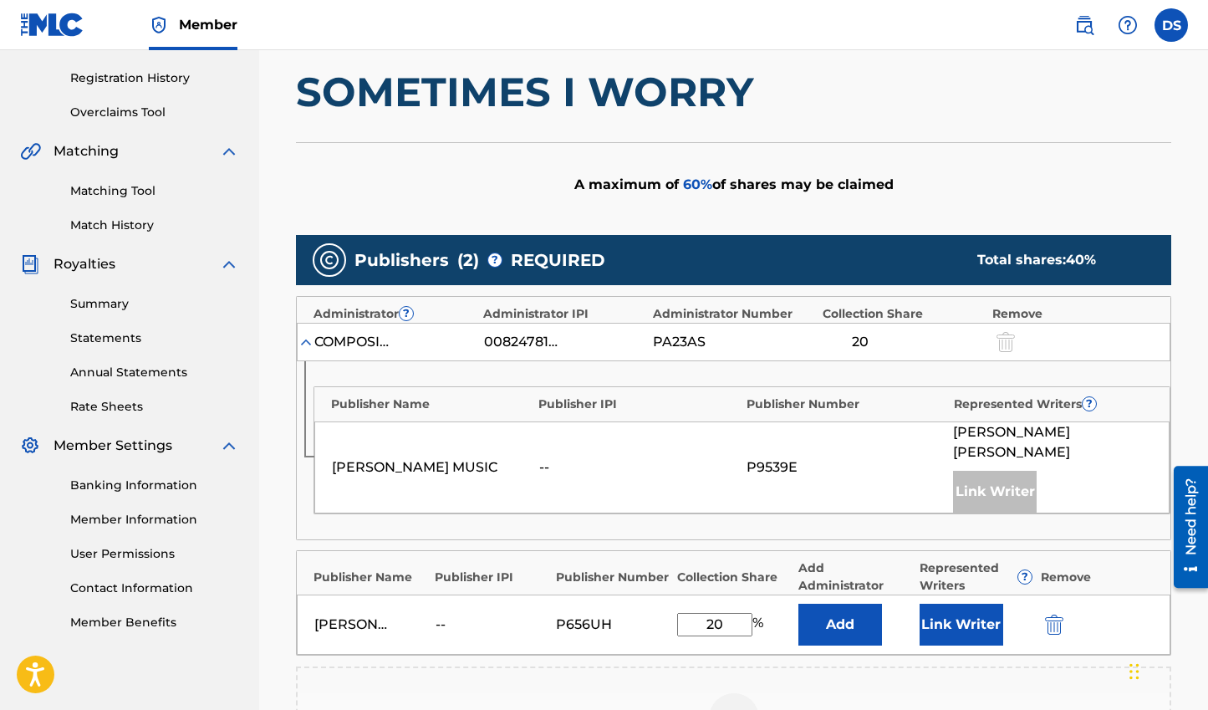
type input "20"
click at [972, 603] on button "Link Writer" at bounding box center [961, 624] width 84 height 42
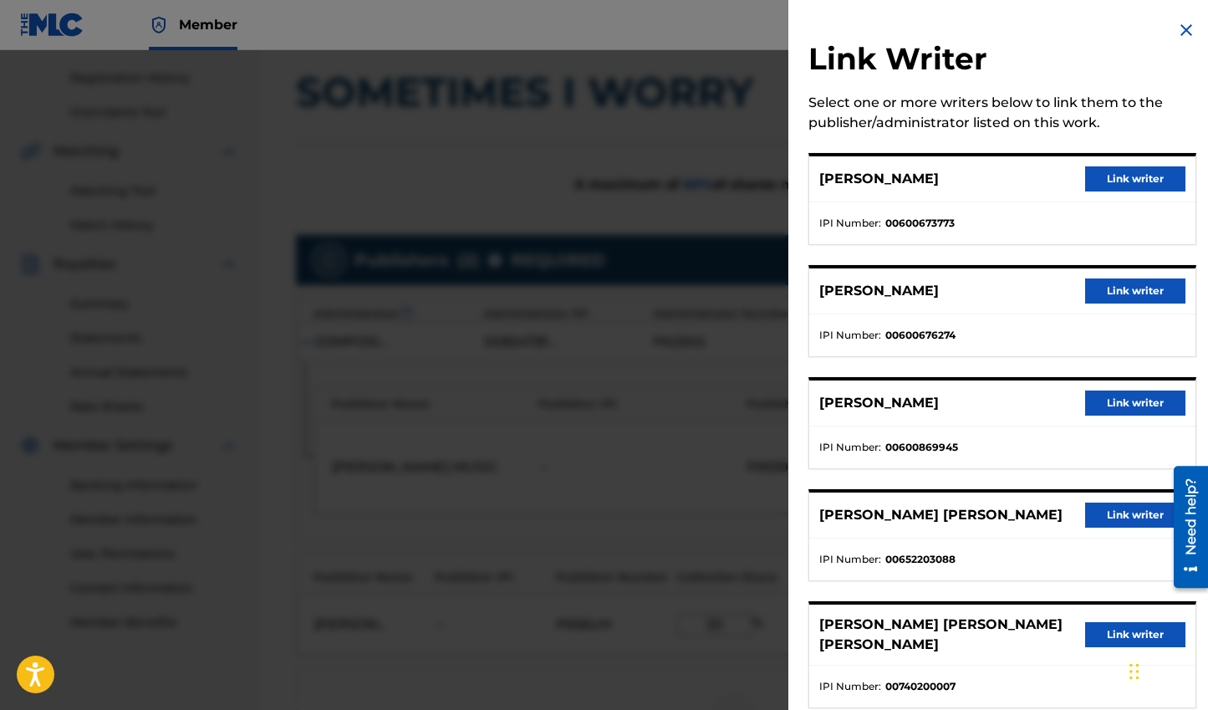
click at [1131, 401] on button "Link writer" at bounding box center [1135, 402] width 100 height 25
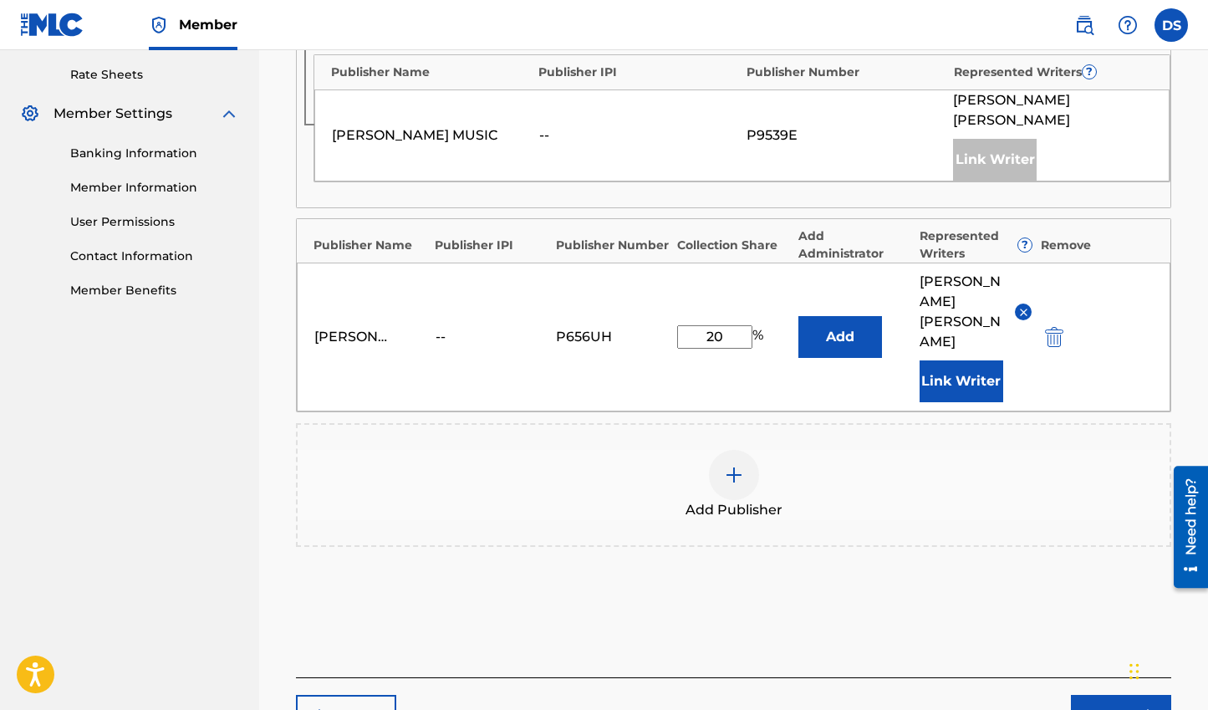
click at [1099, 695] on button "Next" at bounding box center [1121, 716] width 100 height 42
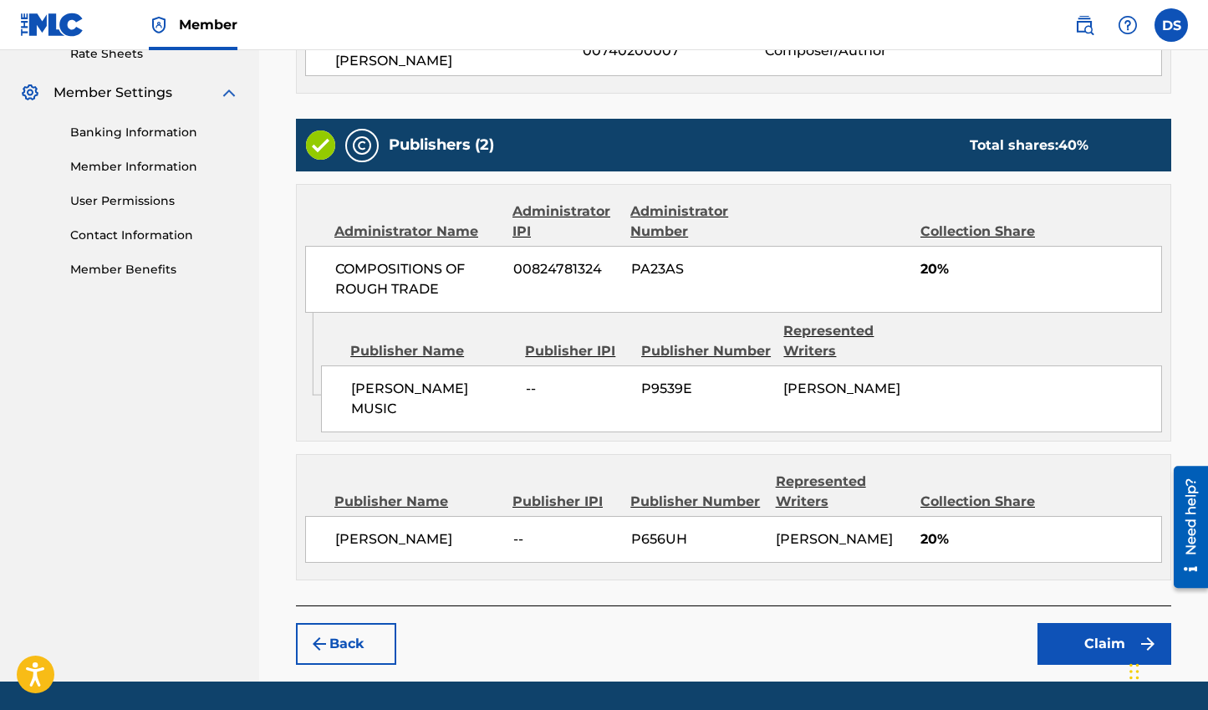
scroll to position [671, 0]
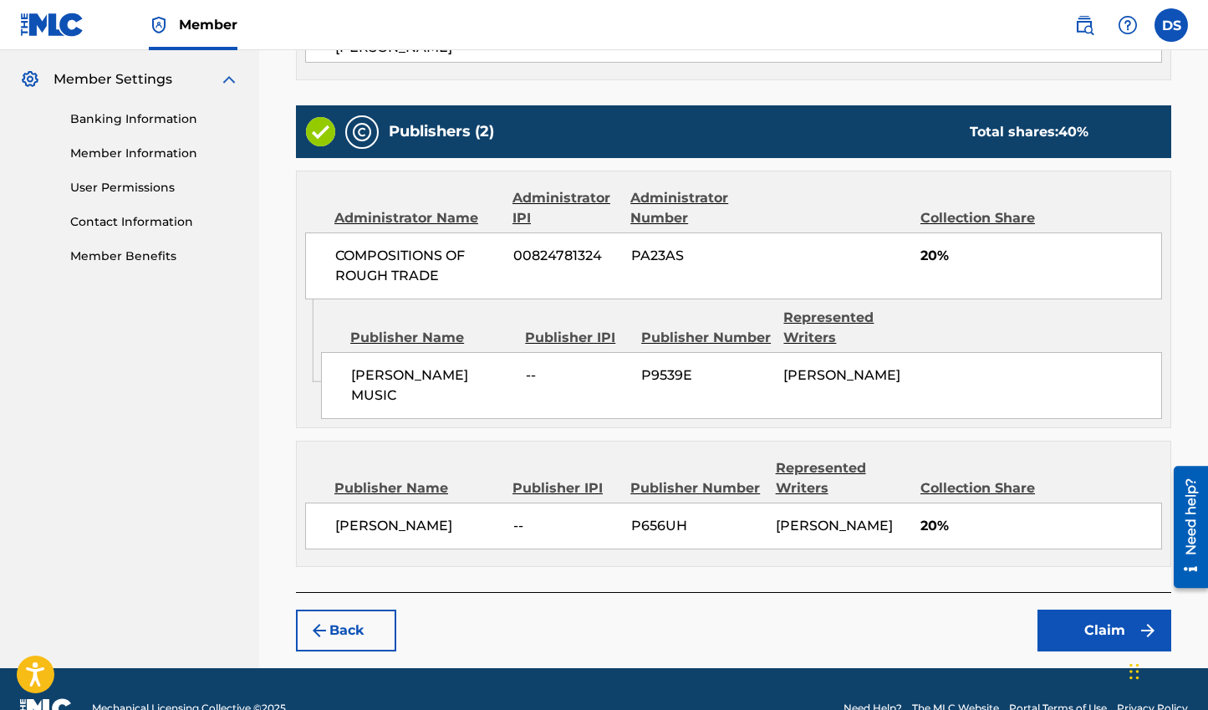
click at [1067, 626] on button "Claim" at bounding box center [1104, 630] width 134 height 42
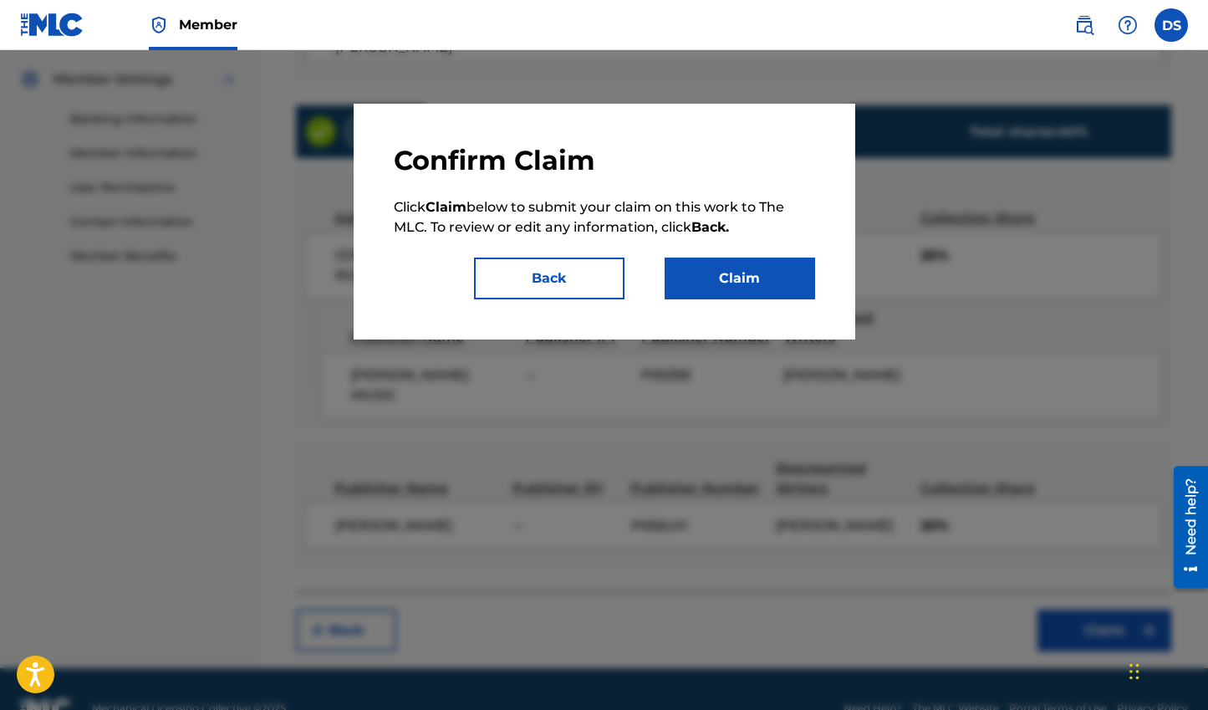
click at [736, 285] on button "Claim" at bounding box center [739, 278] width 150 height 42
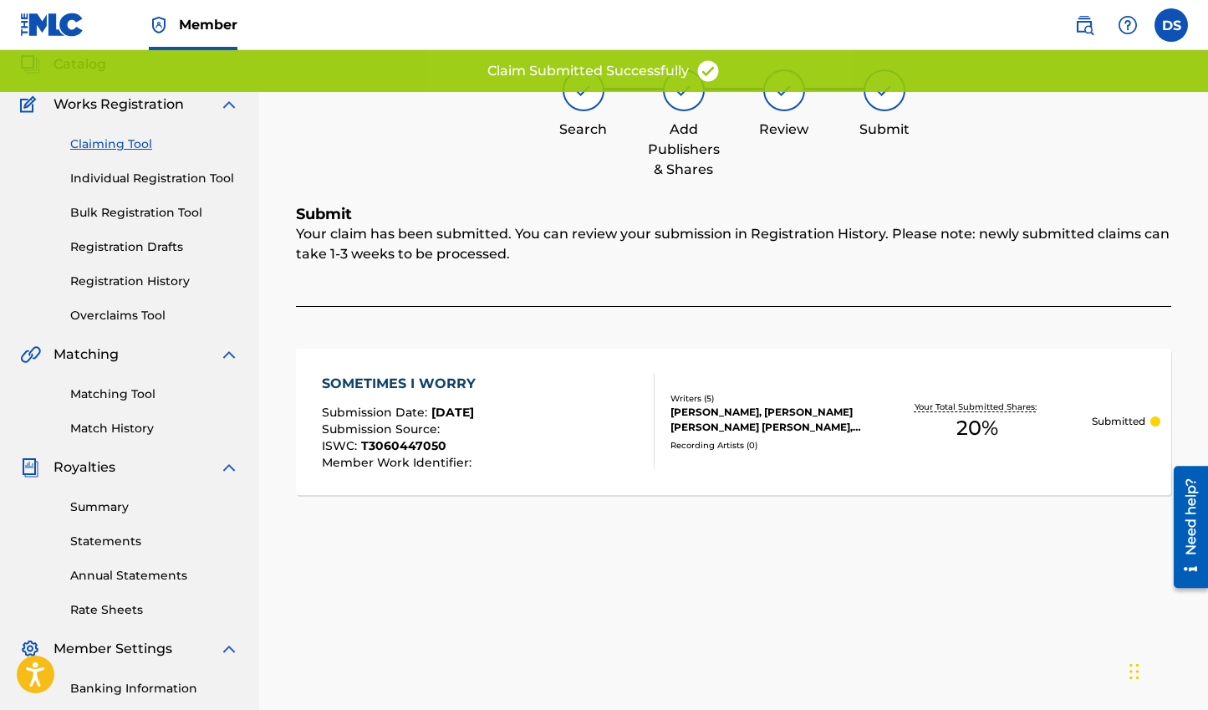
scroll to position [0, 0]
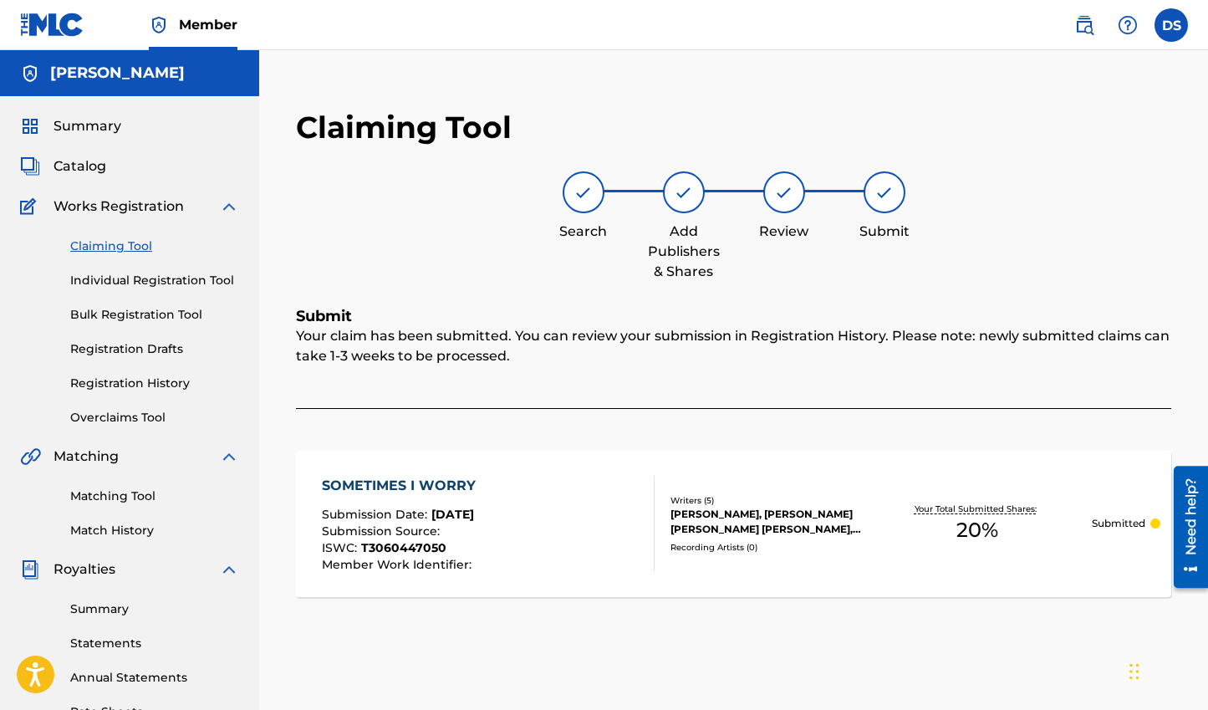
click at [151, 380] on link "Registration History" at bounding box center [154, 383] width 169 height 18
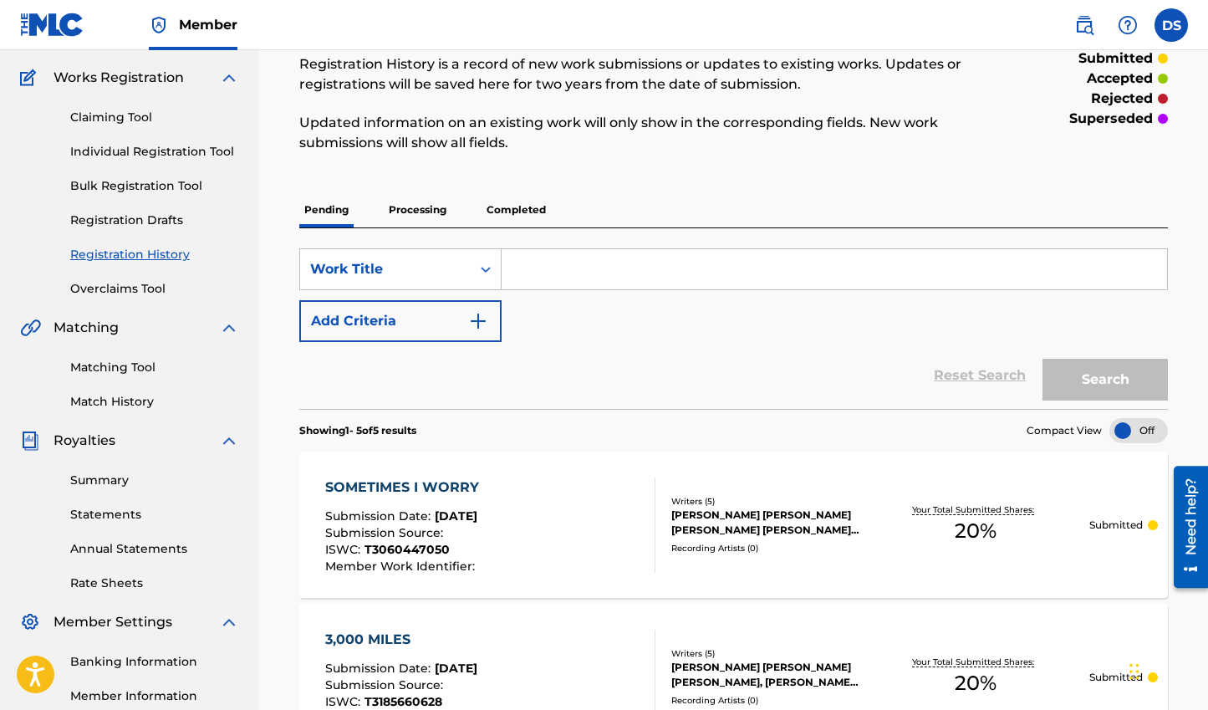
scroll to position [51, 0]
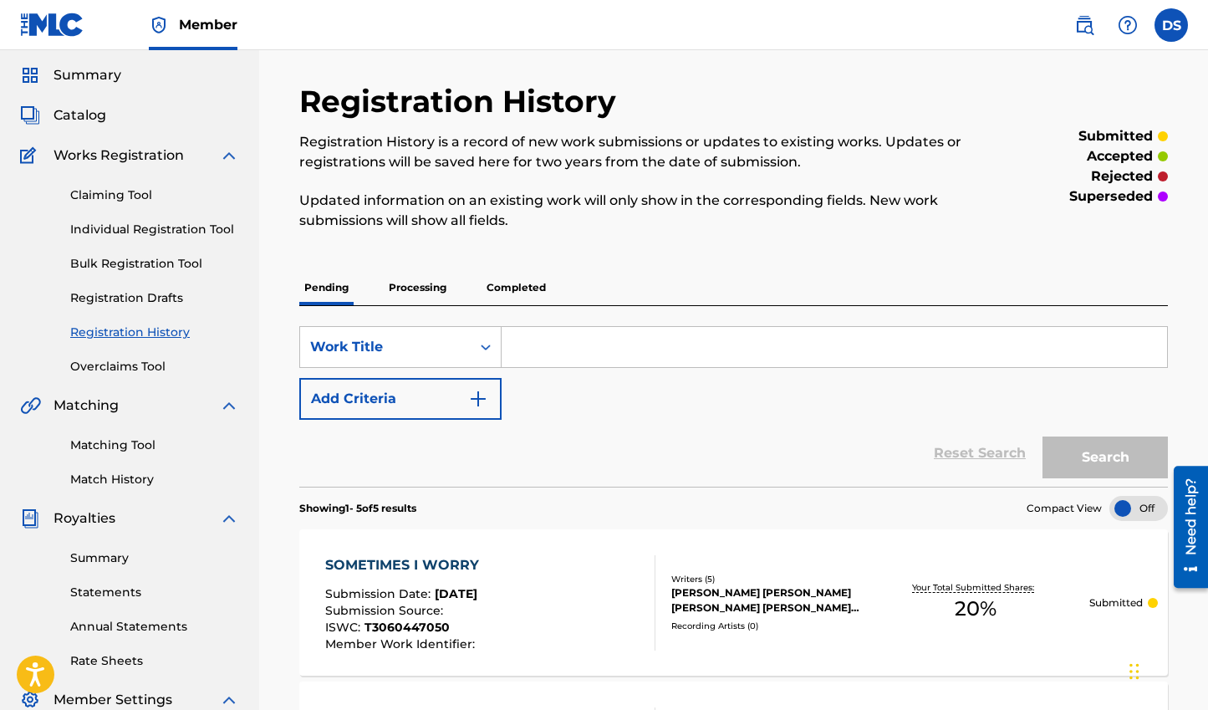
click at [124, 190] on link "Claiming Tool" at bounding box center [154, 195] width 169 height 18
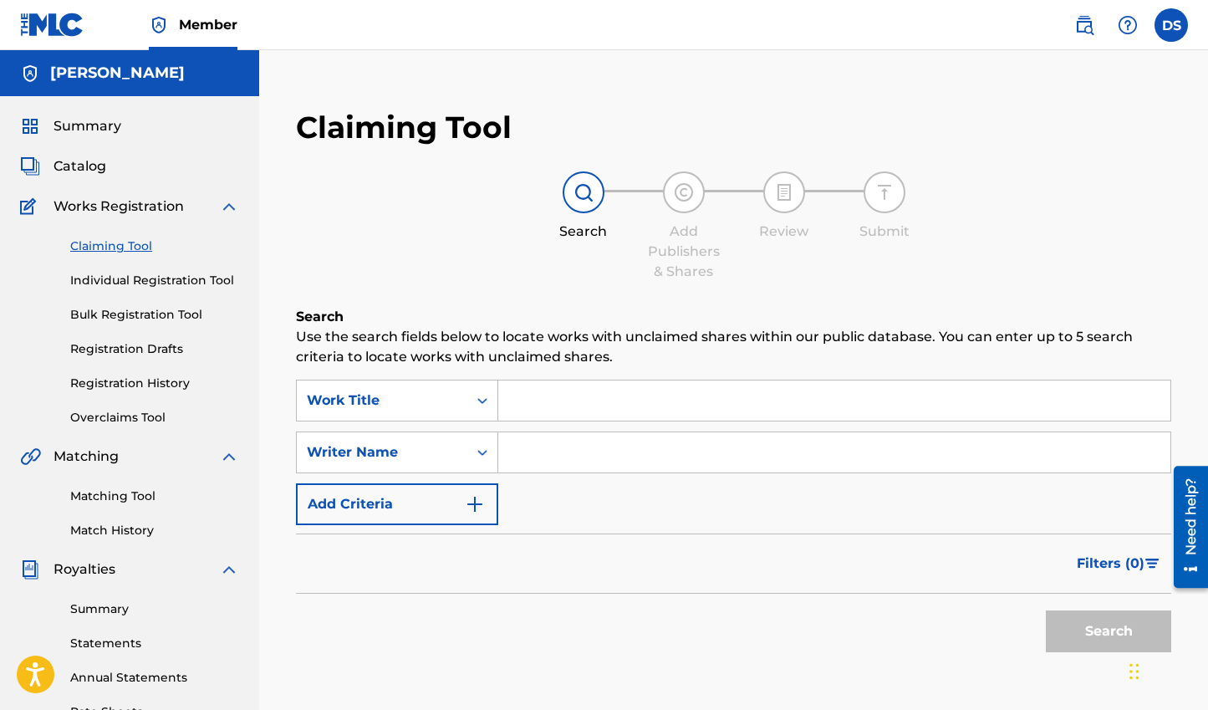
drag, startPoint x: 562, startPoint y: 388, endPoint x: 502, endPoint y: 423, distance: 69.7
click at [562, 389] on input "Search Form" at bounding box center [834, 400] width 672 height 40
click at [568, 447] on input "Search Form" at bounding box center [834, 452] width 672 height 40
type input "[PERSON_NAME]"
click at [1107, 629] on button "Search" at bounding box center [1108, 631] width 125 height 42
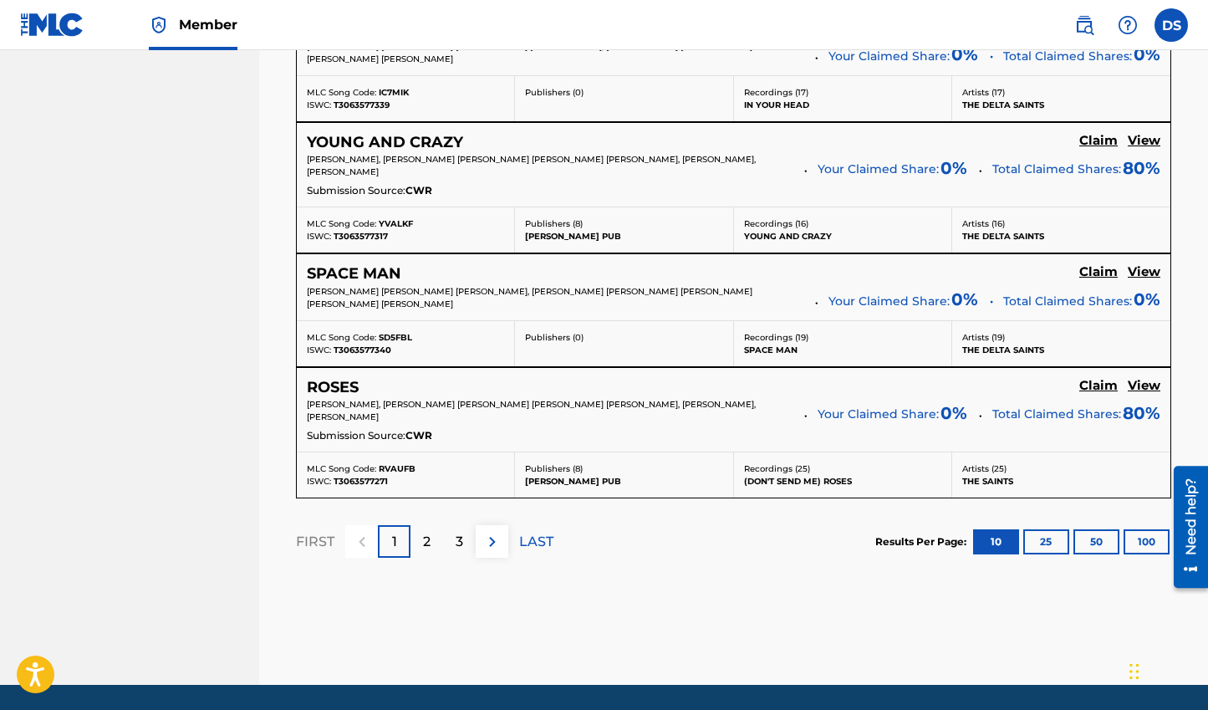
click at [417, 541] on div "2" at bounding box center [426, 541] width 33 height 33
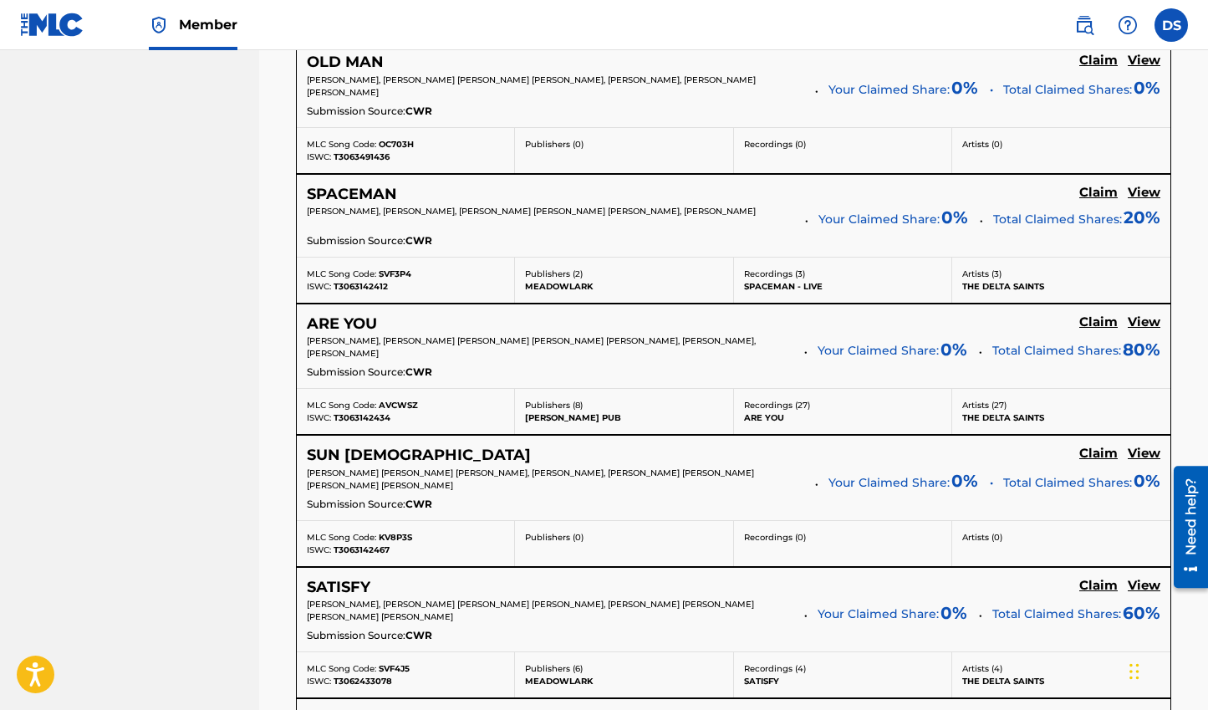
scroll to position [1150, 0]
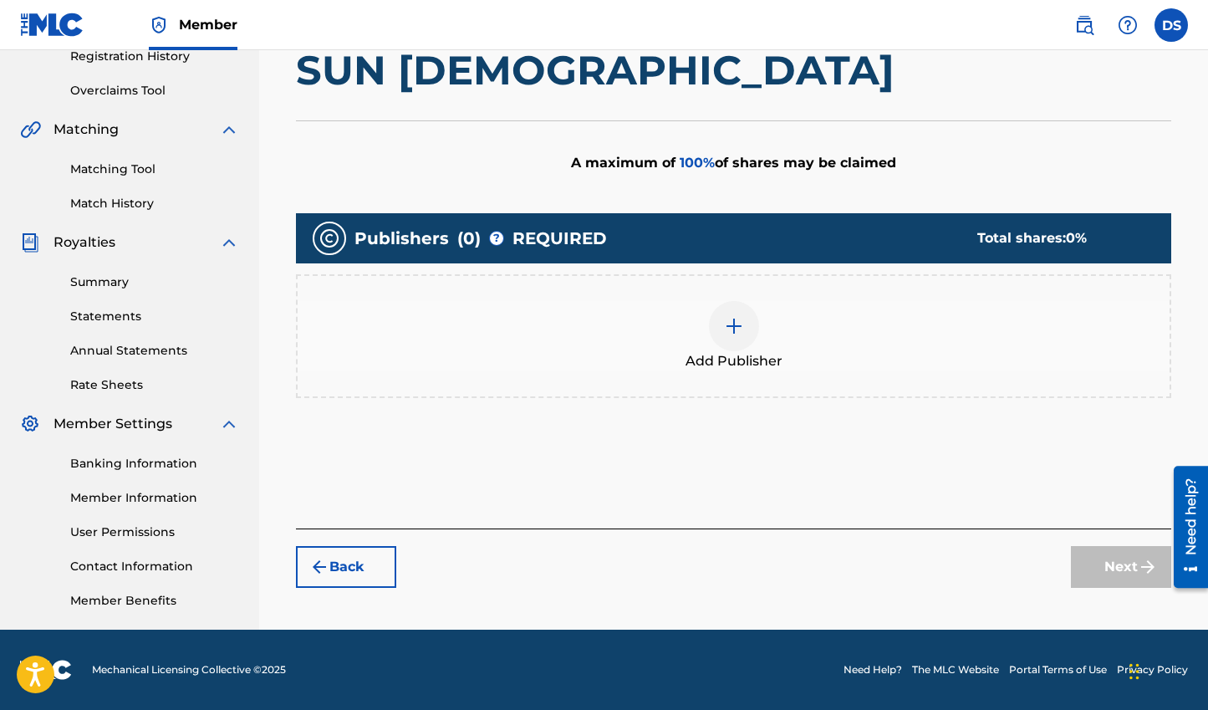
click at [715, 338] on div at bounding box center [734, 326] width 50 height 50
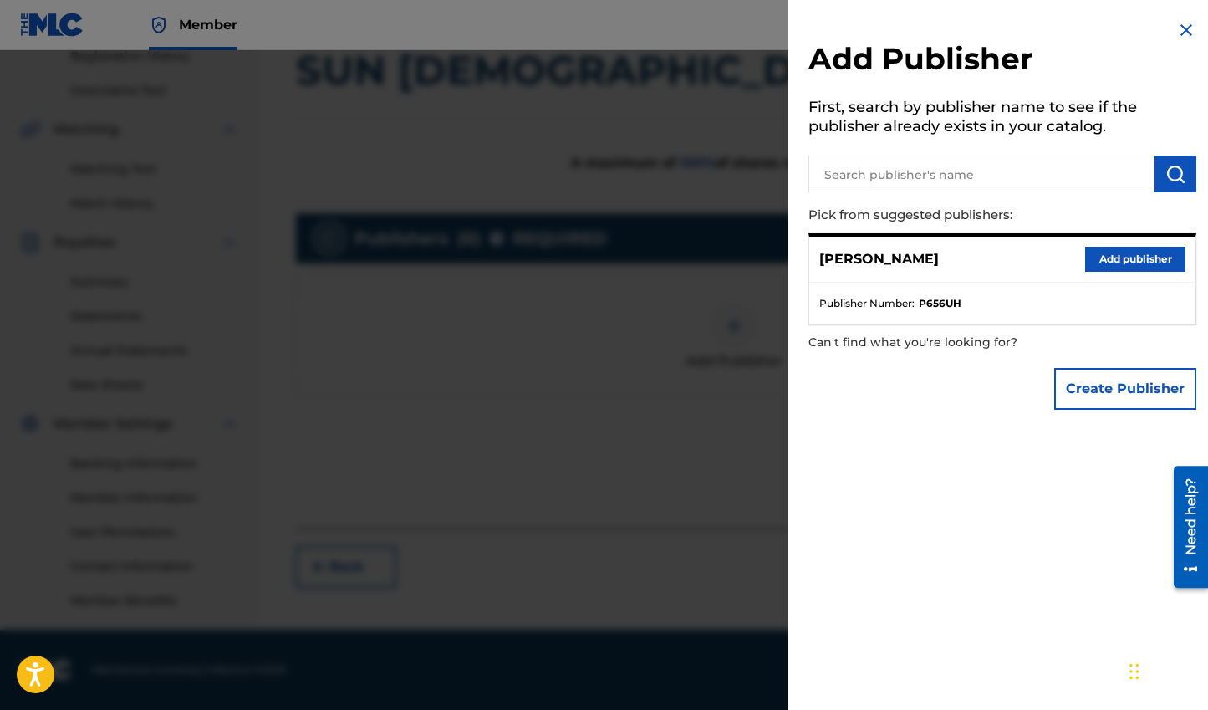
drag, startPoint x: 1144, startPoint y: 273, endPoint x: 1143, endPoint y: 263, distance: 10.2
click at [1144, 271] on div "[PERSON_NAME] Add publisher" at bounding box center [1002, 260] width 386 height 46
click at [1141, 257] on button "Add publisher" at bounding box center [1135, 259] width 100 height 25
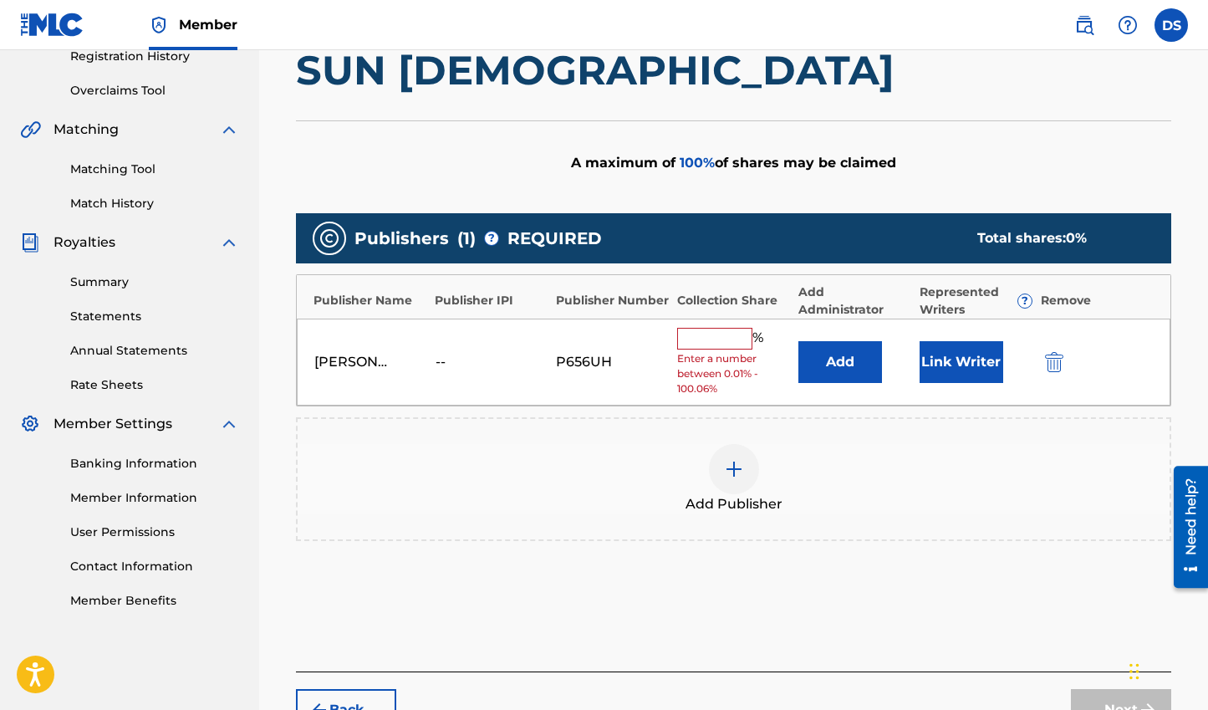
click at [751, 325] on div "[PERSON_NAME] -- P656UH % Enter a number between 0.01% - 100.06% Add Link Writer" at bounding box center [733, 362] width 873 height 88
click at [736, 333] on input "text" at bounding box center [714, 339] width 75 height 22
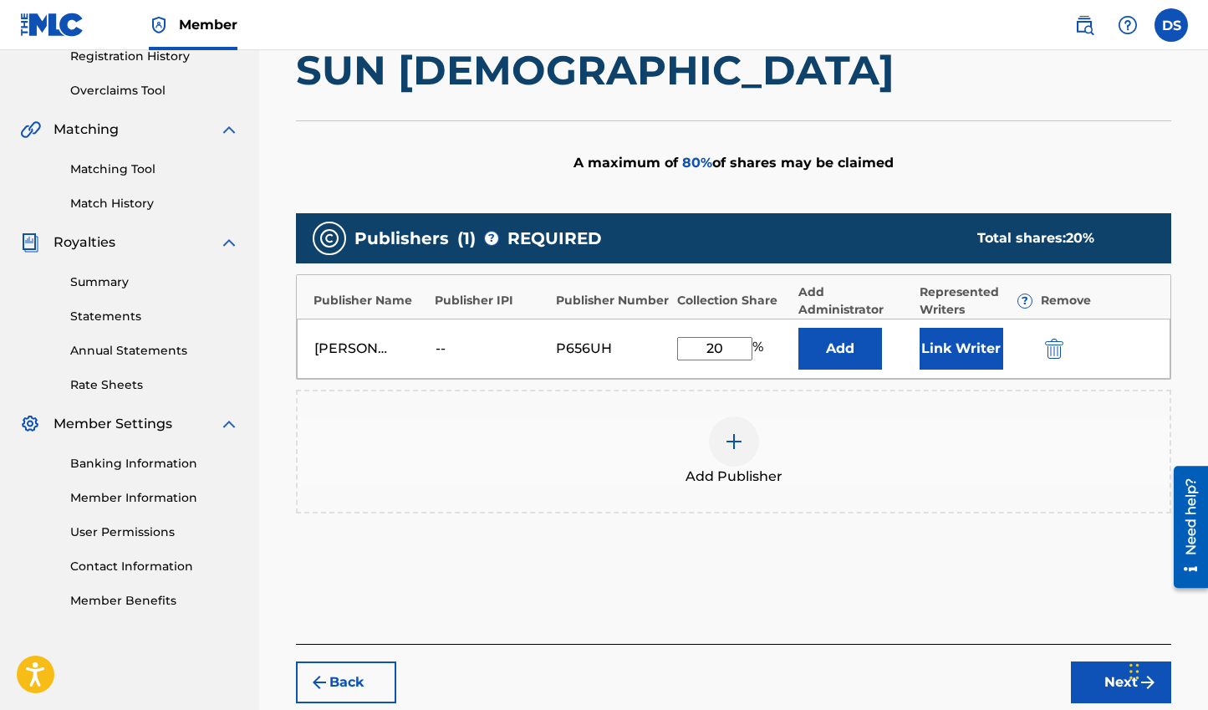
type input "20"
click at [958, 344] on button "Link Writer" at bounding box center [961, 349] width 84 height 42
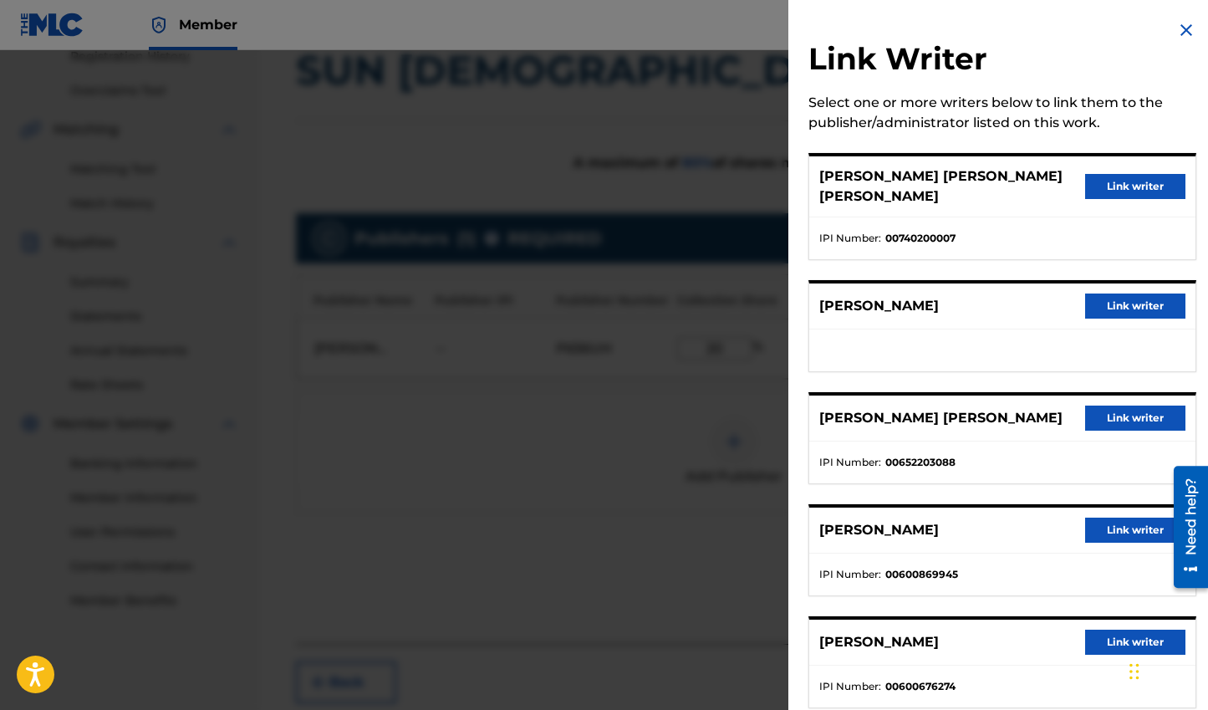
click at [1128, 517] on button "Link writer" at bounding box center [1135, 529] width 100 height 25
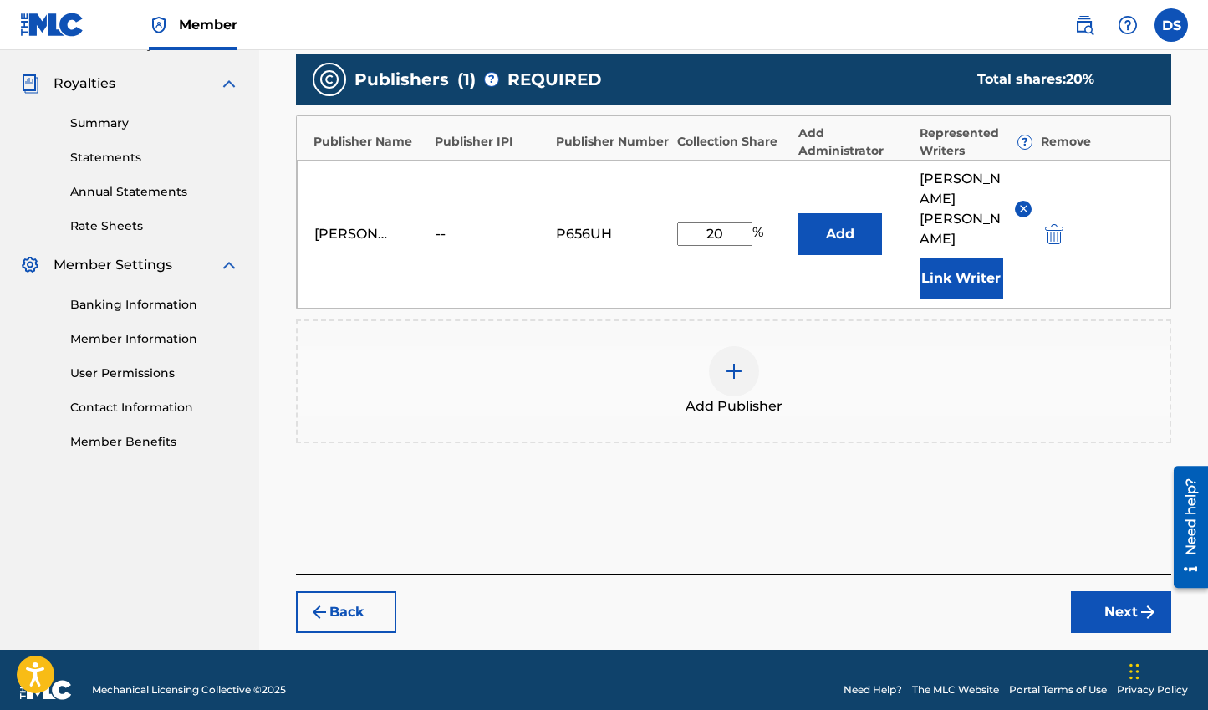
click at [1110, 592] on button "Next" at bounding box center [1121, 612] width 100 height 42
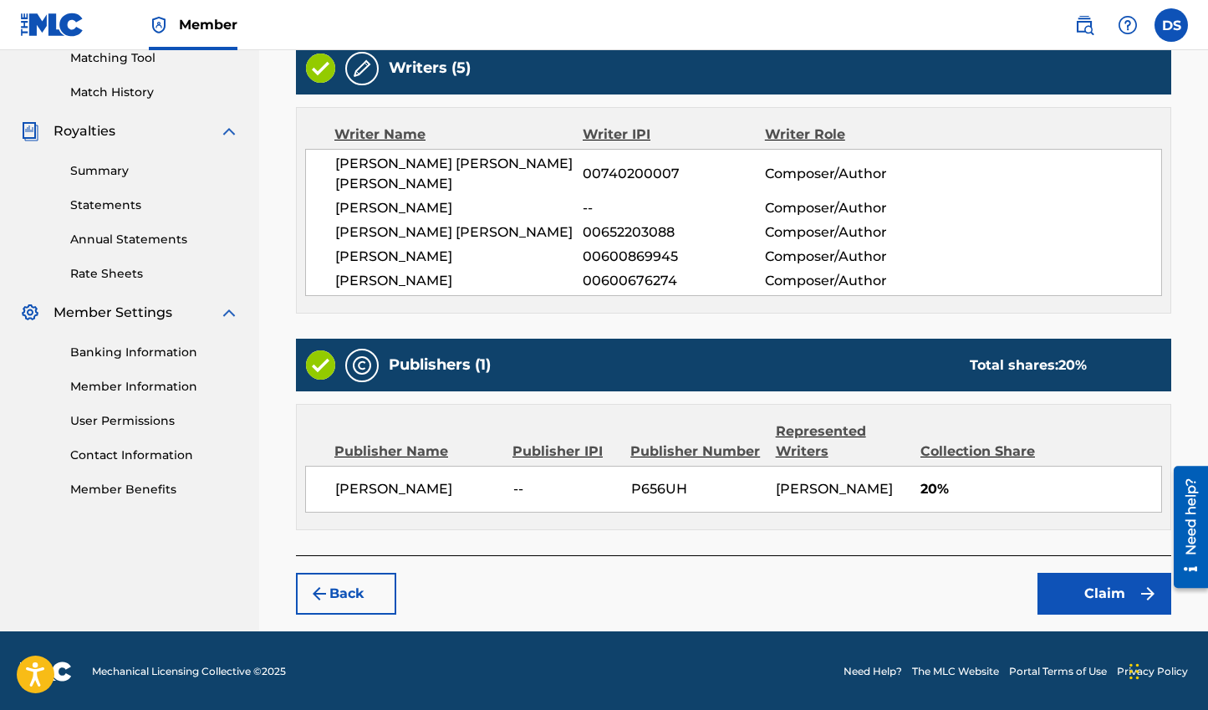
scroll to position [440, 0]
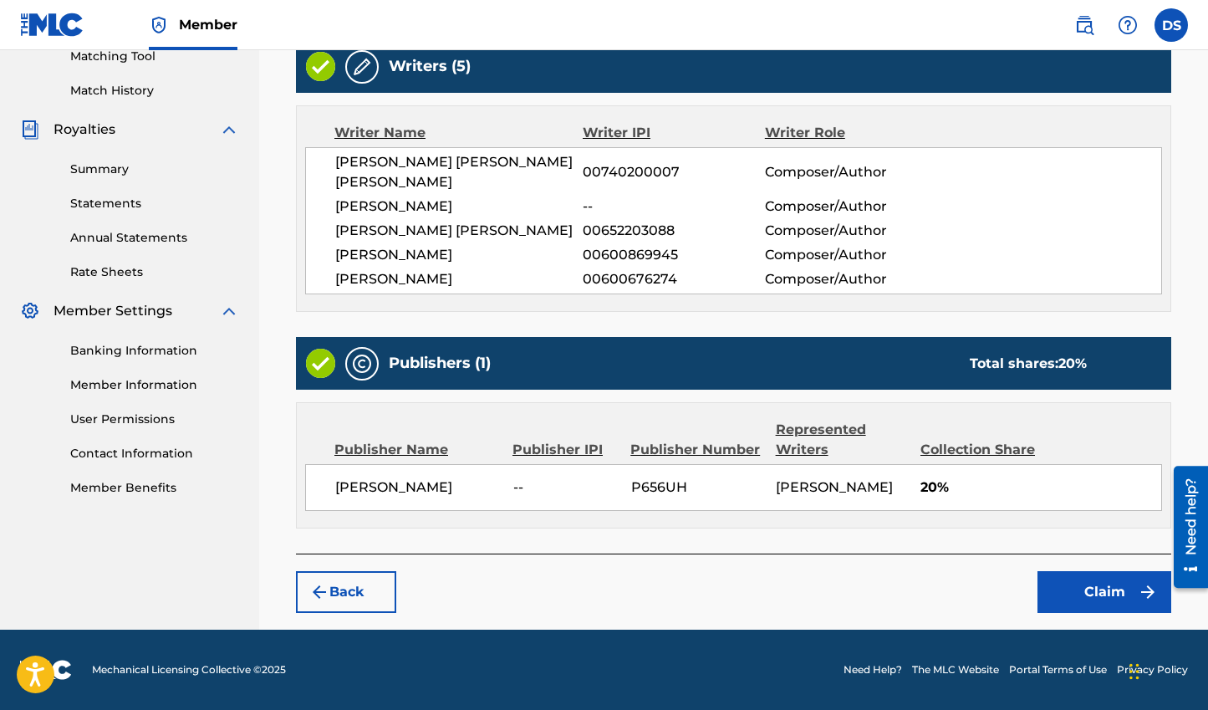
click at [1126, 583] on button "Claim" at bounding box center [1104, 592] width 134 height 42
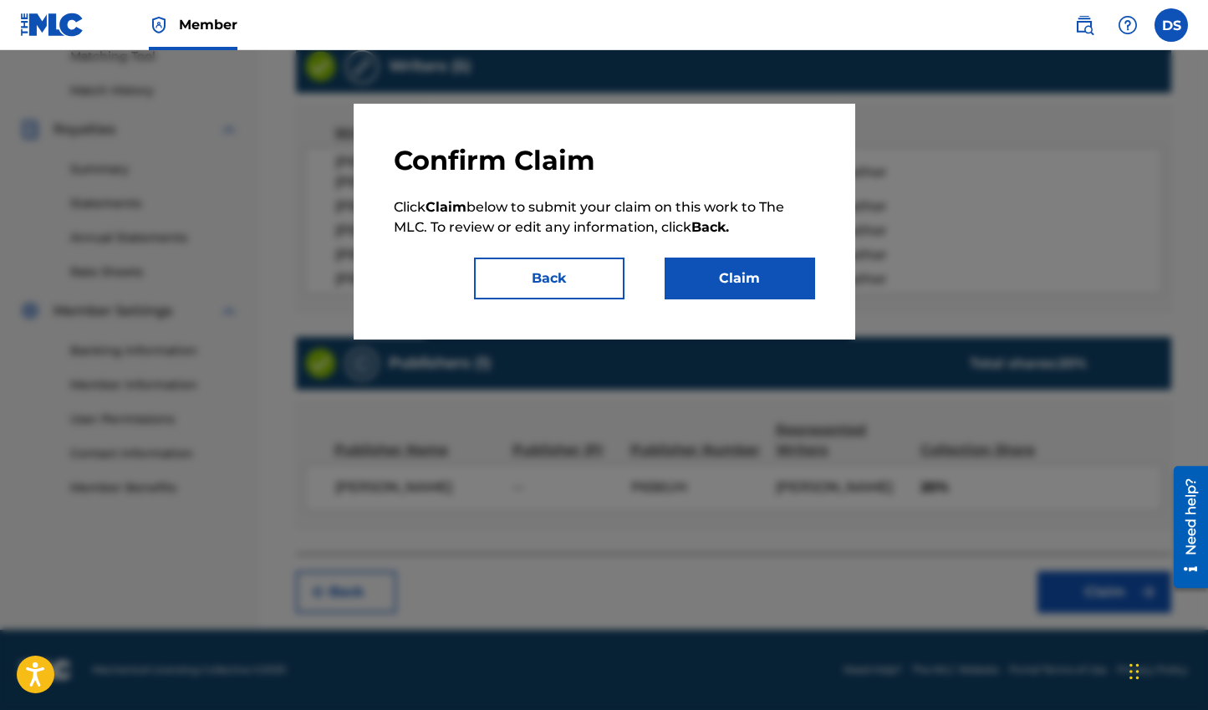
click at [748, 291] on button "Claim" at bounding box center [739, 278] width 150 height 42
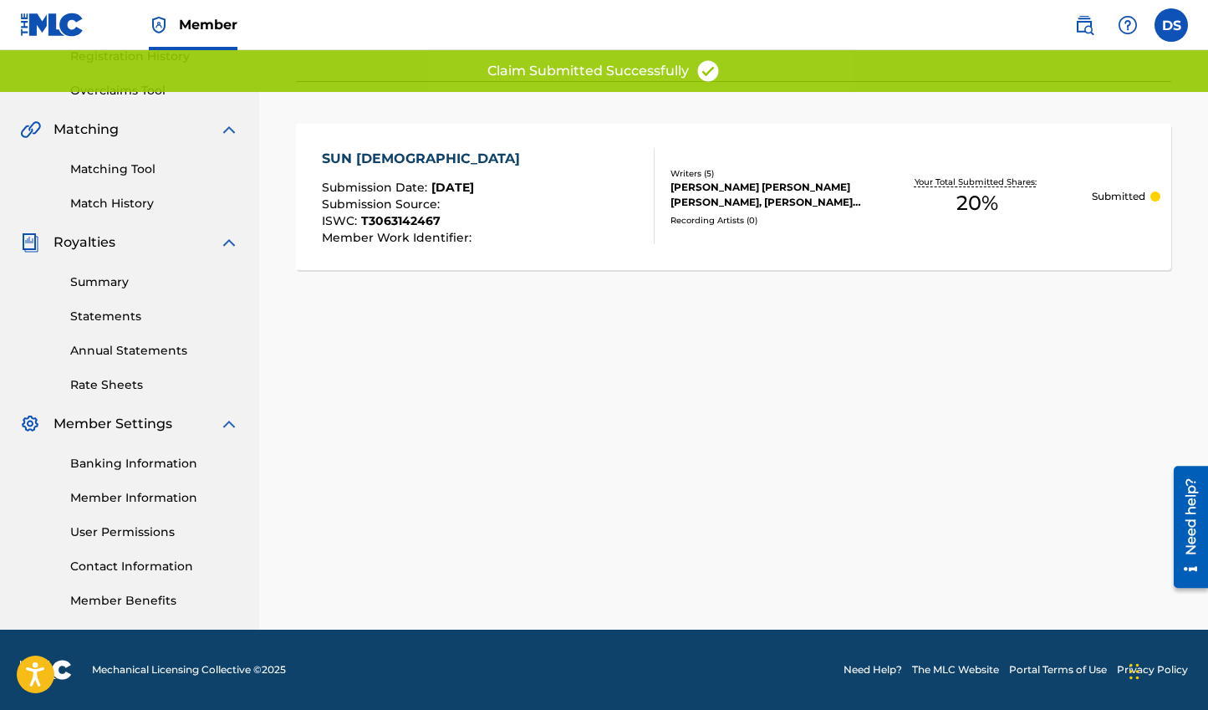
scroll to position [327, 0]
click at [481, 336] on div "Claiming Tool Search Add Publishers & Shares Review Submit Submit Your claim ha…" at bounding box center [733, 197] width 949 height 864
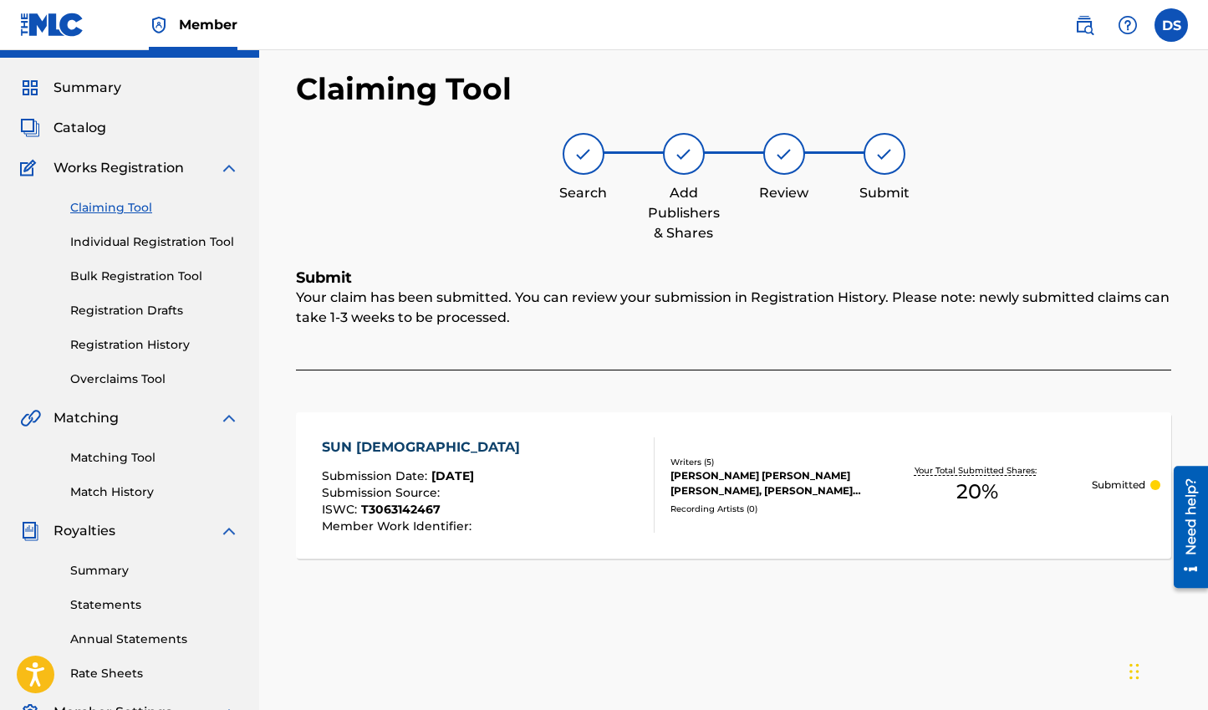
scroll to position [36, 0]
